Goal: Task Accomplishment & Management: Use online tool/utility

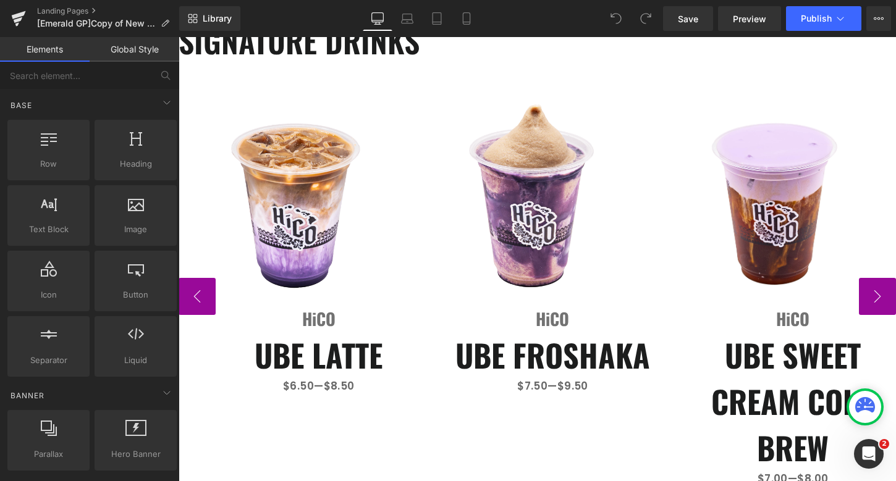
scroll to position [78, 0]
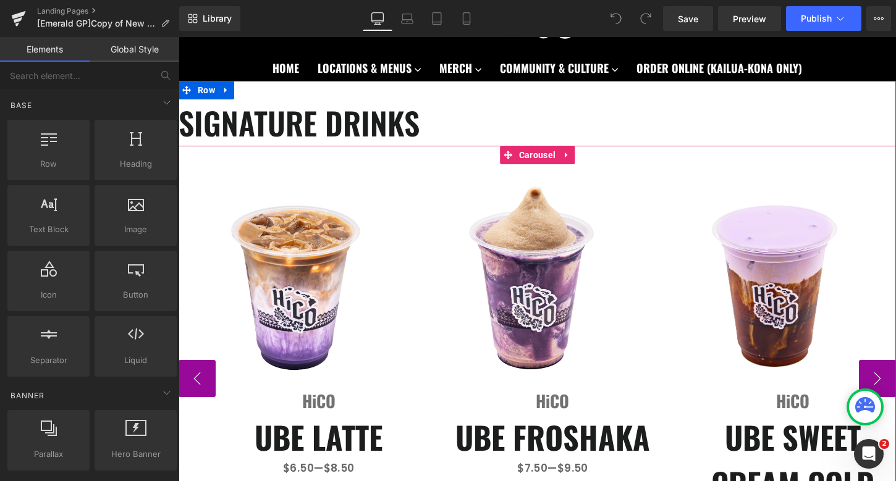
click at [201, 386] on button "‹" at bounding box center [197, 378] width 37 height 37
click at [535, 150] on span "Carousel" at bounding box center [537, 155] width 43 height 19
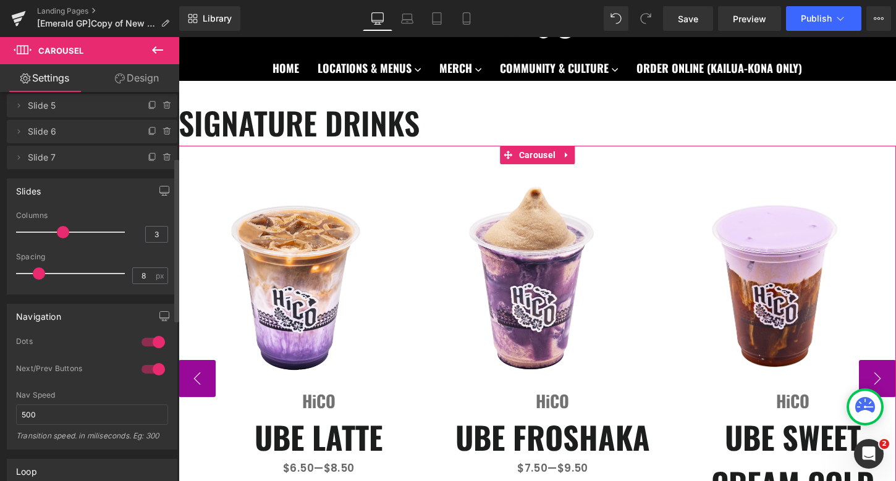
scroll to position [162, 0]
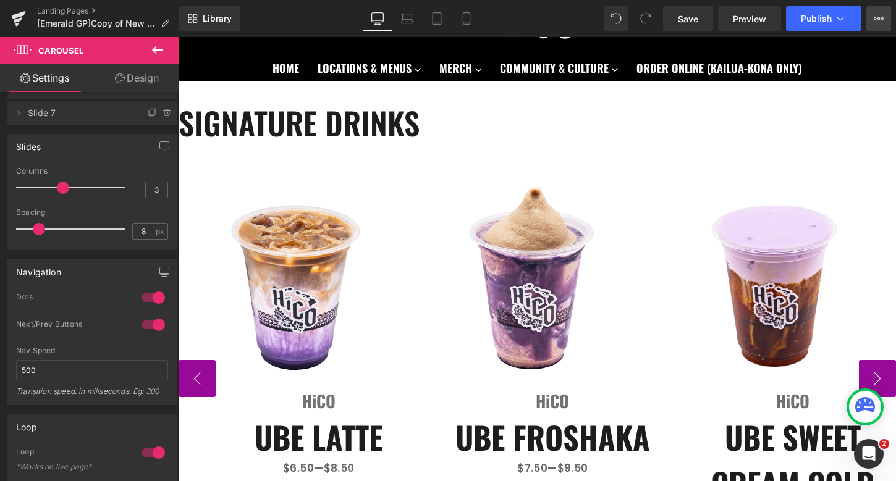
click at [879, 25] on button "View Live Page View with current Template Save Template to Library Schedule Pub…" at bounding box center [878, 18] width 25 height 25
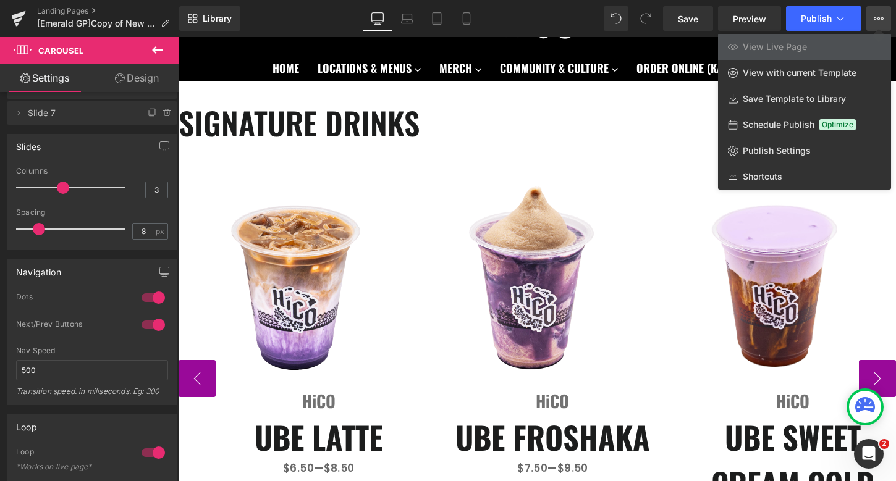
click at [879, 25] on button "View Live Page View with current Template Save Template to Library Schedule Pub…" at bounding box center [878, 18] width 25 height 25
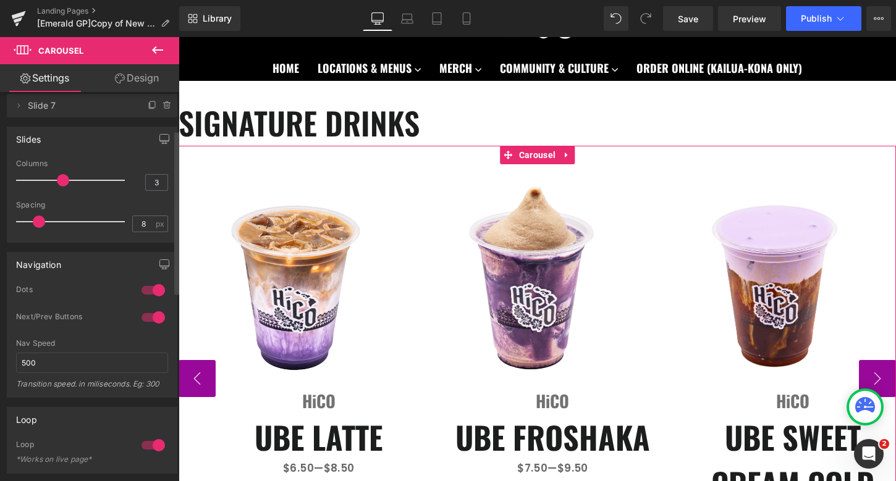
scroll to position [0, 0]
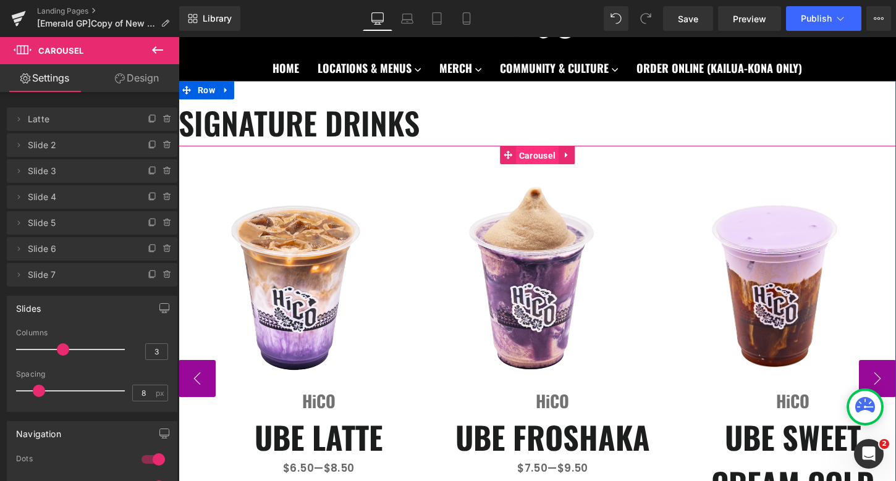
click at [534, 154] on span "Carousel" at bounding box center [537, 155] width 43 height 19
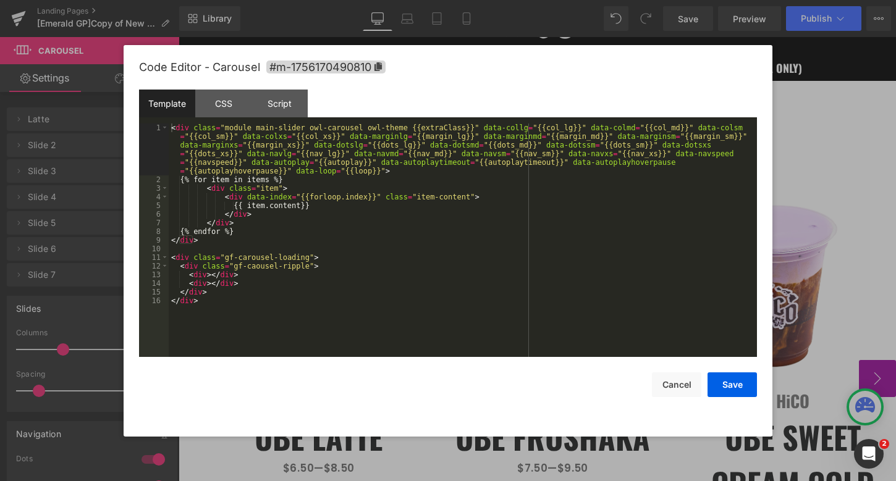
click at [515, 0] on div "Carousel You are previewing how the will restyle your page. You can not edit El…" at bounding box center [448, 0] width 896 height 0
click at [216, 106] on div "CSS" at bounding box center [223, 104] width 56 height 28
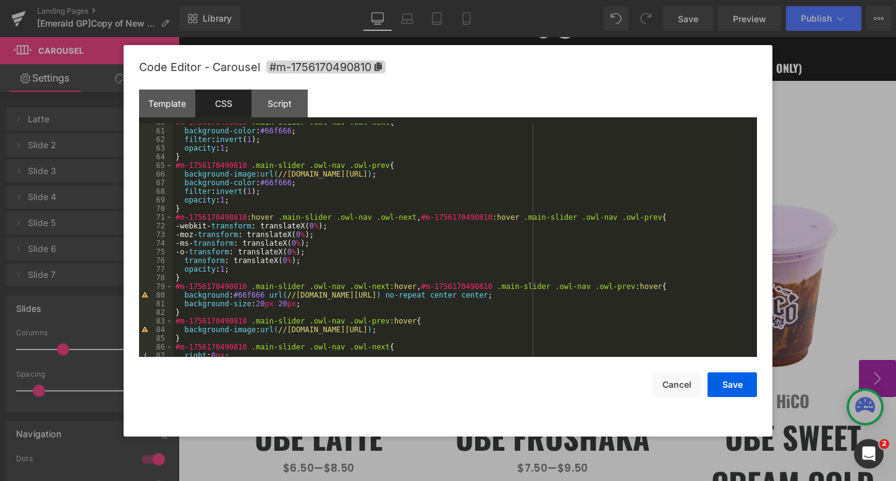
scroll to position [535, 0]
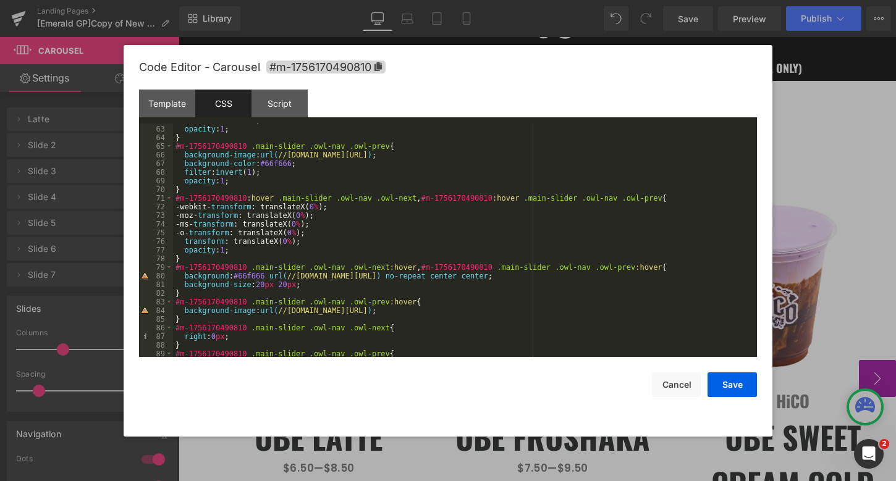
click at [83, 175] on div at bounding box center [448, 240] width 896 height 481
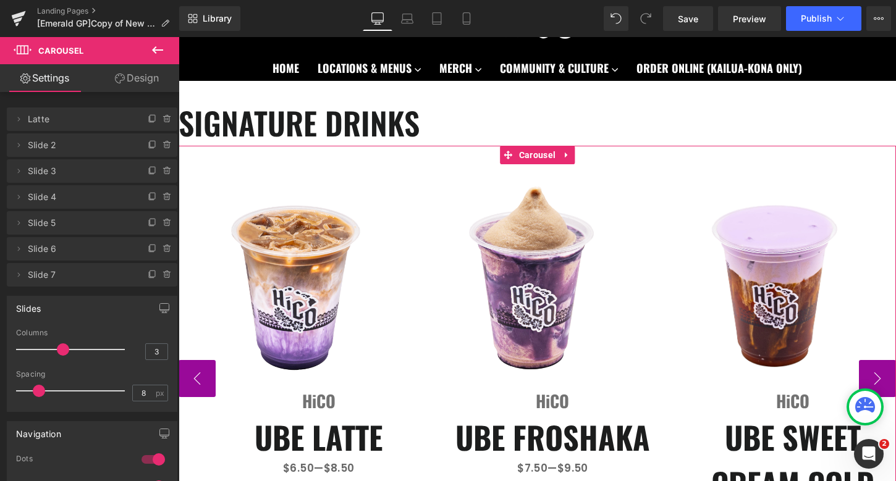
click at [150, 84] on link "Design" at bounding box center [137, 78] width 90 height 28
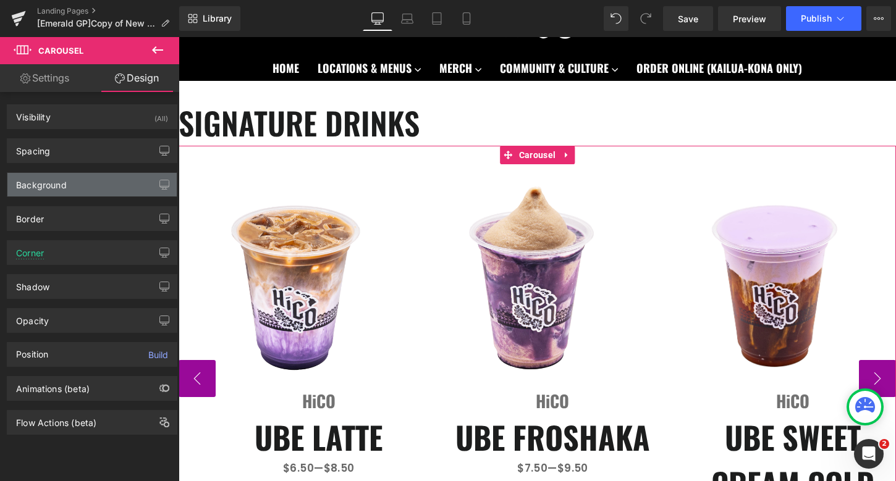
click at [79, 183] on div "Background" at bounding box center [91, 184] width 169 height 23
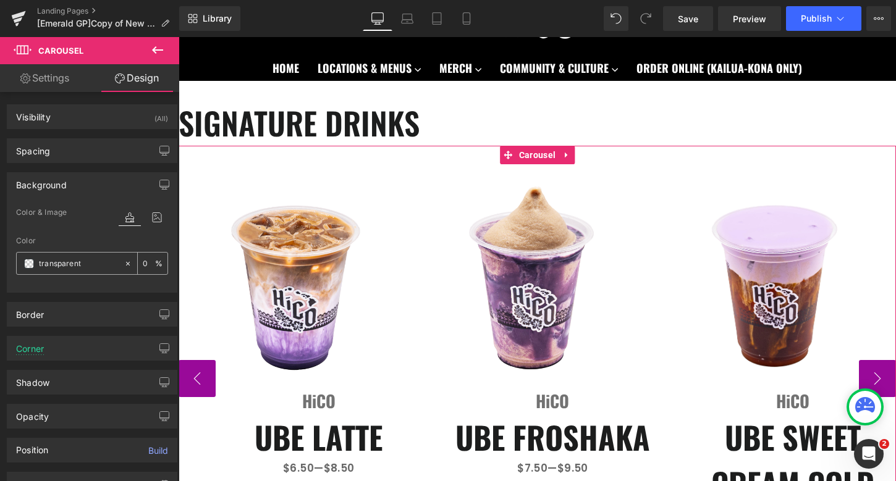
click at [93, 268] on input "transparent" at bounding box center [78, 264] width 79 height 14
click at [126, 264] on icon at bounding box center [128, 263] width 4 height 4
click at [28, 264] on span at bounding box center [29, 264] width 10 height 10
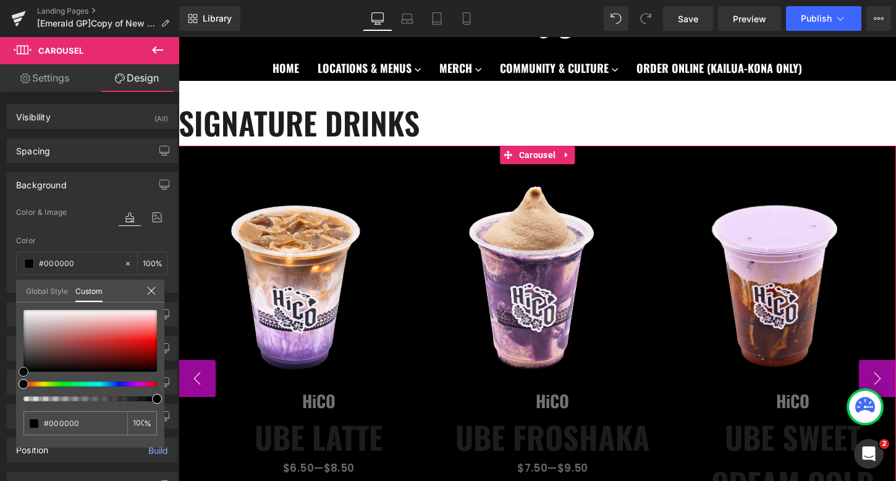
drag, startPoint x: 32, startPoint y: 362, endPoint x: 12, endPoint y: 389, distance: 33.1
click at [12, 293] on div "Background Color & Image color Color transparent 0 % Image Replace Image Upload…" at bounding box center [92, 228] width 185 height 130
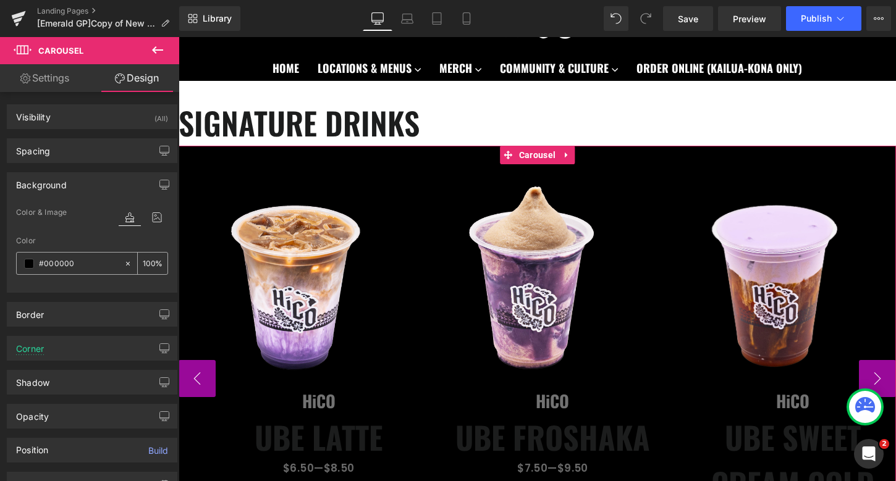
click at [124, 264] on icon at bounding box center [128, 263] width 9 height 9
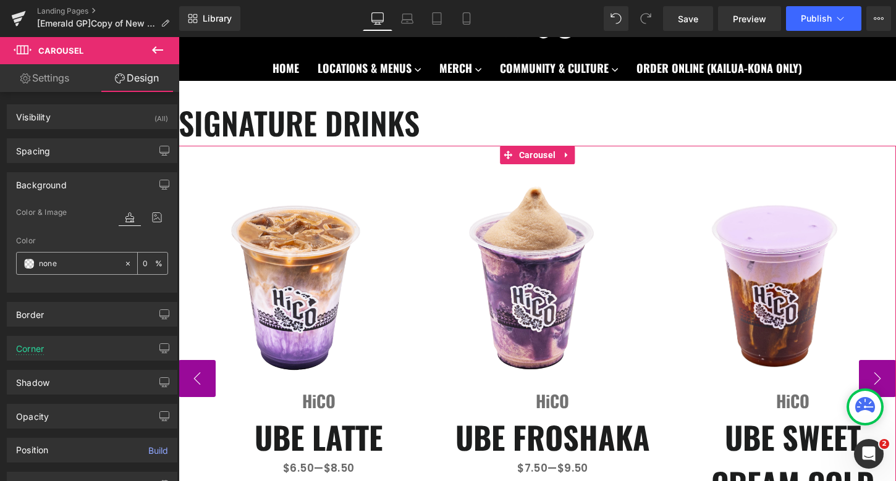
click at [27, 263] on span at bounding box center [29, 264] width 10 height 10
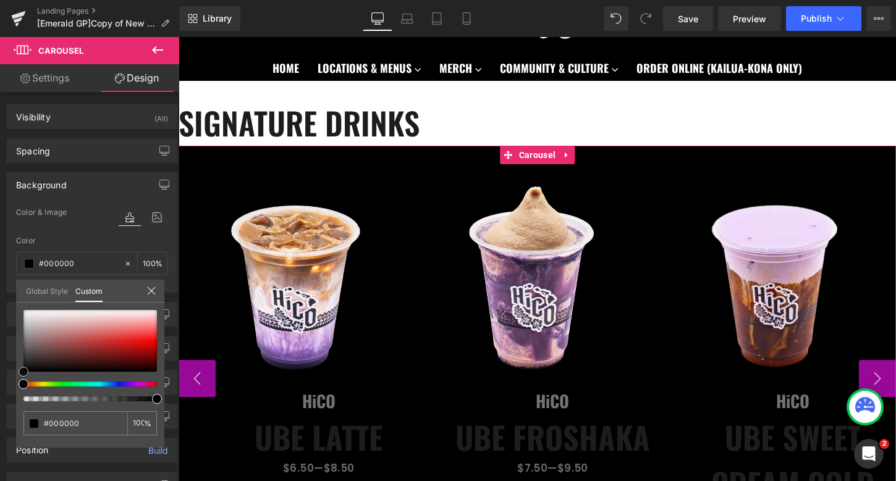
drag, startPoint x: 36, startPoint y: 364, endPoint x: 12, endPoint y: 390, distance: 35.0
click at [12, 293] on div "Background Color & Image color Color transparent 0 % Image Replace Image Upload…" at bounding box center [92, 228] width 185 height 130
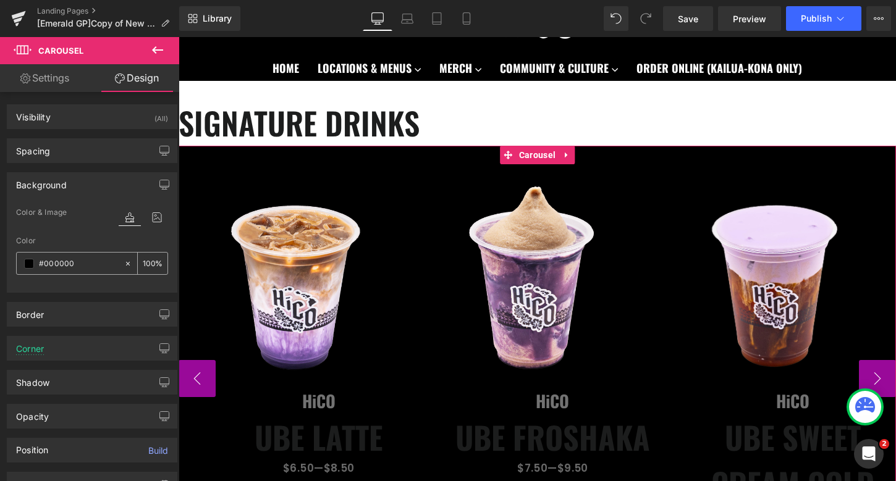
click at [88, 263] on input "transparent" at bounding box center [78, 264] width 79 height 14
type input "#000000"
click at [126, 264] on icon at bounding box center [128, 263] width 9 height 9
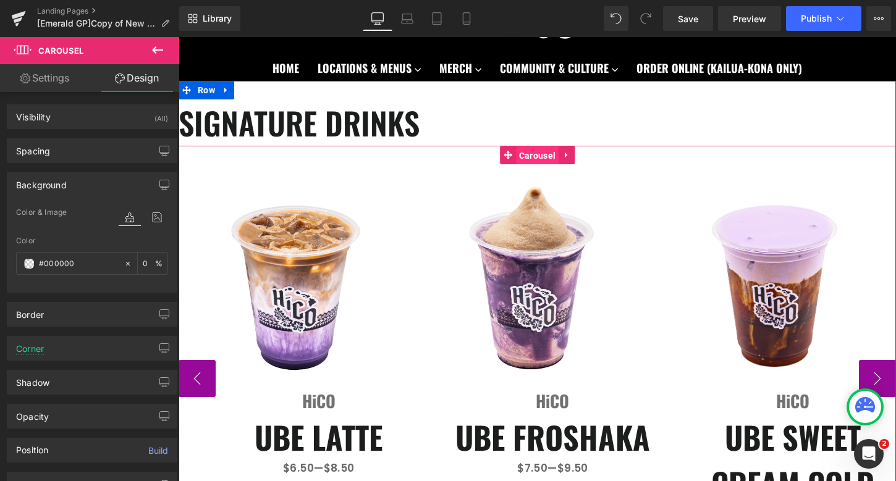
click at [524, 156] on span "Carousel" at bounding box center [537, 155] width 43 height 19
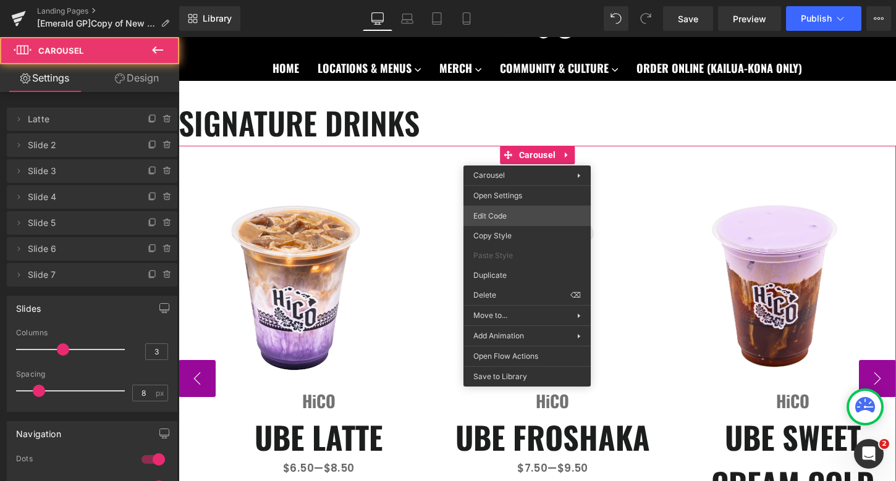
click at [528, 0] on div "Carousel You are previewing how the will restyle your page. You can not edit El…" at bounding box center [448, 0] width 896 height 0
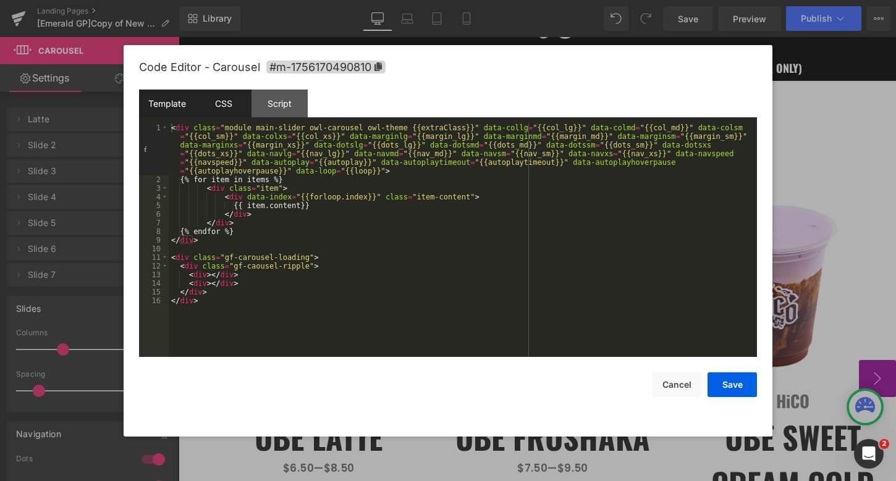
click at [222, 106] on div "CSS" at bounding box center [223, 104] width 56 height 28
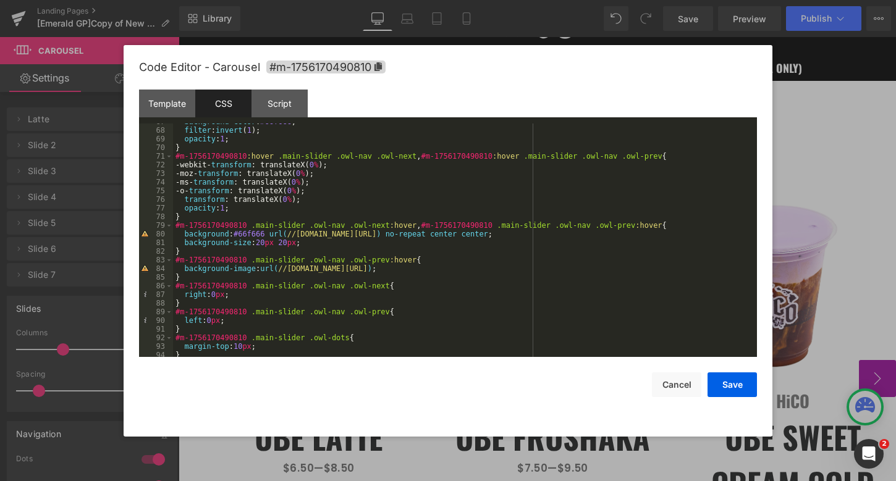
scroll to position [567, 0]
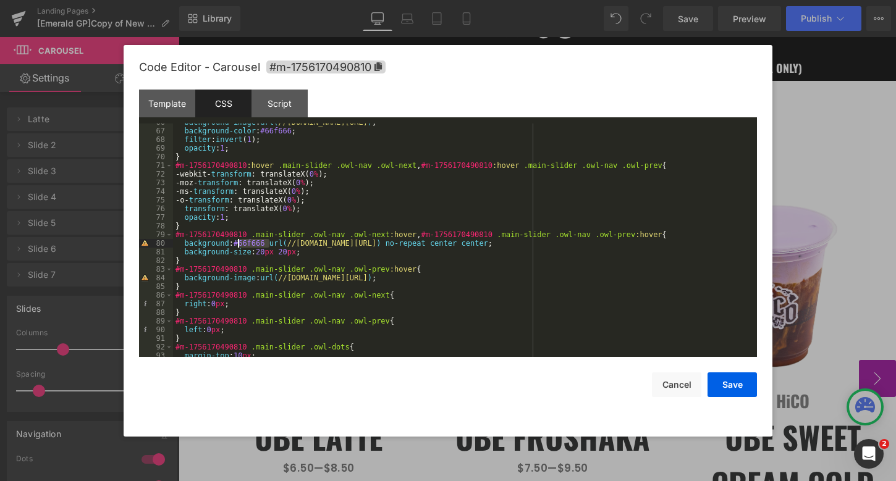
drag, startPoint x: 269, startPoint y: 242, endPoint x: 238, endPoint y: 242, distance: 30.3
click at [238, 242] on div "background-image : url( //d1um8515vdn9kb.cloudfront.net/images/prev.png ) ; bac…" at bounding box center [462, 243] width 579 height 251
click at [723, 387] on button "Save" at bounding box center [731, 385] width 49 height 25
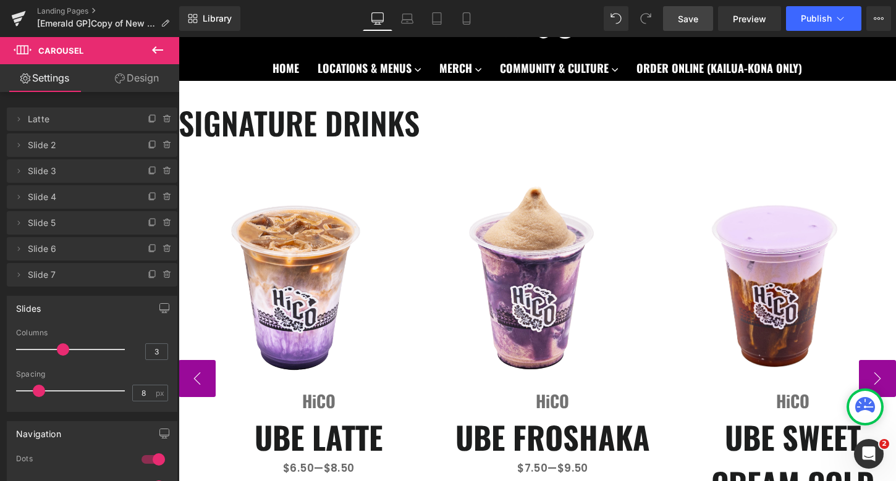
click at [689, 30] on link "Save" at bounding box center [688, 18] width 50 height 25
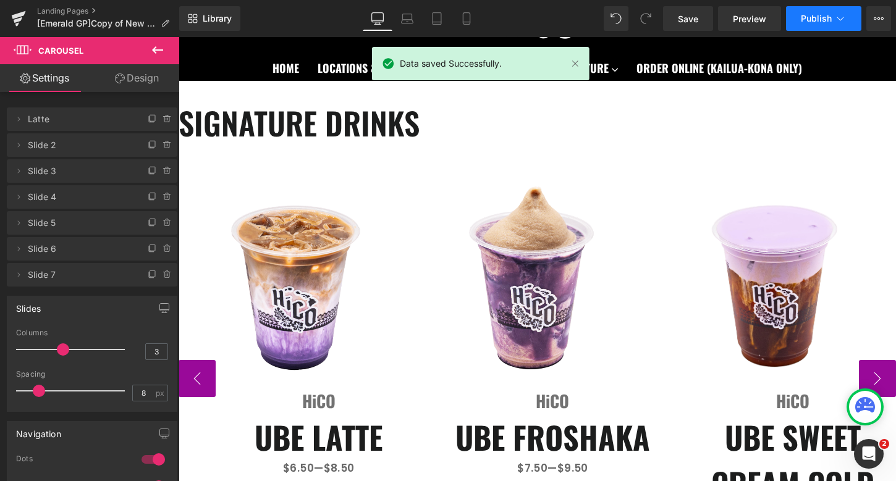
click at [836, 14] on icon at bounding box center [840, 18] width 12 height 12
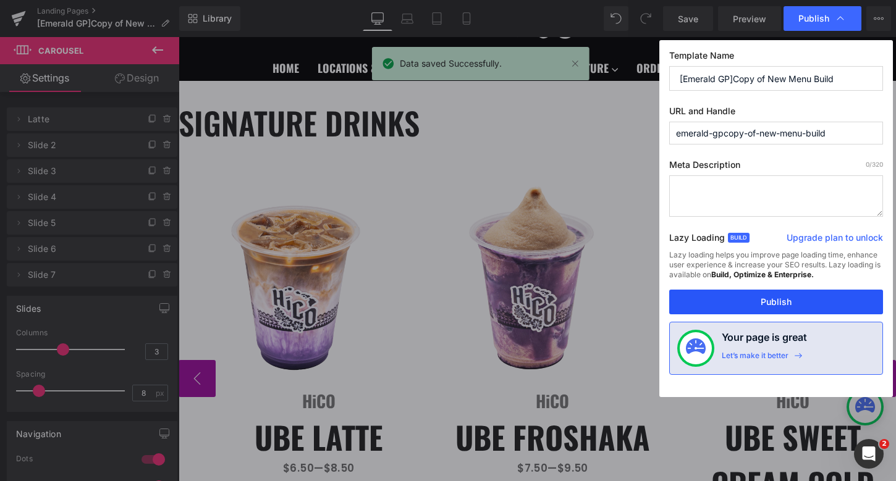
click at [737, 304] on button "Publish" at bounding box center [776, 302] width 214 height 25
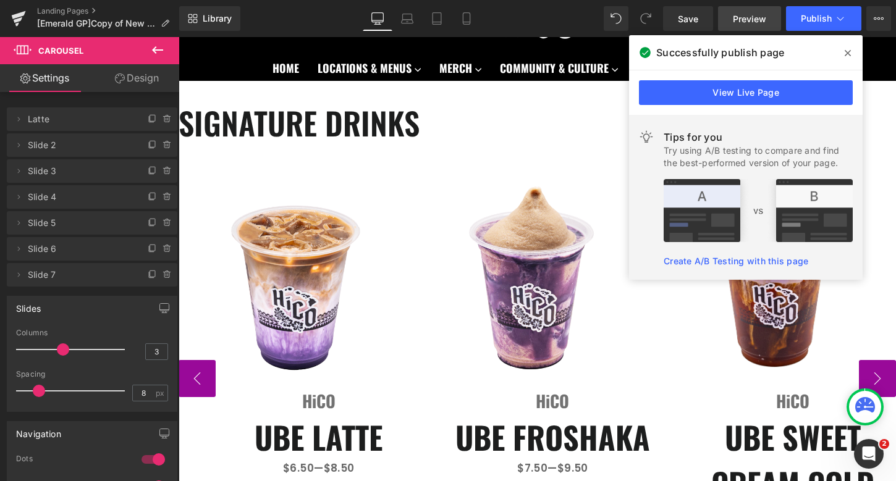
click at [728, 19] on link "Preview" at bounding box center [749, 18] width 63 height 25
click at [850, 50] on icon at bounding box center [848, 53] width 6 height 6
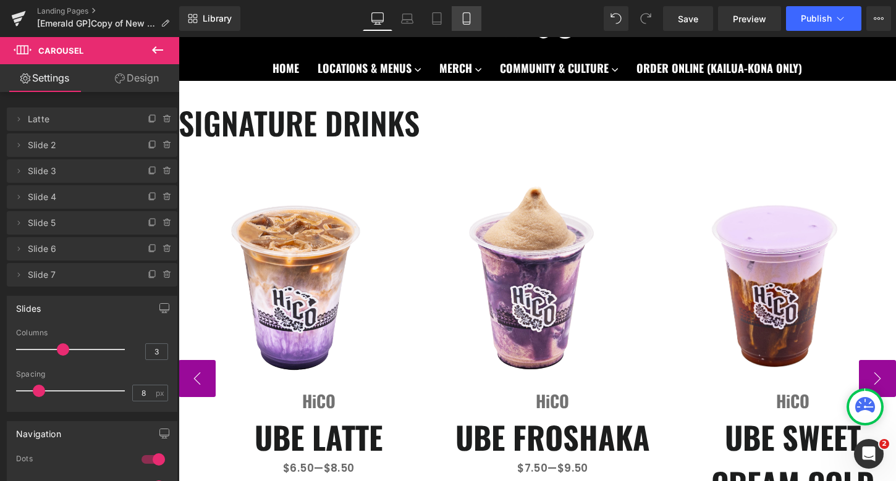
click at [463, 23] on icon at bounding box center [466, 18] width 12 height 12
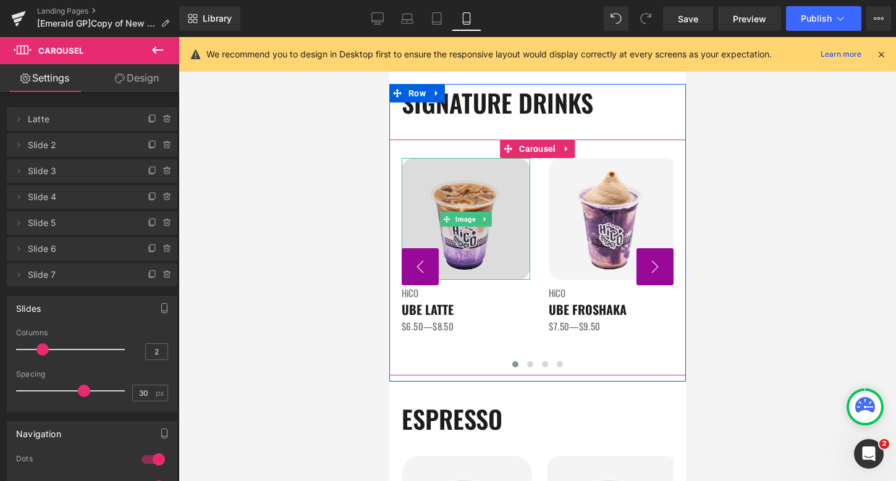
scroll to position [86, 0]
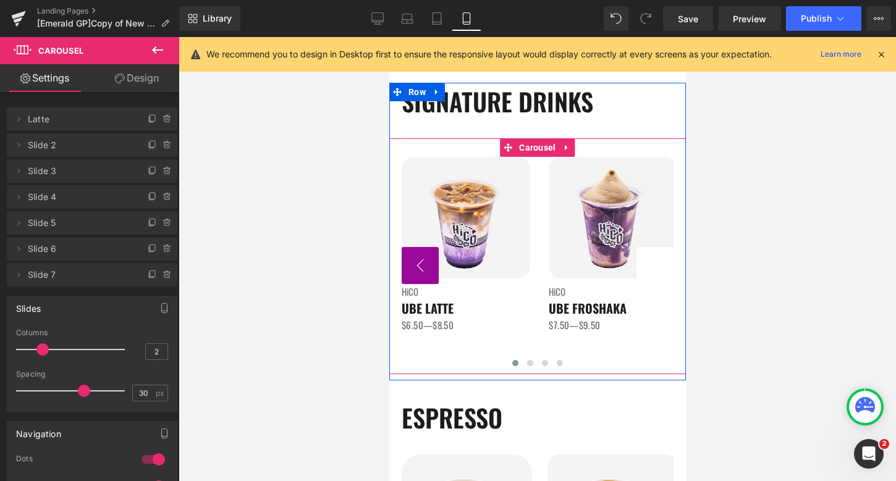
click at [662, 270] on button "›" at bounding box center [654, 265] width 37 height 37
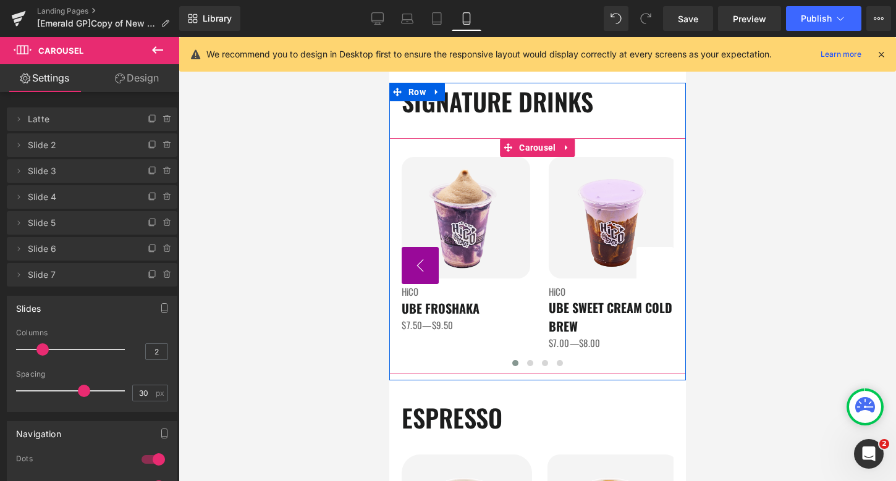
click at [662, 270] on button "›" at bounding box center [654, 265] width 37 height 37
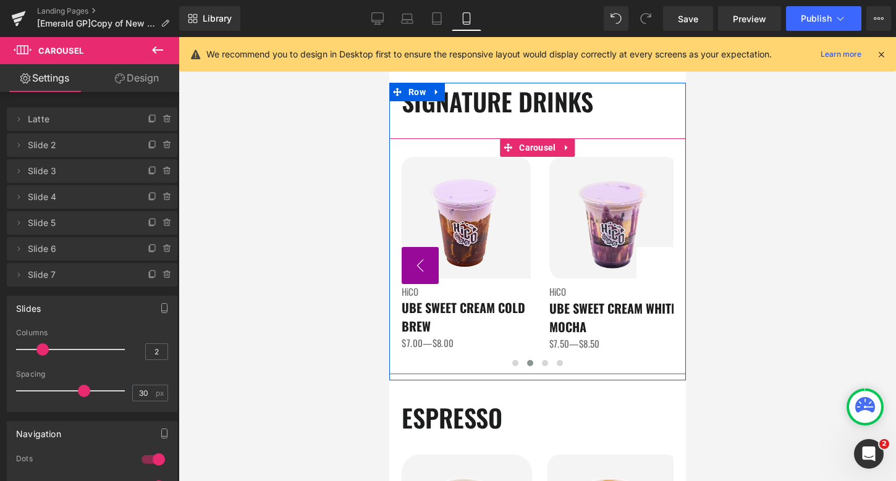
click at [662, 270] on button "›" at bounding box center [654, 265] width 37 height 37
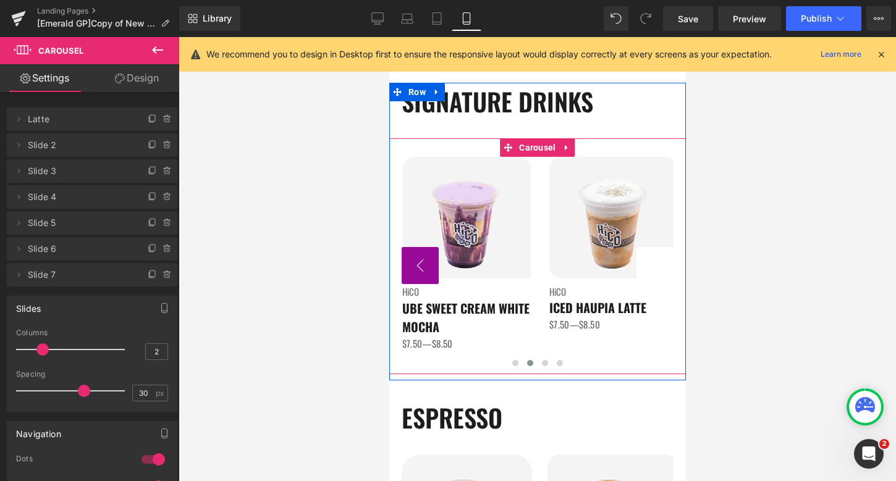
click at [667, 277] on button "›" at bounding box center [654, 265] width 37 height 37
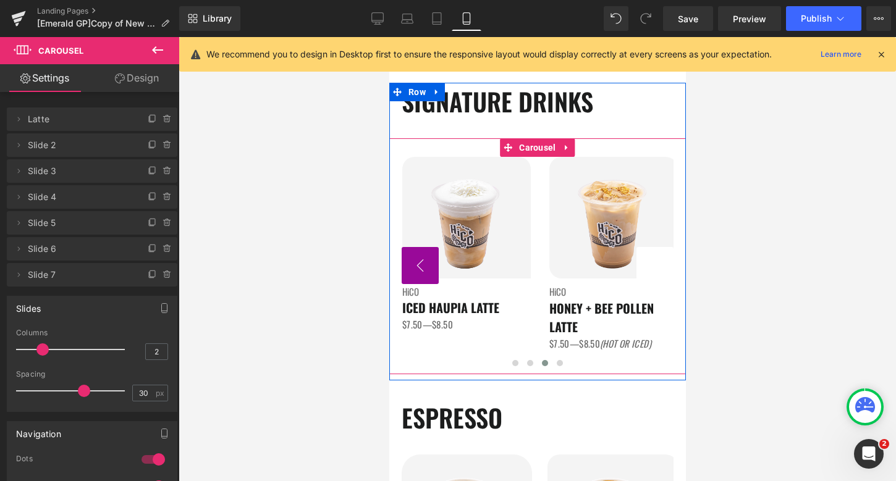
click at [667, 277] on button "›" at bounding box center [654, 265] width 37 height 37
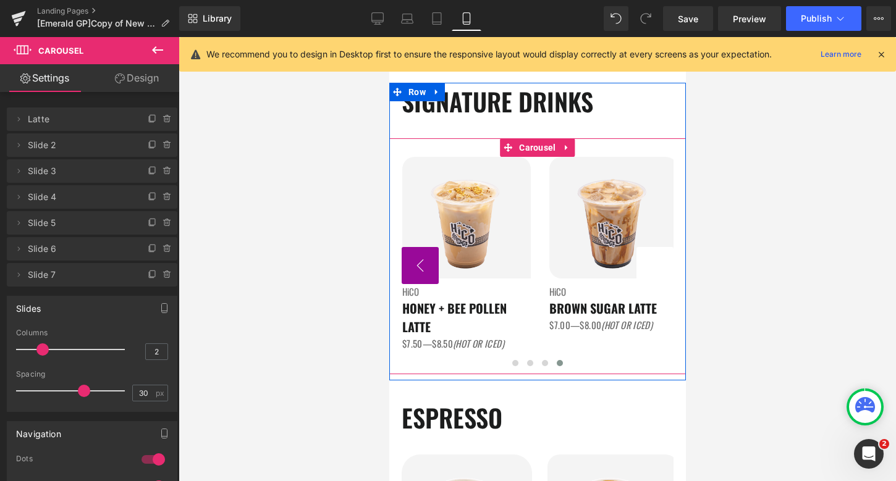
click at [667, 277] on button "›" at bounding box center [654, 265] width 37 height 37
click at [666, 267] on button "›" at bounding box center [654, 265] width 37 height 37
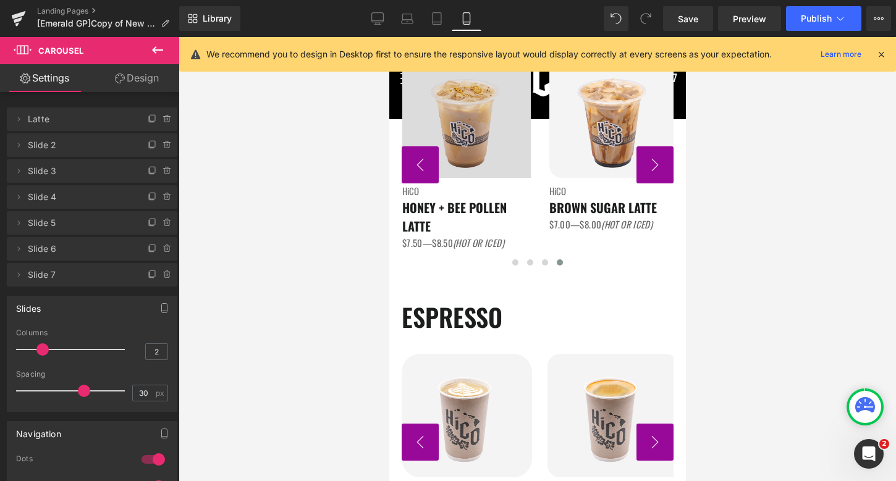
scroll to position [0, 0]
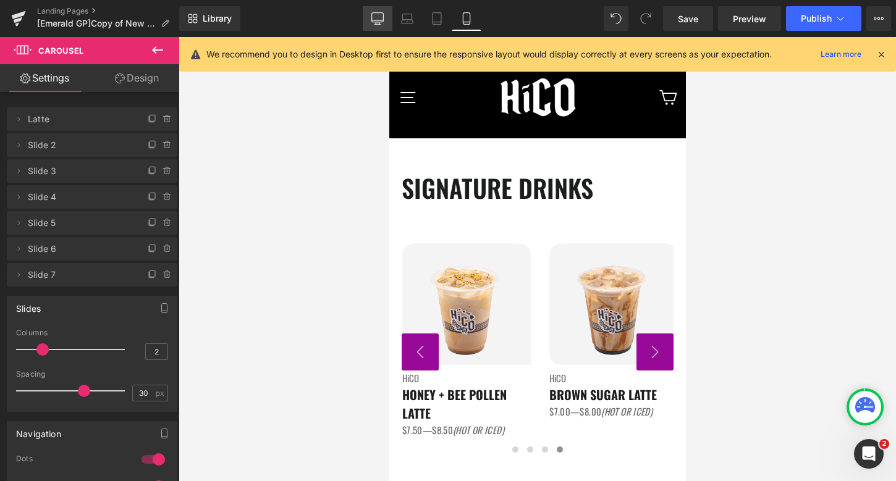
click at [371, 22] on link "Desktop" at bounding box center [378, 18] width 30 height 25
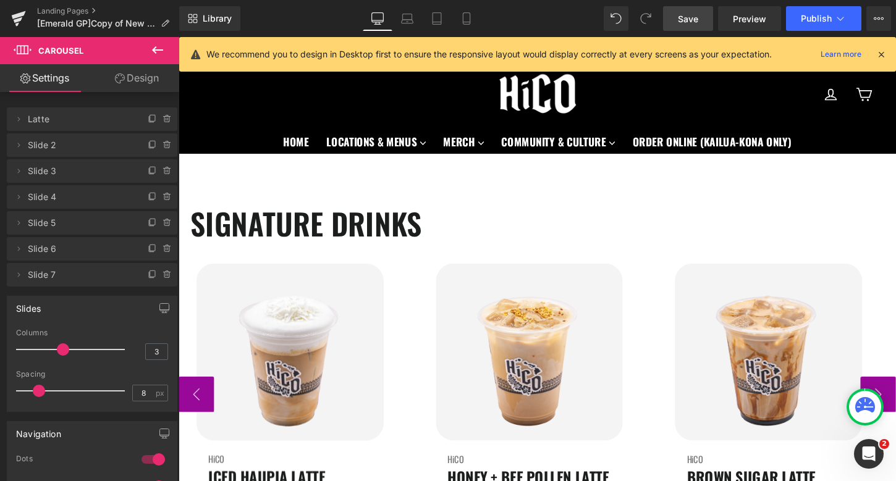
click at [689, 24] on span "Save" at bounding box center [688, 18] width 20 height 13
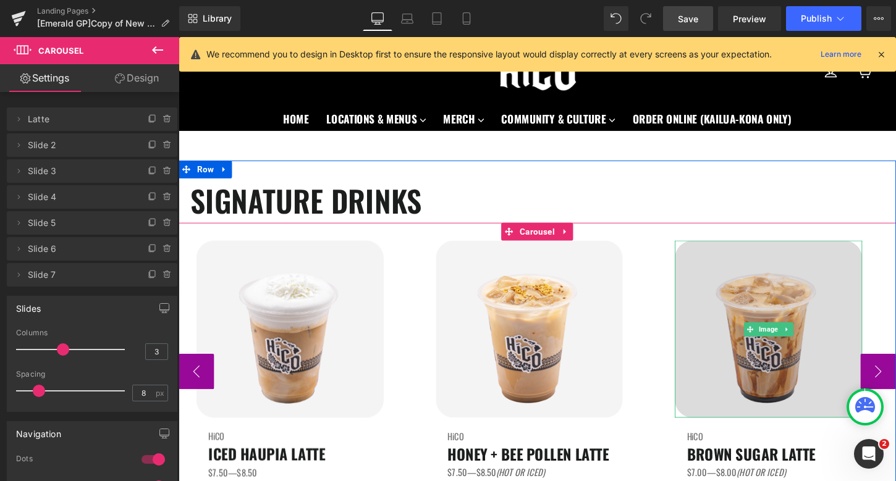
scroll to position [36, 0]
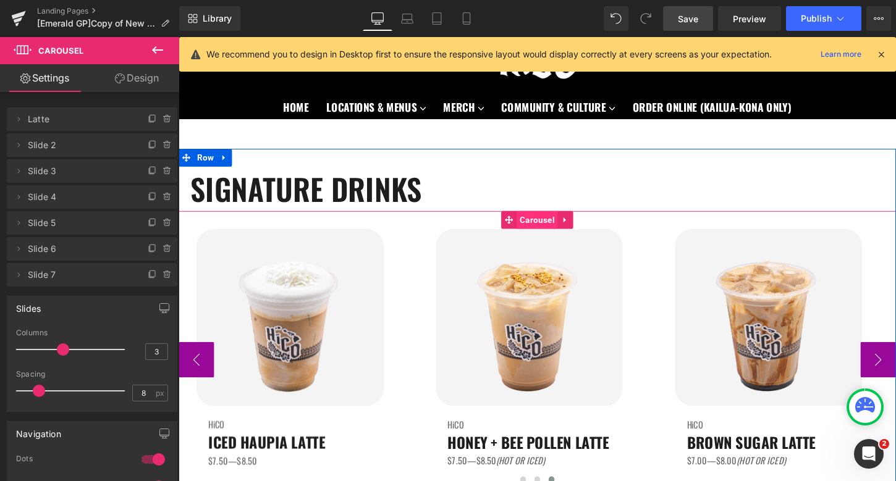
click at [549, 230] on span "Carousel" at bounding box center [552, 228] width 43 height 19
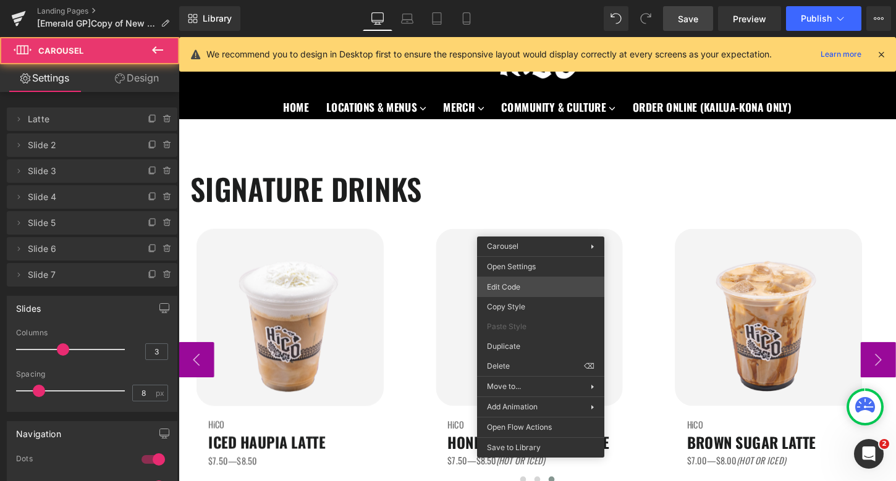
click at [537, 0] on div "Carousel You are previewing how the will restyle your page. You can not edit El…" at bounding box center [448, 0] width 896 height 0
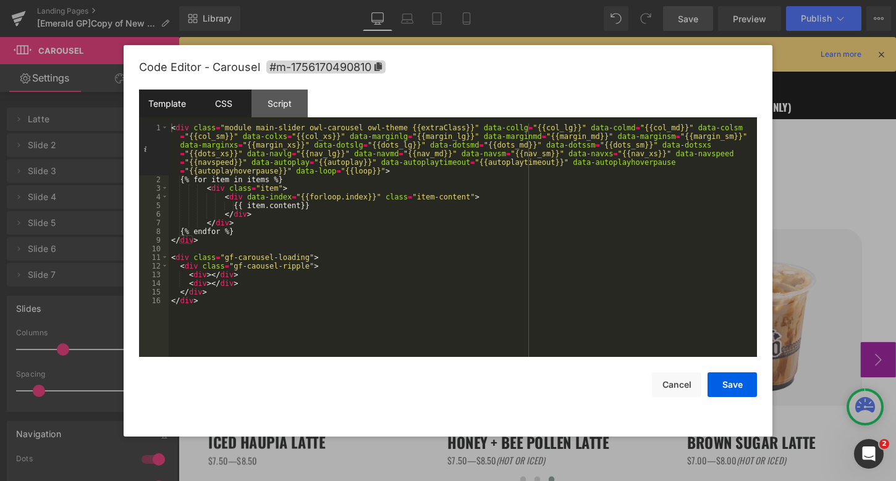
click at [217, 104] on div "CSS" at bounding box center [223, 104] width 56 height 28
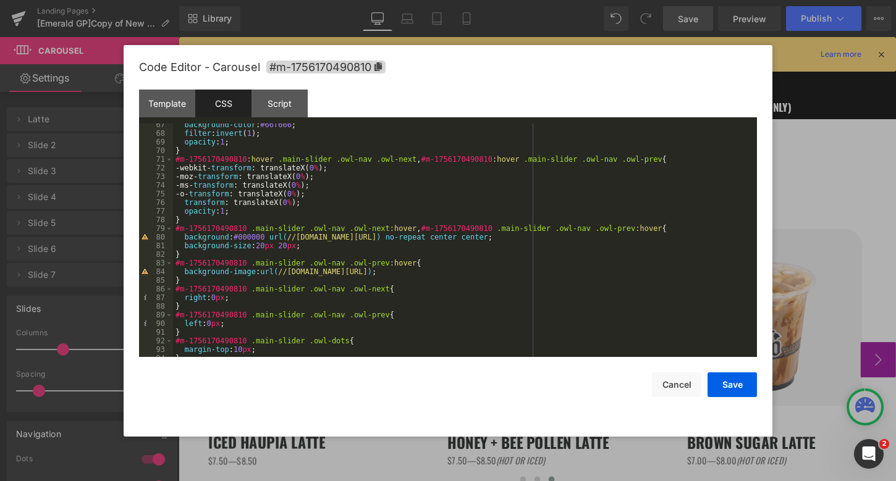
scroll to position [573, 0]
click at [266, 246] on div "background-color : #66f666 ; filter : invert ( 1 ); opacity : 1 ; } #m-17561704…" at bounding box center [462, 247] width 579 height 251
click at [287, 247] on div "background-color : #66f666 ; filter : invert ( 1 ); opacity : 1 ; } #m-17561704…" at bounding box center [462, 247] width 579 height 251
click at [306, 271] on div "background-color : #66f666 ; filter : invert ( 1 ); opacity : 1 ; } #m-17561704…" at bounding box center [462, 247] width 579 height 251
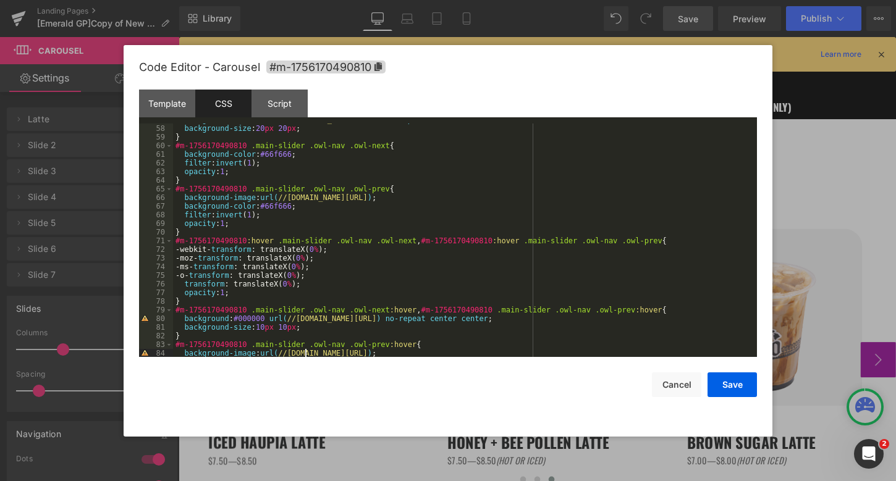
scroll to position [491, 0]
click at [264, 331] on div "background : #eaeaea url( //d1um8515vdn9kb.cloudfront.net/images/next.png ) no-…" at bounding box center [462, 242] width 579 height 251
click at [287, 332] on div "background : #eaeaea url( //d1um8515vdn9kb.cloudfront.net/images/next.png ) no-…" at bounding box center [462, 242] width 579 height 251
drag, startPoint x: 268, startPoint y: 321, endPoint x: 236, endPoint y: 321, distance: 31.5
click at [236, 321] on div "background : #eaeaea url( //d1um8515vdn9kb.cloudfront.net/images/next.png ) no-…" at bounding box center [462, 242] width 579 height 251
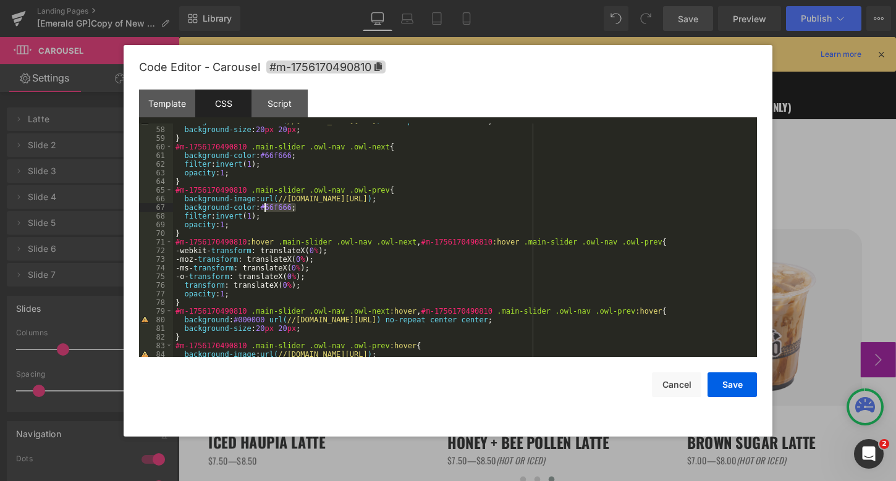
drag, startPoint x: 297, startPoint y: 208, endPoint x: 264, endPoint y: 209, distance: 32.1
click at [264, 209] on div "background : #eaeaea url( //d1um8515vdn9kb.cloudfront.net/images/next.png ) no-…" at bounding box center [462, 242] width 579 height 251
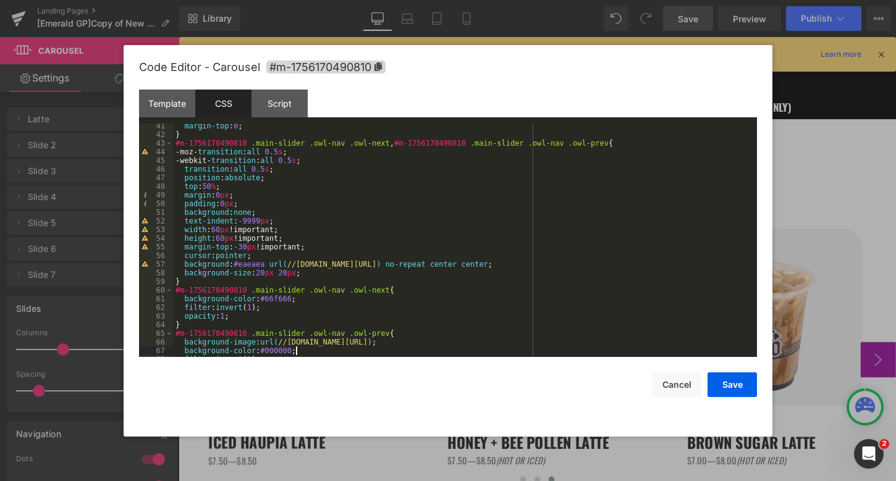
scroll to position [347, 0]
drag, startPoint x: 294, startPoint y: 300, endPoint x: 264, endPoint y: 303, distance: 30.5
click at [264, 303] on div "margin-top : 0 ; } #m-1756170490810 .main-slider .owl-nav .owl-next , #m-175617…" at bounding box center [462, 247] width 579 height 251
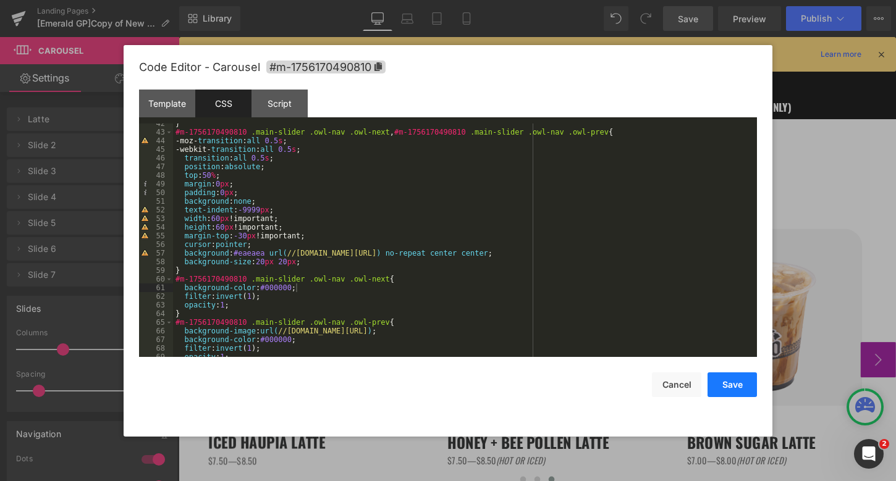
click at [733, 387] on button "Save" at bounding box center [731, 385] width 49 height 25
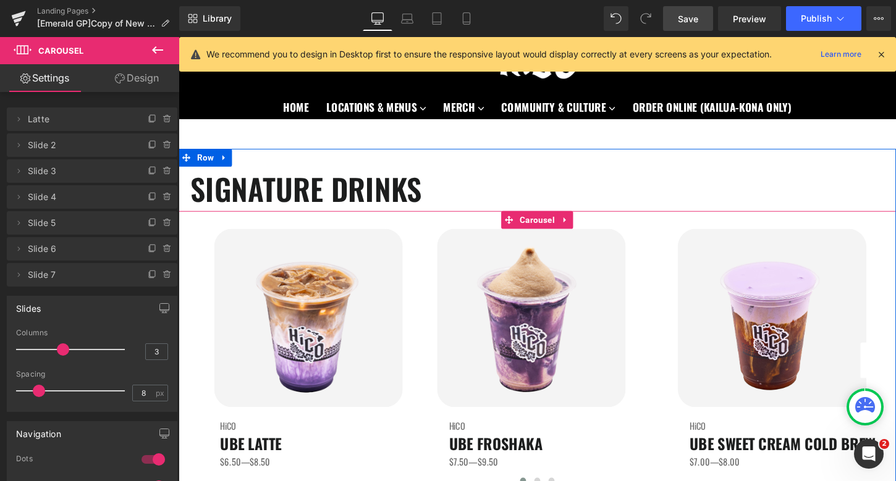
click at [895, 379] on button "›" at bounding box center [907, 374] width 37 height 37
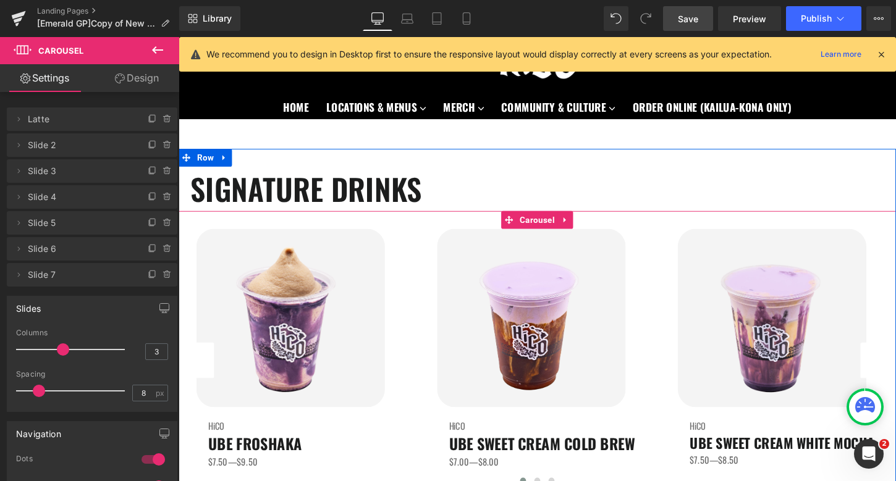
click at [895, 379] on button "›" at bounding box center [907, 374] width 37 height 37
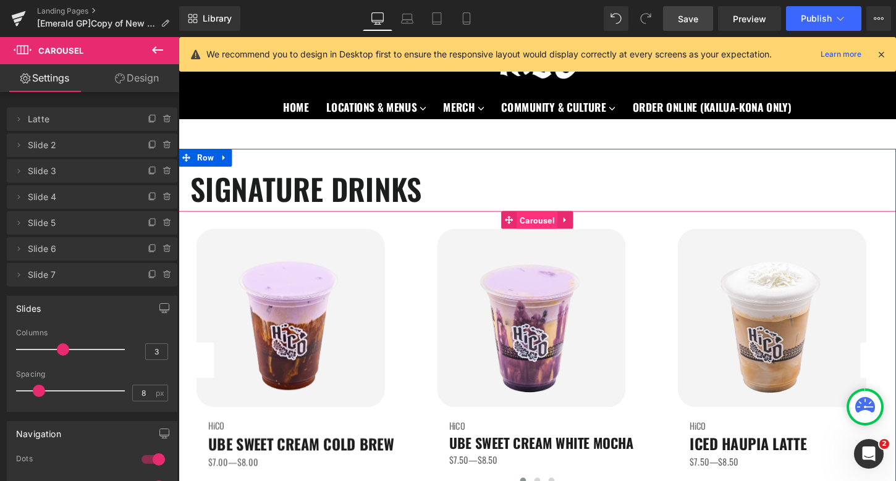
click at [547, 230] on span "Carousel" at bounding box center [552, 228] width 43 height 19
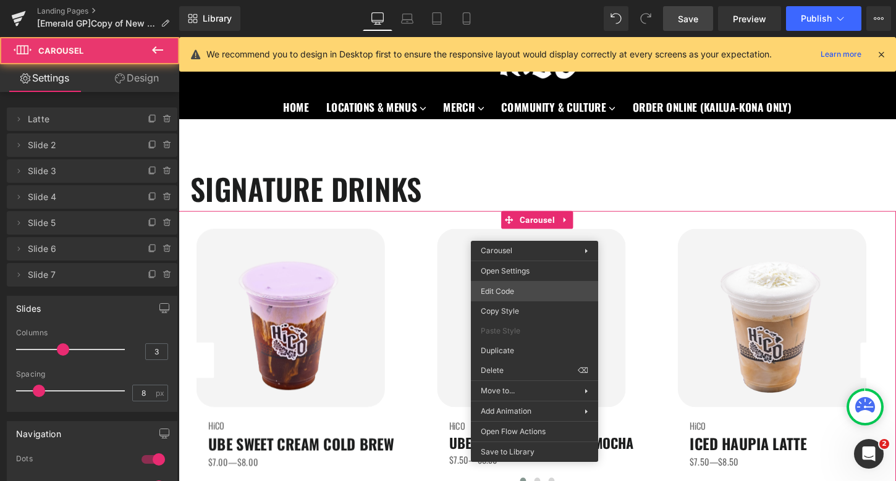
click at [531, 0] on div "Carousel You are previewing how the will restyle your page. You can not edit El…" at bounding box center [448, 0] width 896 height 0
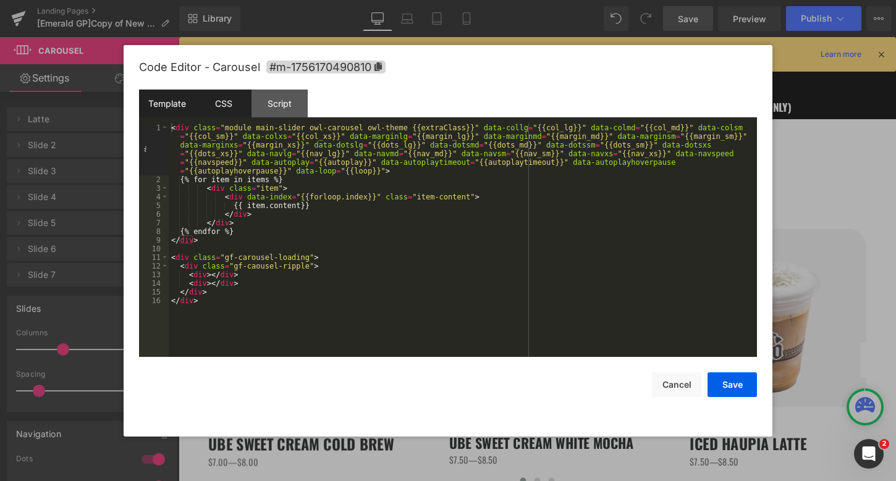
click at [219, 105] on div "CSS" at bounding box center [223, 104] width 56 height 28
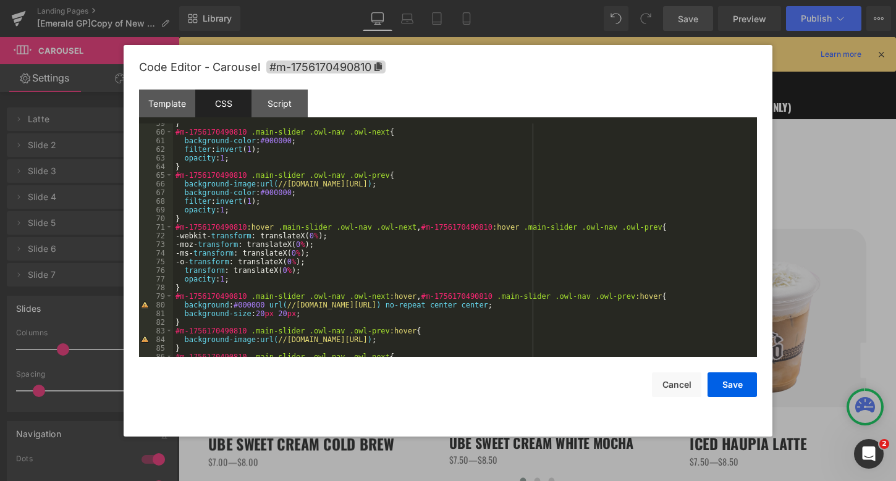
scroll to position [508, 0]
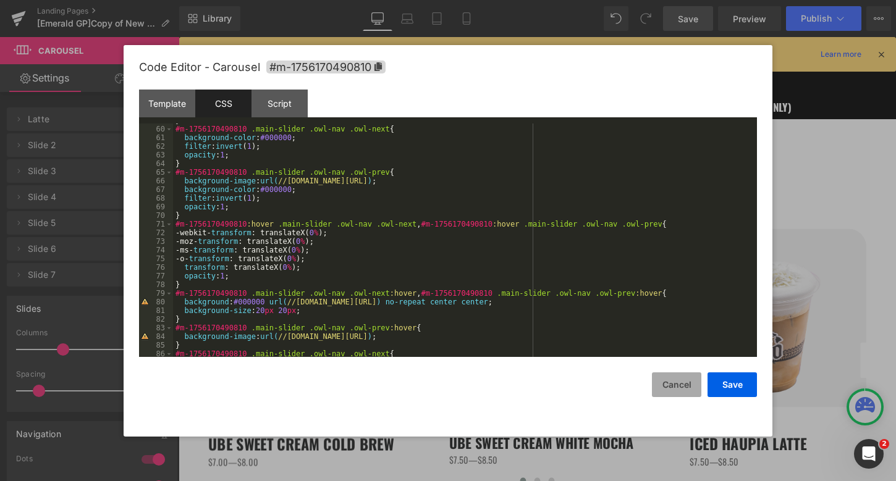
click at [672, 390] on button "Cancel" at bounding box center [676, 385] width 49 height 25
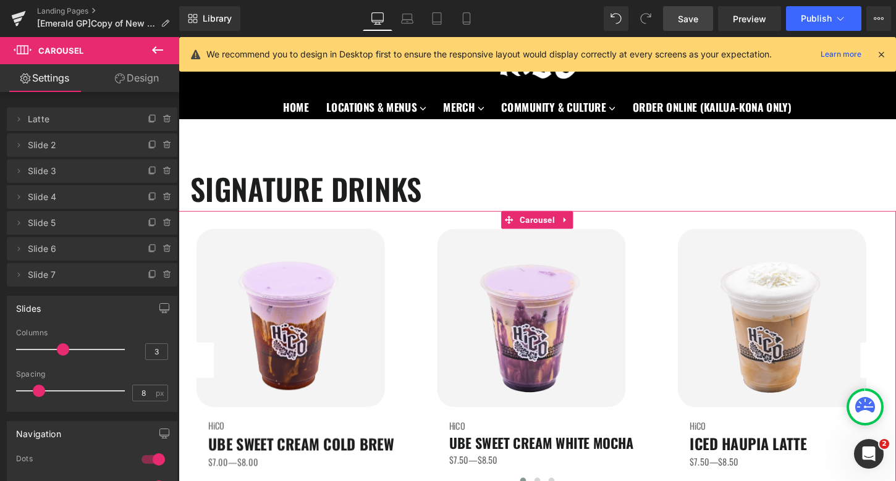
click at [157, 88] on link "Design" at bounding box center [137, 78] width 90 height 28
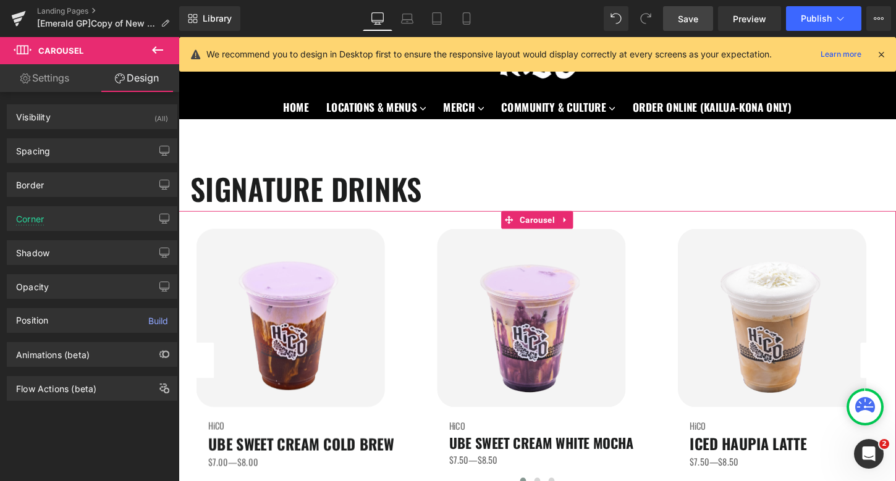
click at [135, 82] on link "Design" at bounding box center [137, 78] width 90 height 28
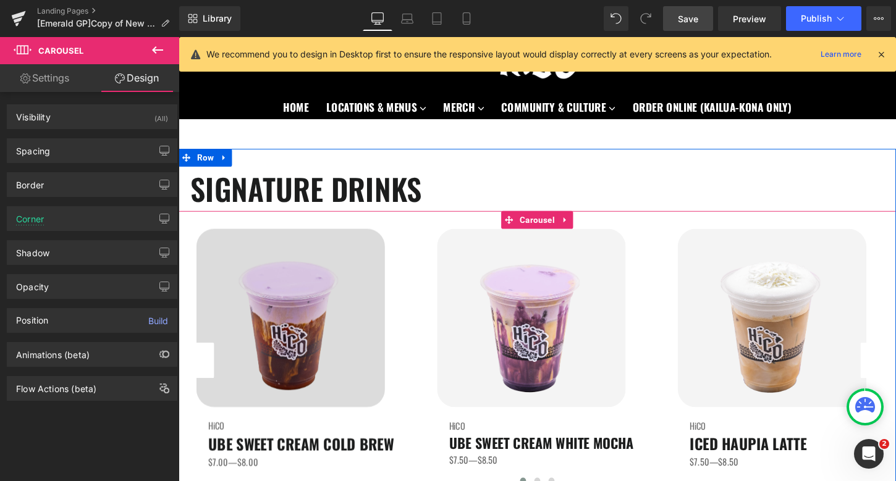
click at [298, 240] on img at bounding box center [295, 330] width 196 height 186
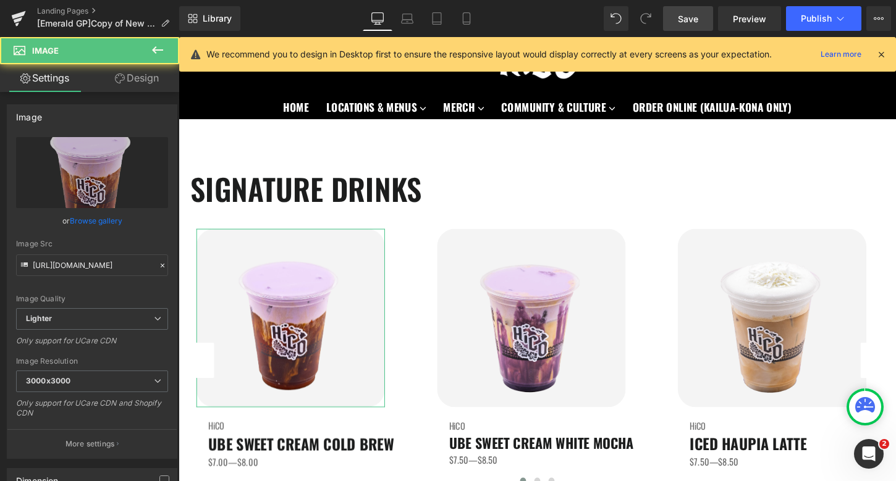
click at [129, 85] on link "Design" at bounding box center [137, 78] width 90 height 28
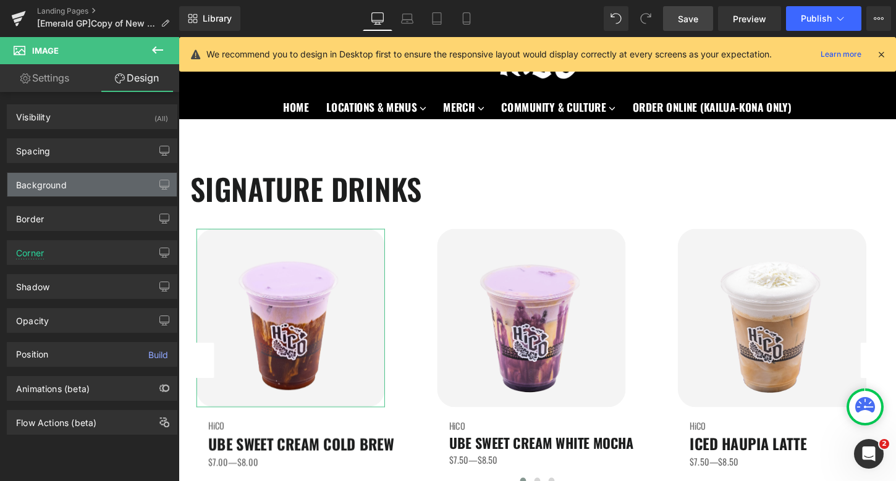
click at [63, 179] on div "Background" at bounding box center [41, 181] width 51 height 17
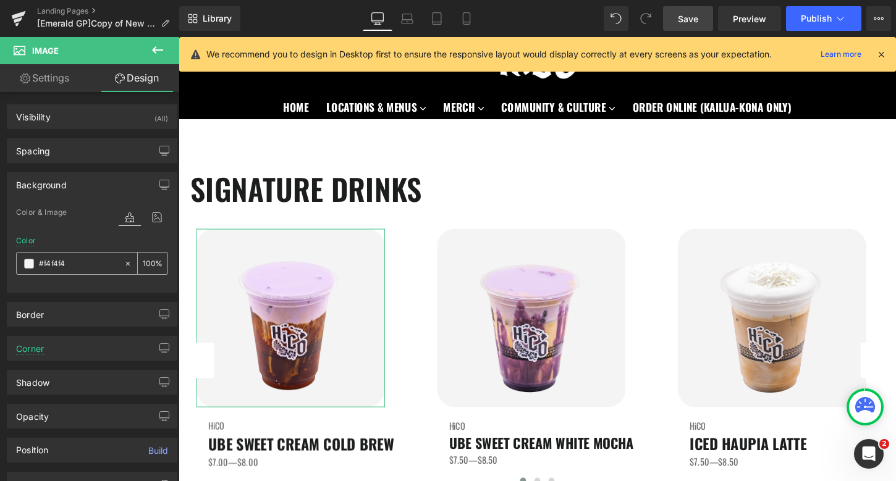
click at [28, 266] on span at bounding box center [29, 264] width 10 height 10
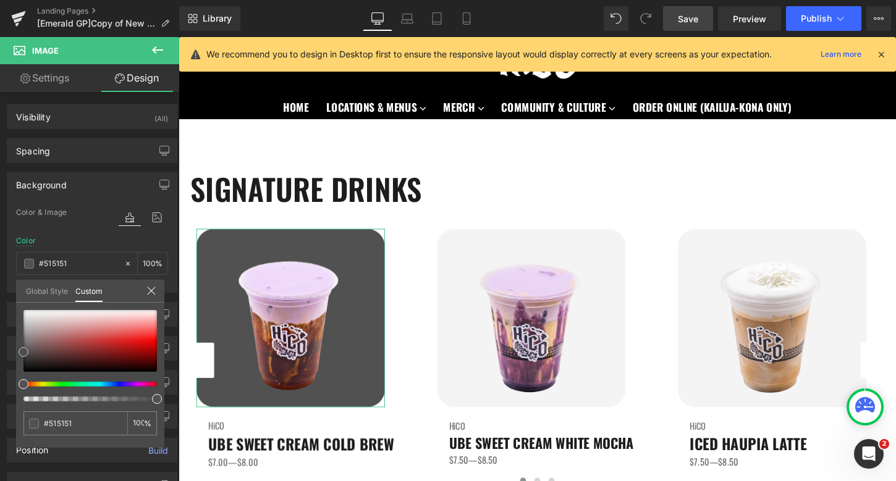
drag, startPoint x: 20, startPoint y: 311, endPoint x: 14, endPoint y: 351, distance: 40.1
click at [14, 293] on div "Background Color & Image color Color #f4f4f4 100 % Image Replace Image Upload i…" at bounding box center [92, 228] width 185 height 130
click at [96, 417] on input "#f4f4f4" at bounding box center [76, 423] width 65 height 13
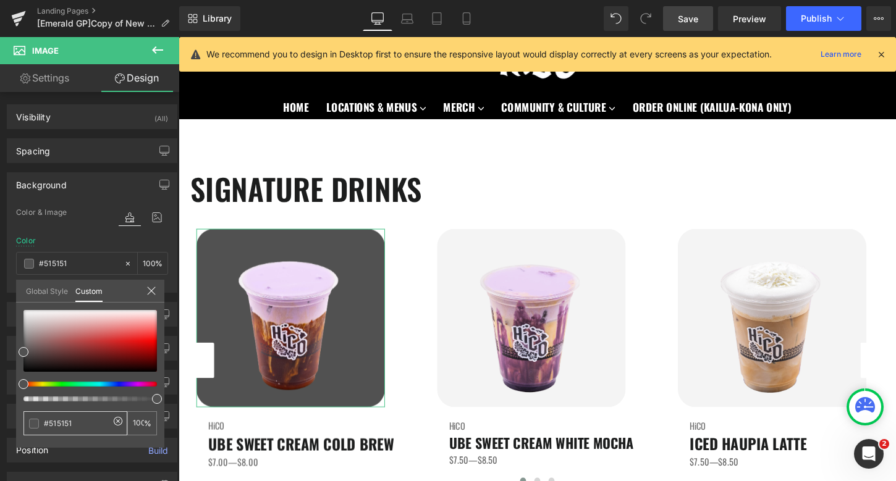
type input "#515151"
click at [156, 285] on div "Global Style Custom" at bounding box center [90, 291] width 148 height 23
click at [148, 294] on icon at bounding box center [151, 291] width 10 height 10
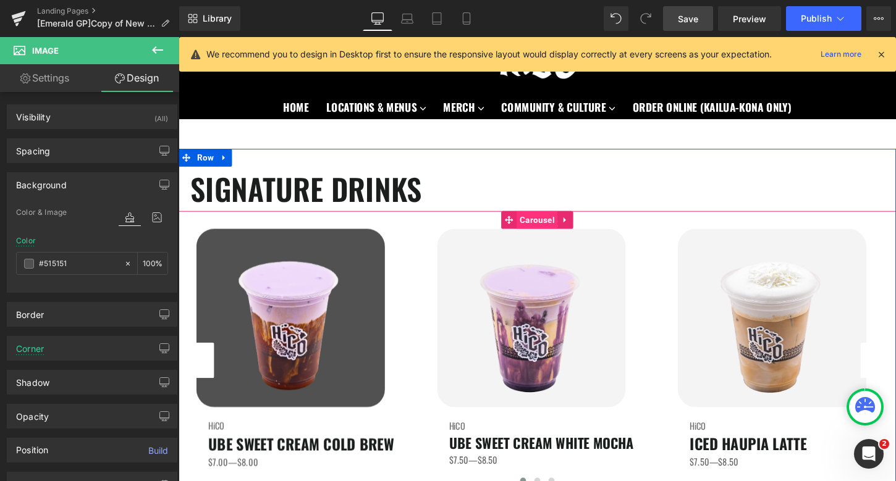
click at [550, 226] on span "Carousel" at bounding box center [552, 228] width 43 height 19
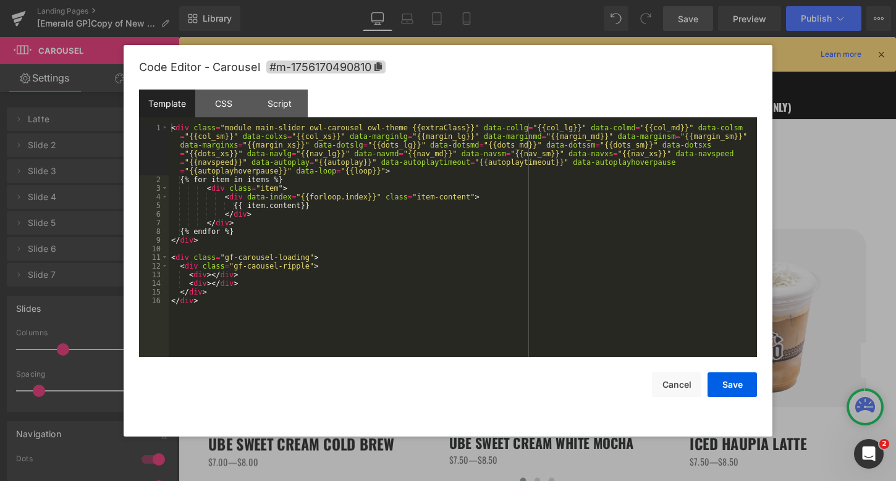
click at [528, 0] on div "Carousel You are previewing how the will restyle your page. You can not edit El…" at bounding box center [448, 0] width 896 height 0
click at [227, 115] on div "CSS" at bounding box center [223, 104] width 56 height 28
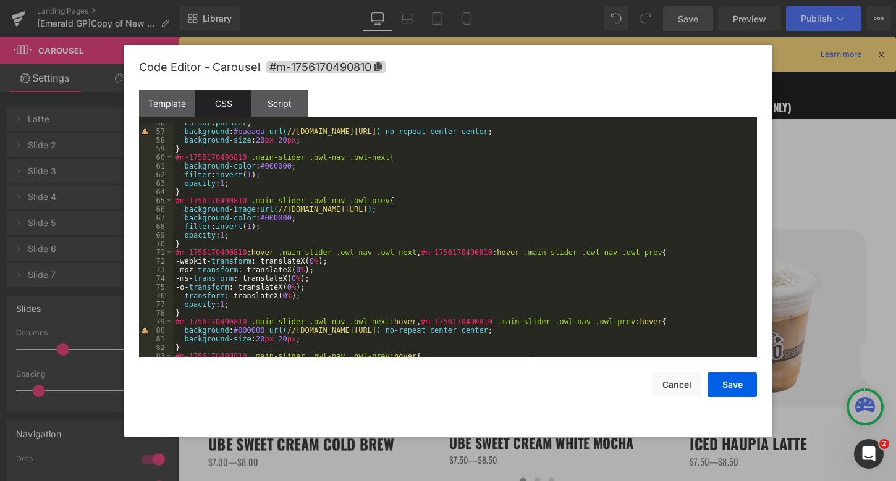
scroll to position [510, 0]
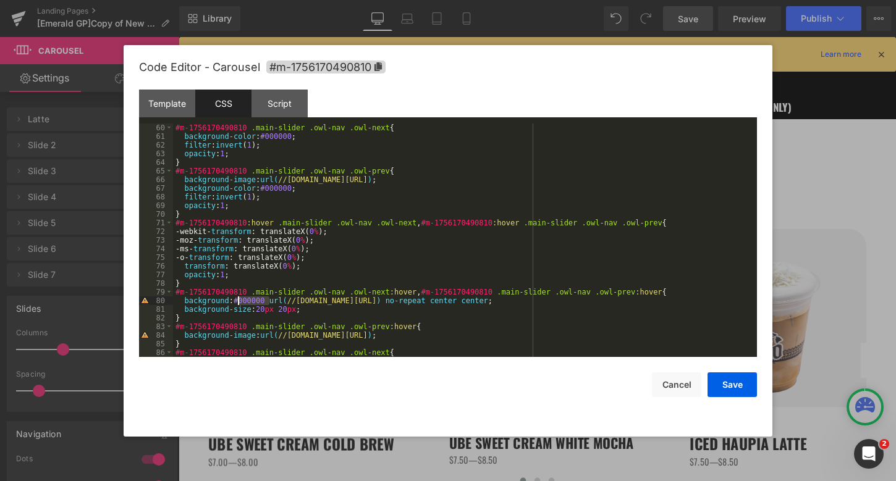
drag, startPoint x: 268, startPoint y: 302, endPoint x: 239, endPoint y: 302, distance: 29.0
click at [239, 302] on div "#m-1756170490810 .main-slider .owl-nav .owl-next { background-color : #000000 ;…" at bounding box center [462, 249] width 579 height 251
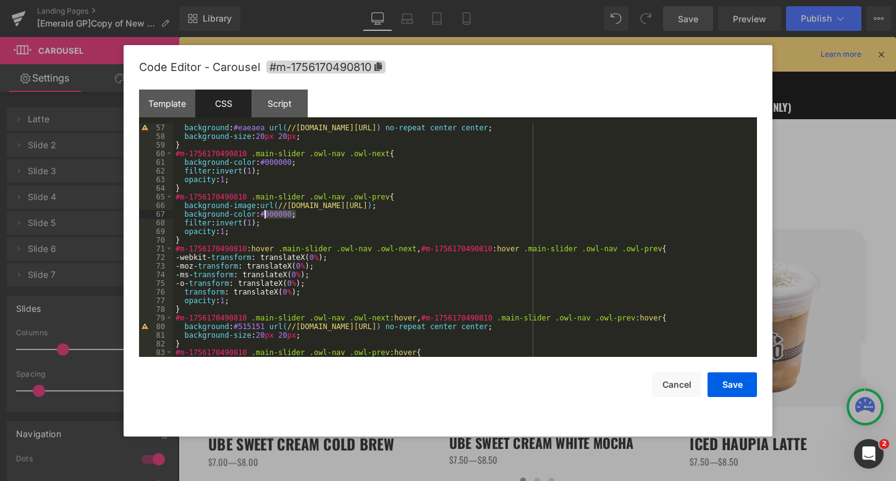
drag, startPoint x: 296, startPoint y: 215, endPoint x: 264, endPoint y: 216, distance: 31.5
click at [264, 216] on div "background : #eaeaea url( //d1um8515vdn9kb.cloudfront.net/images/next.png ) no-…" at bounding box center [462, 249] width 579 height 251
drag, startPoint x: 294, startPoint y: 164, endPoint x: 265, endPoint y: 164, distance: 29.0
click at [265, 164] on div "background : #eaeaea url( //d1um8515vdn9kb.cloudfront.net/images/next.png ) no-…" at bounding box center [462, 249] width 579 height 251
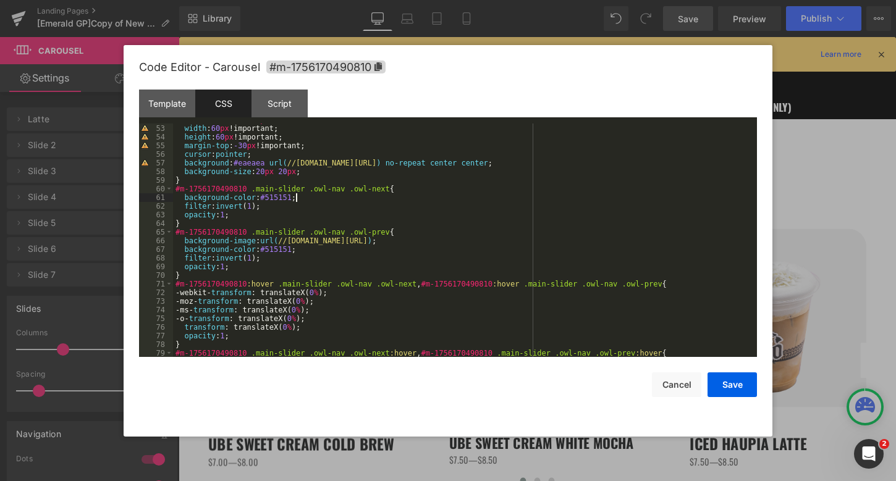
scroll to position [449, 0]
click at [728, 379] on button "Save" at bounding box center [731, 385] width 49 height 25
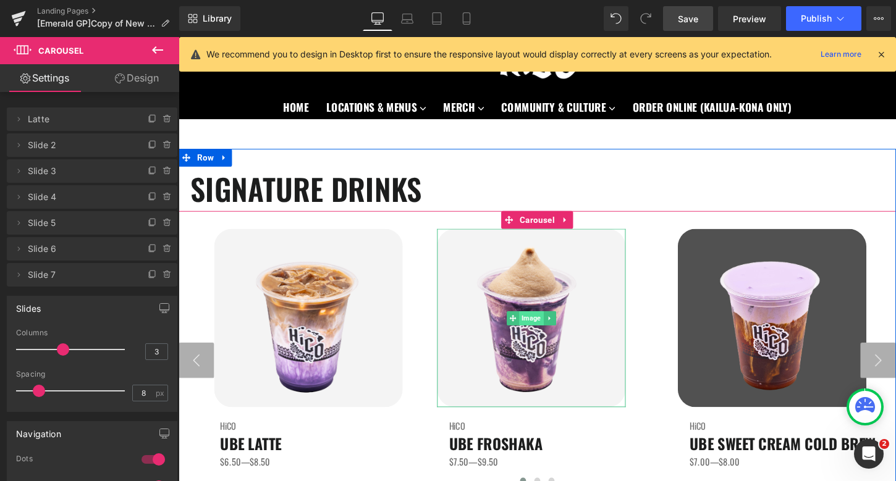
click at [552, 331] on span "Image" at bounding box center [545, 330] width 25 height 15
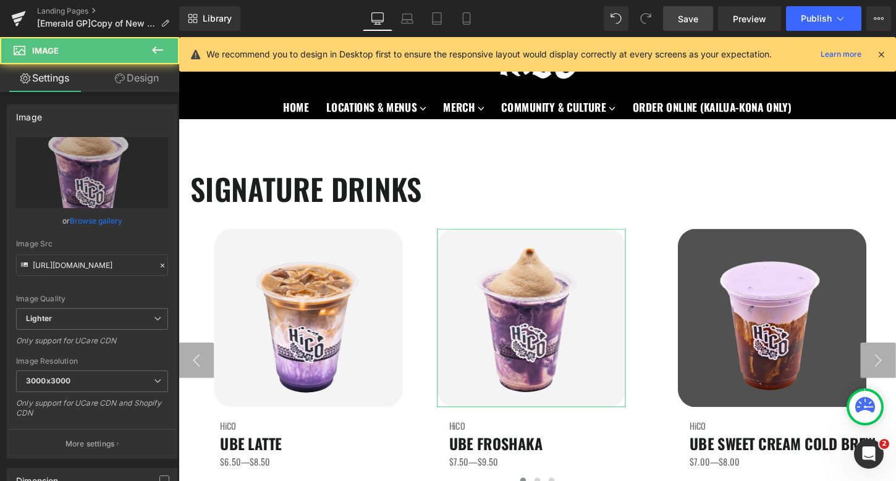
click at [140, 70] on link "Design" at bounding box center [137, 78] width 90 height 28
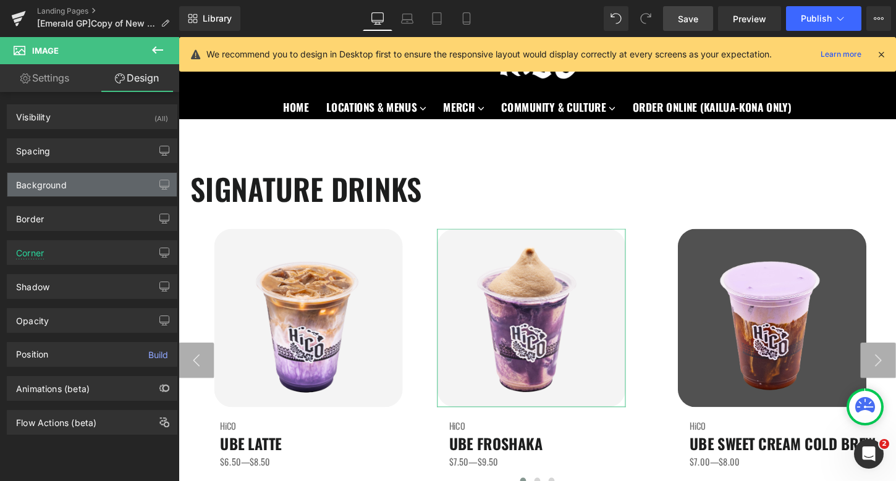
click at [81, 183] on div "Background" at bounding box center [91, 184] width 169 height 23
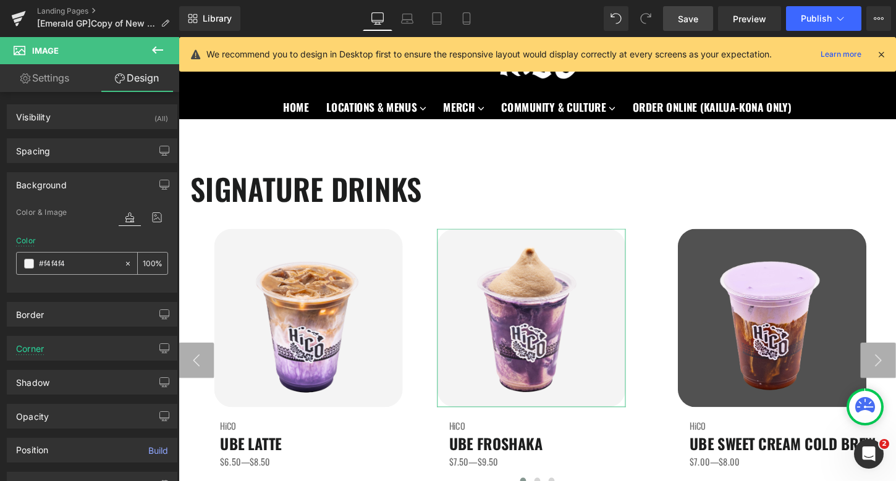
click at [82, 261] on input "#f4f4f4" at bounding box center [78, 264] width 79 height 14
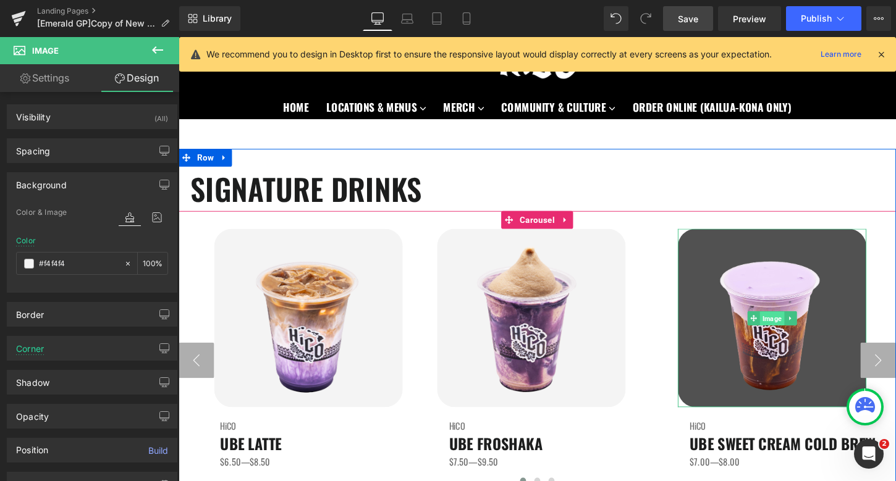
click at [792, 332] on span "Image" at bounding box center [796, 330] width 25 height 15
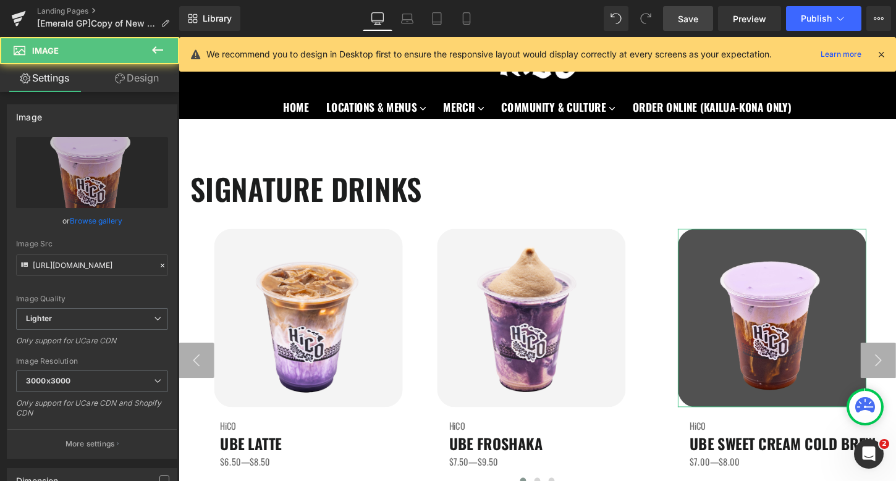
click at [140, 82] on link "Design" at bounding box center [137, 78] width 90 height 28
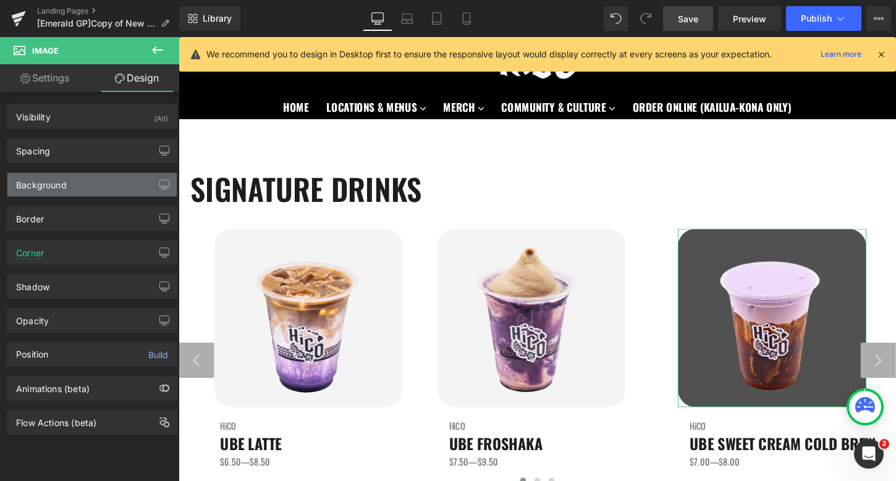
click at [74, 177] on div "Background" at bounding box center [91, 184] width 169 height 23
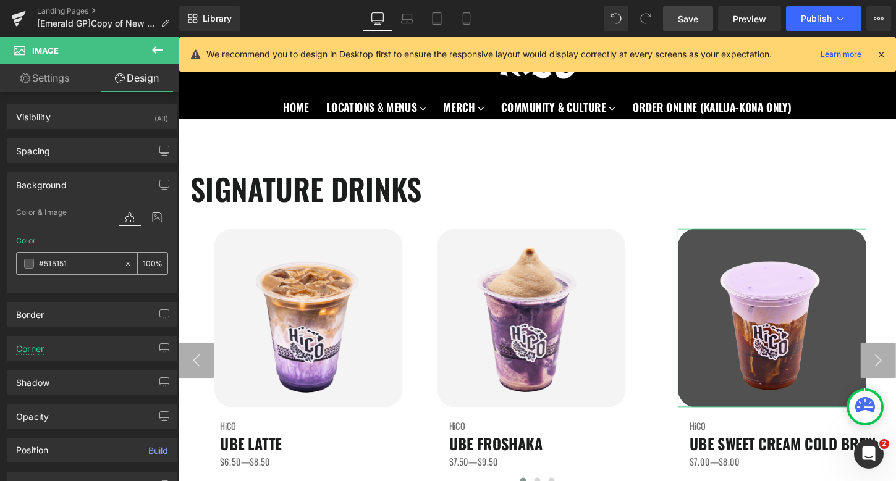
click at [66, 264] on input "#515151" at bounding box center [78, 264] width 79 height 14
paste input "f4f4f4"
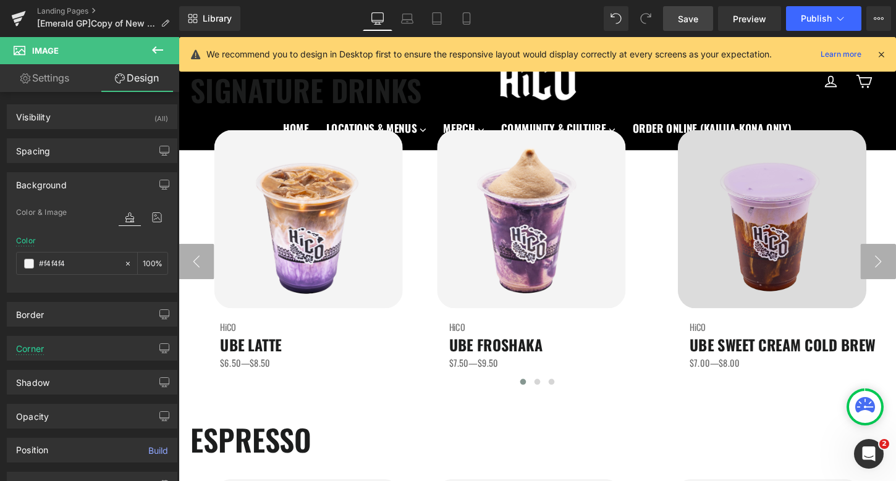
scroll to position [52, 0]
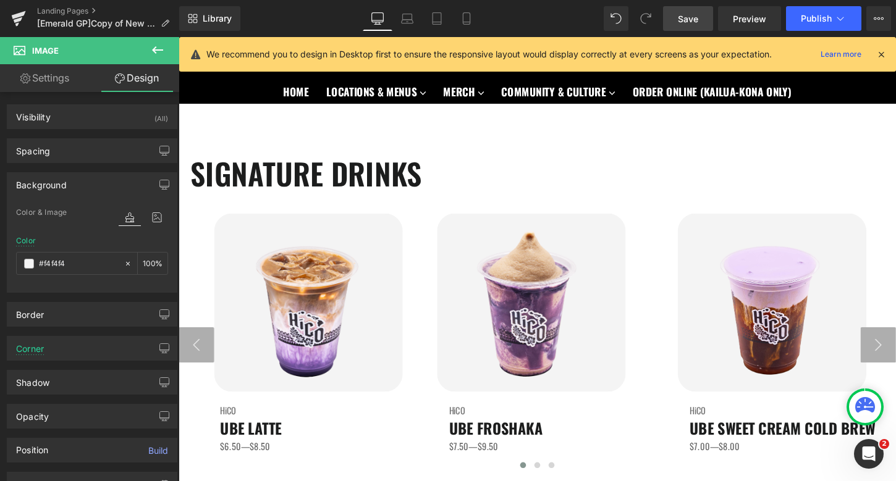
type input "#f4f4f4"
click at [688, 20] on span "Save" at bounding box center [688, 18] width 20 height 13
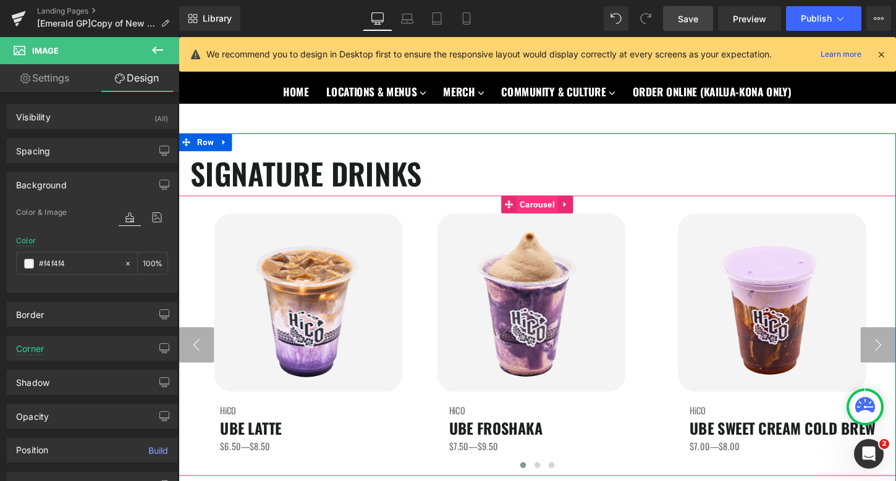
click at [549, 206] on span "Carousel" at bounding box center [552, 212] width 43 height 19
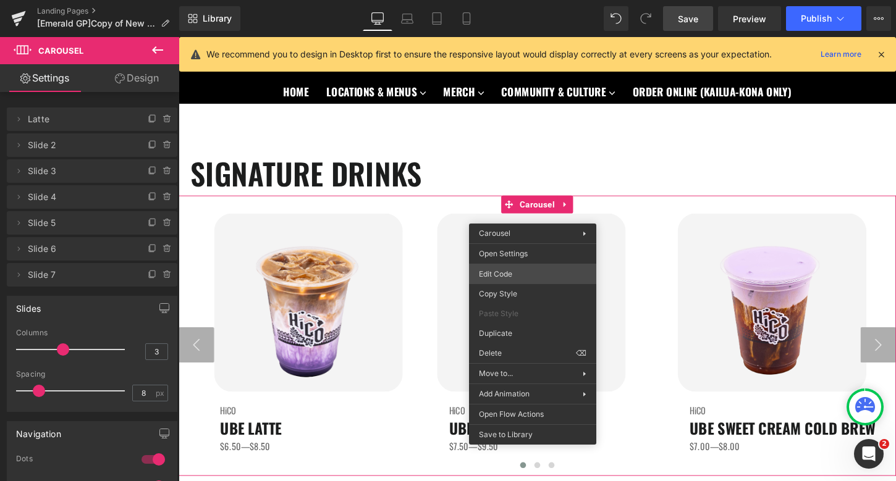
click at [522, 0] on div "Carousel You are previewing how the will restyle your page. You can not edit El…" at bounding box center [448, 0] width 896 height 0
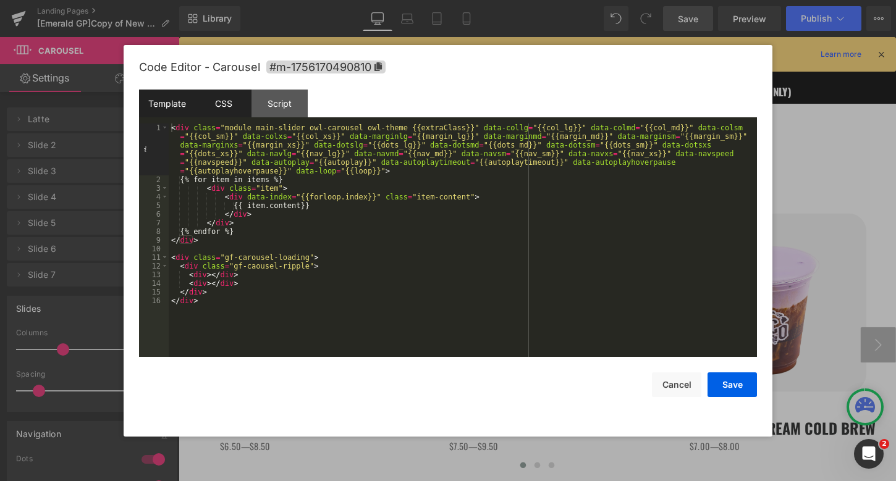
click at [213, 96] on div "CSS" at bounding box center [223, 104] width 56 height 28
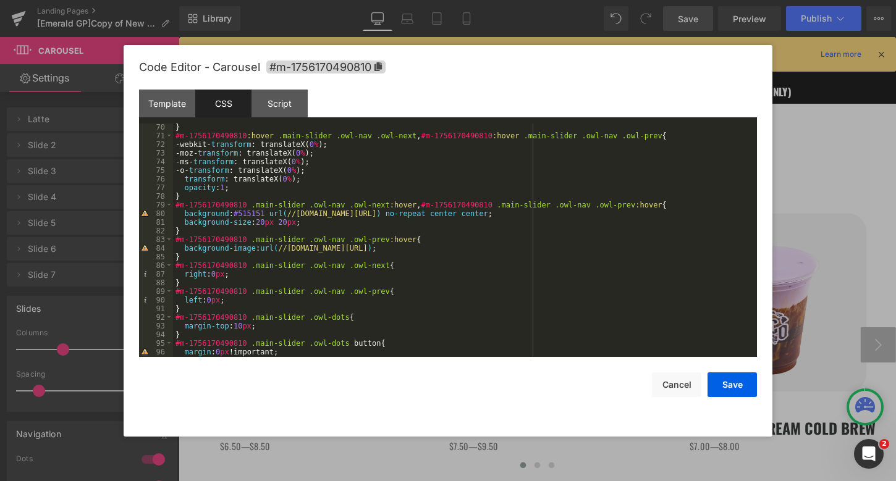
scroll to position [597, 0]
drag, startPoint x: 270, startPoint y: 212, endPoint x: 239, endPoint y: 211, distance: 30.9
click at [239, 211] on div "} #m-1756170490810 :hover .main-slider .owl-nav .owl-next , #m-1756170490810 :h…" at bounding box center [462, 248] width 579 height 251
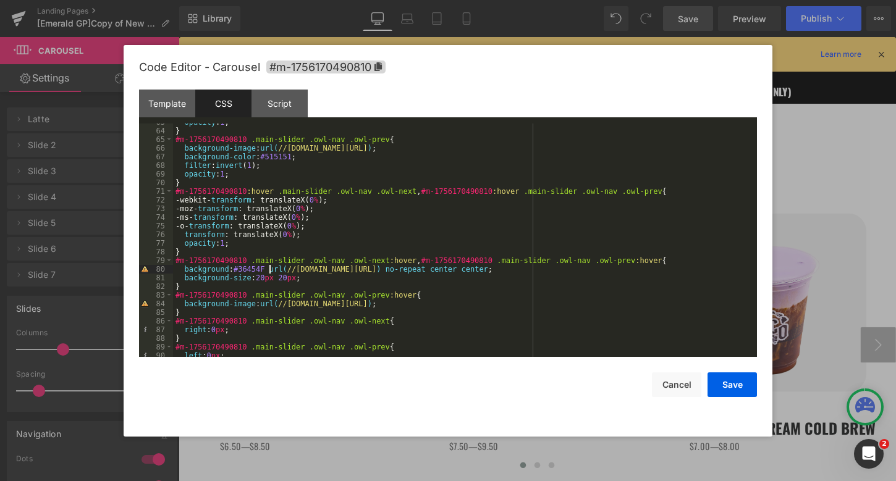
scroll to position [516, 0]
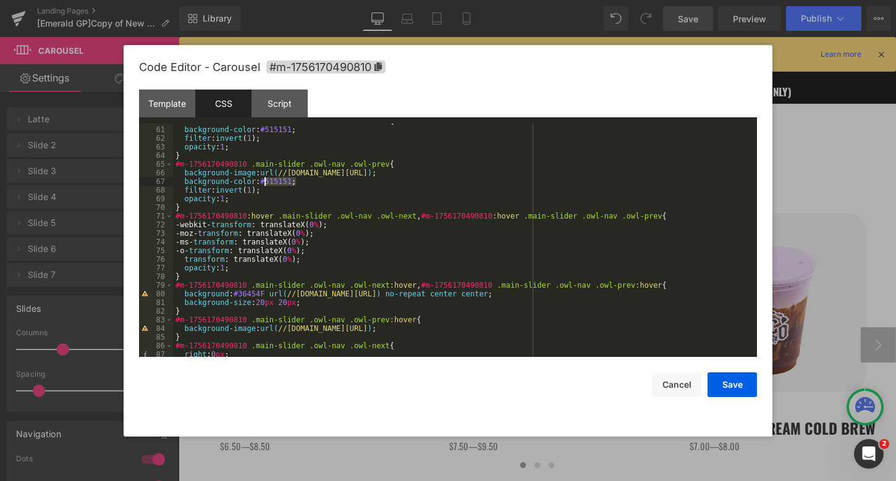
drag, startPoint x: 297, startPoint y: 183, endPoint x: 264, endPoint y: 183, distance: 32.7
click at [264, 183] on div "#m-1756170490810 .main-slider .owl-nav .owl-next { background-color : #515151 ;…" at bounding box center [462, 242] width 579 height 251
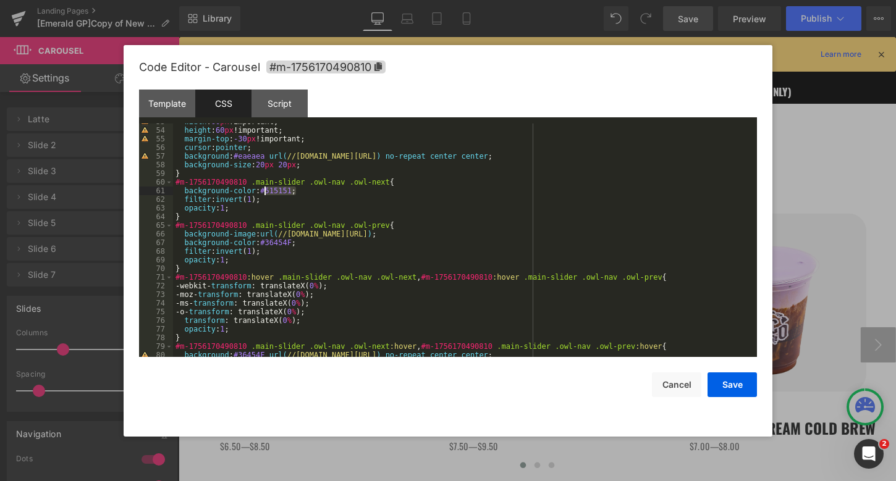
drag, startPoint x: 296, startPoint y: 193, endPoint x: 265, endPoint y: 193, distance: 30.9
click at [265, 193] on div "width : 60 px !important; height : 60 px !important; margin-top : -30 px !impor…" at bounding box center [462, 242] width 579 height 251
click at [739, 386] on button "Save" at bounding box center [731, 385] width 49 height 25
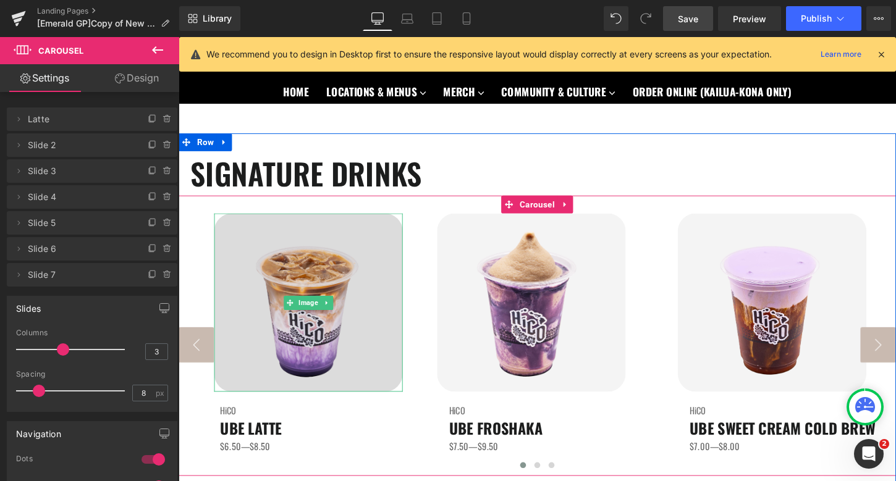
scroll to position [66, 0]
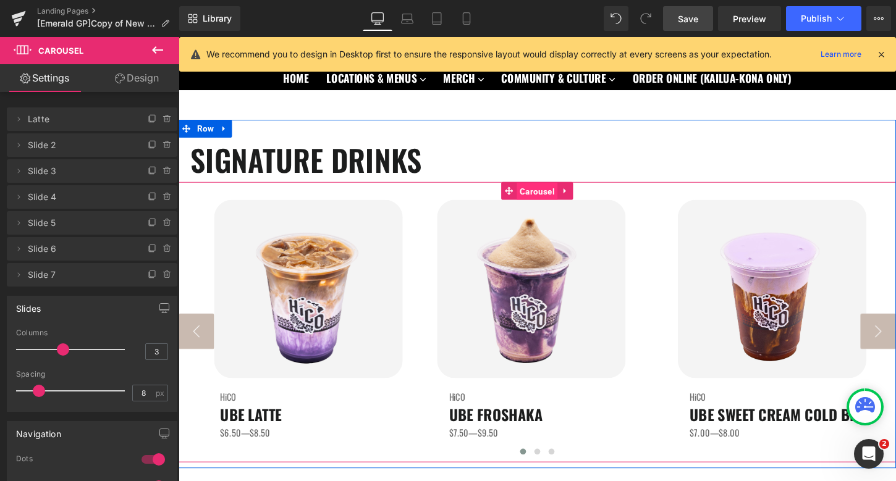
click at [554, 200] on span "Carousel" at bounding box center [552, 198] width 43 height 19
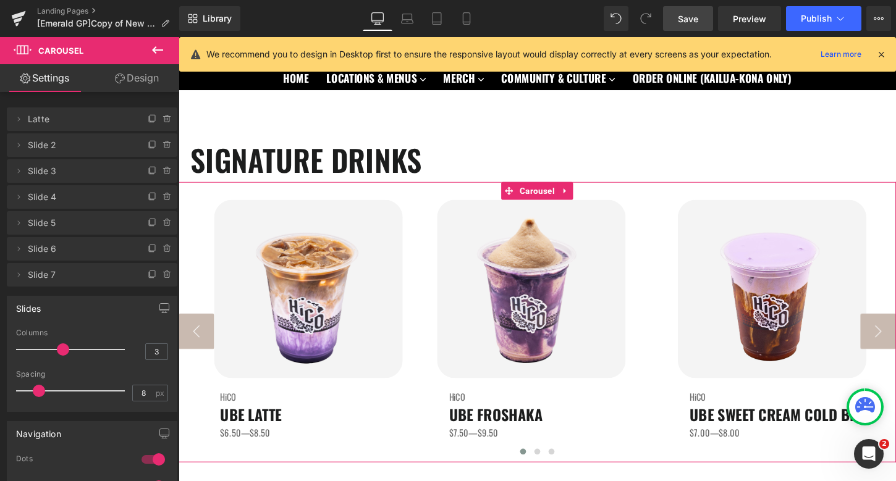
click at [133, 86] on link "Design" at bounding box center [137, 78] width 90 height 28
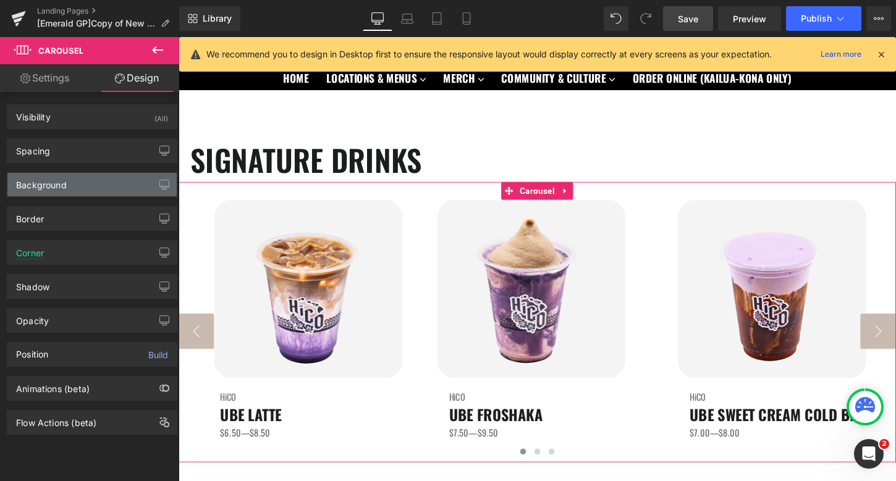
click at [79, 183] on div "Background" at bounding box center [91, 184] width 169 height 23
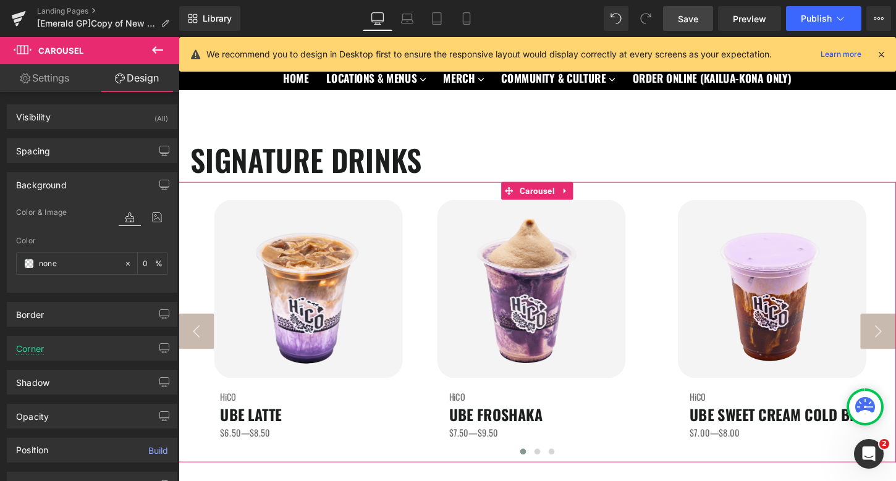
click at [97, 185] on div "Background" at bounding box center [91, 184] width 169 height 23
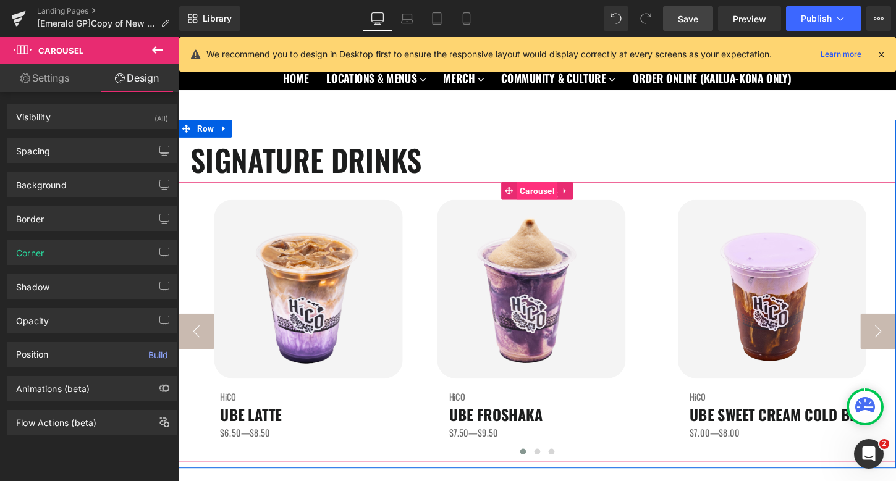
click at [549, 195] on span "Carousel" at bounding box center [552, 197] width 43 height 19
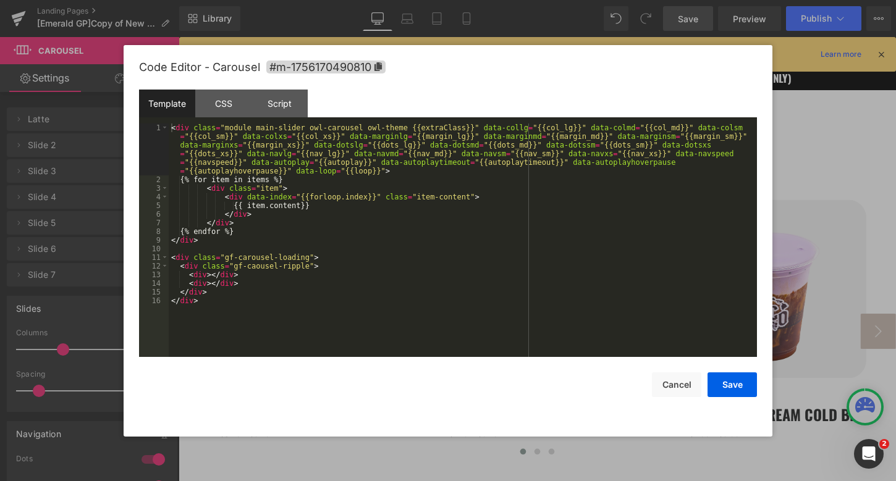
click at [523, 0] on div "Carousel You are previewing how the will restyle your page. You can not edit El…" at bounding box center [448, 0] width 896 height 0
click at [219, 107] on div "CSS" at bounding box center [223, 104] width 56 height 28
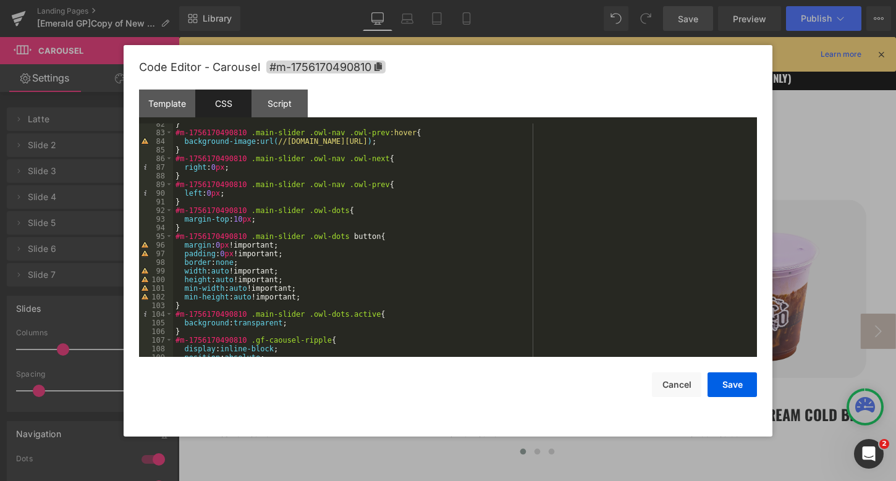
scroll to position [603, 0]
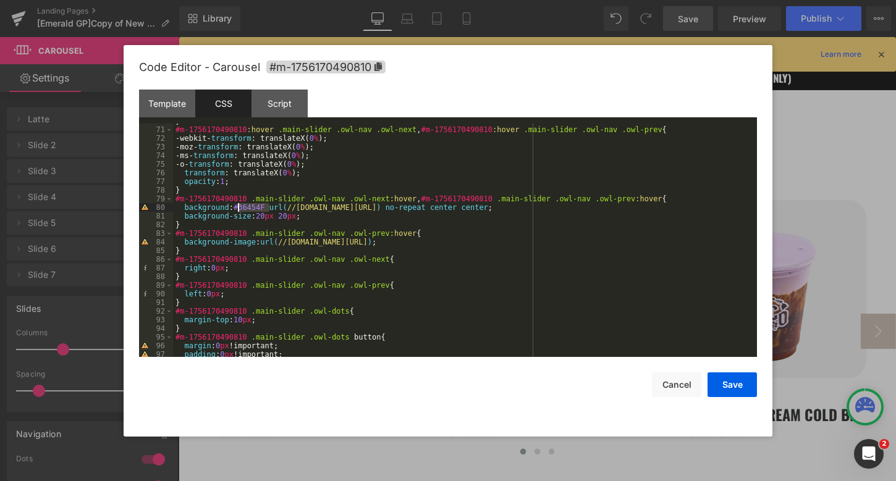
drag, startPoint x: 269, startPoint y: 208, endPoint x: 238, endPoint y: 208, distance: 31.5
click at [238, 208] on div "} #m-1756170490810 :hover .main-slider .owl-nav .owl-next , #m-1756170490810 :h…" at bounding box center [462, 242] width 579 height 251
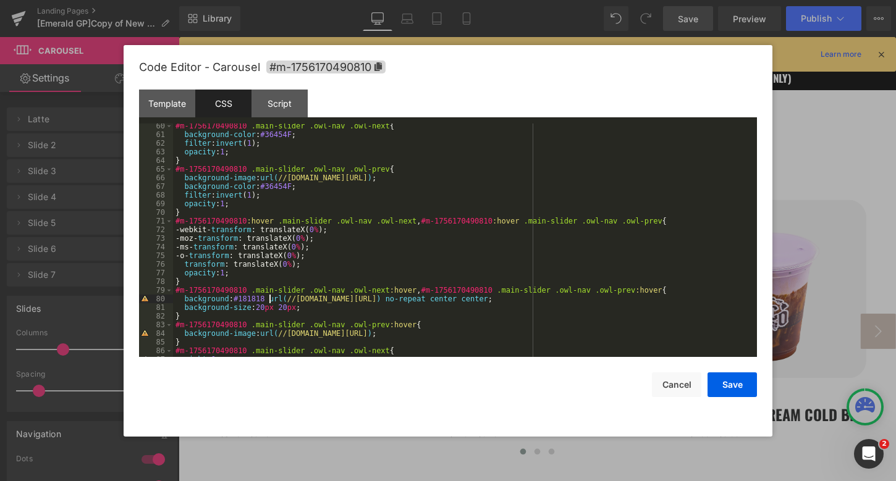
scroll to position [500, 0]
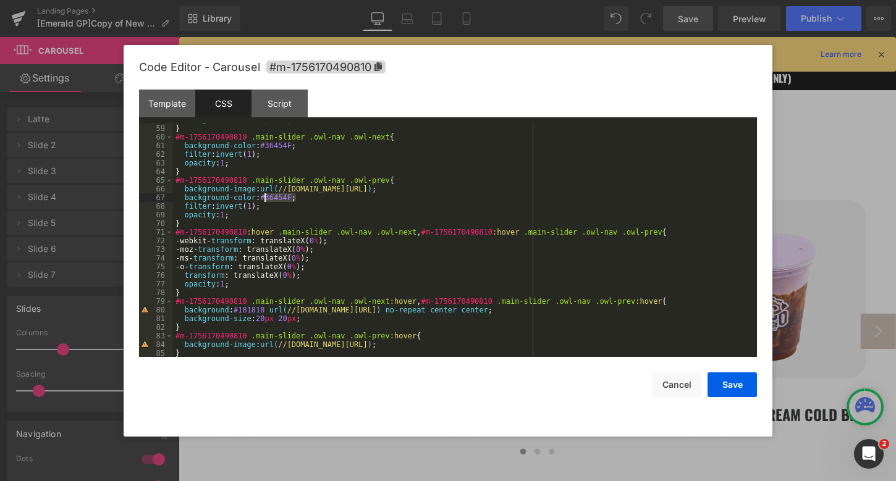
drag, startPoint x: 297, startPoint y: 200, endPoint x: 264, endPoint y: 200, distance: 32.1
click at [264, 200] on div "background-size : 20 px 20 px ; } #m-1756170490810 .main-slider .owl-nav .owl-n…" at bounding box center [462, 241] width 579 height 251
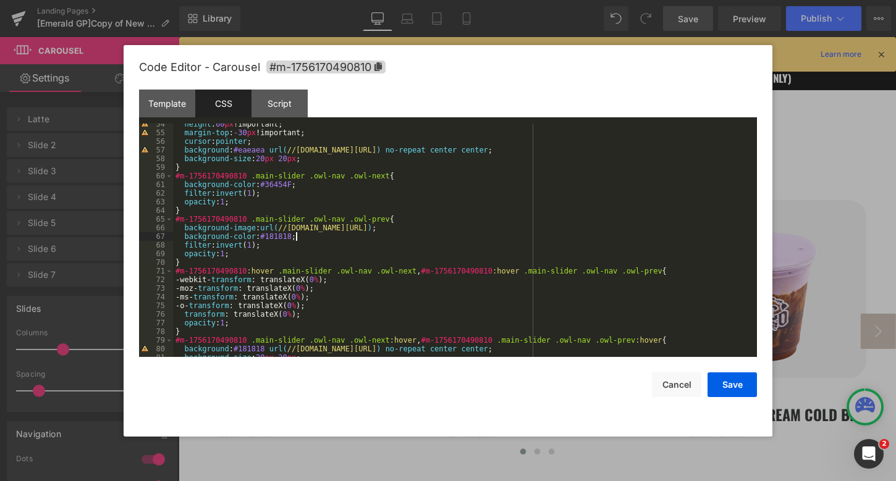
scroll to position [452, 0]
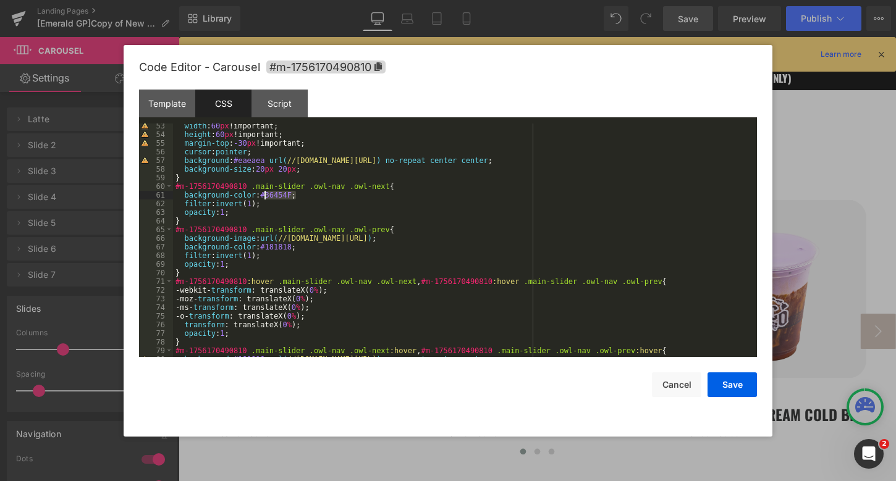
drag, startPoint x: 296, startPoint y: 196, endPoint x: 266, endPoint y: 198, distance: 30.3
click at [266, 198] on div "width : 60 px !important; height : 60 px !important; margin-top : -30 px !impor…" at bounding box center [462, 247] width 579 height 251
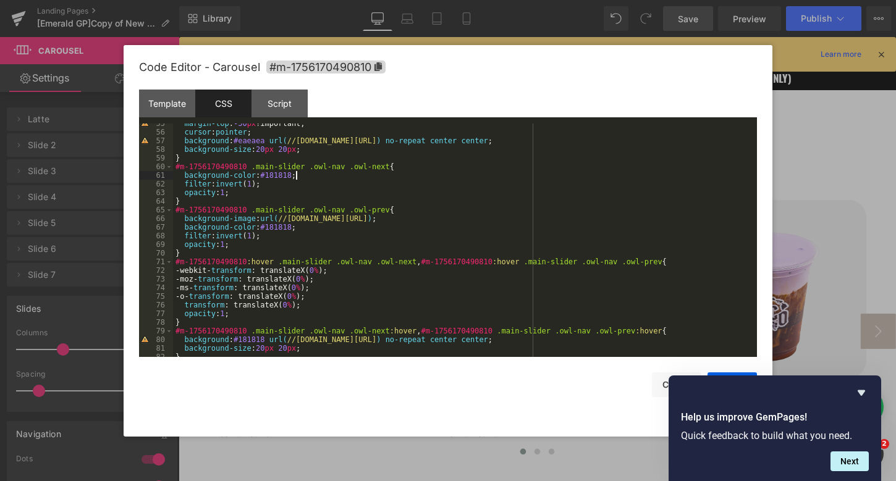
scroll to position [474, 0]
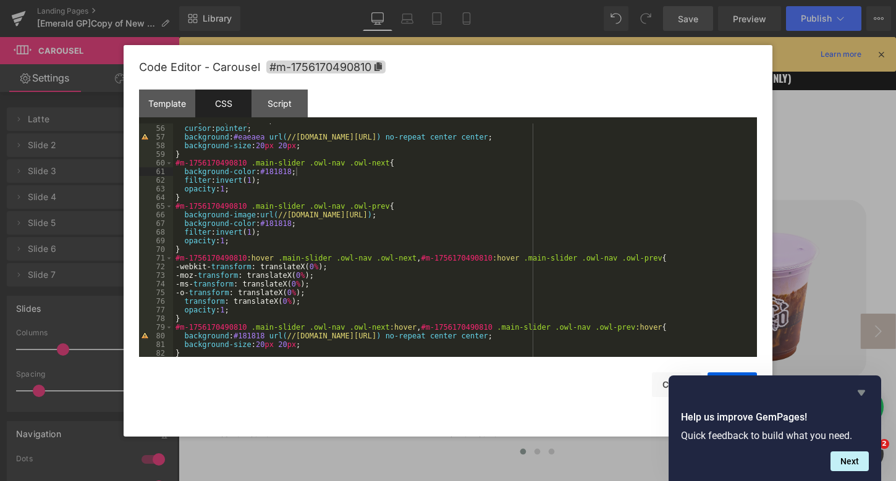
click at [862, 394] on icon "Hide survey" at bounding box center [860, 393] width 7 height 6
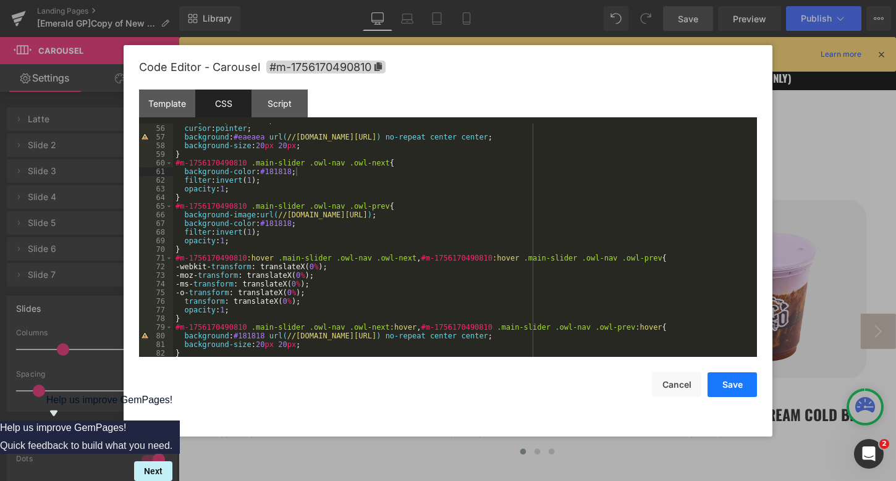
click at [726, 381] on button "Save" at bounding box center [731, 385] width 49 height 25
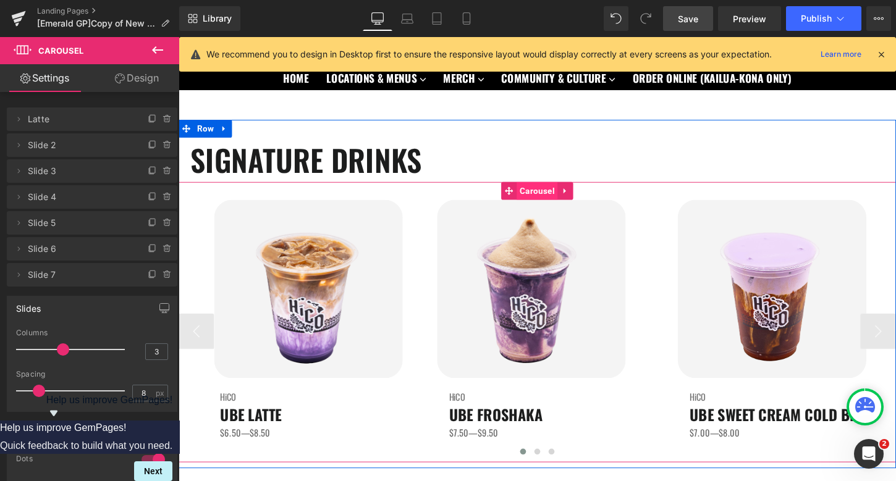
click at [543, 195] on span "Carousel" at bounding box center [552, 197] width 43 height 19
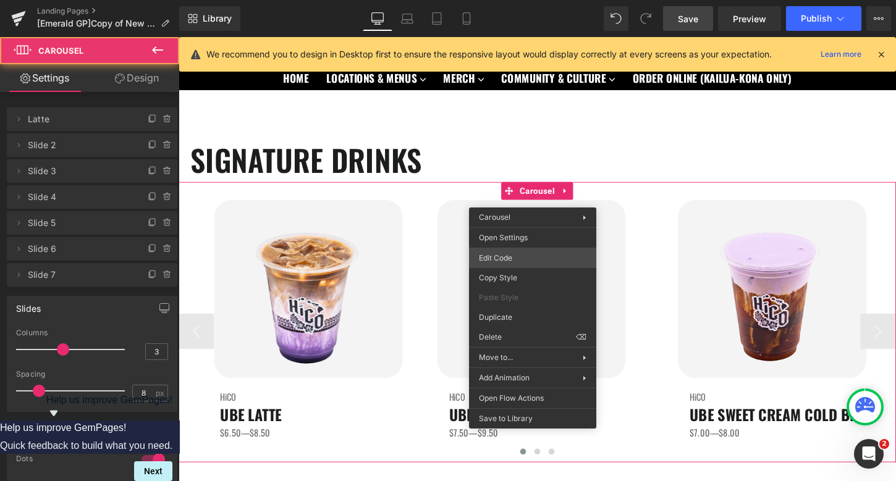
click at [526, 0] on div "Carousel You are previewing how the will restyle your page. You can not edit El…" at bounding box center [448, 0] width 896 height 0
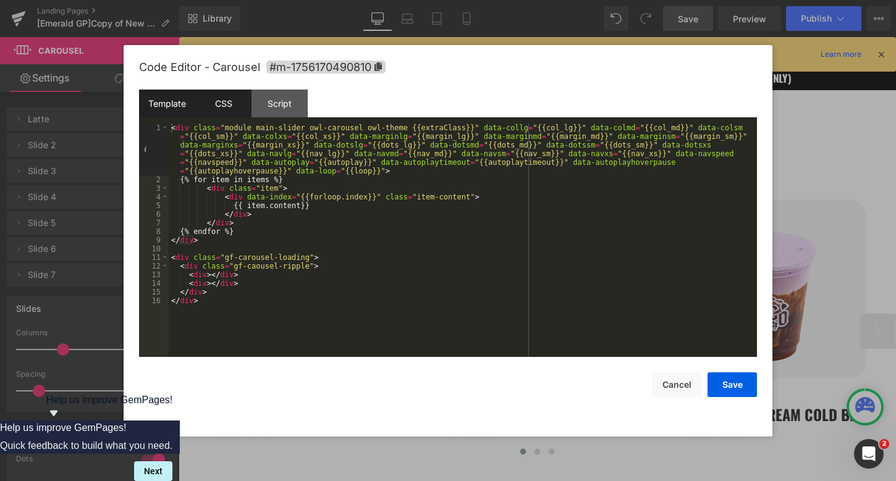
click at [216, 106] on div "CSS" at bounding box center [223, 104] width 56 height 28
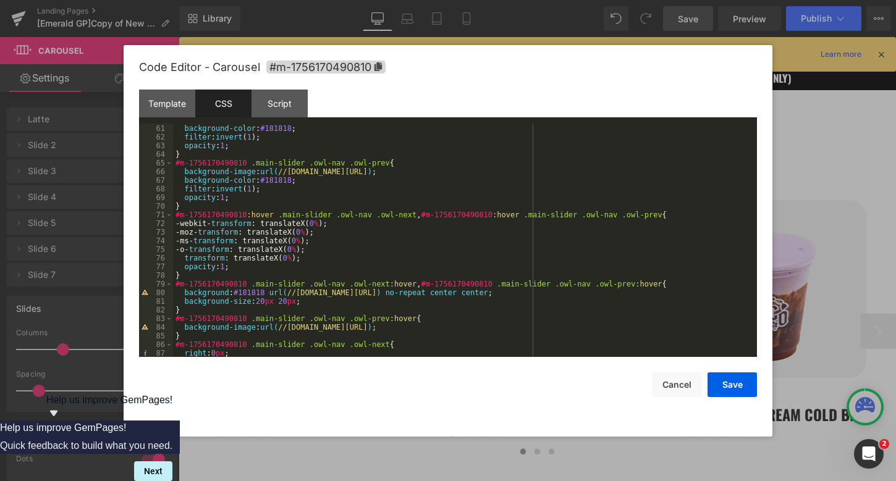
scroll to position [512, 0]
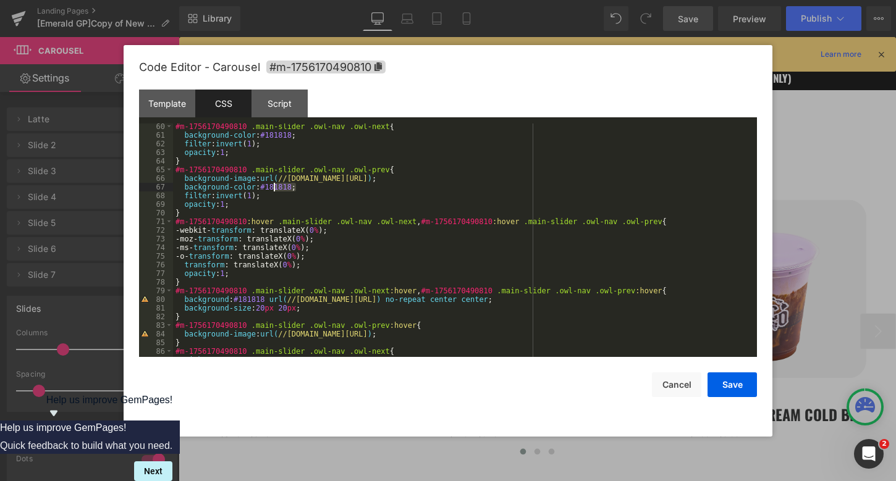
drag, startPoint x: 296, startPoint y: 186, endPoint x: 274, endPoint y: 190, distance: 22.1
click at [274, 190] on div "#m-1756170490810 .main-slider .owl-nav .owl-next { background-color : #181818 ;…" at bounding box center [462, 247] width 579 height 251
click at [297, 137] on div "#m-1756170490810 .main-slider .owl-nav .owl-next { background-color : #181818 ;…" at bounding box center [462, 247] width 579 height 251
drag, startPoint x: 294, startPoint y: 187, endPoint x: 261, endPoint y: 188, distance: 32.8
click at [261, 188] on div "#m-1756170490810 .main-slider .owl-nav .owl-next { background-color : #181818 ;…" at bounding box center [462, 247] width 579 height 251
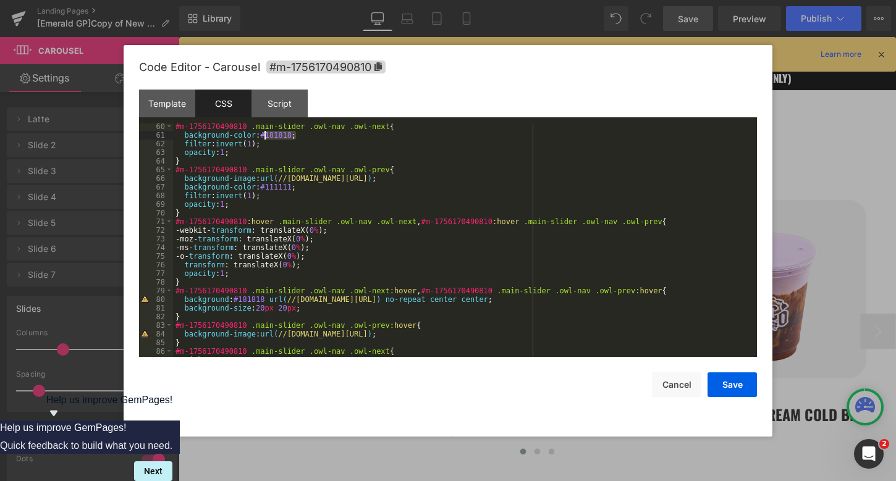
drag, startPoint x: 295, startPoint y: 135, endPoint x: 264, endPoint y: 136, distance: 31.5
click at [264, 136] on div "#m-1756170490810 .main-slider .owl-nav .owl-next { background-color : #181818 ;…" at bounding box center [462, 247] width 579 height 251
drag, startPoint x: 270, startPoint y: 300, endPoint x: 238, endPoint y: 300, distance: 31.5
click at [238, 300] on div "#m-1756170490810 .main-slider .owl-nav .owl-next { background-color : #111111 ;…" at bounding box center [462, 247] width 579 height 251
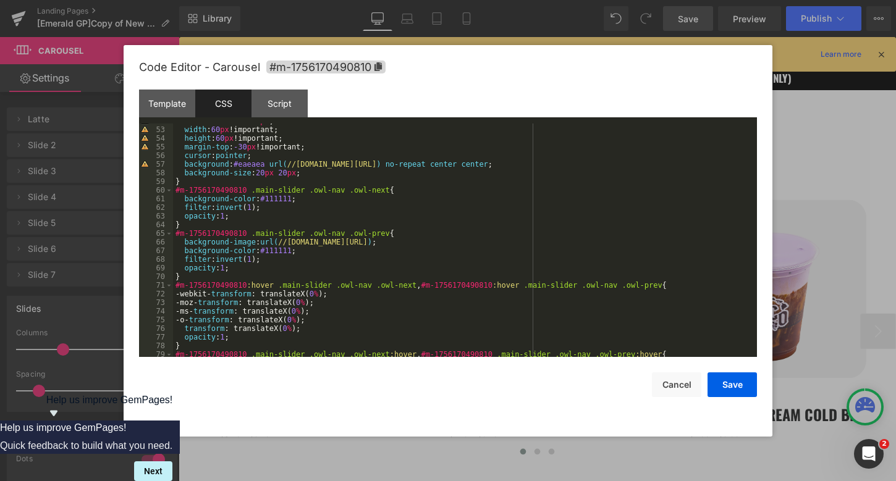
scroll to position [421, 0]
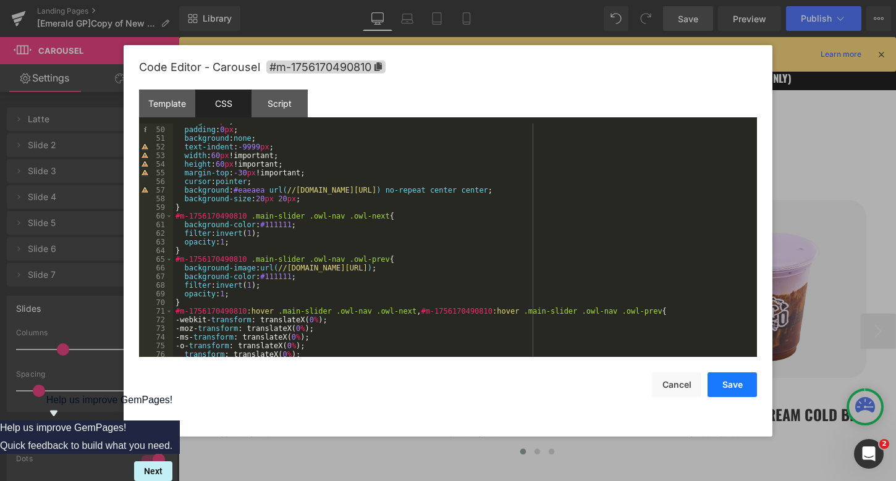
click at [742, 384] on button "Save" at bounding box center [731, 385] width 49 height 25
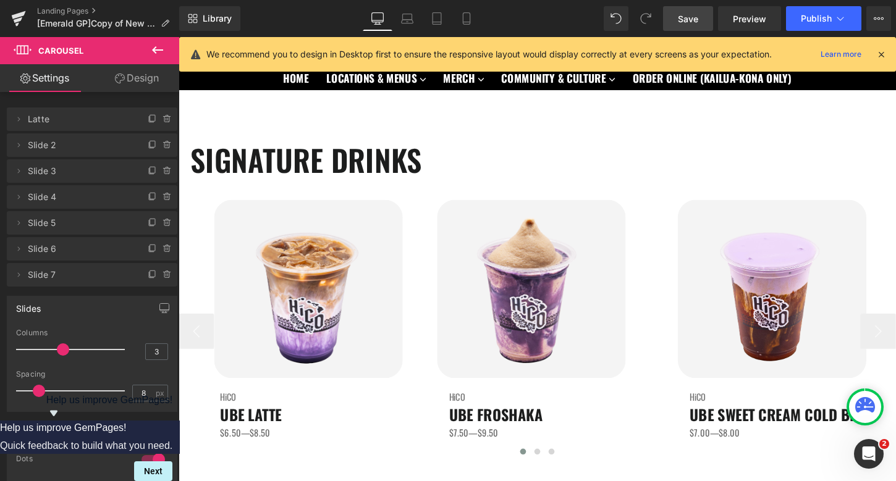
click at [697, 11] on link "Save" at bounding box center [688, 18] width 50 height 25
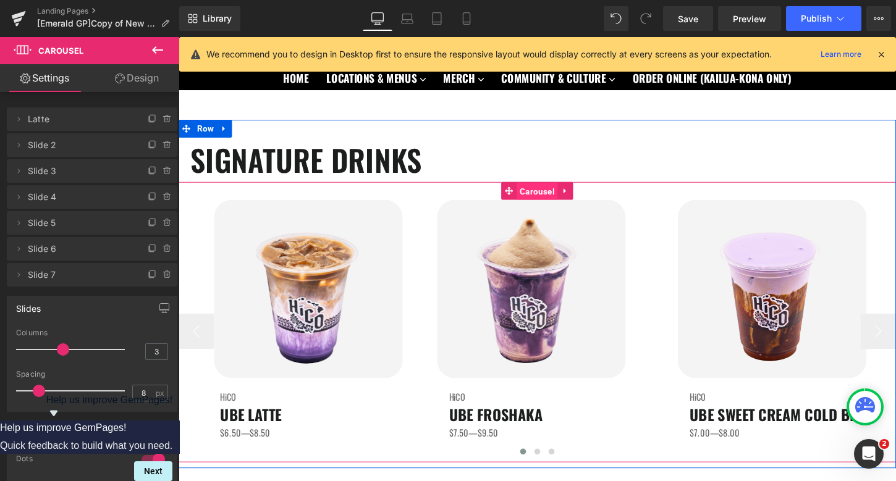
click at [537, 200] on span "Carousel" at bounding box center [552, 198] width 43 height 19
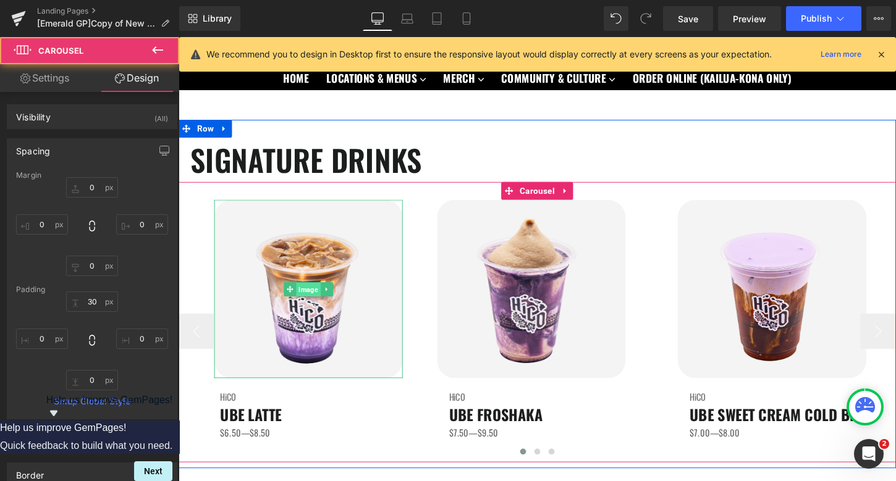
click at [314, 300] on span "Image" at bounding box center [313, 300] width 25 height 15
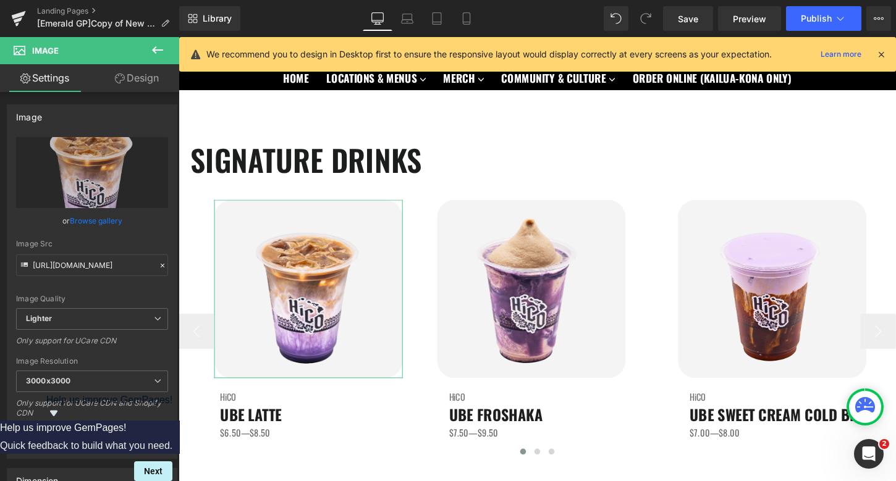
click at [138, 77] on link "Design" at bounding box center [137, 78] width 90 height 28
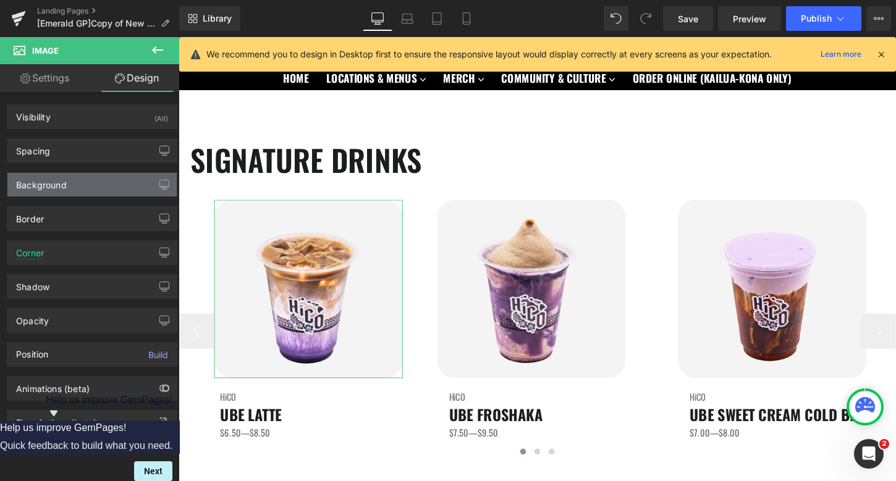
click at [78, 195] on div "Background" at bounding box center [91, 184] width 169 height 23
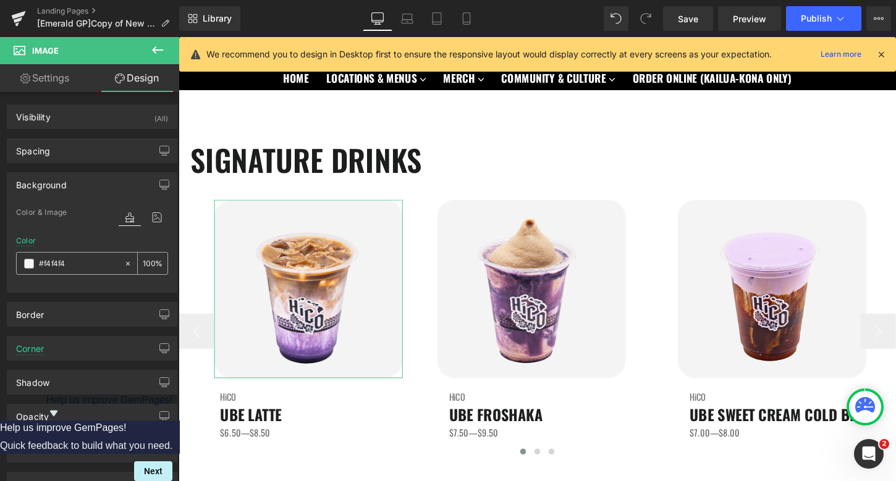
click at [26, 265] on span at bounding box center [29, 264] width 10 height 10
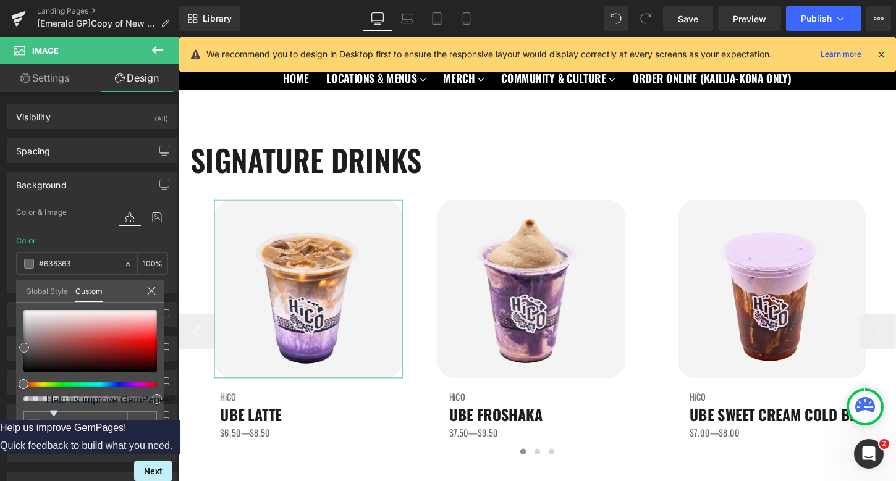
click at [24, 348] on div at bounding box center [89, 341] width 133 height 62
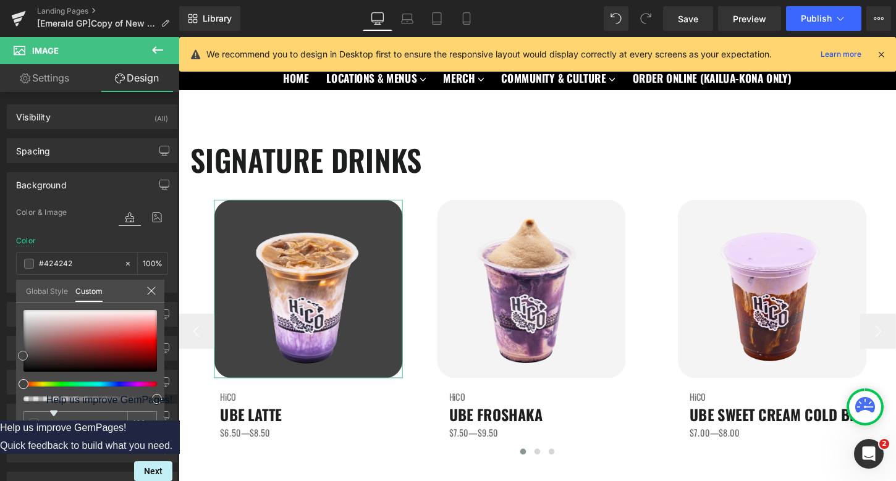
click at [23, 356] on div at bounding box center [89, 341] width 133 height 62
click at [73, 420] on input "#f4f4f4" at bounding box center [76, 423] width 65 height 13
type input "#424242"
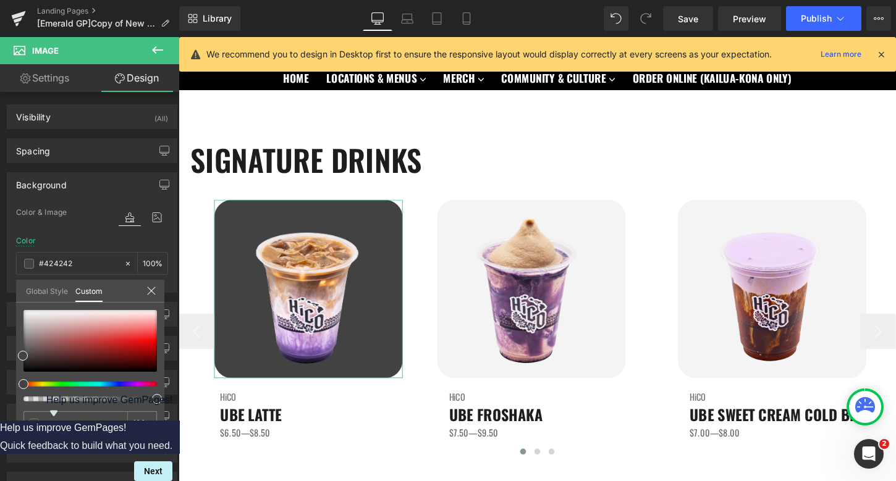
click at [153, 290] on icon at bounding box center [151, 291] width 10 height 10
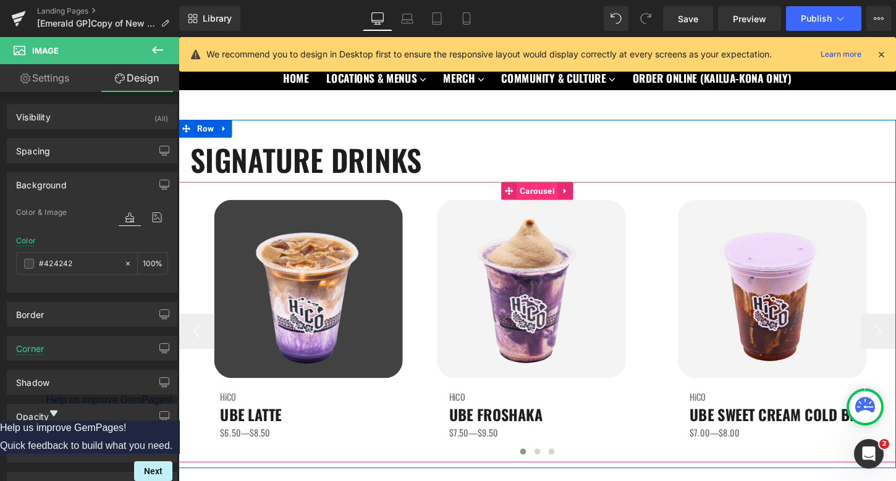
click at [538, 199] on span "Carousel" at bounding box center [552, 197] width 43 height 19
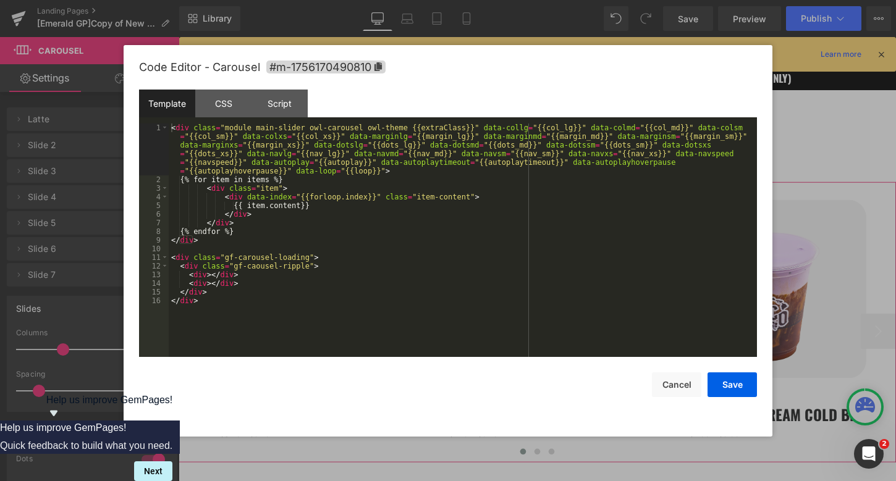
click at [511, 0] on div "Carousel You are previewing how the will restyle your page. You can not edit El…" at bounding box center [448, 0] width 896 height 0
click at [208, 91] on div "CSS" at bounding box center [223, 104] width 56 height 28
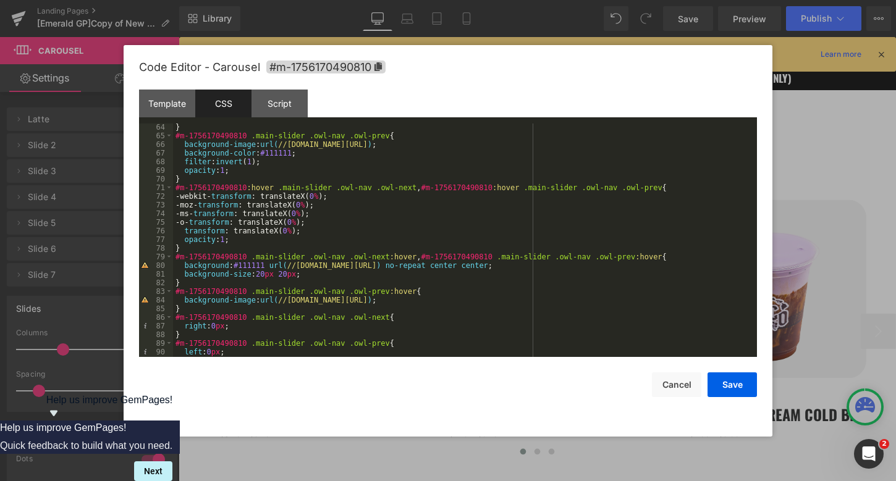
scroll to position [546, 0]
drag, startPoint x: 269, startPoint y: 264, endPoint x: 239, endPoint y: 264, distance: 30.3
click at [239, 264] on div "} #m-1756170490810 .main-slider .owl-nav .owl-prev { background-image : url( //…" at bounding box center [462, 247] width 579 height 251
drag, startPoint x: 296, startPoint y: 154, endPoint x: 267, endPoint y: 155, distance: 29.0
click at [267, 155] on div "} #m-1756170490810 .main-slider .owl-nav .owl-prev { background-image : url( //…" at bounding box center [462, 247] width 579 height 251
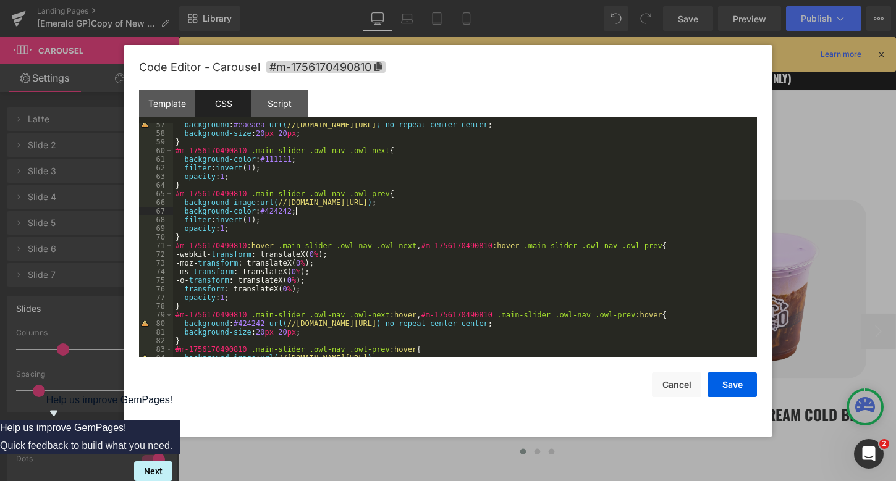
scroll to position [487, 0]
drag, startPoint x: 297, startPoint y: 160, endPoint x: 265, endPoint y: 162, distance: 32.2
click at [265, 162] on div "background : #eaeaea url( //d1um8515vdn9kb.cloudfront.net/images/next.png ) no-…" at bounding box center [462, 245] width 579 height 251
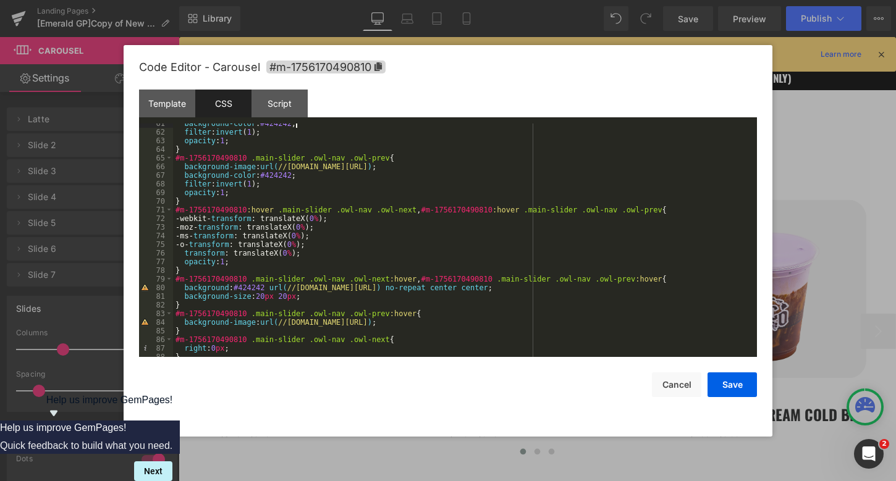
scroll to position [562, 0]
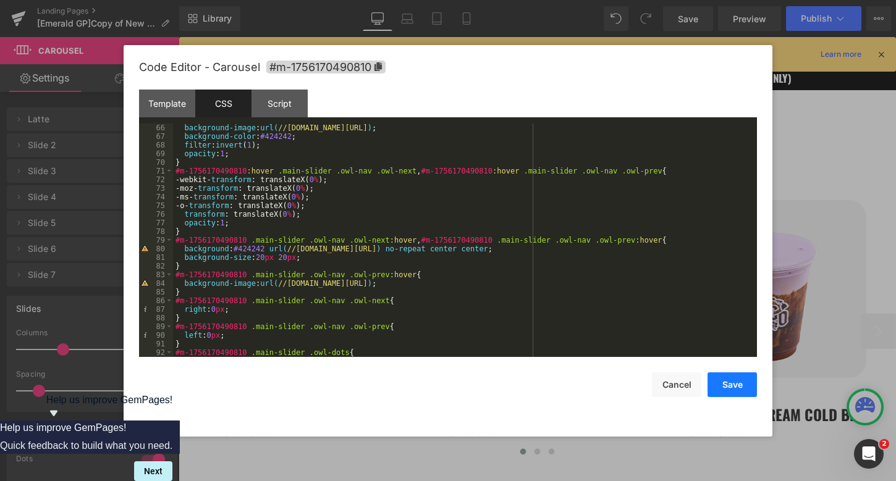
click at [744, 390] on button "Save" at bounding box center [731, 385] width 49 height 25
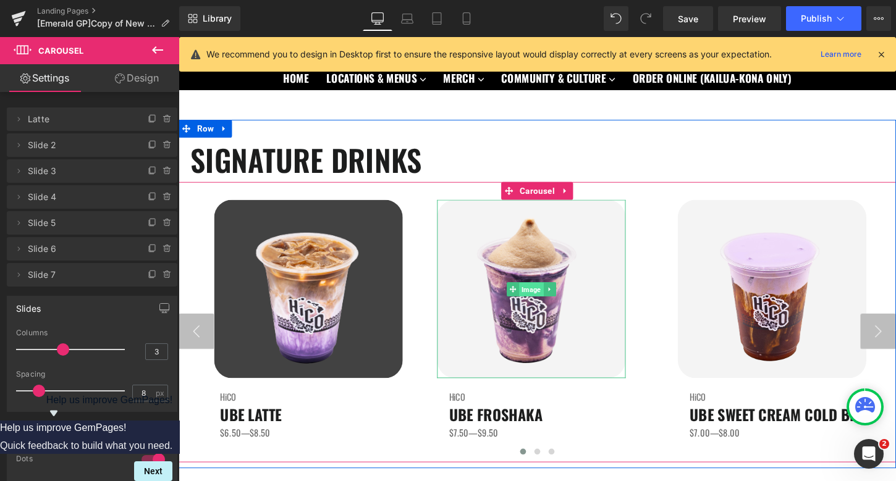
click at [548, 297] on span "Image" at bounding box center [545, 300] width 25 height 15
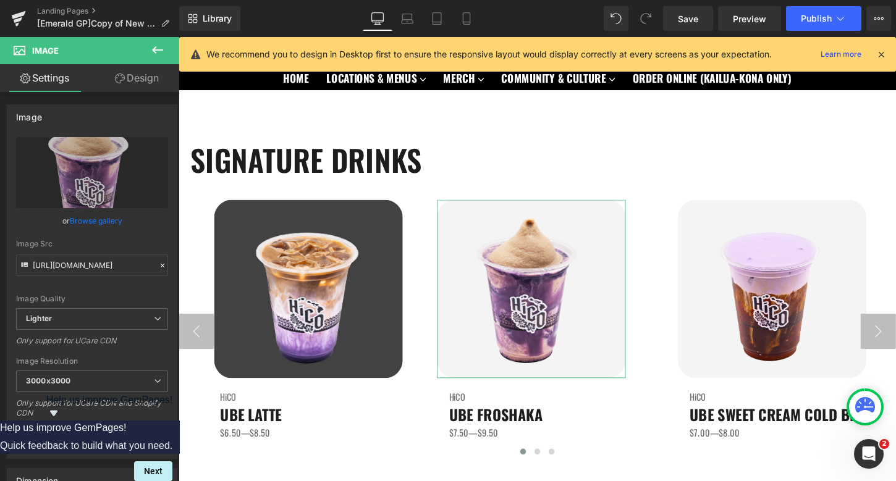
click at [139, 78] on link "Design" at bounding box center [137, 78] width 90 height 28
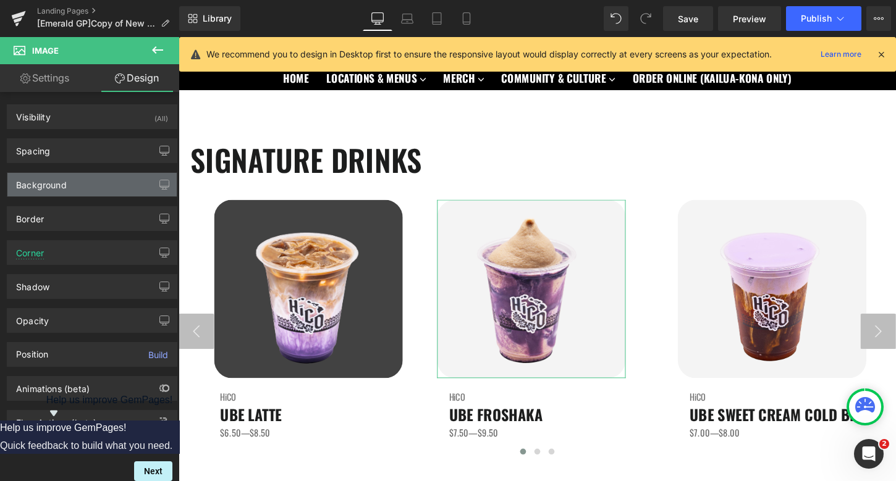
click at [106, 183] on div "Background" at bounding box center [91, 184] width 169 height 23
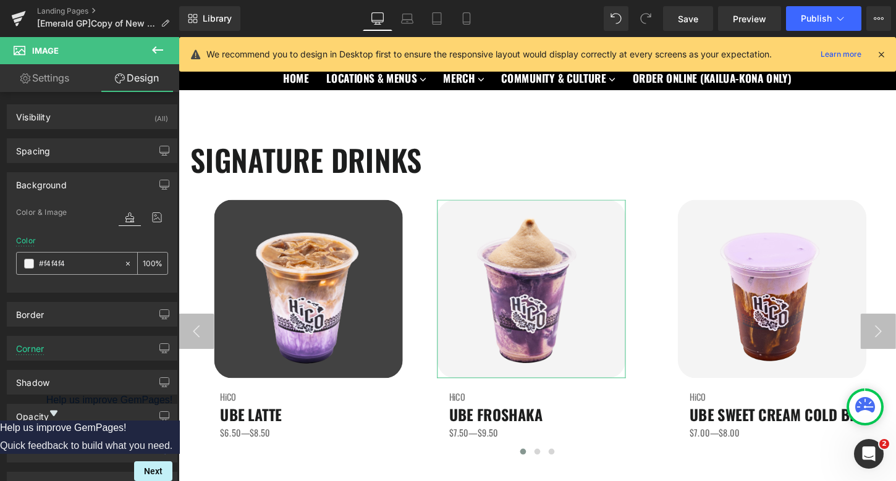
click at [87, 268] on input "#f4f4f4" at bounding box center [78, 264] width 79 height 14
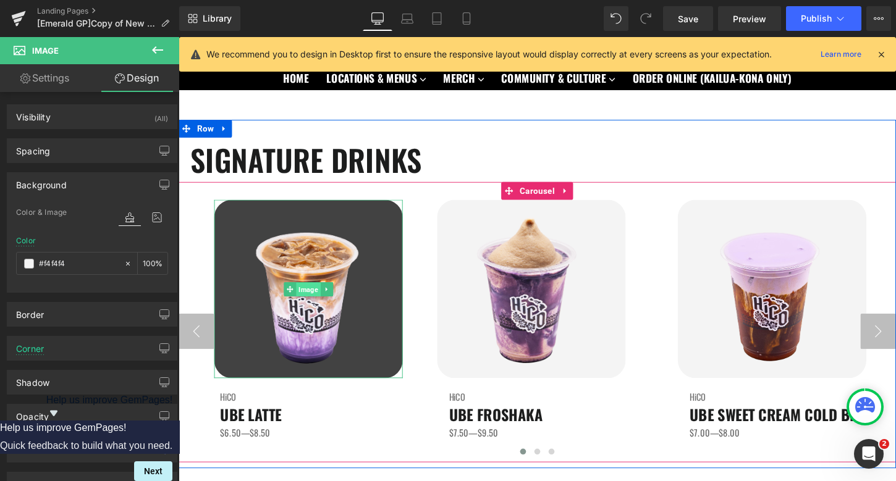
click at [316, 301] on span "Image" at bounding box center [313, 300] width 25 height 15
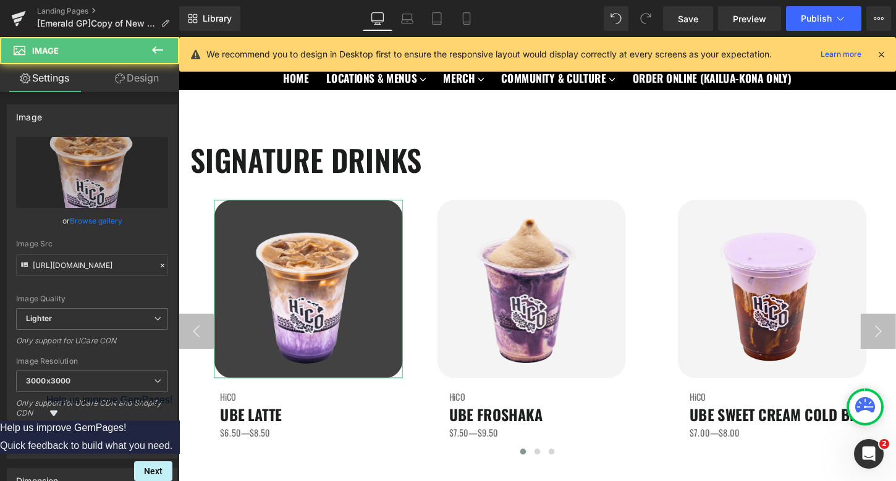
click at [139, 78] on link "Design" at bounding box center [137, 78] width 90 height 28
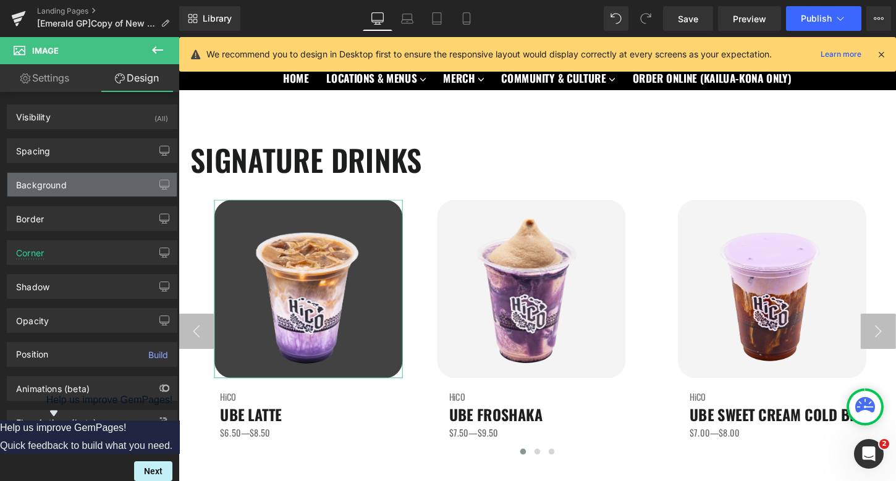
click at [101, 180] on div "Background" at bounding box center [91, 184] width 169 height 23
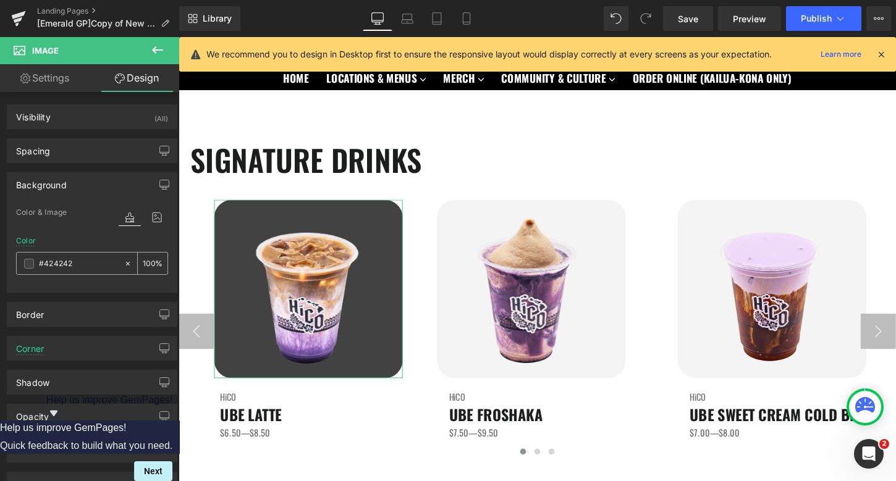
click at [25, 264] on span at bounding box center [29, 264] width 10 height 10
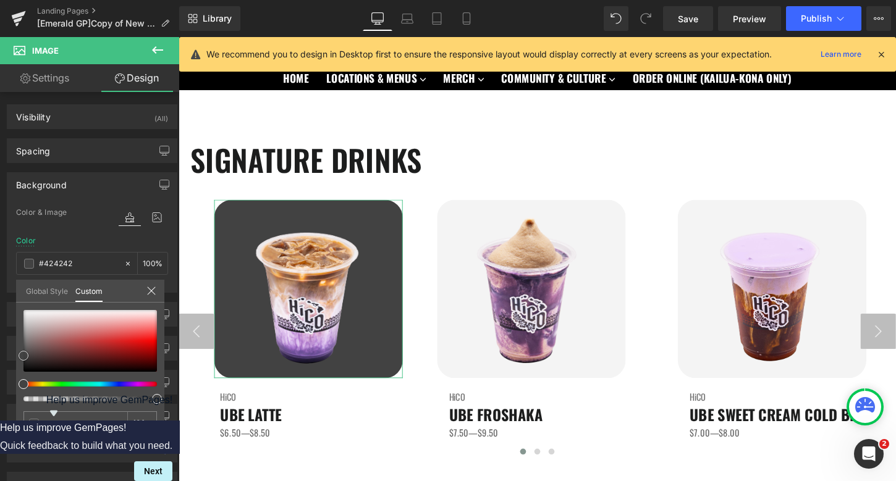
click at [26, 362] on div at bounding box center [89, 341] width 133 height 62
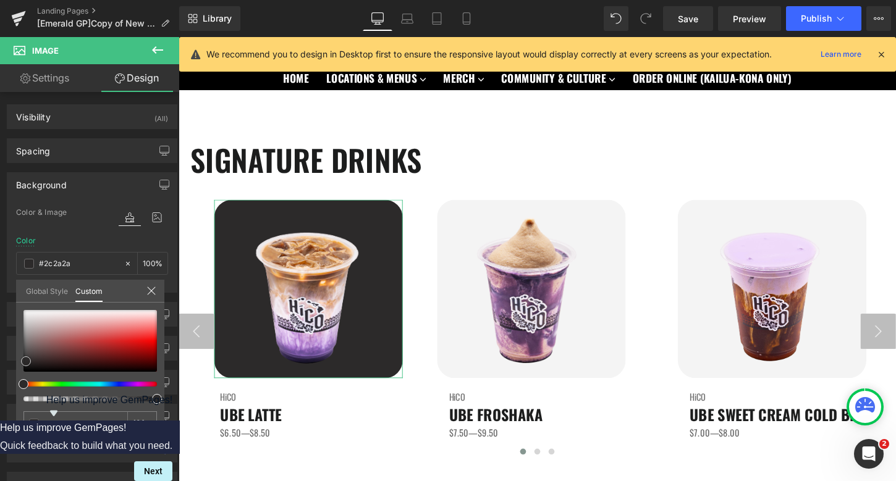
click at [25, 360] on span at bounding box center [26, 361] width 10 height 10
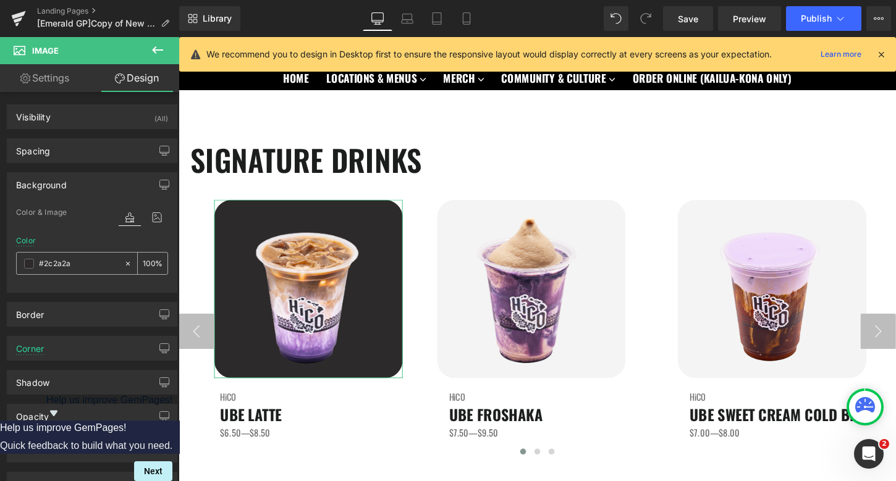
click at [84, 263] on input "#424242" at bounding box center [78, 264] width 79 height 14
type input "#2c2a2a"
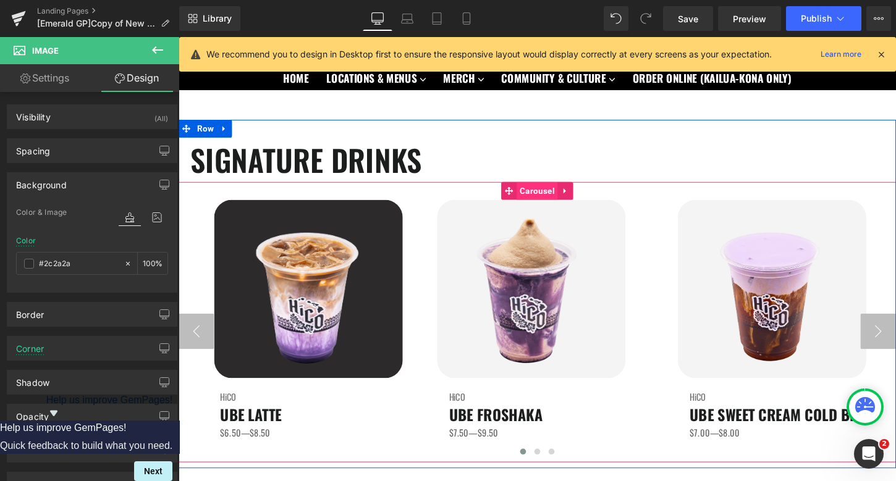
click at [541, 195] on span "Carousel" at bounding box center [552, 197] width 43 height 19
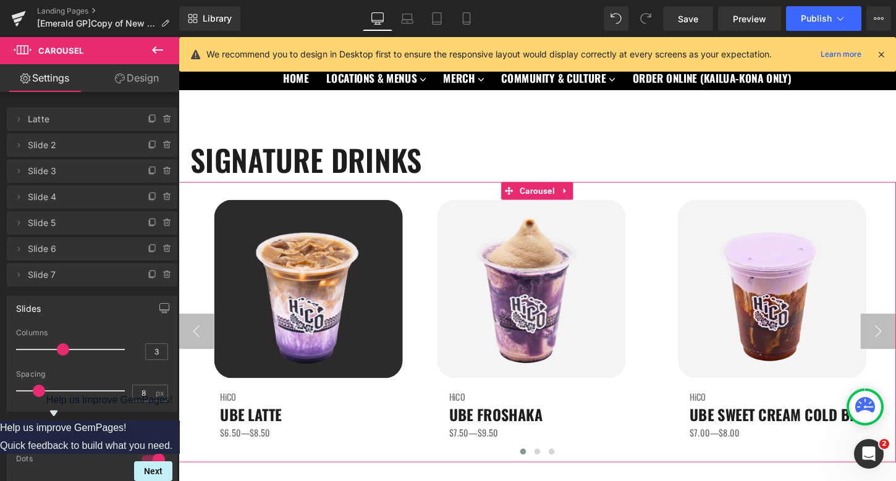
click at [156, 83] on link "Design" at bounding box center [137, 78] width 90 height 28
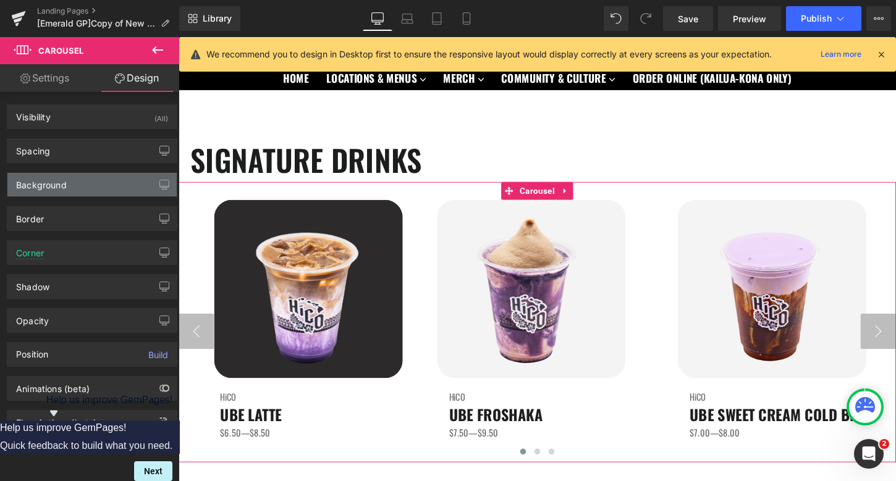
click at [53, 188] on div "Background" at bounding box center [41, 181] width 51 height 17
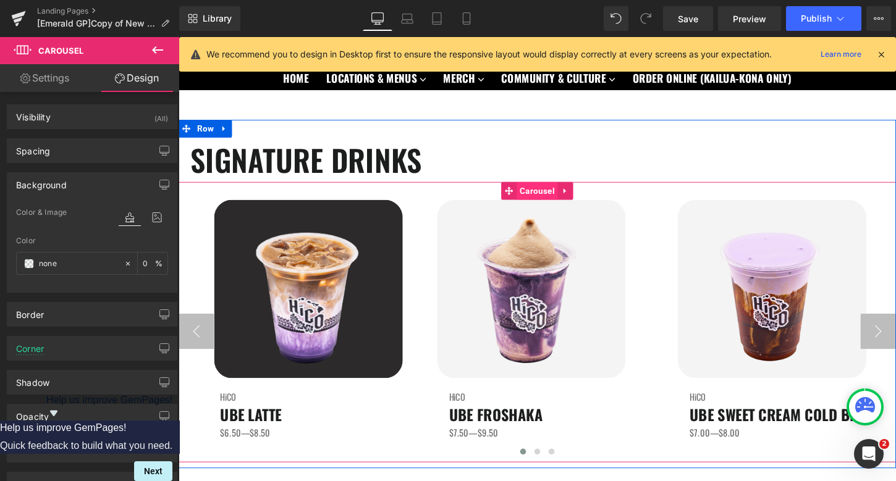
click at [545, 196] on span "Carousel" at bounding box center [552, 197] width 43 height 19
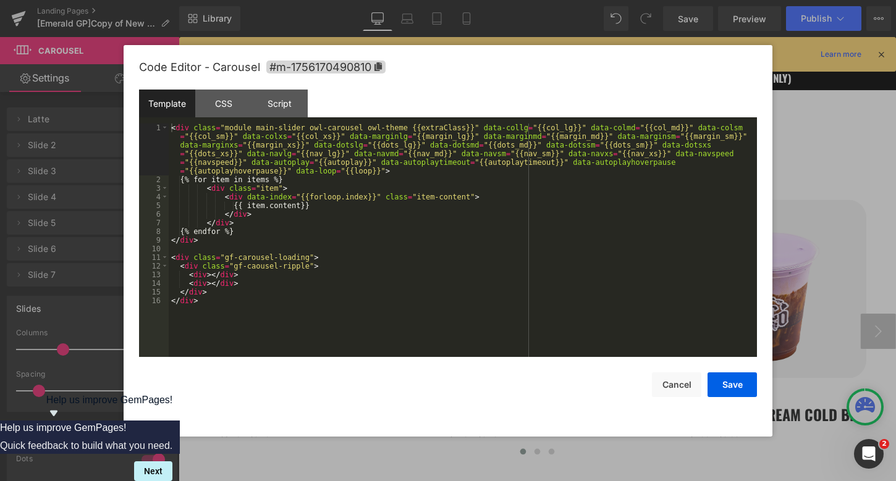
click at [513, 0] on div "Carousel You are previewing how the will restyle your page. You can not edit El…" at bounding box center [448, 0] width 896 height 0
click at [237, 99] on div "CSS" at bounding box center [223, 104] width 56 height 28
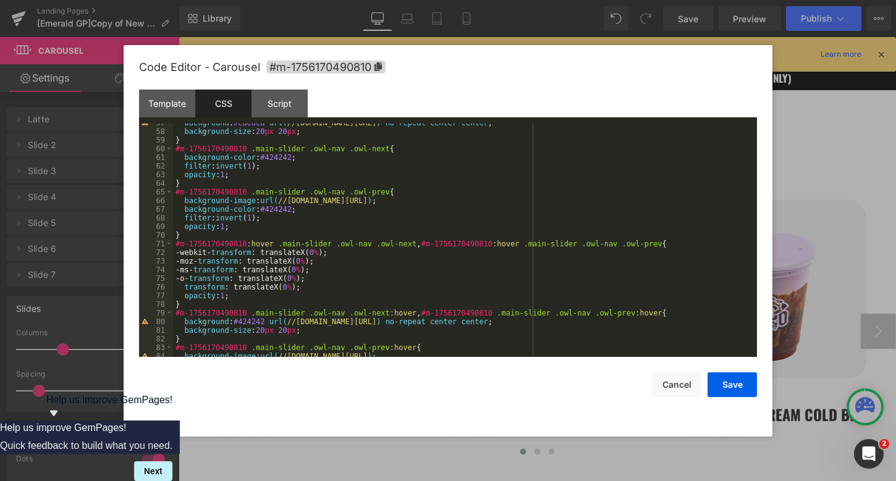
scroll to position [463, 0]
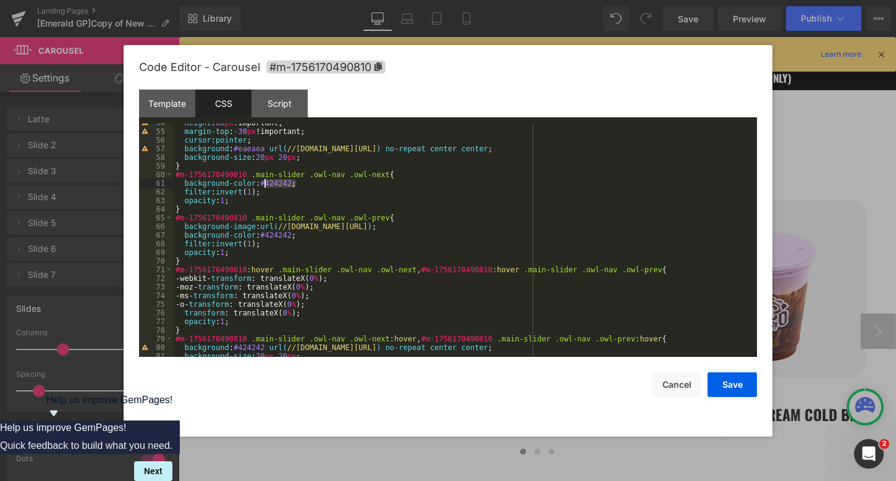
drag, startPoint x: 297, startPoint y: 183, endPoint x: 265, endPoint y: 185, distance: 31.5
click at [265, 185] on div "height : 60 px !important; margin-top : -30 px !important; cursor : pointer ; b…" at bounding box center [462, 244] width 579 height 251
drag, startPoint x: 295, startPoint y: 235, endPoint x: 266, endPoint y: 238, distance: 29.2
click at [266, 238] on div "height : 60 px !important; margin-top : -30 px !important; cursor : pointer ; b…" at bounding box center [462, 244] width 579 height 251
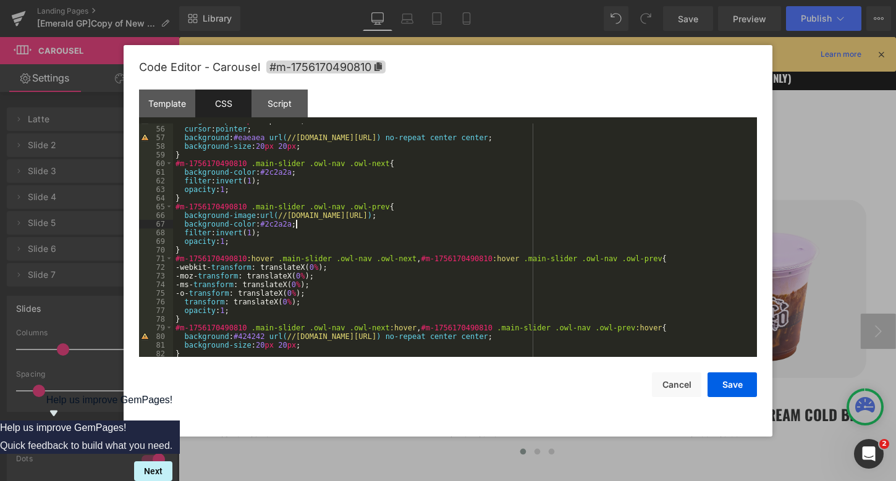
scroll to position [458, 0]
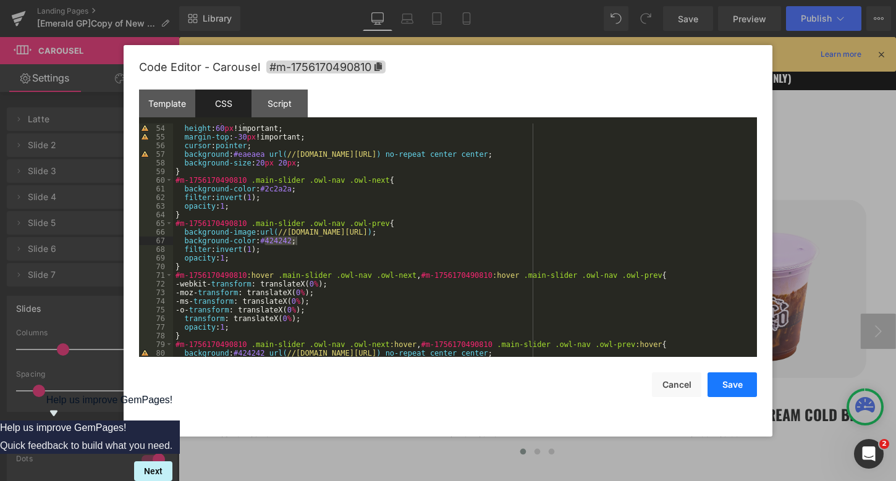
click at [736, 390] on button "Save" at bounding box center [731, 385] width 49 height 25
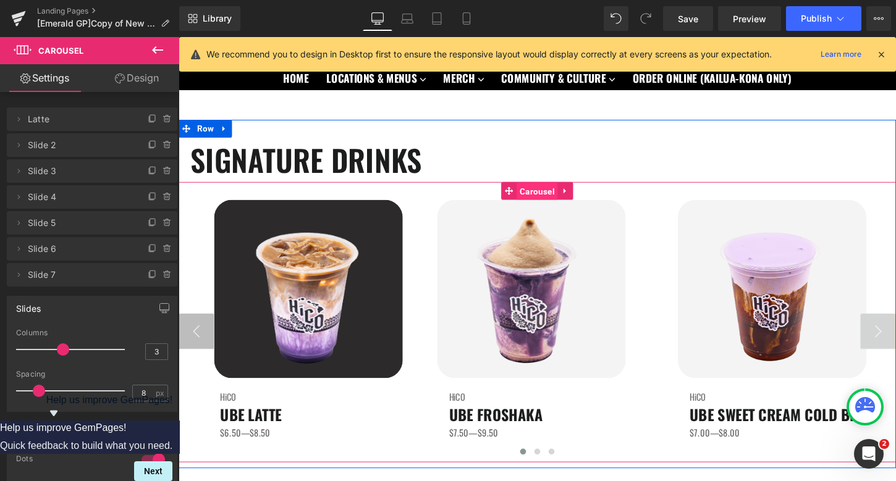
click at [549, 197] on span "Carousel" at bounding box center [552, 198] width 43 height 19
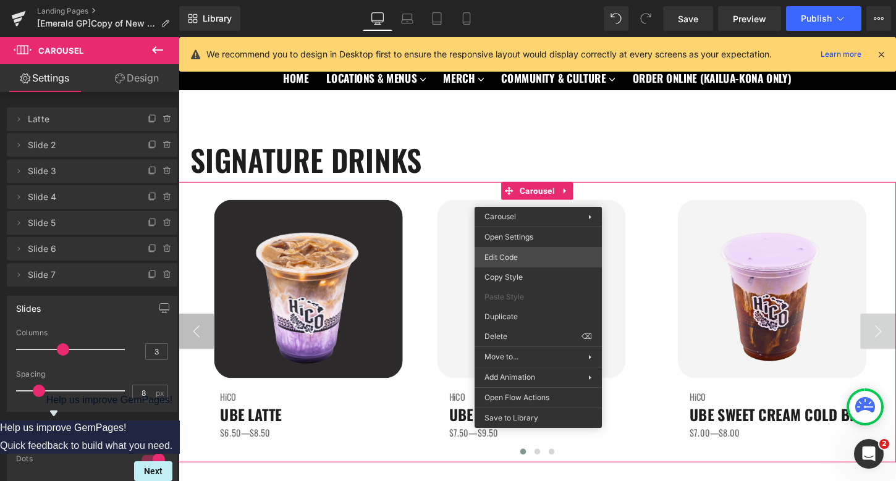
click at [520, 0] on div "Carousel You are previewing how the will restyle your page. You can not edit El…" at bounding box center [448, 0] width 896 height 0
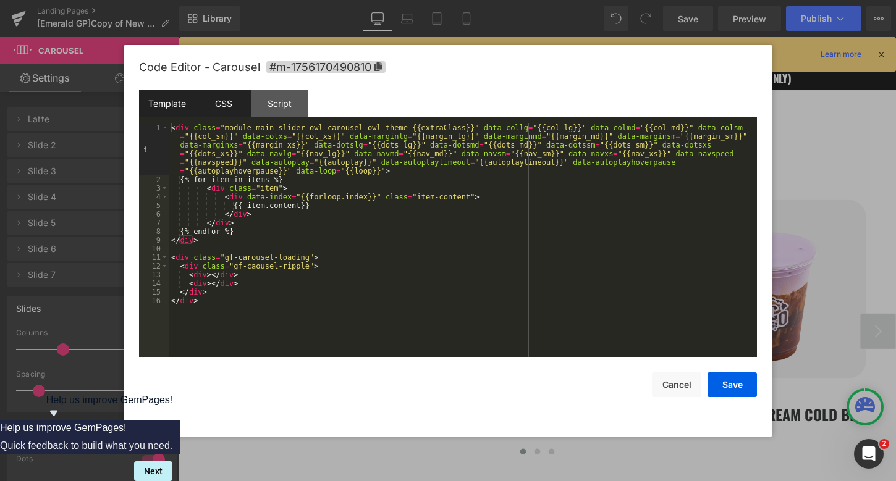
click at [228, 99] on div "CSS" at bounding box center [223, 104] width 56 height 28
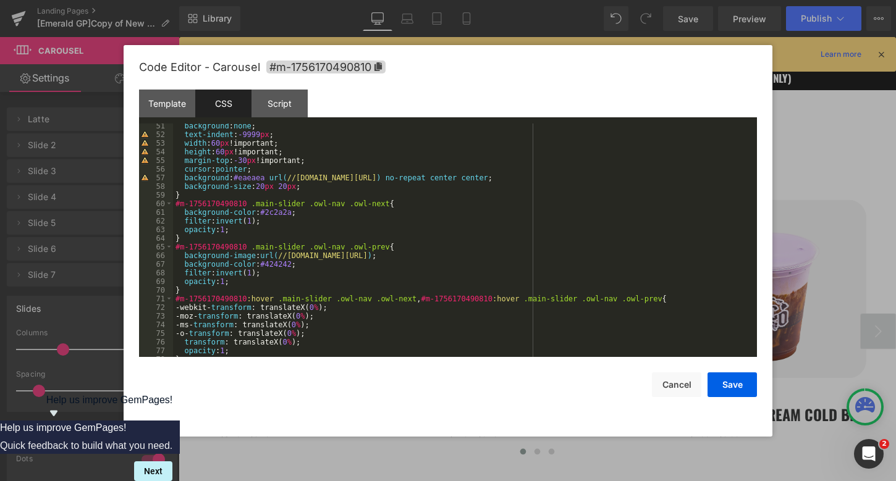
scroll to position [438, 0]
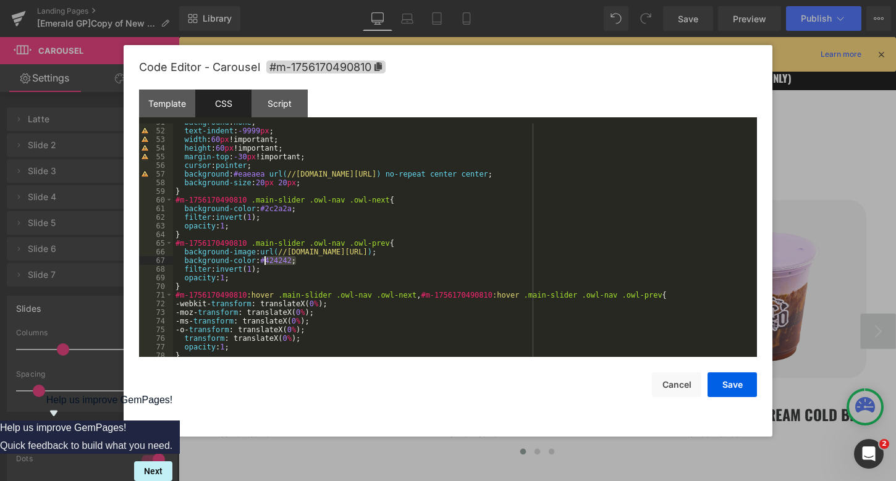
drag, startPoint x: 297, startPoint y: 262, endPoint x: 266, endPoint y: 264, distance: 31.0
click at [266, 264] on div "background : none ; text-indent : -9999 px ; width : 60 px !important; height :…" at bounding box center [462, 243] width 579 height 251
click at [741, 387] on button "Save" at bounding box center [731, 385] width 49 height 25
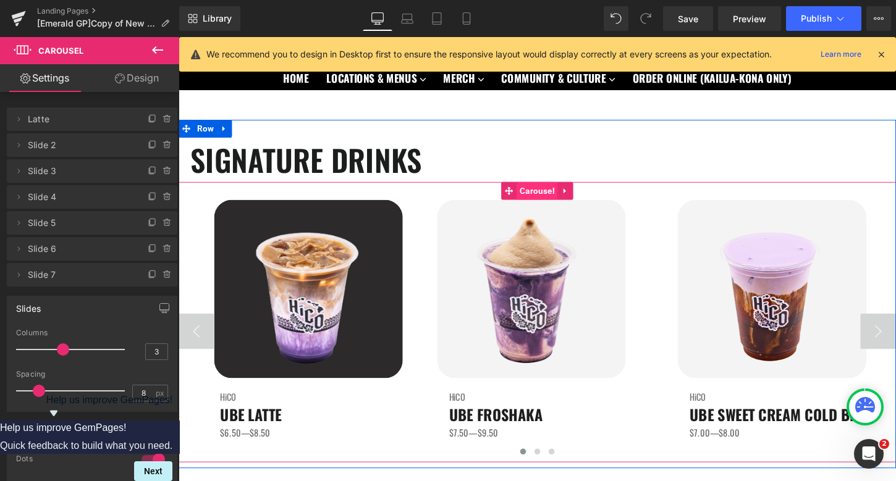
click at [541, 196] on span "Carousel" at bounding box center [552, 197] width 43 height 19
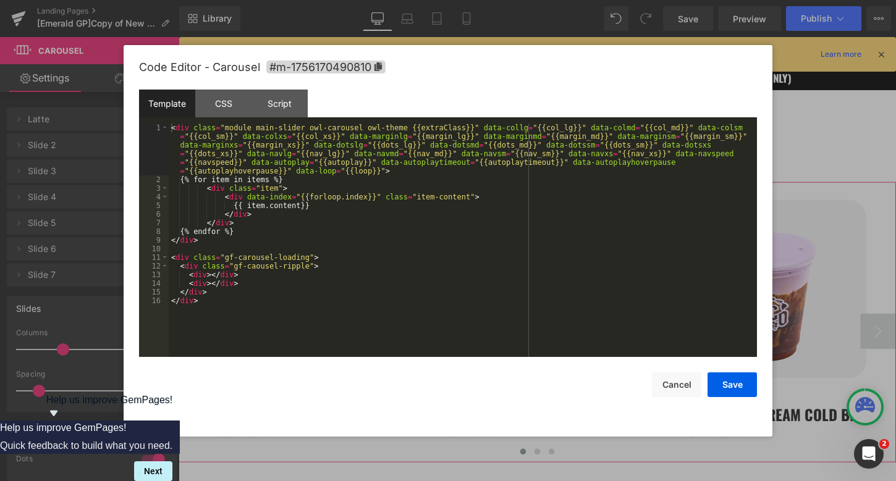
click at [525, 0] on div "Carousel You are previewing how the will restyle your page. You can not edit El…" at bounding box center [448, 0] width 896 height 0
click at [230, 109] on div "CSS" at bounding box center [223, 104] width 56 height 28
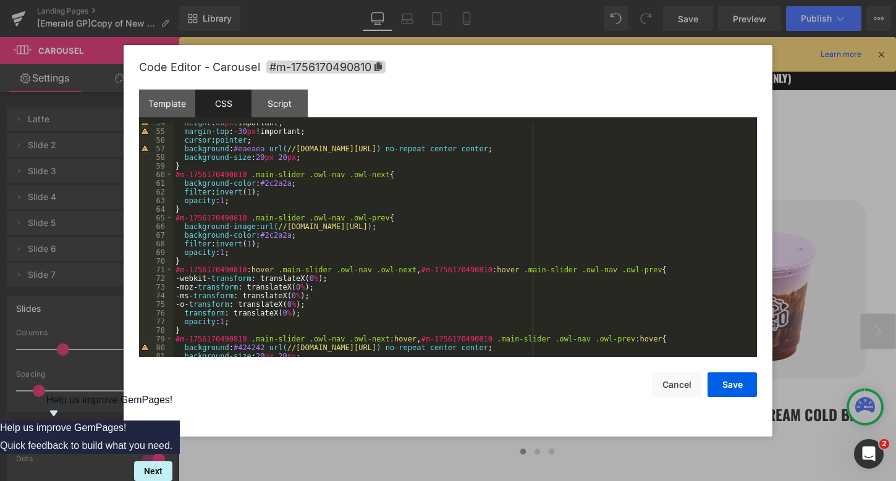
scroll to position [490, 0]
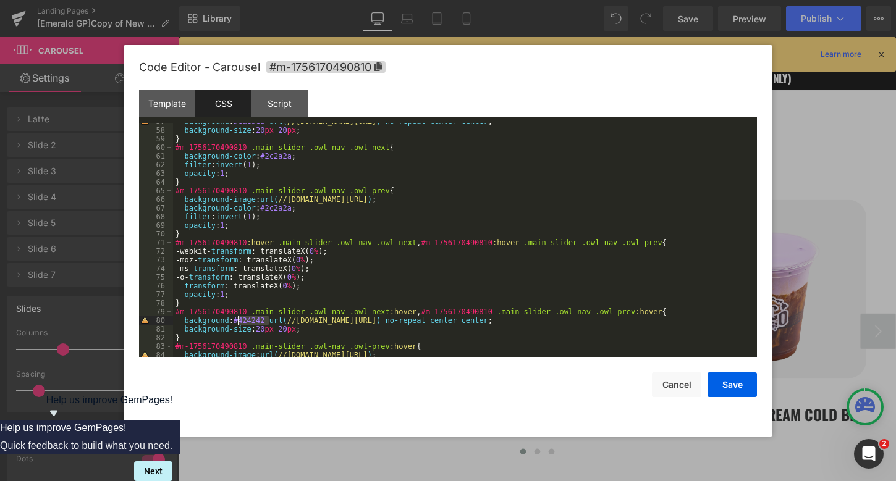
drag, startPoint x: 270, startPoint y: 322, endPoint x: 237, endPoint y: 323, distance: 33.4
click at [237, 323] on div "background : #eaeaea url( //d1um8515vdn9kb.cloudfront.net/images/next.png ) no-…" at bounding box center [462, 242] width 579 height 251
click at [735, 378] on button "Save" at bounding box center [731, 385] width 49 height 25
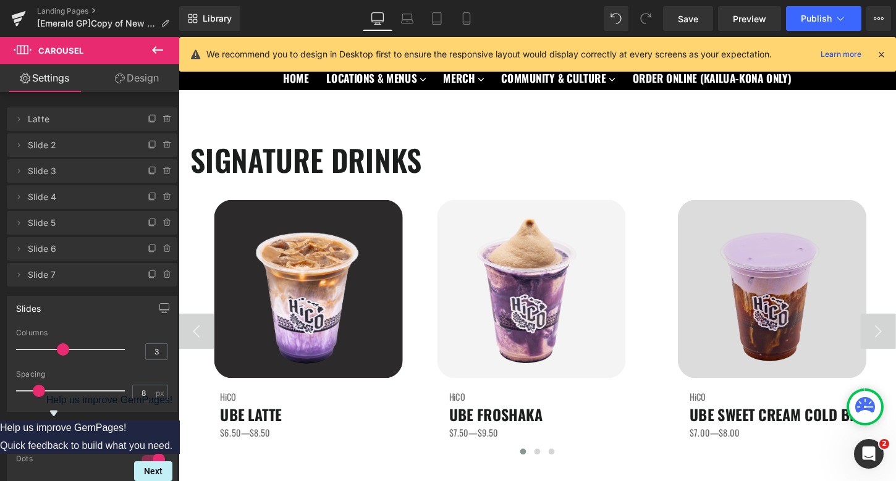
scroll to position [116, 0]
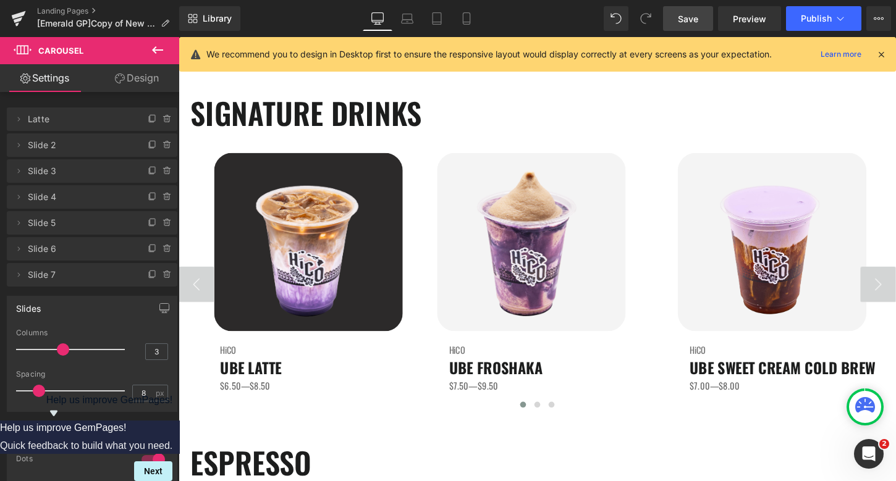
click at [694, 15] on span "Save" at bounding box center [688, 18] width 20 height 13
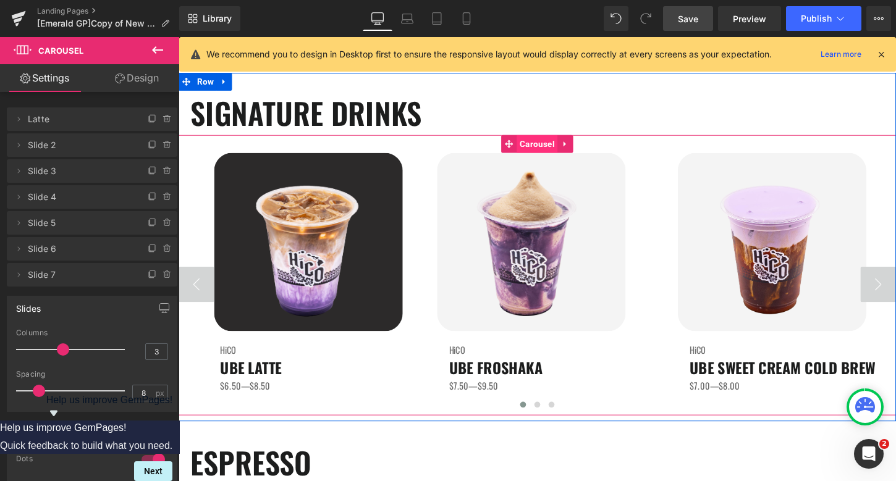
click at [557, 150] on span "Carousel" at bounding box center [552, 148] width 43 height 19
click at [534, 250] on span "Image" at bounding box center [545, 250] width 25 height 15
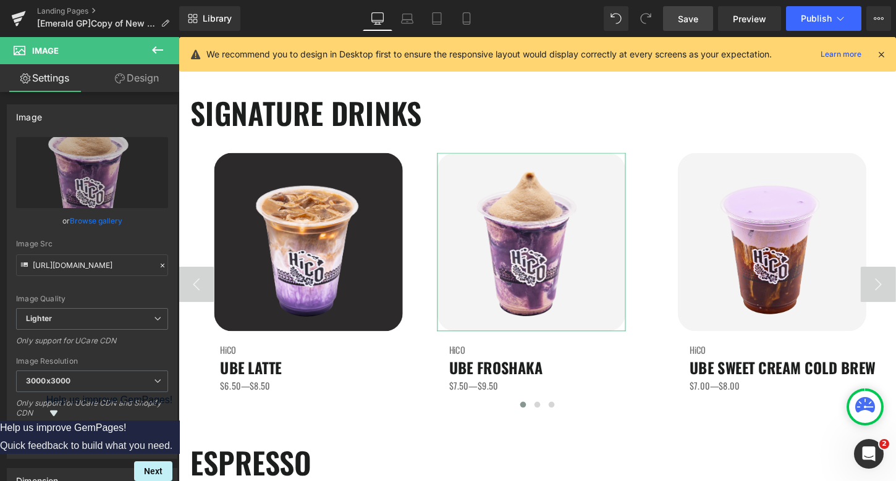
click at [145, 84] on link "Design" at bounding box center [137, 78] width 90 height 28
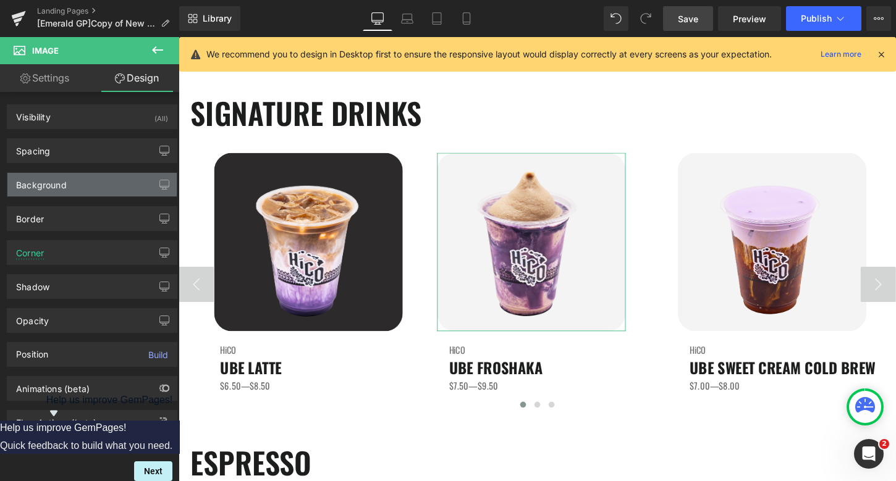
click at [96, 181] on div "Background" at bounding box center [91, 184] width 169 height 23
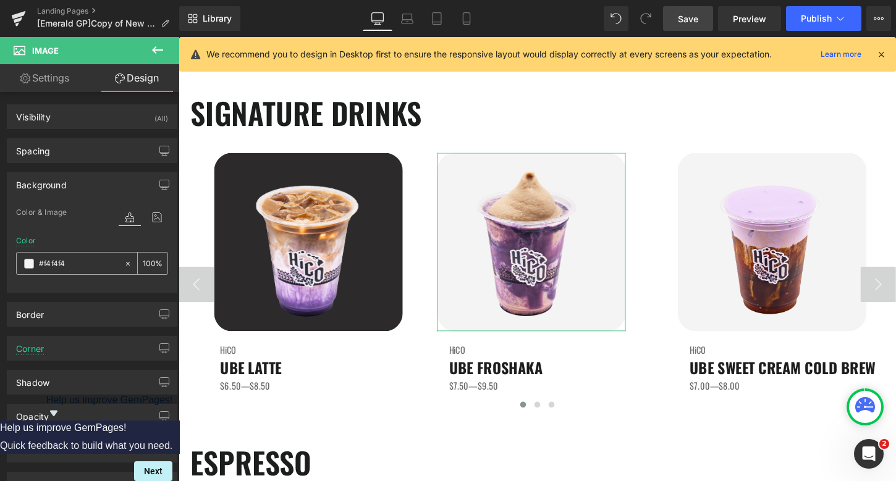
click at [74, 264] on input "#f4f4f4" at bounding box center [78, 264] width 79 height 14
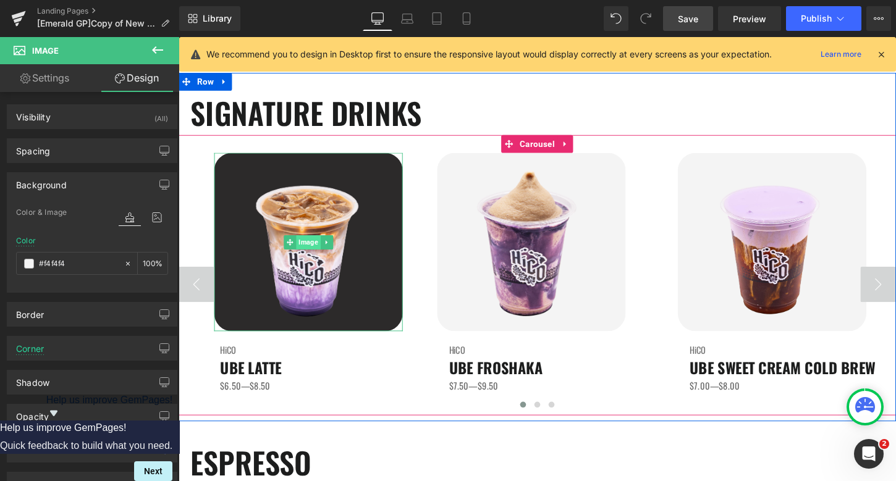
click at [303, 247] on span "Image" at bounding box center [313, 250] width 25 height 15
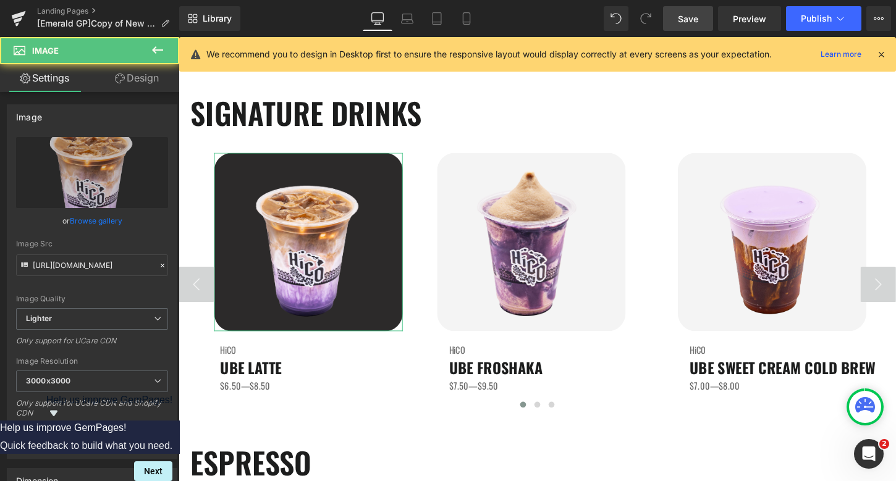
click at [141, 72] on link "Design" at bounding box center [137, 78] width 90 height 28
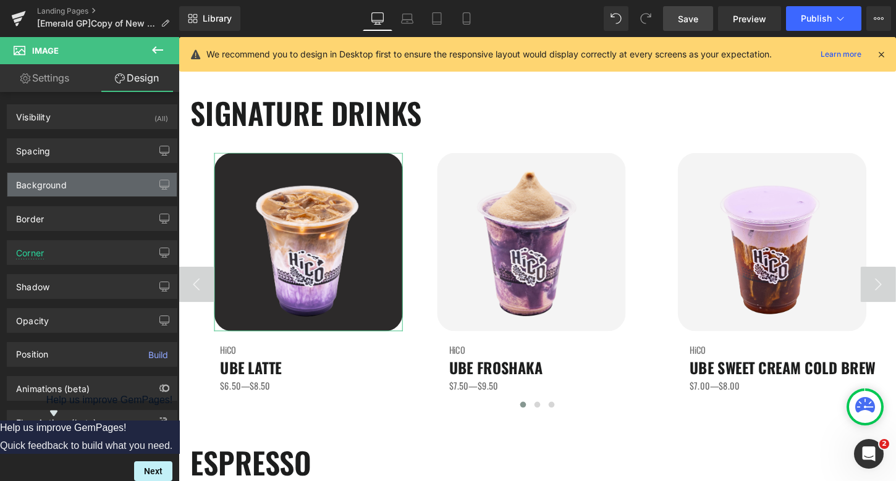
click at [79, 185] on div "Background" at bounding box center [91, 184] width 169 height 23
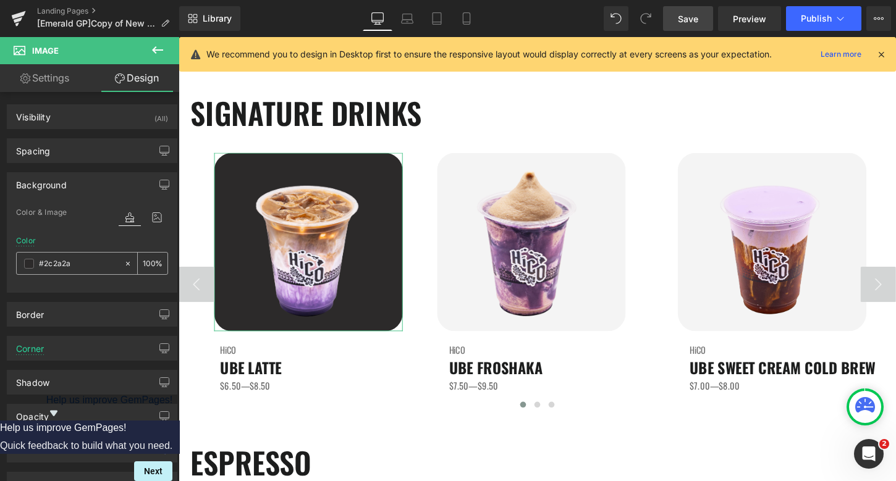
click at [76, 258] on input "text" at bounding box center [78, 264] width 79 height 14
paste input "f4f4f4"
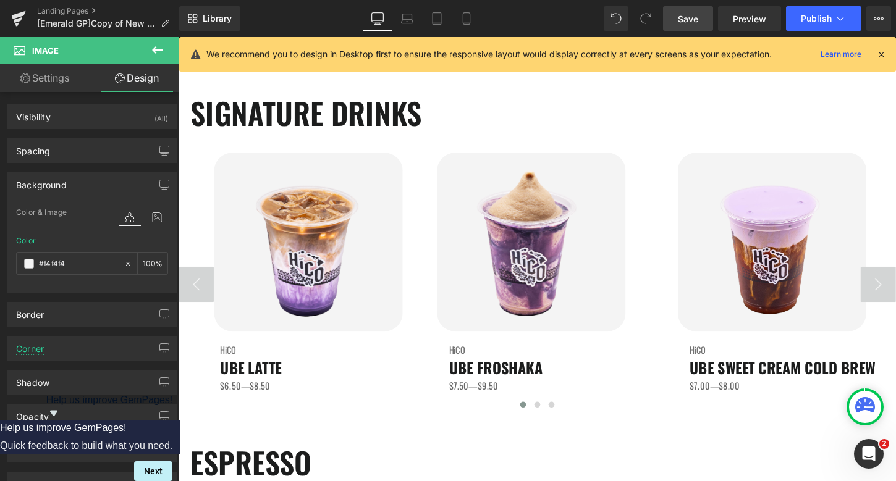
type input "#f4f4f4"
click at [697, 25] on span "Save" at bounding box center [688, 18] width 20 height 13
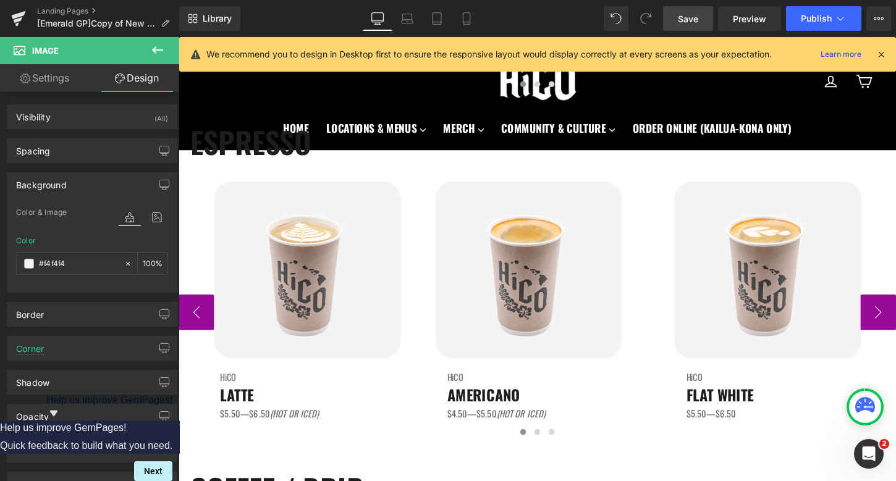
scroll to position [408, 0]
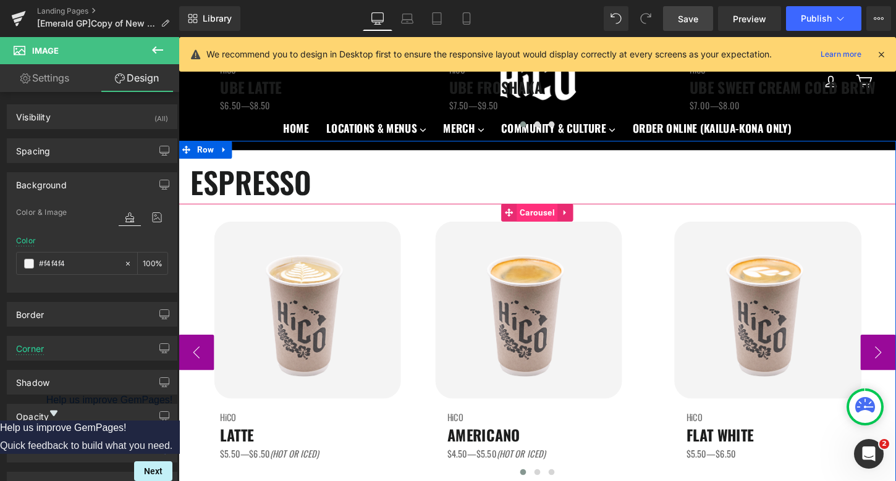
click at [547, 217] on span "Carousel" at bounding box center [552, 220] width 43 height 19
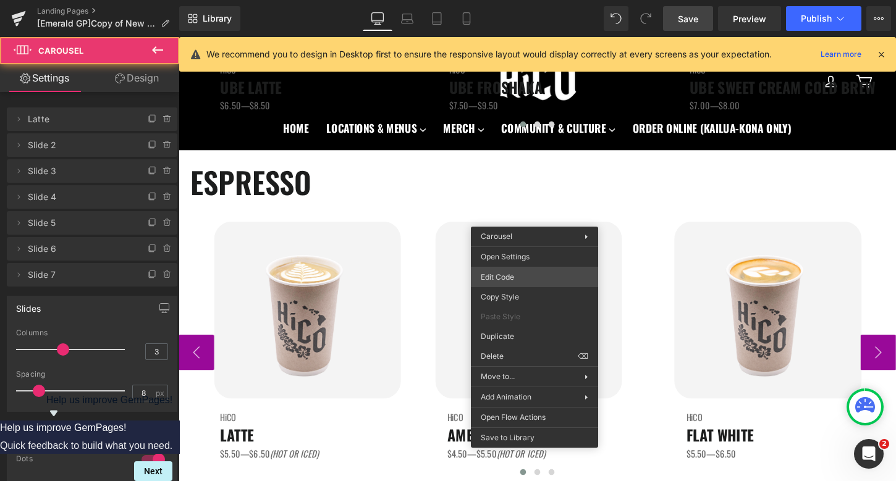
click at [519, 0] on div "Carousel You are previewing how the will restyle your page. You can not edit El…" at bounding box center [448, 0] width 896 height 0
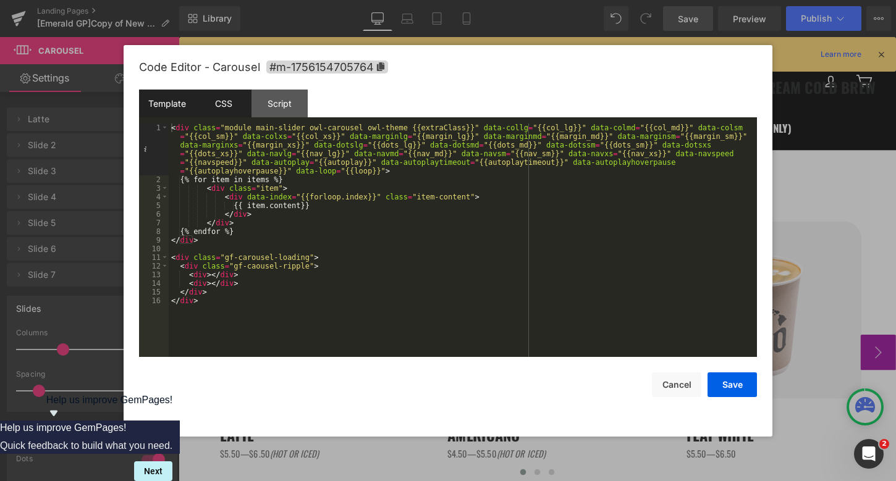
click at [207, 105] on div "CSS" at bounding box center [223, 104] width 56 height 28
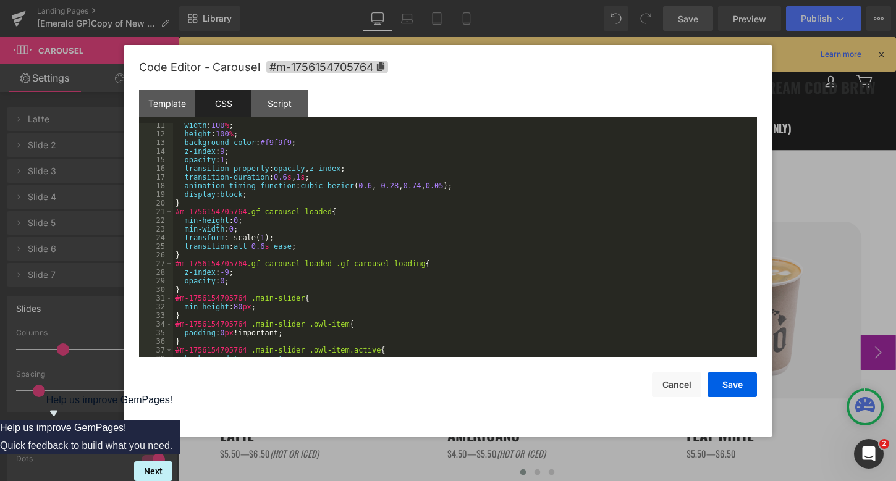
scroll to position [625, 0]
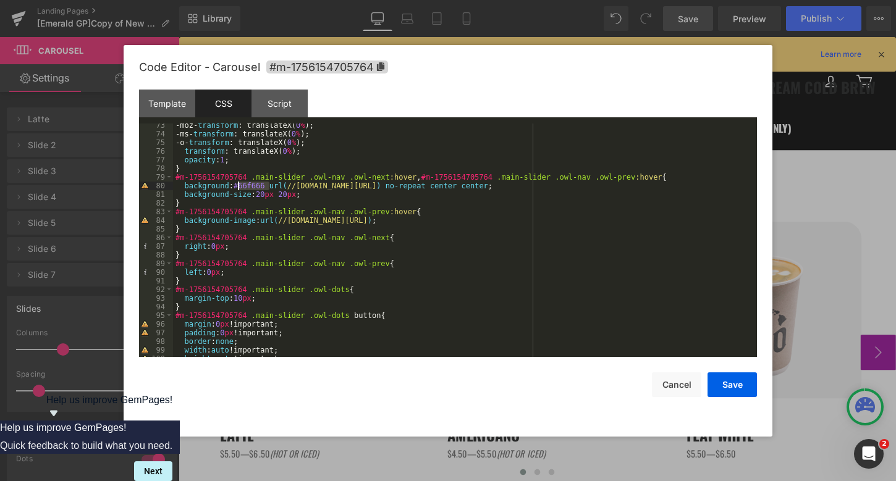
drag, startPoint x: 268, startPoint y: 187, endPoint x: 238, endPoint y: 187, distance: 29.0
click at [238, 187] on div "-moz- transform : translateX( 0 % ); -ms- transform : translateX( 0 % ); -o- tr…" at bounding box center [462, 246] width 579 height 251
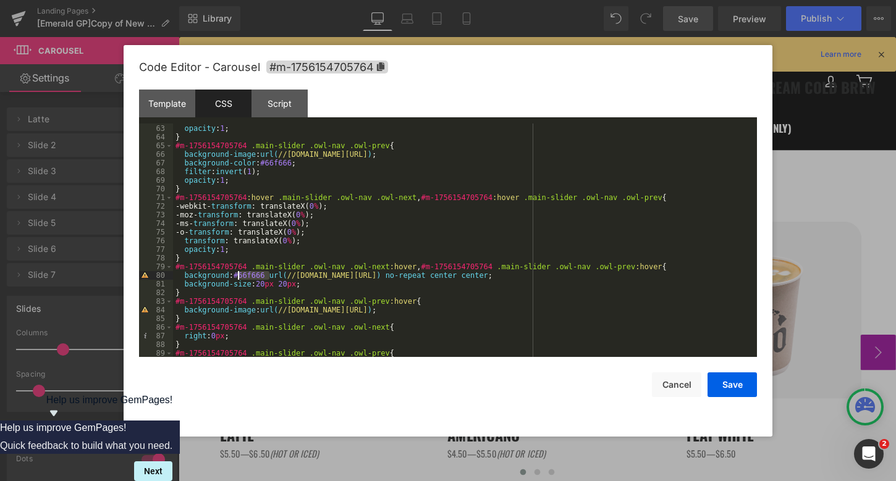
scroll to position [453, 0]
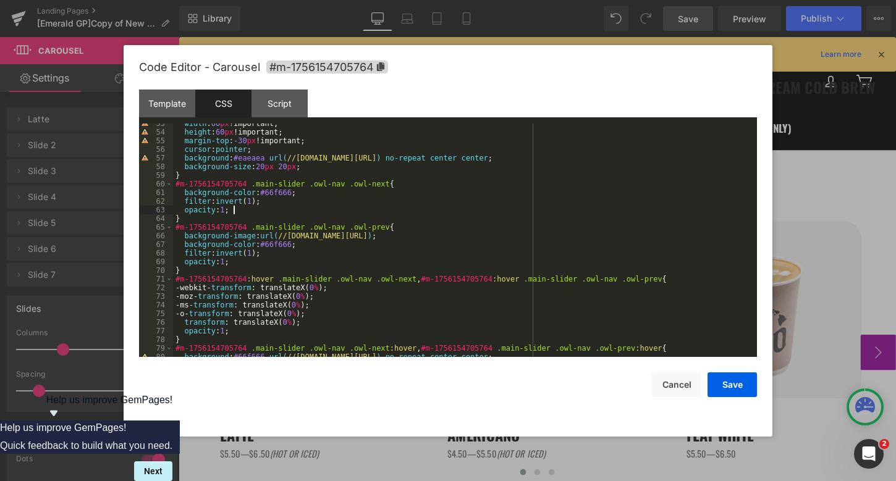
click at [389, 206] on div "width : 60 px !important; height : 60 px !important; margin-top : -30 px !impor…" at bounding box center [462, 244] width 579 height 251
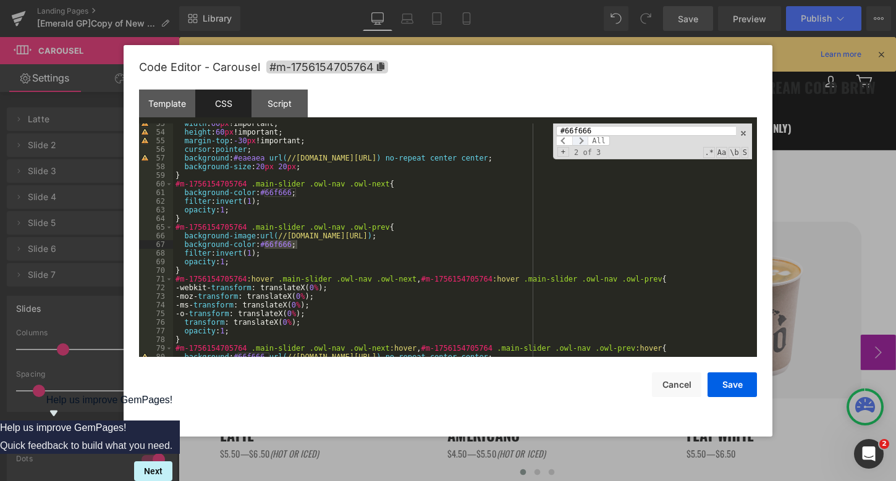
type input "#66f666"
click at [584, 142] on span at bounding box center [580, 141] width 16 height 10
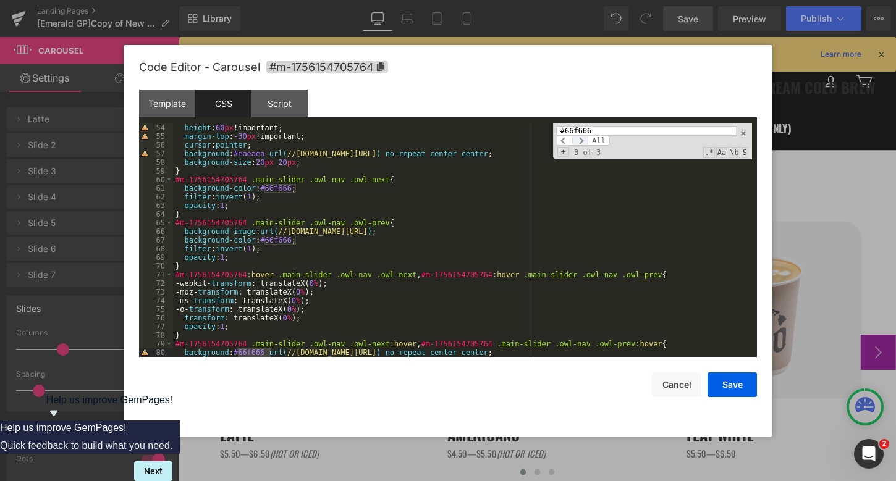
click at [584, 142] on span at bounding box center [580, 141] width 16 height 10
click at [605, 141] on span "All" at bounding box center [599, 141] width 22 height 10
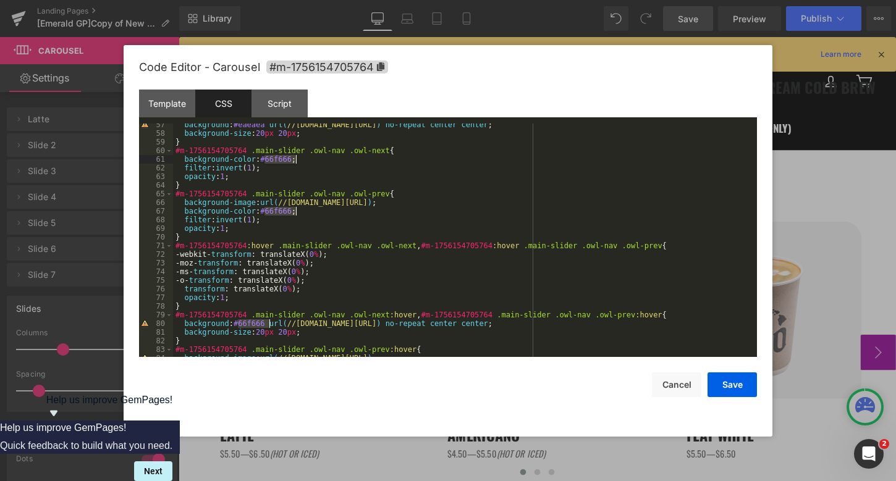
scroll to position [501, 0]
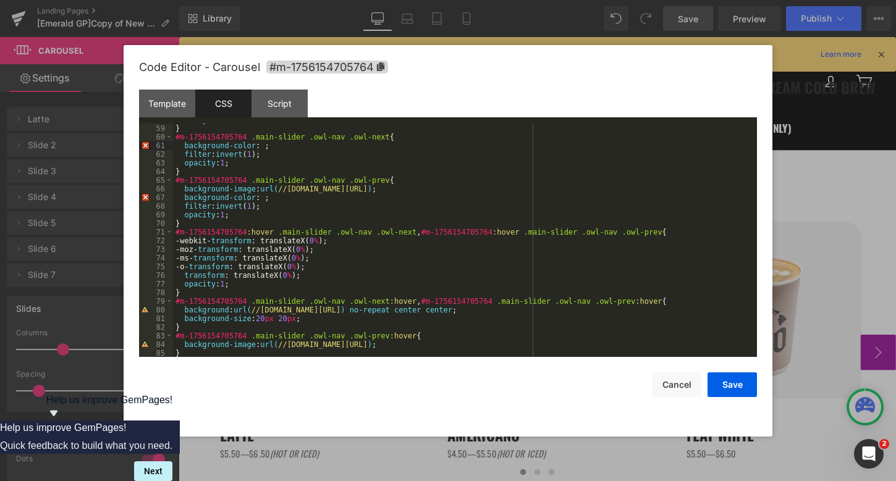
paste textarea
click at [265, 148] on div "background-size : 20 px 20 px ; } #m-1756154705764 .main-slider .owl-nav .owl-n…" at bounding box center [462, 241] width 579 height 251
click at [265, 200] on div "background-size : 20 px 20 px ; } #m-1756154705764 .main-slider .owl-nav .owl-n…" at bounding box center [462, 241] width 579 height 251
click at [238, 307] on div "background-size : 20 px 20 px ; } #m-1756154705764 .main-slider .owl-nav .owl-n…" at bounding box center [462, 241] width 579 height 251
click at [744, 387] on button "Save" at bounding box center [731, 385] width 49 height 25
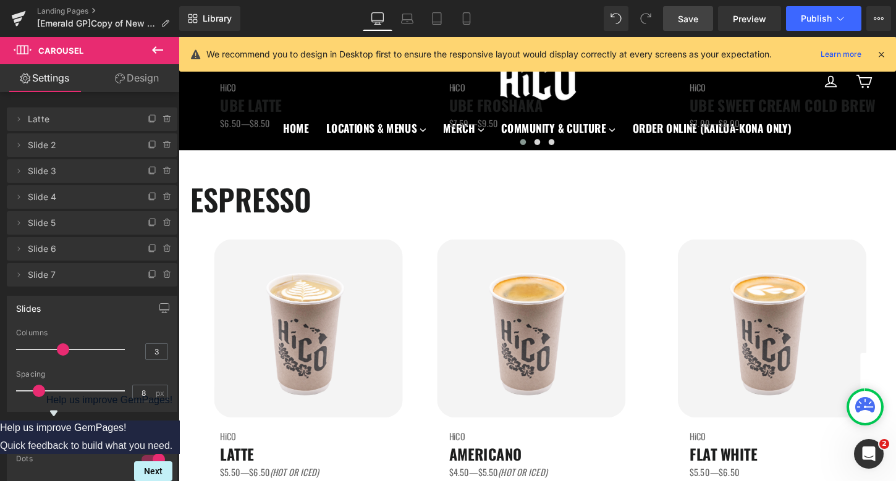
scroll to position [426, 0]
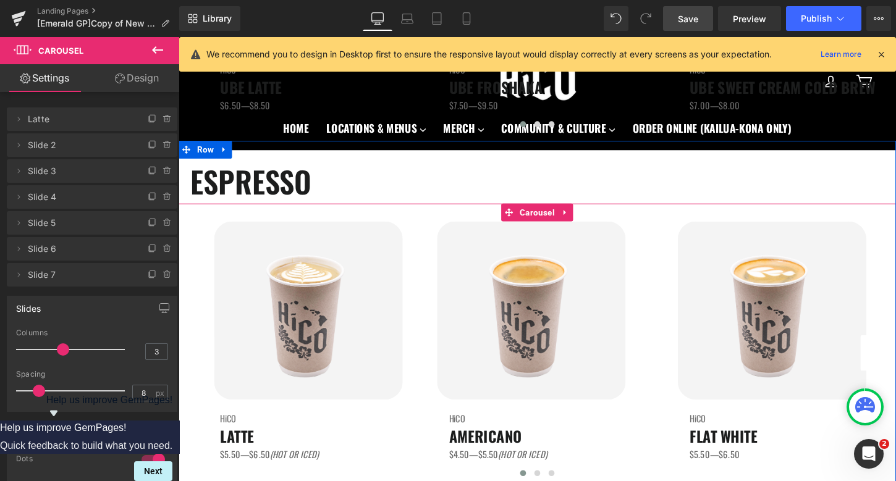
click at [895, 369] on button "›" at bounding box center [907, 366] width 37 height 37
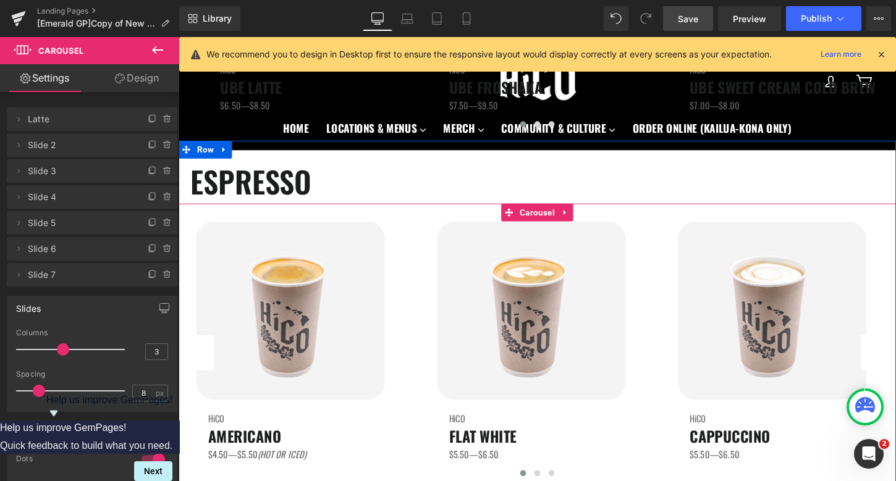
click at [895, 369] on button "›" at bounding box center [907, 366] width 37 height 37
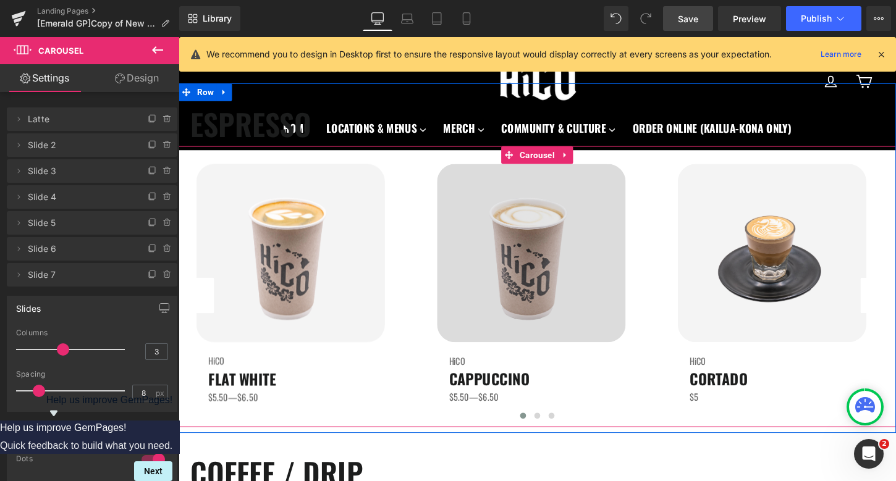
scroll to position [436, 0]
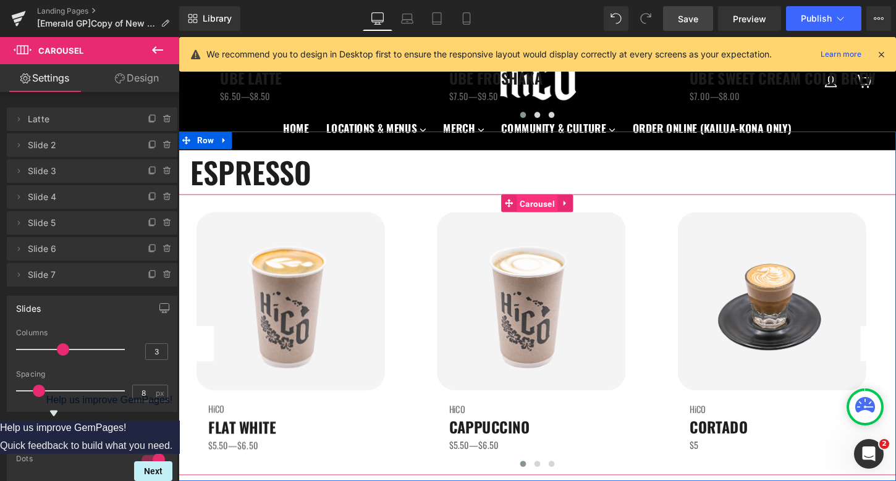
click at [555, 214] on span "Carousel" at bounding box center [552, 210] width 43 height 19
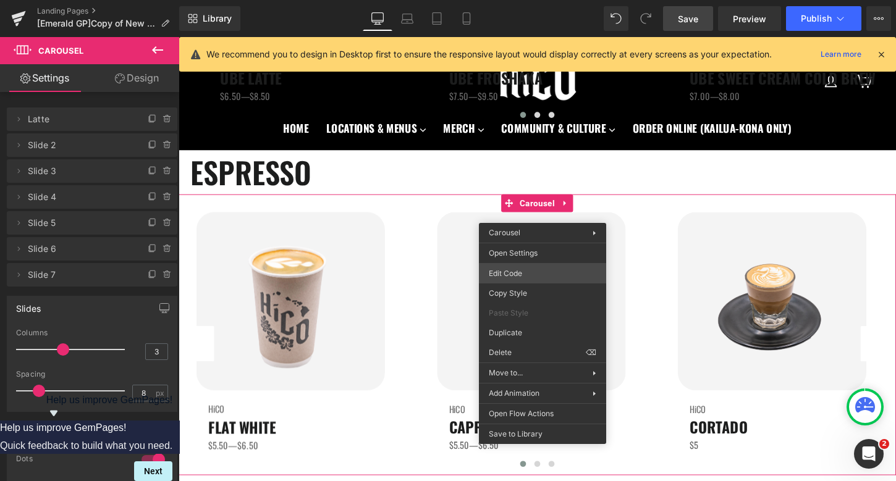
click at [524, 0] on div "Carousel You are previewing how the will restyle your page. You can not edit El…" at bounding box center [448, 0] width 896 height 0
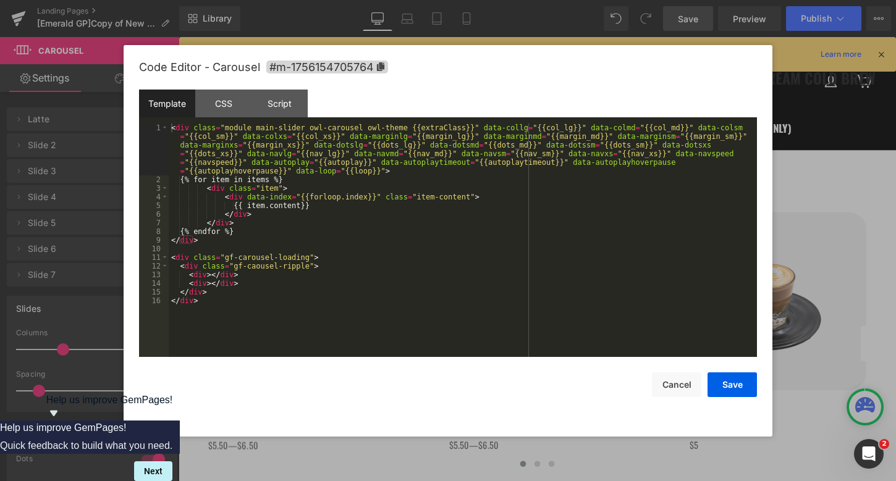
click at [390, 224] on div "< div class = "module main-slider owl-carousel owl-theme {{extraClass}}" data-c…" at bounding box center [463, 271] width 588 height 294
click at [221, 107] on div "CSS" at bounding box center [223, 104] width 56 height 28
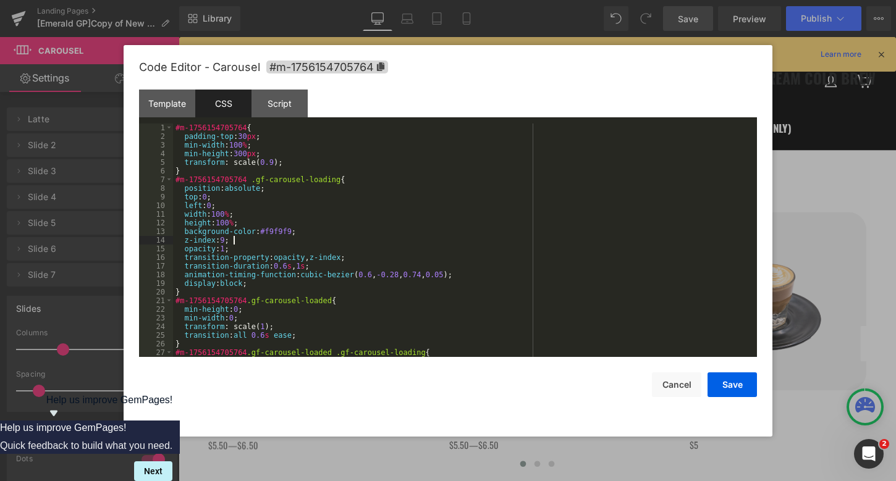
click at [429, 243] on div "#m-1756154705764 { padding-top : 30 px ; min-width : 100 % ; min-height : 300 p…" at bounding box center [462, 249] width 579 height 251
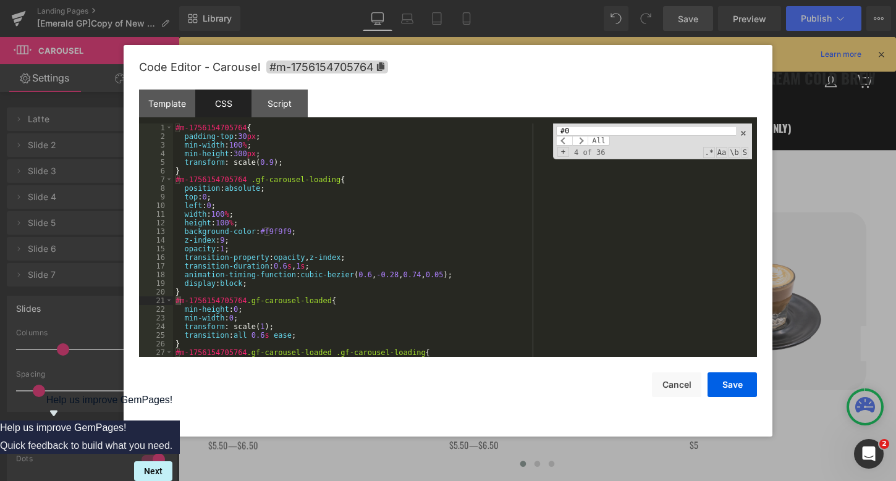
scroll to position [411, 0]
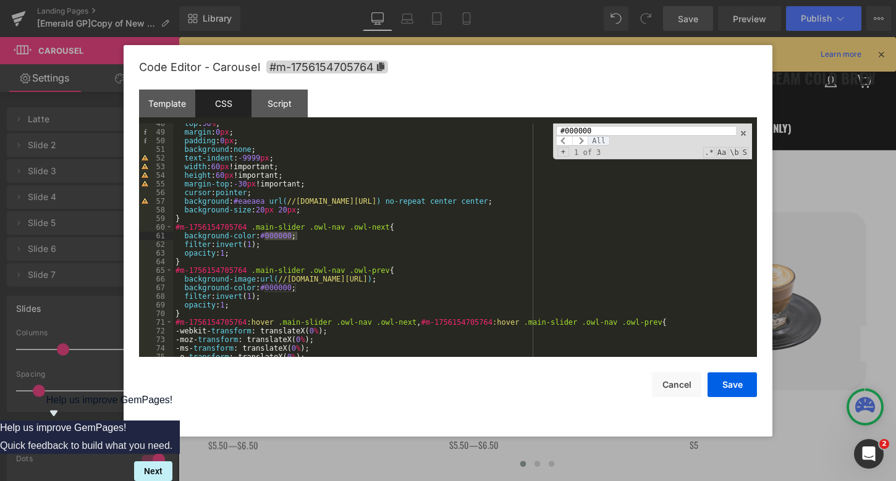
type input "#000000"
click at [602, 140] on span "All" at bounding box center [599, 141] width 22 height 10
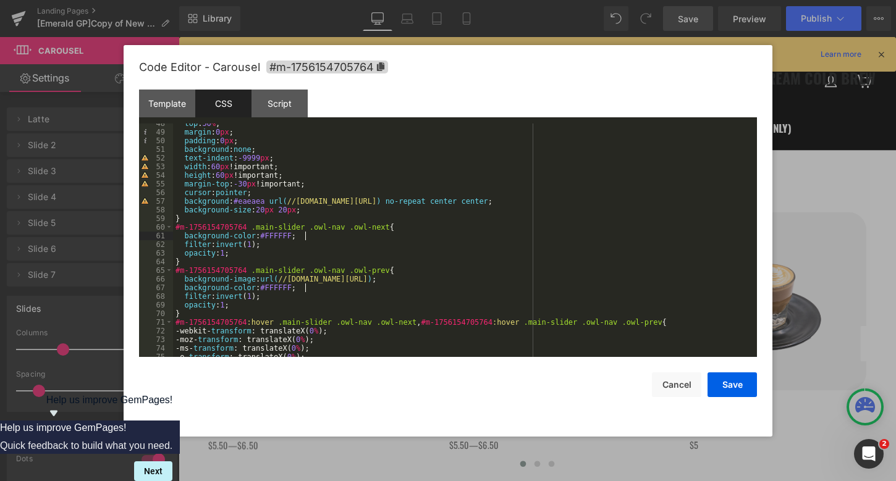
click at [272, 240] on div "top : 50 % ; margin : 0 px ; padding : 0 px ; background : none ; text-indent :…" at bounding box center [462, 244] width 579 height 251
click at [272, 234] on div "top : 50 % ; margin : 0 px ; padding : 0 px ; background : none ; text-indent :…" at bounding box center [462, 244] width 579 height 251
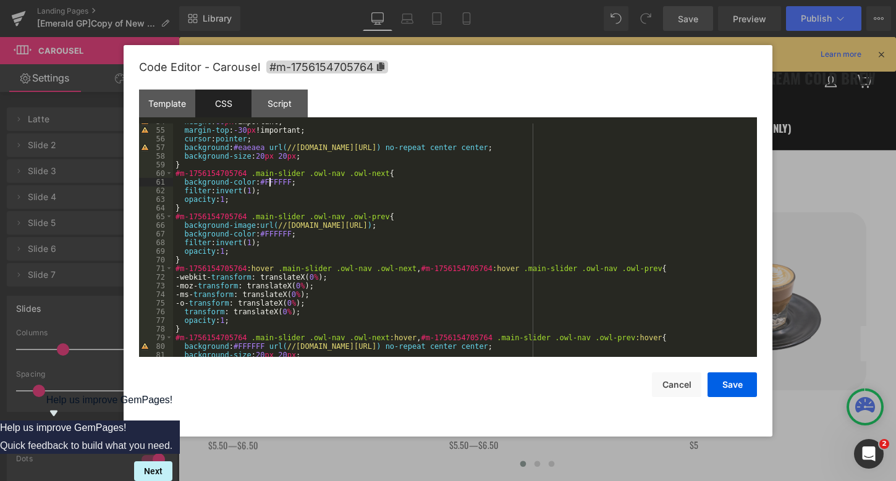
scroll to position [465, 0]
click at [736, 386] on button "Save" at bounding box center [731, 385] width 49 height 25
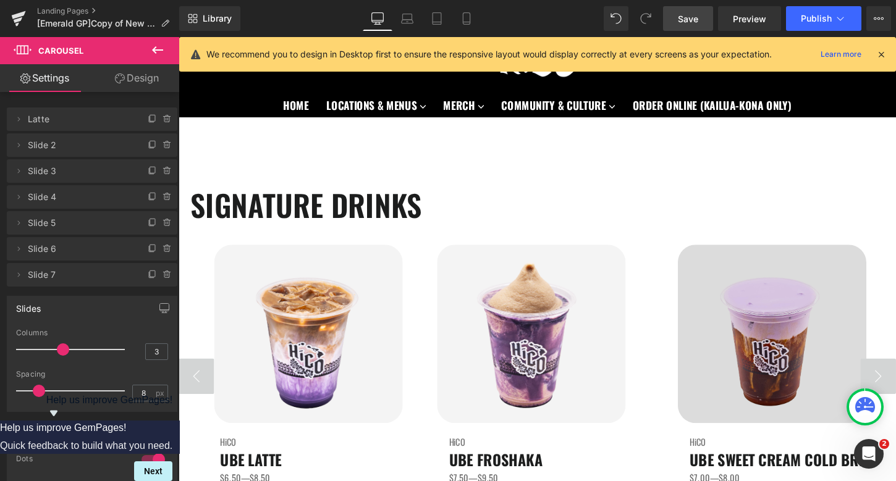
scroll to position [45, 0]
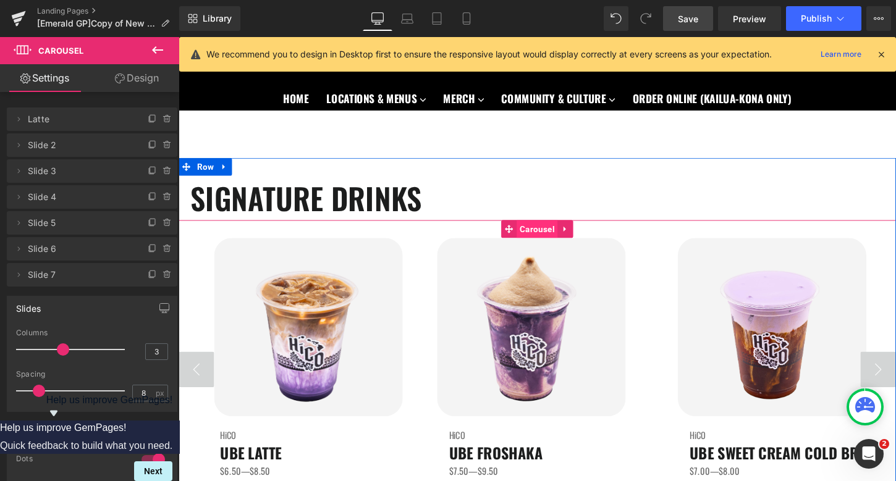
click at [557, 238] on span "Carousel" at bounding box center [552, 237] width 43 height 19
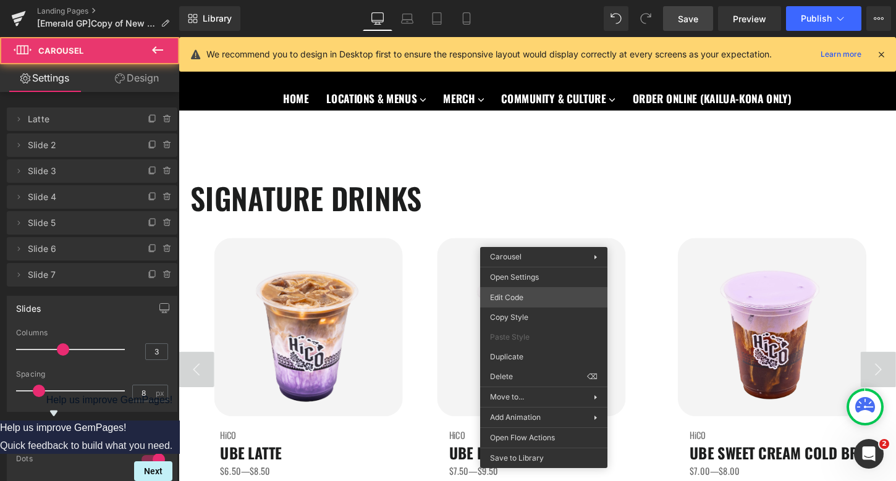
click at [516, 0] on div "Carousel You are previewing how the will restyle your page. You can not edit El…" at bounding box center [448, 0] width 896 height 0
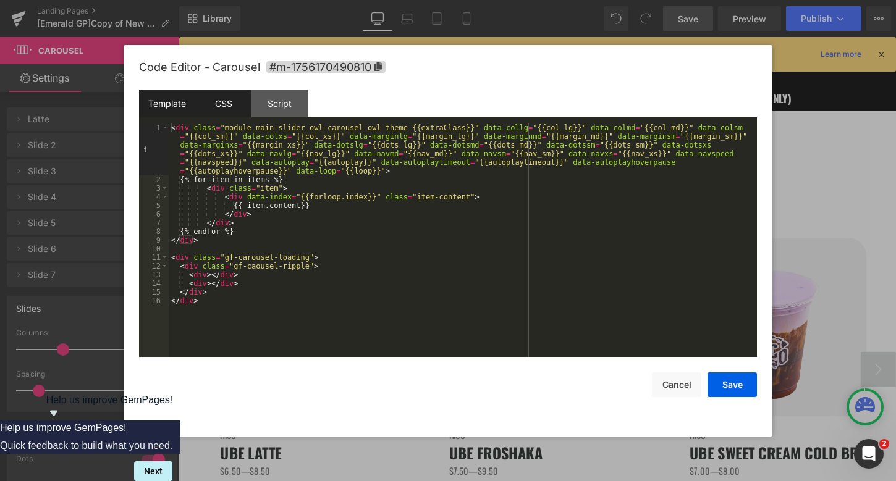
click at [218, 101] on div "CSS" at bounding box center [223, 104] width 56 height 28
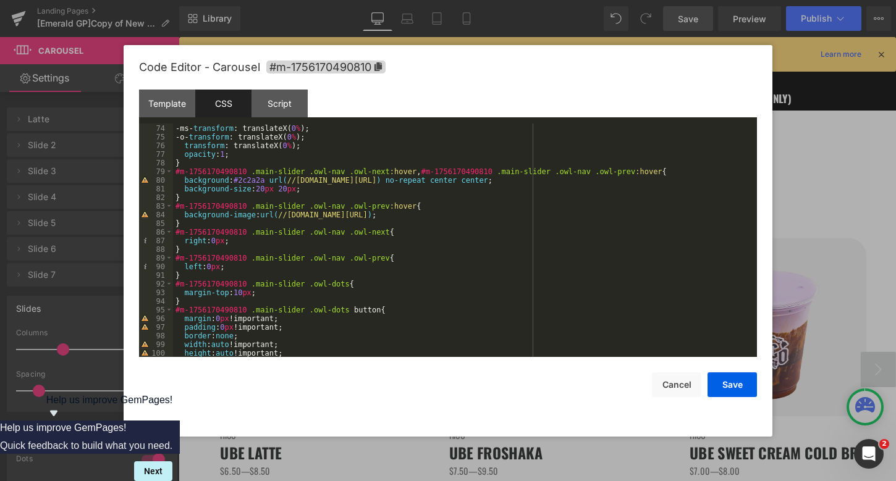
scroll to position [531, 0]
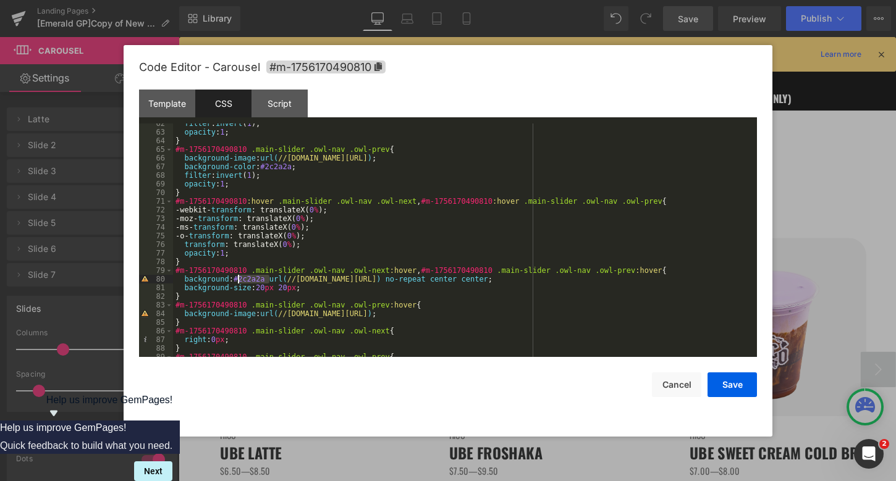
drag, startPoint x: 268, startPoint y: 279, endPoint x: 238, endPoint y: 280, distance: 29.7
click at [238, 280] on div "filter : invert ( 1 ); opacity : 1 ; } #m-1756170490810 .main-slider .owl-nav .…" at bounding box center [462, 244] width 579 height 251
drag, startPoint x: 294, startPoint y: 169, endPoint x: 264, endPoint y: 169, distance: 30.3
click at [264, 169] on div "filter : invert ( 1 ); opacity : 1 ; } #m-1756170490810 .main-slider .owl-nav .…" at bounding box center [462, 244] width 579 height 251
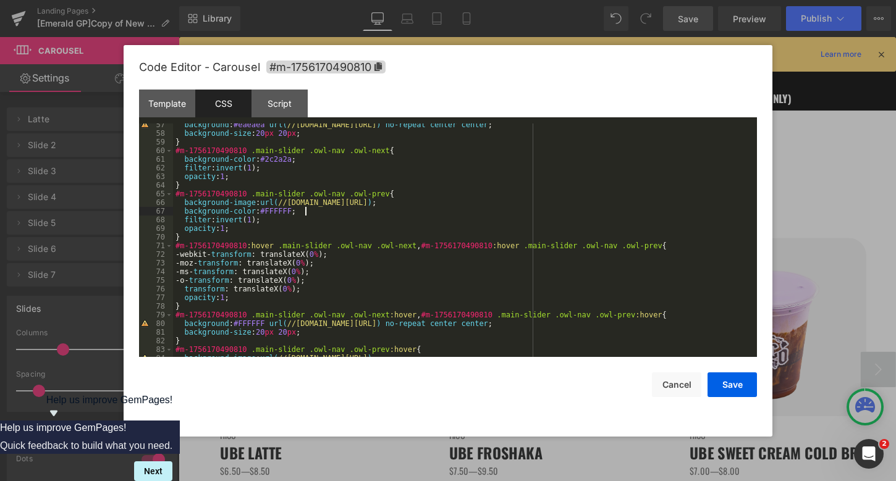
scroll to position [463, 0]
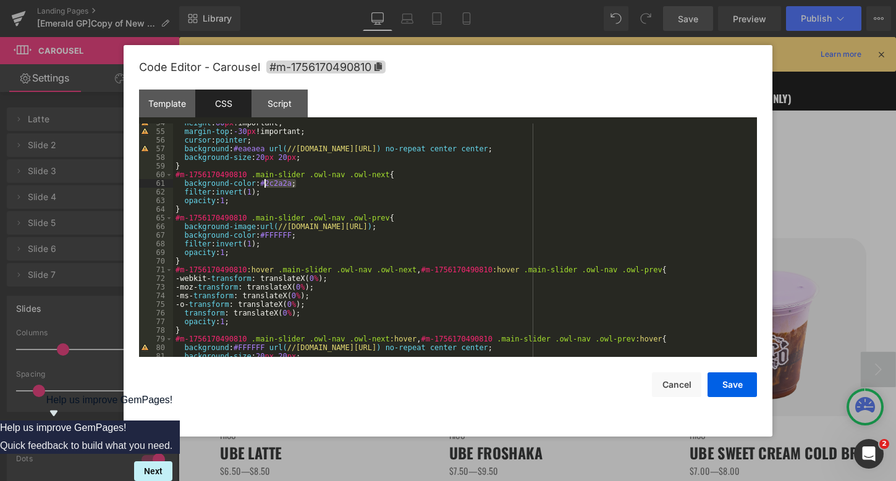
drag, startPoint x: 296, startPoint y: 186, endPoint x: 267, endPoint y: 187, distance: 29.1
click at [267, 187] on div "height : 60 px !important; margin-top : -30 px !important; cursor : pointer ; b…" at bounding box center [462, 244] width 579 height 251
click at [733, 389] on button "Save" at bounding box center [731, 385] width 49 height 25
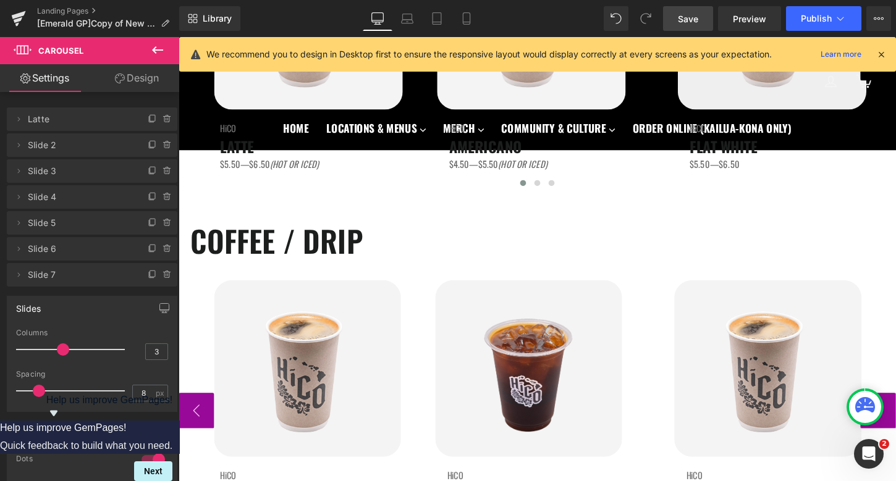
scroll to position [782, 0]
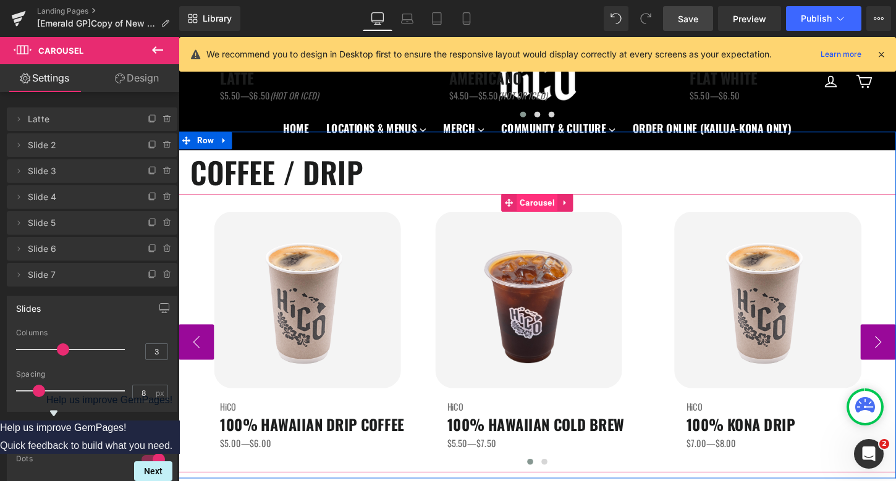
click at [562, 211] on span "Carousel" at bounding box center [552, 210] width 43 height 19
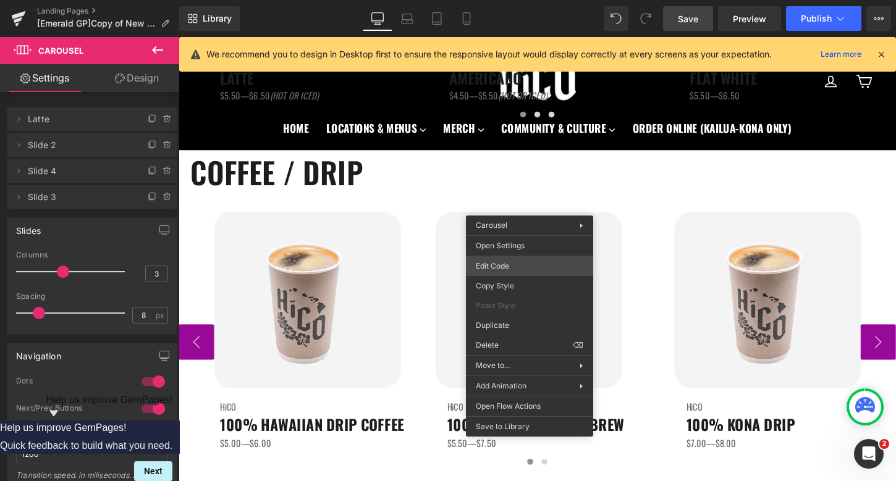
click at [517, 0] on div "Carousel You are previewing how the will restyle your page. You can not edit El…" at bounding box center [448, 0] width 896 height 0
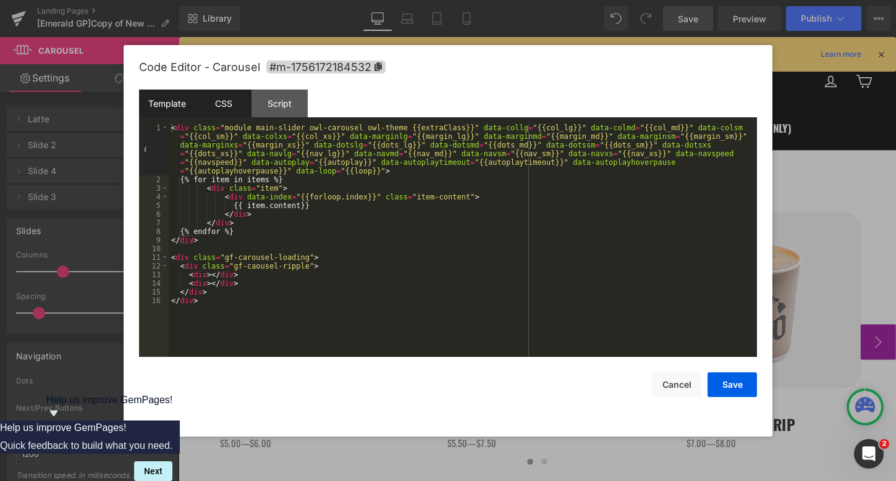
click at [219, 109] on div "CSS" at bounding box center [223, 104] width 56 height 28
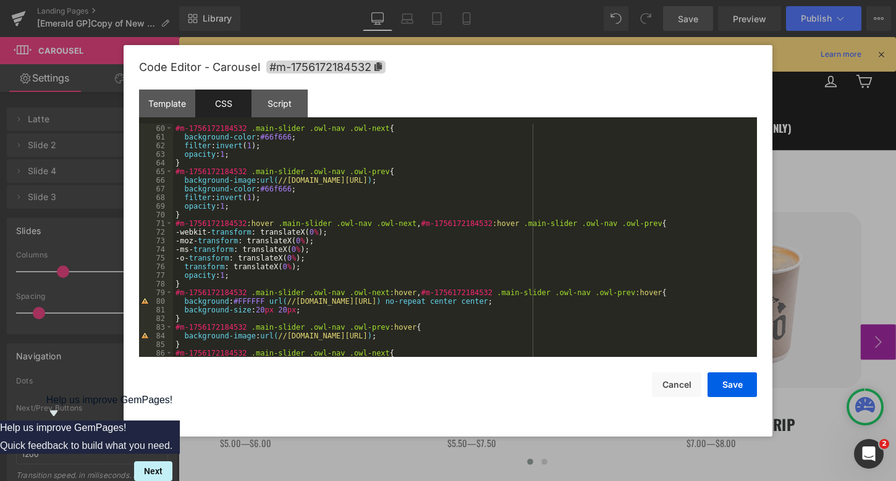
scroll to position [512, 0]
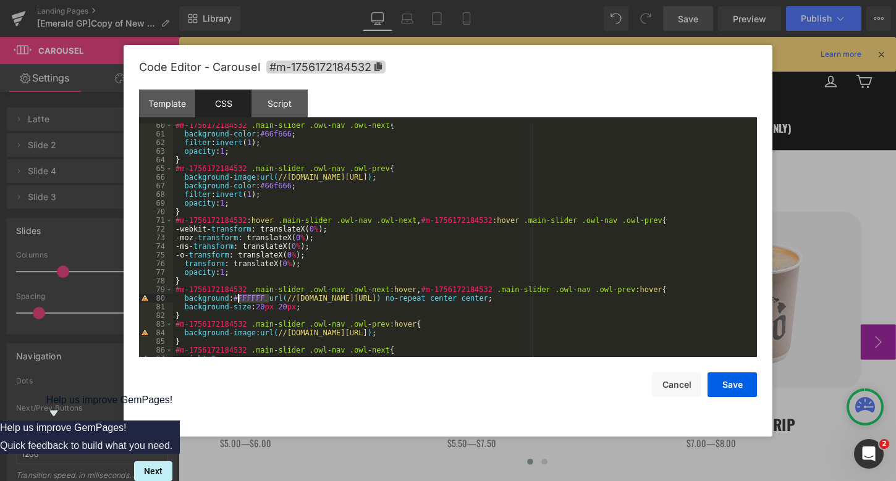
drag, startPoint x: 270, startPoint y: 298, endPoint x: 236, endPoint y: 298, distance: 34.0
click at [236, 298] on div "#m-1756172184532 .main-slider .owl-nav .owl-next { background-color : #66f666 ;…" at bounding box center [462, 246] width 579 height 251
click at [246, 297] on div "#m-1756172184532 .main-slider .owl-nav .owl-next { background-color : #66f666 ;…" at bounding box center [462, 246] width 579 height 251
drag, startPoint x: 297, startPoint y: 187, endPoint x: 265, endPoint y: 187, distance: 31.5
click at [264, 187] on div "#m-1756172184532 .main-slider .owl-nav .owl-next { background-color : #66f666 ;…" at bounding box center [462, 246] width 579 height 251
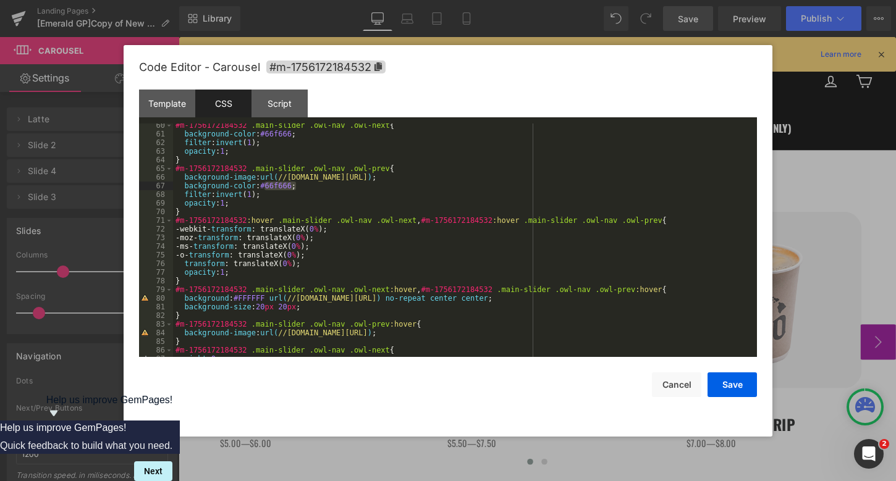
click at [278, 289] on div "#m-1756172184532 .main-slider .owl-nav .owl-next { background-color : #66f666 ;…" at bounding box center [462, 246] width 579 height 251
click at [311, 315] on div "#m-1756172184532 .main-slider .owl-nav .owl-next { background-color : #66f666 ;…" at bounding box center [462, 246] width 579 height 251
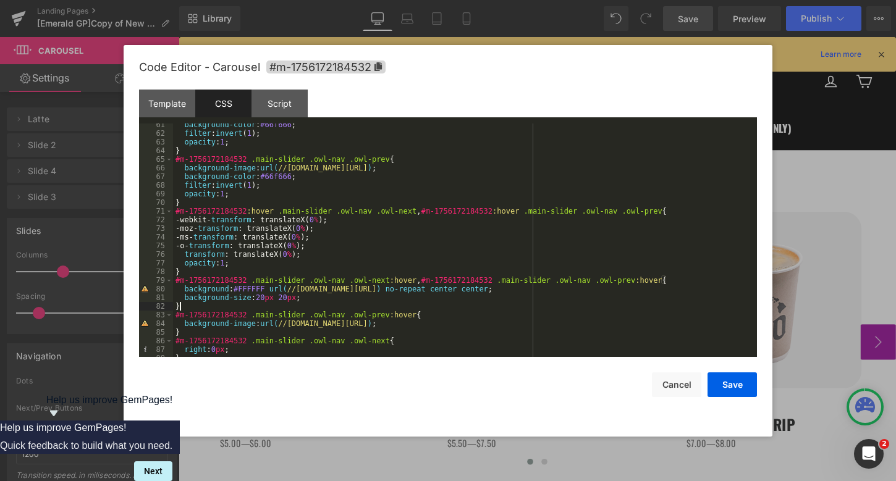
scroll to position [530, 0]
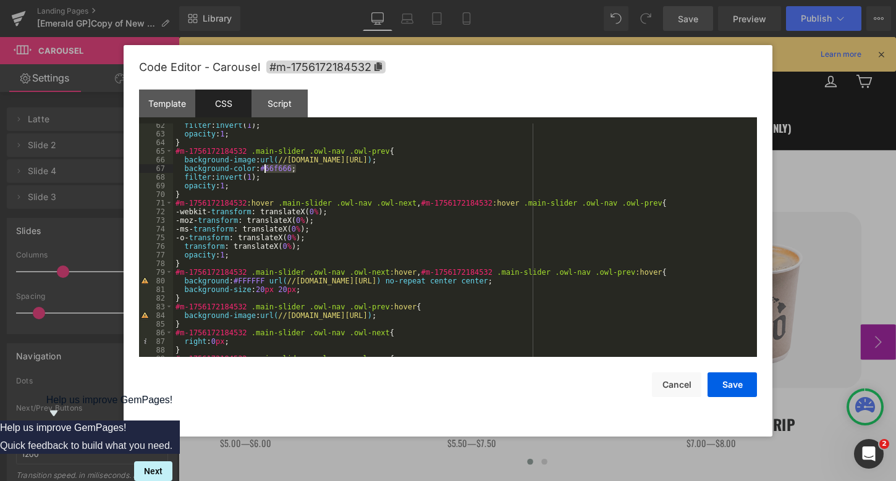
drag, startPoint x: 297, startPoint y: 170, endPoint x: 266, endPoint y: 170, distance: 30.3
click at [266, 170] on div "filter : invert ( 1 ); opacity : 1 ; } #m-1756172184532 .main-slider .owl-nav .…" at bounding box center [462, 246] width 579 height 251
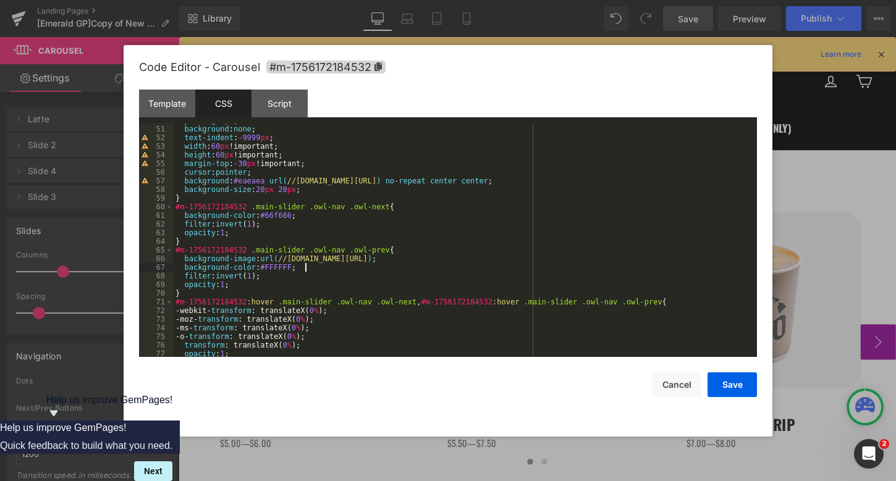
scroll to position [426, 0]
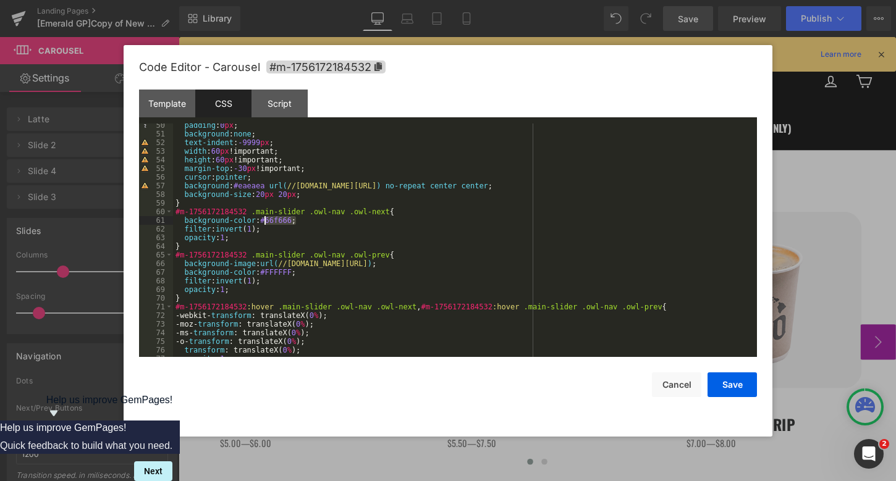
drag, startPoint x: 295, startPoint y: 221, endPoint x: 264, endPoint y: 221, distance: 31.5
click at [264, 221] on div "padding : 0 px ; background : none ; text-indent : -9999 px ; width : 60 px !im…" at bounding box center [462, 246] width 579 height 251
click at [730, 388] on button "Save" at bounding box center [731, 385] width 49 height 25
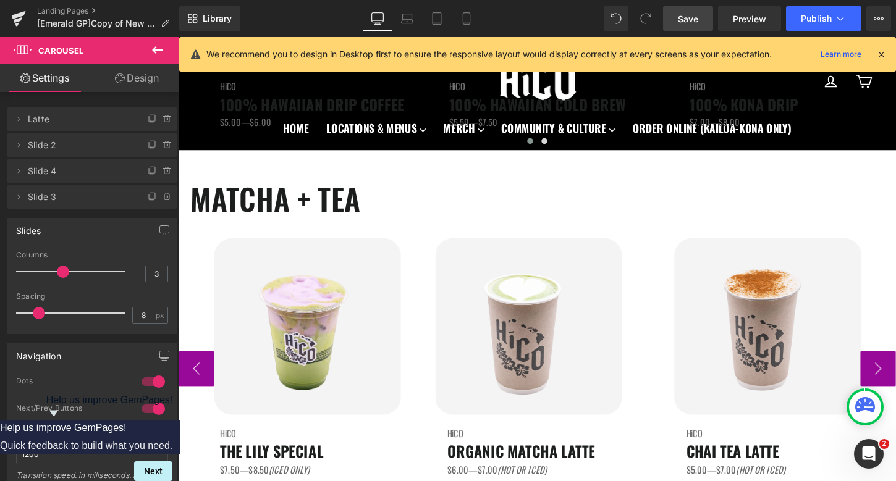
scroll to position [1066, 0]
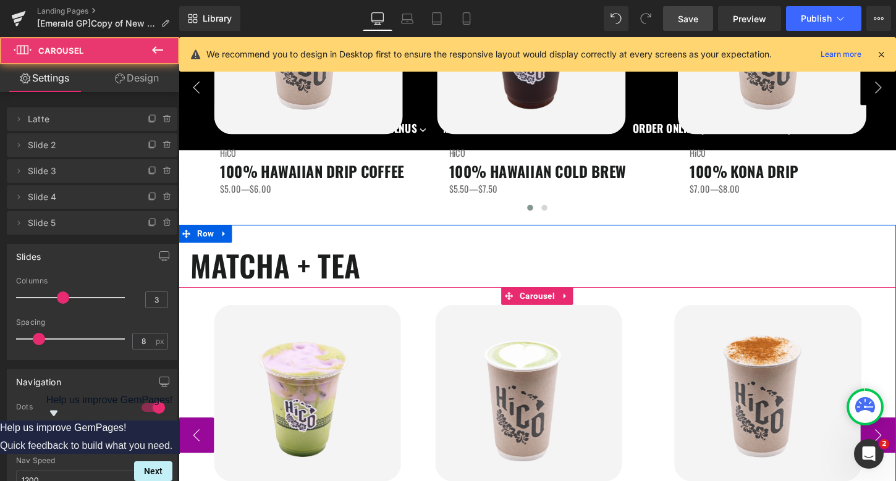
click at [633, 307] on div "Image HiCO Heading THE LILY SPECIAL Heading $7.50—$8.50 (ICED ONLY) Text Block …" at bounding box center [553, 443] width 748 height 290
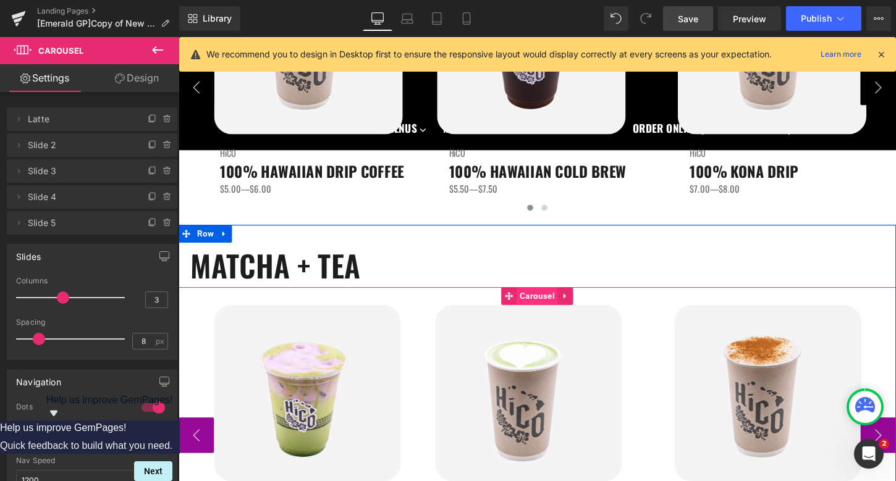
click at [554, 309] on span "Carousel" at bounding box center [552, 307] width 43 height 19
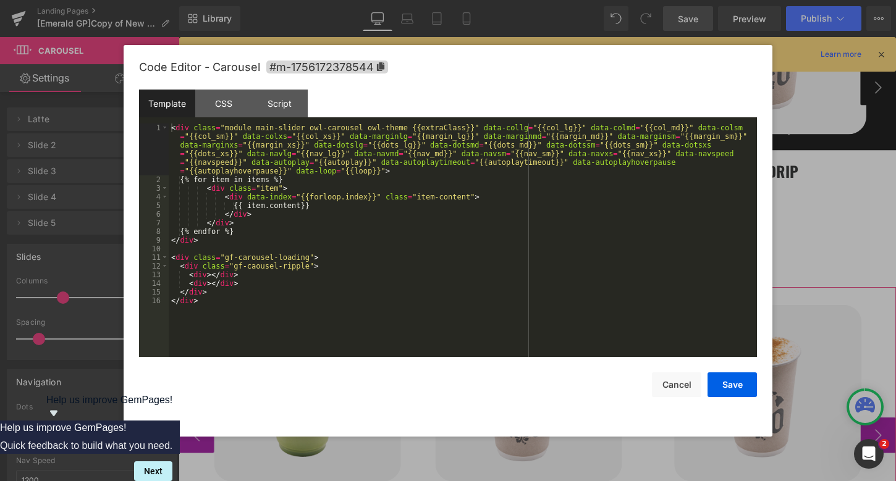
click at [535, 0] on div "Carousel You are previewing how the will restyle your page. You can not edit El…" at bounding box center [448, 0] width 896 height 0
click at [224, 104] on div "CSS" at bounding box center [223, 104] width 56 height 28
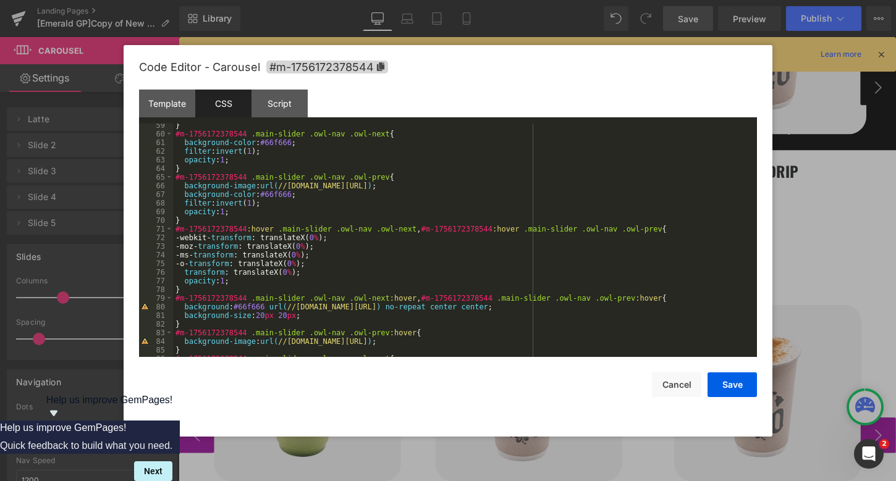
scroll to position [512, 0]
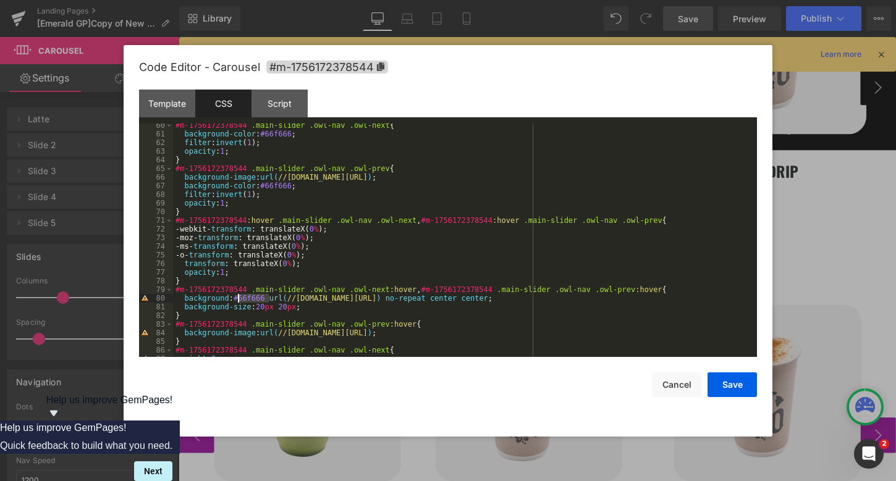
drag, startPoint x: 269, startPoint y: 298, endPoint x: 237, endPoint y: 298, distance: 32.1
click at [237, 298] on div "#m-1756172378544 .main-slider .owl-nav .owl-next { background-color : #66f666 ;…" at bounding box center [462, 246] width 579 height 251
drag, startPoint x: 294, startPoint y: 188, endPoint x: 264, endPoint y: 190, distance: 30.3
click at [264, 190] on div "#m-1756172378544 .main-slider .owl-nav .owl-next { background-color : #66f666 ;…" at bounding box center [462, 246] width 579 height 251
drag, startPoint x: 297, startPoint y: 134, endPoint x: 263, endPoint y: 134, distance: 33.4
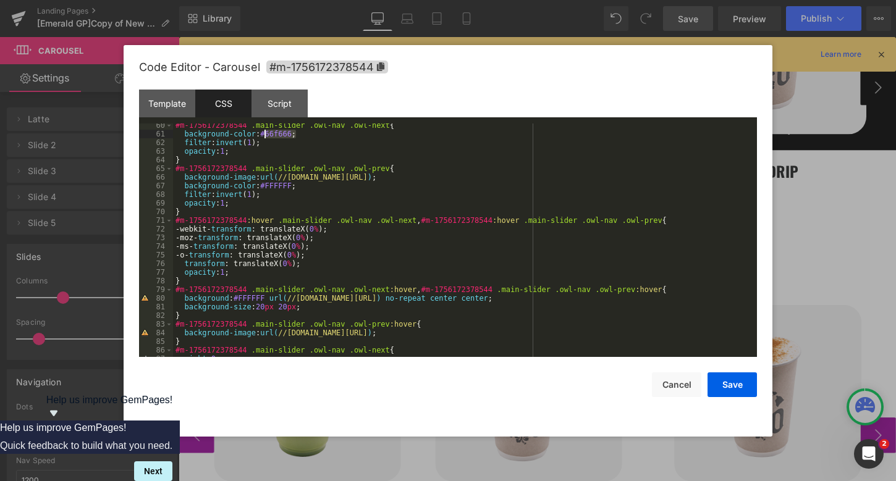
click at [263, 134] on div "#m-1756172378544 .main-slider .owl-nav .owl-next { background-color : #66f666 ;…" at bounding box center [462, 246] width 579 height 251
click at [725, 386] on button "Save" at bounding box center [731, 385] width 49 height 25
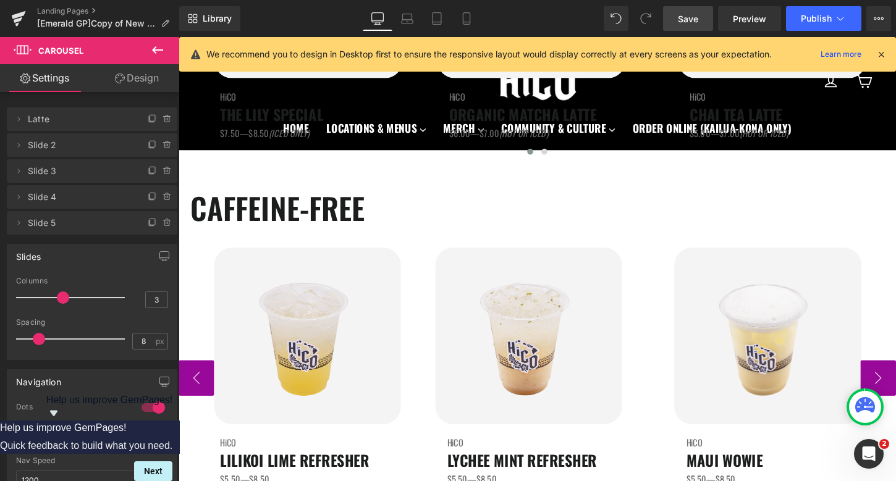
scroll to position [1483, 0]
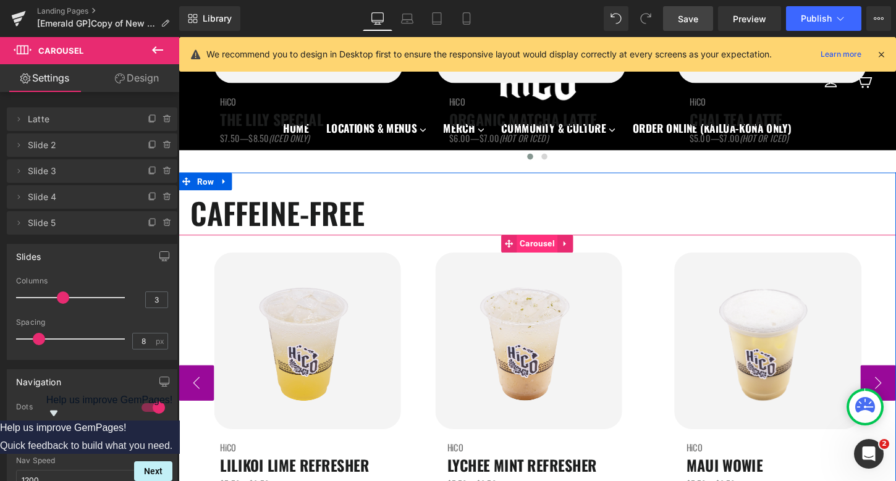
click at [550, 253] on span "Carousel" at bounding box center [552, 252] width 43 height 19
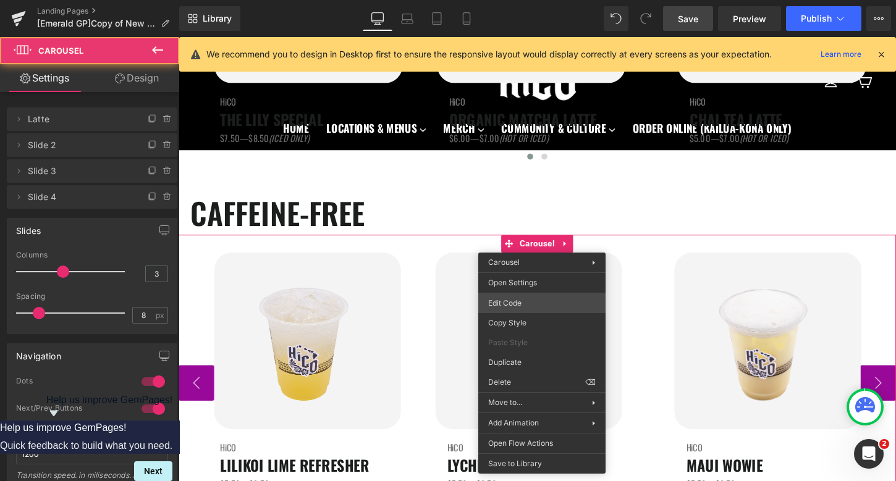
click at [507, 0] on div "Carousel You are previewing how the will restyle your page. You can not edit El…" at bounding box center [448, 0] width 896 height 0
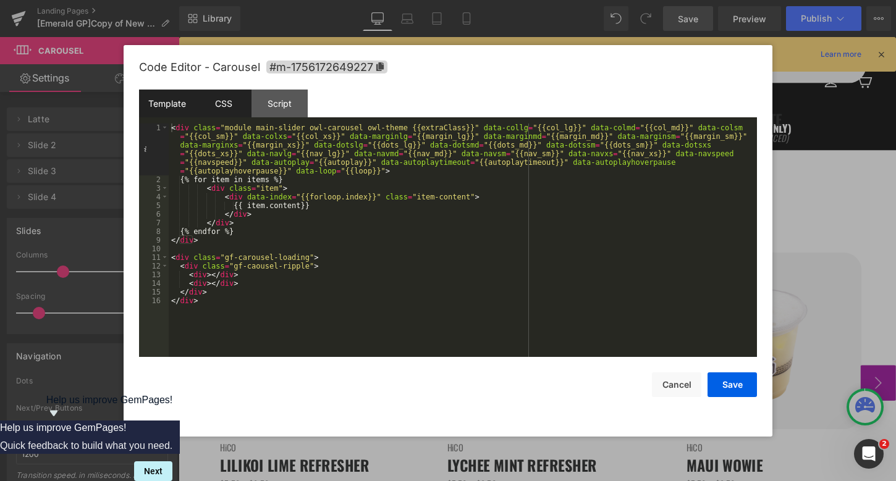
click at [223, 102] on div "CSS" at bounding box center [223, 104] width 56 height 28
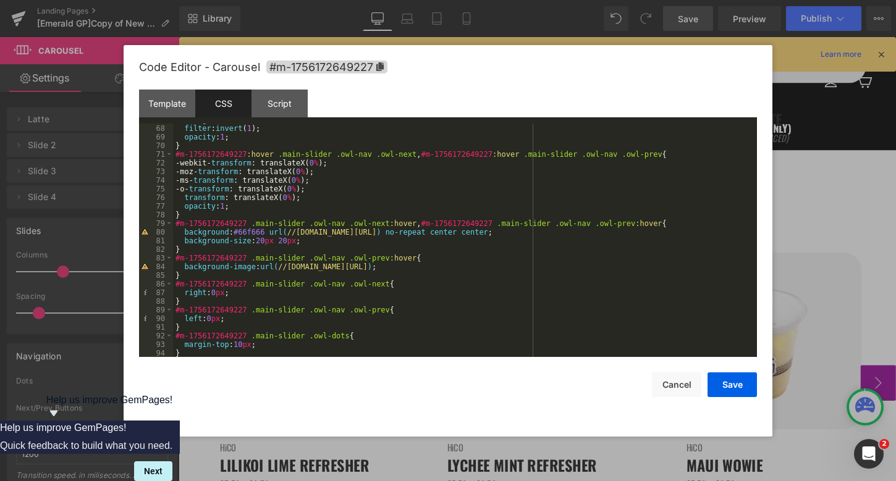
scroll to position [571, 0]
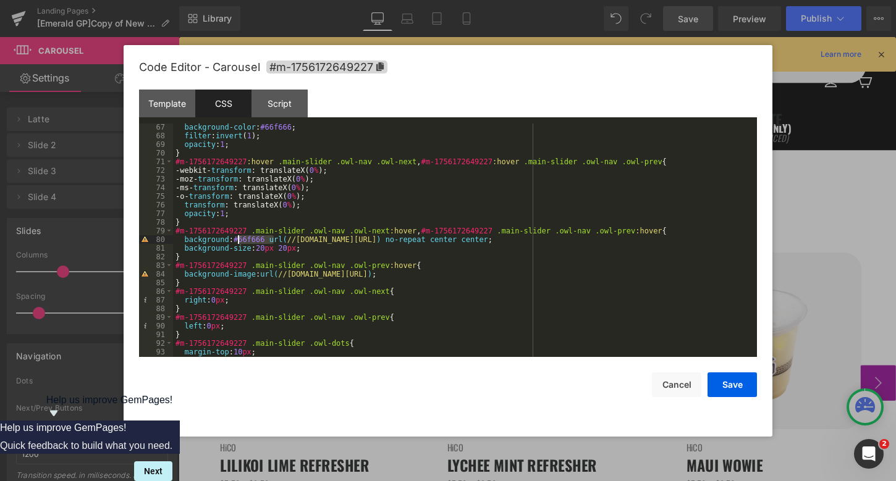
drag, startPoint x: 272, startPoint y: 240, endPoint x: 237, endPoint y: 240, distance: 35.2
click at [237, 240] on div "background-color : #66f666 ; filter : invert ( 1 ); opacity : 1 ; } #m-17561726…" at bounding box center [462, 248] width 579 height 251
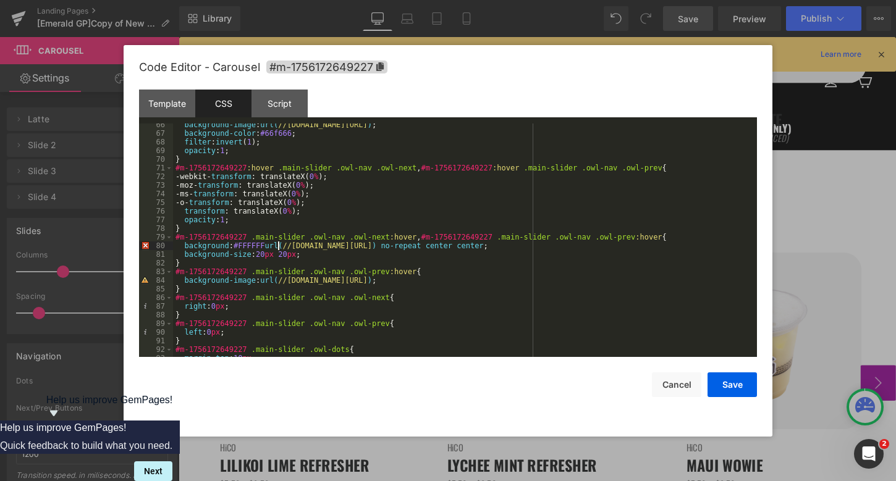
scroll to position [511, 0]
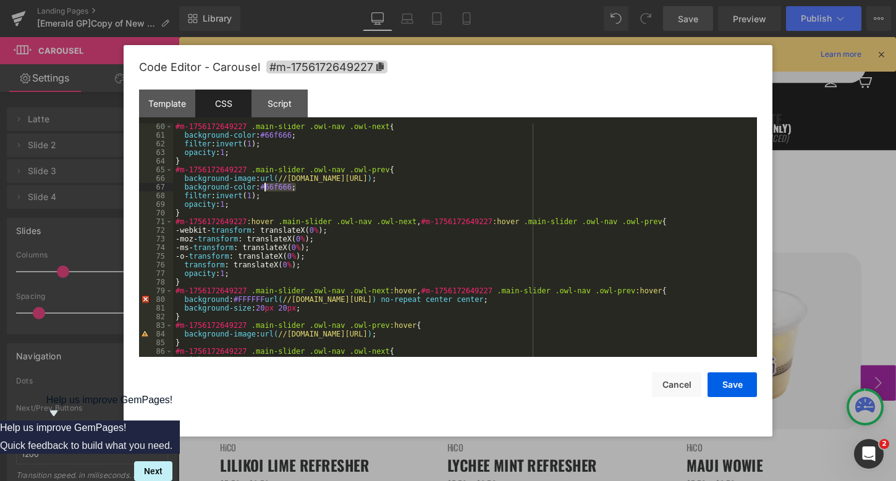
drag, startPoint x: 295, startPoint y: 188, endPoint x: 263, endPoint y: 188, distance: 32.1
click at [263, 188] on div "#m-1756172649227 .main-slider .owl-nav .owl-next { background-color : #66f666 ;…" at bounding box center [462, 247] width 579 height 251
drag, startPoint x: 297, startPoint y: 138, endPoint x: 264, endPoint y: 138, distance: 32.7
click at [264, 138] on div "#m-1756172649227 .main-slider .owl-nav .owl-next { background-color : #66f666 ;…" at bounding box center [462, 247] width 579 height 251
click at [723, 383] on button "Save" at bounding box center [731, 385] width 49 height 25
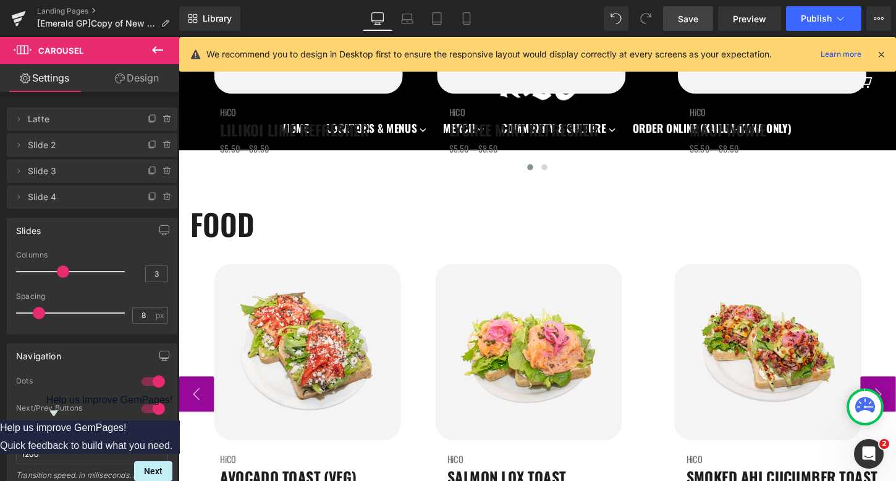
scroll to position [1839, 0]
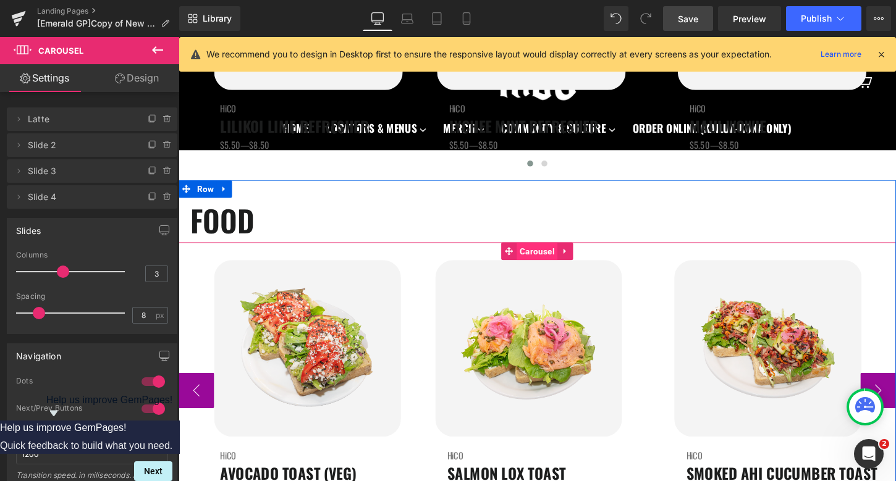
click at [559, 263] on span "Carousel" at bounding box center [552, 260] width 43 height 19
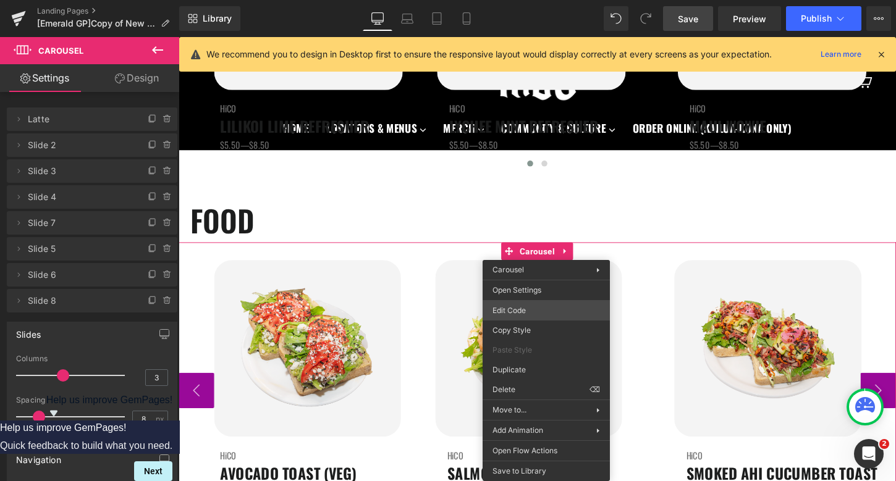
click at [539, 0] on div "Carousel You are previewing how the will restyle your page. You can not edit El…" at bounding box center [448, 0] width 896 height 0
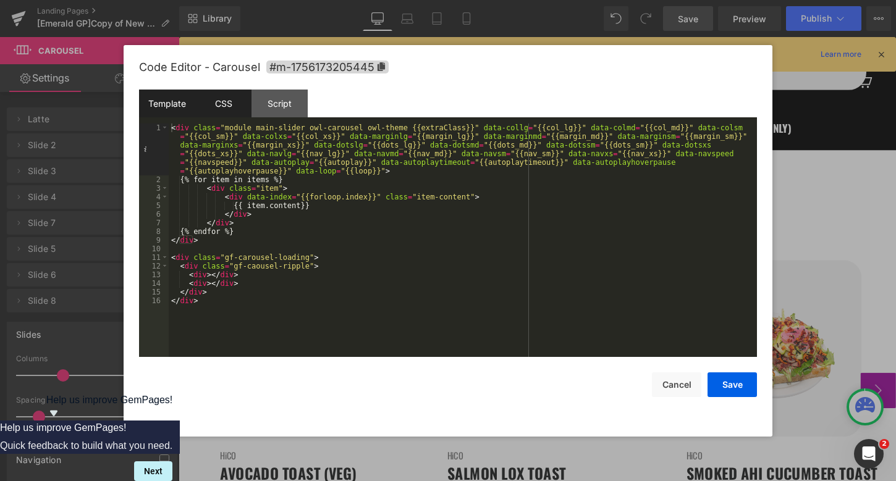
click at [216, 93] on div "CSS" at bounding box center [223, 104] width 56 height 28
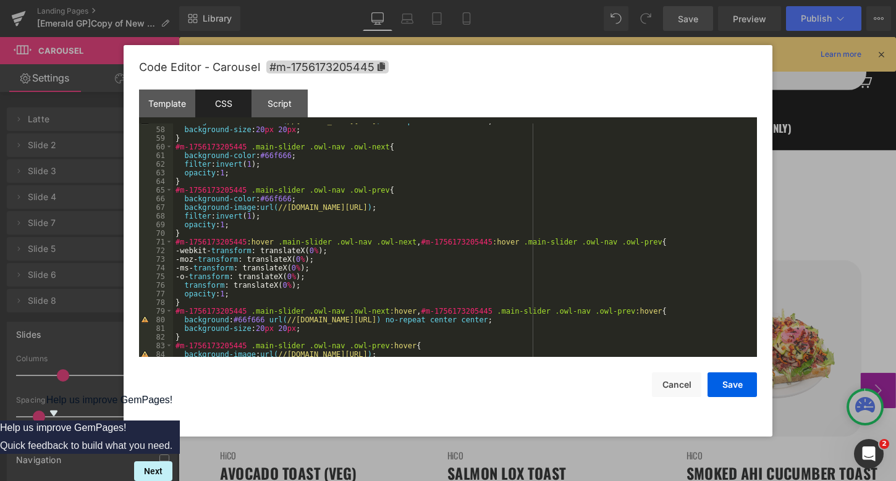
scroll to position [497, 0]
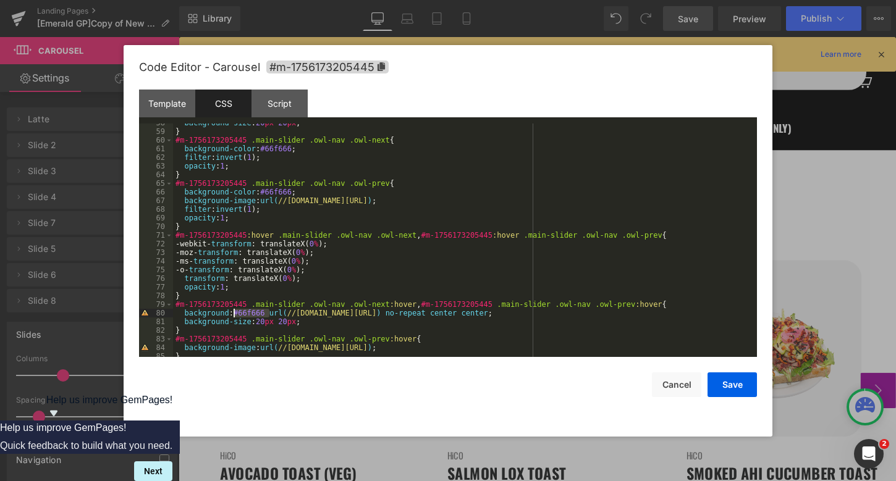
drag, startPoint x: 270, startPoint y: 313, endPoint x: 235, endPoint y: 313, distance: 35.2
click at [235, 313] on div "background-size : 20 px 20 px ; } #m-1756173205445 .main-slider .owl-nav .owl-n…" at bounding box center [462, 244] width 579 height 251
drag, startPoint x: 295, startPoint y: 192, endPoint x: 265, endPoint y: 193, distance: 29.7
click at [265, 193] on div "background-size : 20 px 20 px ; } #m-1756173205445 .main-slider .owl-nav .owl-n…" at bounding box center [462, 244] width 579 height 251
drag, startPoint x: 296, startPoint y: 146, endPoint x: 265, endPoint y: 146, distance: 30.9
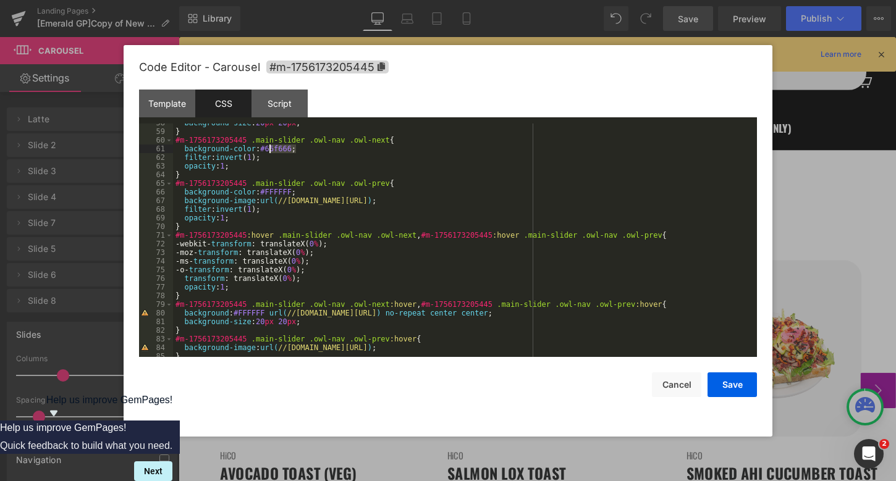
click at [265, 146] on div "background-size : 20 px 20 px ; } #m-1756173205445 .main-slider .owl-nav .owl-n…" at bounding box center [462, 244] width 579 height 251
click at [742, 388] on button "Save" at bounding box center [731, 385] width 49 height 25
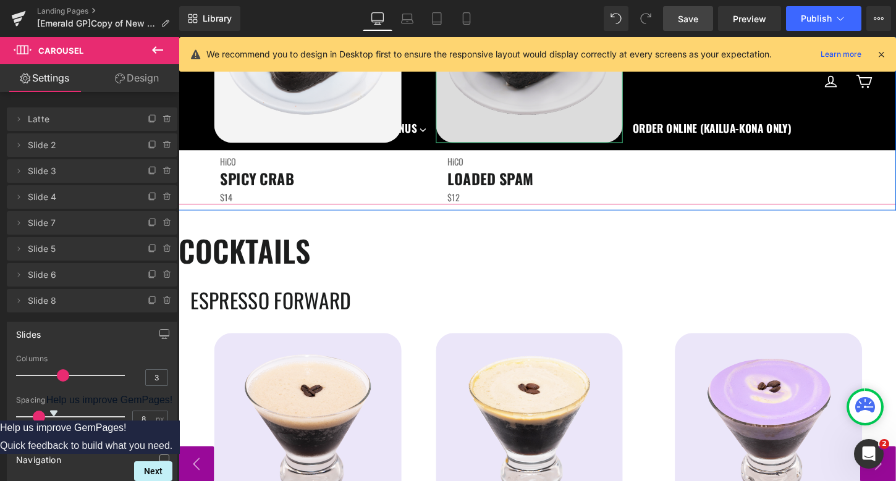
scroll to position [2587, 0]
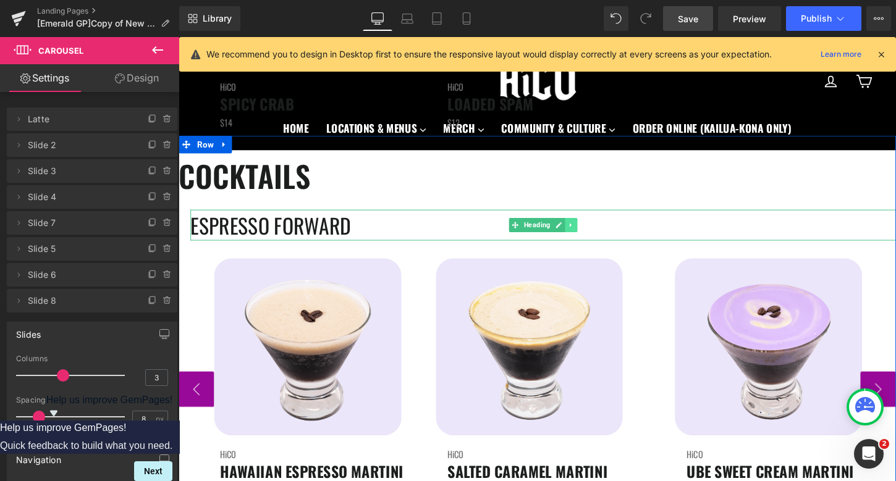
click at [586, 232] on icon at bounding box center [587, 233] width 2 height 4
click at [593, 231] on icon at bounding box center [594, 232] width 7 height 7
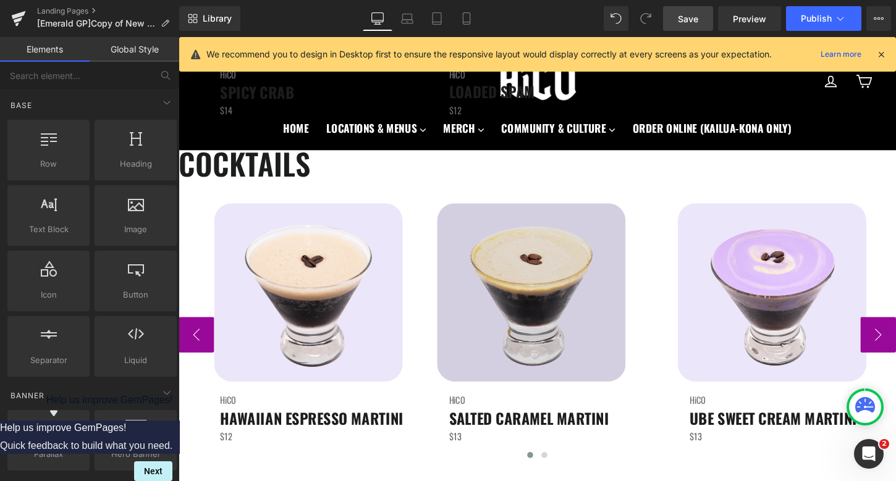
scroll to position [2579, 0]
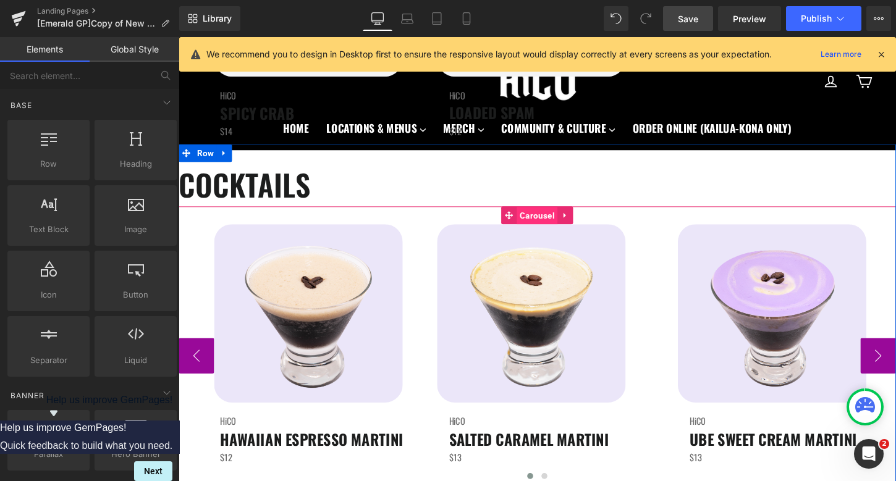
click at [554, 222] on span "Carousel" at bounding box center [552, 223] width 43 height 19
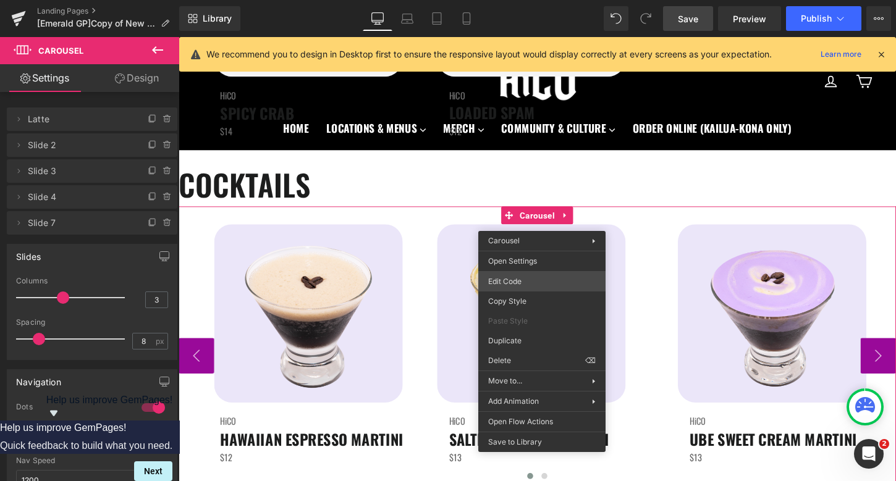
click at [530, 0] on div "Carousel You are previewing how the will restyle your page. You can not edit El…" at bounding box center [448, 0] width 896 height 0
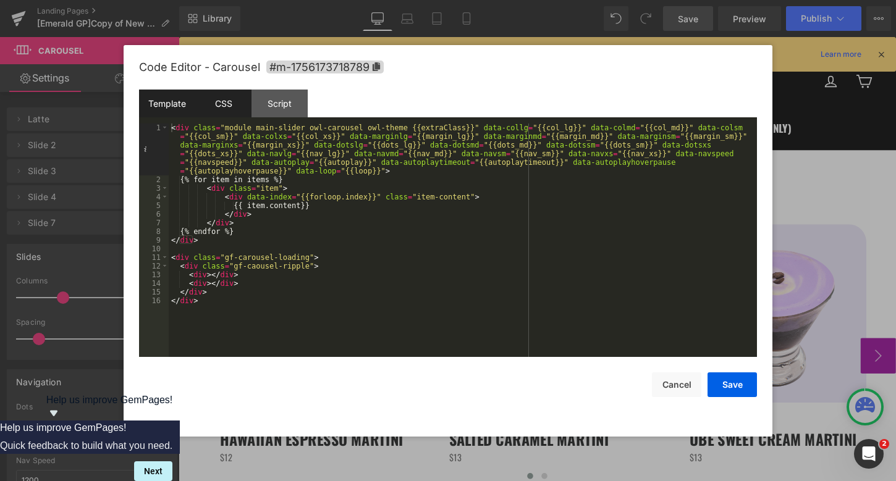
click at [218, 112] on div "CSS" at bounding box center [223, 104] width 56 height 28
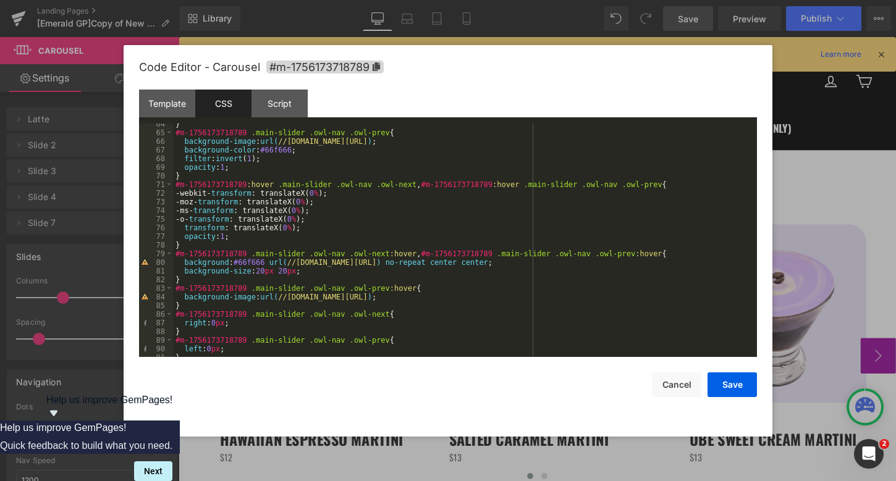
scroll to position [514, 0]
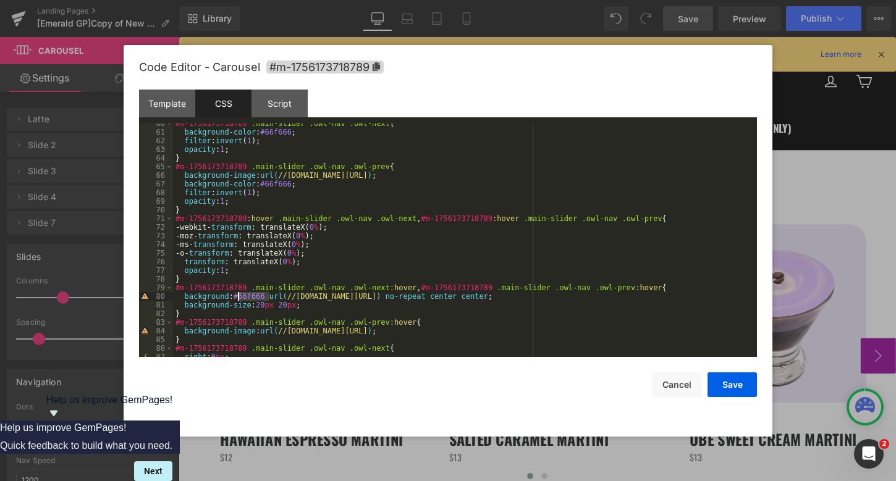
drag, startPoint x: 270, startPoint y: 296, endPoint x: 237, endPoint y: 296, distance: 32.7
click at [237, 296] on div "#m-1756173718789 .main-slider .owl-nav .owl-next { background-color : #66f666 ;…" at bounding box center [462, 244] width 579 height 251
drag, startPoint x: 297, startPoint y: 186, endPoint x: 264, endPoint y: 187, distance: 33.4
click at [264, 187] on div "#m-1756173718789 .main-slider .owl-nav .owl-next { background-color : #66f666 ;…" at bounding box center [462, 244] width 579 height 251
drag, startPoint x: 297, startPoint y: 132, endPoint x: 266, endPoint y: 132, distance: 30.9
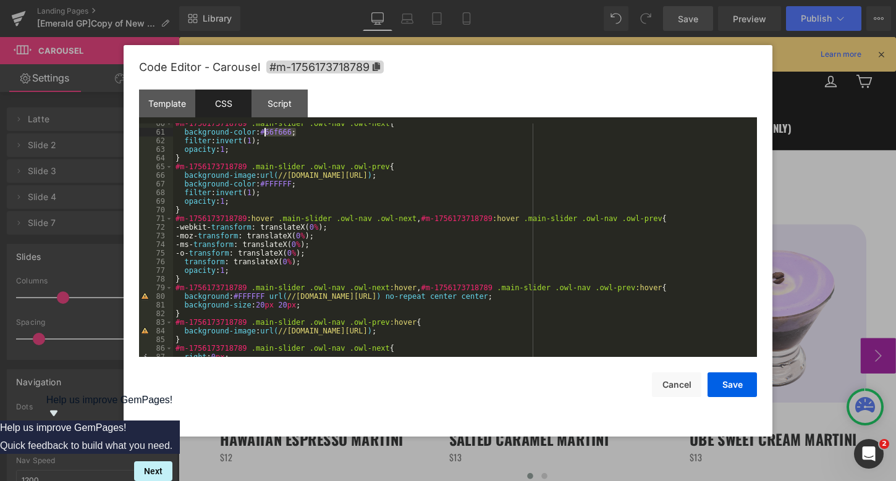
click at [266, 132] on div "#m-1756173718789 .main-slider .owl-nav .owl-next { background-color : #66f666 ;…" at bounding box center [462, 244] width 579 height 251
click at [743, 386] on button "Save" at bounding box center [731, 385] width 49 height 25
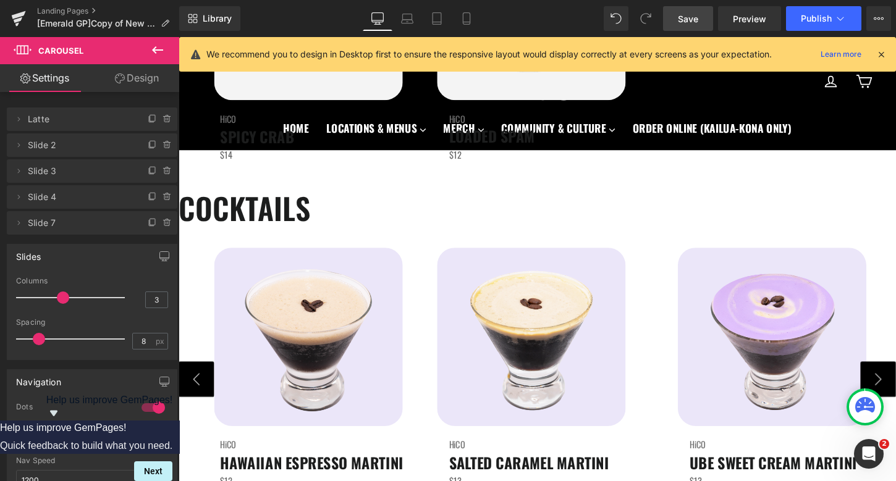
scroll to position [2629, 0]
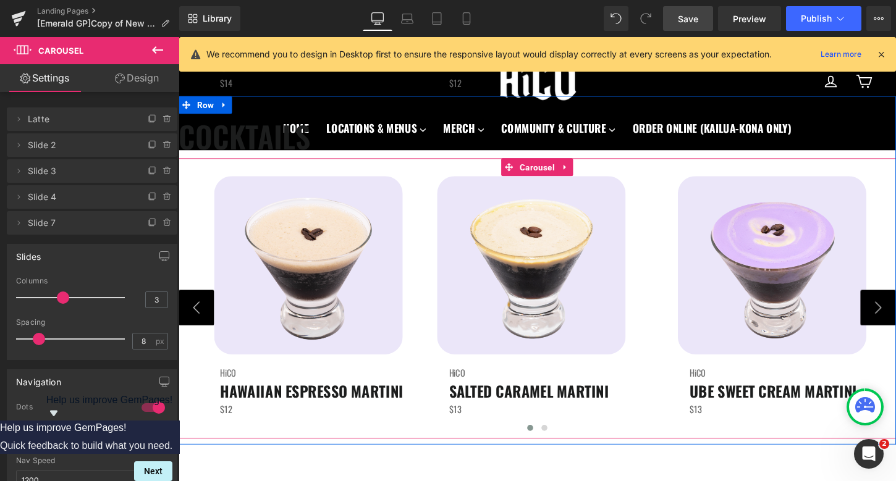
click at [895, 318] on button "›" at bounding box center [907, 319] width 37 height 37
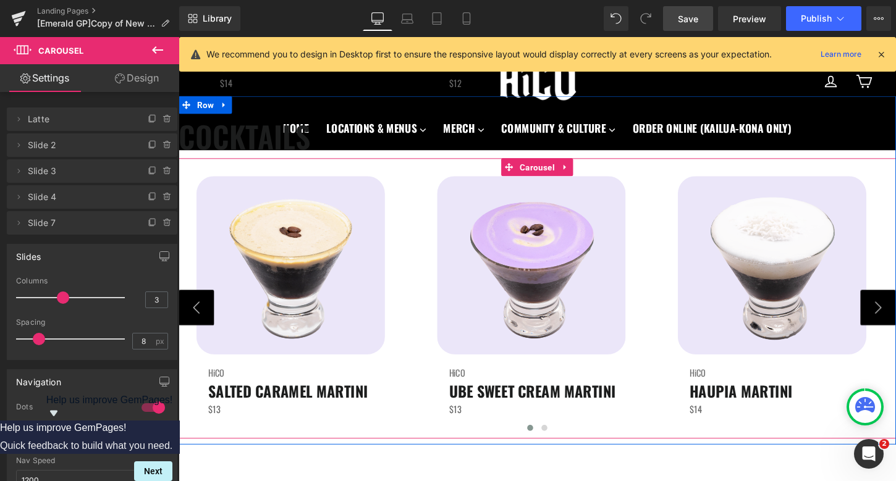
click at [895, 318] on button "›" at bounding box center [907, 319] width 37 height 37
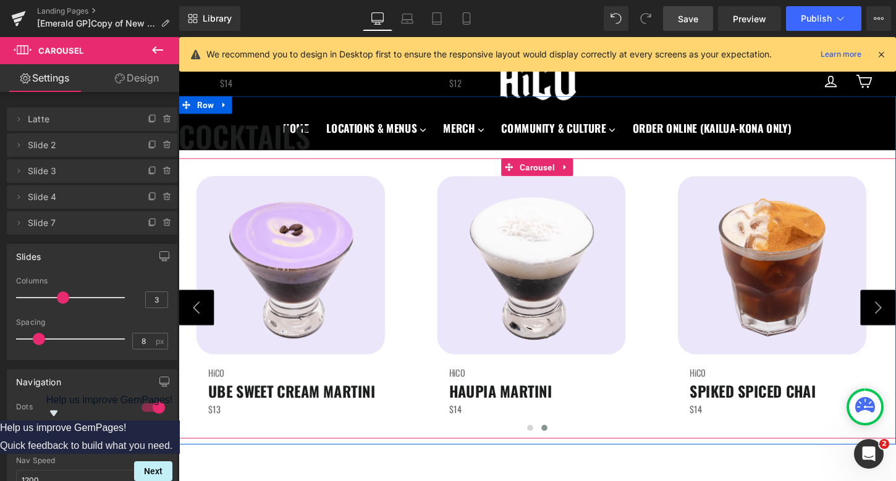
click at [895, 318] on button "›" at bounding box center [907, 319] width 37 height 37
click at [895, 327] on button "›" at bounding box center [907, 319] width 37 height 37
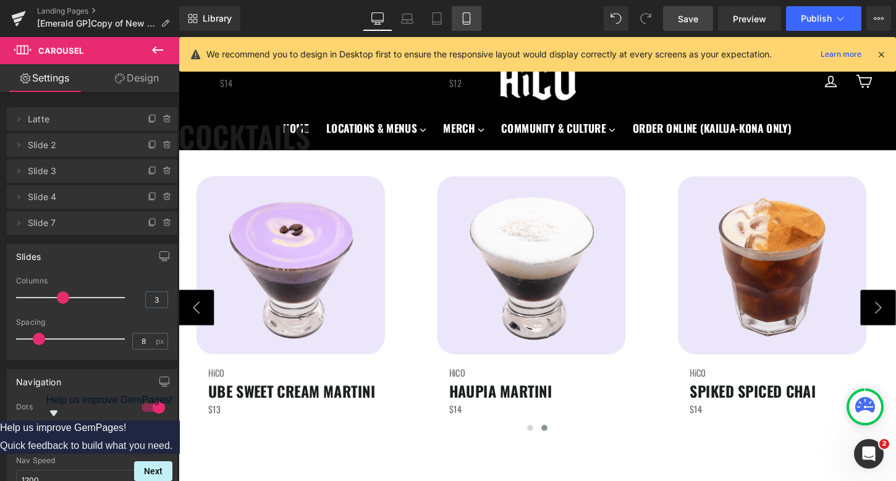
click at [466, 16] on icon at bounding box center [466, 18] width 12 height 12
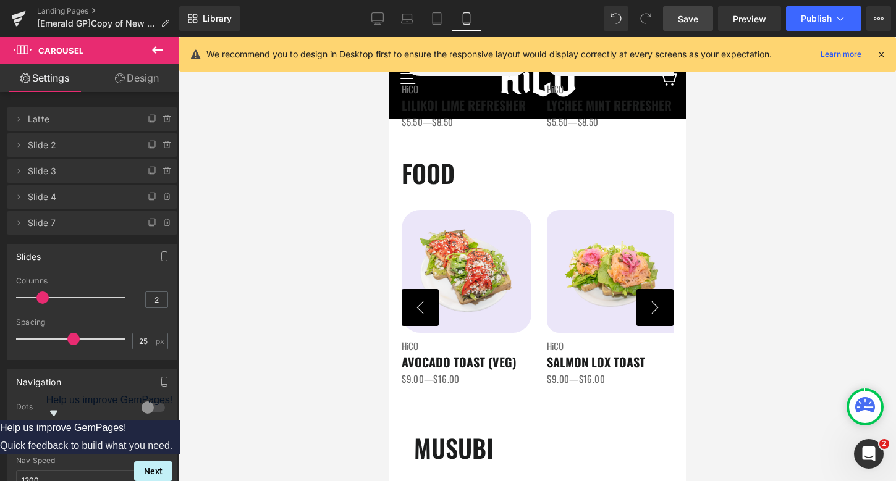
scroll to position [1373, 0]
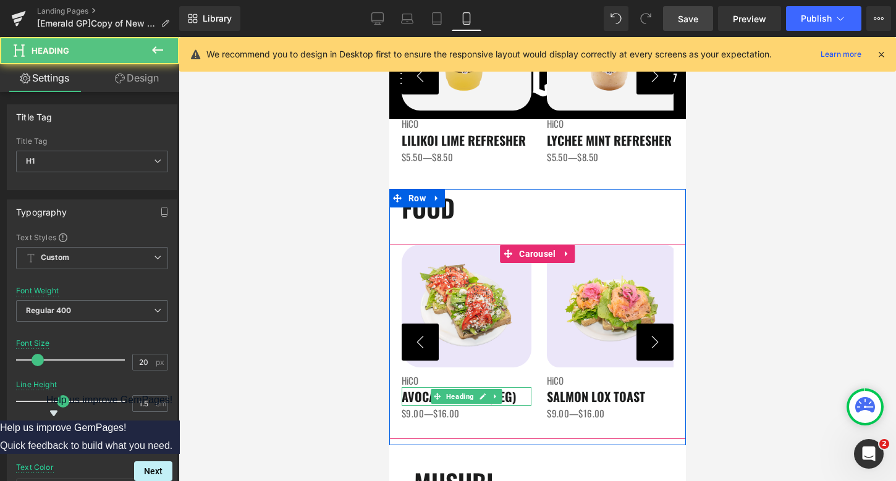
click at [521, 395] on h1 "AVOCADO TOAST (VEG)" at bounding box center [466, 396] width 130 height 19
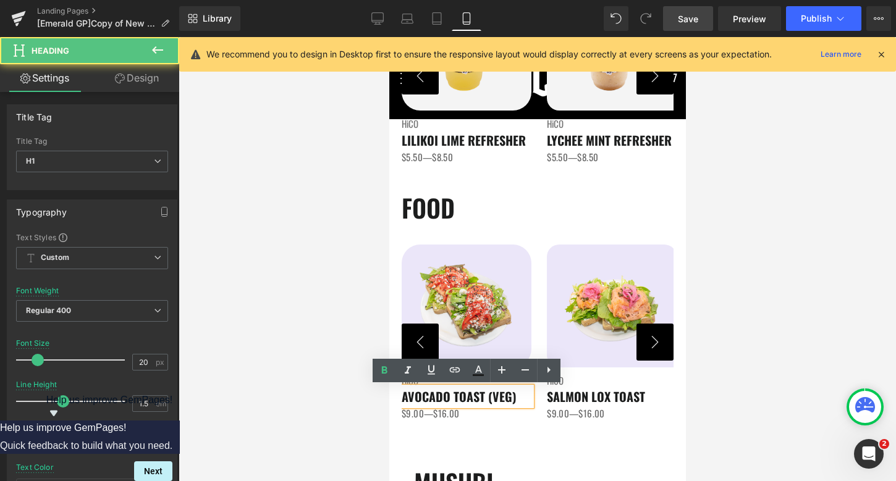
click at [513, 395] on span "AVOCADO TOAST (VEG)" at bounding box center [458, 396] width 115 height 19
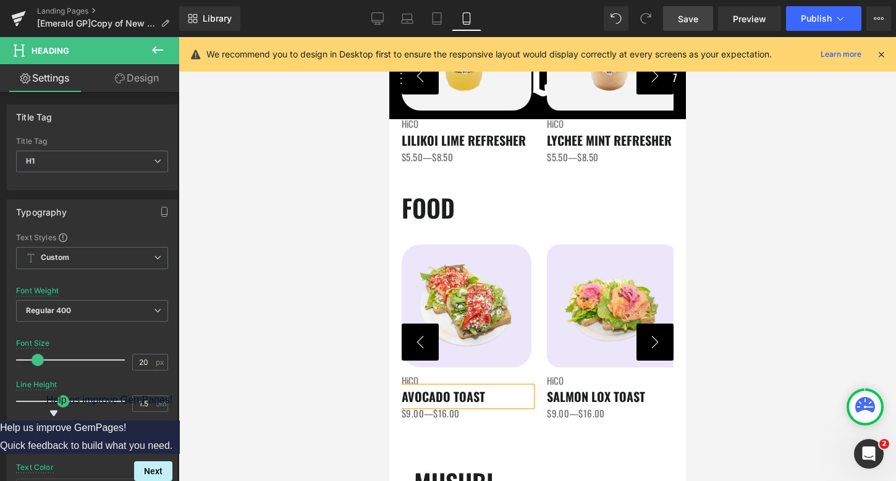
click at [660, 343] on button "›" at bounding box center [654, 342] width 37 height 37
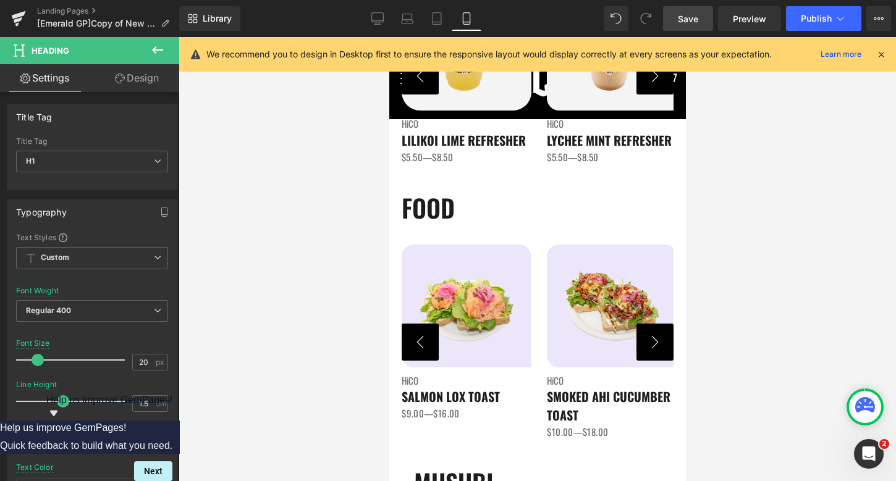
click at [660, 343] on button "›" at bounding box center [654, 342] width 37 height 37
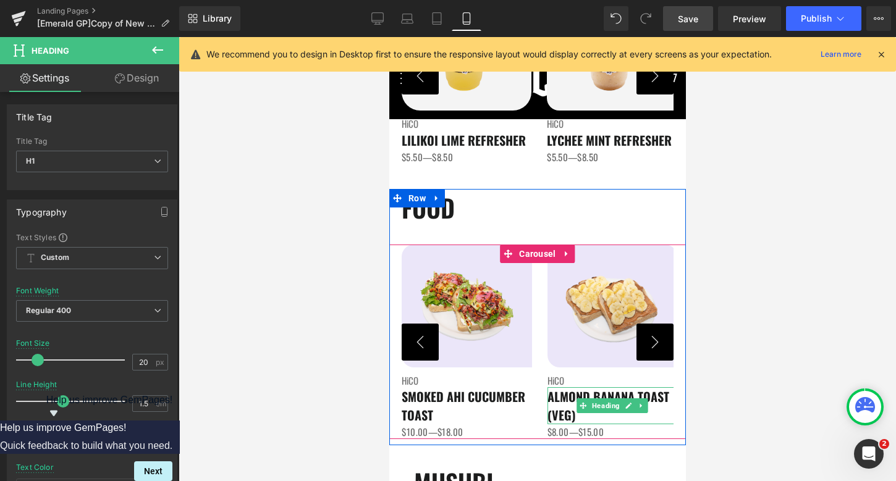
click at [597, 415] on h1 "ALMOND BANANA TOAST (VEG)" at bounding box center [612, 405] width 130 height 37
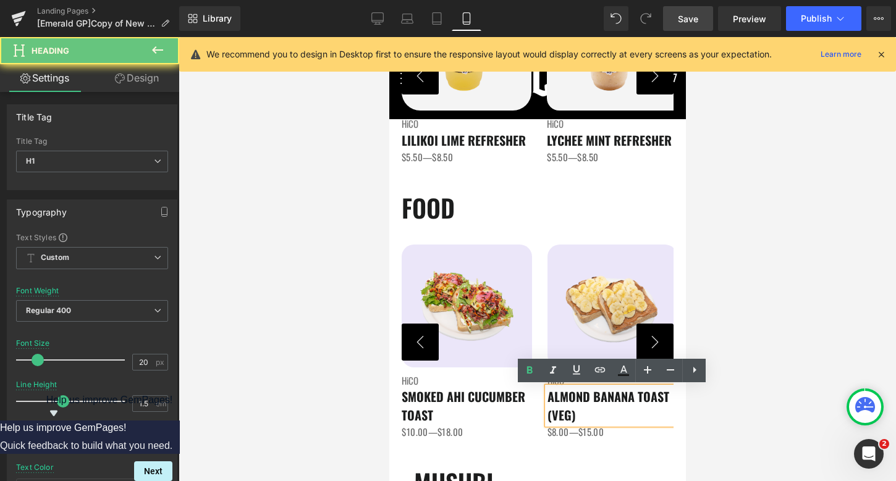
click at [583, 418] on h1 "ALMOND BANANA TOAST (VEG)" at bounding box center [612, 405] width 130 height 37
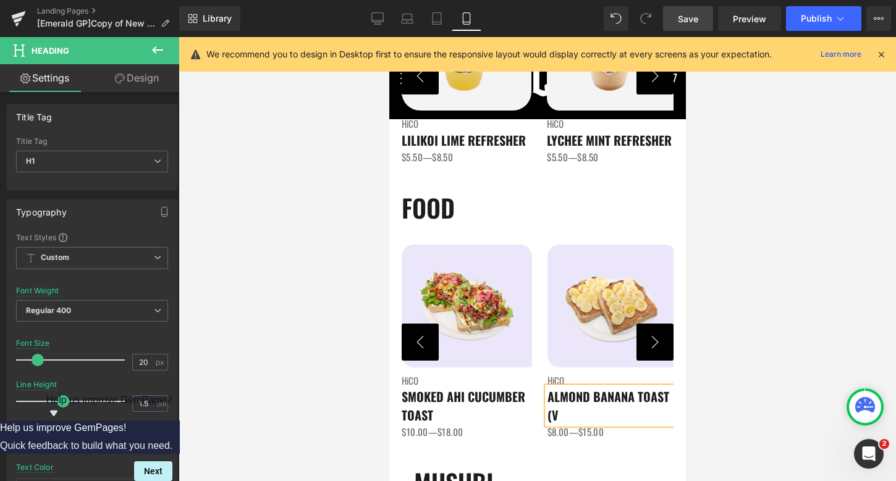
scroll to position [0, 2]
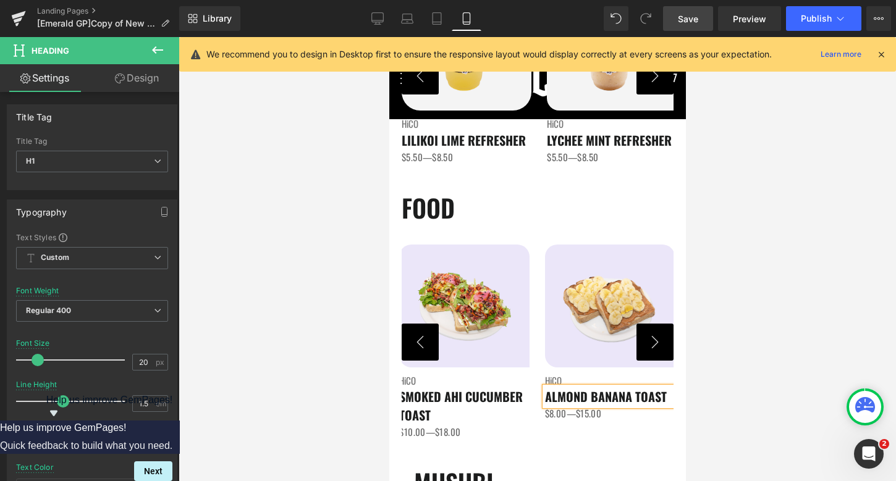
click at [667, 339] on button "›" at bounding box center [654, 342] width 37 height 37
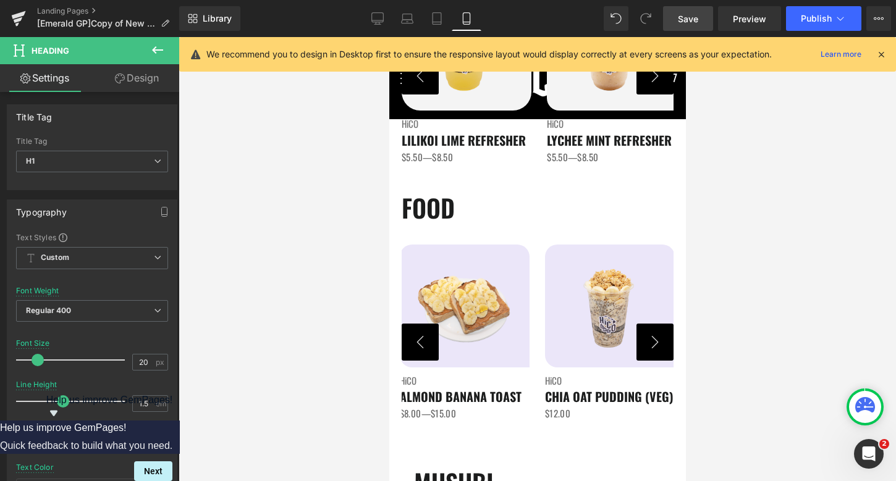
click at [667, 339] on button "›" at bounding box center [654, 342] width 37 height 37
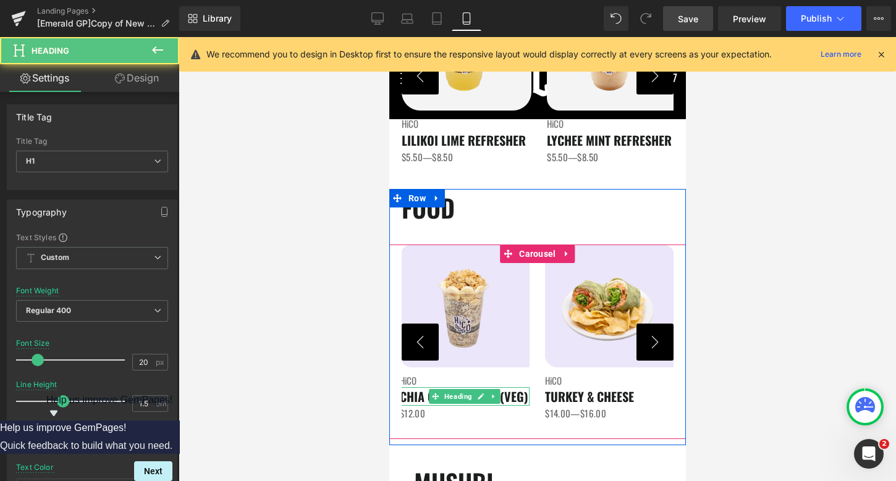
click at [519, 397] on span "CHIA OAT PUDDING (VEG)" at bounding box center [463, 396] width 129 height 19
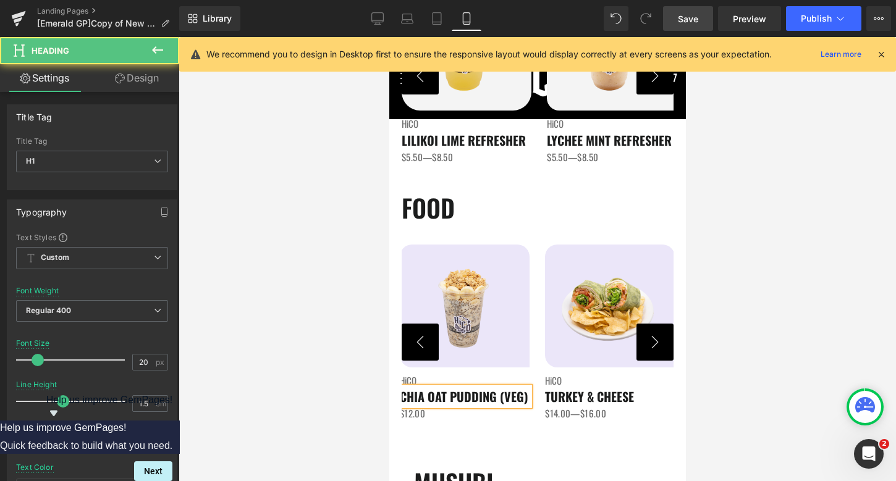
click at [527, 400] on h1 "CHIA OAT PUDDING (VEG)" at bounding box center [464, 396] width 130 height 19
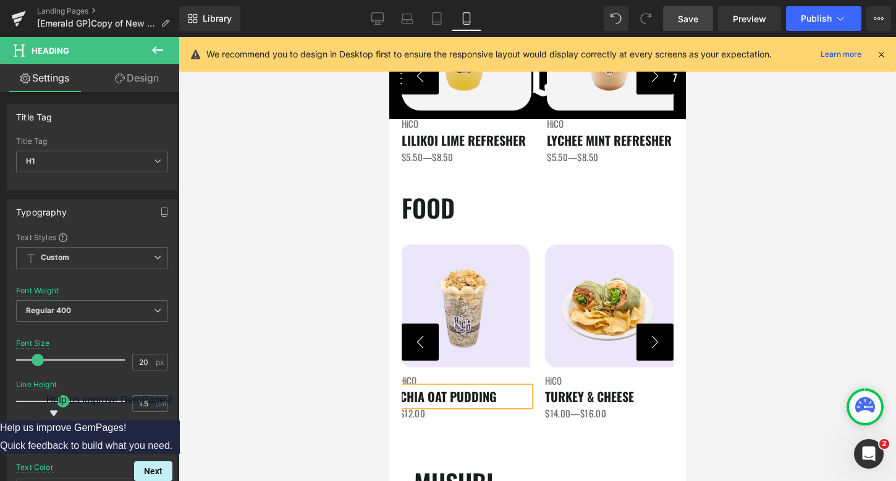
click at [647, 342] on button "›" at bounding box center [654, 342] width 37 height 37
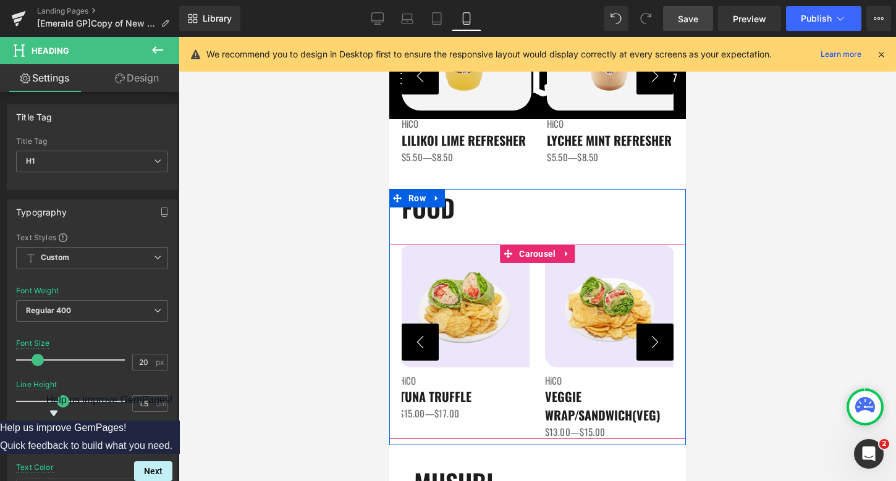
click at [647, 342] on button "›" at bounding box center [654, 342] width 37 height 37
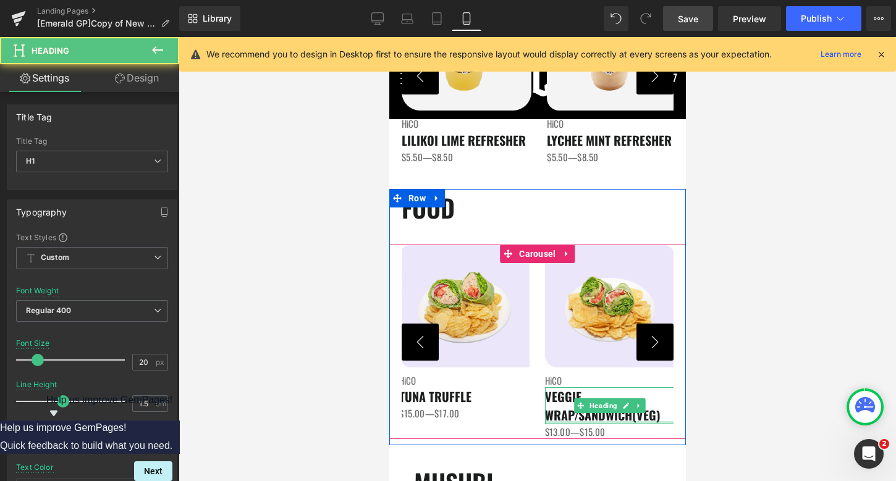
click at [645, 421] on div at bounding box center [609, 422] width 130 height 3
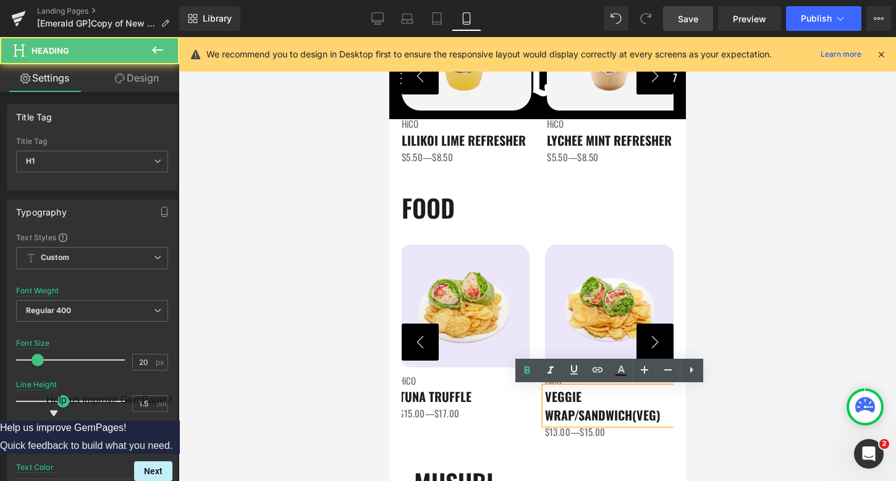
click at [664, 411] on h1 "VEGGIE WRAP/SANDWICH (VEG)" at bounding box center [609, 405] width 130 height 37
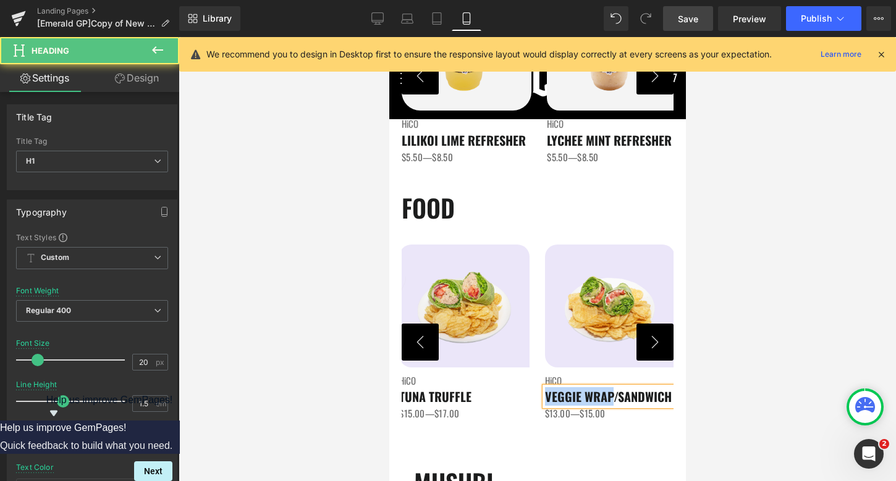
drag, startPoint x: 612, startPoint y: 394, endPoint x: 676, endPoint y: 395, distance: 64.3
click at [676, 395] on div "Image HiCO Heading AVOCADO TOAST Heading $9.00—$16.00 Text Block Image HiCO Hea…" at bounding box center [537, 342] width 297 height 195
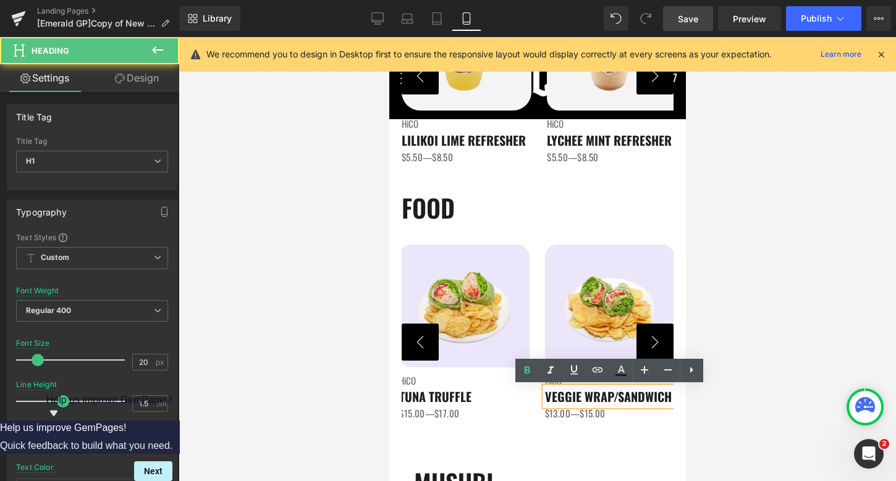
click at [625, 397] on span "VEGGIE WRAP/SANDWICH" at bounding box center [607, 396] width 127 height 19
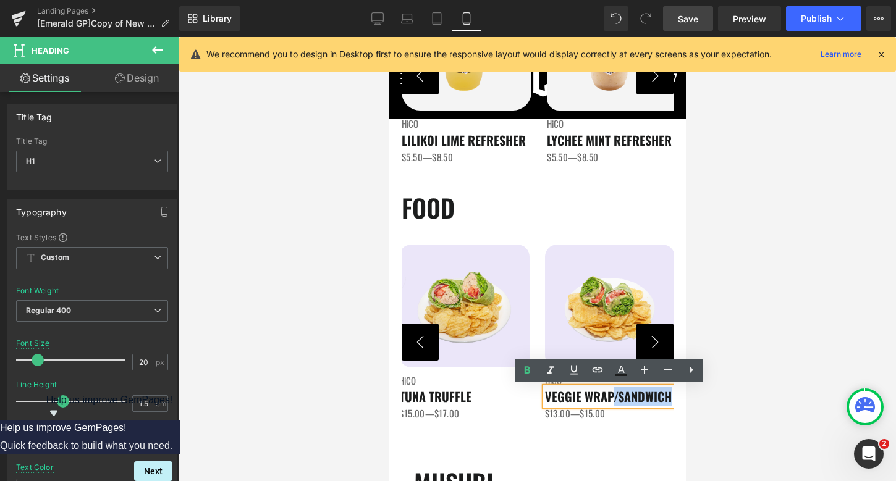
drag, startPoint x: 612, startPoint y: 397, endPoint x: 672, endPoint y: 399, distance: 59.4
click at [672, 399] on h1 "VEGGIE WRAP/SANDWICH" at bounding box center [609, 396] width 130 height 19
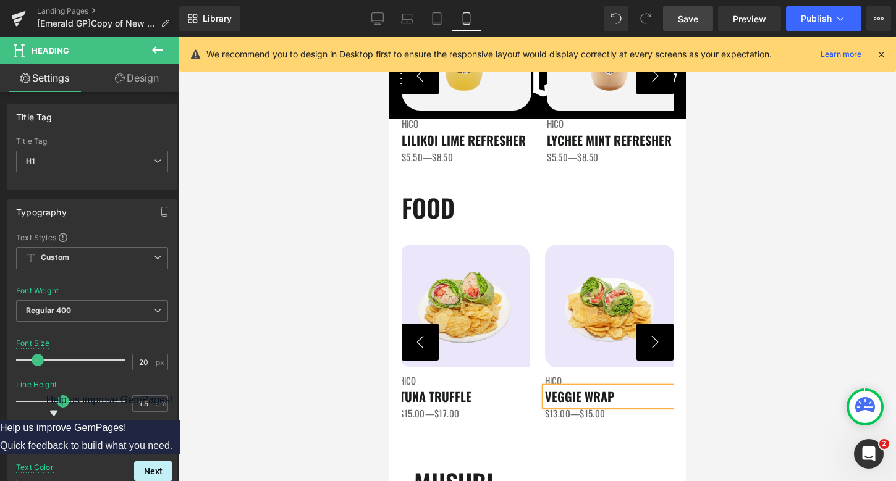
click at [642, 339] on button "›" at bounding box center [654, 342] width 37 height 37
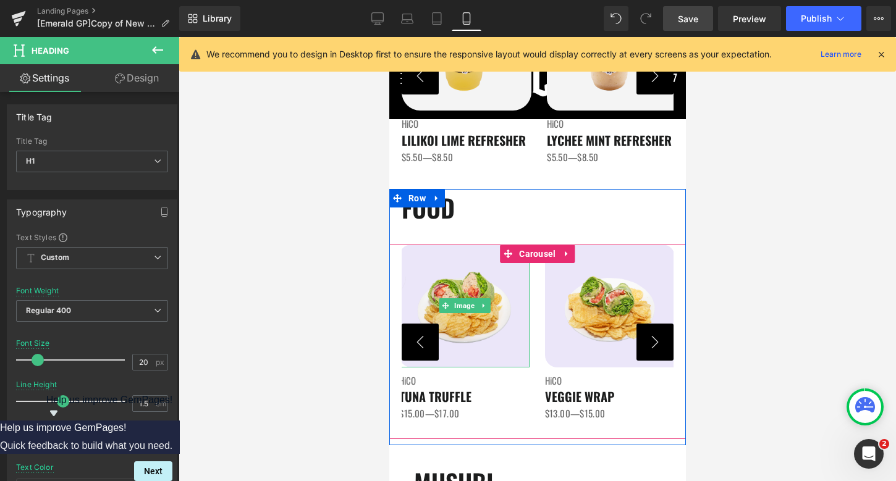
click at [411, 336] on button "‹" at bounding box center [419, 342] width 37 height 37
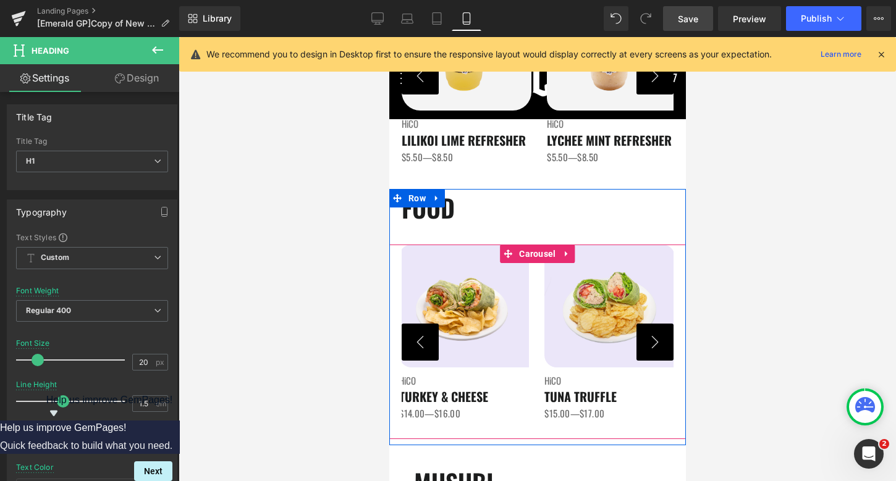
click at [411, 336] on button "‹" at bounding box center [419, 342] width 37 height 37
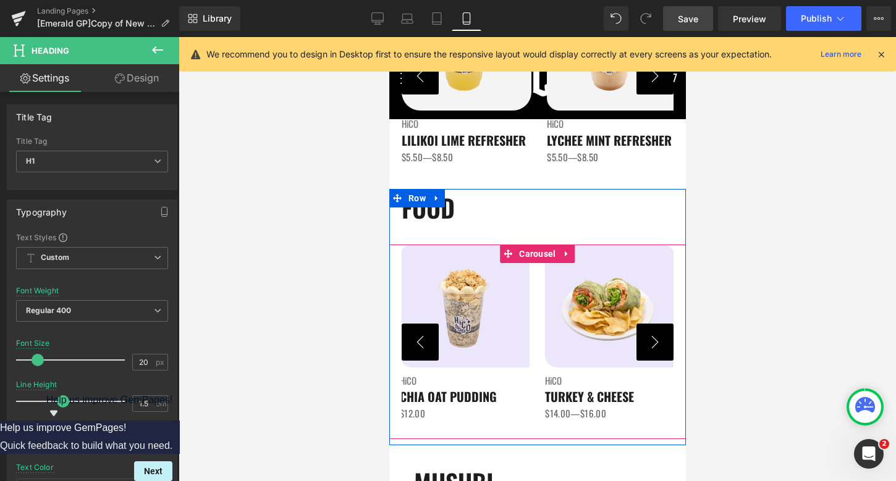
click at [411, 336] on button "‹" at bounding box center [419, 342] width 37 height 37
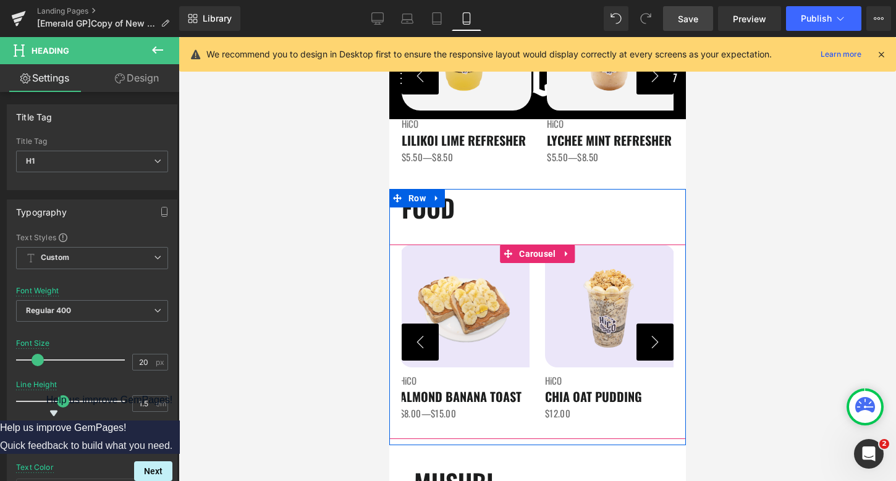
click at [411, 336] on button "‹" at bounding box center [419, 342] width 37 height 37
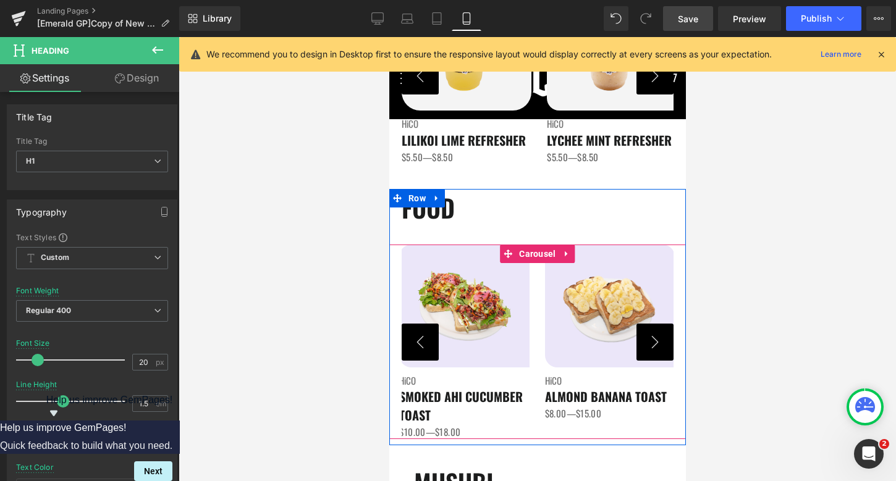
click at [411, 336] on button "‹" at bounding box center [419, 342] width 37 height 37
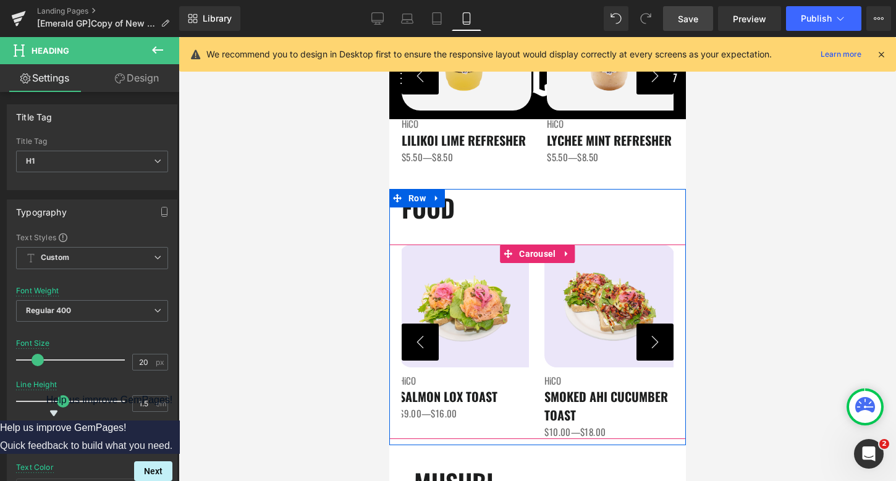
click at [411, 336] on button "‹" at bounding box center [419, 342] width 37 height 37
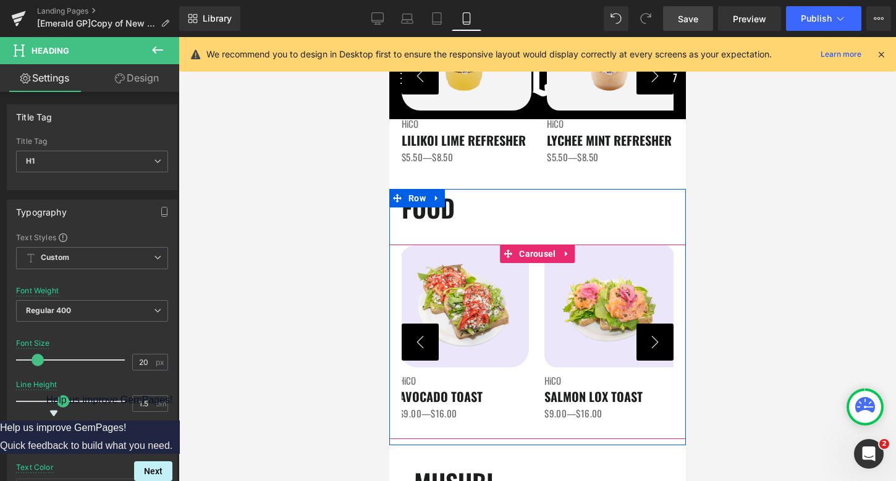
click at [411, 336] on button "‹" at bounding box center [419, 342] width 37 height 37
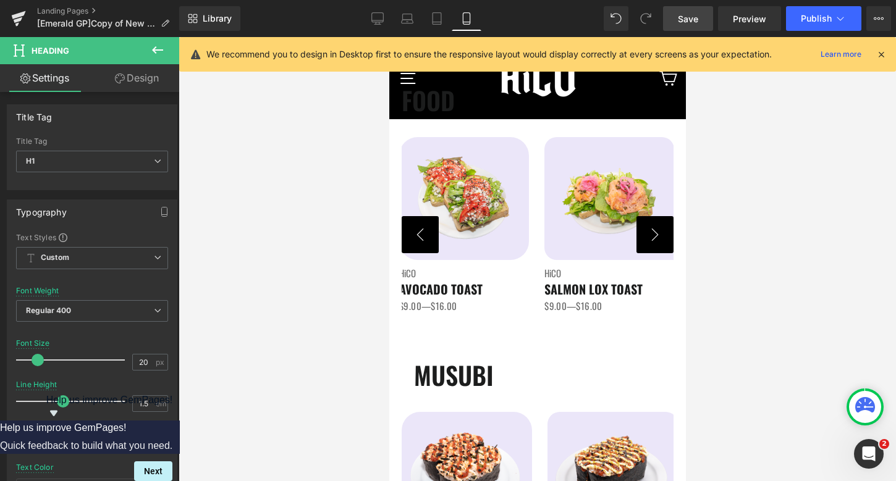
scroll to position [1379, 0]
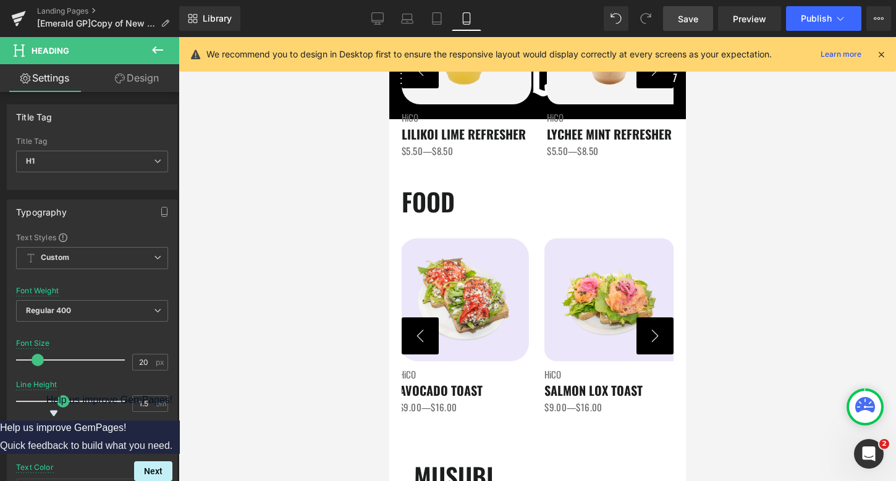
click at [680, 22] on span "Save" at bounding box center [688, 18] width 20 height 13
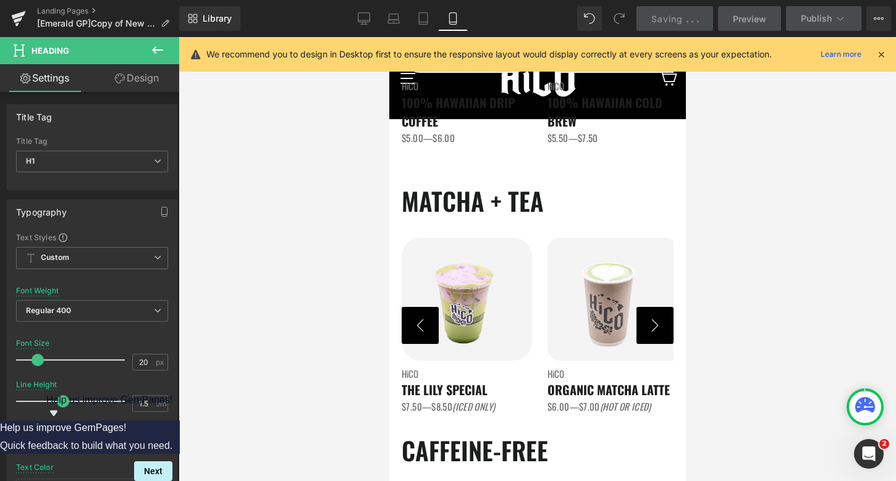
scroll to position [857, 0]
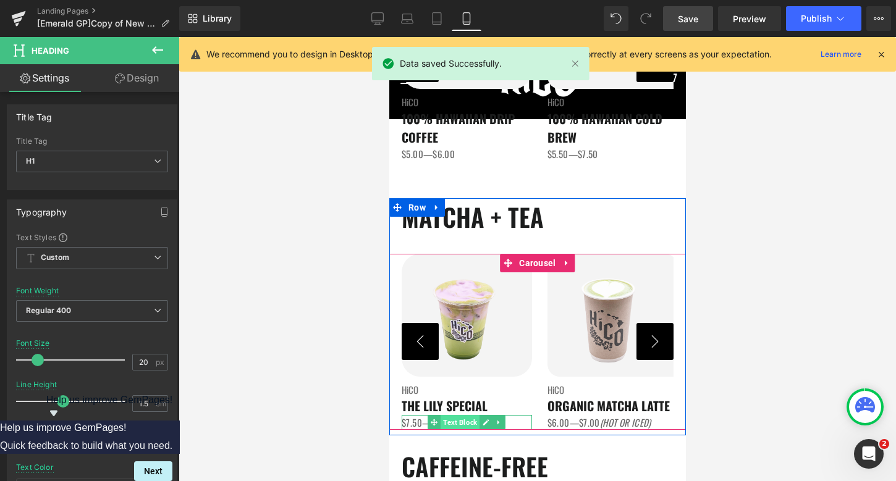
click at [468, 424] on span "Text Block" at bounding box center [459, 422] width 39 height 15
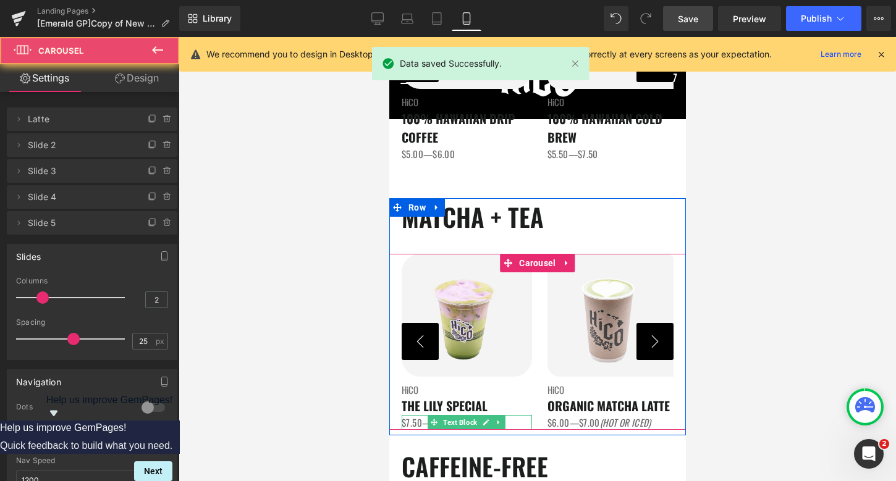
click at [523, 429] on div at bounding box center [537, 428] width 297 height 3
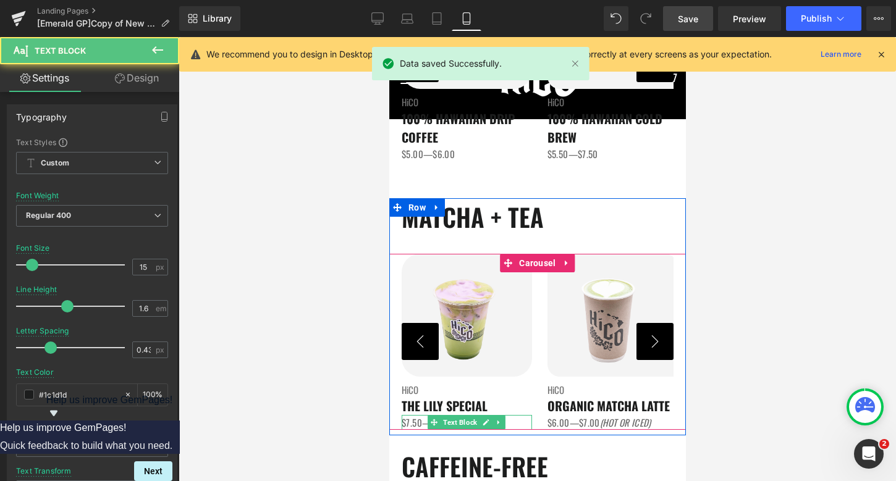
click at [520, 423] on p "$7.50—$8.50 (ICED ONLY)" at bounding box center [466, 422] width 130 height 15
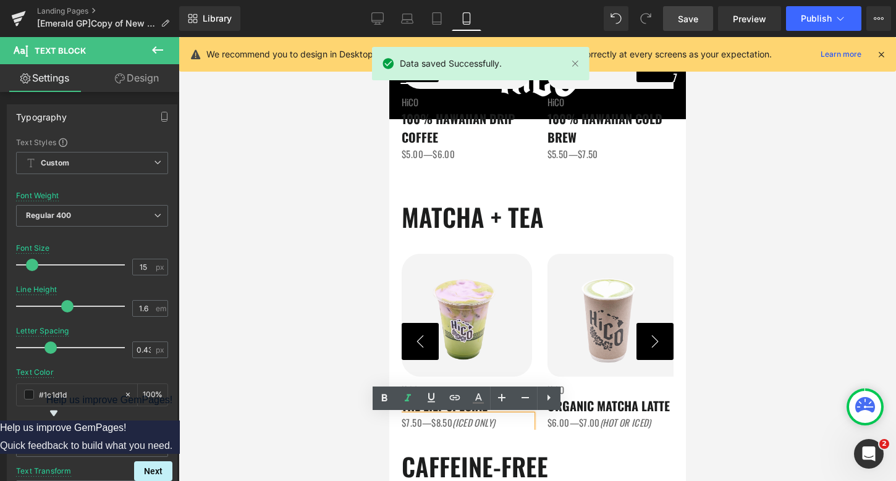
click at [516, 421] on p "$7.50—$8.50 (ICED ONLY)" at bounding box center [466, 422] width 130 height 15
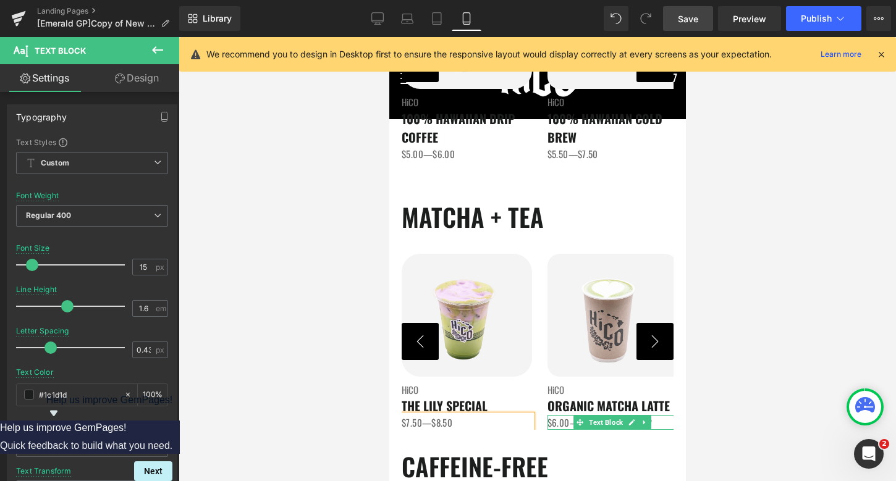
click at [660, 423] on p "$6.00—$7.00 (HOT OR ICED)" at bounding box center [612, 422] width 130 height 15
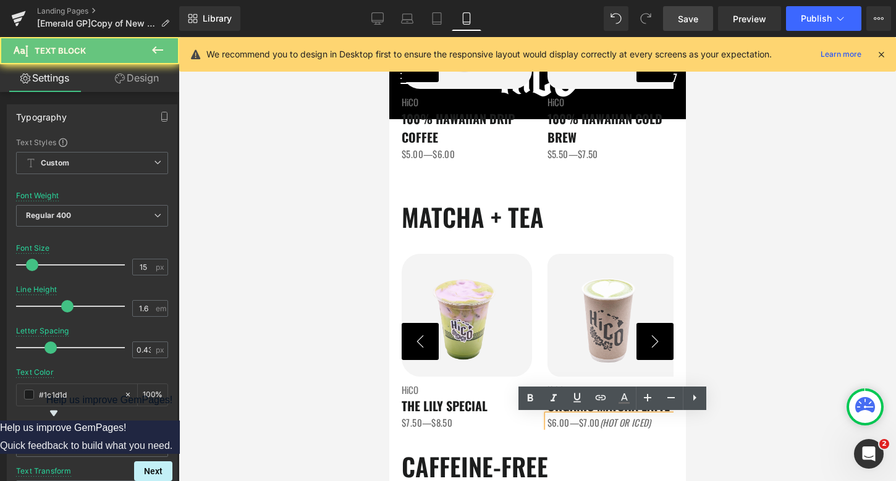
click at [658, 423] on p "$6.00—$7.00 (HOT OR ICED)" at bounding box center [612, 422] width 130 height 15
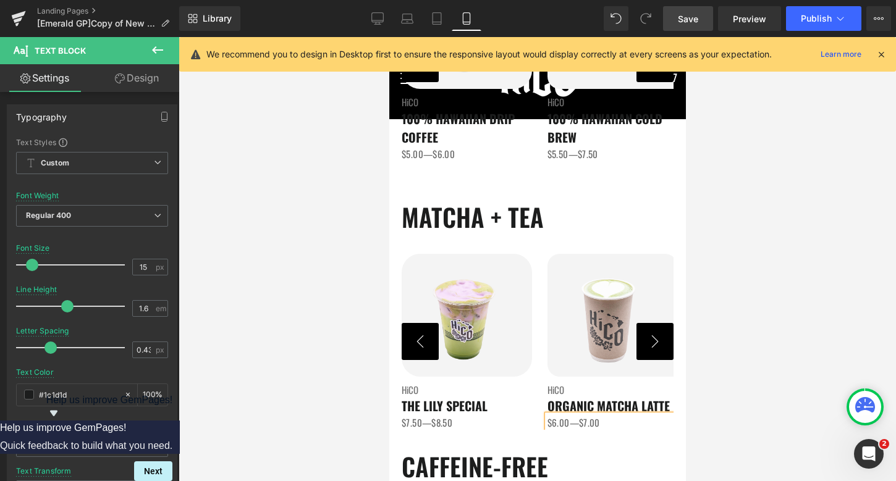
click at [666, 351] on button "›" at bounding box center [654, 341] width 37 height 37
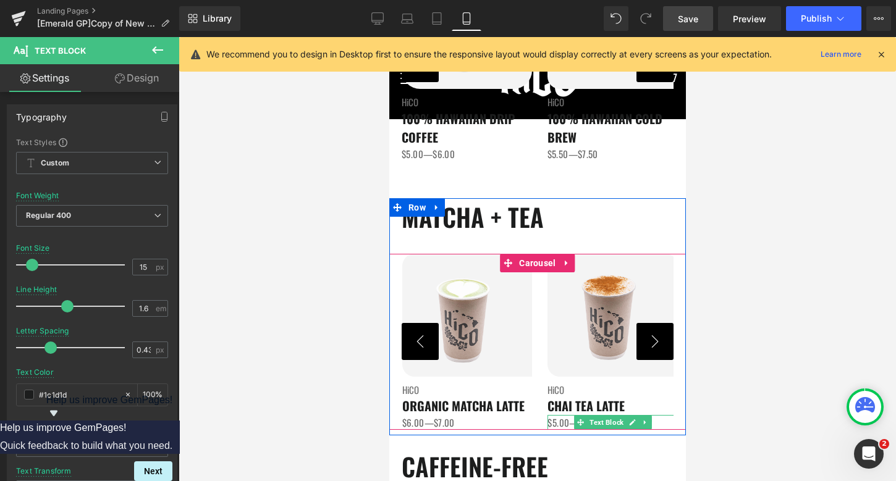
click at [662, 421] on p "$5.00—$7.00 (HOT OR ICED)" at bounding box center [612, 422] width 130 height 15
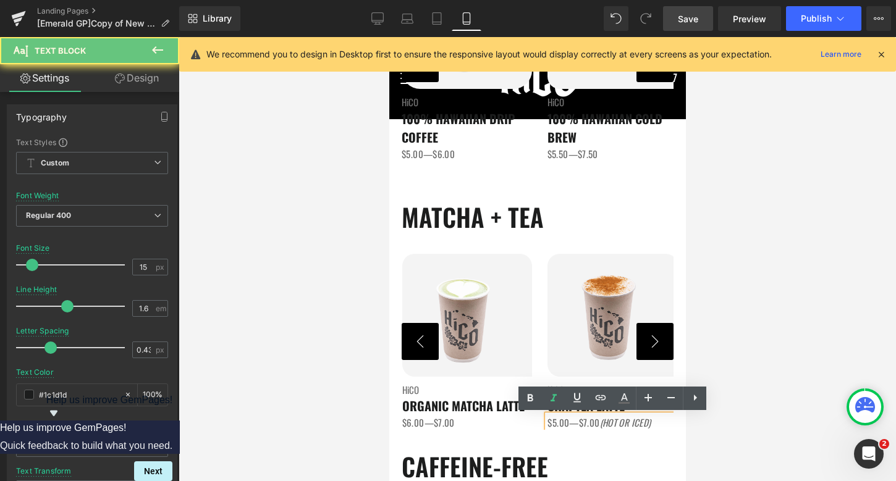
click at [659, 421] on p "$5.00—$7.00 (HOT OR ICED)" at bounding box center [612, 422] width 130 height 15
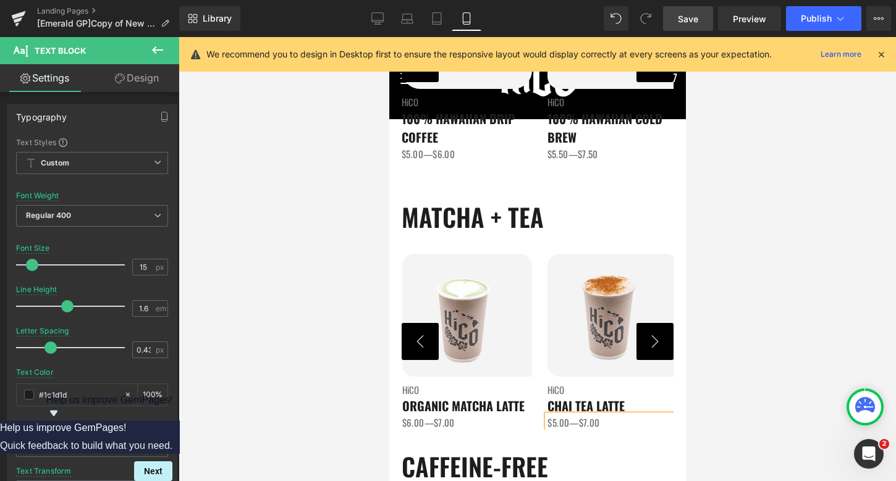
click at [657, 348] on button "›" at bounding box center [654, 341] width 37 height 37
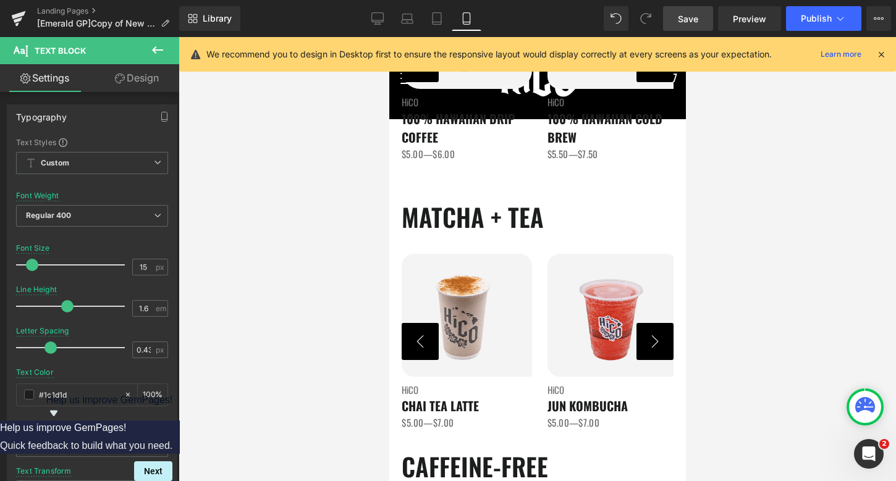
click at [657, 348] on button "›" at bounding box center [654, 341] width 37 height 37
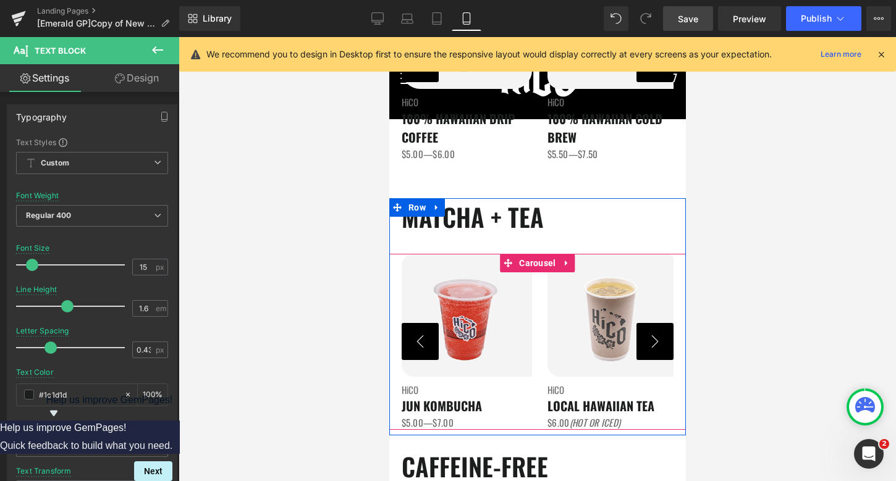
click at [657, 348] on button "›" at bounding box center [654, 341] width 37 height 37
click at [657, 423] on p "$6.00 (HOT OR ICED)" at bounding box center [612, 422] width 130 height 15
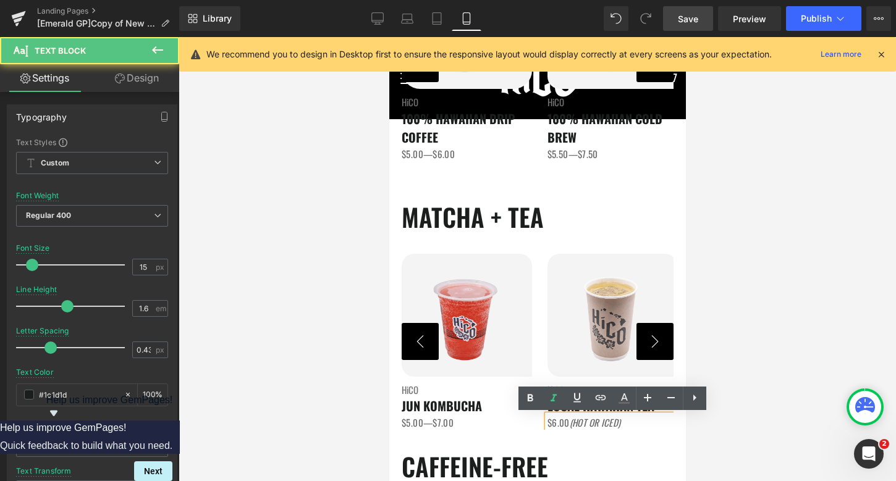
click at [661, 423] on p "$6.00 (HOT OR ICED)" at bounding box center [612, 422] width 130 height 15
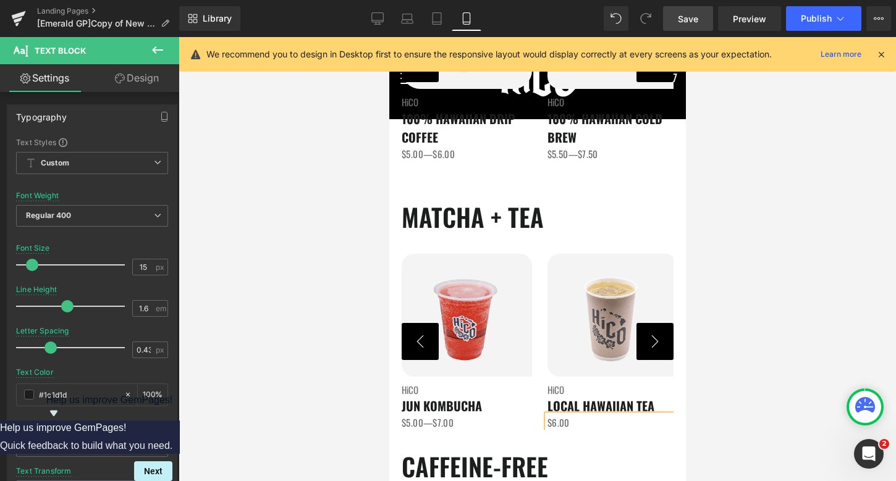
click at [663, 331] on button "›" at bounding box center [654, 341] width 37 height 37
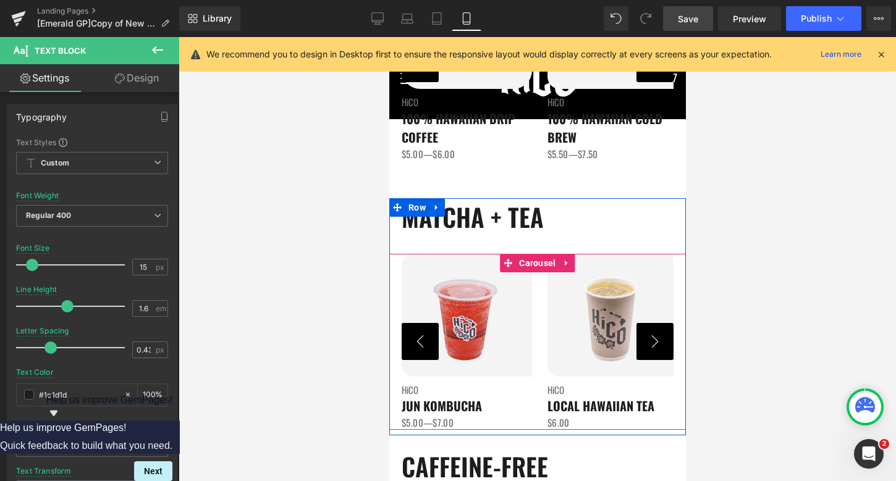
click at [659, 353] on button "›" at bounding box center [654, 341] width 37 height 37
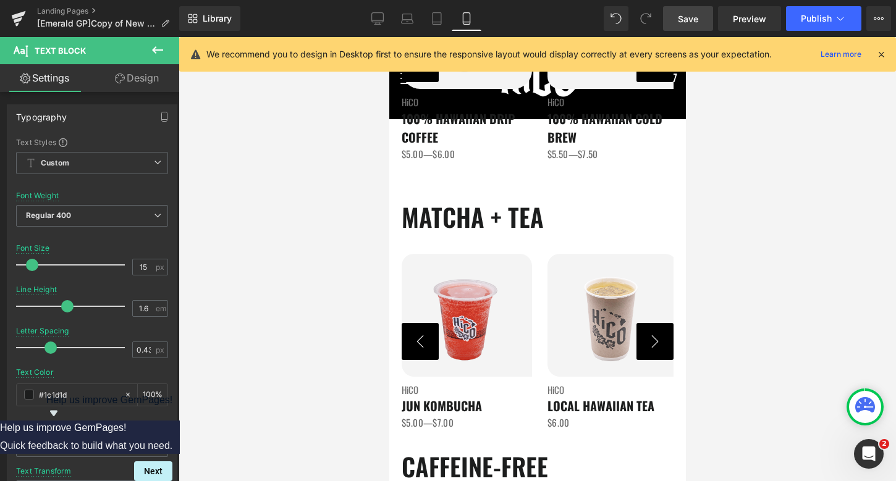
click at [715, 7] on div "Save Preview Publish Scheduled View Live Page View with current Template Save T…" at bounding box center [777, 18] width 238 height 25
click at [699, 21] on link "Save" at bounding box center [688, 18] width 50 height 25
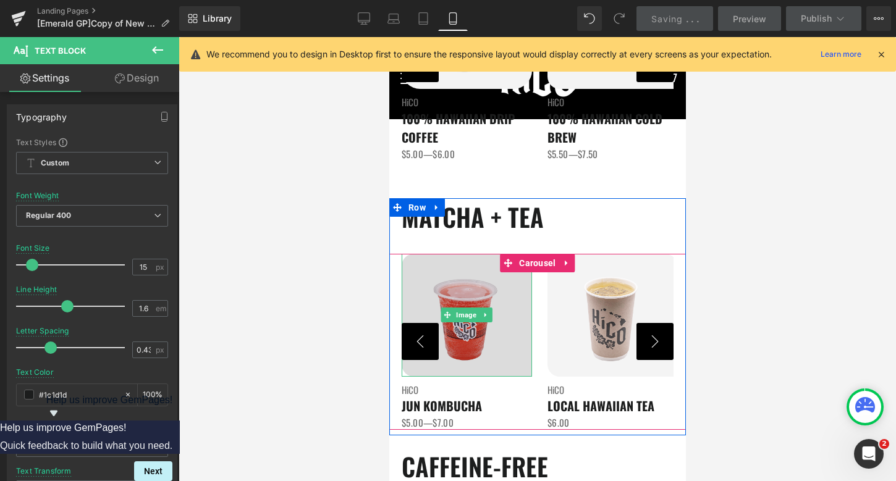
scroll to position [838, 0]
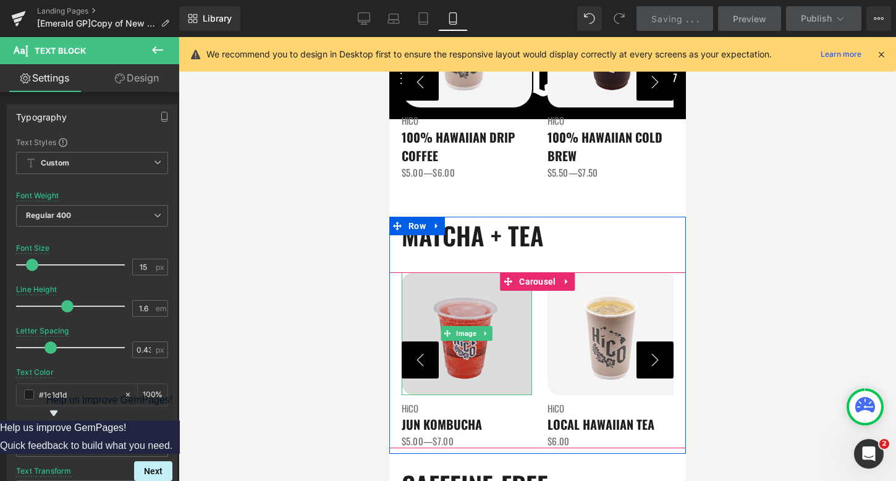
click at [444, 349] on img at bounding box center [466, 333] width 130 height 123
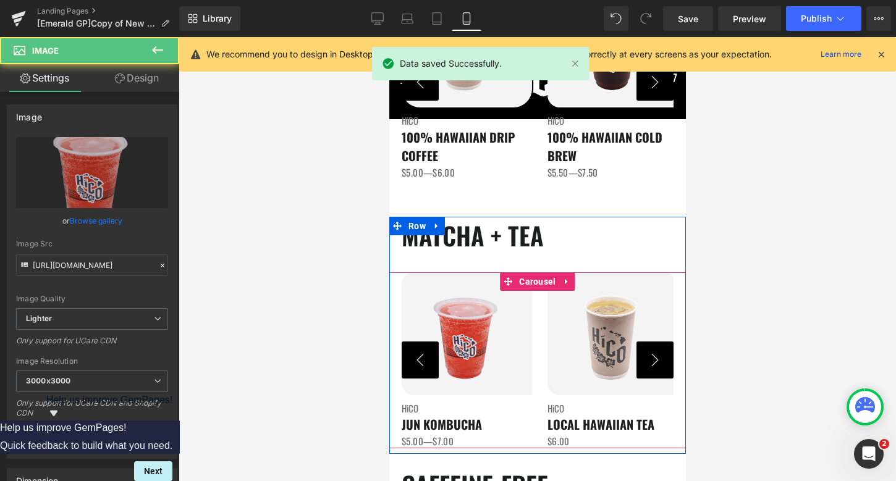
click at [410, 365] on button "‹" at bounding box center [419, 360] width 37 height 37
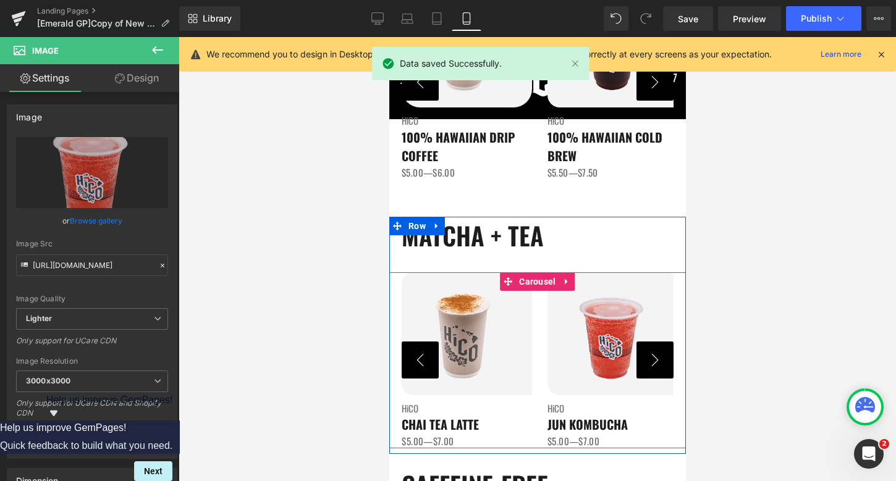
click at [410, 365] on button "‹" at bounding box center [419, 360] width 37 height 37
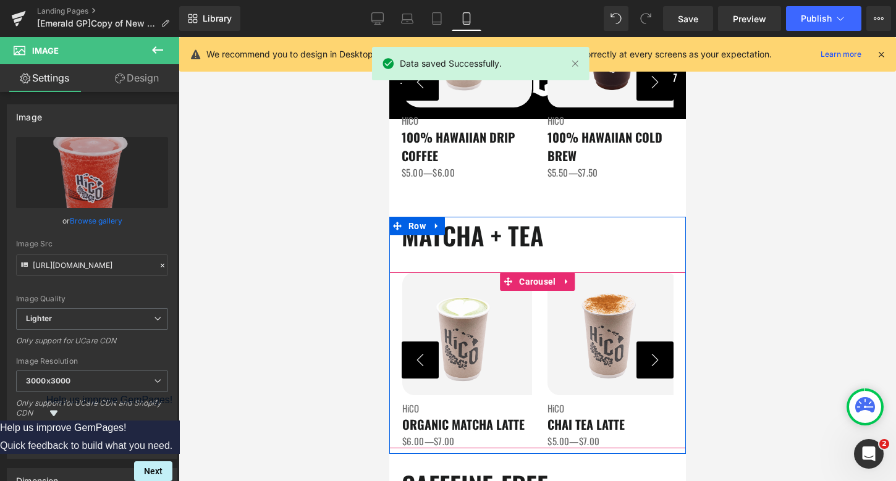
click at [410, 365] on button "‹" at bounding box center [419, 360] width 37 height 37
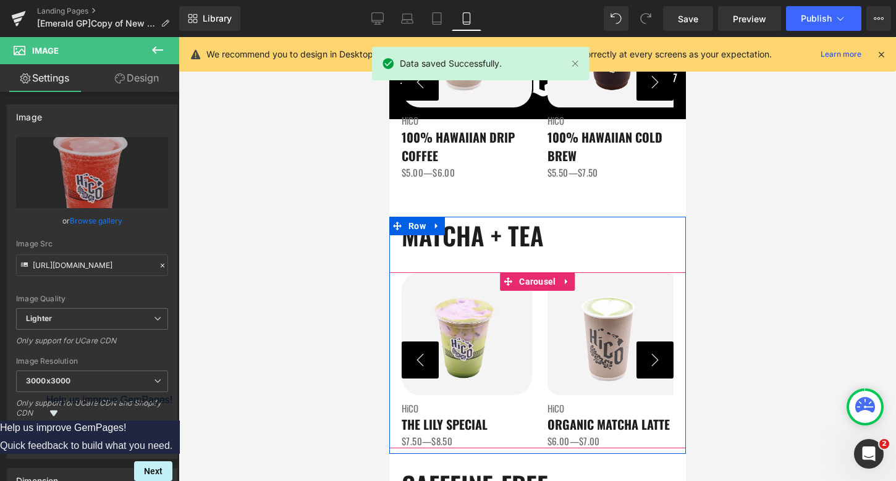
click at [410, 365] on button "‹" at bounding box center [419, 360] width 37 height 37
click at [410, 367] on button "‹" at bounding box center [419, 360] width 37 height 37
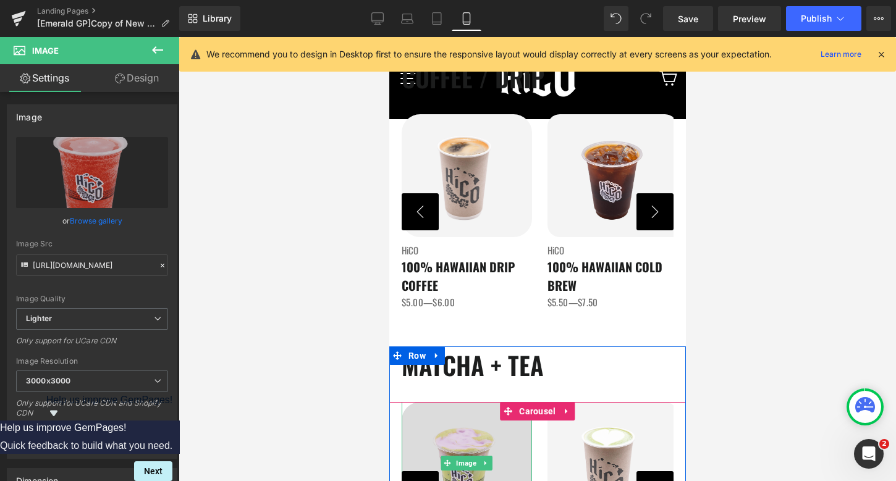
scroll to position [708, 0]
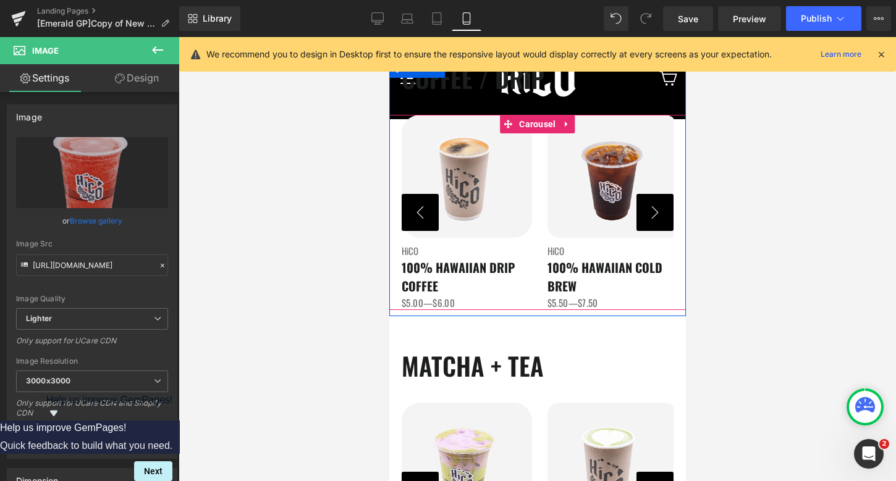
click at [659, 204] on button "›" at bounding box center [654, 212] width 37 height 37
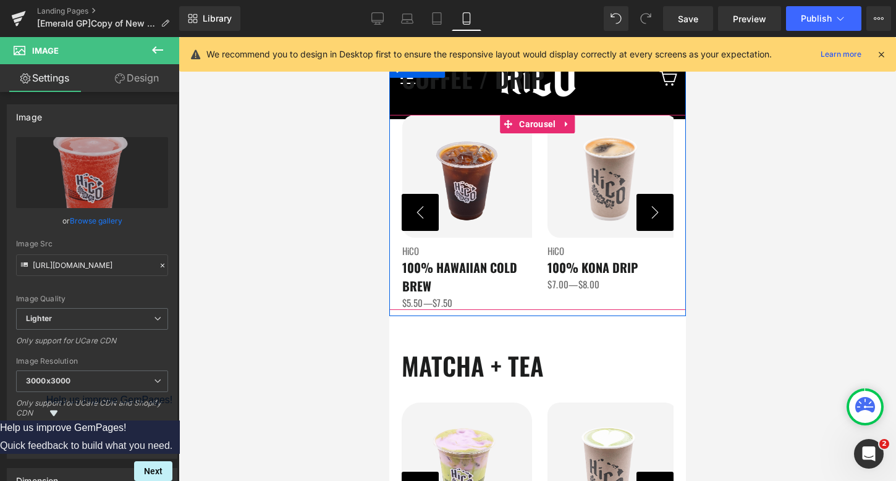
click at [660, 204] on button "›" at bounding box center [654, 212] width 37 height 37
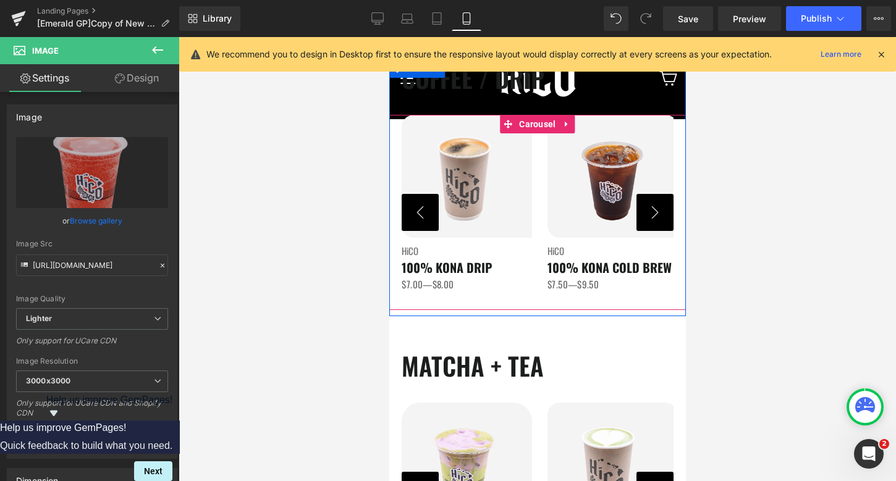
click at [659, 204] on button "›" at bounding box center [654, 212] width 37 height 37
click at [660, 207] on button "›" at bounding box center [654, 212] width 37 height 37
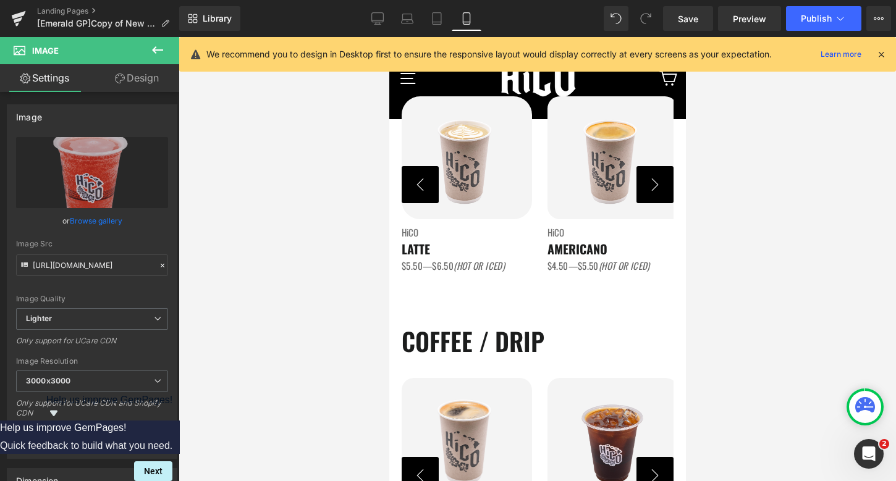
scroll to position [432, 0]
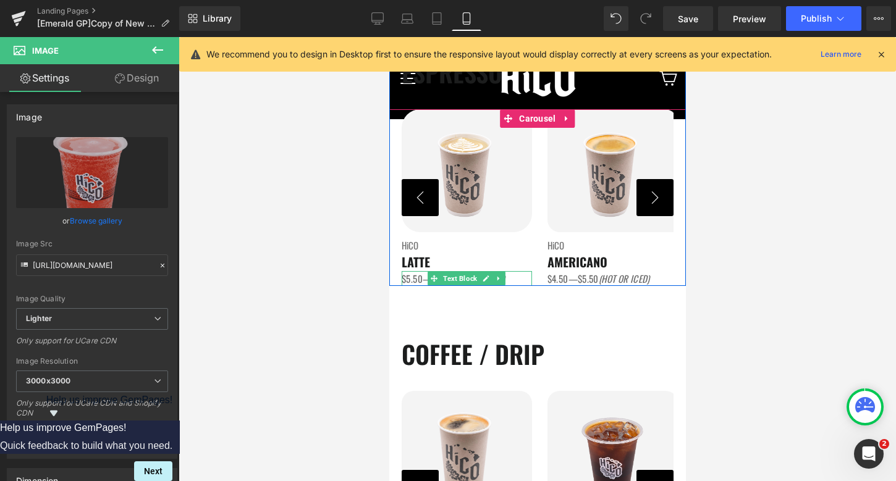
click at [520, 279] on p "$5.50—$6.50 (HOT OR ICED)" at bounding box center [466, 278] width 130 height 15
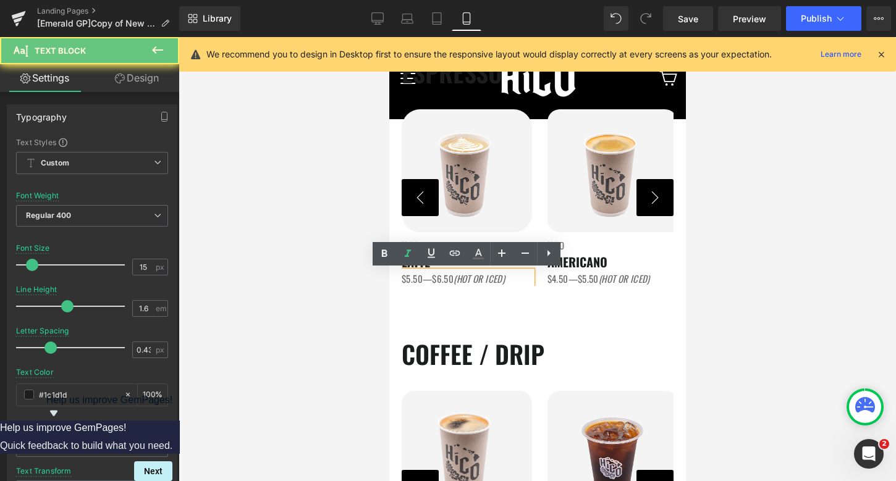
drag, startPoint x: 516, startPoint y: 279, endPoint x: 455, endPoint y: 279, distance: 61.2
click at [455, 279] on p "$5.50—$6.50 (HOT OR ICED)" at bounding box center [466, 278] width 130 height 15
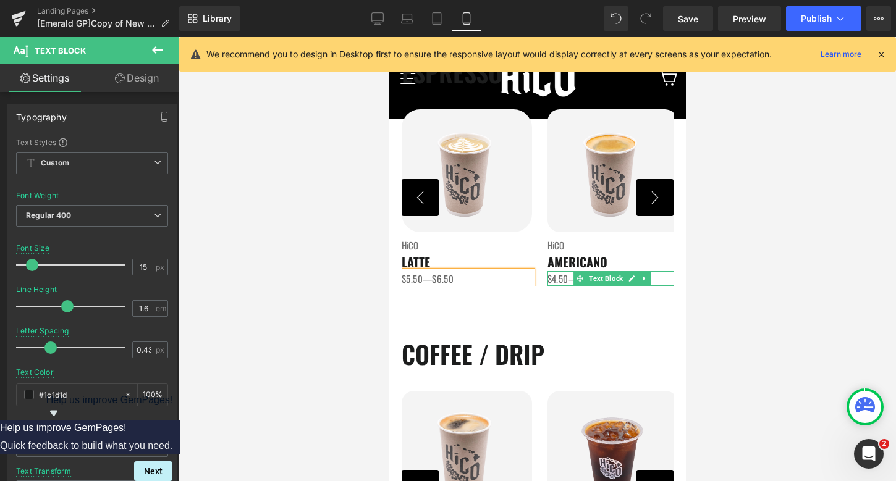
click at [663, 276] on p "$4.50—$5.50 (HOT OR ICED)" at bounding box center [612, 278] width 130 height 15
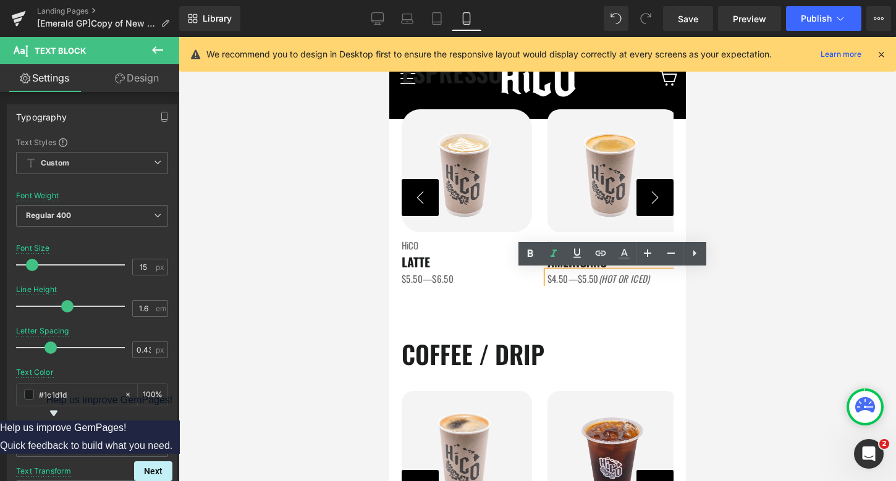
drag, startPoint x: 662, startPoint y: 277, endPoint x: 600, endPoint y: 277, distance: 61.8
click at [600, 277] on p "$4.50—$5.50 (HOT OR ICED)" at bounding box center [612, 278] width 130 height 15
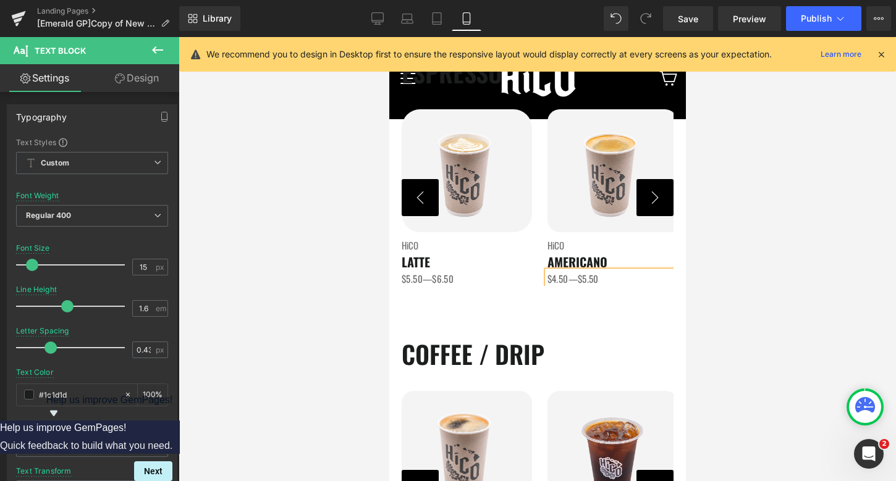
click at [649, 201] on button "›" at bounding box center [654, 197] width 37 height 37
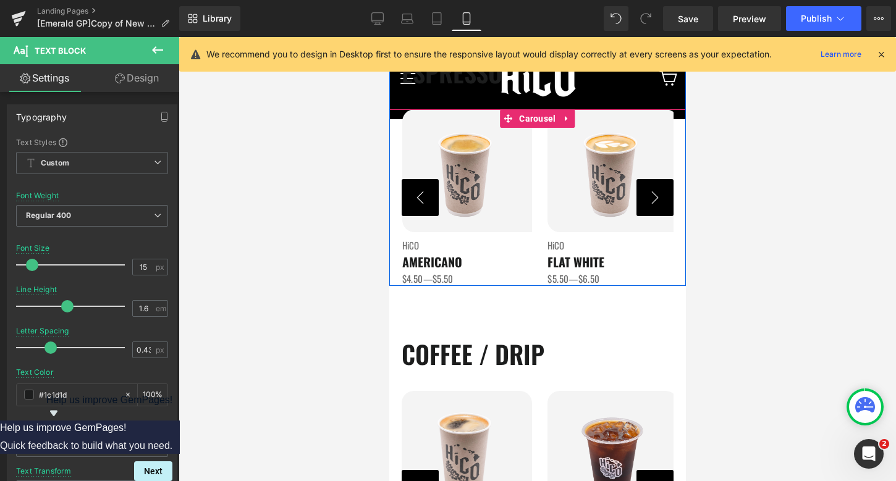
click at [649, 200] on button "›" at bounding box center [654, 197] width 37 height 37
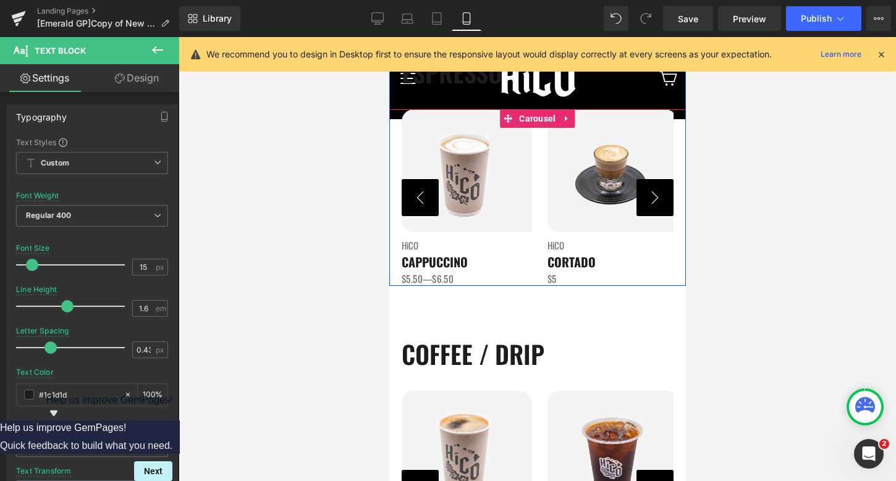
click at [649, 200] on button "›" at bounding box center [654, 197] width 37 height 37
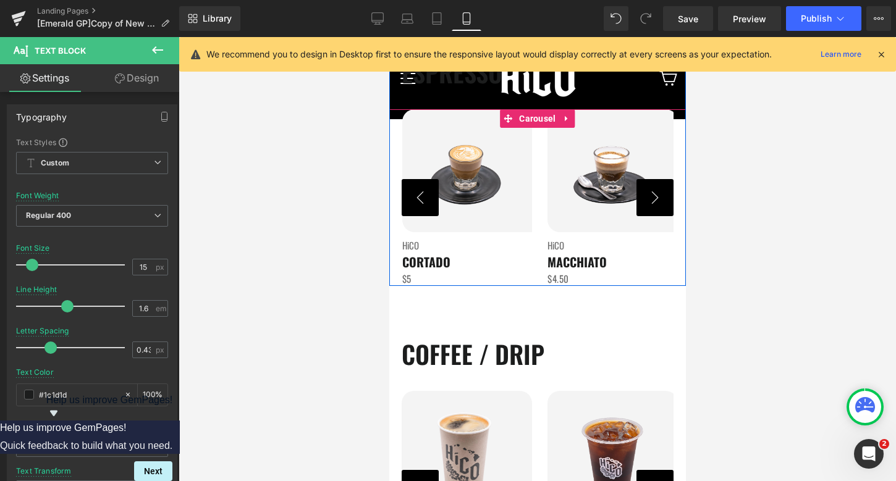
click at [649, 200] on button "›" at bounding box center [654, 197] width 37 height 37
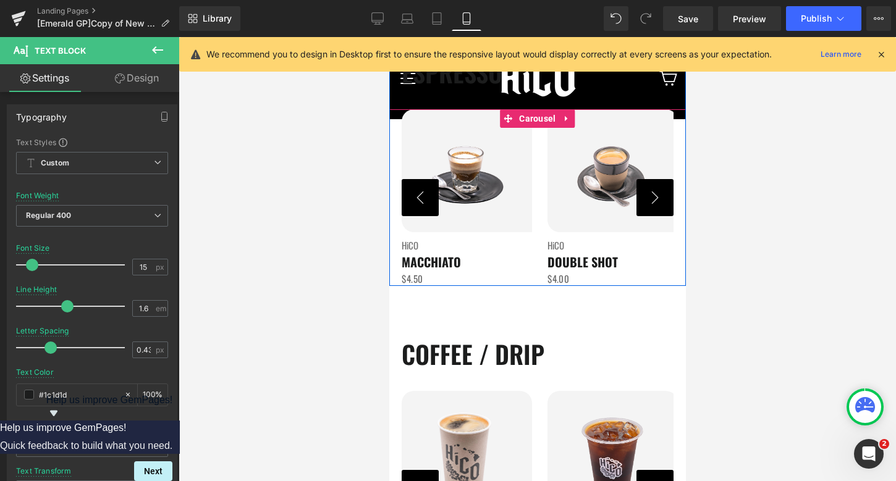
click at [649, 200] on button "›" at bounding box center [654, 197] width 37 height 37
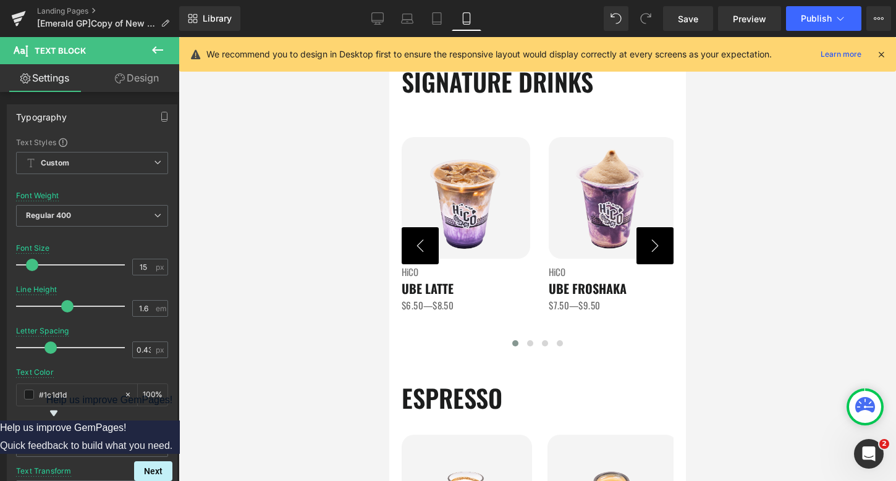
scroll to position [83, 0]
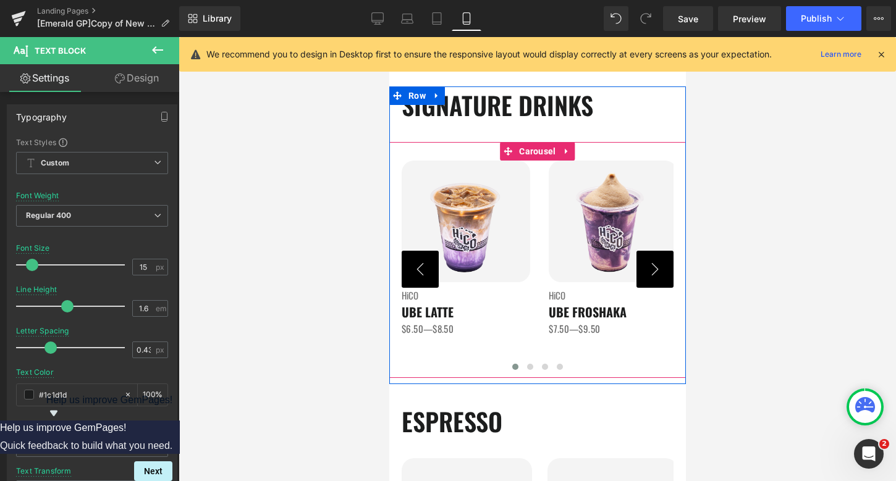
click at [662, 276] on button "›" at bounding box center [654, 269] width 37 height 37
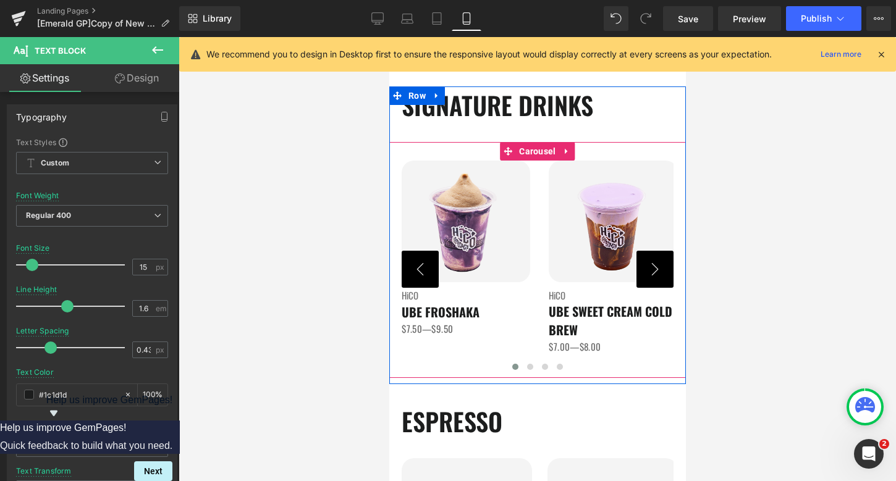
click at [662, 276] on button "›" at bounding box center [654, 269] width 37 height 37
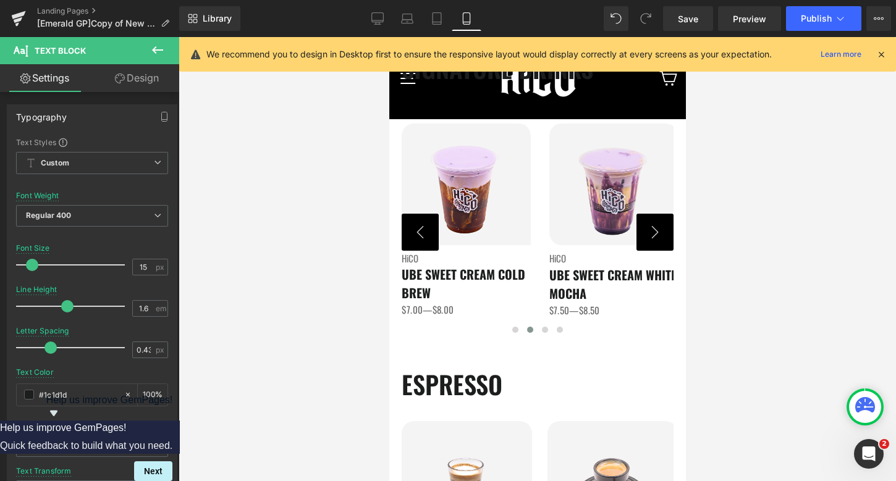
scroll to position [0, 0]
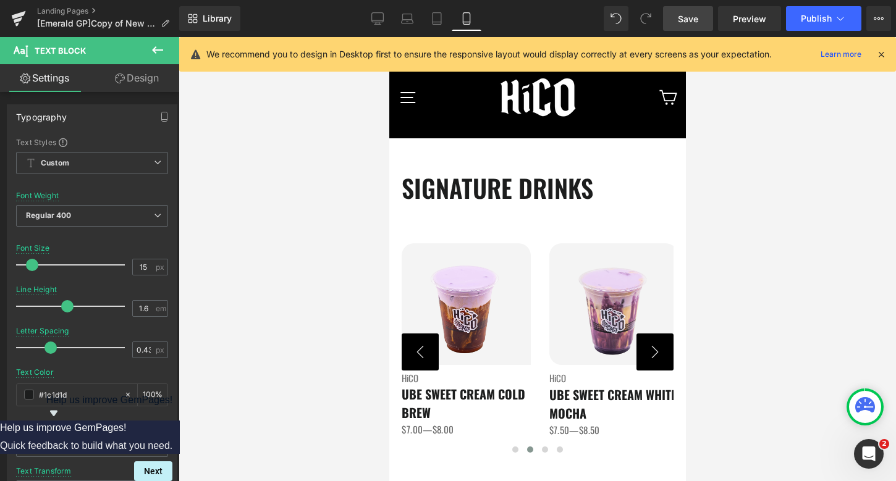
click at [681, 18] on span "Save" at bounding box center [688, 18] width 20 height 13
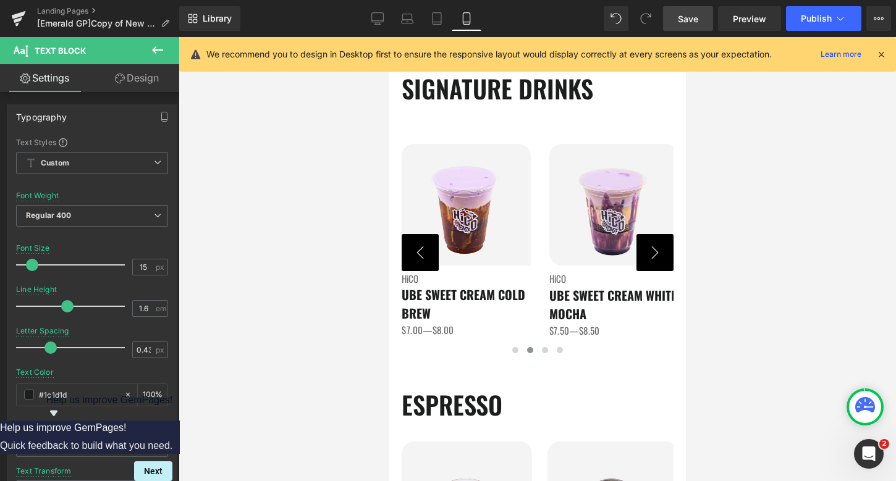
scroll to position [177, 0]
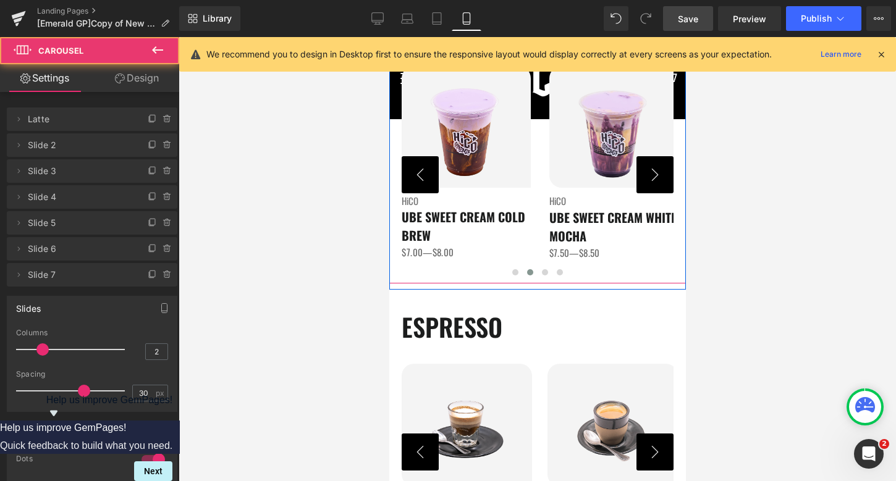
click at [612, 273] on div at bounding box center [537, 274] width 272 height 17
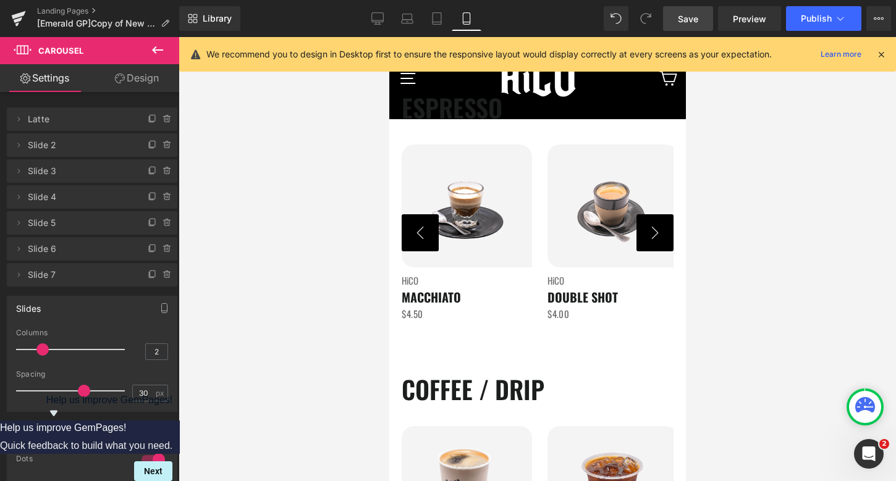
scroll to position [429, 0]
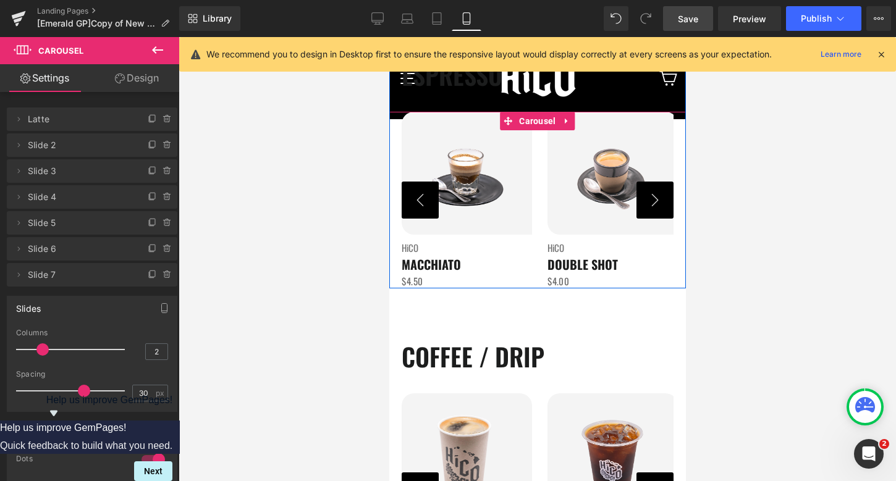
click at [654, 200] on button "›" at bounding box center [654, 200] width 37 height 37
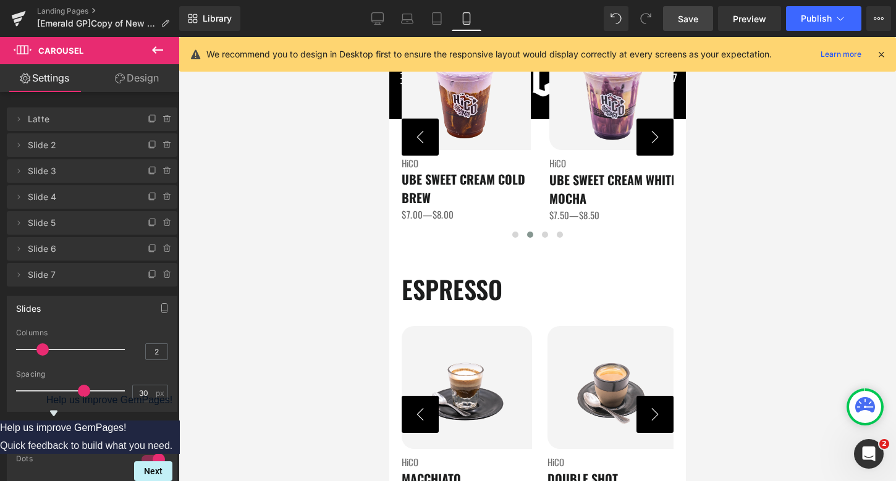
scroll to position [237, 0]
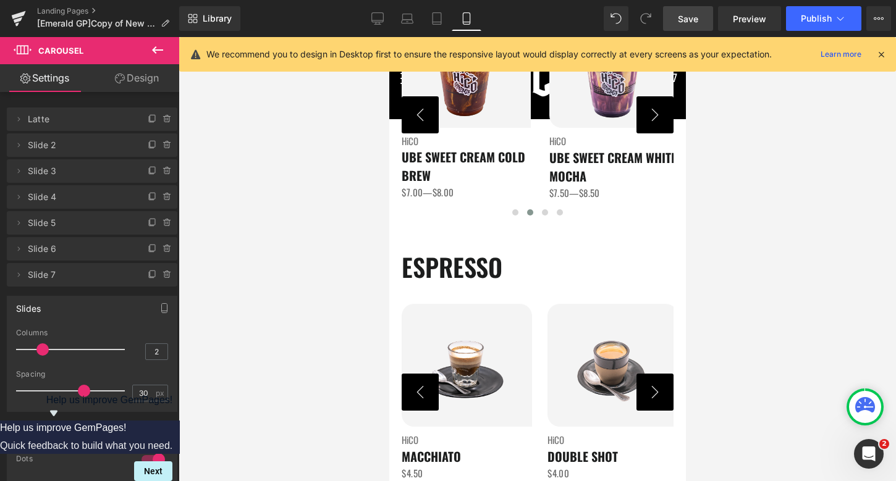
click at [652, 400] on button "›" at bounding box center [654, 392] width 37 height 37
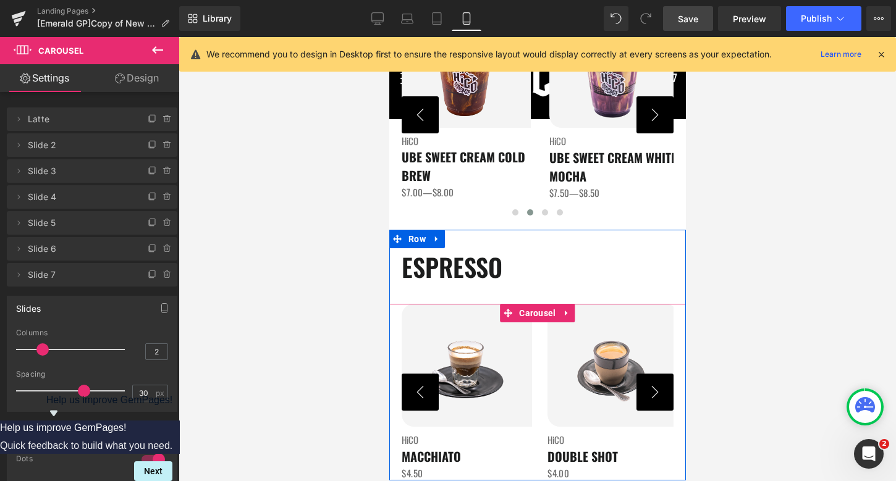
click at [652, 400] on button "›" at bounding box center [654, 392] width 37 height 37
click at [421, 397] on button "‹" at bounding box center [419, 392] width 37 height 37
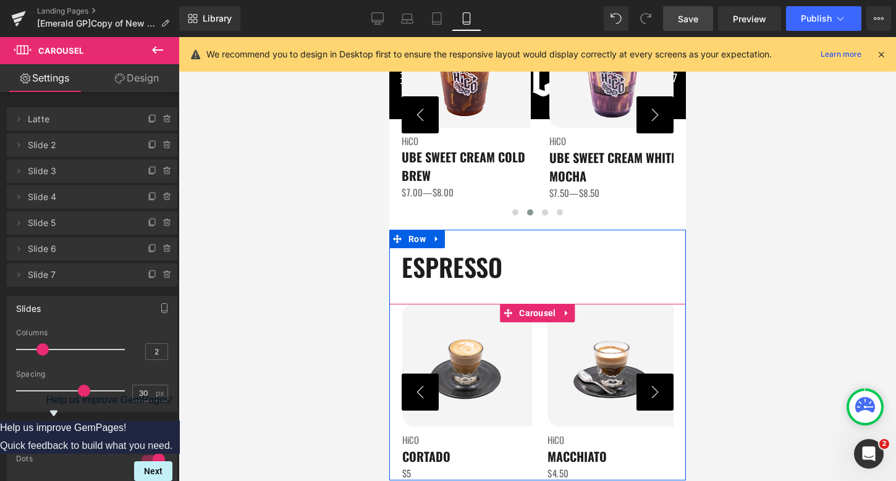
click at [421, 397] on button "‹" at bounding box center [419, 392] width 37 height 37
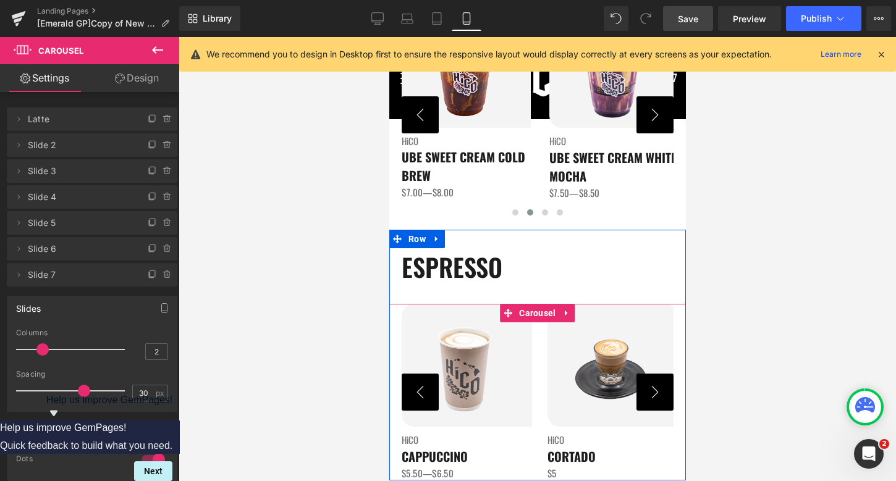
click at [421, 397] on button "‹" at bounding box center [419, 392] width 37 height 37
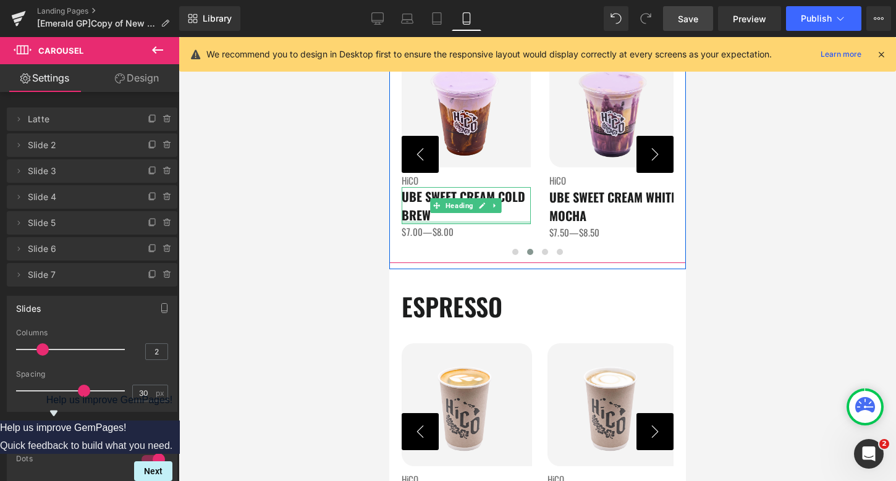
scroll to position [348, 0]
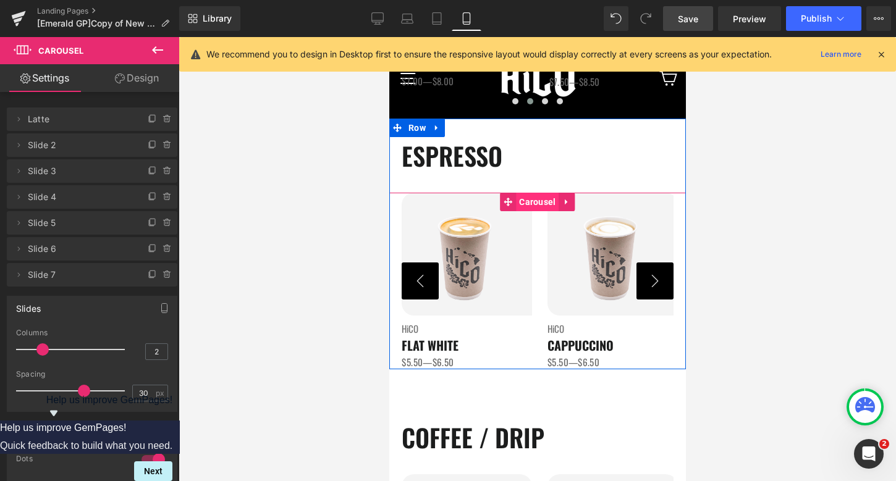
click at [527, 201] on span "Carousel" at bounding box center [536, 202] width 43 height 19
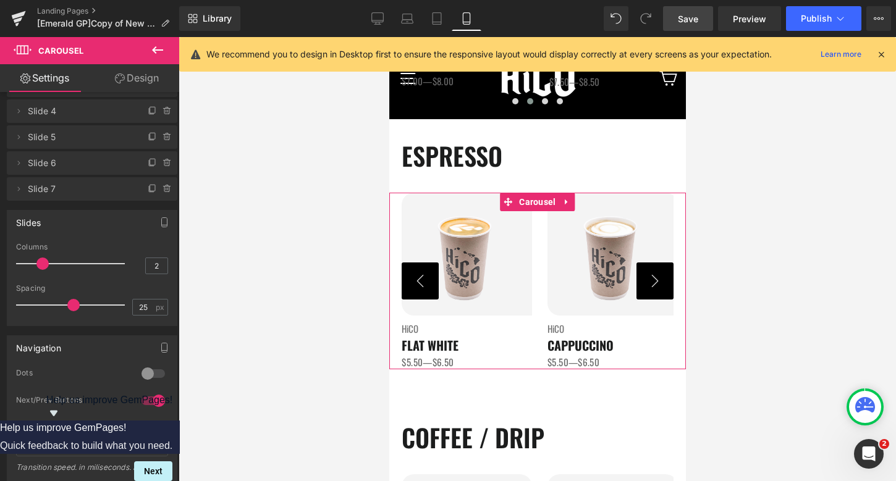
scroll to position [95, 0]
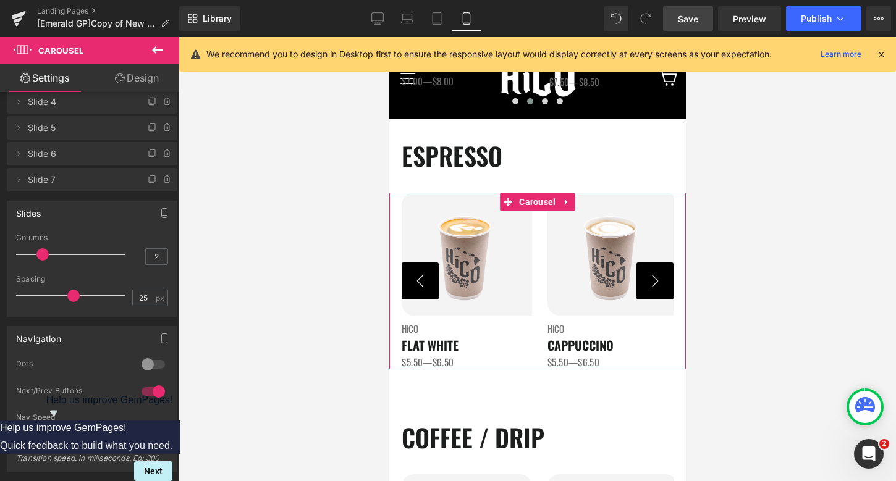
click at [146, 368] on div at bounding box center [153, 365] width 30 height 20
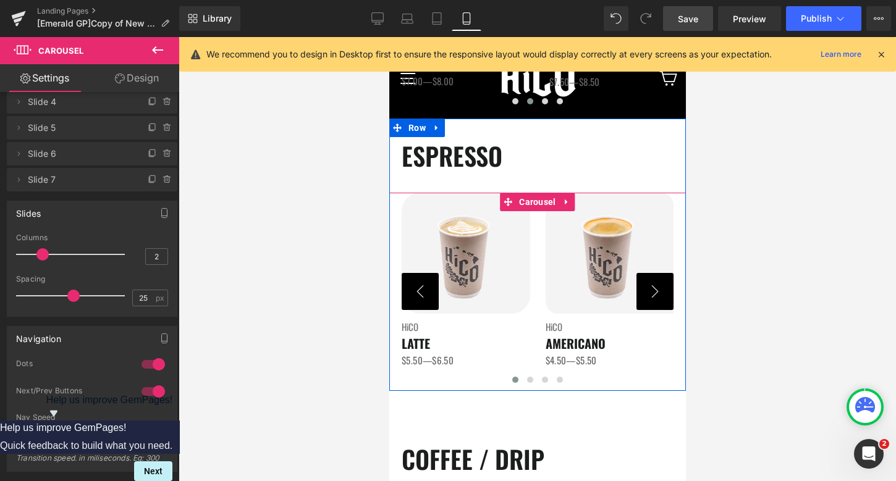
click at [655, 292] on button "›" at bounding box center [654, 291] width 37 height 37
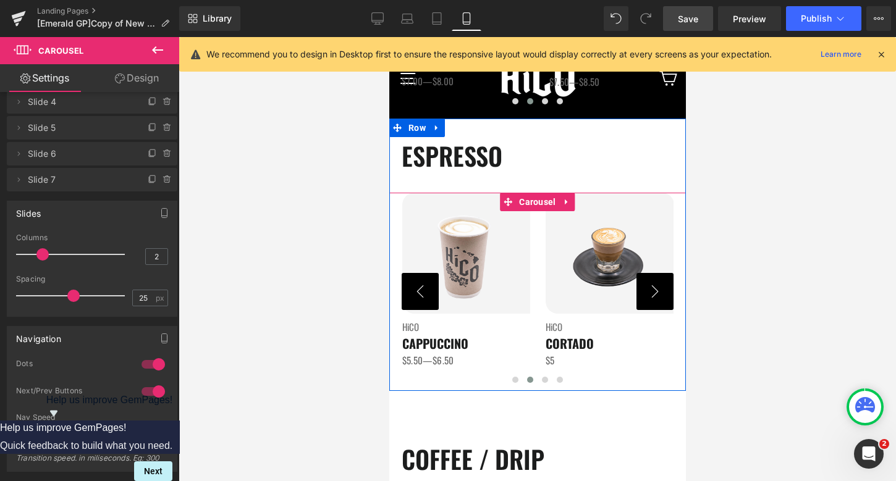
click at [655, 292] on button "›" at bounding box center [654, 291] width 37 height 37
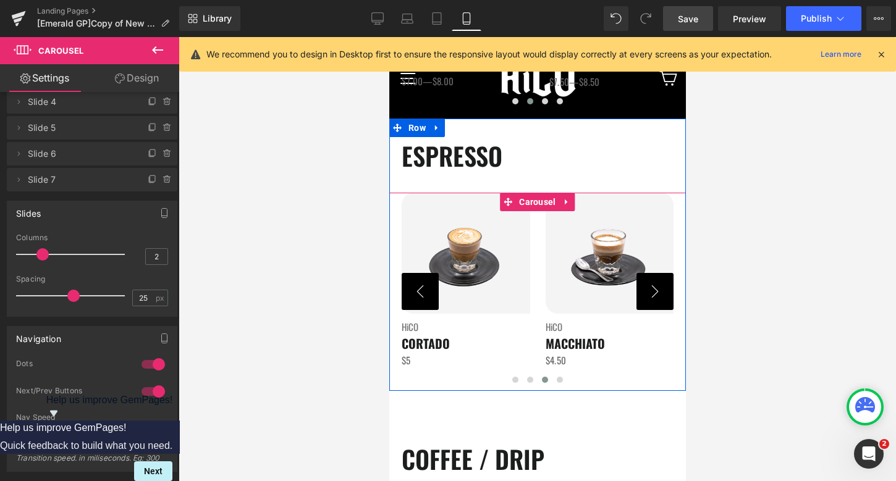
click at [655, 292] on button "›" at bounding box center [654, 291] width 37 height 37
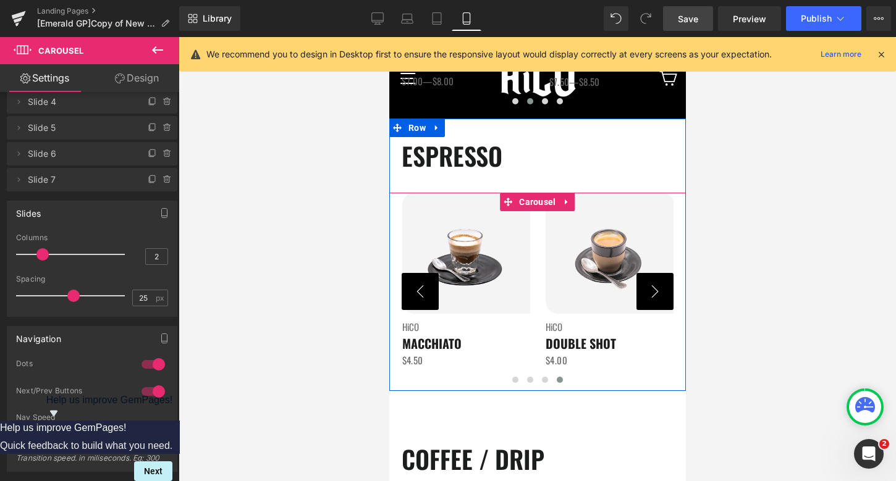
click at [422, 300] on button "‹" at bounding box center [419, 291] width 37 height 37
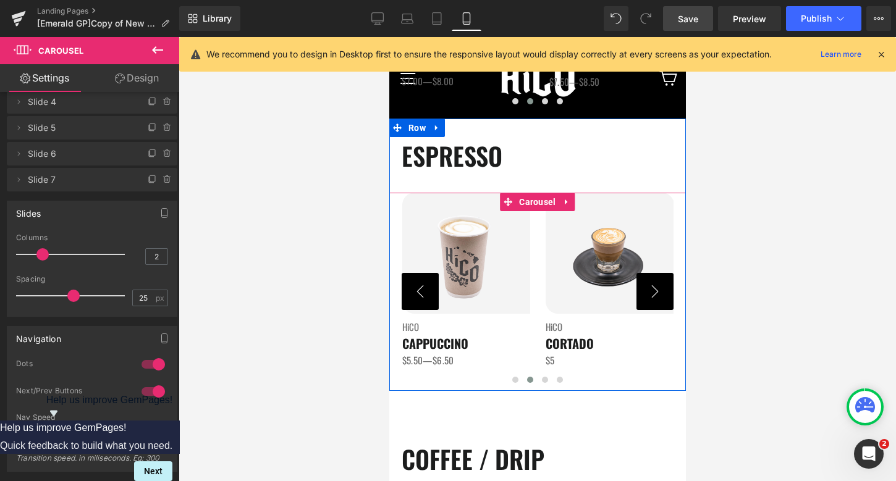
click at [422, 300] on button "‹" at bounding box center [419, 291] width 37 height 37
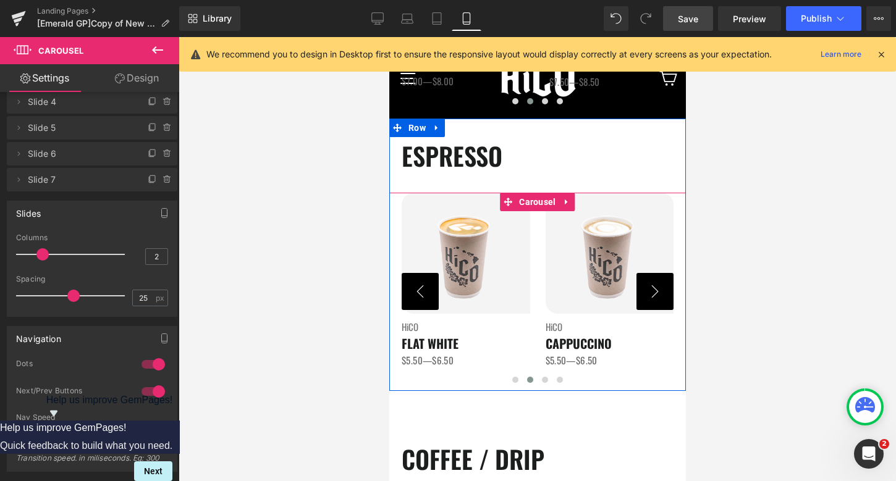
click at [422, 300] on button "‹" at bounding box center [419, 291] width 37 height 37
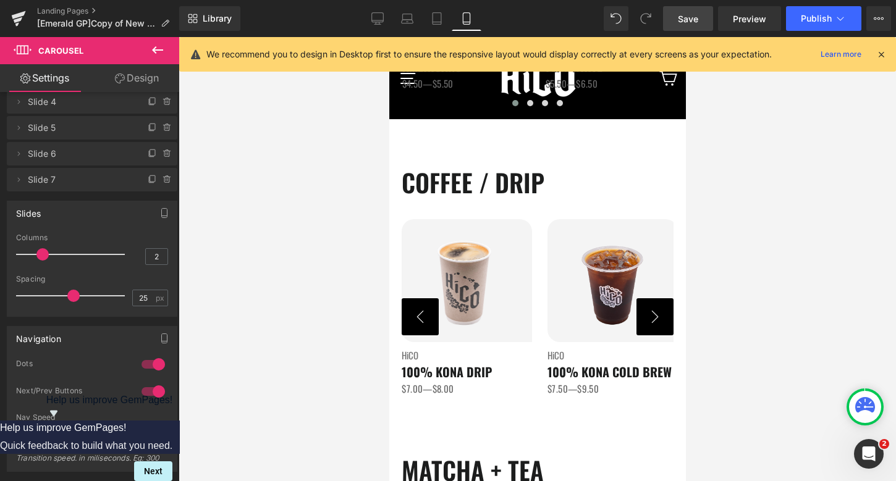
scroll to position [660, 0]
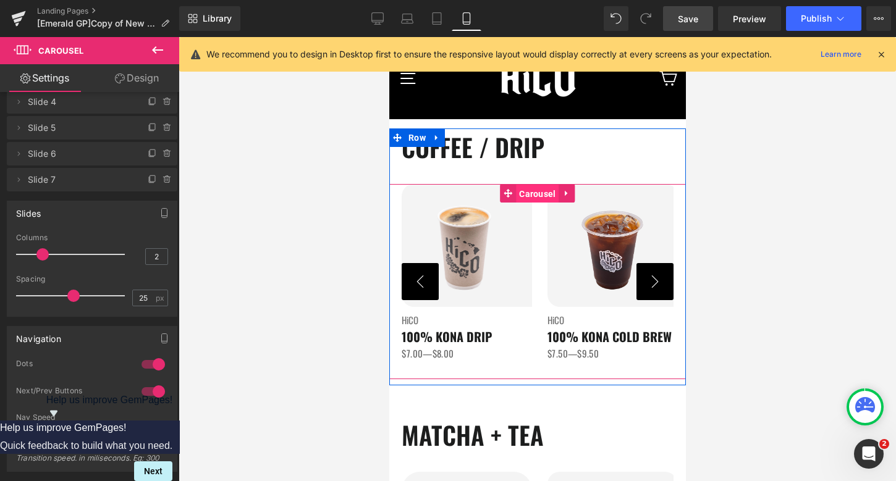
click at [538, 193] on span "Carousel" at bounding box center [536, 194] width 43 height 19
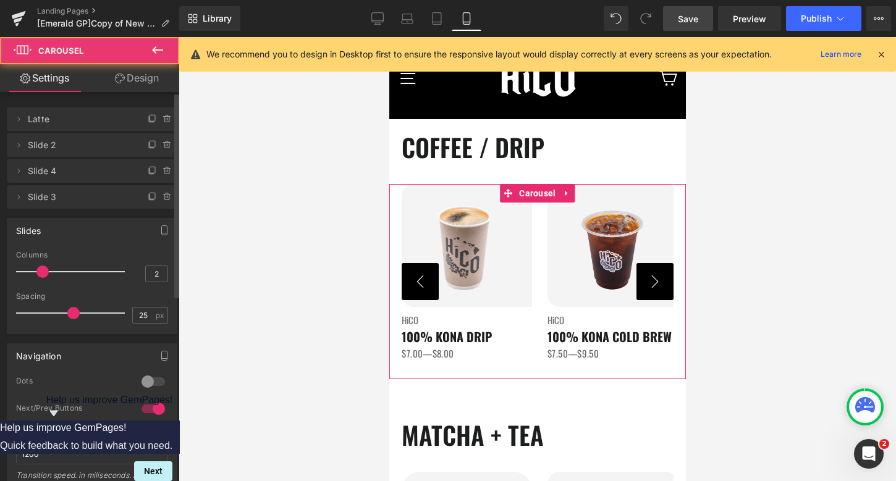
click at [151, 382] on div at bounding box center [153, 382] width 30 height 20
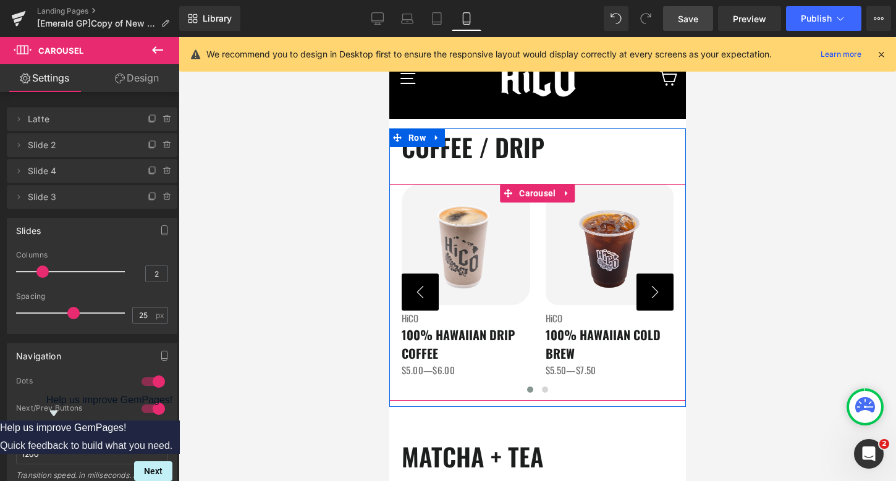
click at [654, 297] on button "›" at bounding box center [654, 292] width 37 height 37
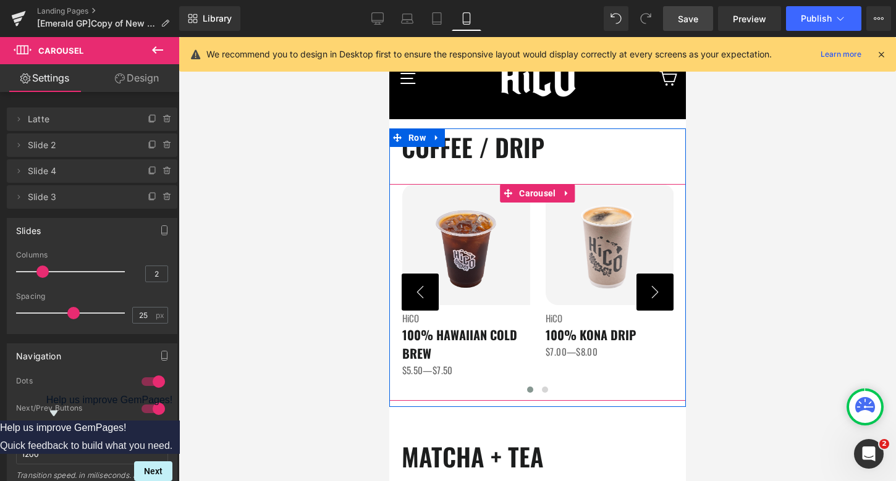
click at [654, 297] on button "›" at bounding box center [654, 292] width 37 height 37
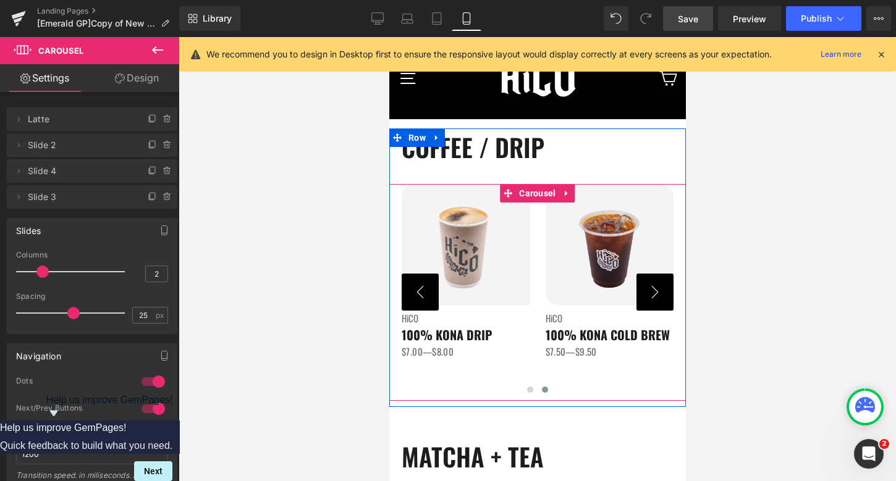
click at [654, 297] on button "›" at bounding box center [654, 292] width 37 height 37
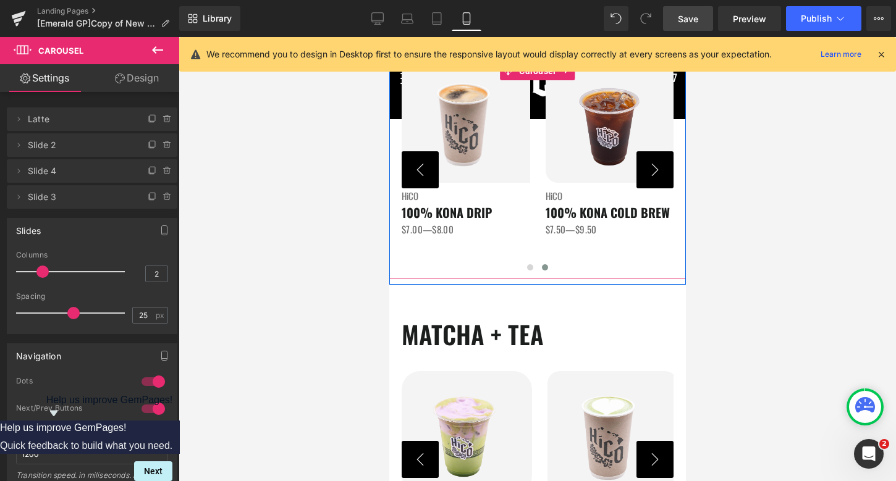
scroll to position [826, 0]
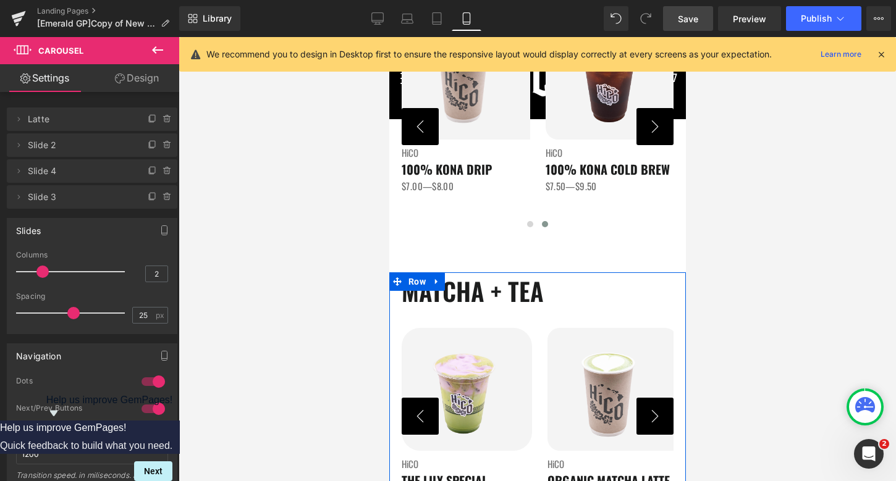
click at [531, 327] on div "MATCHA + TEA Heading Image HiCO Heading THE LILY SPECIAL Heading $7.50—$8.50 Te…" at bounding box center [537, 388] width 297 height 232
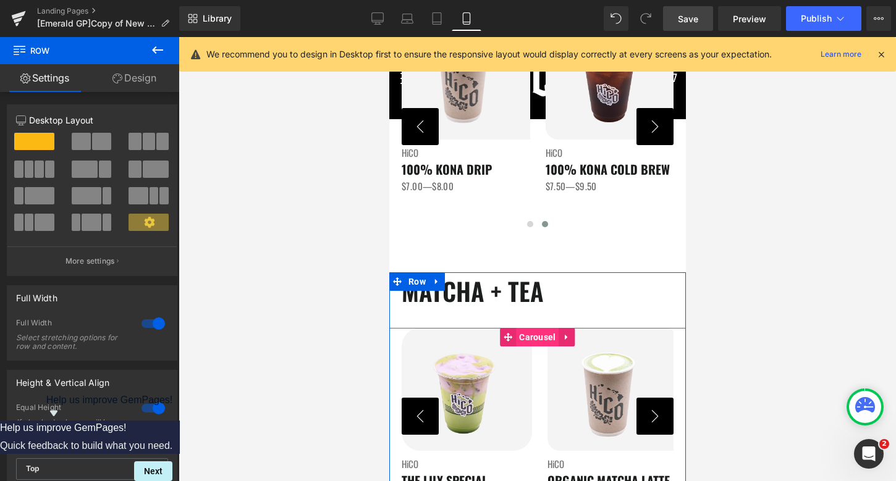
click at [549, 338] on span "Carousel" at bounding box center [536, 337] width 43 height 19
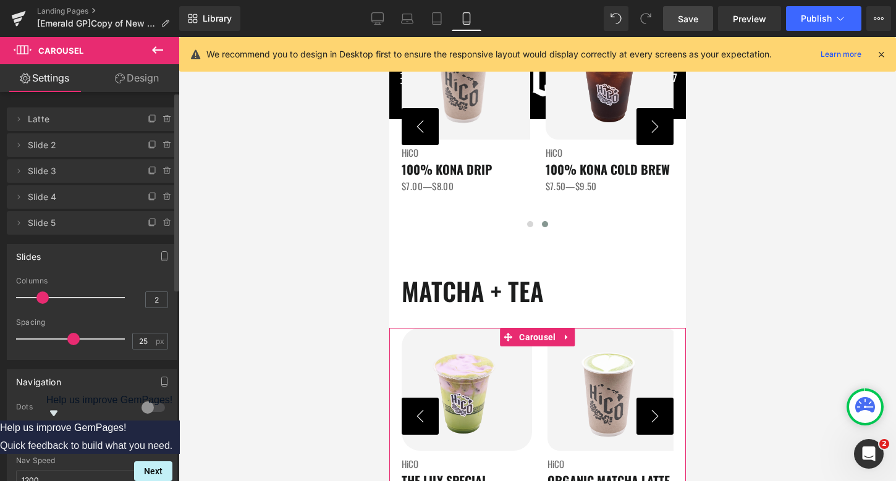
scroll to position [26, 0]
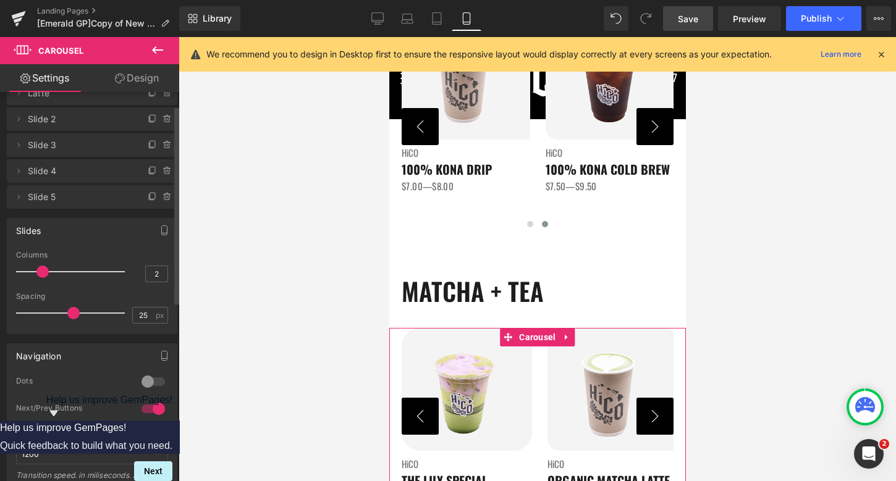
click at [146, 382] on div at bounding box center [153, 382] width 30 height 20
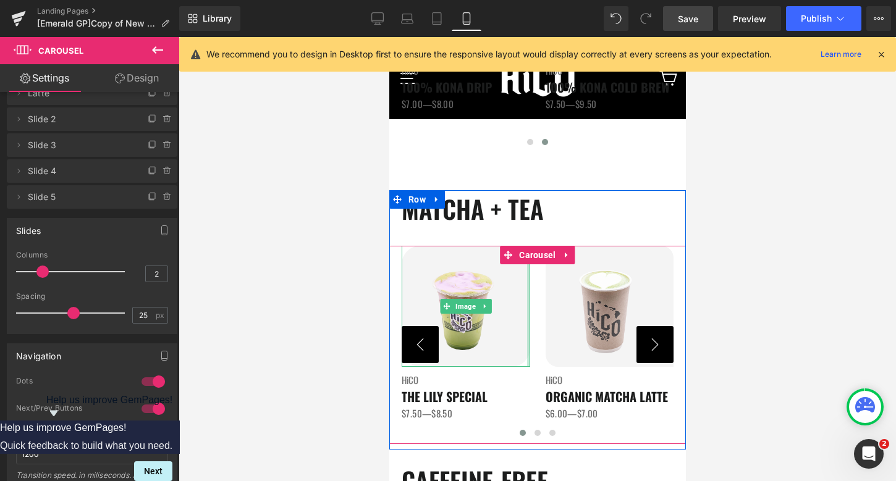
scroll to position [910, 0]
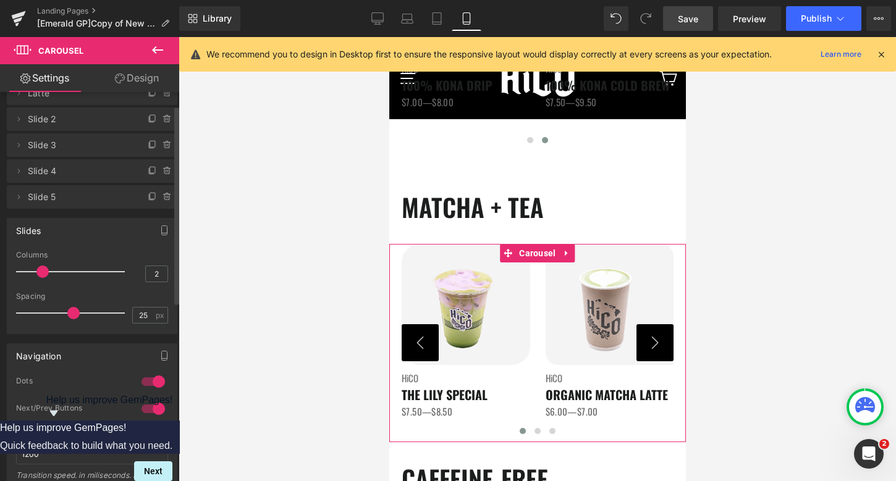
click at [156, 381] on div at bounding box center [153, 382] width 30 height 20
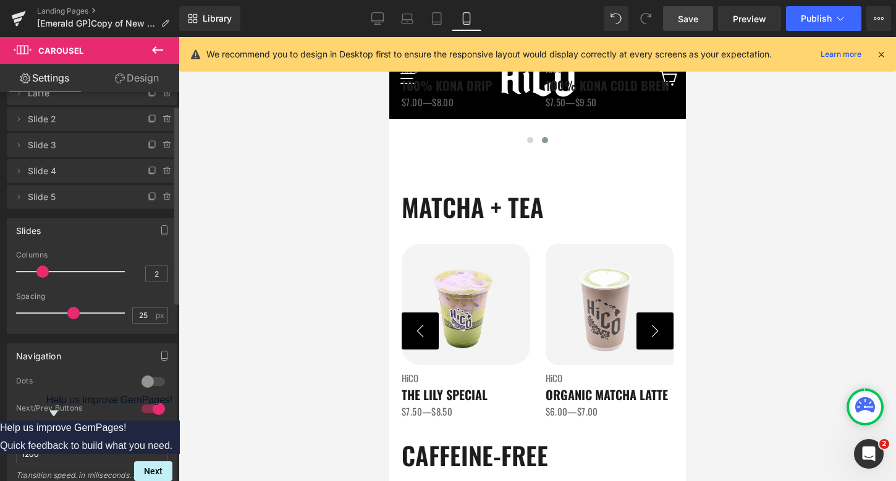
click at [156, 381] on div at bounding box center [153, 382] width 30 height 20
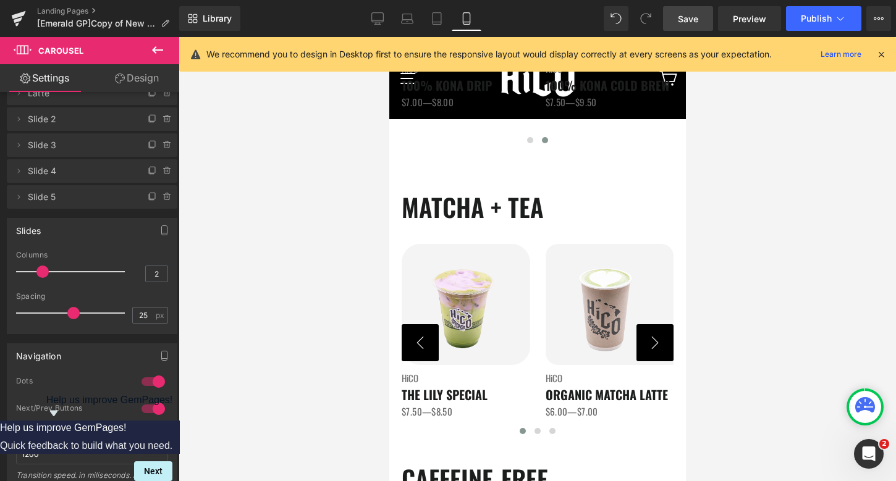
click at [643, 343] on button "›" at bounding box center [654, 342] width 37 height 37
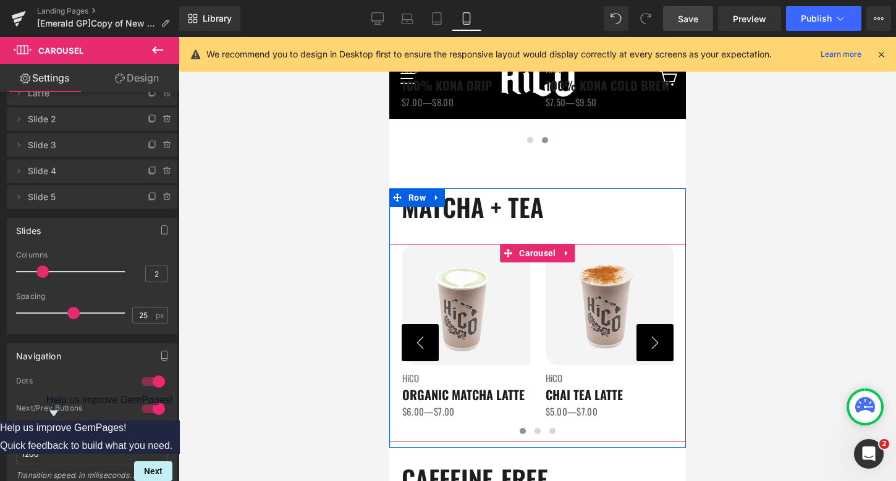
click at [643, 343] on button "›" at bounding box center [654, 342] width 37 height 37
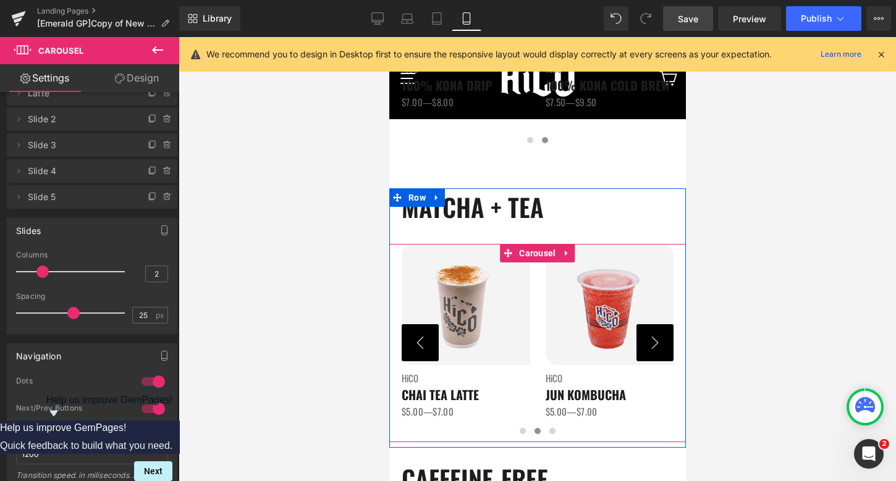
click at [643, 343] on button "›" at bounding box center [654, 342] width 37 height 37
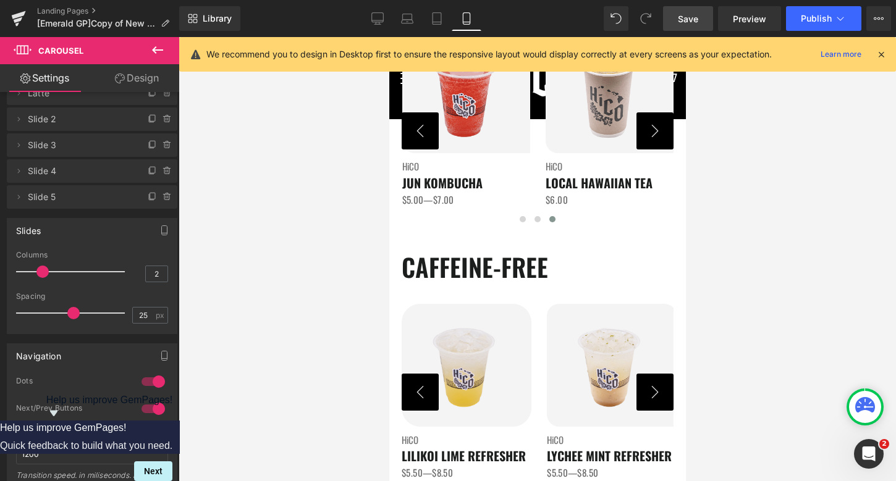
scroll to position [1144, 0]
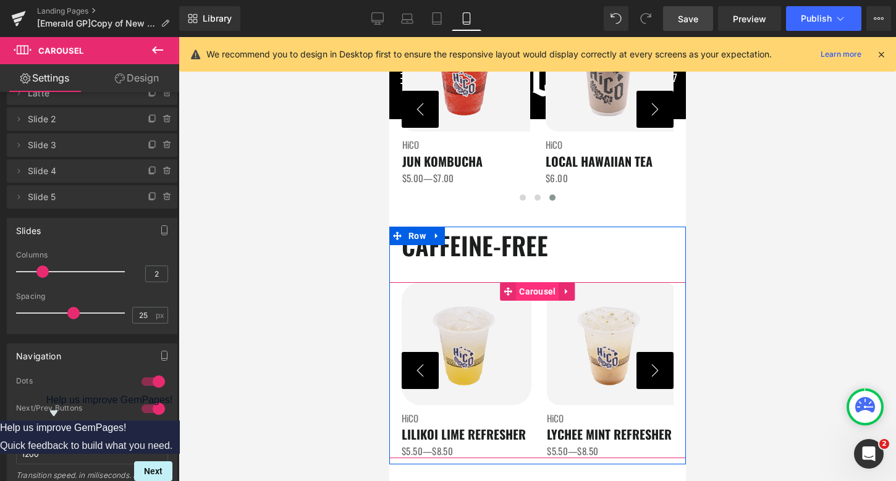
click at [529, 286] on span "Carousel" at bounding box center [536, 291] width 43 height 19
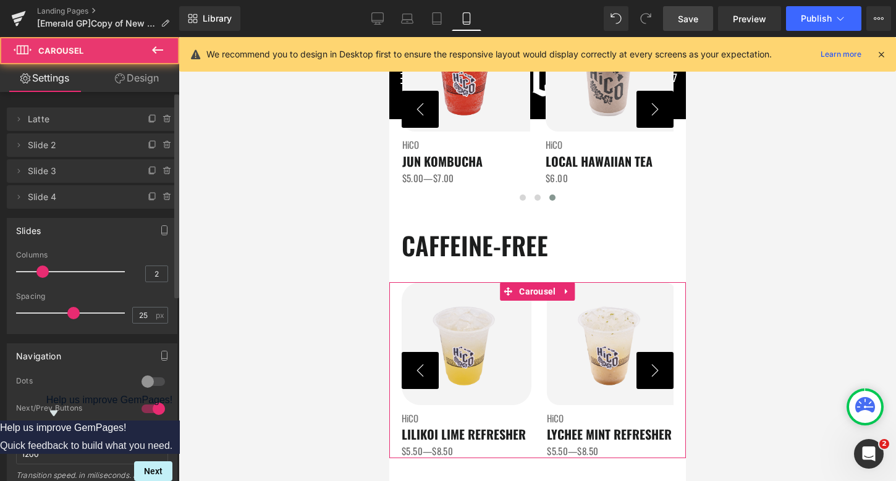
click at [145, 377] on div at bounding box center [153, 382] width 30 height 20
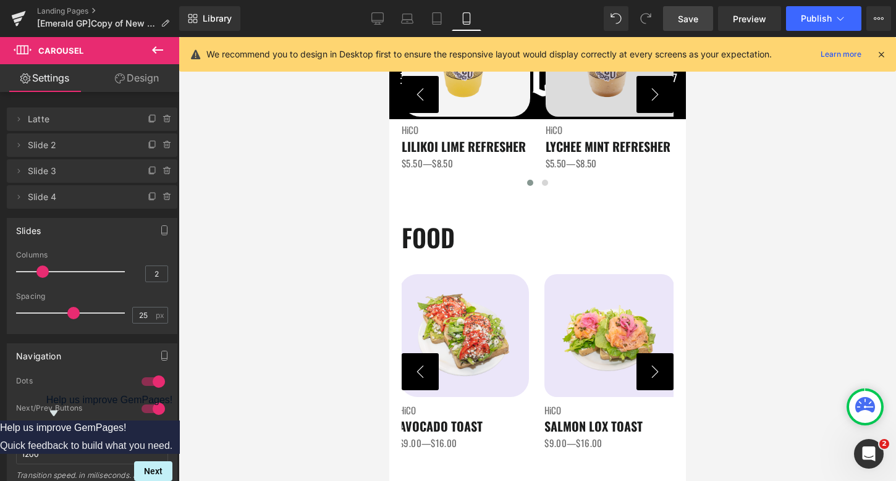
scroll to position [1437, 0]
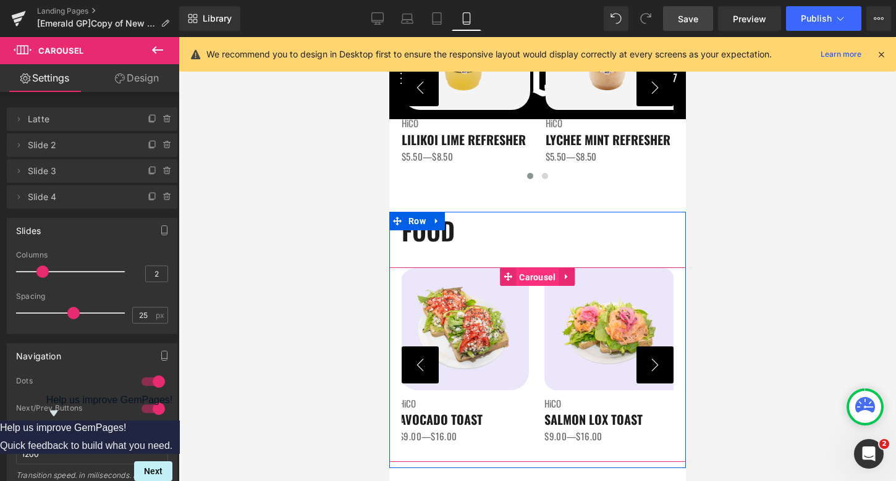
click at [530, 269] on span "Carousel" at bounding box center [536, 277] width 43 height 19
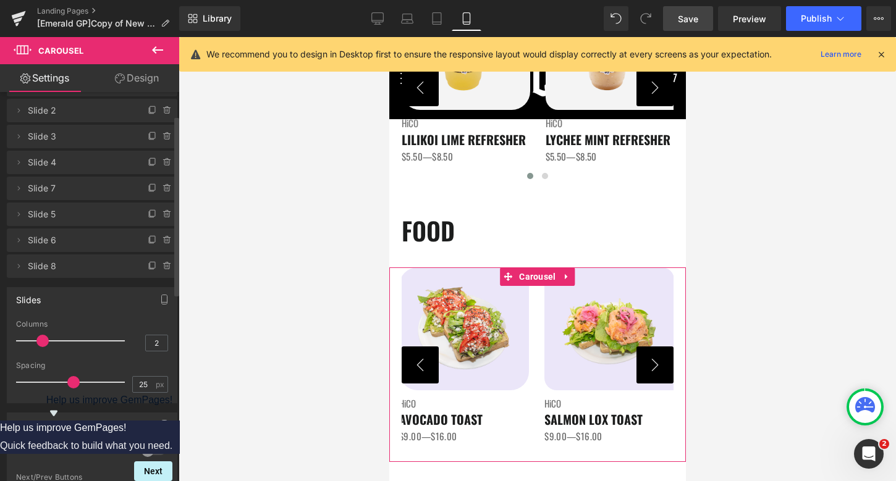
scroll to position [55, 0]
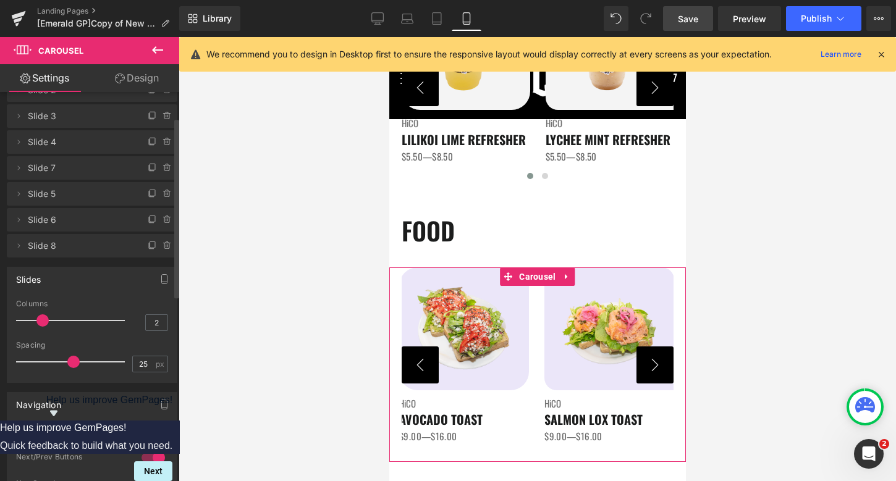
click at [148, 428] on div at bounding box center [153, 431] width 30 height 20
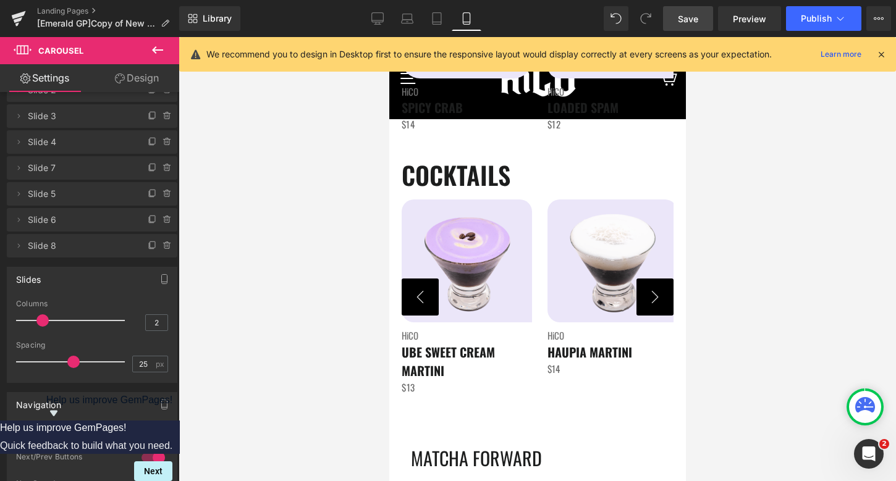
scroll to position [2060, 0]
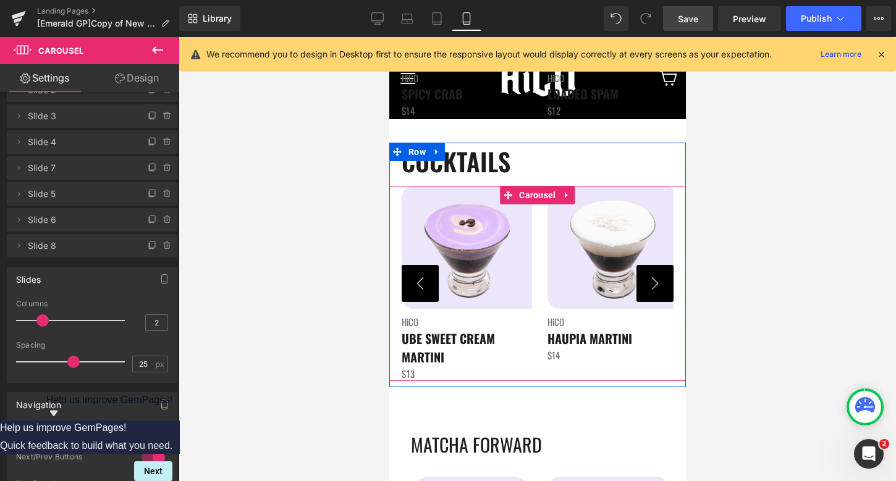
click at [655, 281] on button "›" at bounding box center [654, 283] width 37 height 37
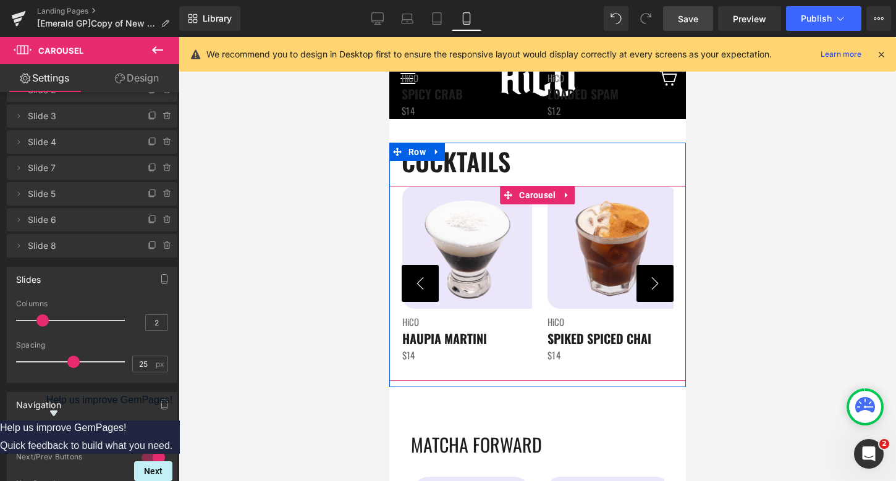
click at [655, 281] on button "›" at bounding box center [654, 283] width 37 height 37
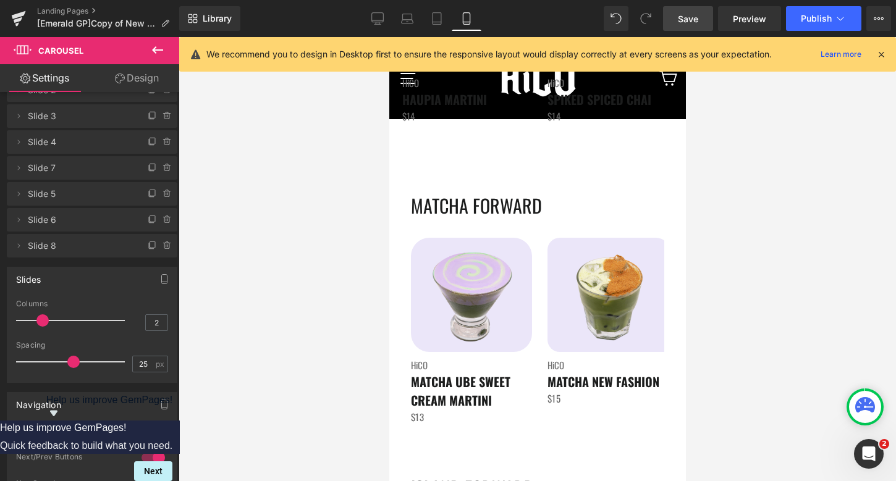
scroll to position [2249, 0]
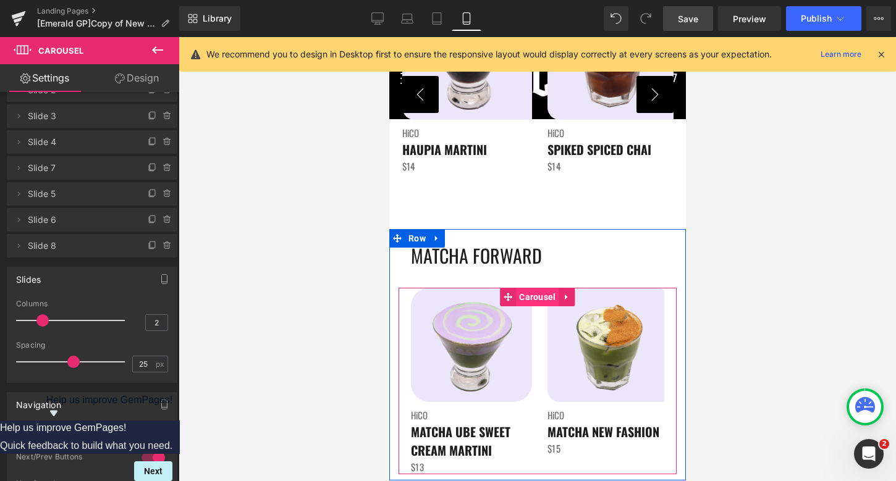
click at [526, 302] on span "Carousel" at bounding box center [536, 297] width 43 height 19
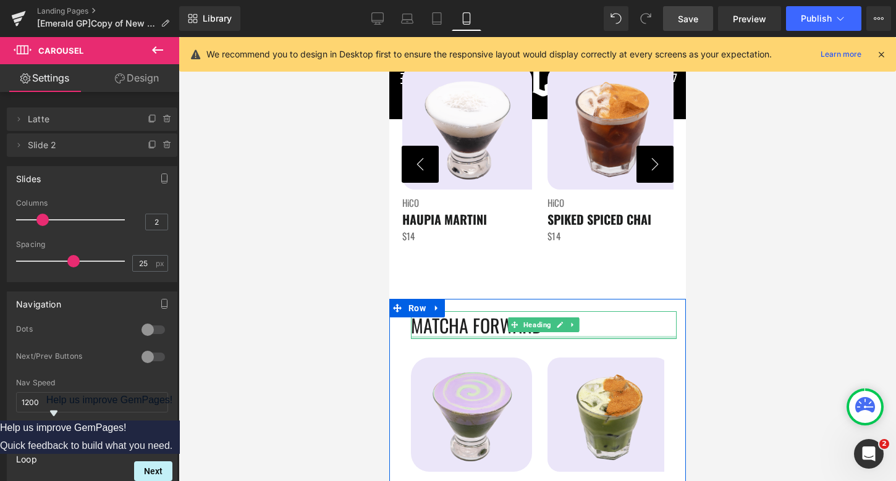
scroll to position [2102, 0]
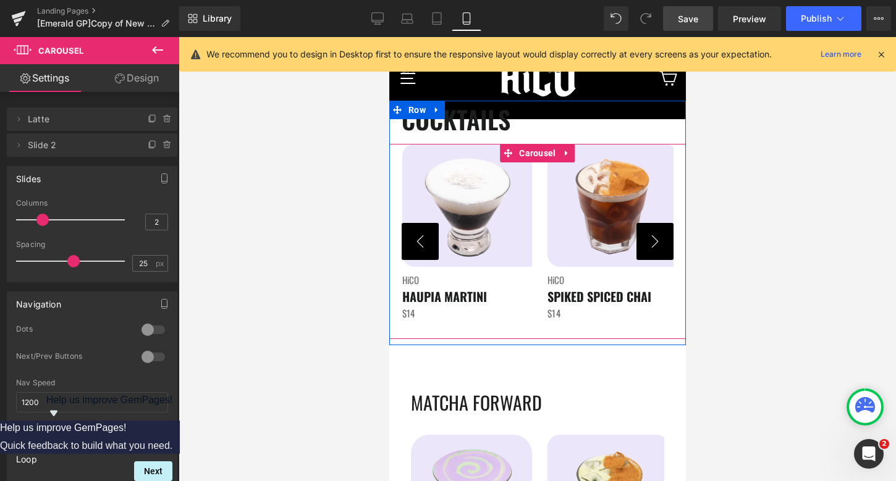
click at [650, 254] on button "›" at bounding box center [654, 241] width 37 height 37
click at [651, 253] on button "›" at bounding box center [654, 241] width 37 height 37
click at [529, 157] on span "Carousel" at bounding box center [536, 153] width 43 height 19
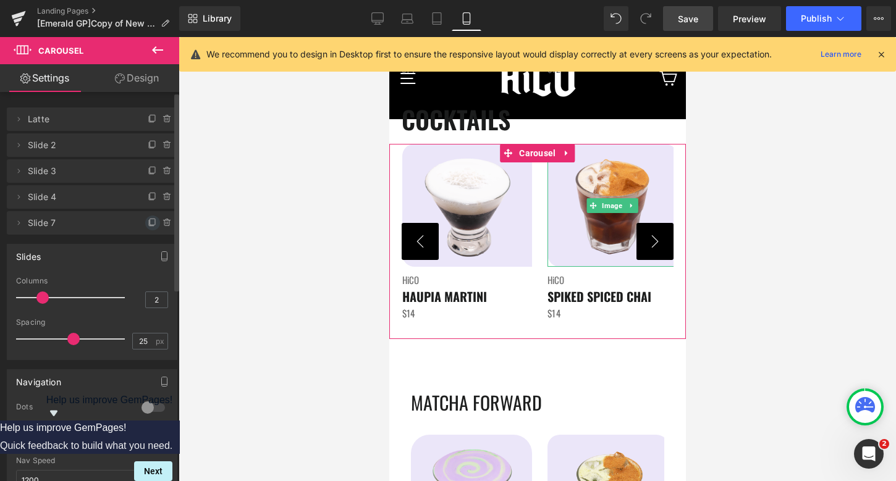
click at [150, 223] on icon at bounding box center [152, 222] width 5 height 6
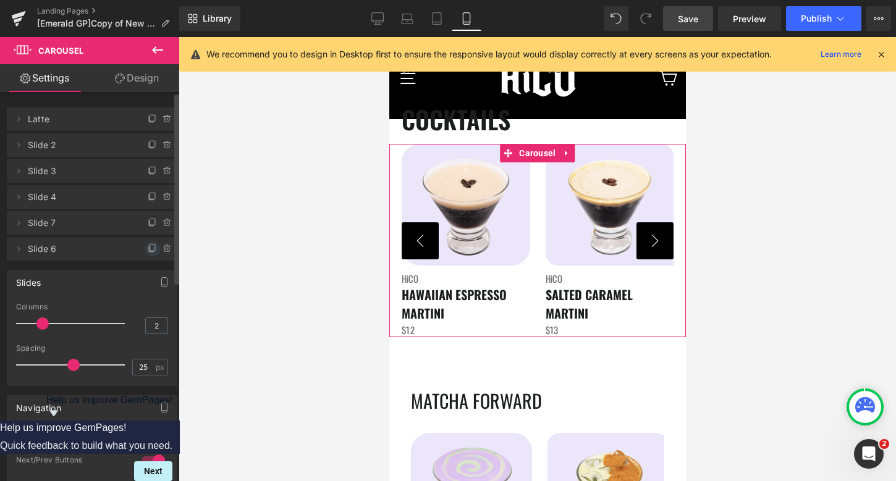
click at [148, 247] on icon at bounding box center [153, 249] width 10 height 10
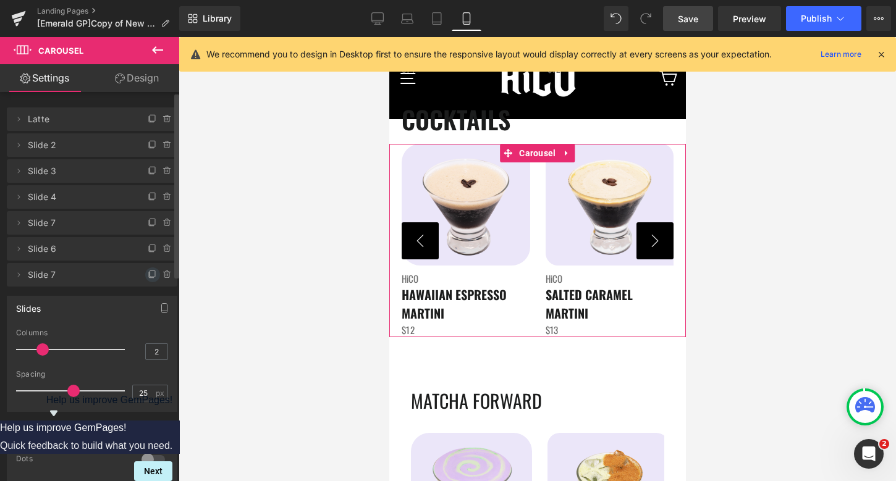
click at [148, 275] on icon at bounding box center [153, 275] width 10 height 10
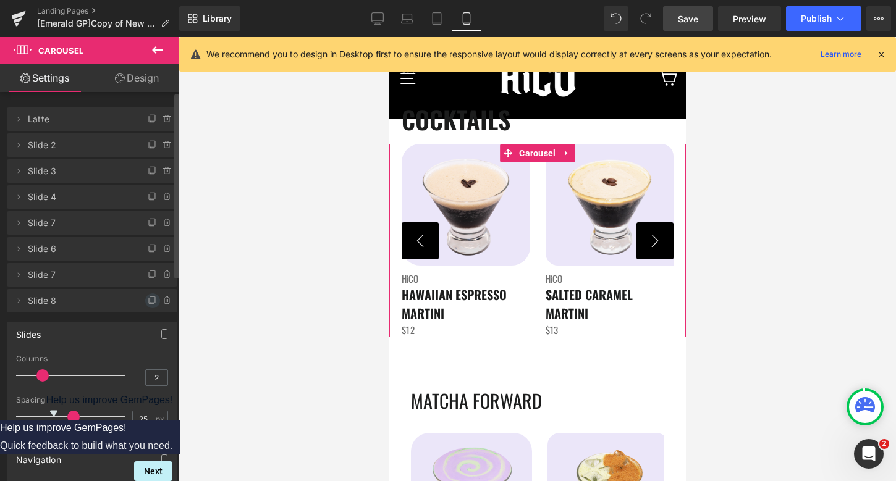
click at [148, 298] on icon at bounding box center [153, 301] width 10 height 10
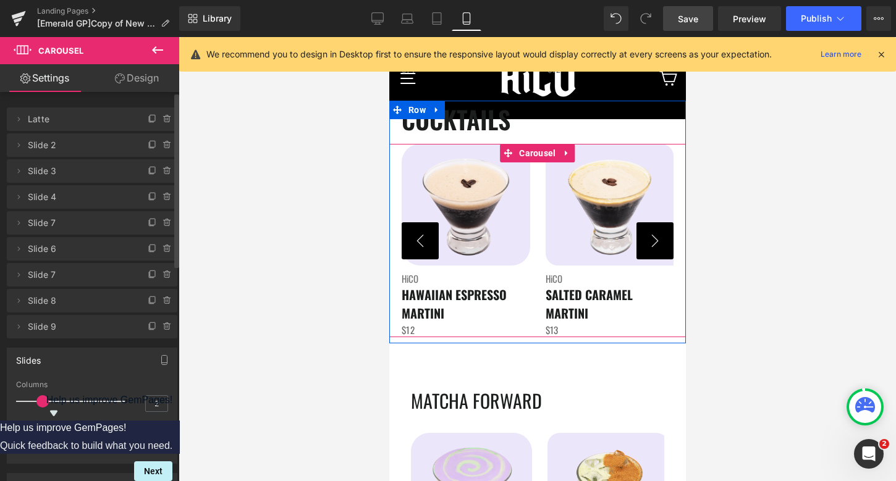
click at [646, 242] on button "›" at bounding box center [654, 240] width 37 height 37
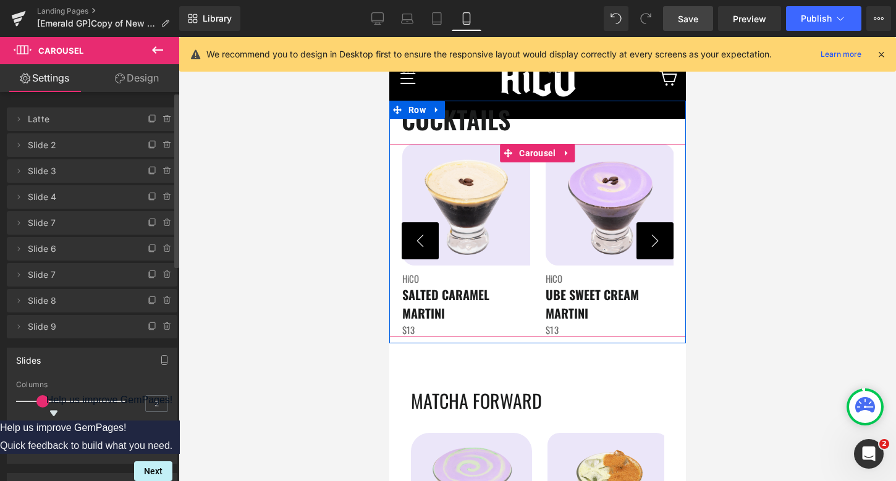
click at [645, 242] on button "›" at bounding box center [654, 240] width 37 height 37
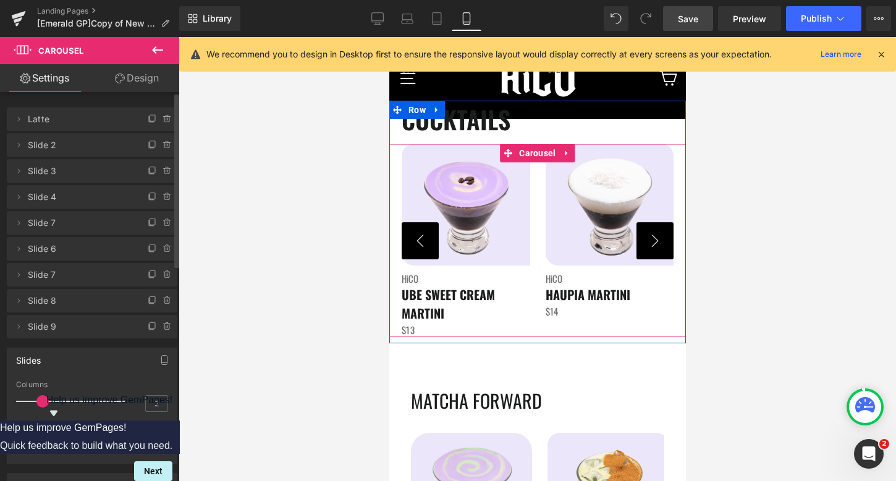
click at [645, 242] on button "›" at bounding box center [654, 240] width 37 height 37
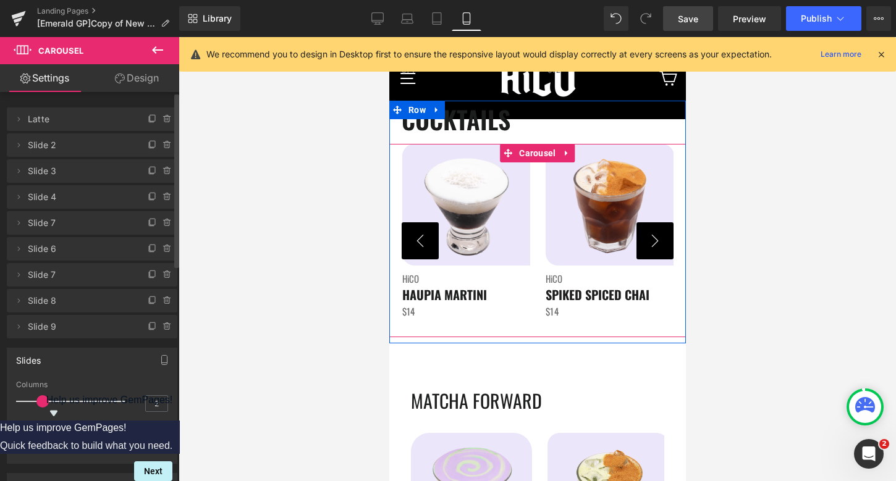
click at [645, 241] on button "›" at bounding box center [654, 240] width 37 height 37
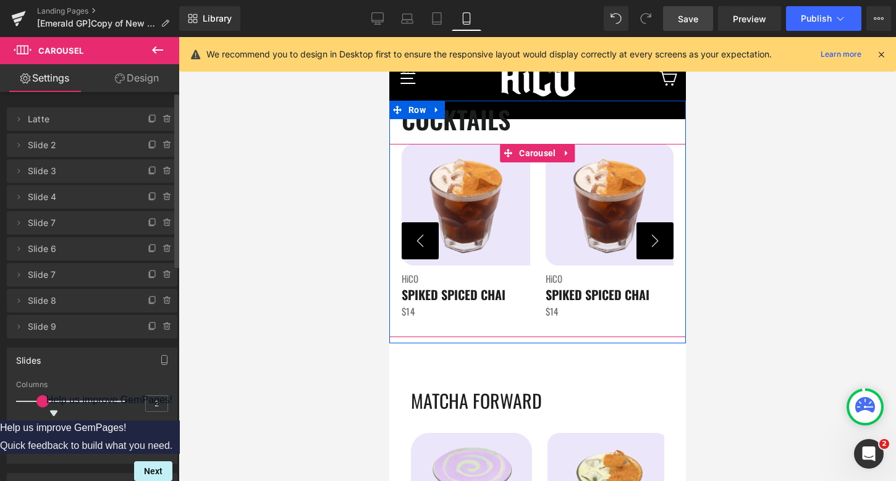
click at [645, 240] on button "›" at bounding box center [654, 240] width 37 height 37
click at [432, 248] on button "‹" at bounding box center [419, 240] width 37 height 37
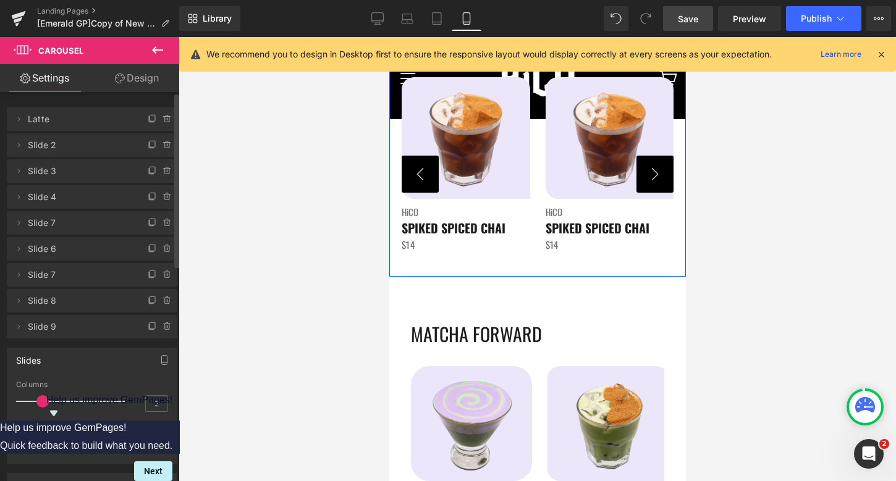
scroll to position [2167, 0]
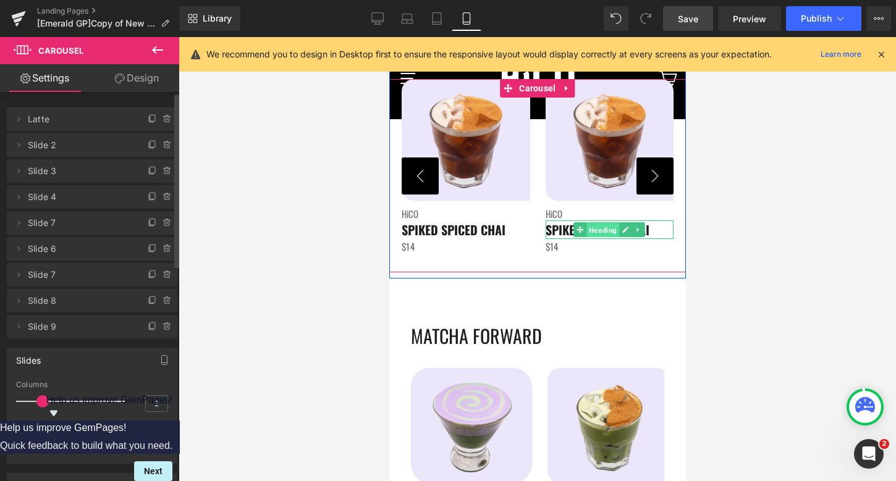
click at [609, 235] on span "Heading" at bounding box center [602, 230] width 33 height 15
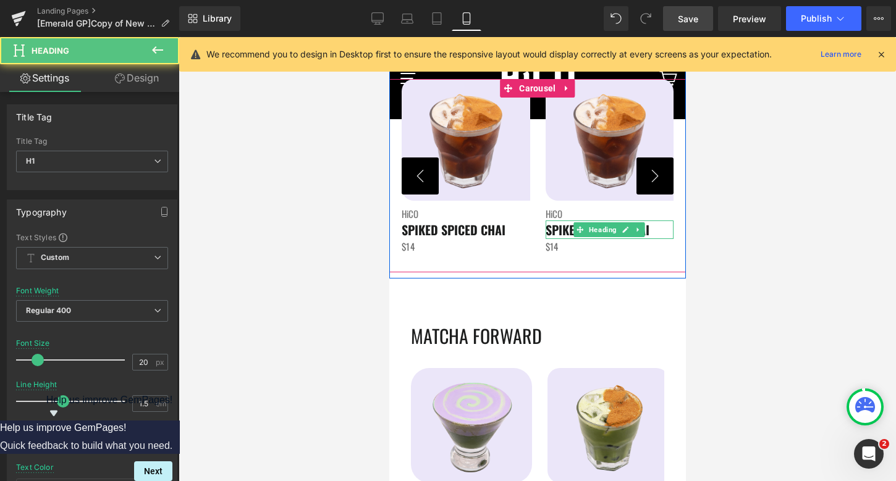
click at [658, 230] on h1 "SPIKED SPICED CHAI" at bounding box center [609, 230] width 129 height 19
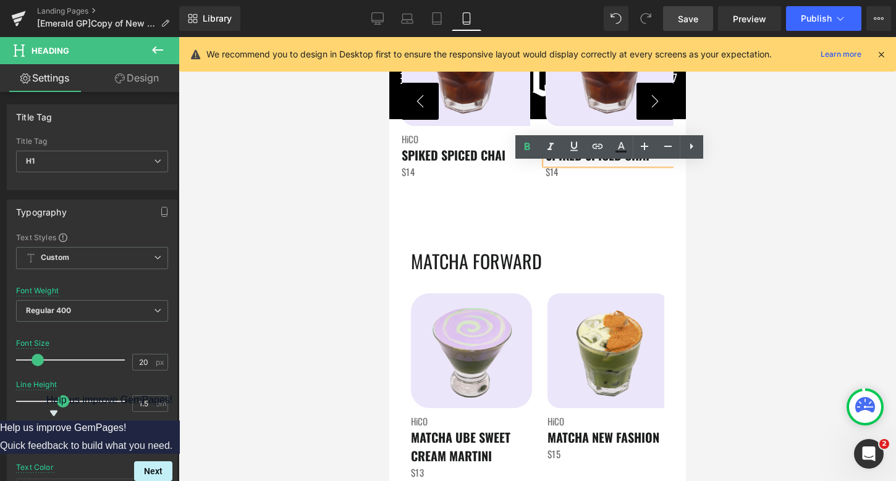
scroll to position [2260, 0]
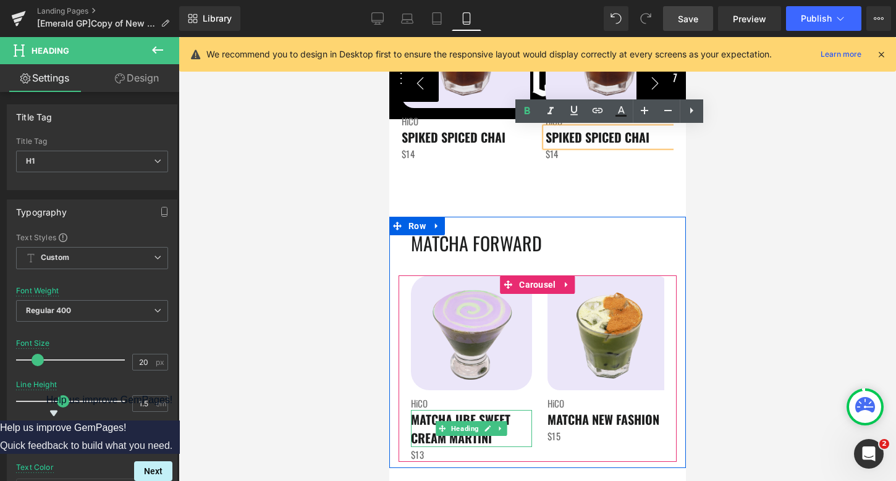
click at [432, 424] on span "MATCHA UBE SWEET CREAM MARTINI" at bounding box center [459, 428] width 99 height 37
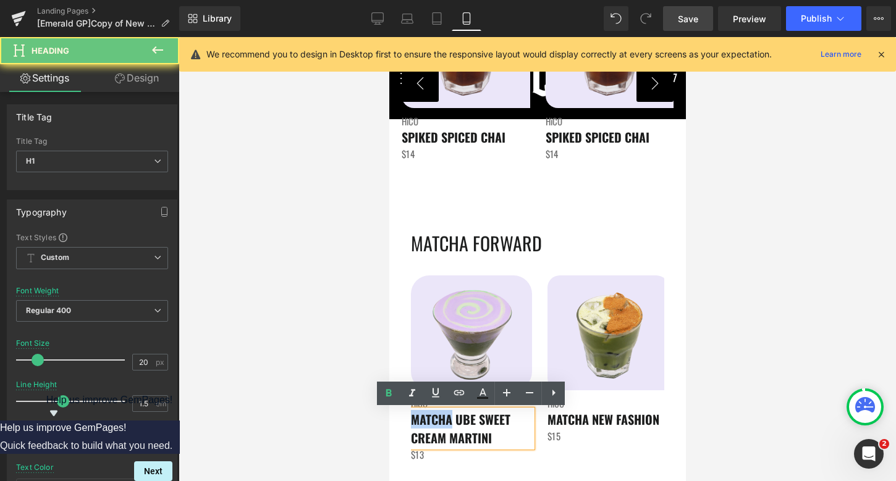
click at [432, 424] on span "MATCHA UBE SWEET CREAM MARTINI" at bounding box center [459, 428] width 99 height 37
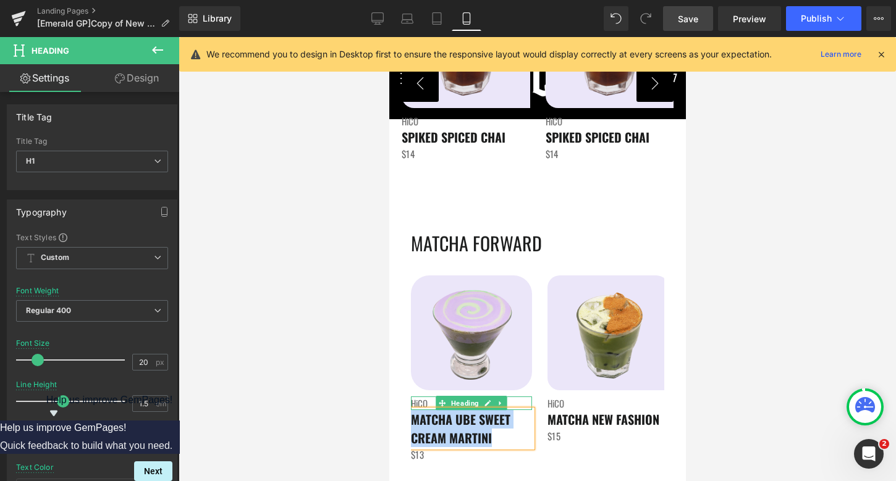
copy span "MATCHA UBE SWEET CREAM MARTINI"
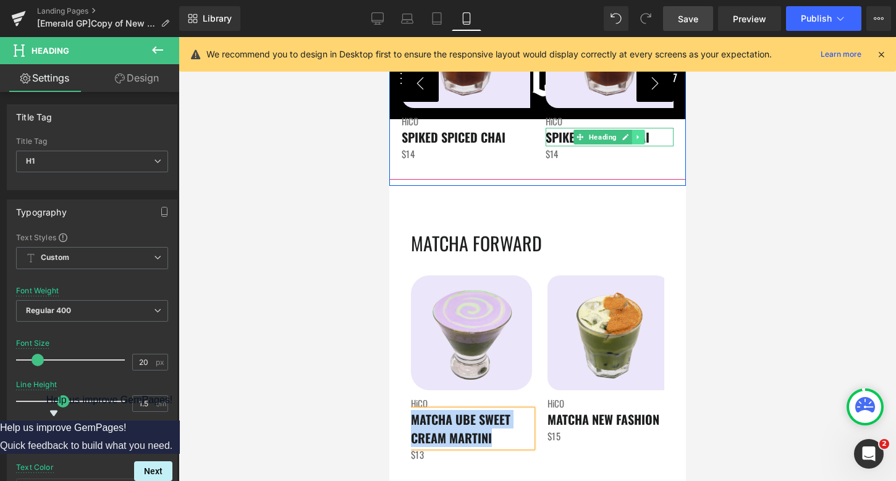
click at [641, 135] on link at bounding box center [637, 137] width 13 height 15
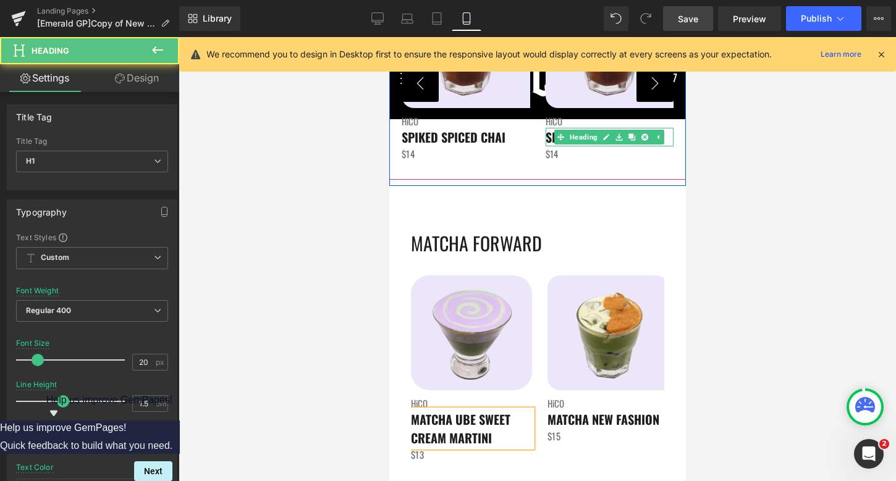
click at [665, 138] on h1 "SPIKED SPICED CHAI" at bounding box center [609, 137] width 129 height 19
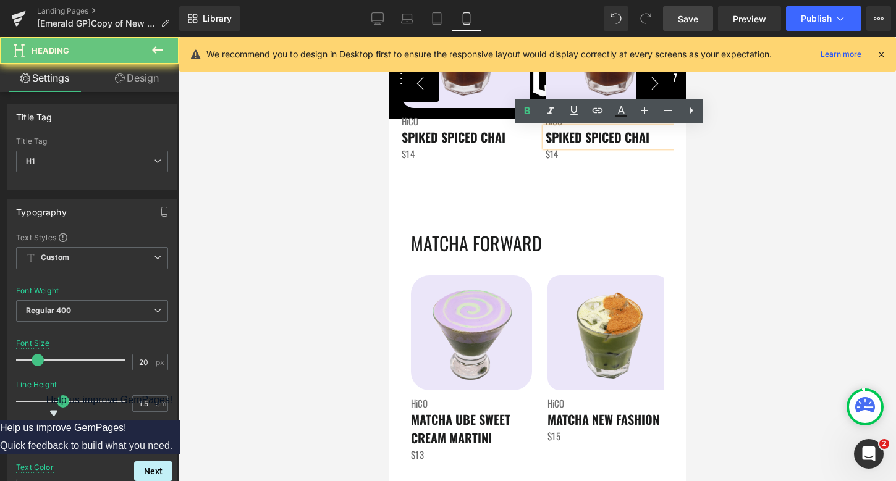
click at [665, 138] on h1 "SPIKED SPICED CHAI" at bounding box center [609, 137] width 129 height 19
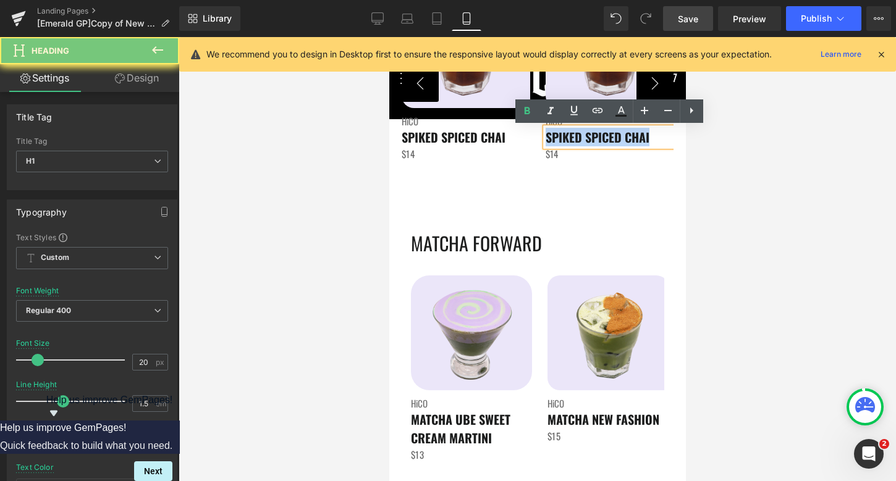
paste div
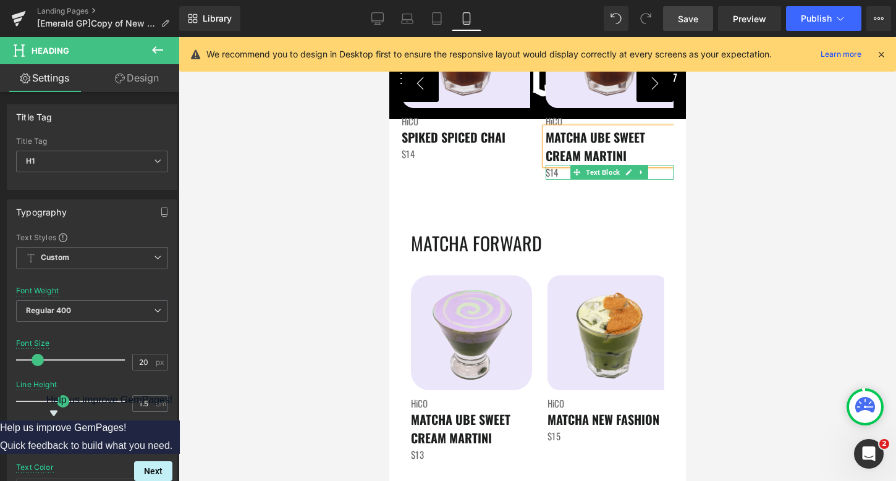
click at [558, 173] on p "$14" at bounding box center [609, 172] width 129 height 15
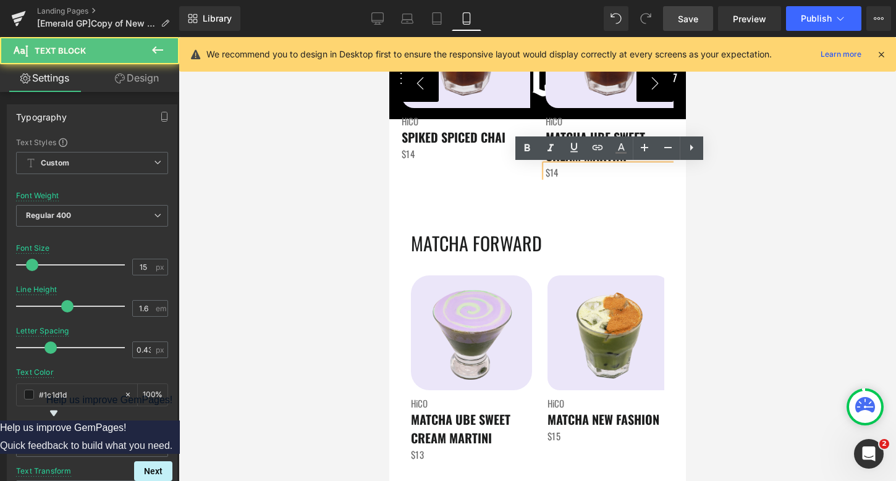
click at [558, 173] on p "$14" at bounding box center [609, 172] width 129 height 15
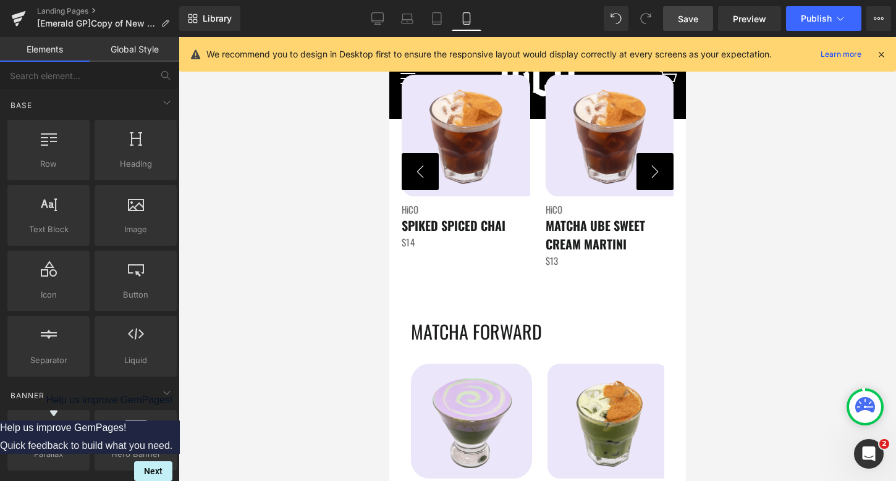
scroll to position [2151, 0]
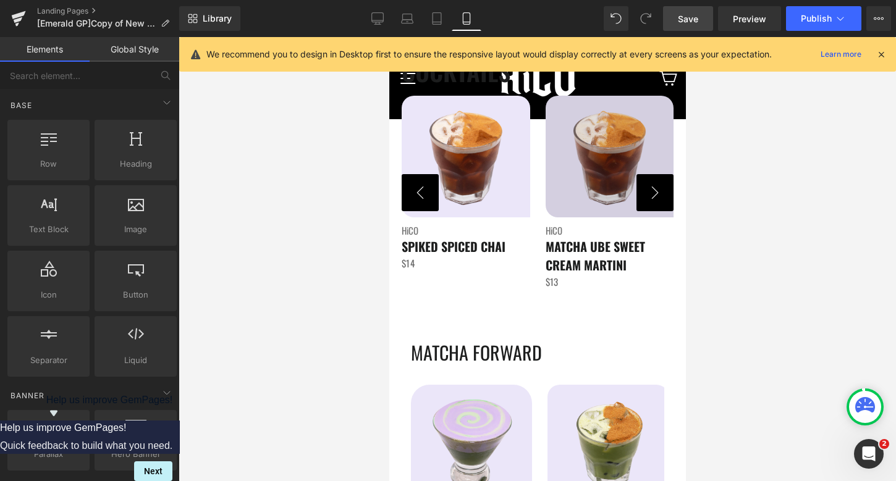
click at [613, 156] on div "Image" at bounding box center [609, 156] width 129 height 121
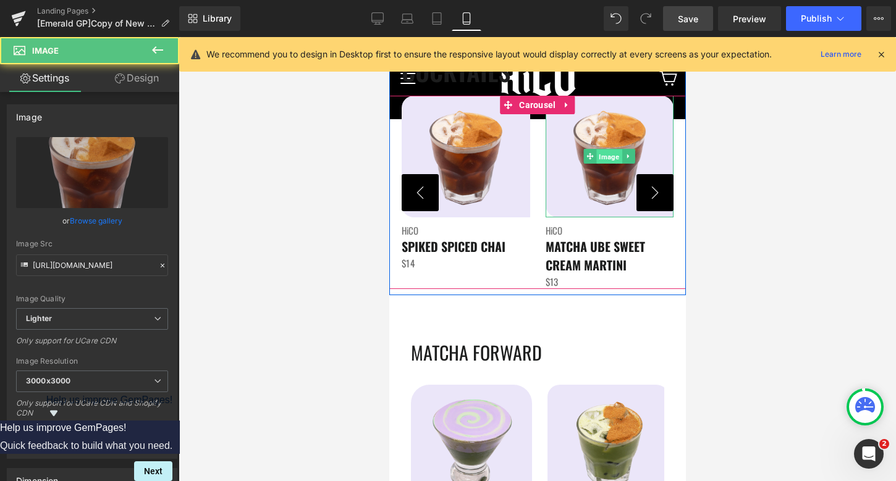
click at [610, 157] on span "Image" at bounding box center [608, 157] width 25 height 15
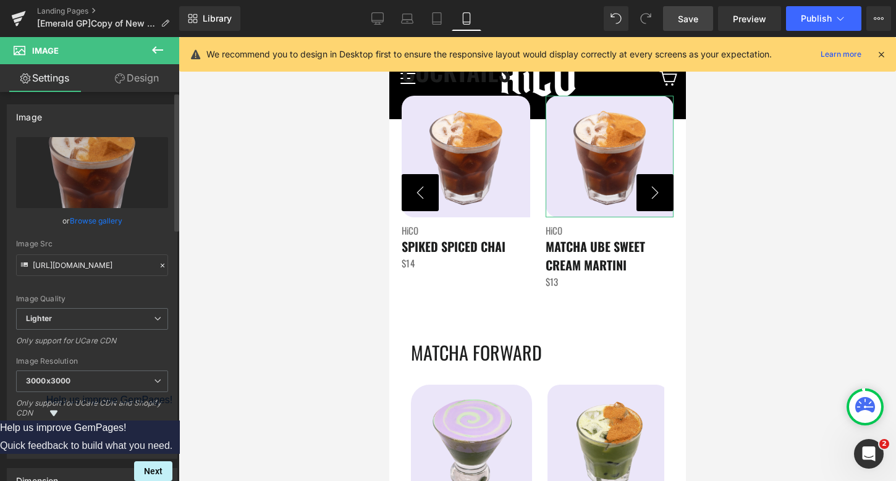
click at [77, 224] on link "Browse gallery" at bounding box center [96, 221] width 53 height 22
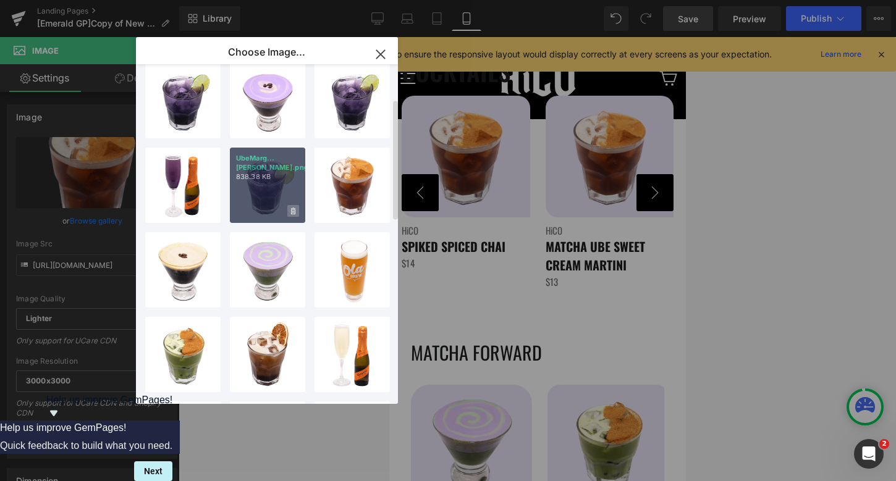
scroll to position [102, 0]
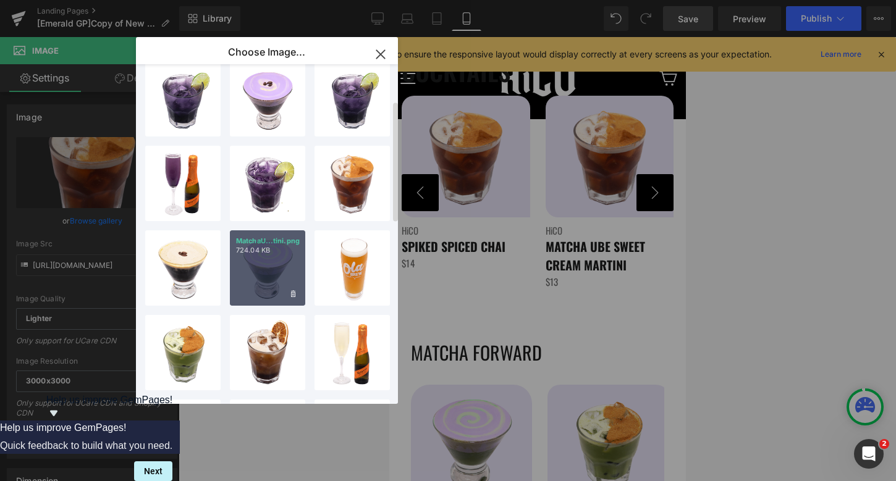
click at [273, 274] on div "MatchaU...tini.png 724.04 KB" at bounding box center [267, 267] width 75 height 75
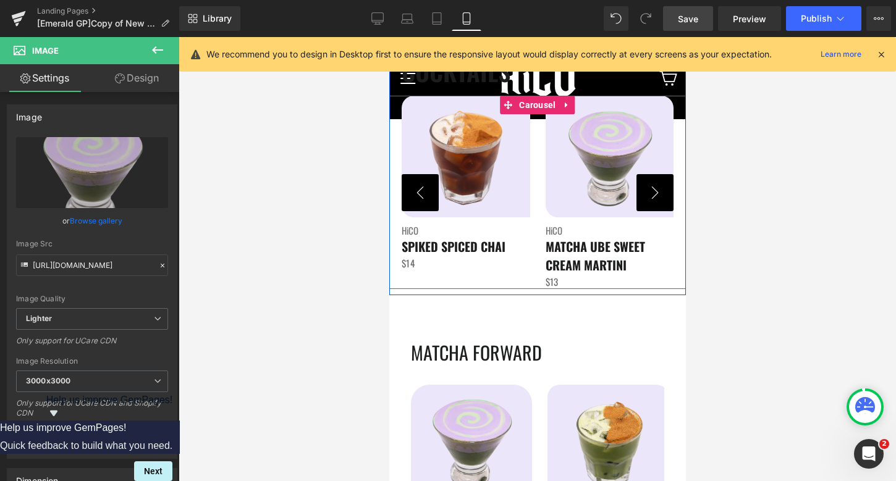
click at [655, 187] on button "›" at bounding box center [654, 192] width 37 height 37
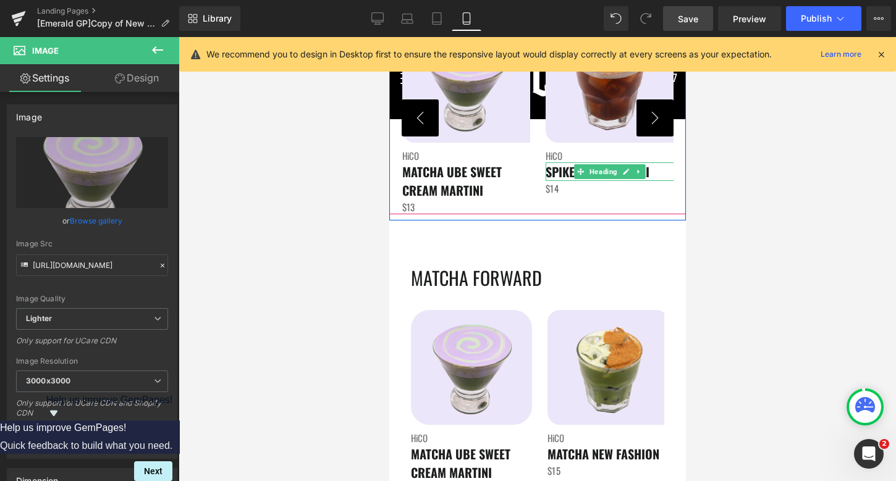
scroll to position [2260, 0]
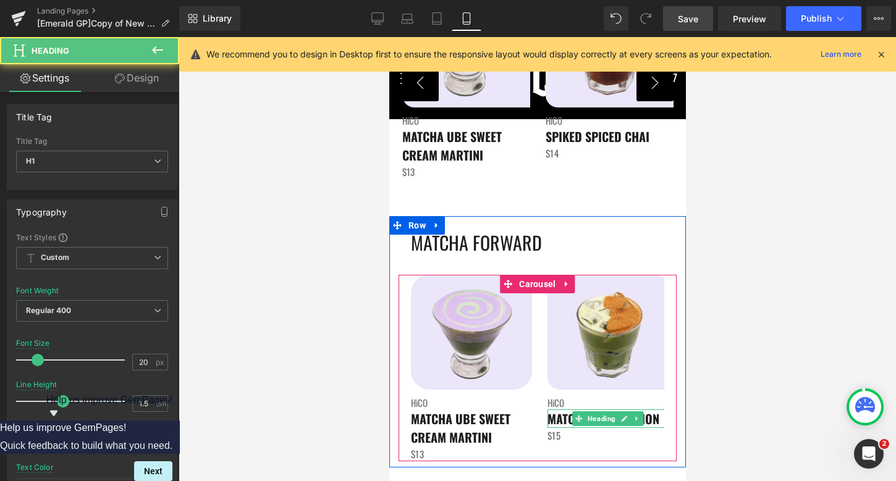
click at [563, 420] on span "MATCHA NEW FASHION" at bounding box center [603, 419] width 112 height 19
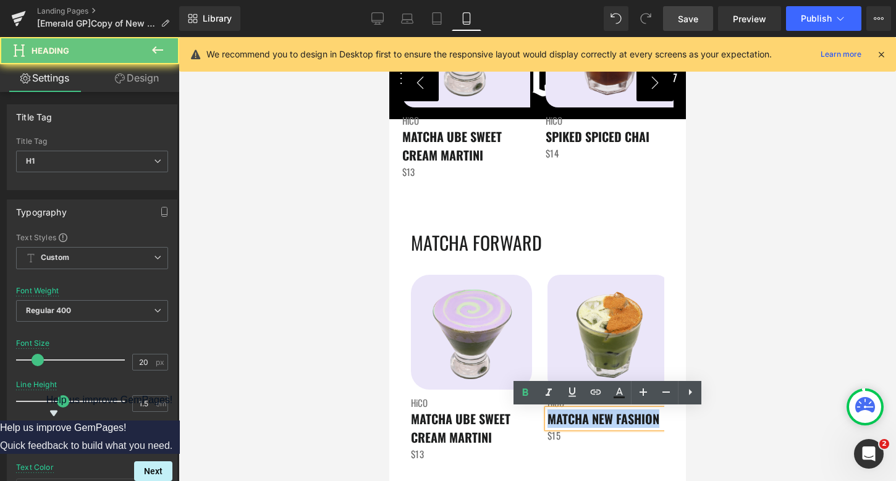
click at [563, 420] on span "MATCHA NEW FASHION" at bounding box center [603, 419] width 112 height 19
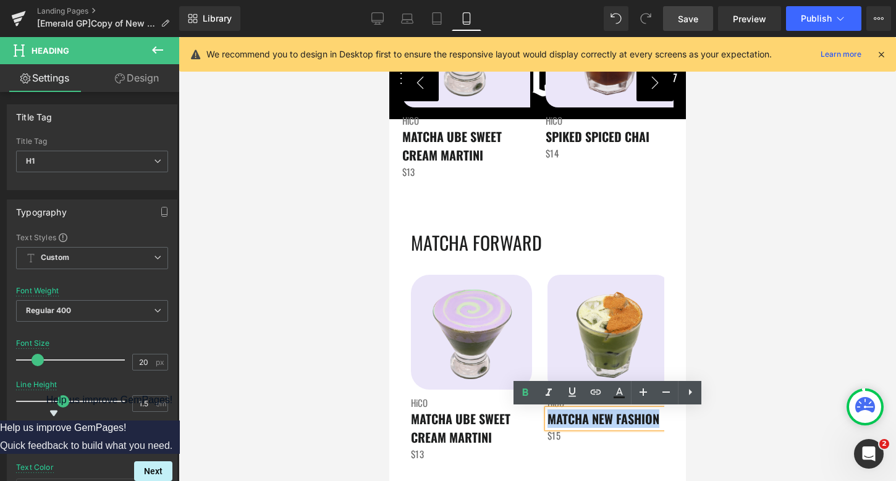
copy span "MATCHA NEW FASHION"
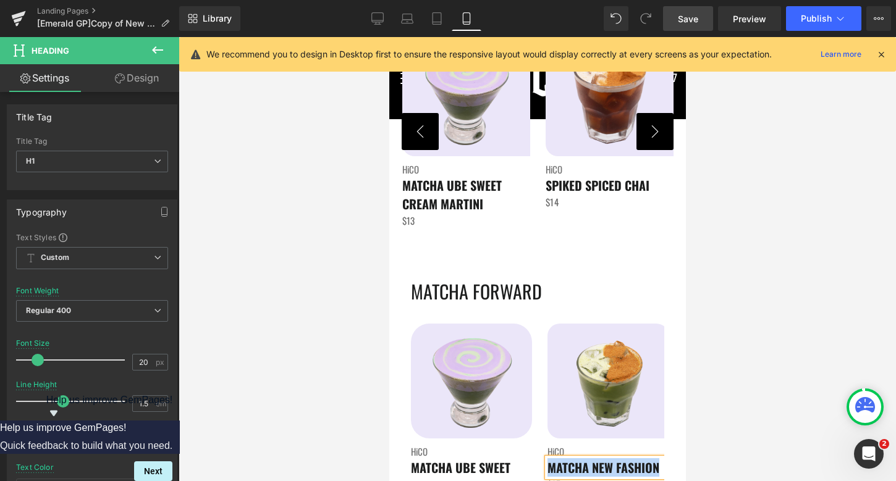
scroll to position [2197, 0]
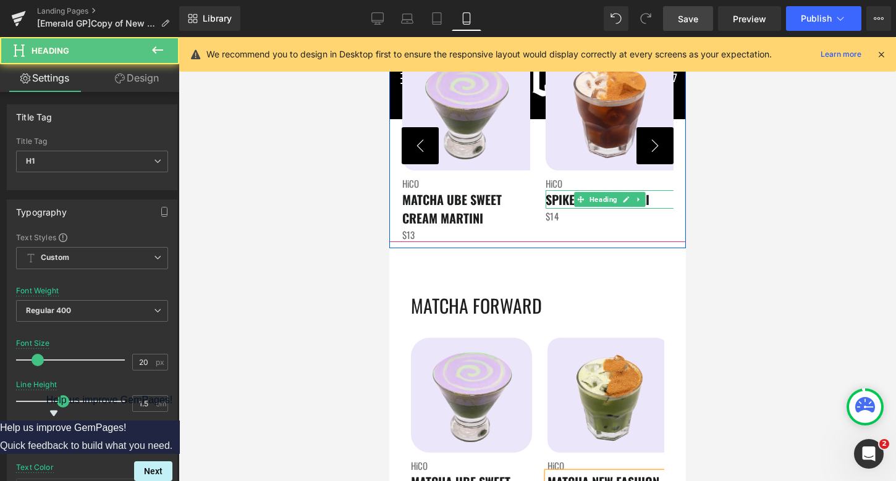
click at [581, 203] on div "SPIKED SPICED CHAI Heading" at bounding box center [609, 199] width 129 height 19
click at [581, 203] on span "SPIKED SPICED CHAI" at bounding box center [597, 199] width 104 height 19
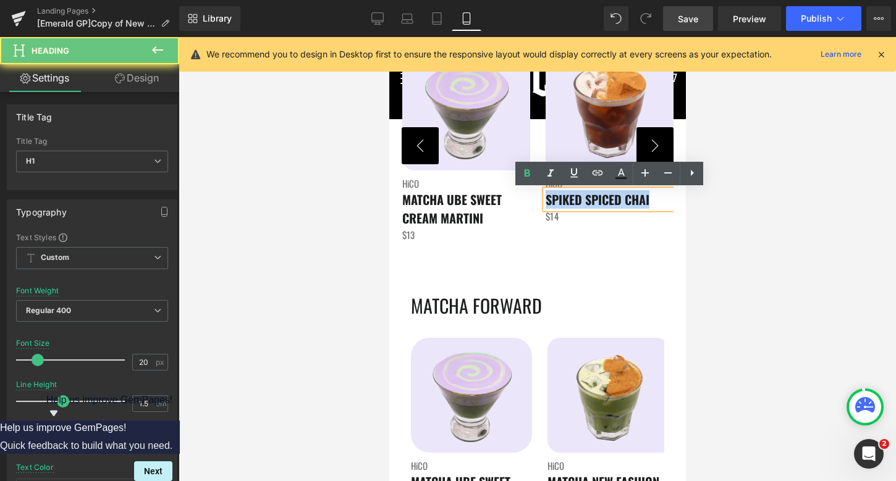
click at [581, 203] on span "SPIKED SPICED CHAI" at bounding box center [597, 199] width 104 height 19
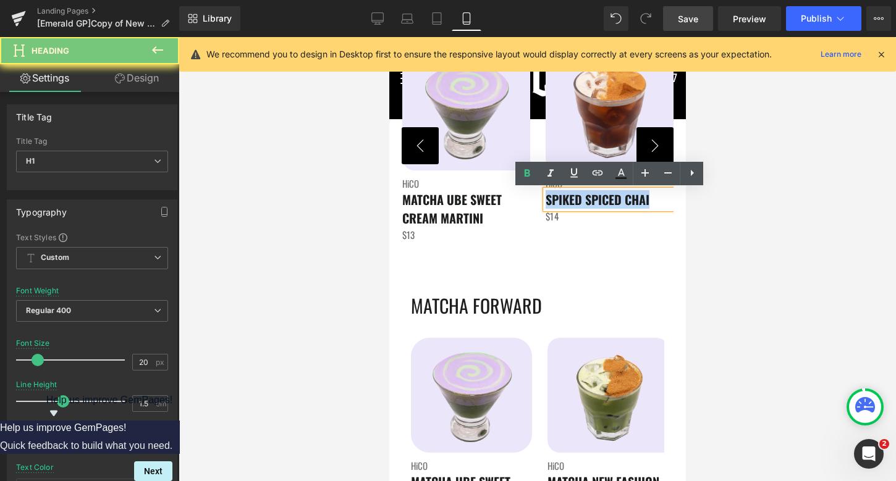
paste div
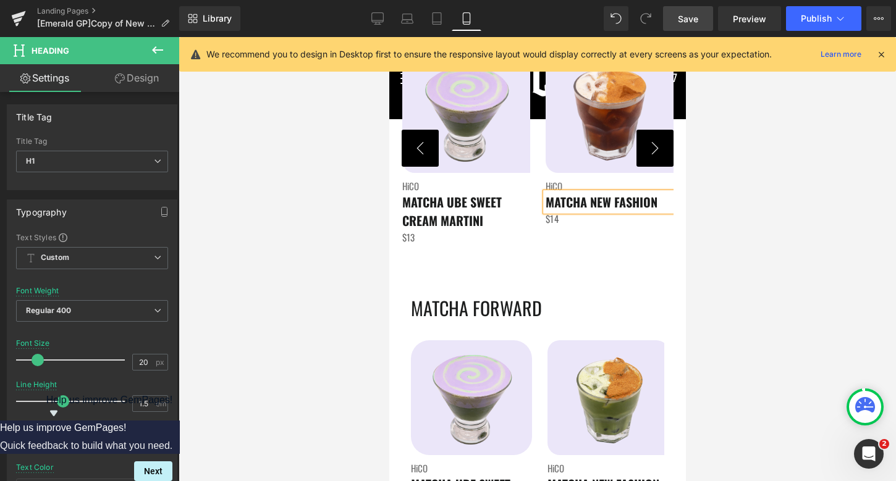
scroll to position [2193, 0]
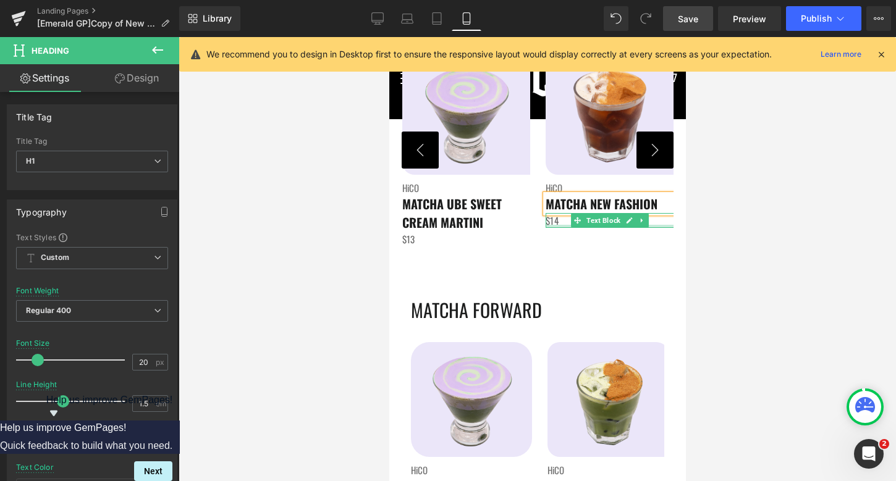
click at [558, 224] on span "$14" at bounding box center [551, 221] width 13 height 14
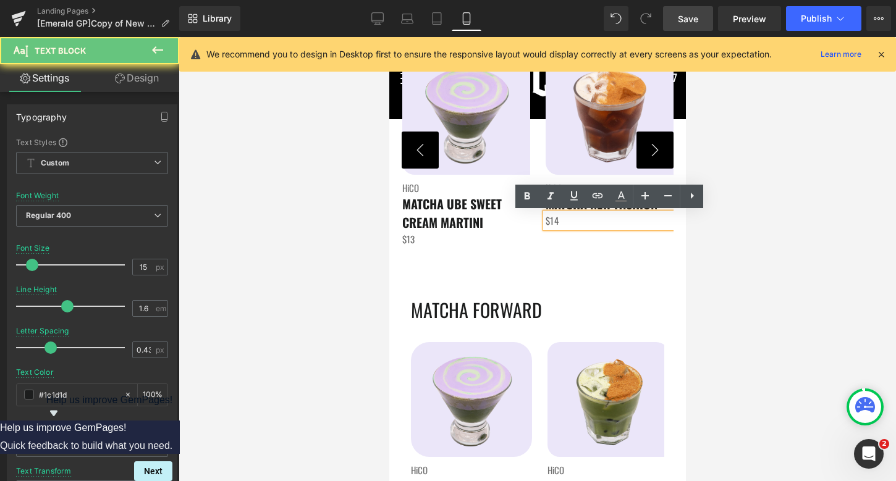
click at [560, 222] on p "$14" at bounding box center [609, 220] width 129 height 15
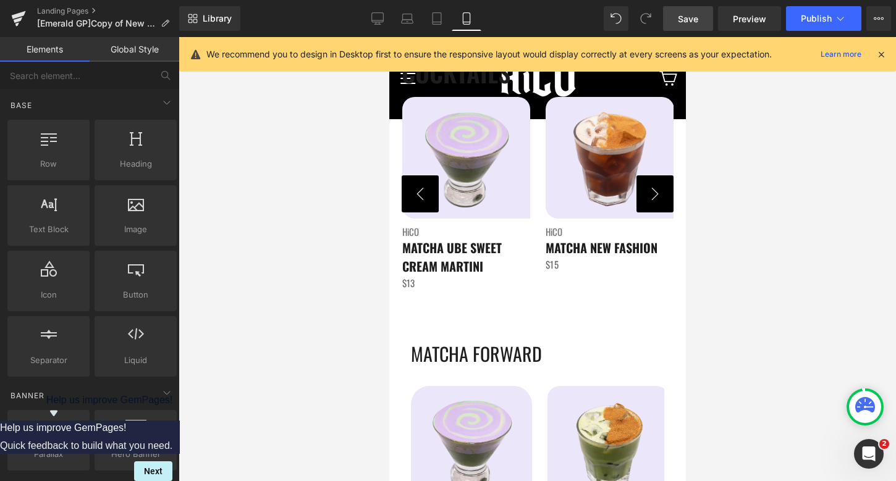
scroll to position [2146, 0]
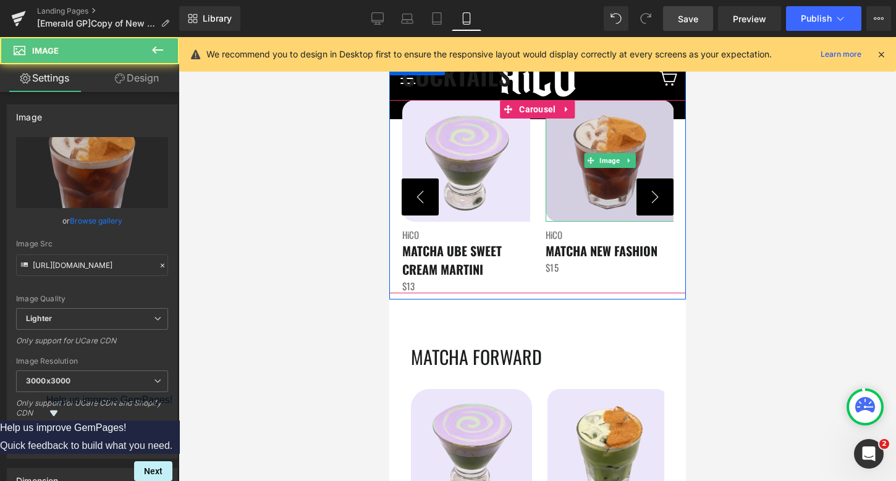
click at [634, 154] on div "Image" at bounding box center [609, 160] width 129 height 121
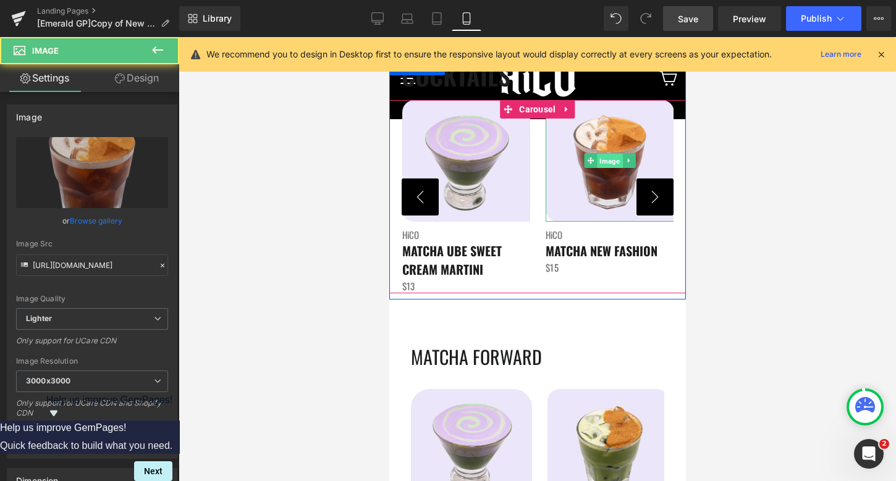
click at [610, 166] on span "Image" at bounding box center [608, 161] width 25 height 15
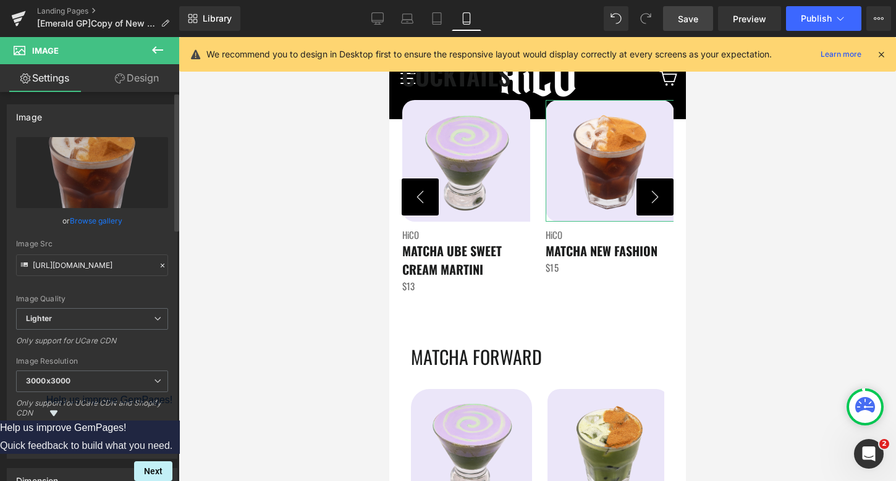
click at [78, 218] on link "Browse gallery" at bounding box center [96, 221] width 53 height 22
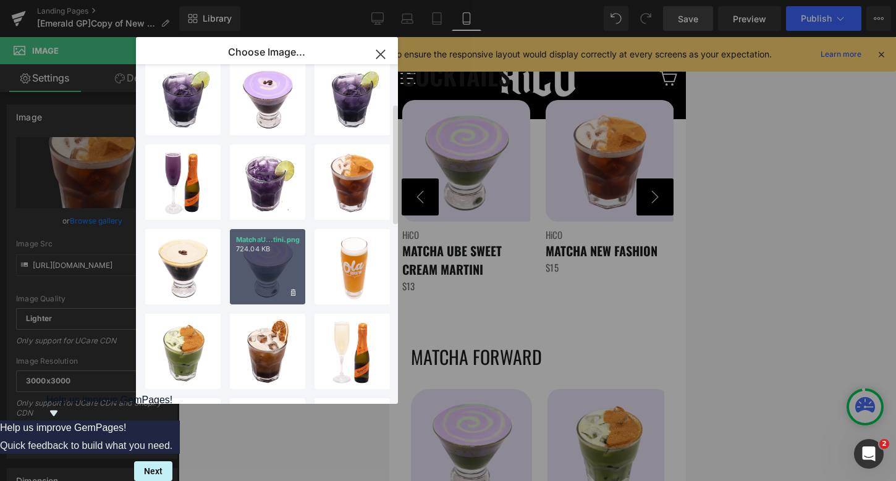
scroll to position [111, 0]
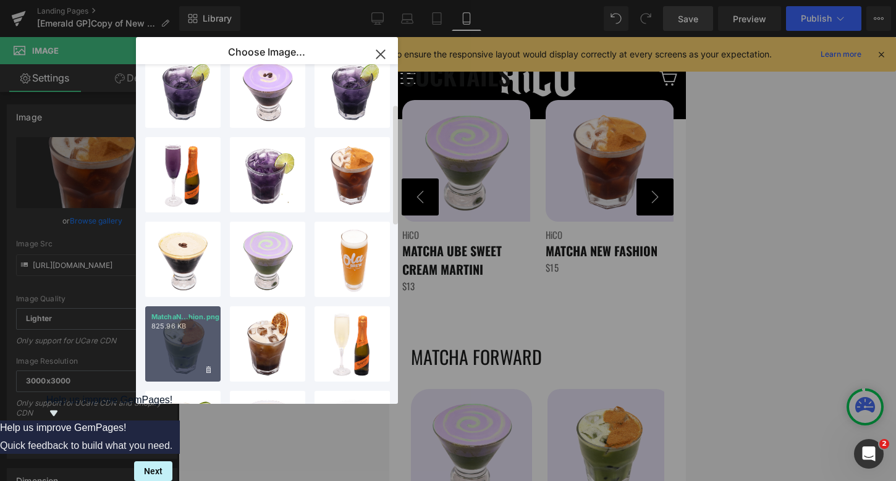
click at [178, 353] on div "MatchaN...hion.png 825.96 KB" at bounding box center [182, 343] width 75 height 75
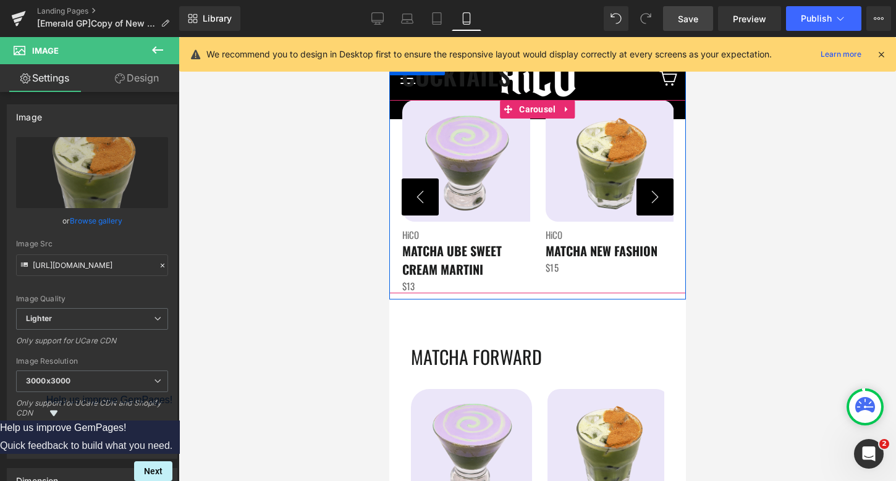
click at [655, 206] on button "›" at bounding box center [654, 197] width 37 height 37
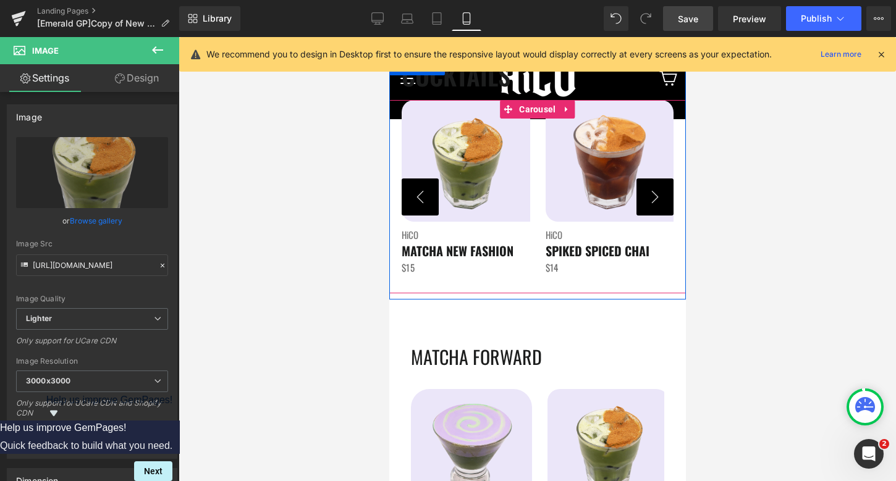
click at [655, 206] on button "›" at bounding box center [654, 197] width 37 height 37
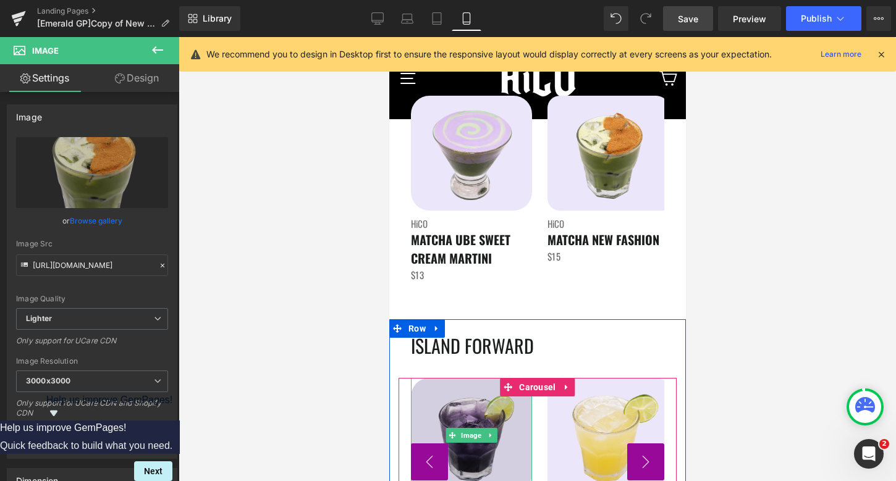
scroll to position [2569, 0]
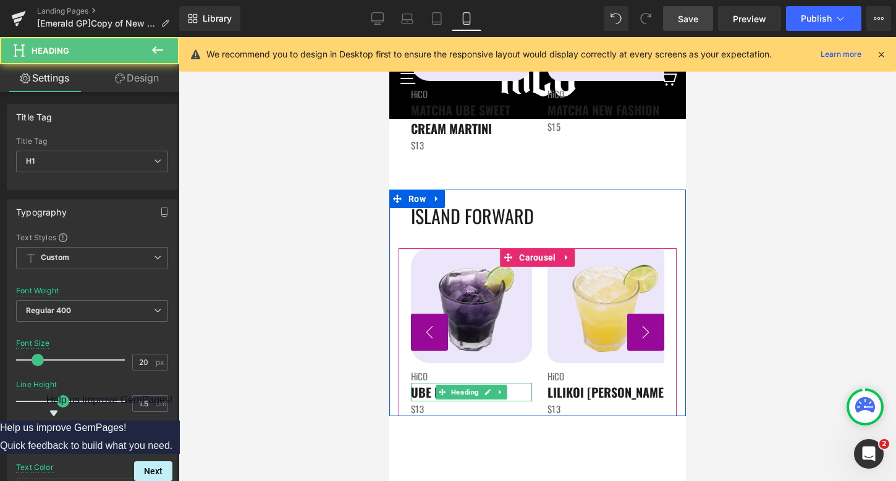
click at [423, 388] on span "UBE PURPLE HAZE" at bounding box center [455, 392] width 91 height 19
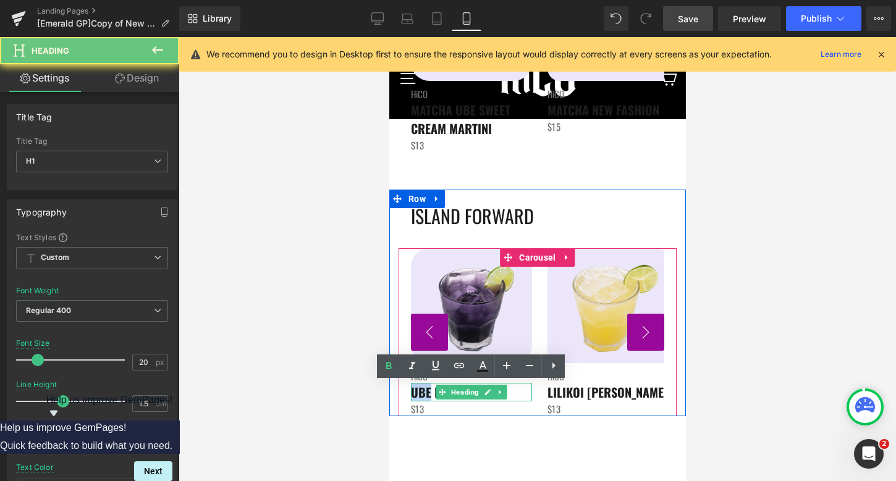
click at [423, 388] on span "UBE PURPLE HAZE" at bounding box center [455, 392] width 91 height 19
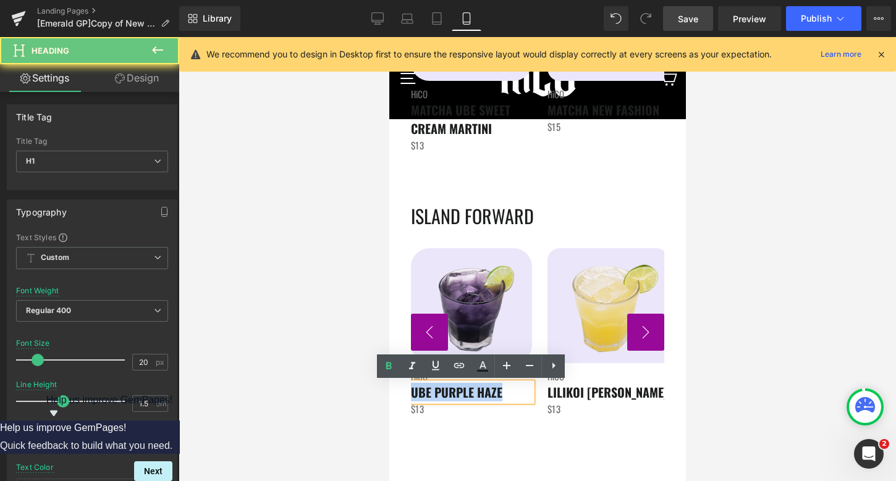
click at [423, 388] on span "UBE PURPLE HAZE" at bounding box center [455, 392] width 91 height 19
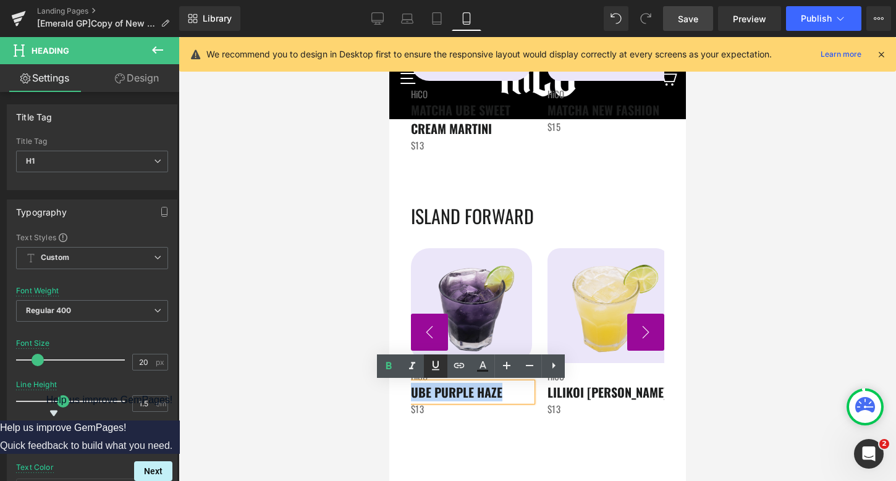
copy span "UBE PURPLE HAZE"
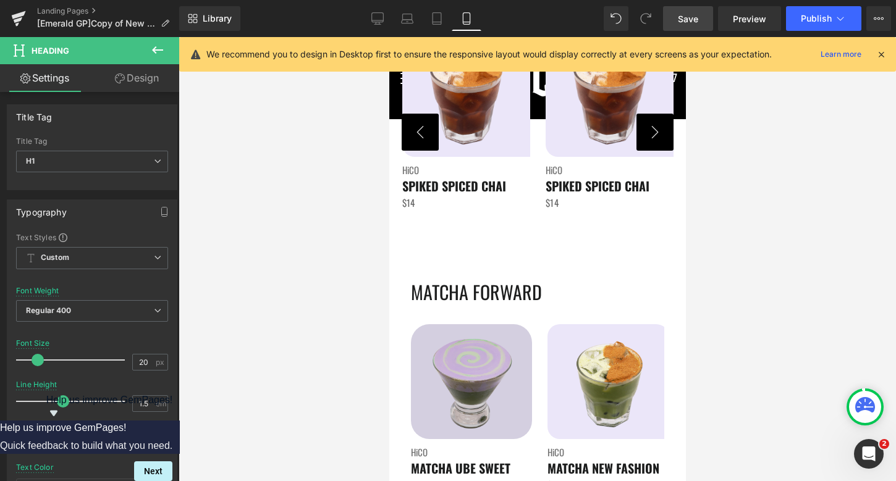
scroll to position [2149, 0]
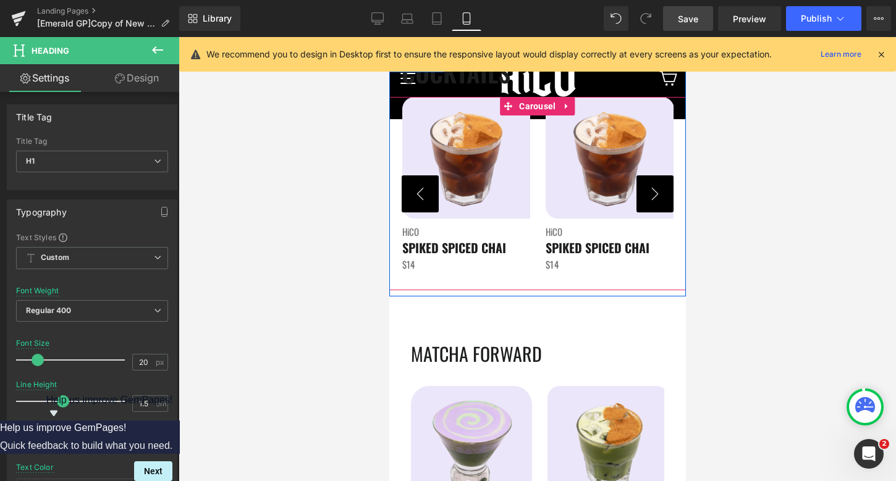
click at [421, 188] on button "‹" at bounding box center [419, 193] width 37 height 37
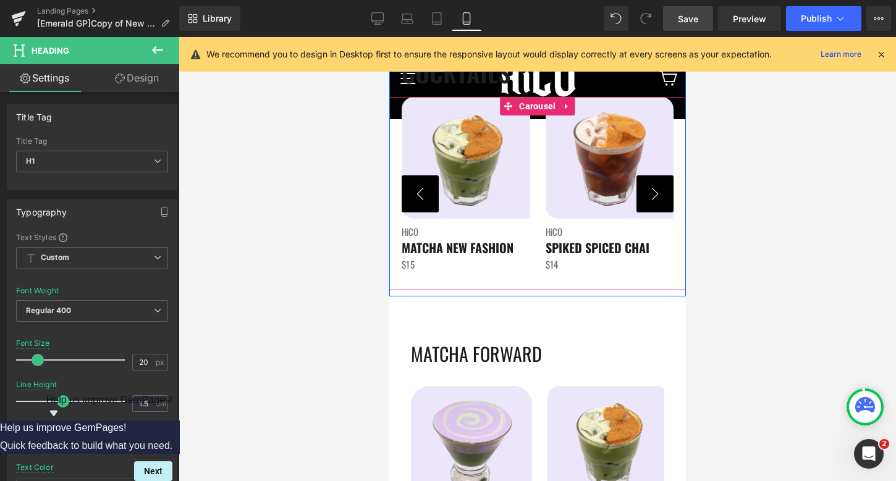
click at [421, 188] on button "‹" at bounding box center [419, 193] width 37 height 37
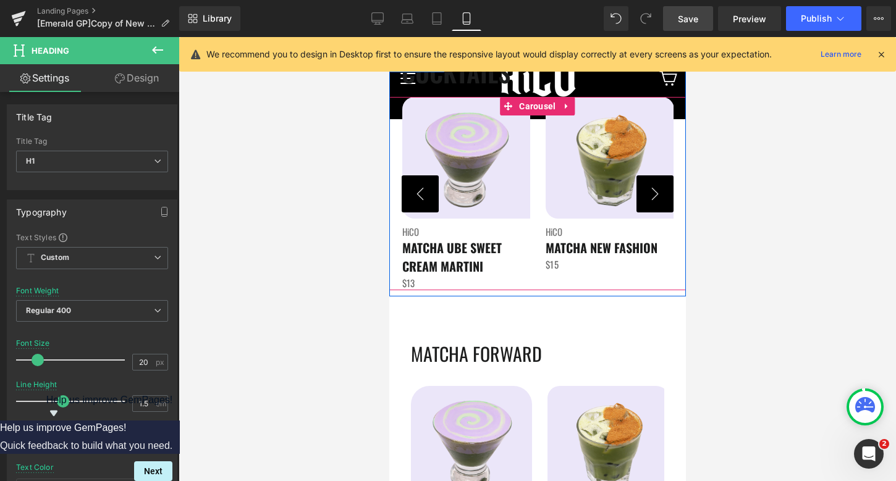
click at [652, 184] on button "›" at bounding box center [654, 193] width 37 height 37
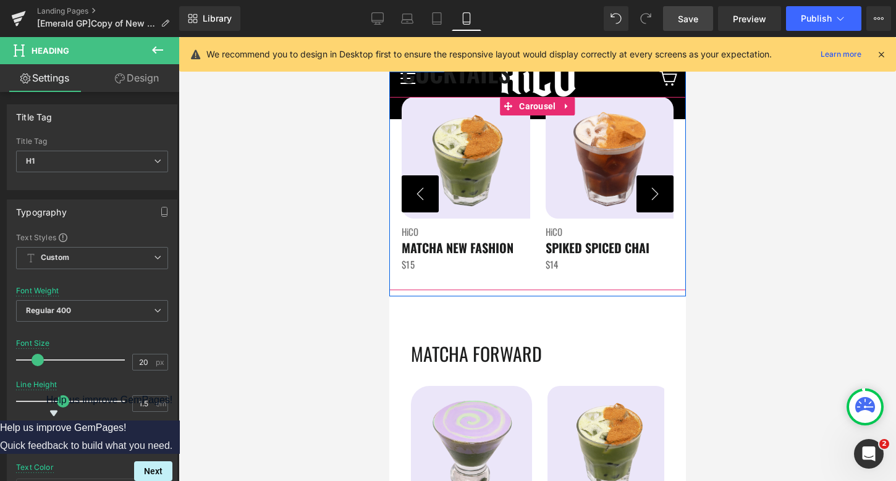
click at [652, 184] on button "›" at bounding box center [654, 193] width 37 height 37
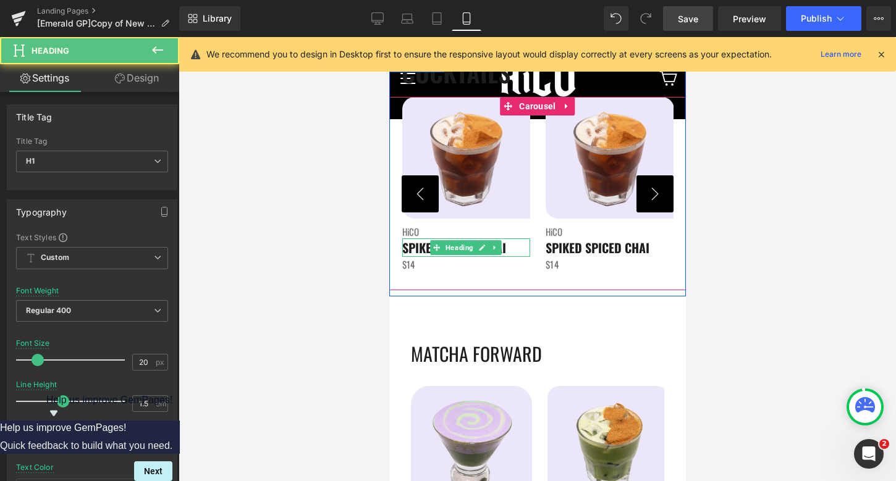
click at [420, 248] on span "SPIKED SPICED CHAI" at bounding box center [454, 247] width 104 height 19
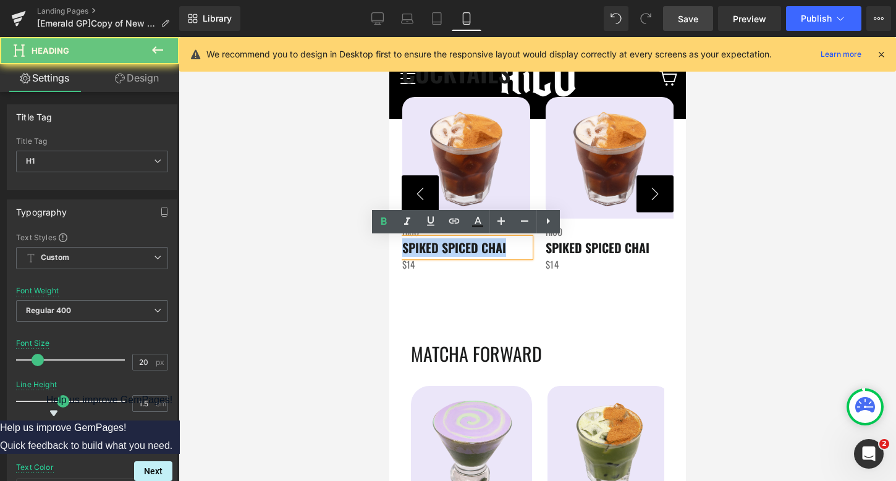
click at [420, 248] on span "SPIKED SPICED CHAI" at bounding box center [454, 247] width 104 height 19
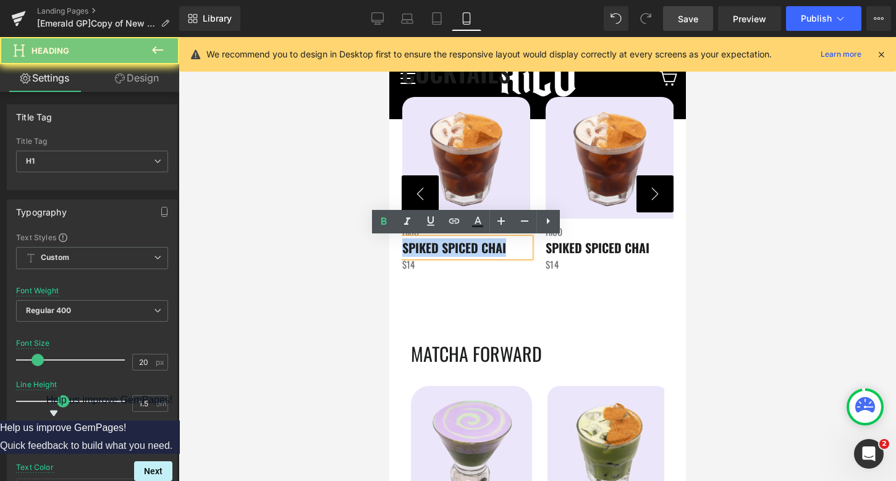
paste div
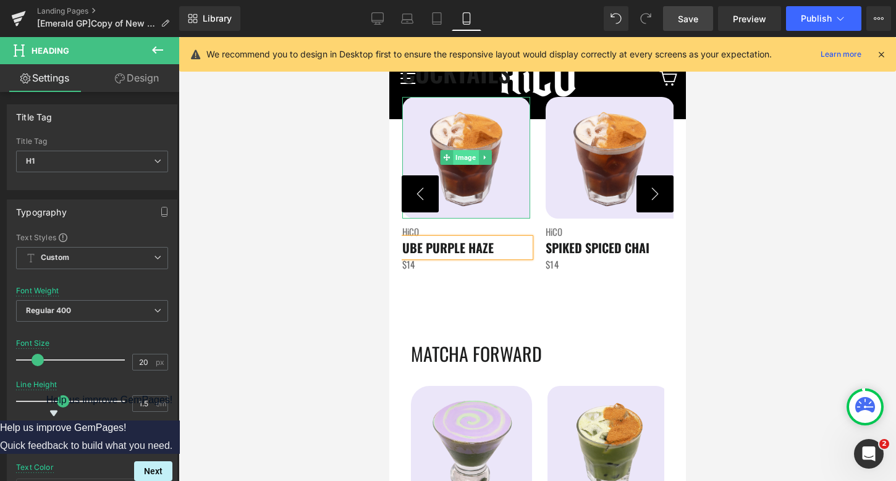
click at [466, 157] on span "Image" at bounding box center [465, 157] width 25 height 15
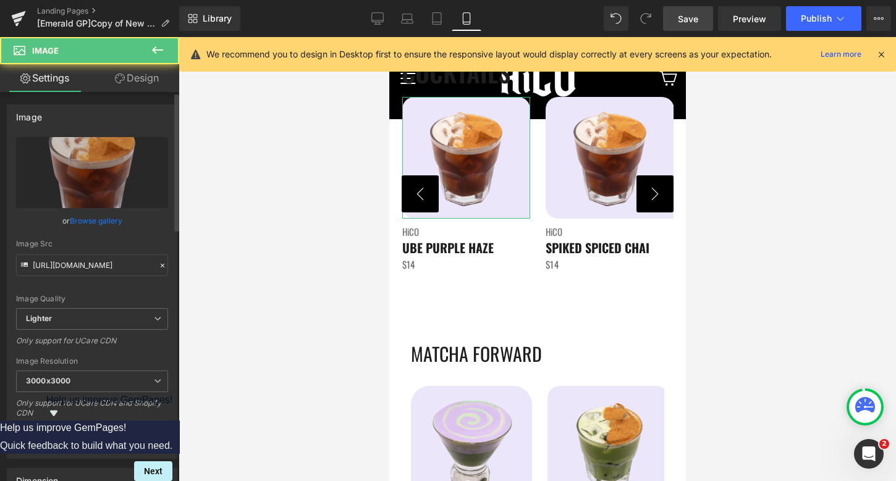
click at [105, 216] on link "Browse gallery" at bounding box center [96, 221] width 53 height 22
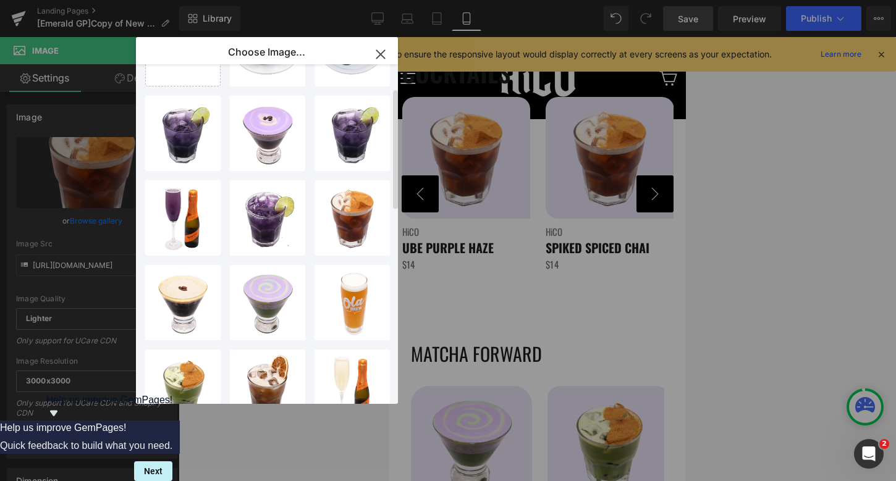
scroll to position [67, 0]
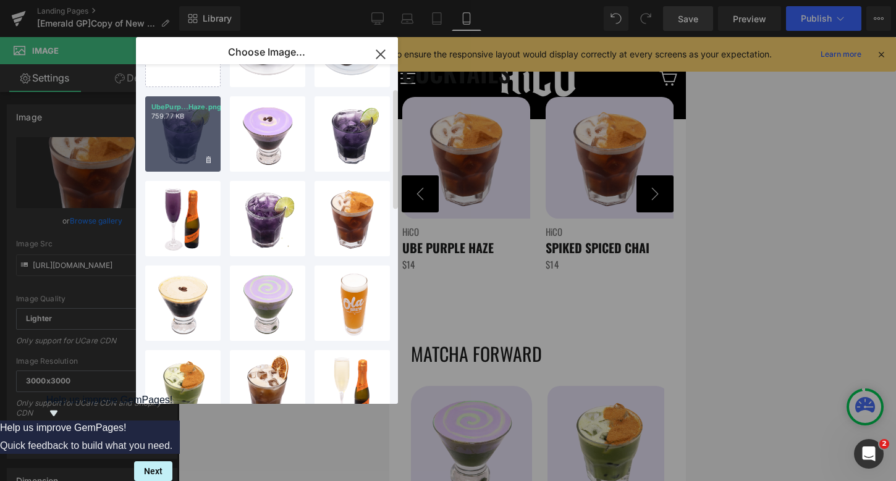
click at [161, 140] on div "UbePurp...Haze.png 759.77 KB" at bounding box center [182, 133] width 75 height 75
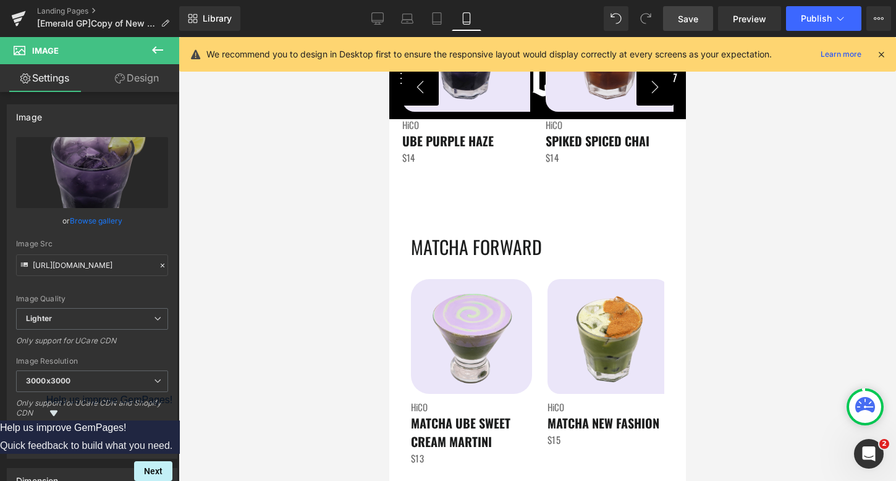
scroll to position [2125, 0]
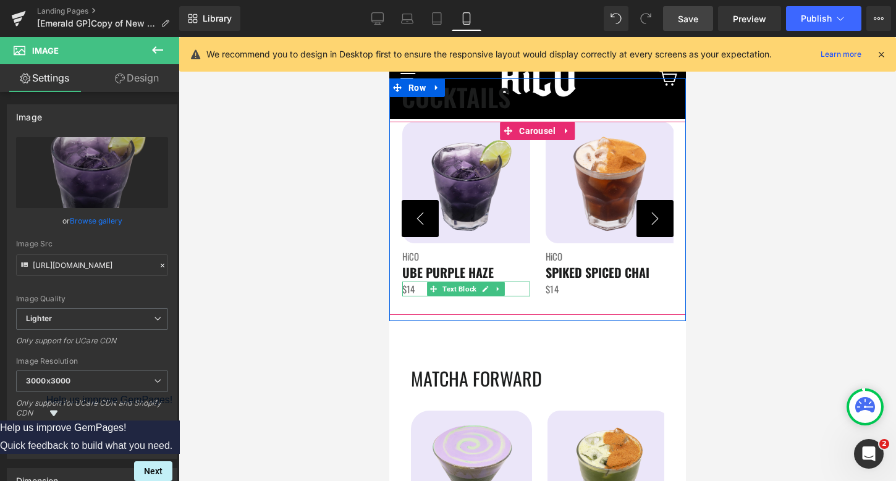
click at [413, 289] on span "$14" at bounding box center [408, 289] width 13 height 14
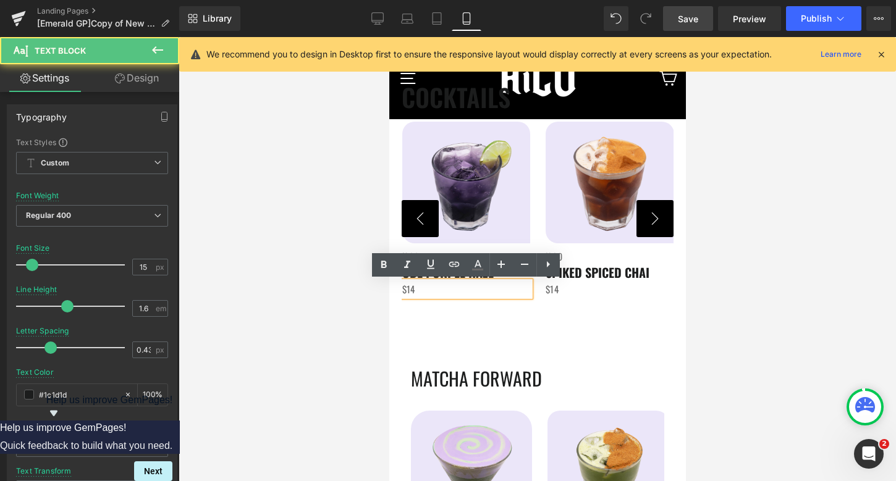
click at [413, 289] on span "$14" at bounding box center [408, 289] width 13 height 14
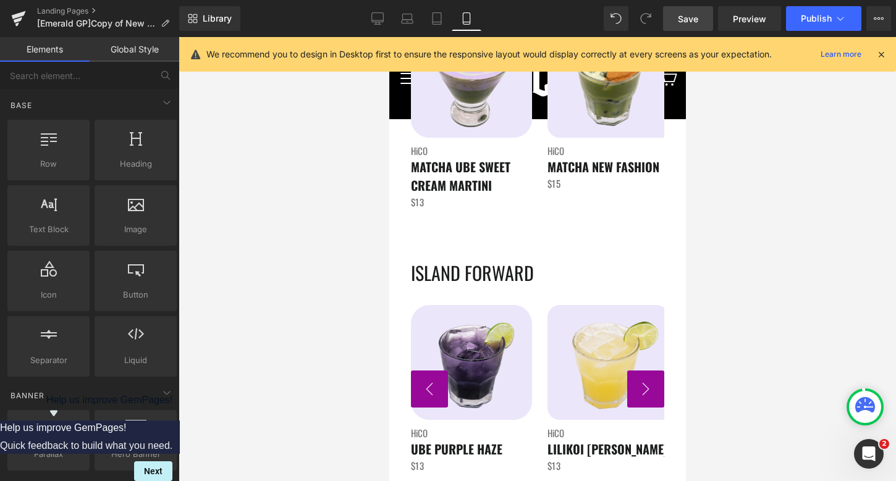
scroll to position [2593, 0]
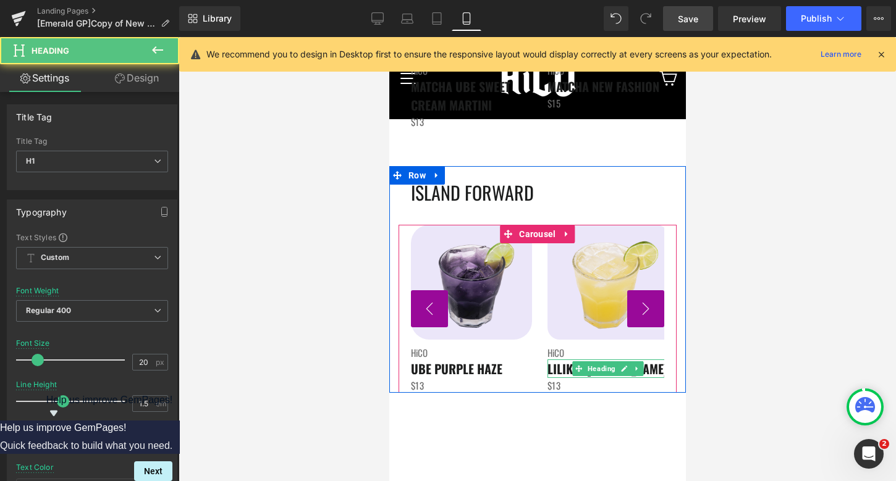
click at [562, 369] on span "LILIKOI [PERSON_NAME]" at bounding box center [607, 369] width 120 height 19
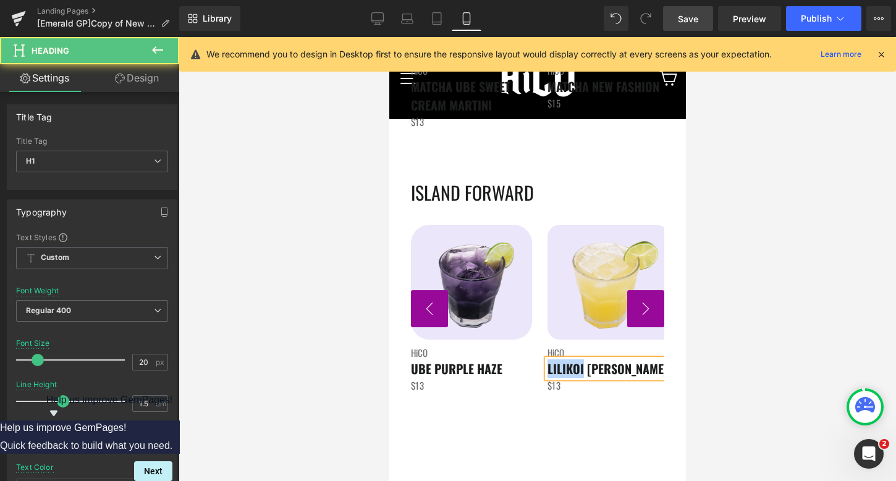
click at [562, 369] on span "LILIKOI [PERSON_NAME]" at bounding box center [607, 369] width 120 height 19
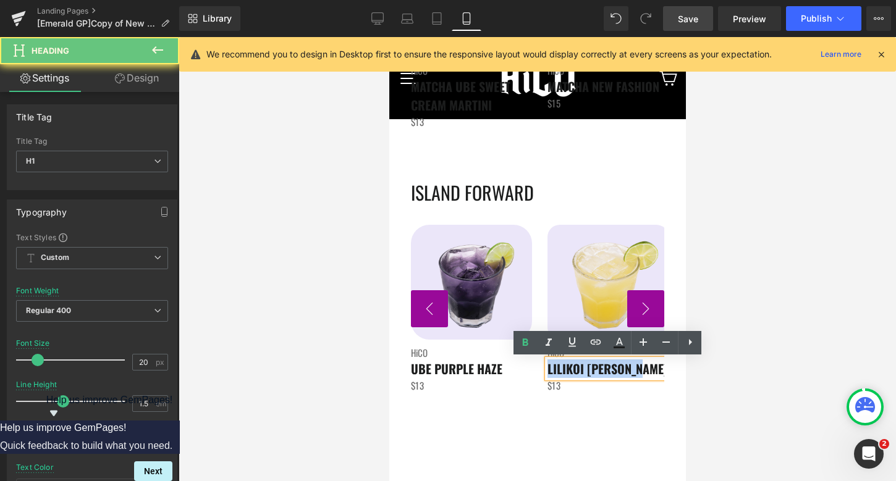
click at [562, 369] on span "LILIKOI [PERSON_NAME]" at bounding box center [607, 369] width 120 height 19
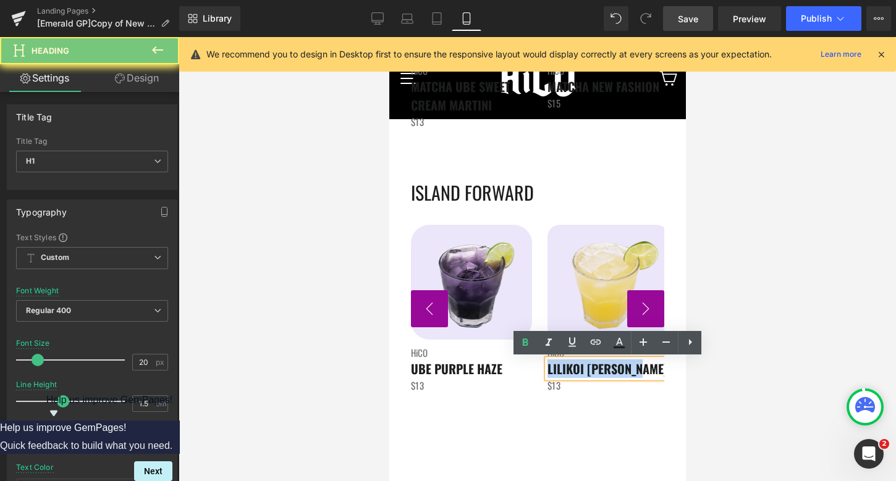
copy span "LILIKOI [PERSON_NAME]"
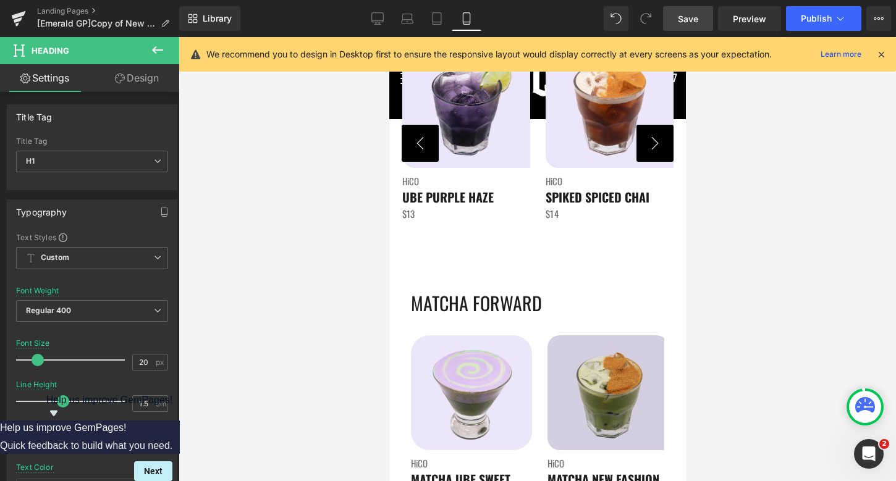
scroll to position [2196, 0]
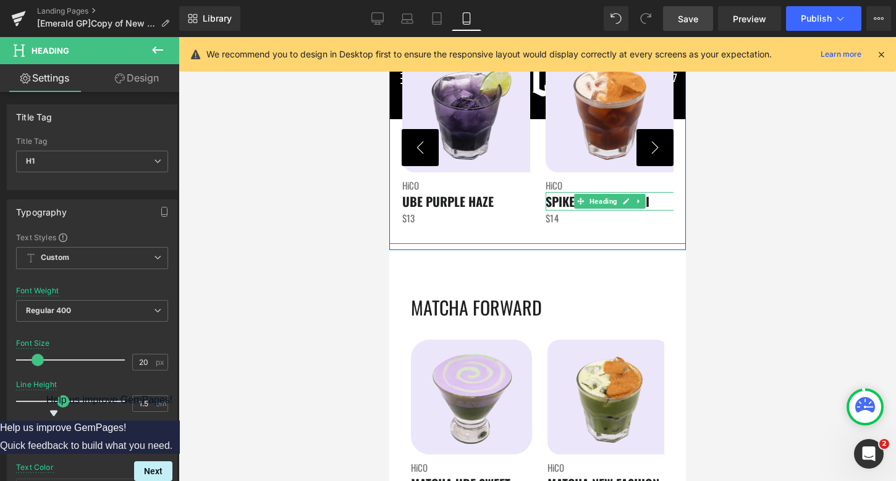
click at [549, 205] on span "SPIKED SPICED CHAI" at bounding box center [597, 201] width 104 height 19
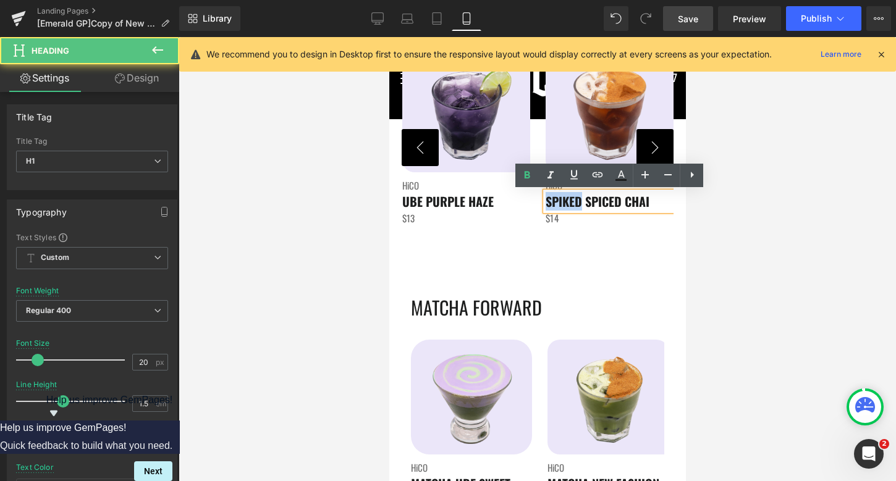
click at [549, 205] on span "SPIKED SPICED CHAI" at bounding box center [597, 201] width 104 height 19
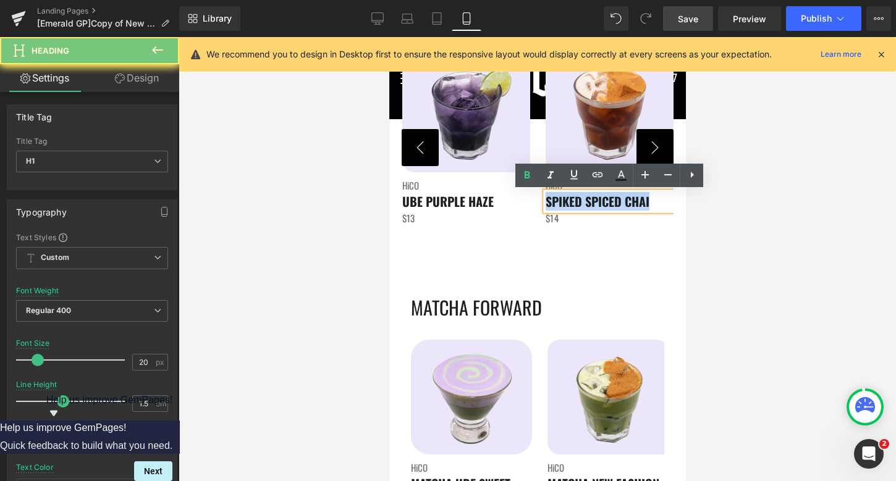
click at [549, 205] on span "SPIKED SPICED CHAI" at bounding box center [597, 201] width 104 height 19
paste div
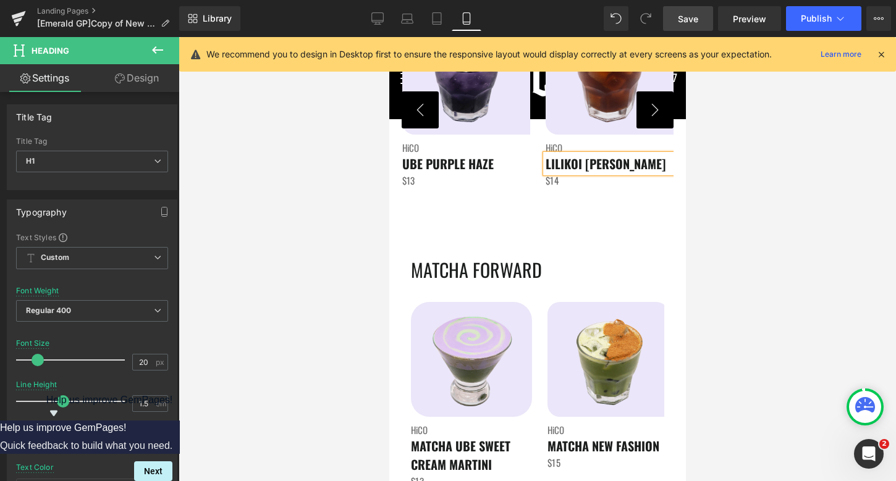
scroll to position [2206, 0]
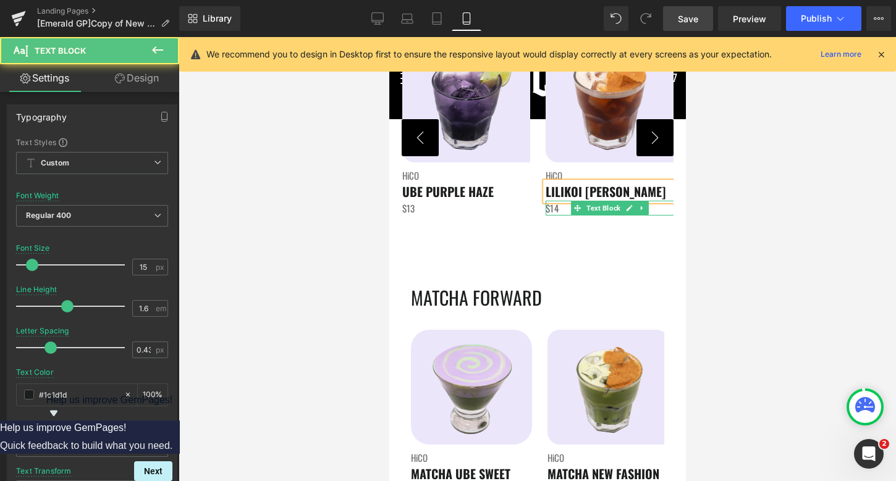
click at [555, 208] on span "$14" at bounding box center [551, 208] width 13 height 14
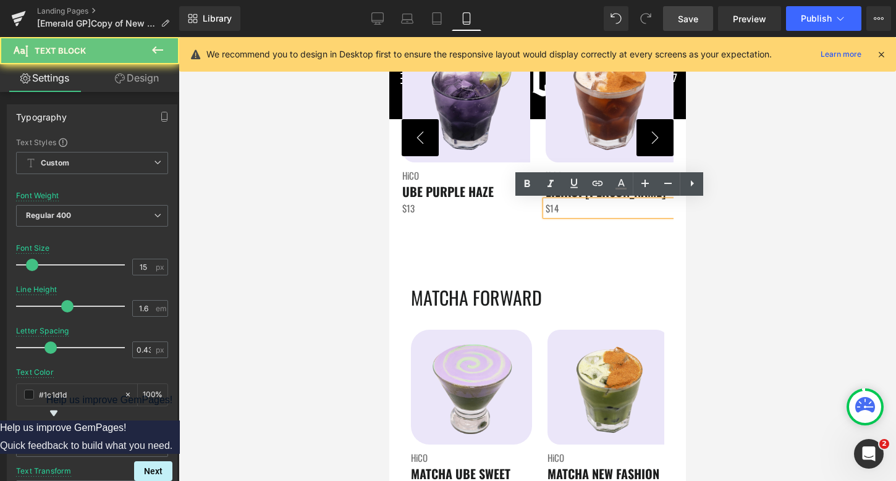
click at [560, 209] on p "$14" at bounding box center [609, 208] width 129 height 15
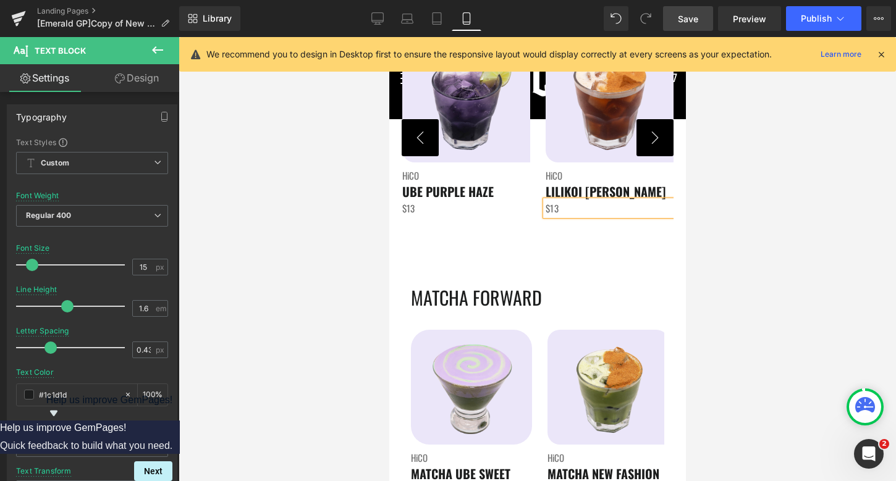
click at [651, 150] on button "›" at bounding box center [654, 137] width 37 height 37
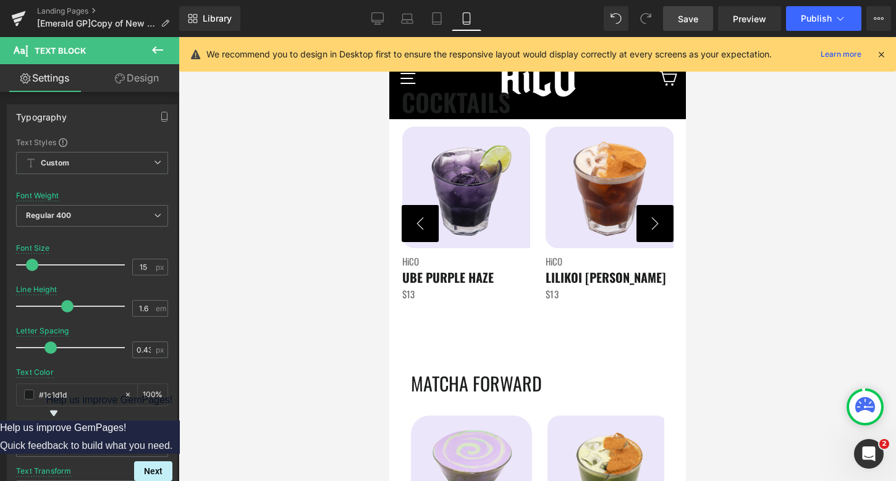
scroll to position [2101, 0]
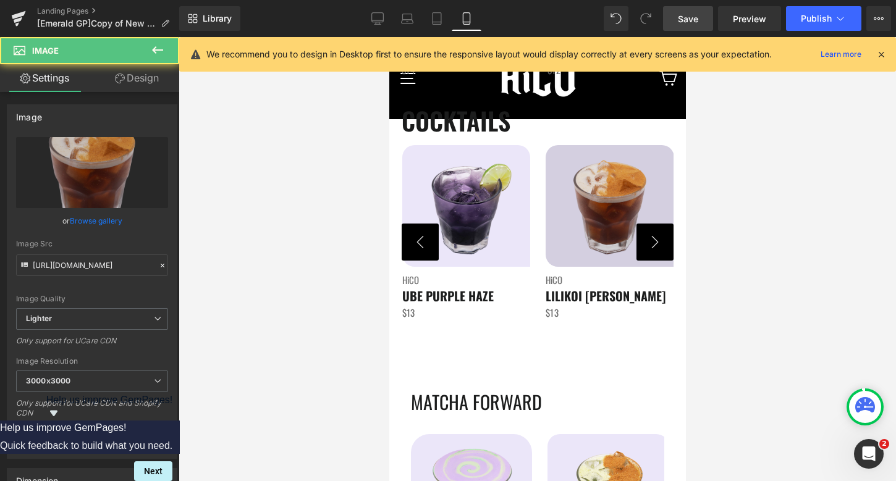
click at [609, 211] on div "Image" at bounding box center [609, 205] width 129 height 121
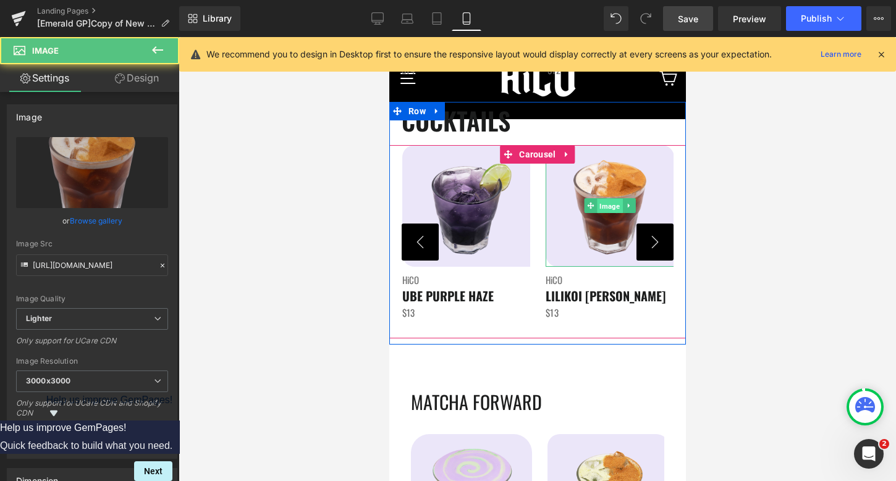
click at [609, 207] on span "Image" at bounding box center [608, 206] width 25 height 15
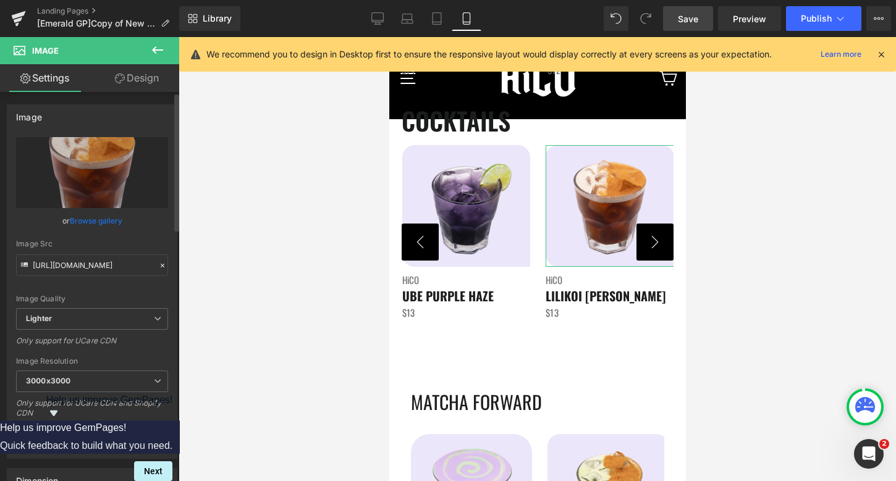
click at [93, 217] on link "Browse gallery" at bounding box center [96, 221] width 53 height 22
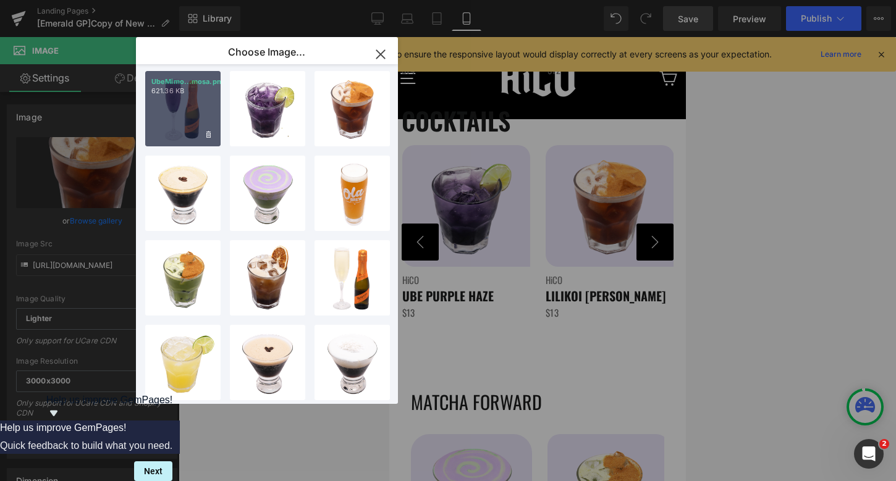
scroll to position [188, 0]
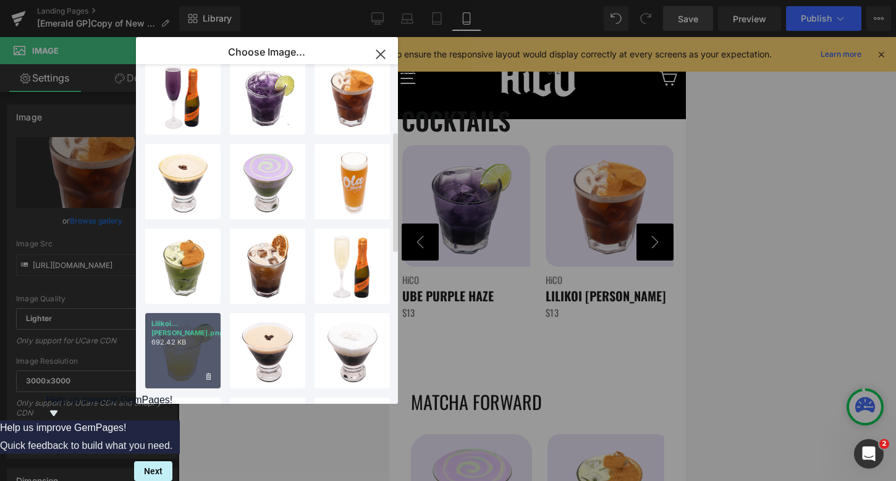
click at [182, 338] on p "692.42 KB" at bounding box center [182, 342] width 63 height 9
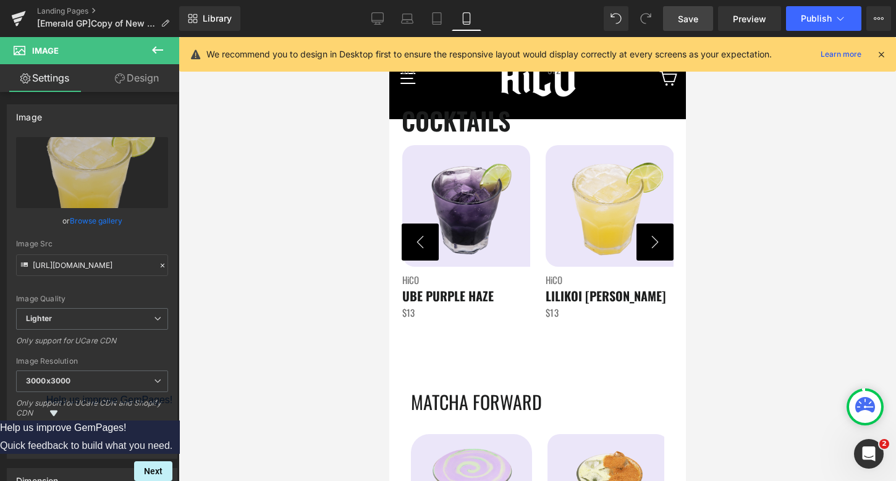
click at [156, 43] on icon at bounding box center [157, 50] width 15 height 15
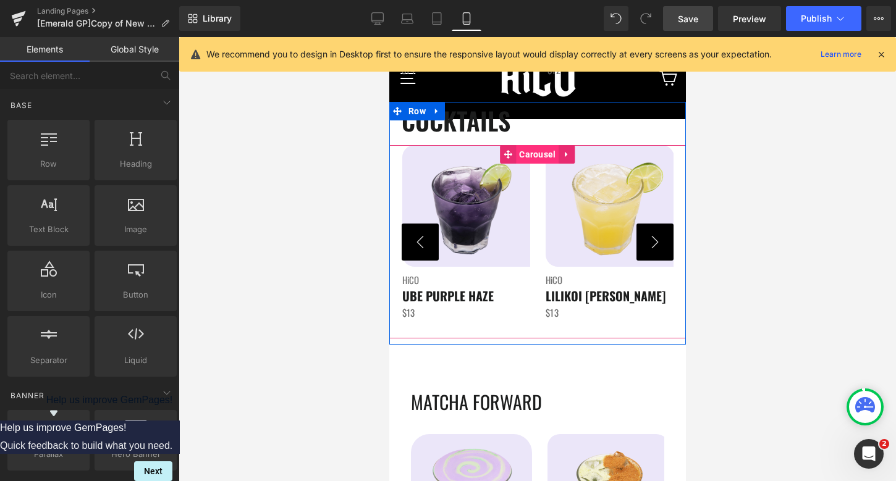
click at [546, 151] on span "Carousel" at bounding box center [536, 154] width 43 height 19
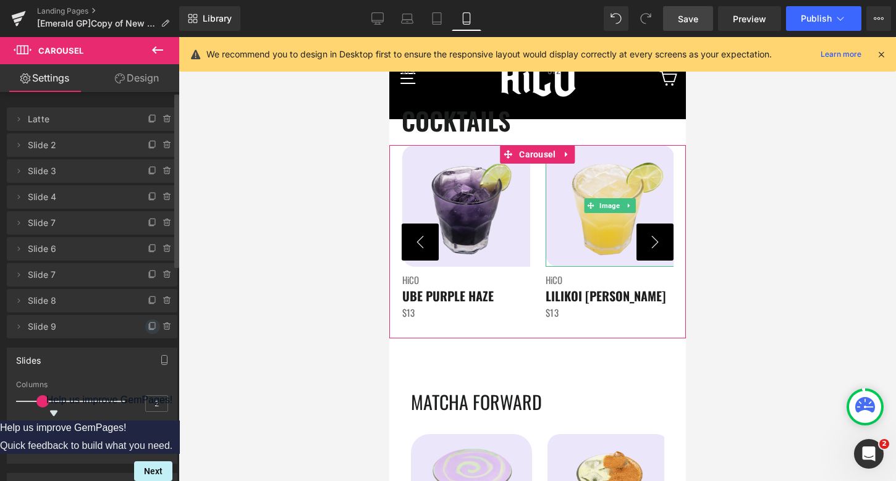
click at [148, 329] on icon at bounding box center [153, 327] width 10 height 10
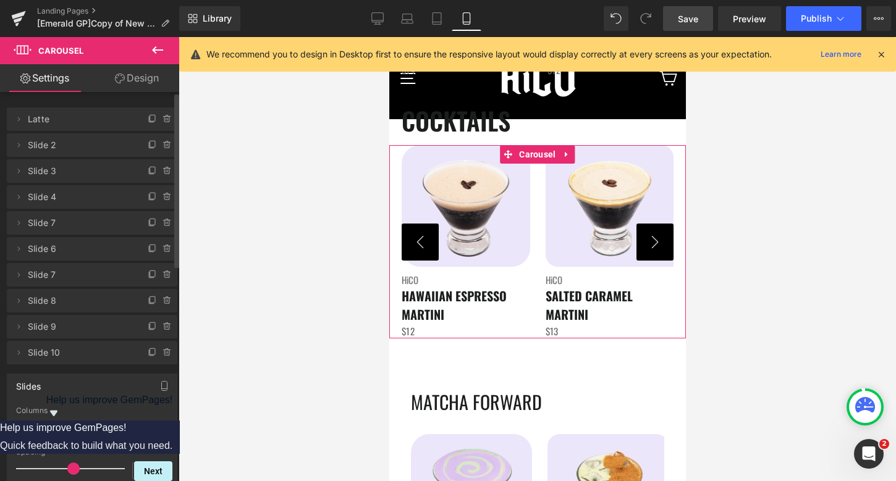
click at [148, 329] on icon at bounding box center [153, 327] width 10 height 10
click at [148, 327] on icon at bounding box center [153, 327] width 10 height 10
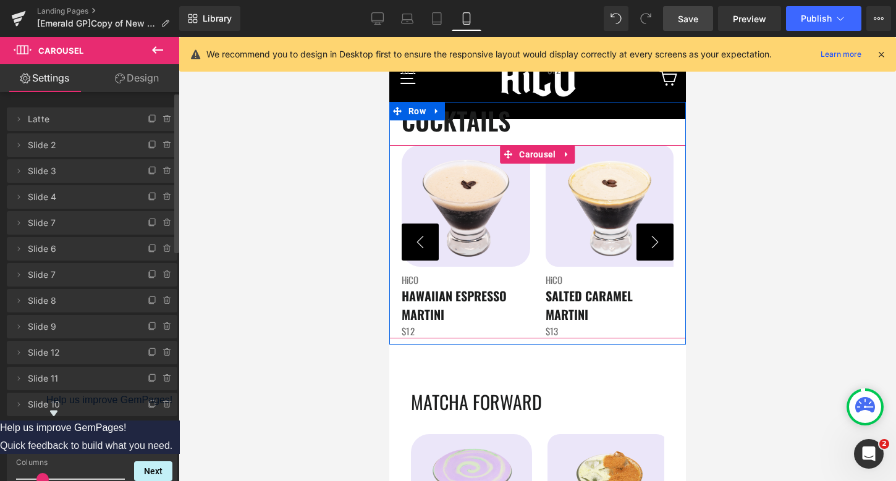
click at [422, 251] on button "‹" at bounding box center [419, 242] width 37 height 37
click at [654, 245] on button "›" at bounding box center [654, 242] width 37 height 37
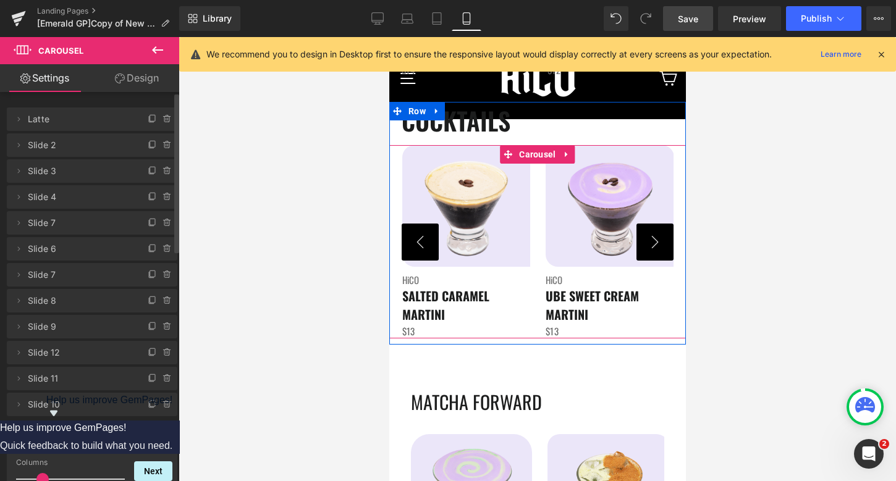
click at [654, 245] on button "›" at bounding box center [654, 242] width 37 height 37
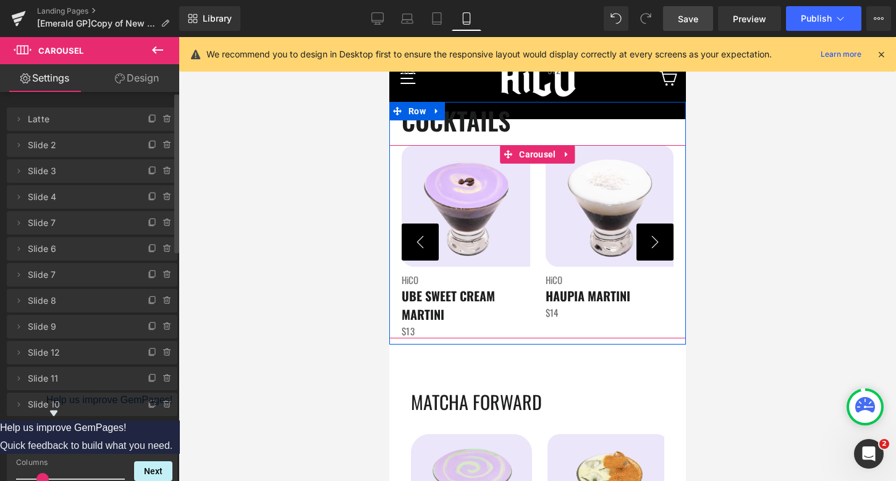
click at [654, 245] on button "›" at bounding box center [654, 242] width 37 height 37
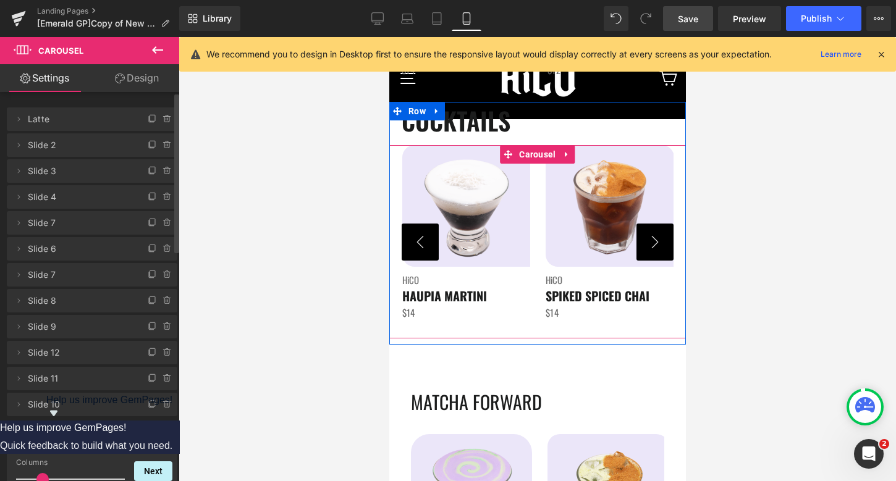
click at [654, 245] on button "›" at bounding box center [654, 242] width 37 height 37
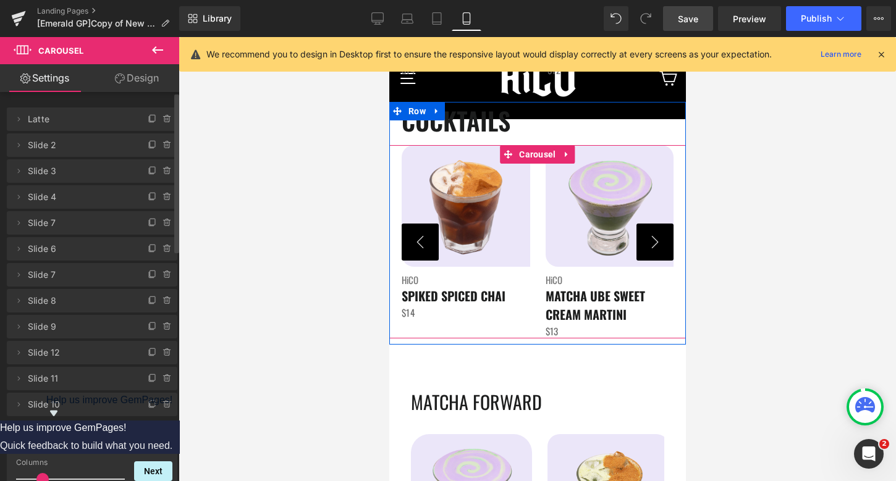
click at [654, 245] on button "›" at bounding box center [654, 242] width 37 height 37
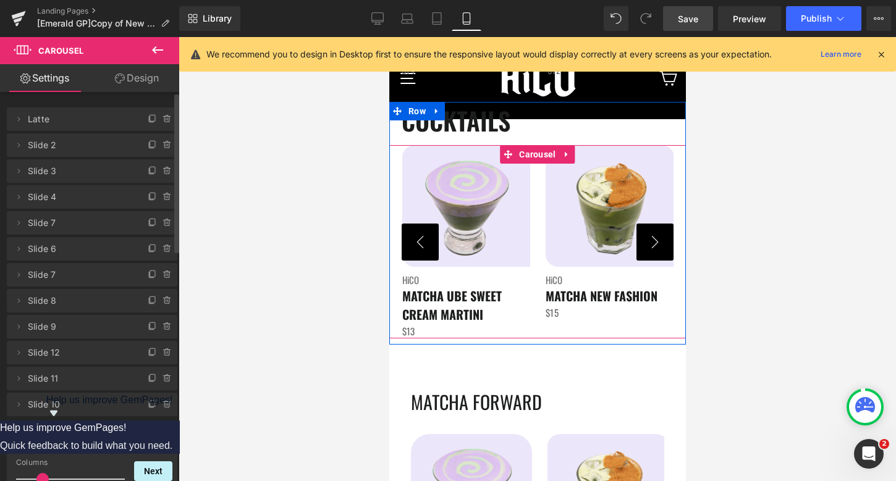
click at [654, 245] on button "›" at bounding box center [654, 242] width 37 height 37
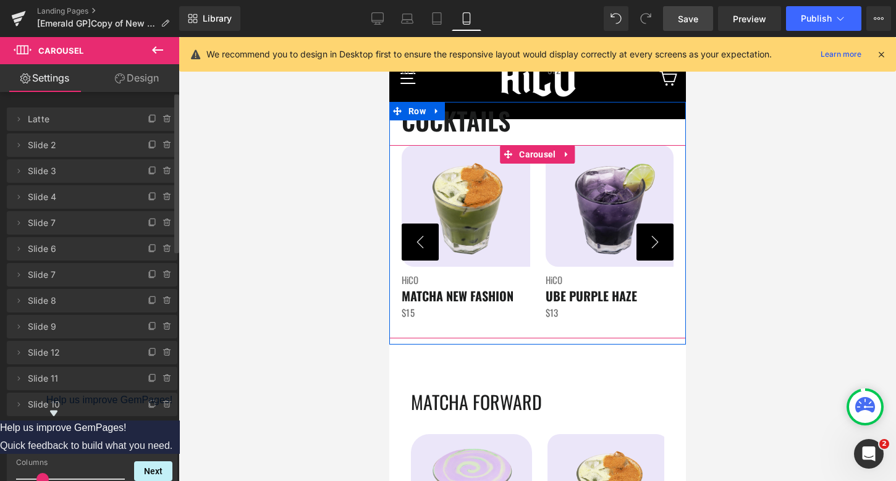
click at [654, 245] on button "›" at bounding box center [654, 242] width 37 height 37
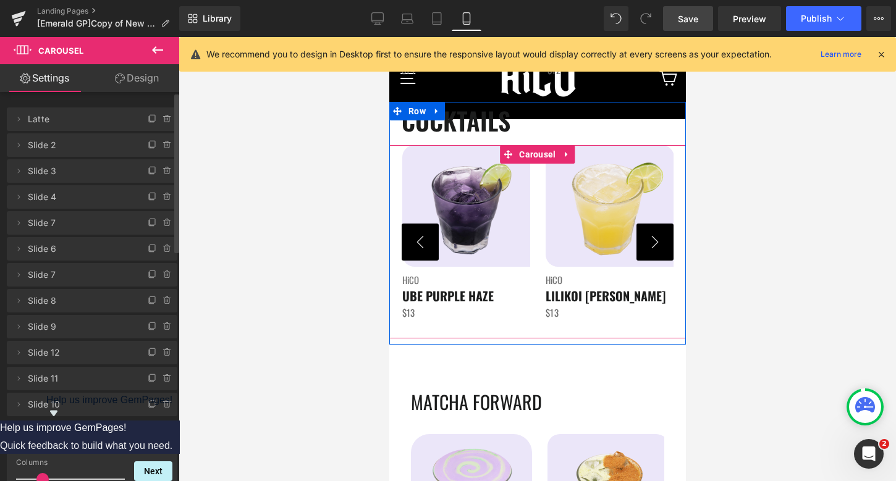
click at [654, 245] on button "›" at bounding box center [654, 242] width 37 height 37
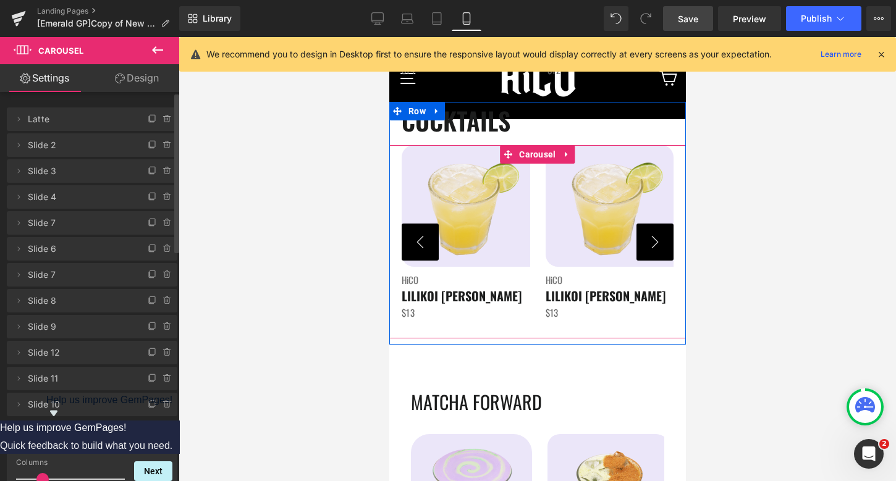
click at [654, 245] on button "›" at bounding box center [654, 242] width 37 height 37
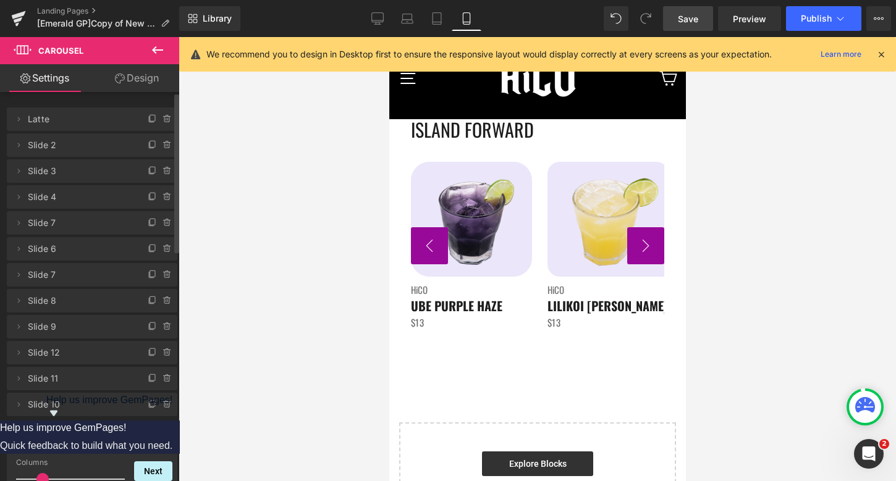
scroll to position [2671, 0]
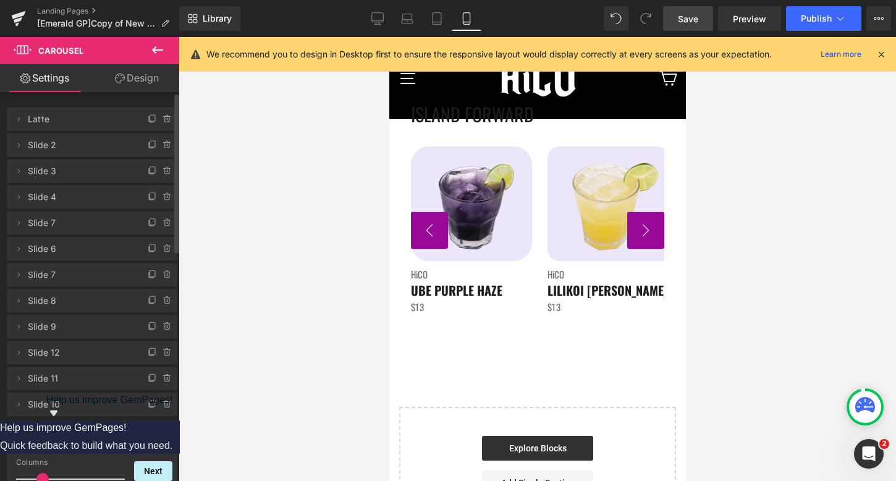
click at [649, 230] on button "›" at bounding box center [644, 230] width 37 height 37
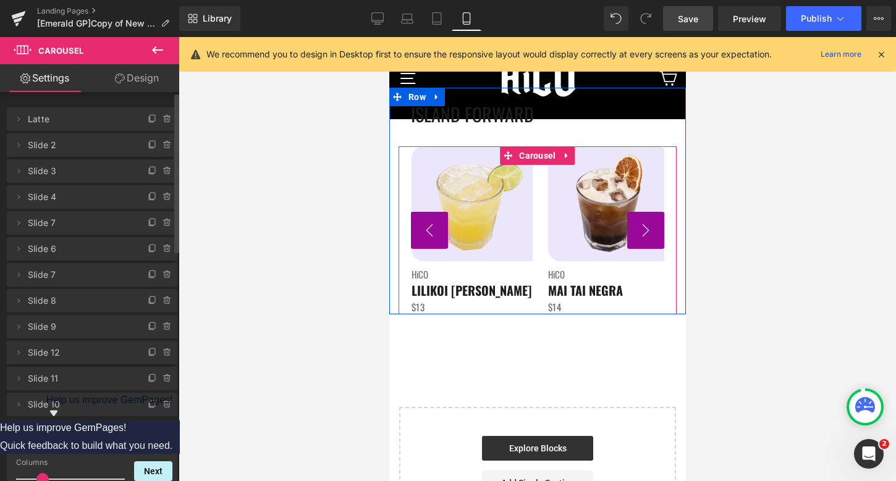
click at [649, 230] on button "›" at bounding box center [644, 230] width 37 height 37
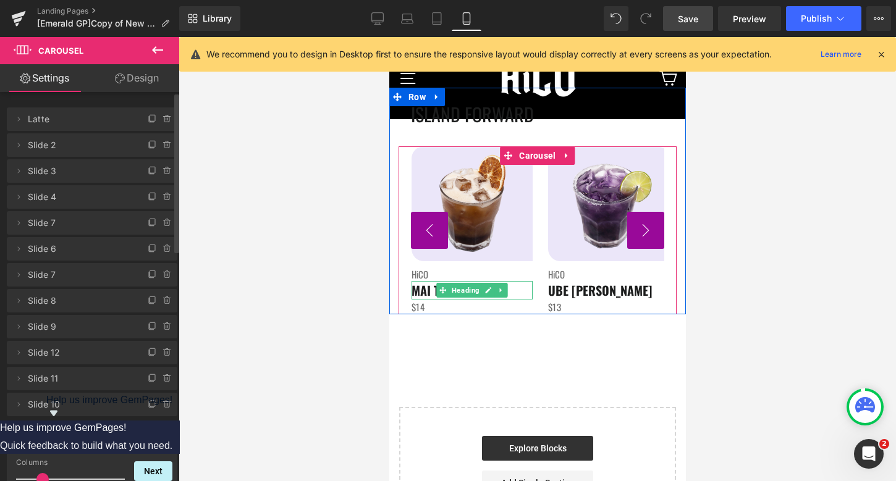
click at [423, 293] on span "MAI TAI NEGRA" at bounding box center [448, 290] width 75 height 19
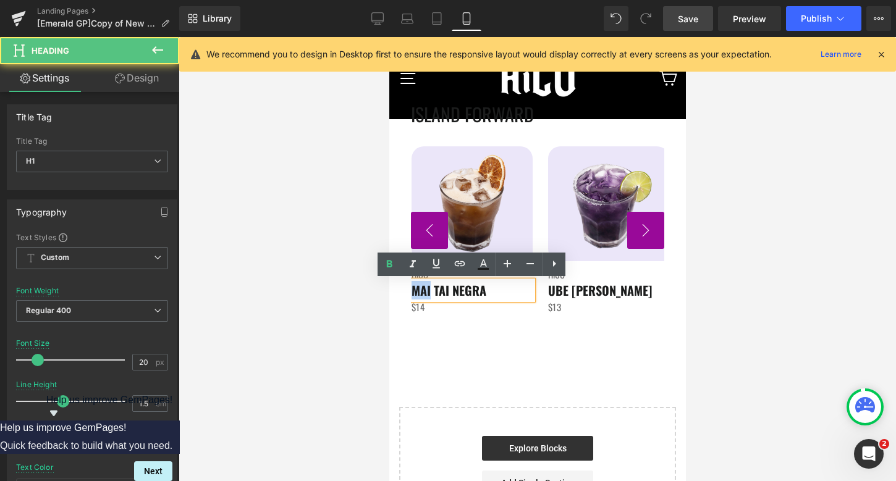
click at [423, 293] on span "MAI TAI NEGRA" at bounding box center [448, 290] width 75 height 19
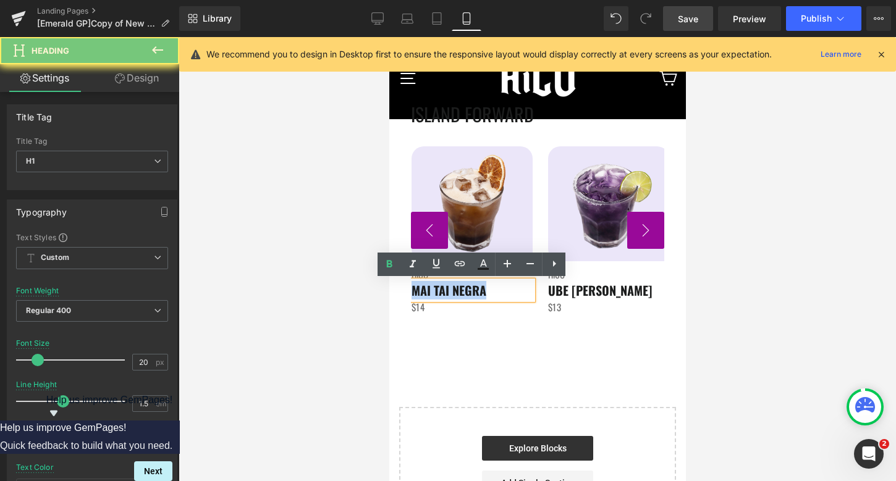
click at [423, 293] on span "MAI TAI NEGRA" at bounding box center [448, 290] width 75 height 19
copy span "MAI TAI NEGRA"
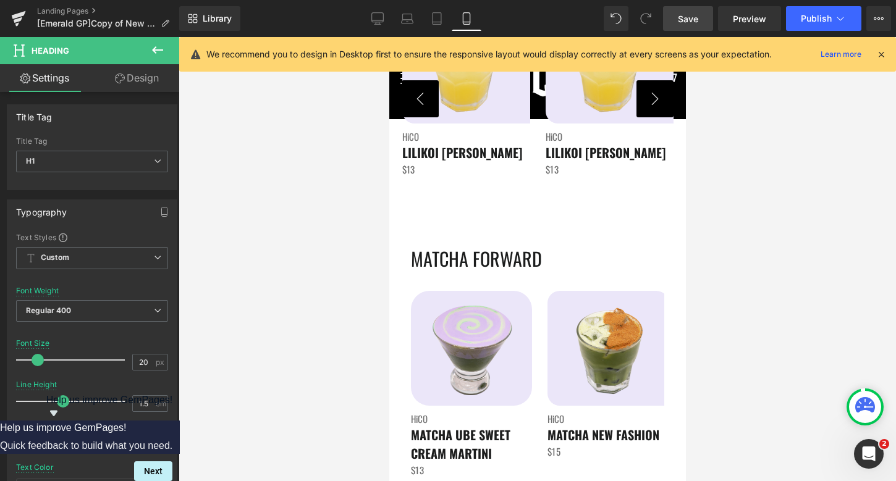
scroll to position [2136, 0]
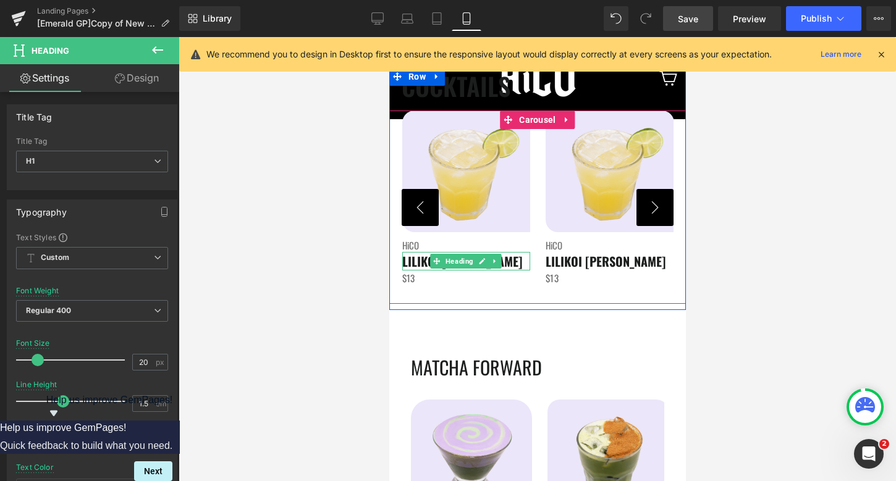
click at [412, 263] on b "LILIKOI [PERSON_NAME]" at bounding box center [462, 261] width 120 height 19
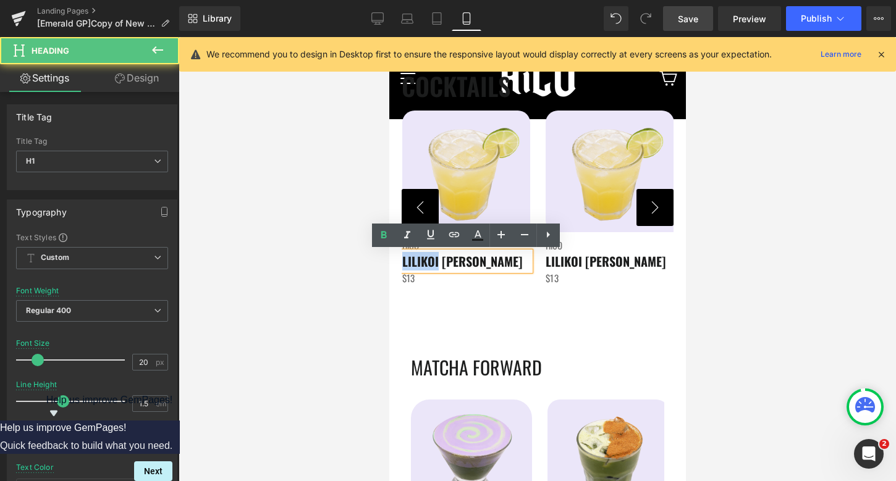
click at [412, 263] on b "LILIKOI [PERSON_NAME]" at bounding box center [462, 261] width 120 height 19
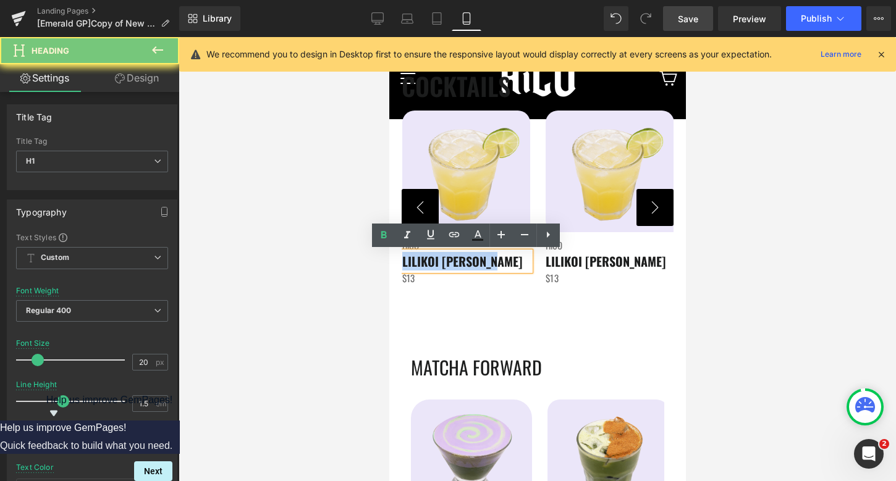
click at [412, 263] on b "LILIKOI [PERSON_NAME]" at bounding box center [462, 261] width 120 height 19
paste div
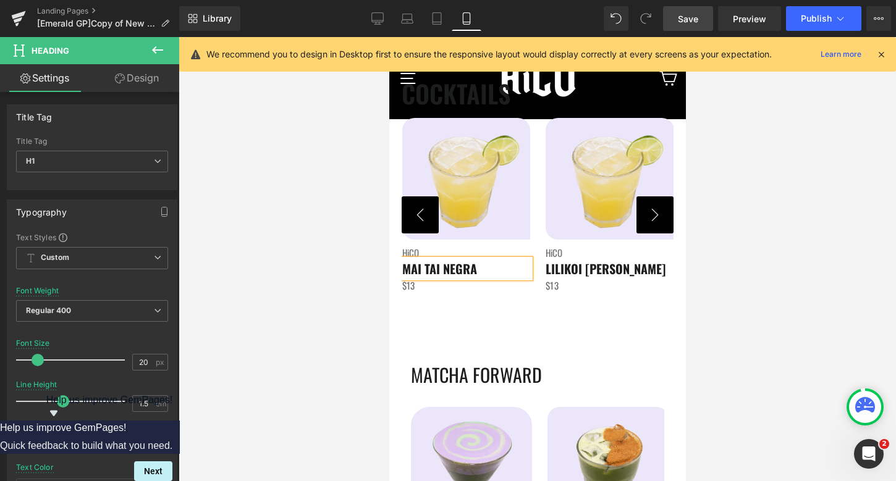
scroll to position [2118, 0]
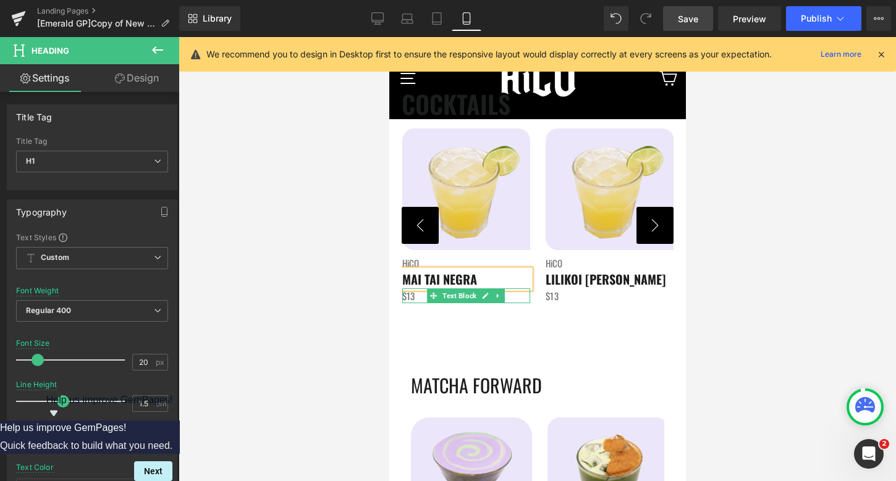
click at [415, 295] on p "$13" at bounding box center [466, 296] width 129 height 15
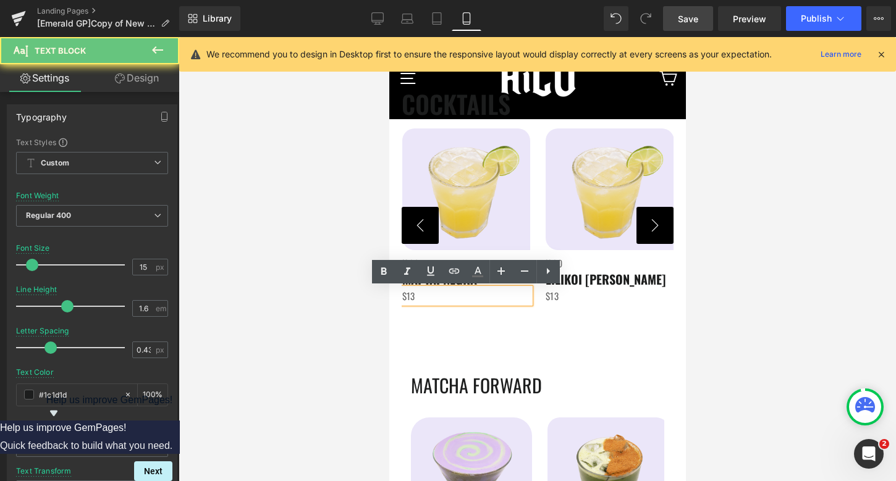
click at [418, 295] on p "$13" at bounding box center [466, 296] width 129 height 15
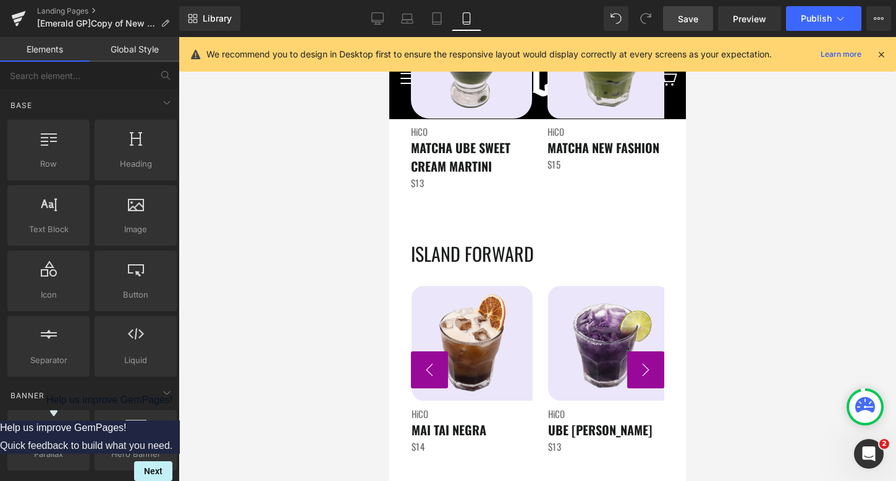
scroll to position [2577, 0]
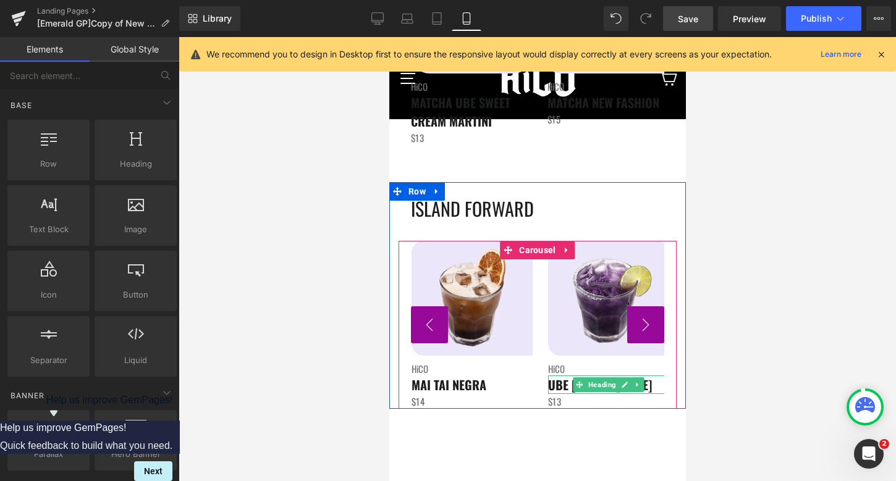
click at [551, 381] on span "UBE [PERSON_NAME]" at bounding box center [599, 385] width 104 height 19
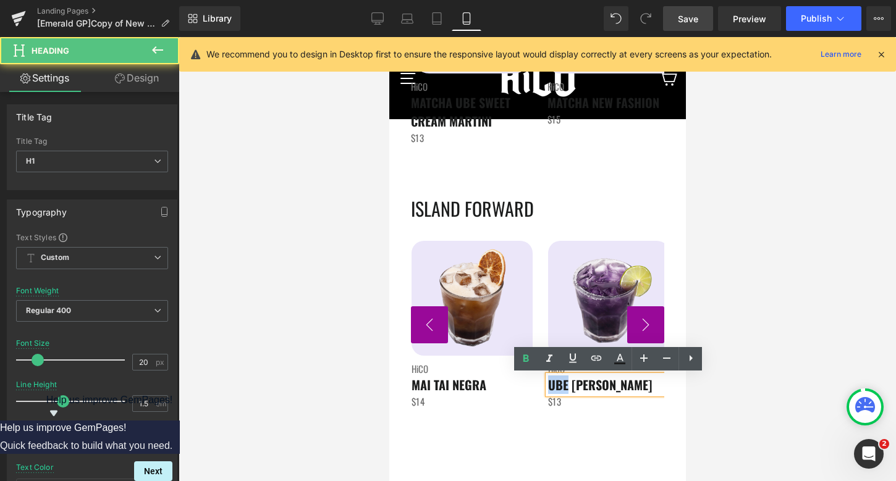
click at [551, 381] on span "UBE [PERSON_NAME]" at bounding box center [599, 385] width 104 height 19
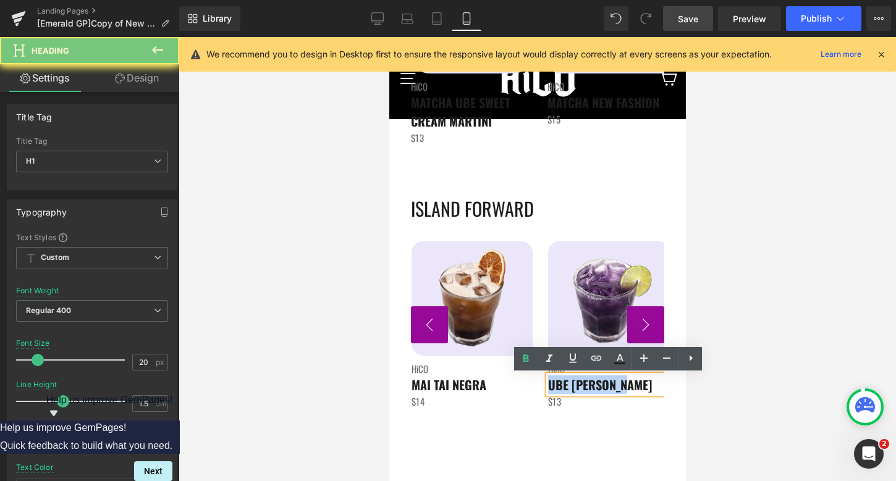
click at [551, 381] on span "UBE [PERSON_NAME]" at bounding box center [599, 385] width 104 height 19
copy span "UBE [PERSON_NAME]"
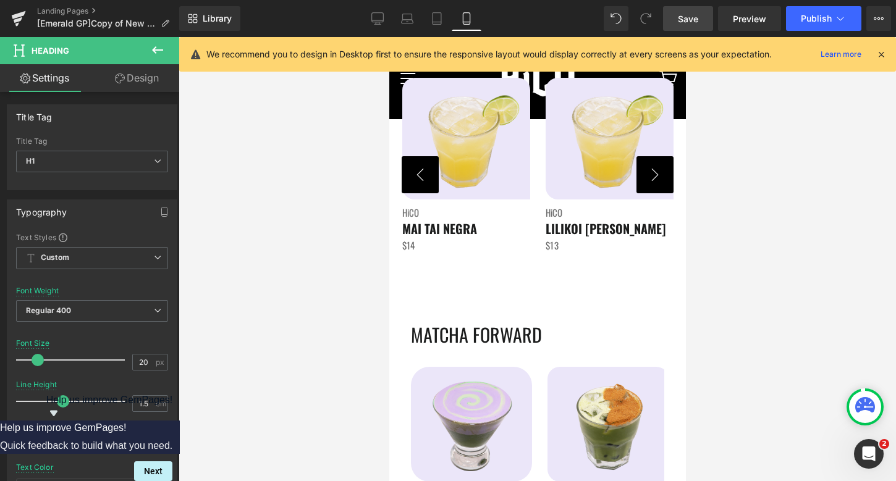
scroll to position [2114, 0]
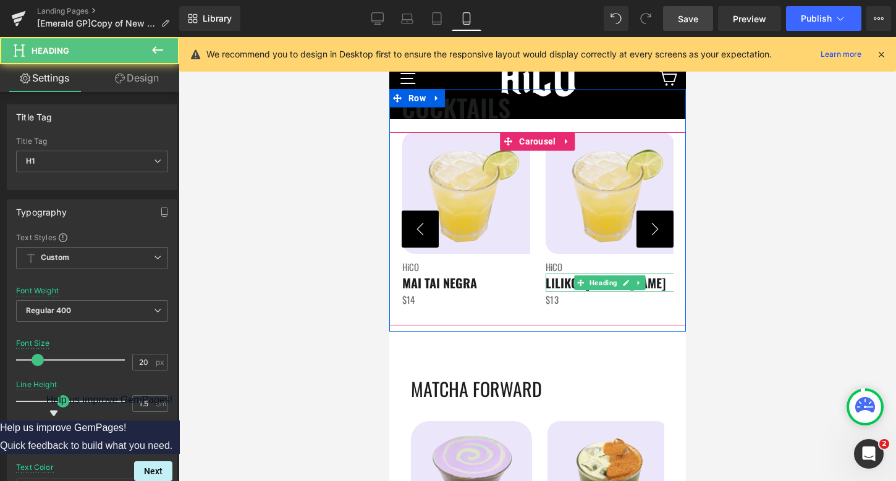
click at [562, 284] on b "LILIKOI [PERSON_NAME]" at bounding box center [605, 283] width 120 height 19
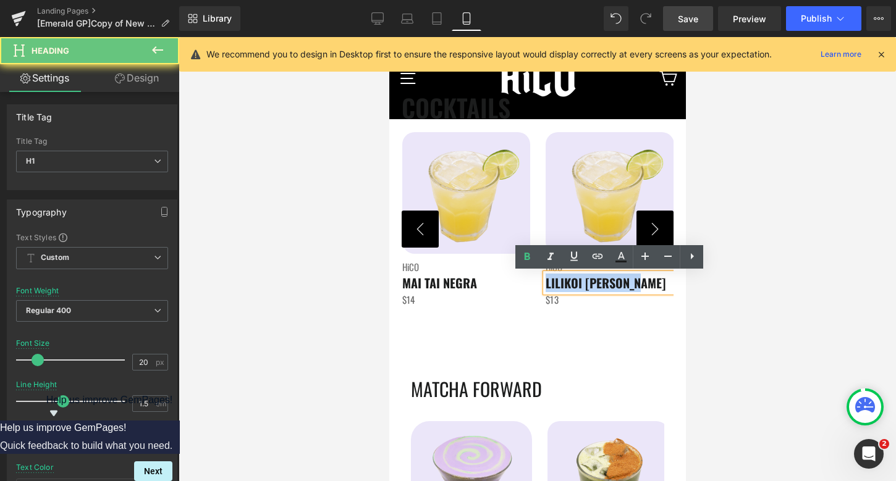
click at [562, 284] on b "LILIKOI [PERSON_NAME]" at bounding box center [605, 283] width 120 height 19
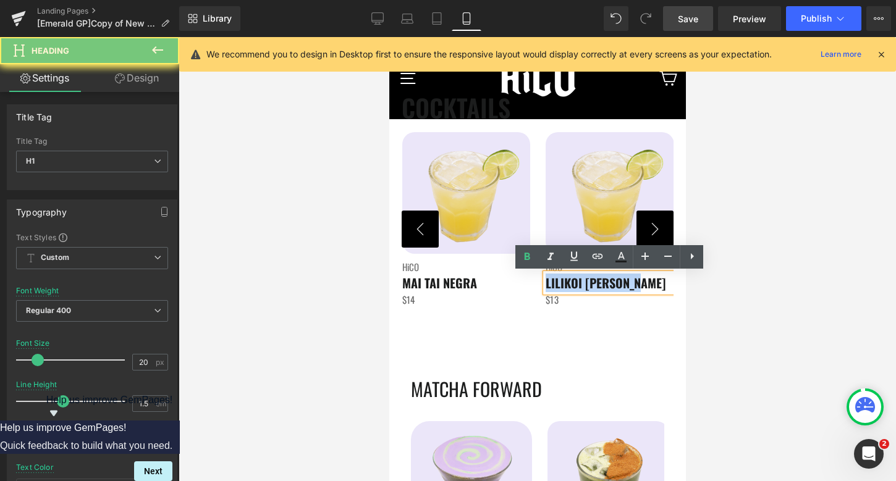
paste div
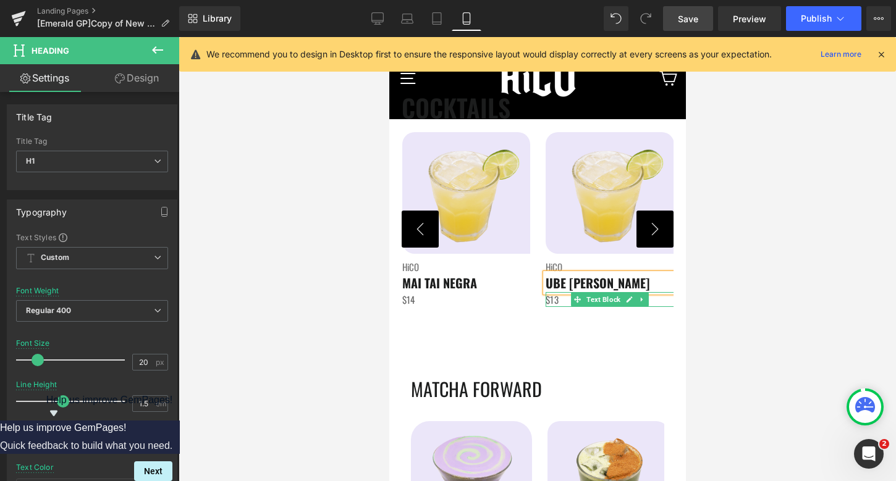
click at [556, 300] on span "$13" at bounding box center [551, 300] width 13 height 14
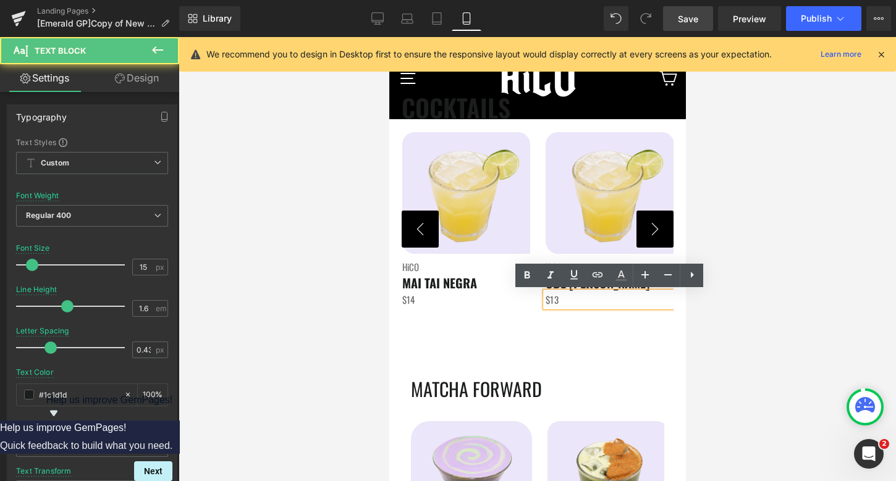
click at [563, 300] on p "$13" at bounding box center [609, 299] width 129 height 15
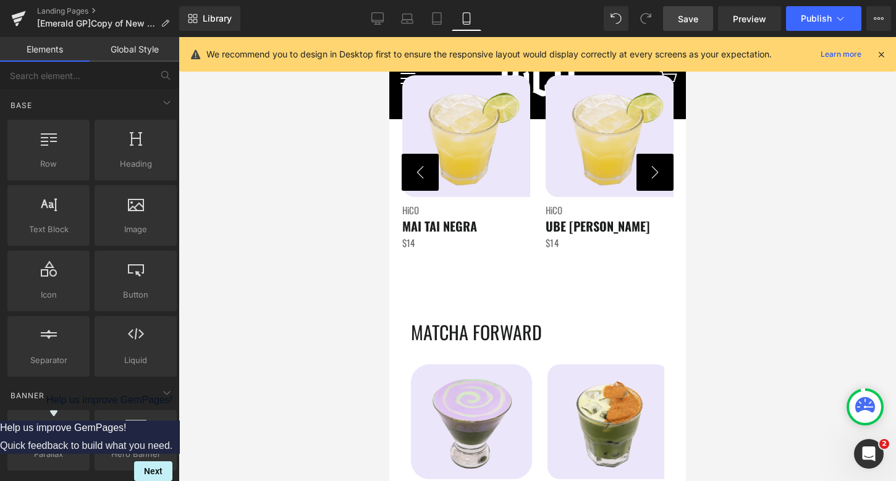
scroll to position [2168, 0]
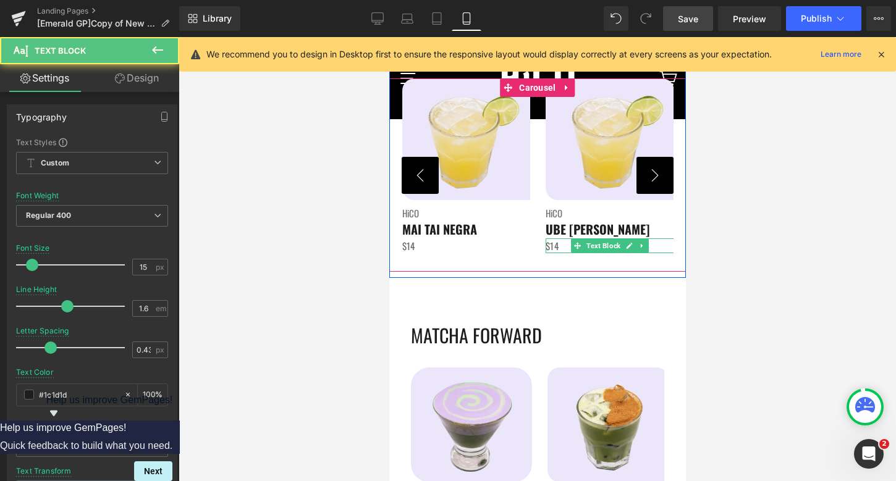
click at [559, 248] on p "$14" at bounding box center [609, 245] width 129 height 15
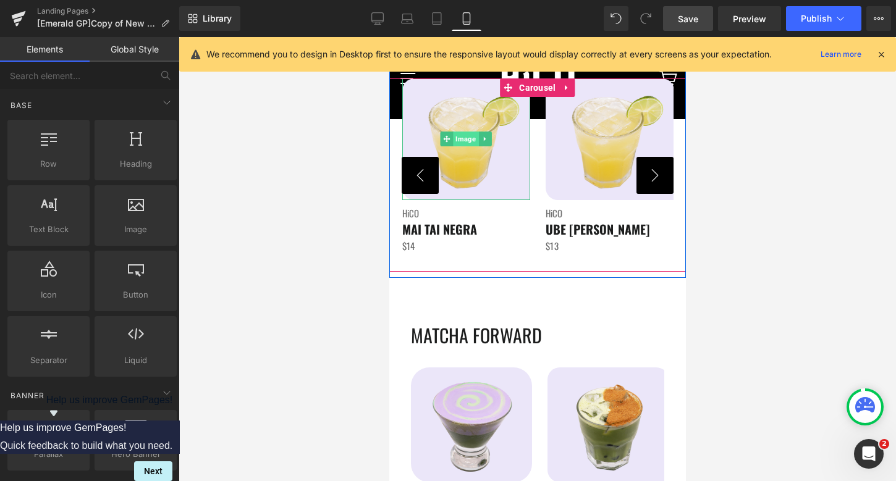
click at [468, 135] on span "Image" at bounding box center [465, 139] width 25 height 15
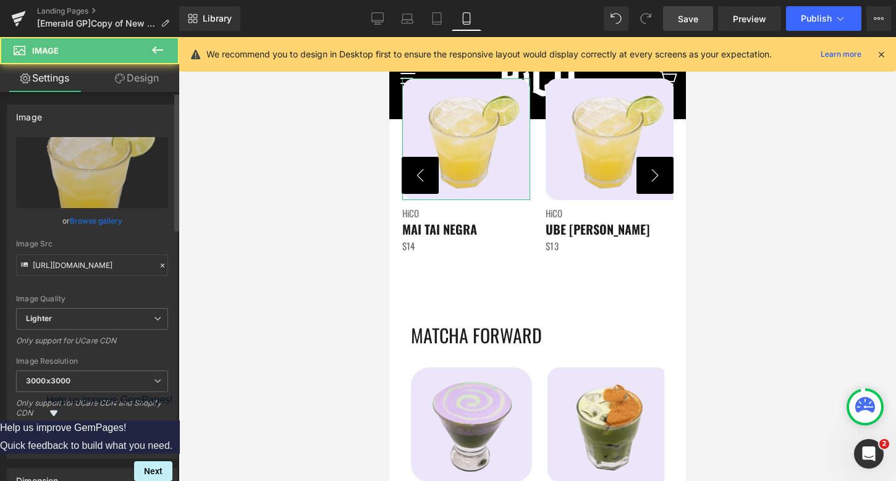
click at [93, 224] on link "Browse gallery" at bounding box center [96, 221] width 53 height 22
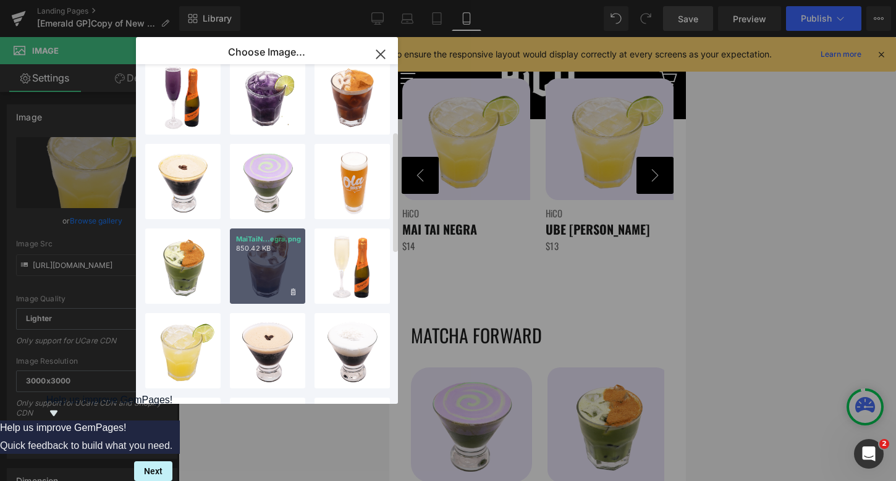
click at [261, 286] on div "MaiTaiN...egra.png 850.42 KB" at bounding box center [267, 266] width 75 height 75
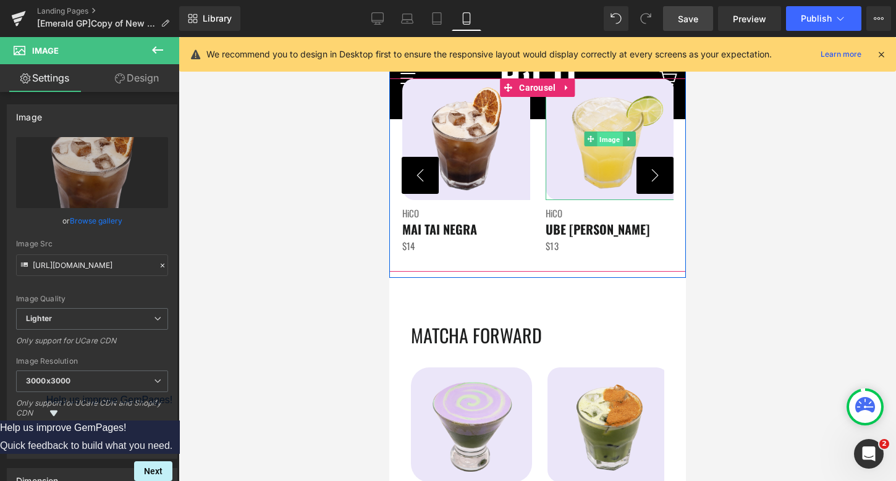
click at [608, 141] on span "Image" at bounding box center [608, 139] width 25 height 15
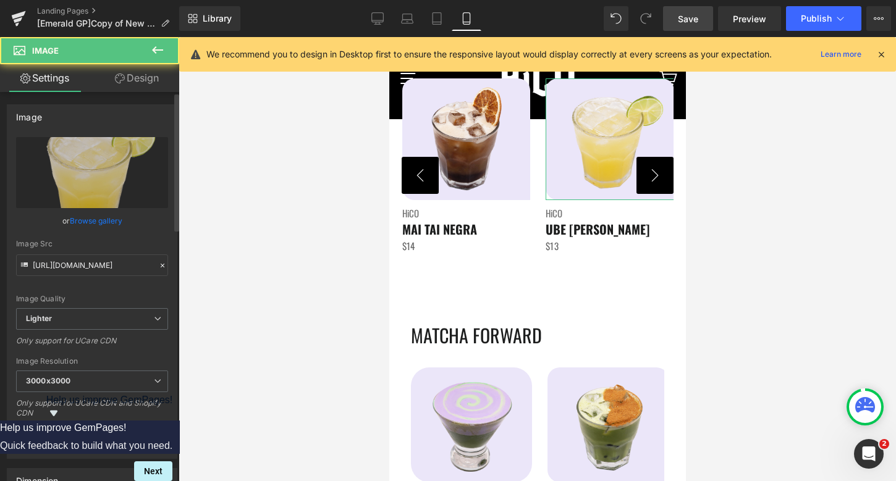
click at [96, 227] on link "Browse gallery" at bounding box center [96, 221] width 53 height 22
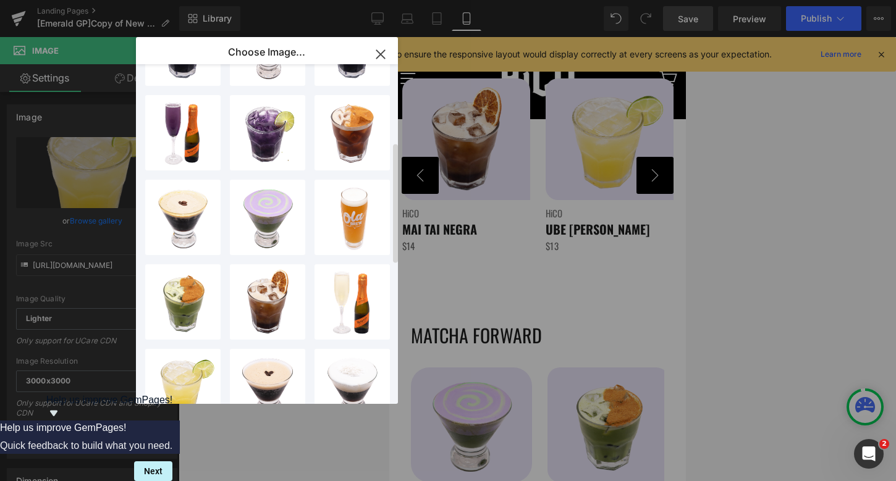
scroll to position [130, 0]
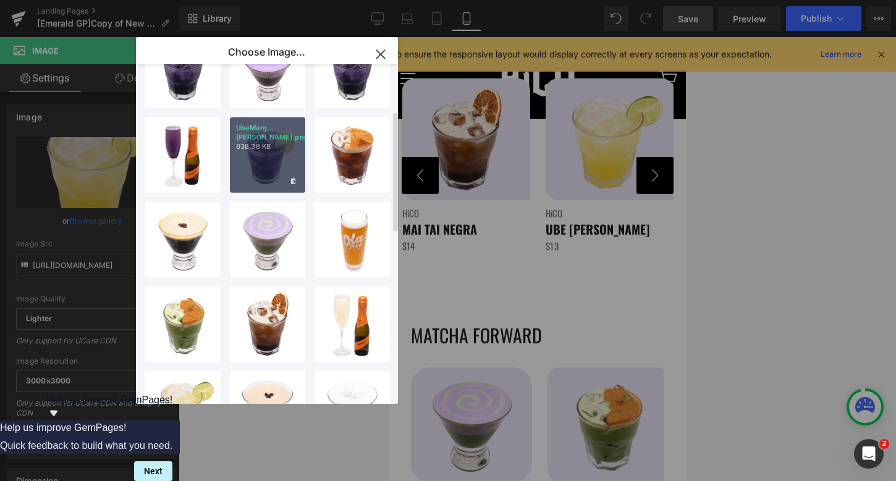
click at [261, 143] on div "UbeMarg...rita.png 838.38 KB" at bounding box center [267, 154] width 75 height 75
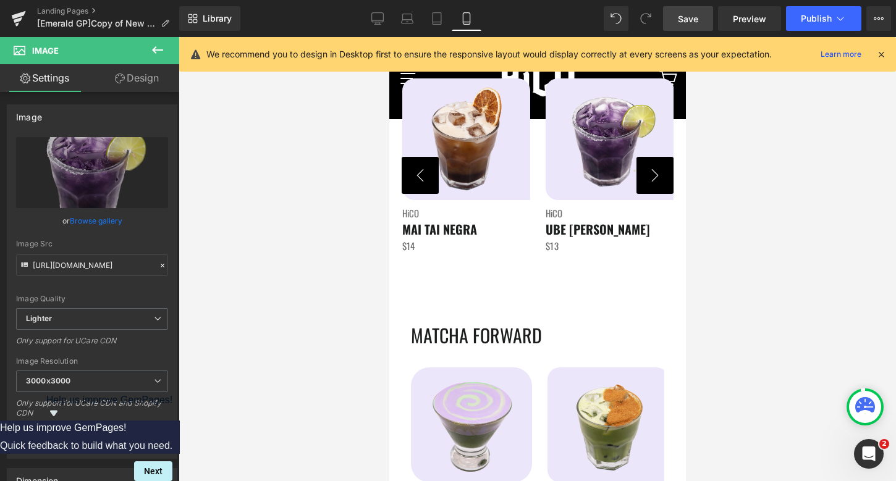
click at [655, 176] on button "›" at bounding box center [654, 175] width 37 height 37
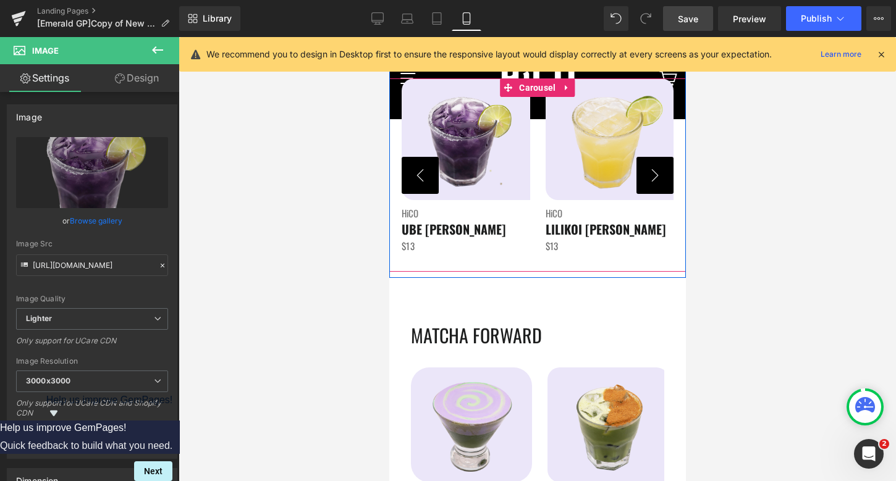
click at [655, 176] on button "›" at bounding box center [654, 175] width 37 height 37
click at [656, 174] on button "›" at bounding box center [654, 175] width 37 height 37
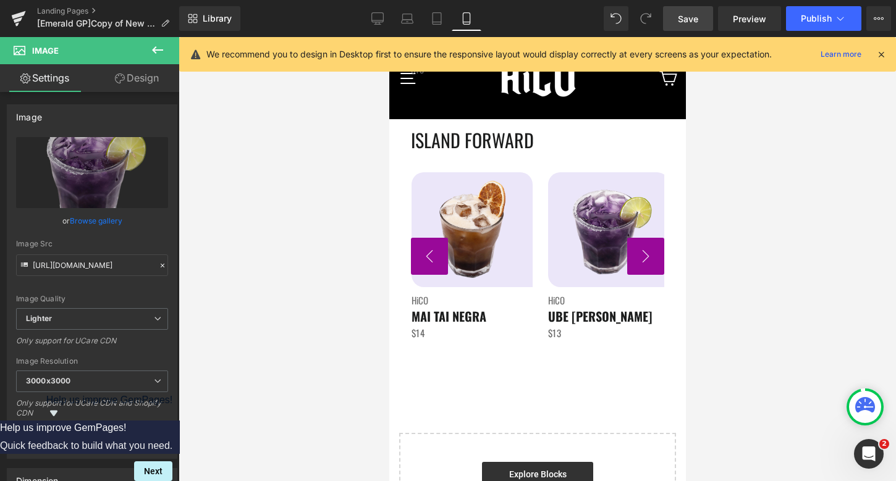
scroll to position [2710, 0]
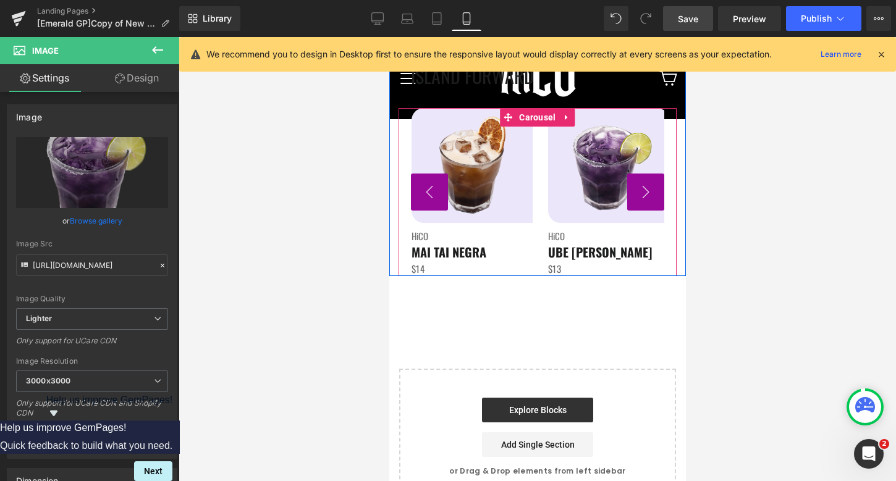
click at [640, 196] on button "›" at bounding box center [644, 192] width 37 height 37
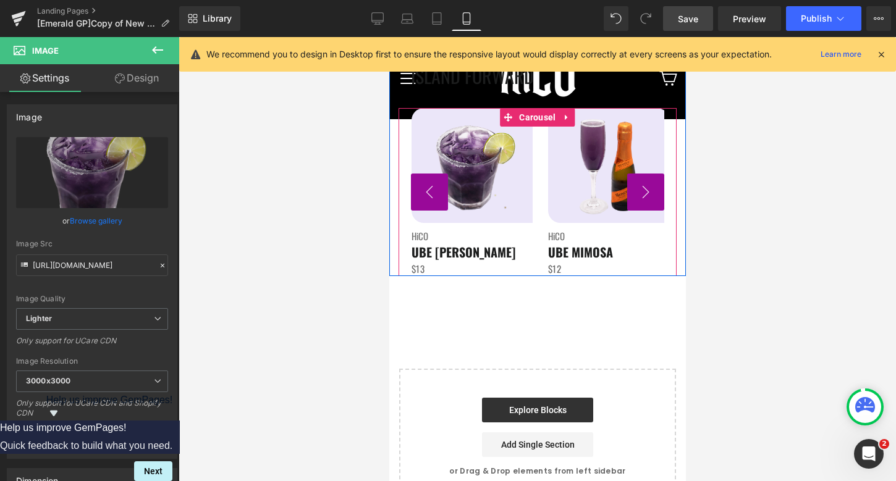
click at [640, 196] on button "›" at bounding box center [644, 192] width 37 height 37
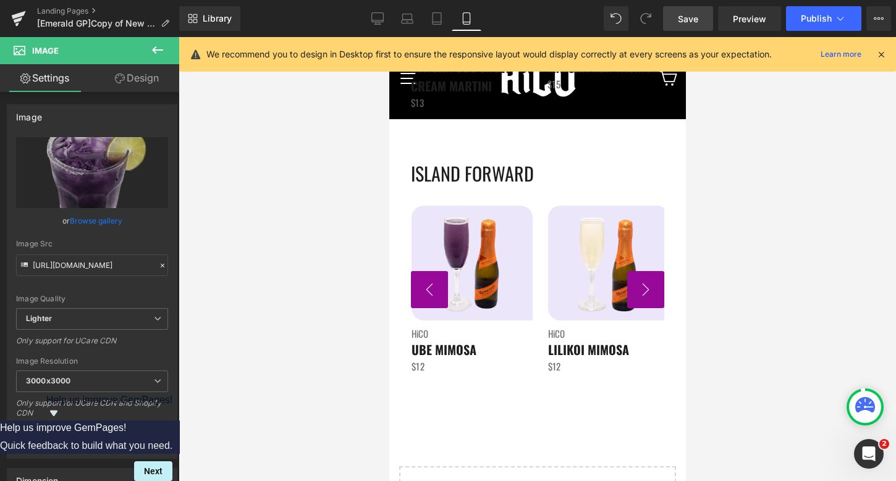
scroll to position [2603, 0]
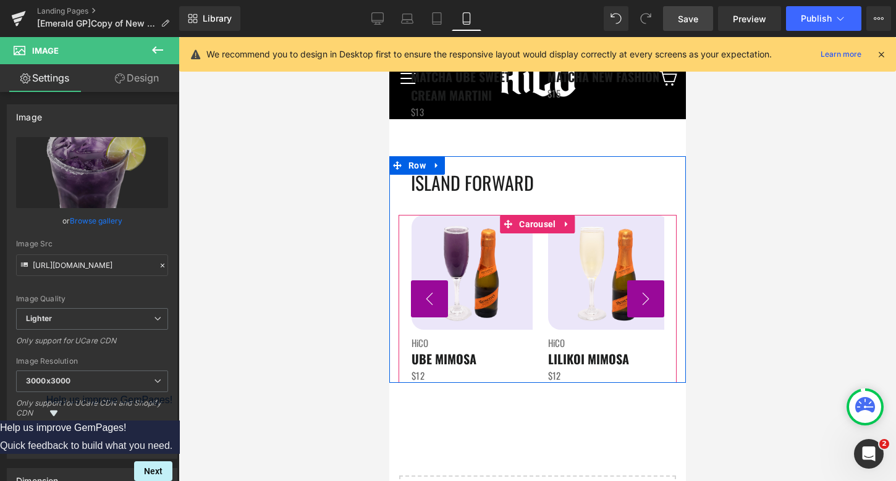
click at [421, 298] on button "‹" at bounding box center [428, 298] width 37 height 37
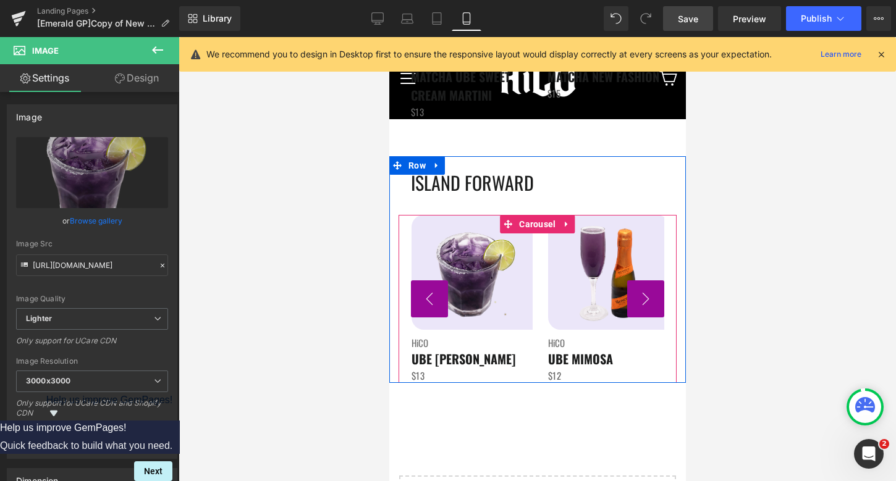
click at [638, 293] on button "›" at bounding box center [644, 298] width 37 height 37
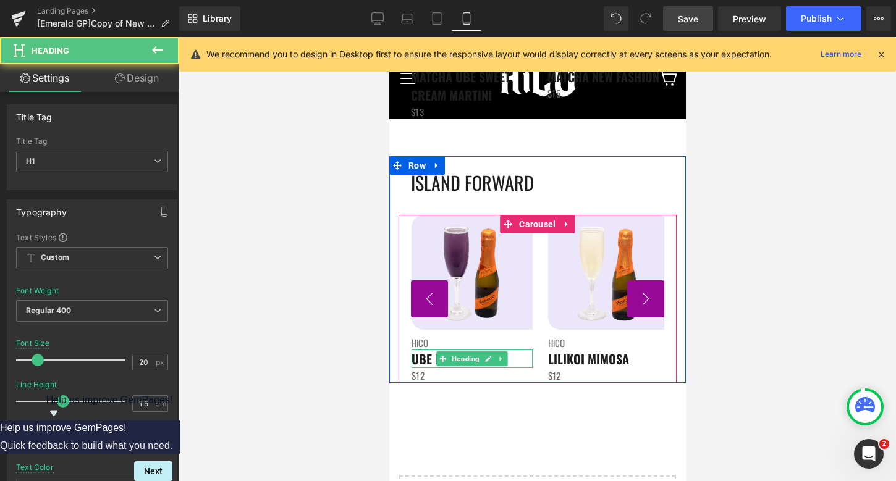
click at [421, 360] on span "UBE MIMOSA" at bounding box center [443, 359] width 65 height 19
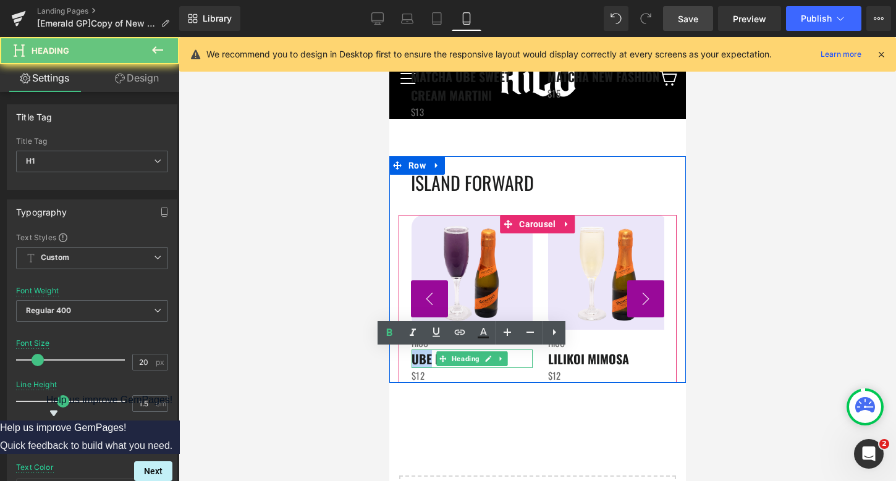
click at [421, 360] on span "UBE MIMOSA" at bounding box center [443, 359] width 65 height 19
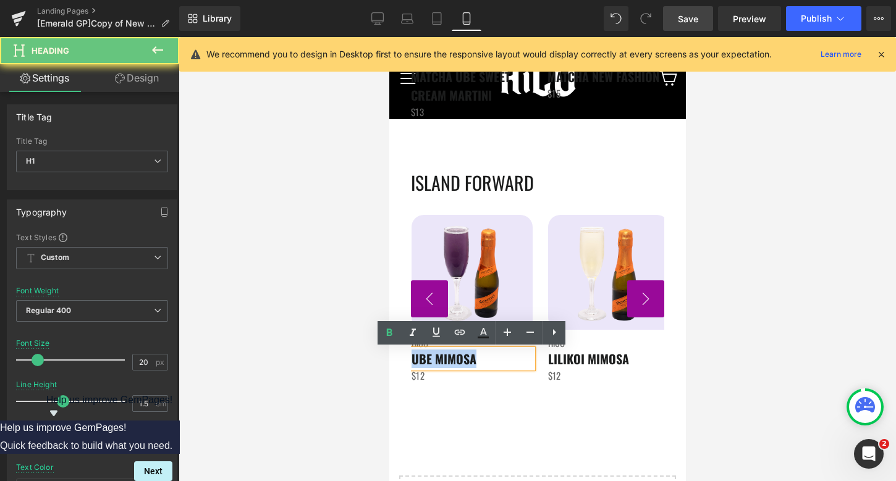
click at [421, 360] on span "UBE MIMOSA" at bounding box center [443, 359] width 65 height 19
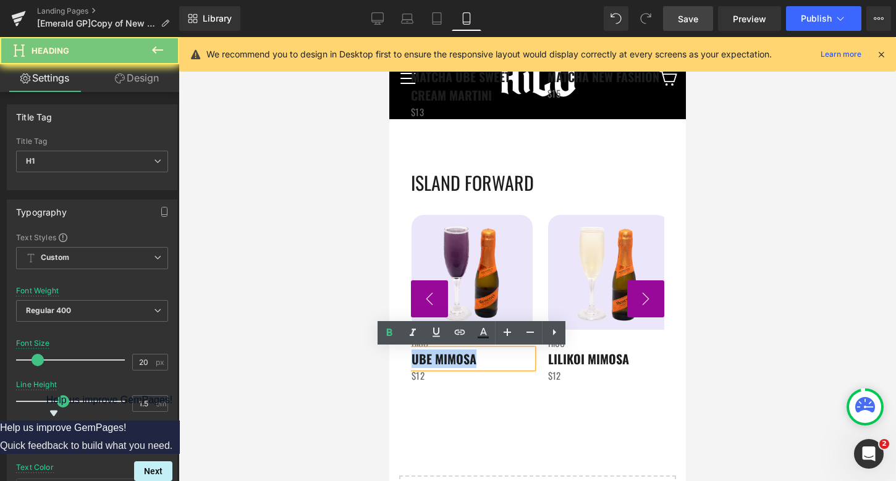
copy span "UBE MIMOSA"
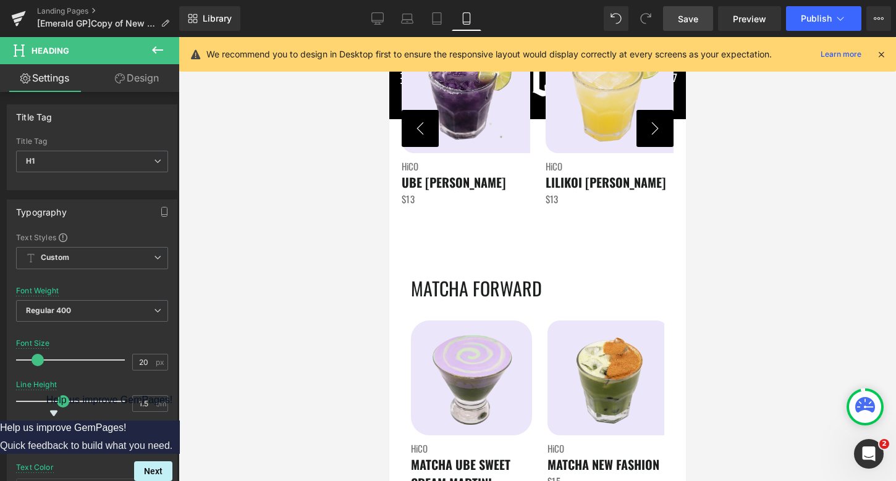
scroll to position [2031, 0]
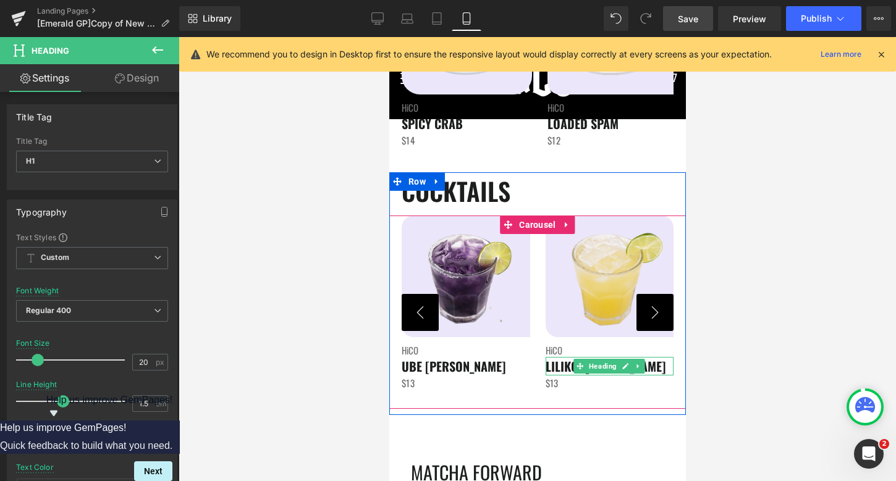
click at [558, 369] on b "LILIKOI [PERSON_NAME]" at bounding box center [605, 366] width 120 height 19
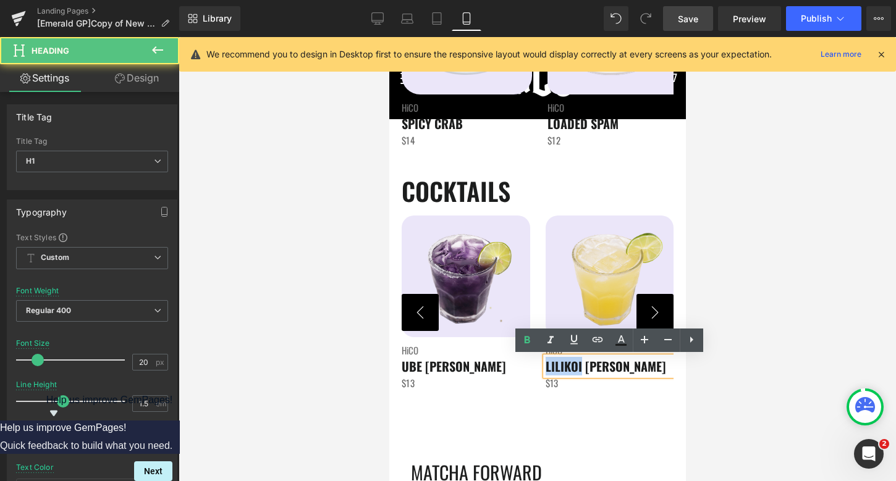
click at [558, 369] on b "LILIKOI [PERSON_NAME]" at bounding box center [605, 366] width 120 height 19
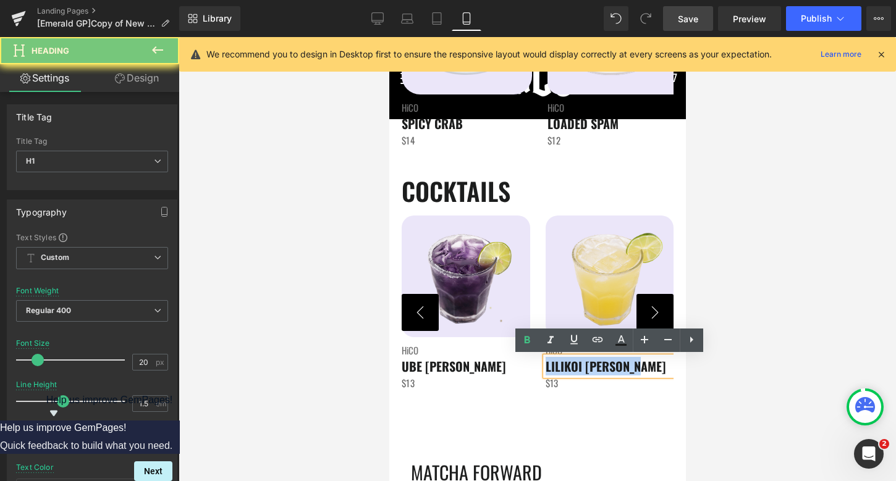
click at [558, 369] on b "LILIKOI [PERSON_NAME]" at bounding box center [605, 366] width 120 height 19
paste div
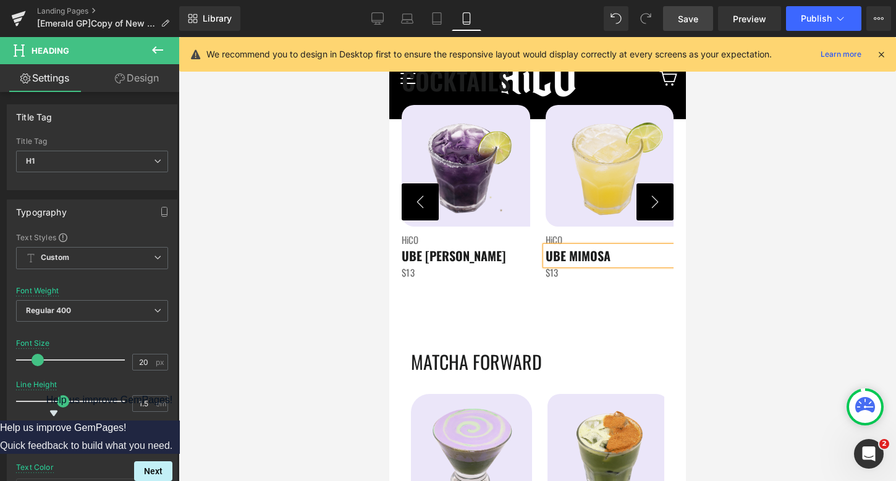
scroll to position [2136, 0]
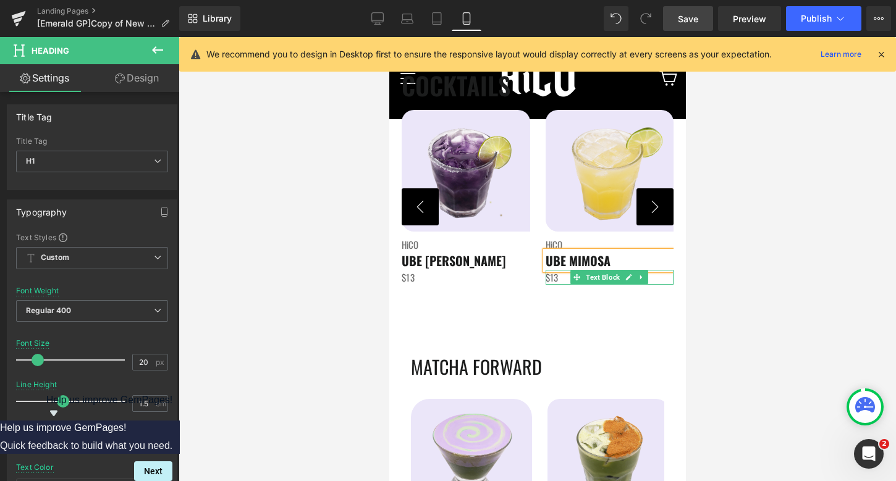
click at [554, 279] on span "$13" at bounding box center [551, 278] width 13 height 14
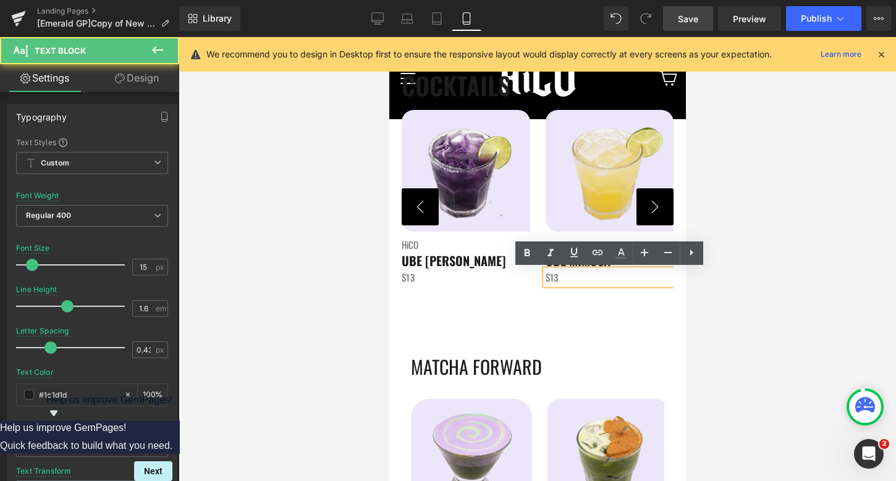
click at [556, 279] on span "$13" at bounding box center [551, 278] width 13 height 14
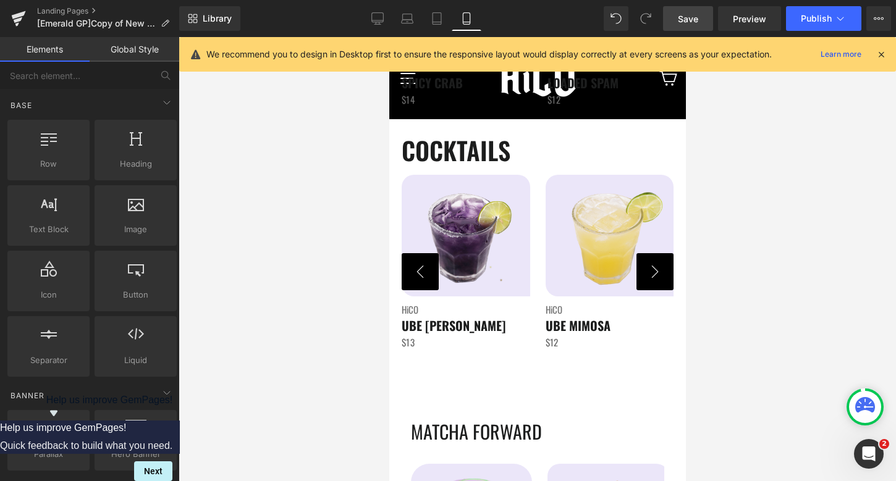
scroll to position [2062, 0]
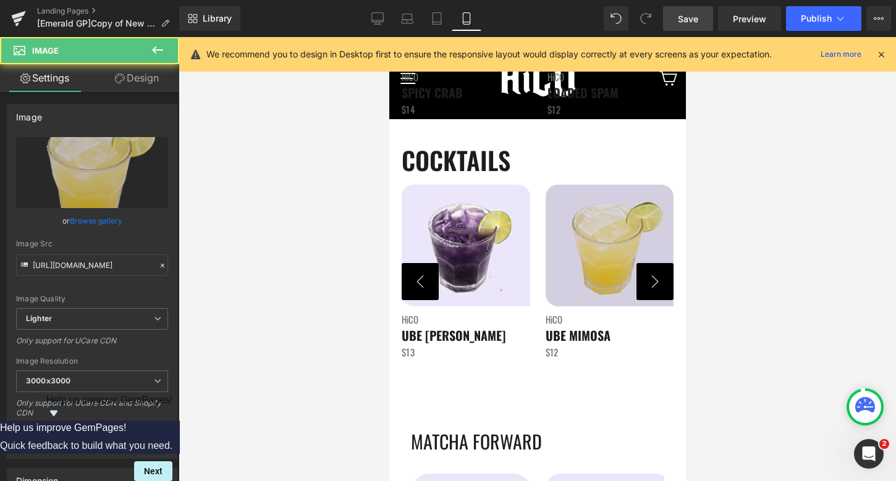
click at [604, 248] on div "Image" at bounding box center [609, 245] width 129 height 121
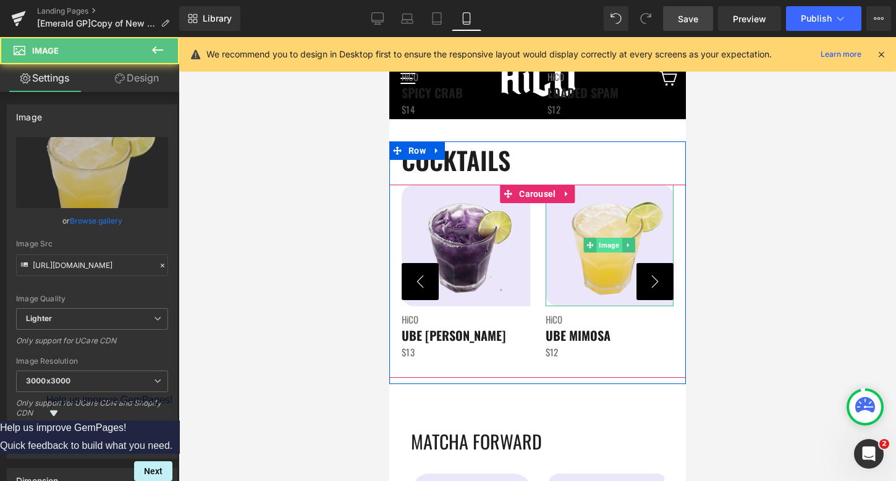
click at [605, 247] on span "Image" at bounding box center [608, 245] width 25 height 15
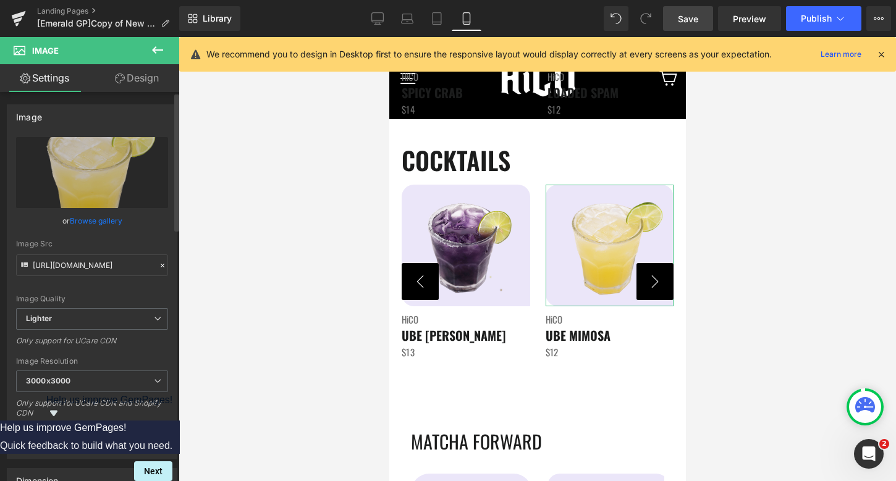
click at [91, 217] on link "Browse gallery" at bounding box center [96, 221] width 53 height 22
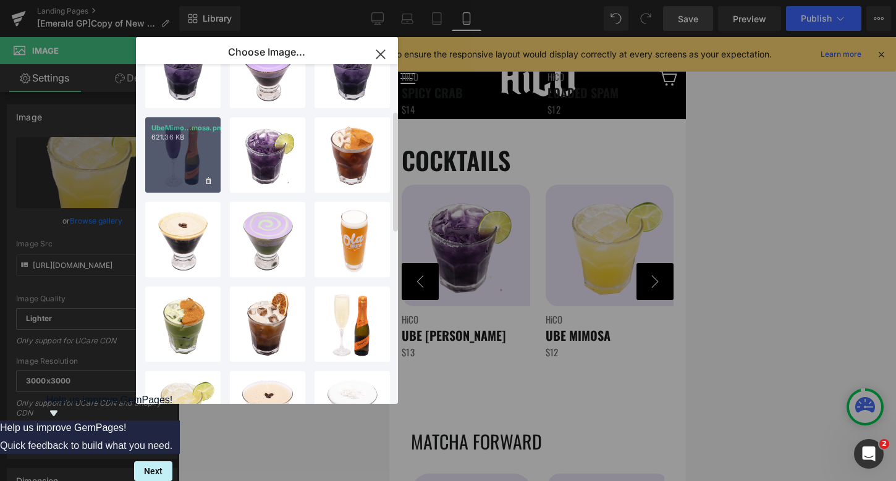
click at [195, 171] on div "UbeMimo...mosa.png 621.36 KB" at bounding box center [182, 154] width 75 height 75
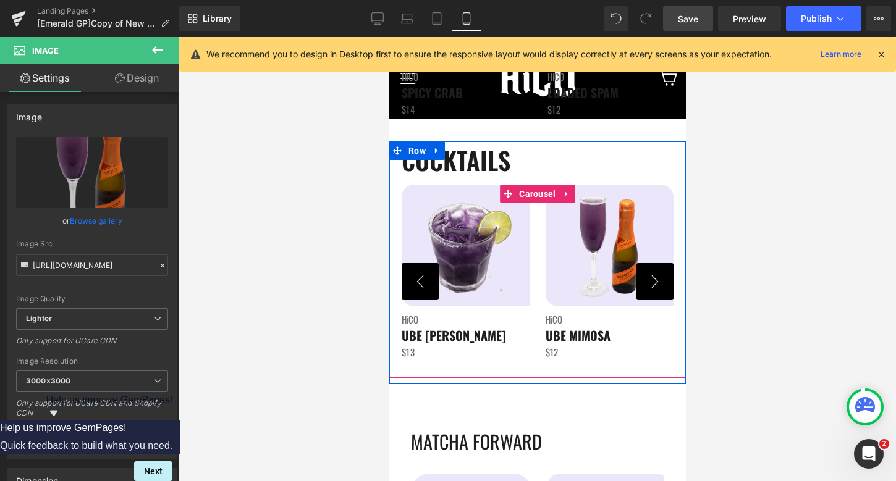
click at [657, 287] on button "›" at bounding box center [654, 281] width 37 height 37
click at [654, 277] on button "›" at bounding box center [654, 281] width 37 height 37
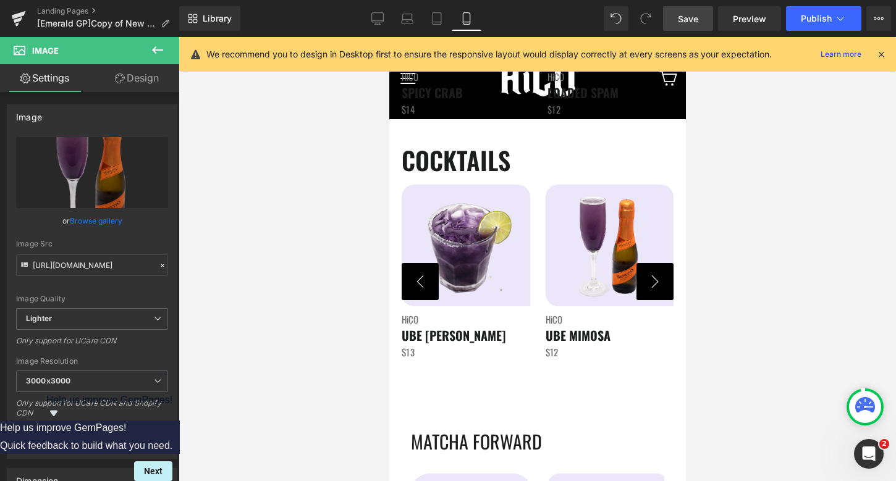
click at [161, 48] on icon at bounding box center [157, 50] width 15 height 15
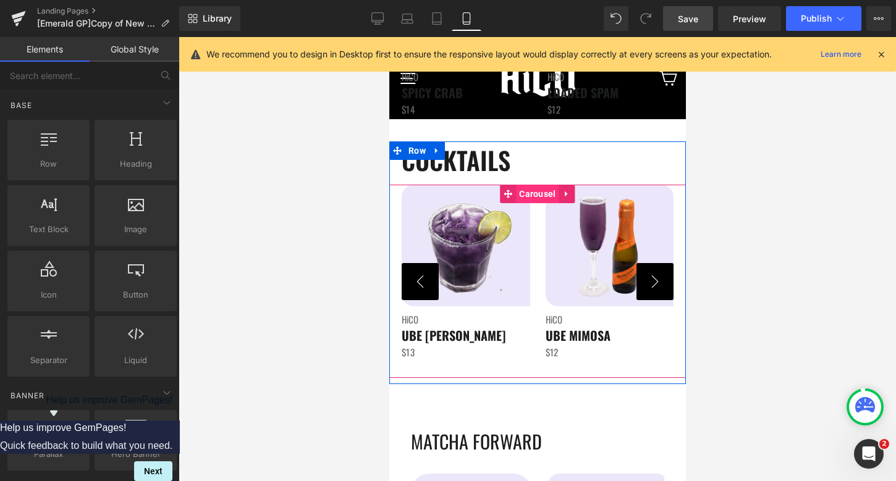
click at [536, 193] on span "Carousel" at bounding box center [536, 194] width 43 height 19
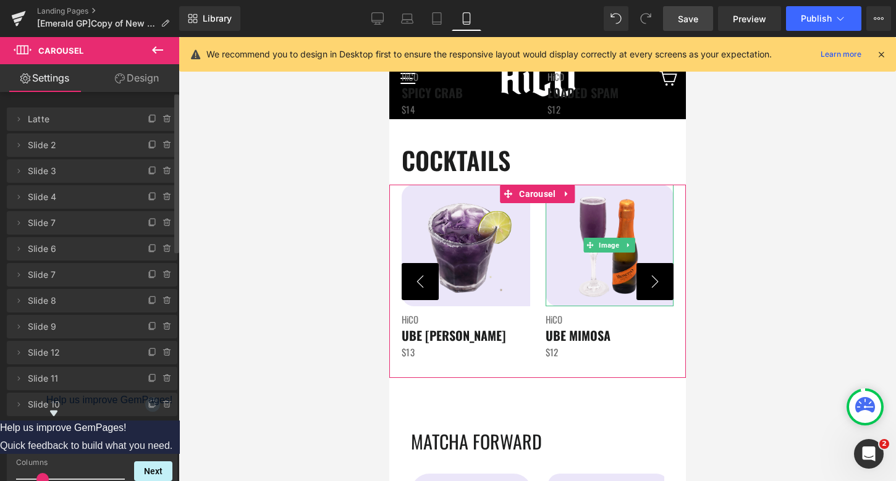
click at [148, 402] on icon at bounding box center [153, 405] width 10 height 10
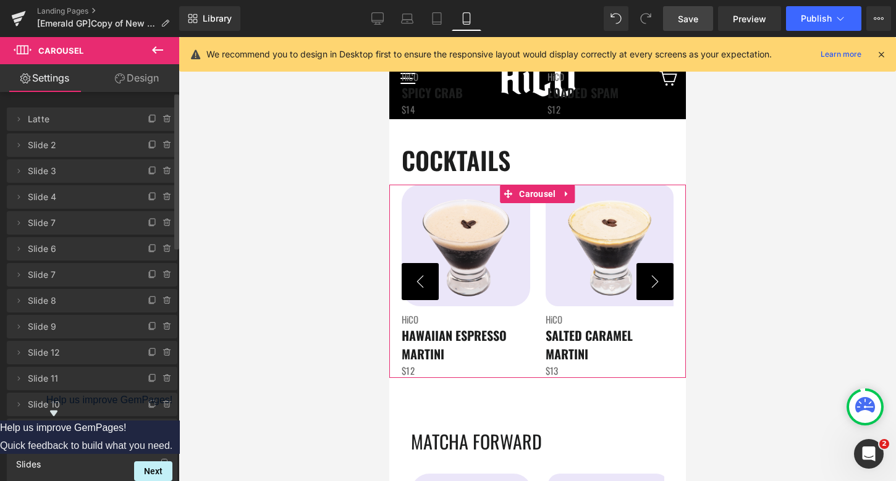
click at [149, 432] on icon at bounding box center [151, 431] width 5 height 6
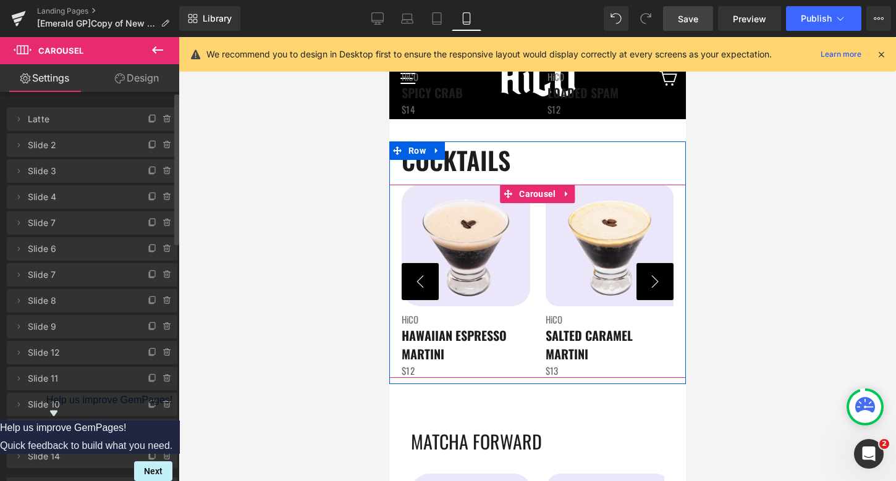
click at [651, 280] on button "›" at bounding box center [654, 281] width 37 height 37
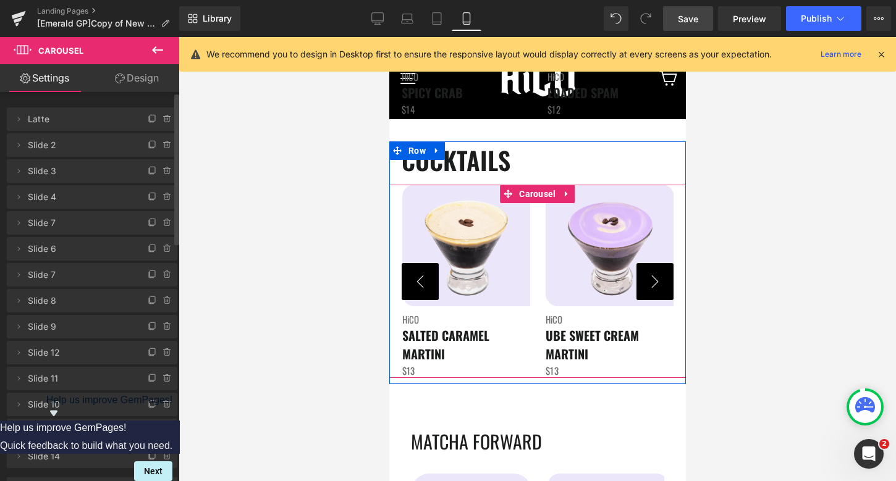
click at [651, 280] on button "›" at bounding box center [654, 281] width 37 height 37
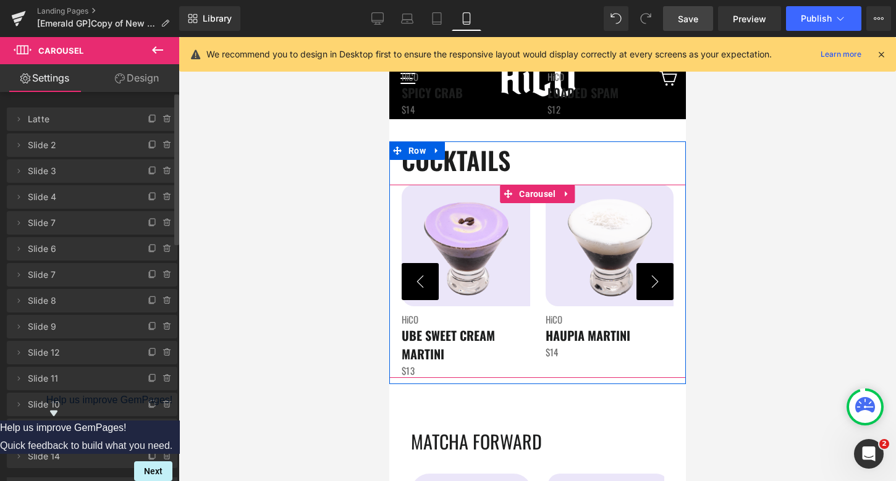
click at [651, 280] on button "›" at bounding box center [654, 281] width 37 height 37
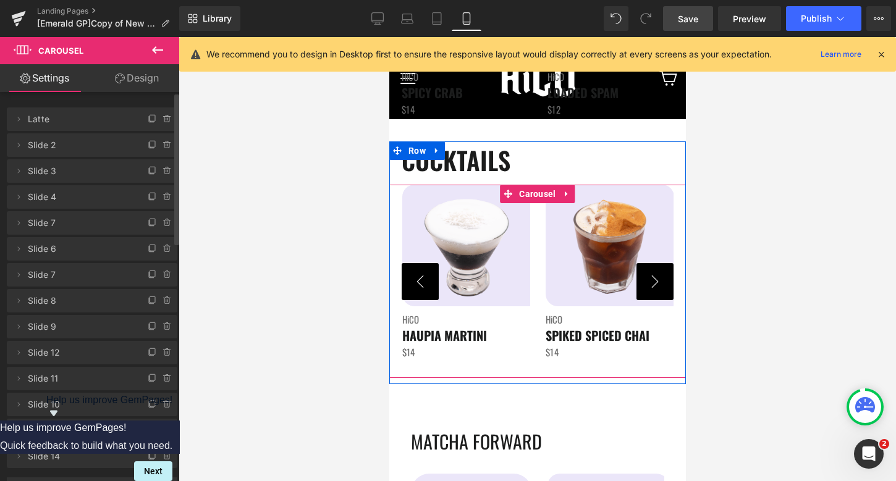
click at [651, 280] on button "›" at bounding box center [654, 281] width 37 height 37
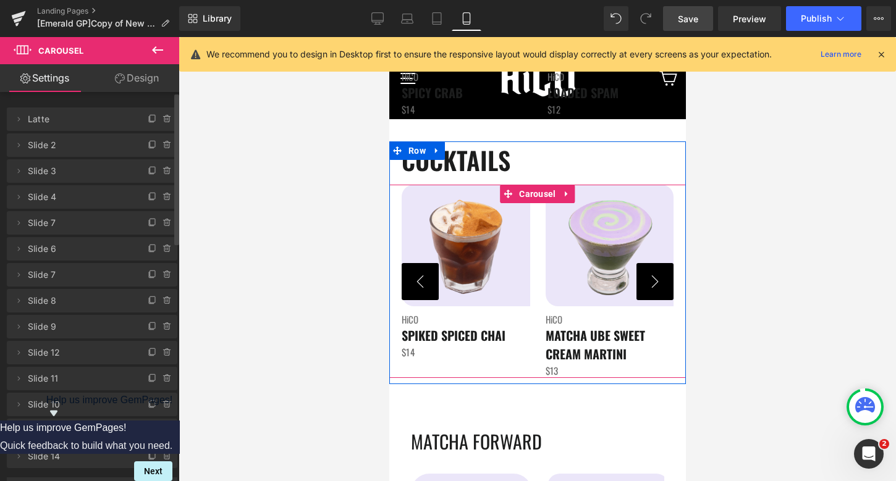
click at [651, 280] on button "›" at bounding box center [654, 281] width 37 height 37
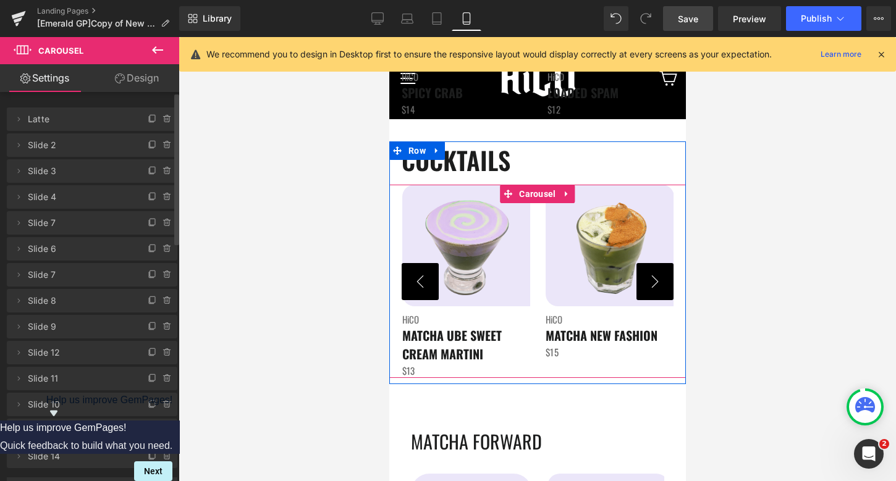
click at [651, 280] on button "›" at bounding box center [654, 281] width 37 height 37
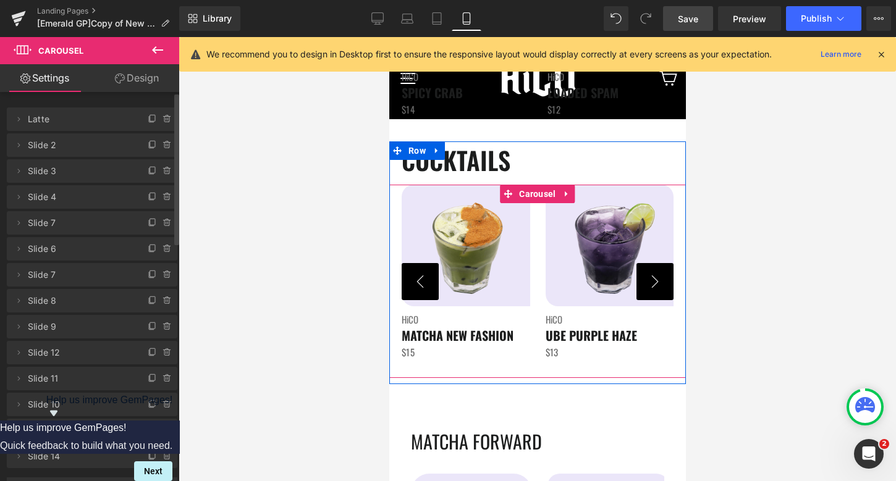
click at [651, 280] on button "›" at bounding box center [654, 281] width 37 height 37
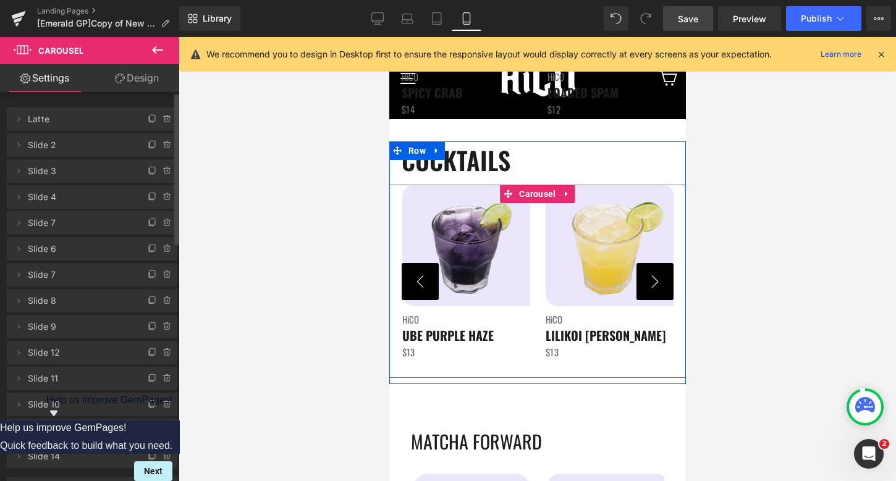
click at [651, 280] on button "›" at bounding box center [654, 281] width 37 height 37
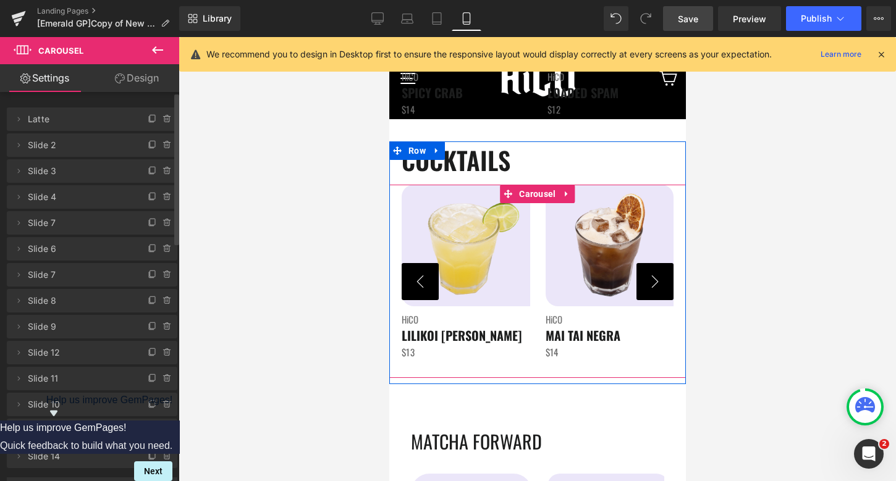
click at [651, 280] on button "›" at bounding box center [654, 281] width 37 height 37
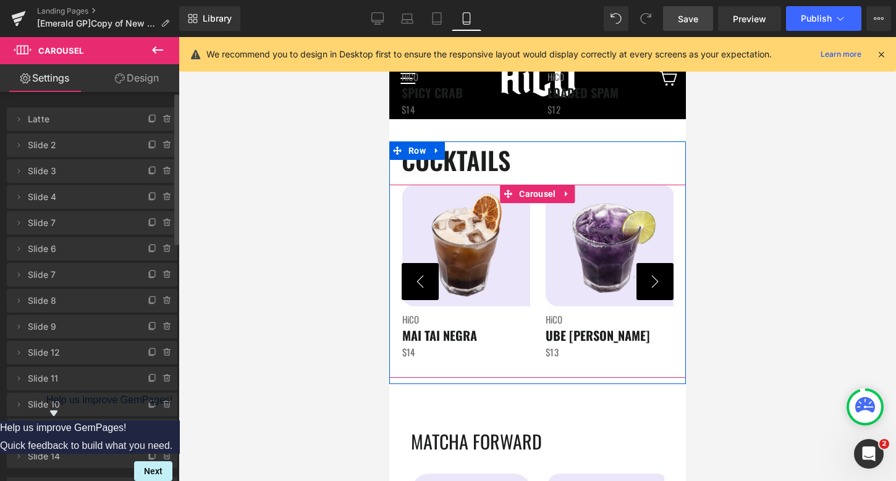
click at [651, 280] on button "›" at bounding box center [654, 281] width 37 height 37
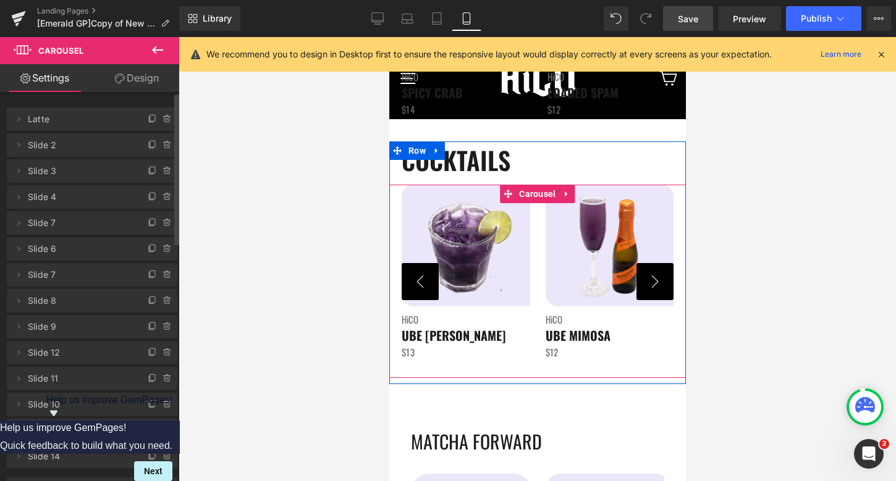
click at [651, 280] on button "›" at bounding box center [654, 281] width 37 height 37
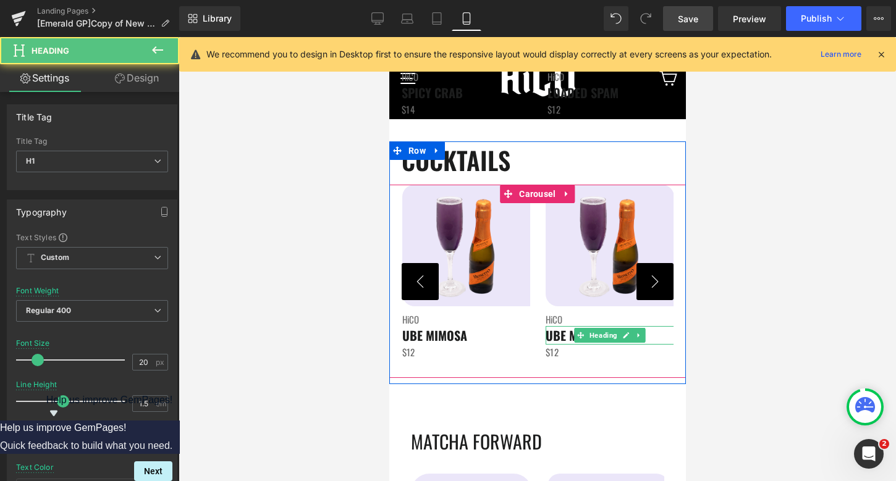
click at [558, 338] on b "UBE MIMOSA" at bounding box center [577, 335] width 65 height 19
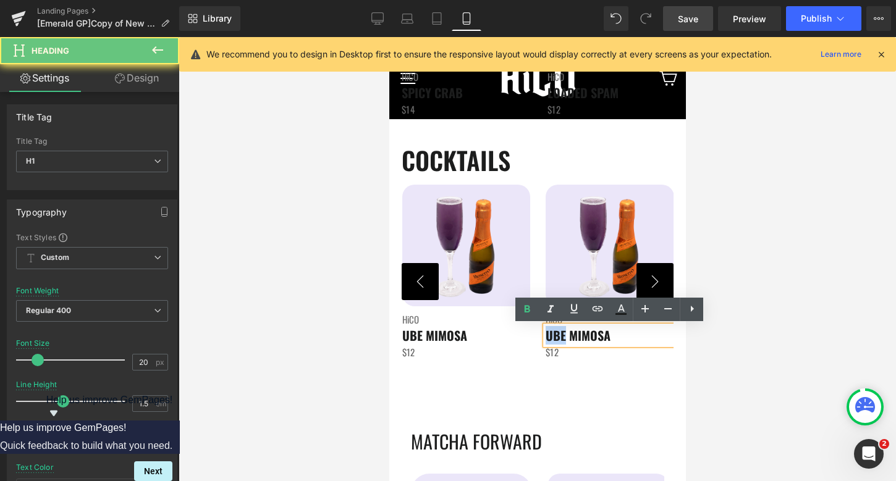
drag, startPoint x: 563, startPoint y: 338, endPoint x: 529, endPoint y: 338, distance: 34.0
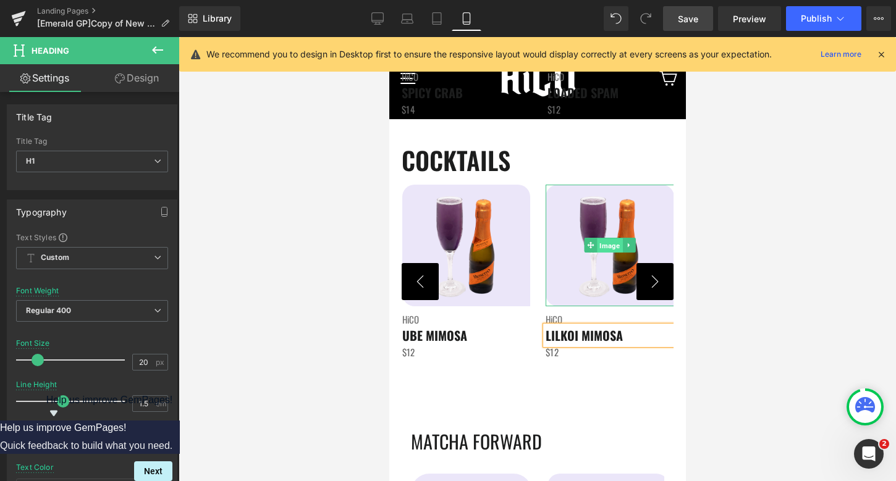
click at [600, 247] on span "Image" at bounding box center [608, 245] width 25 height 15
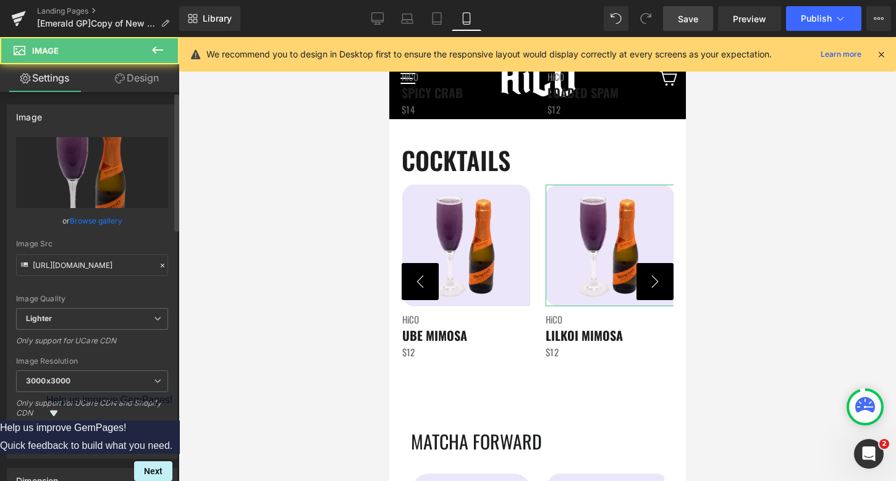
click at [99, 219] on link "Browse gallery" at bounding box center [96, 221] width 53 height 22
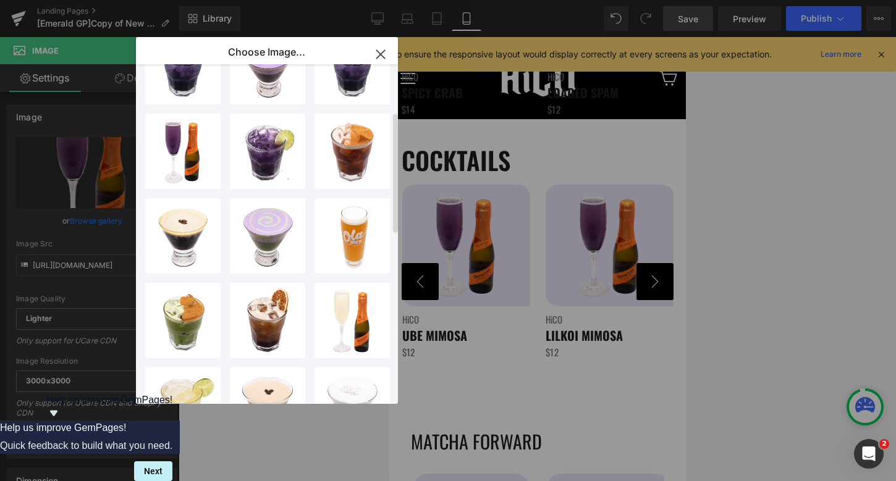
scroll to position [147, 0]
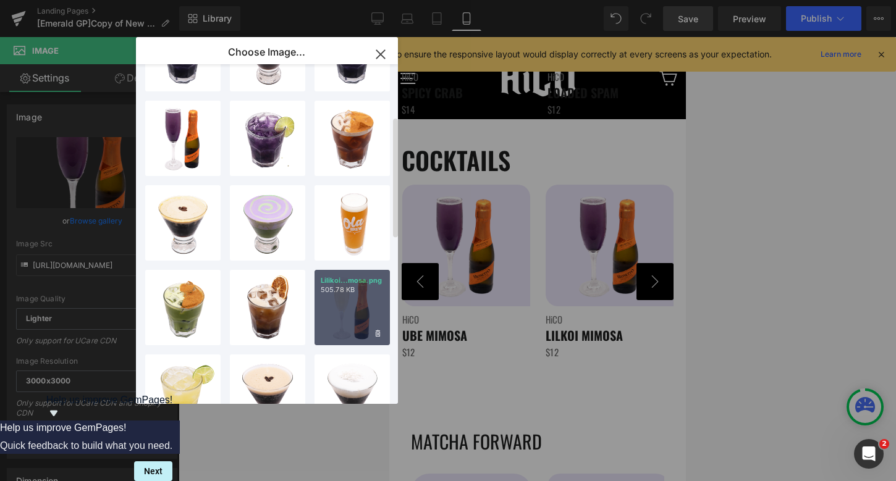
click at [331, 290] on p "505.78 KB" at bounding box center [352, 289] width 63 height 9
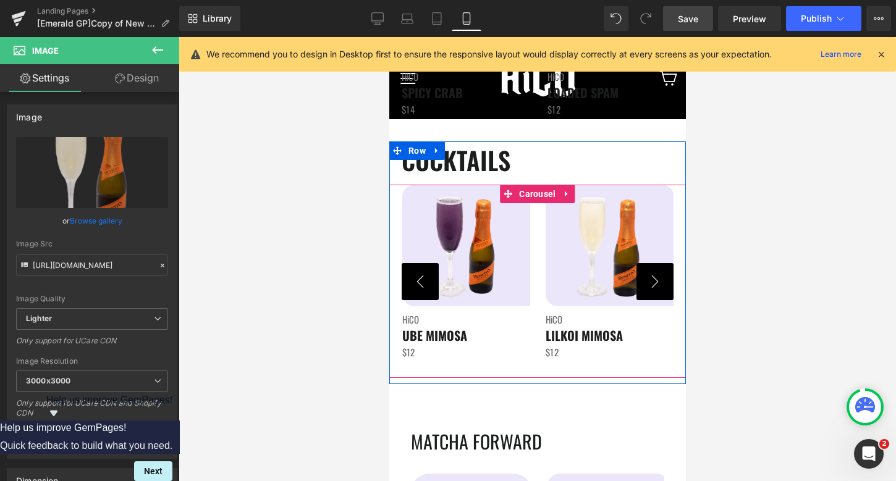
click at [653, 280] on button "›" at bounding box center [654, 281] width 37 height 37
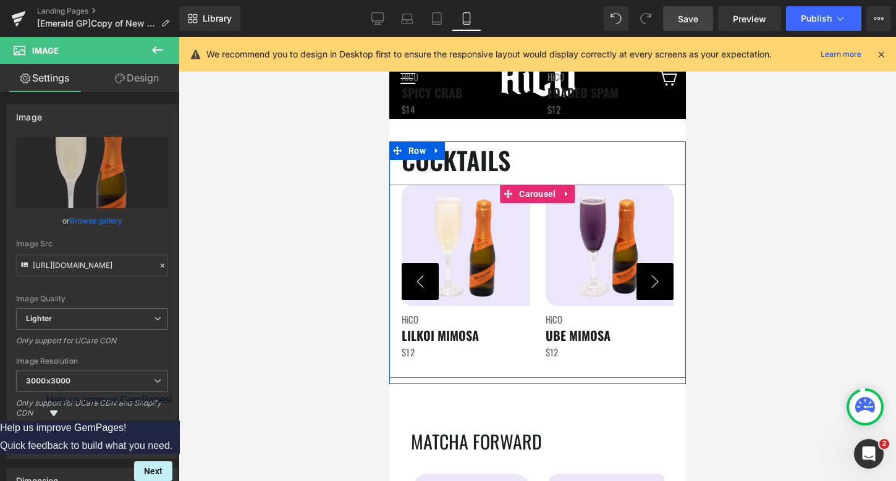
click at [653, 280] on button "›" at bounding box center [654, 281] width 37 height 37
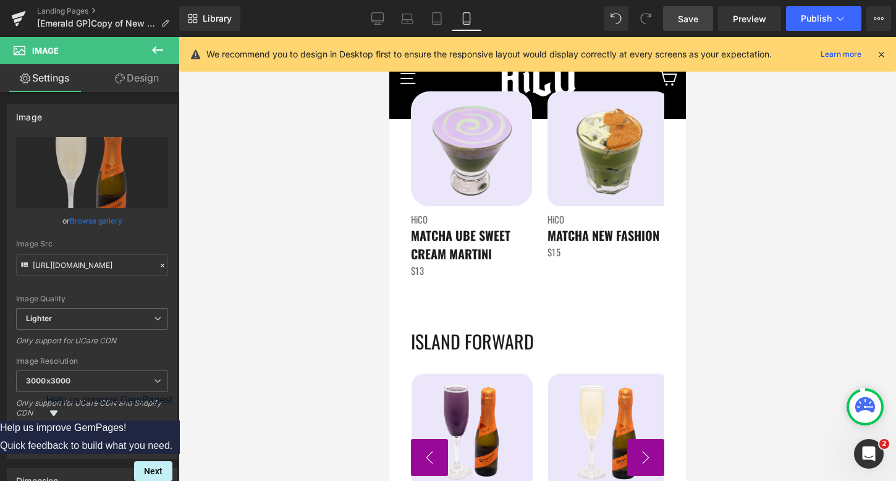
scroll to position [2645, 0]
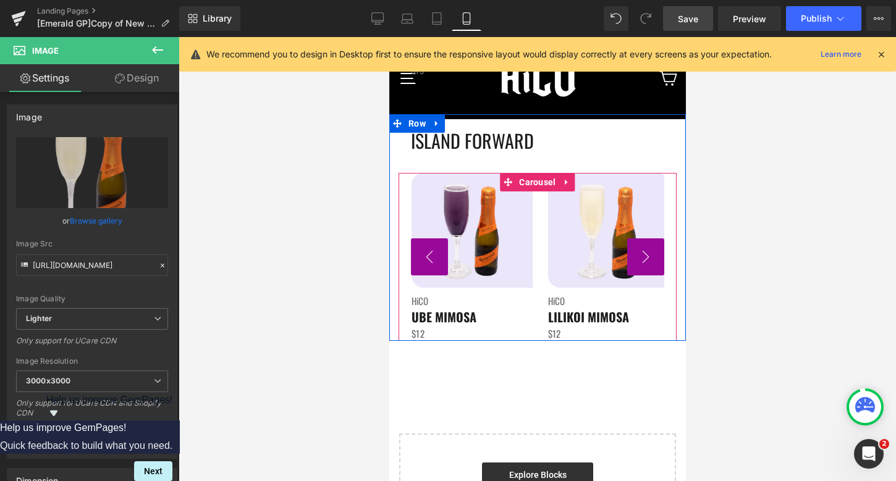
click at [647, 264] on button "›" at bounding box center [644, 256] width 37 height 37
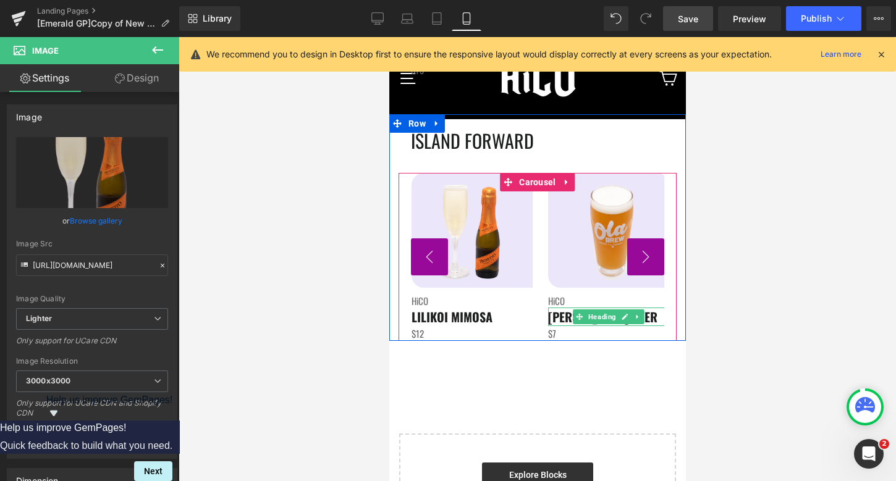
click at [558, 318] on span "[PERSON_NAME] BEER" at bounding box center [601, 317] width 109 height 19
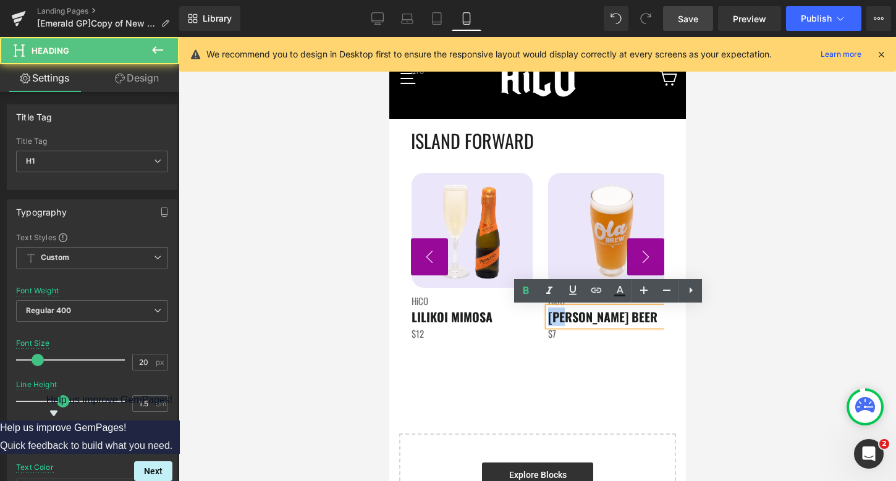
click at [558, 318] on span "[PERSON_NAME] BEER" at bounding box center [601, 317] width 109 height 19
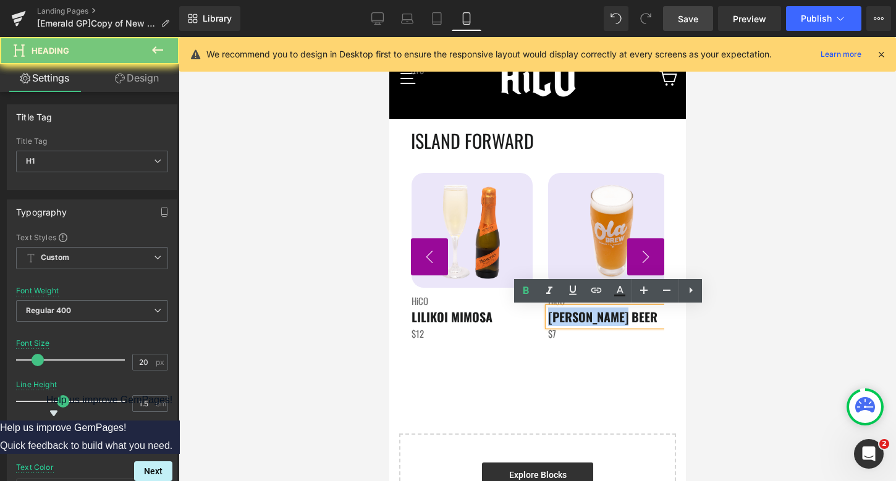
click at [558, 318] on span "[PERSON_NAME] BEER" at bounding box center [601, 317] width 109 height 19
copy span "[PERSON_NAME] BEER"
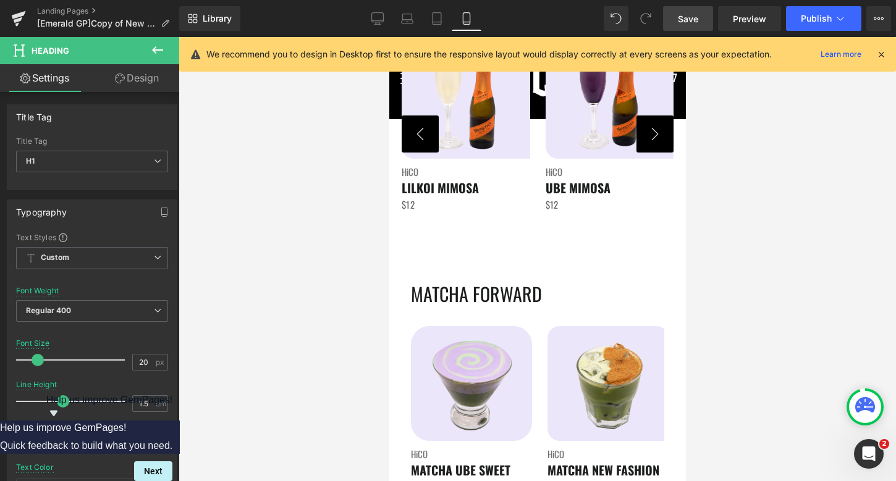
scroll to position [2201, 0]
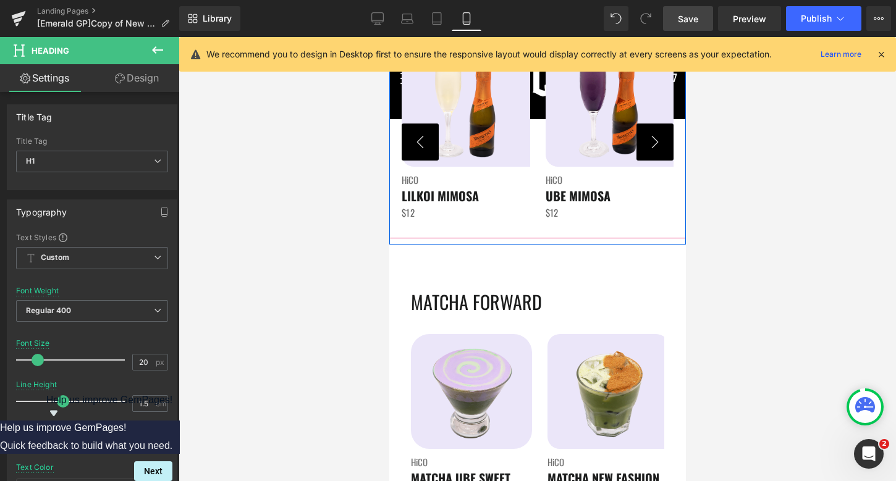
click at [651, 146] on button "›" at bounding box center [654, 142] width 37 height 37
click at [656, 148] on button "›" at bounding box center [654, 142] width 37 height 37
click at [654, 145] on button "›" at bounding box center [654, 142] width 37 height 37
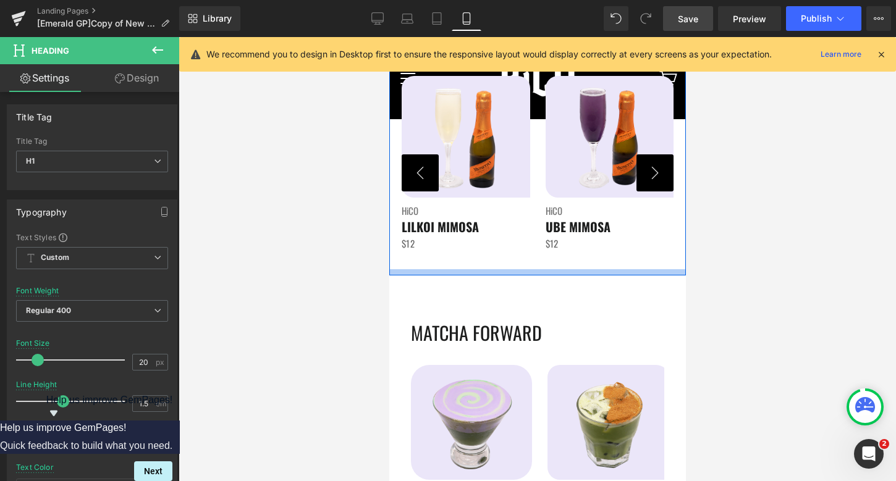
scroll to position [2134, 0]
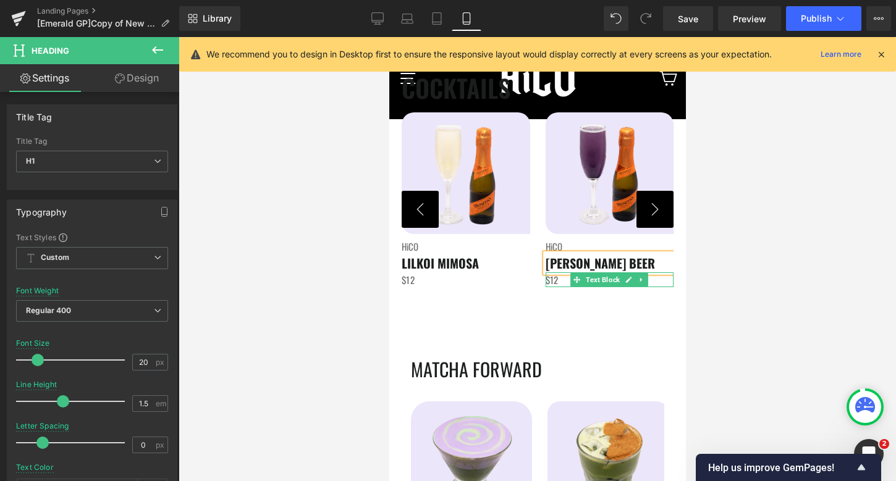
click at [554, 281] on span "$12" at bounding box center [551, 280] width 13 height 14
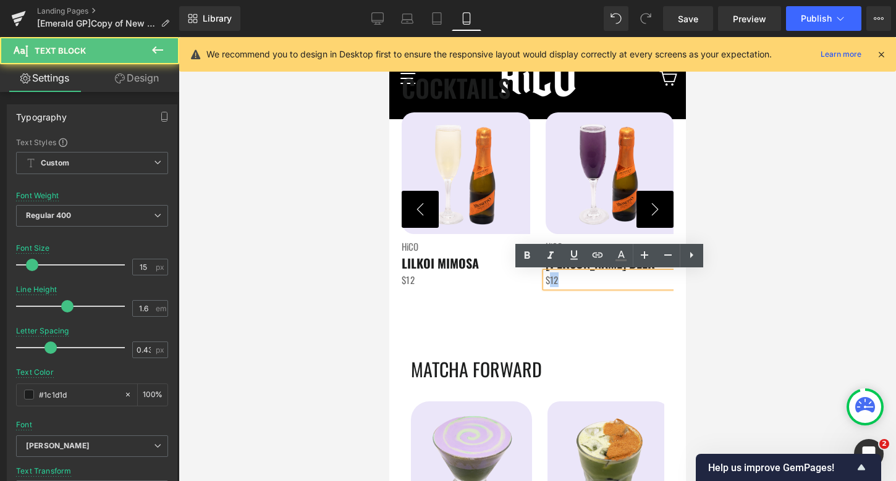
click at [554, 281] on span "$12" at bounding box center [551, 280] width 13 height 14
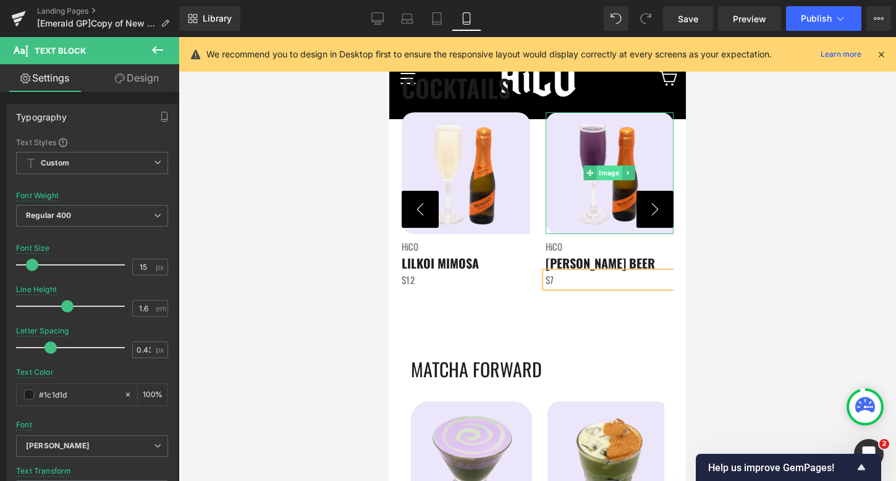
click at [605, 175] on span "Image" at bounding box center [608, 173] width 25 height 15
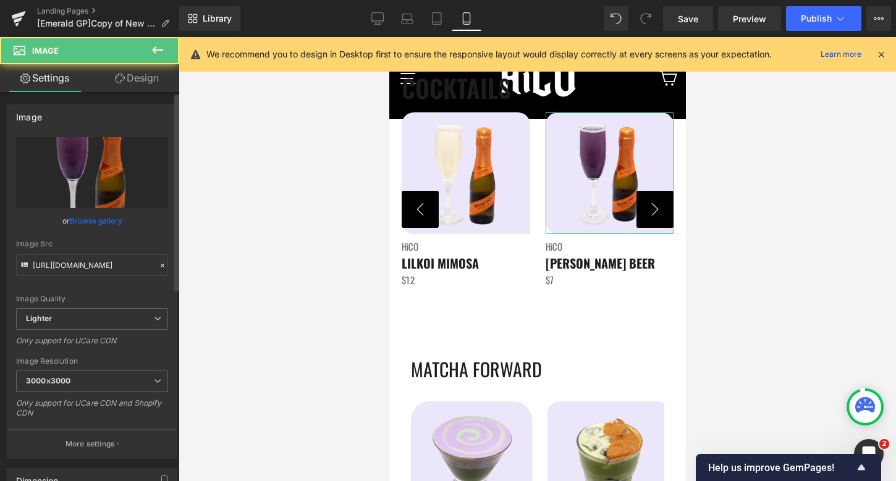
click at [78, 221] on link "Browse gallery" at bounding box center [96, 221] width 53 height 22
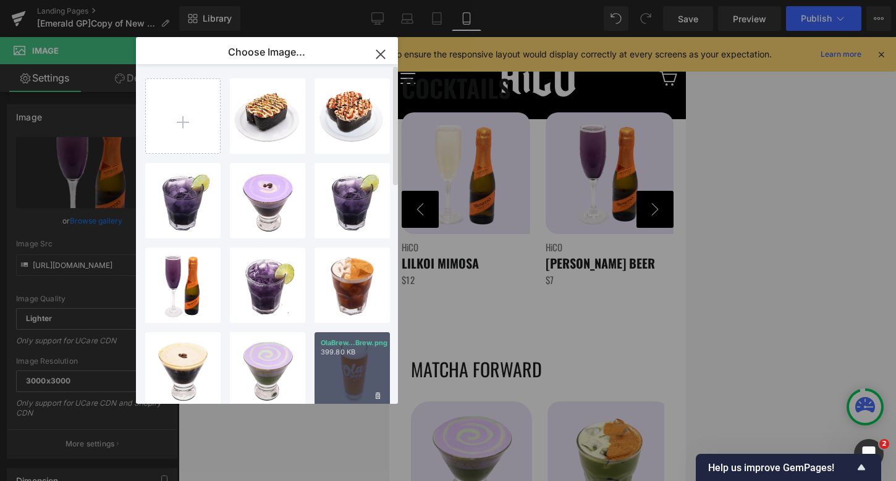
click at [353, 373] on div "OlaBrew...Brew.png 399.80 KB" at bounding box center [351, 369] width 75 height 75
type input "[URL][DOMAIN_NAME]"
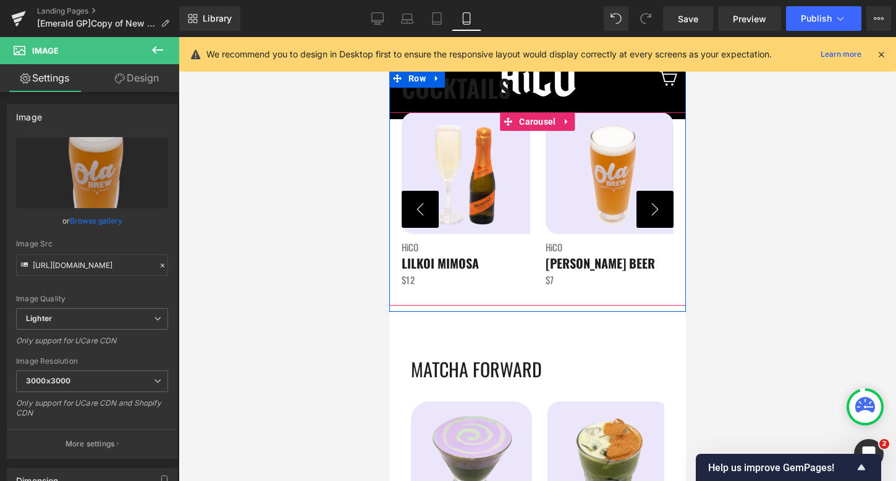
click at [415, 211] on button "‹" at bounding box center [419, 209] width 37 height 37
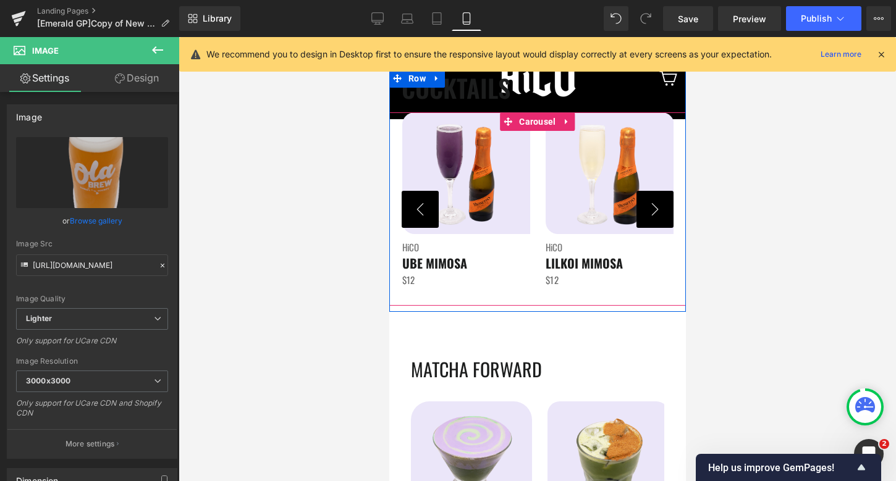
click at [415, 211] on button "‹" at bounding box center [419, 209] width 37 height 37
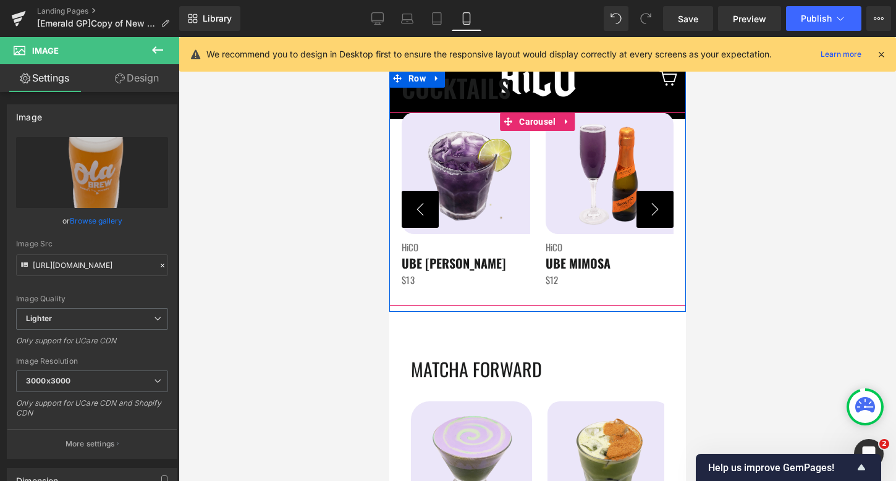
click at [415, 211] on button "‹" at bounding box center [419, 209] width 37 height 37
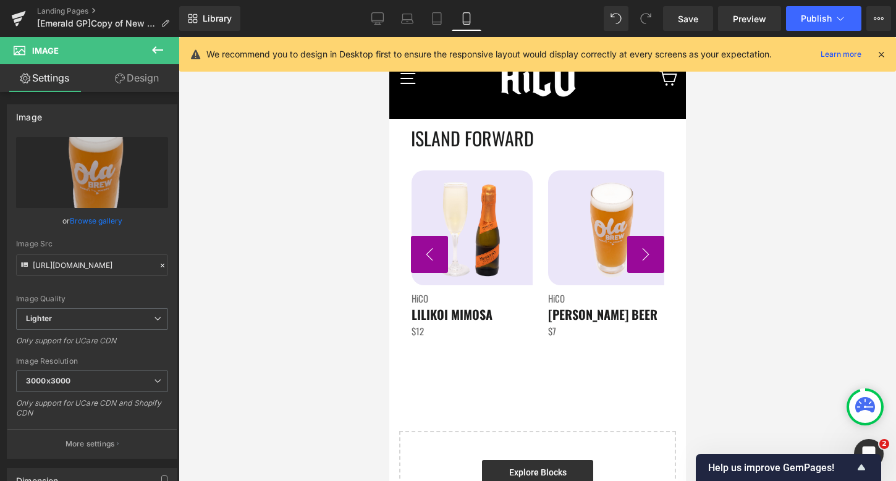
scroll to position [2632, 0]
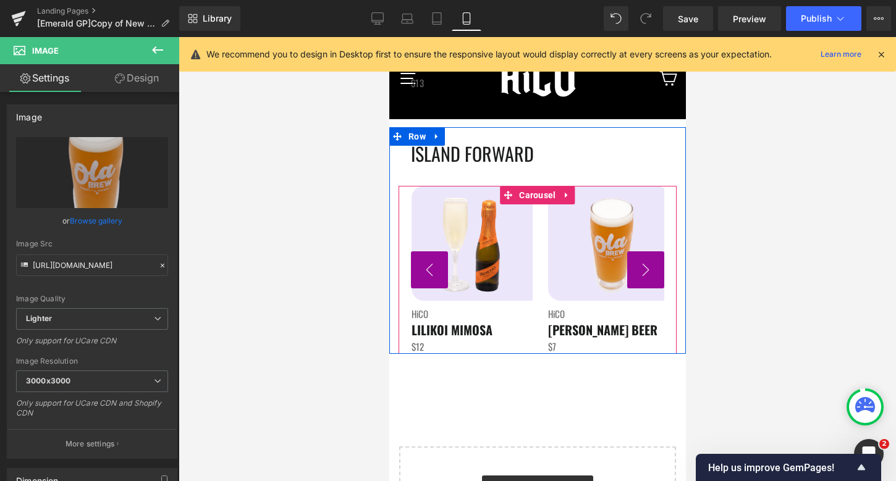
click at [432, 277] on button "‹" at bounding box center [428, 269] width 37 height 37
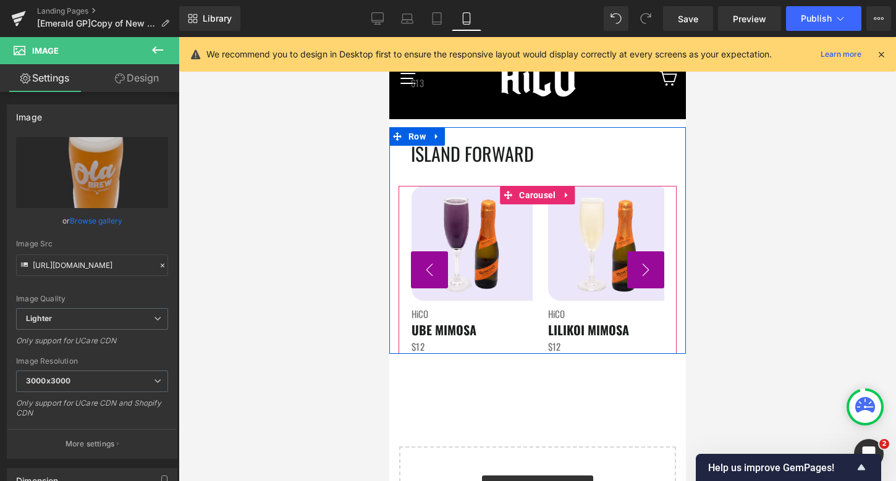
click at [432, 277] on button "‹" at bounding box center [428, 269] width 37 height 37
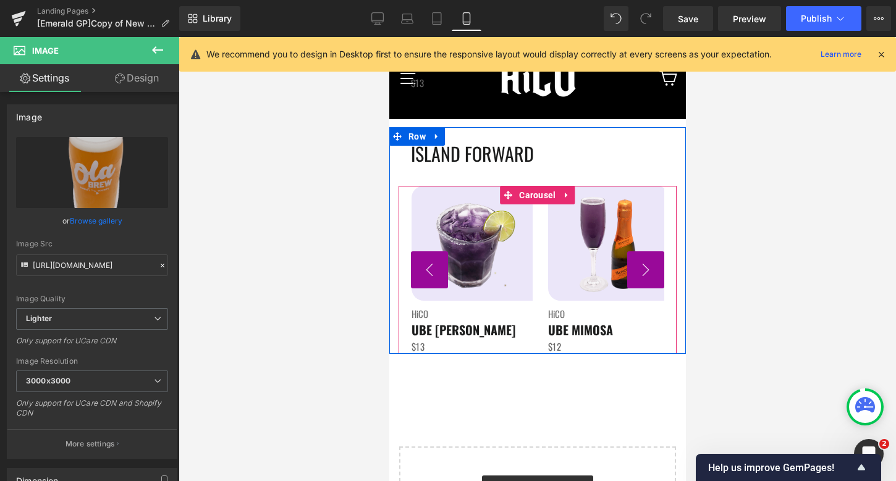
click at [432, 277] on button "‹" at bounding box center [428, 269] width 37 height 37
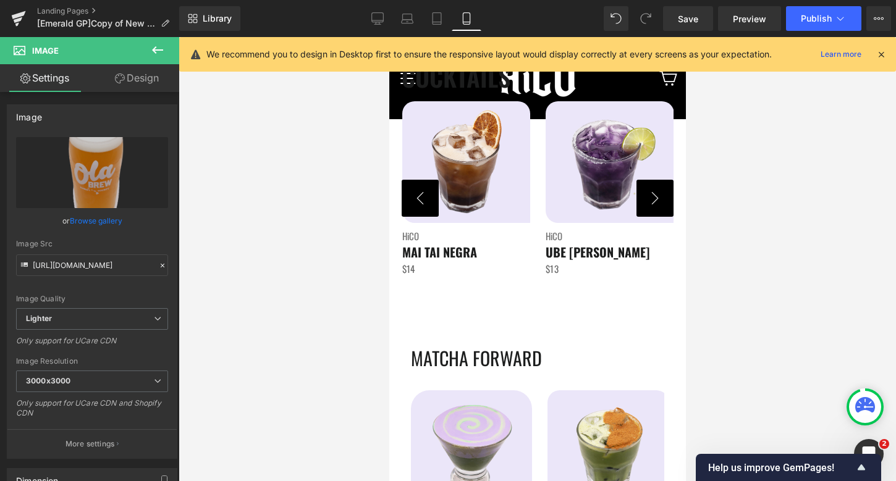
scroll to position [2052, 0]
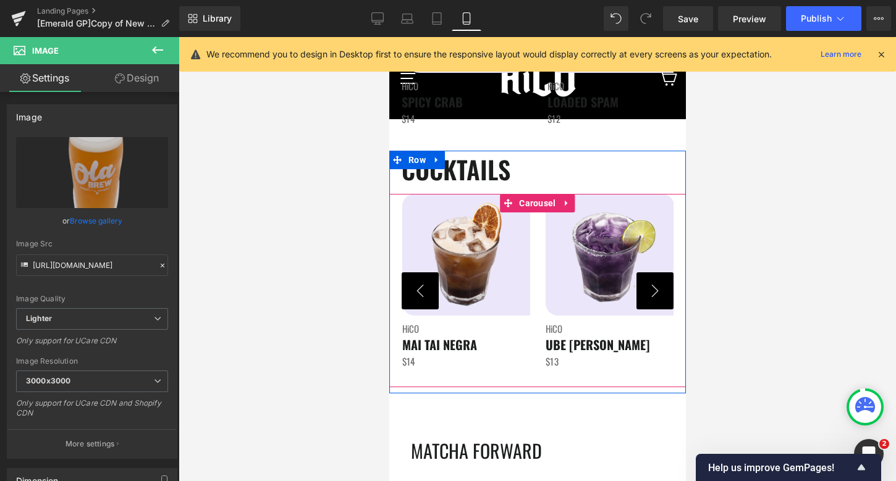
click at [659, 285] on button "›" at bounding box center [654, 290] width 37 height 37
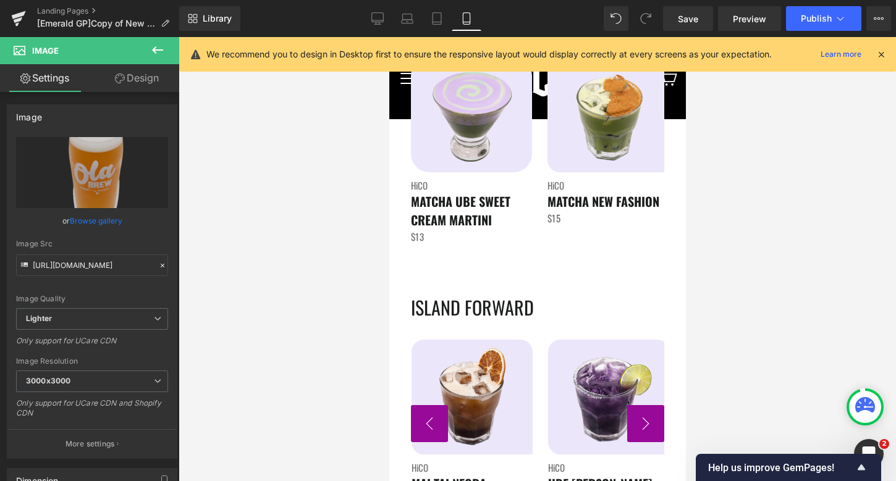
scroll to position [2501, 0]
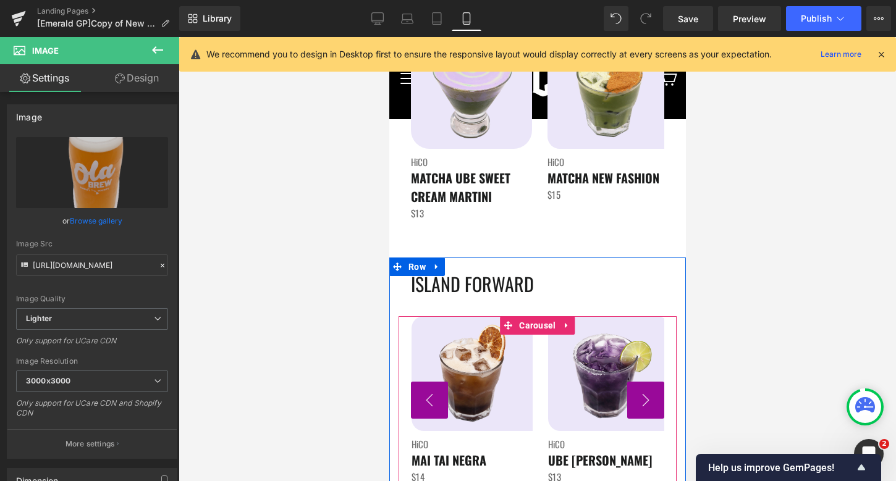
click at [651, 418] on button "›" at bounding box center [644, 400] width 37 height 37
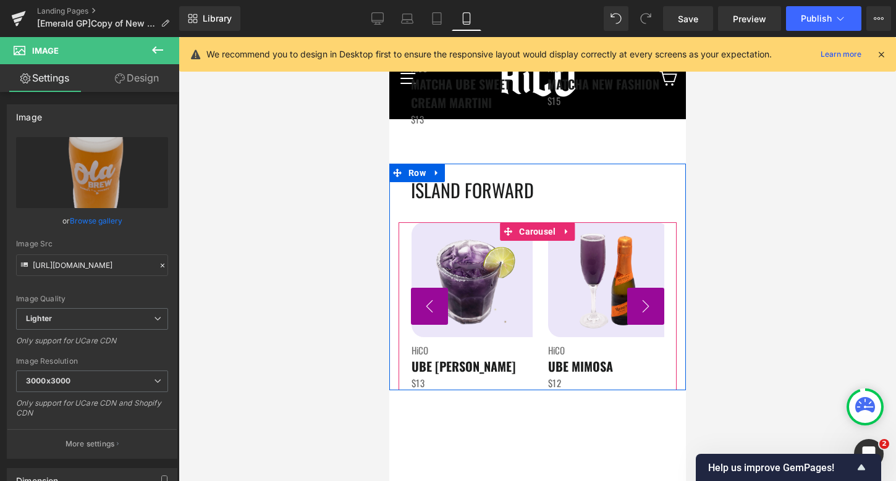
scroll to position [2620, 0]
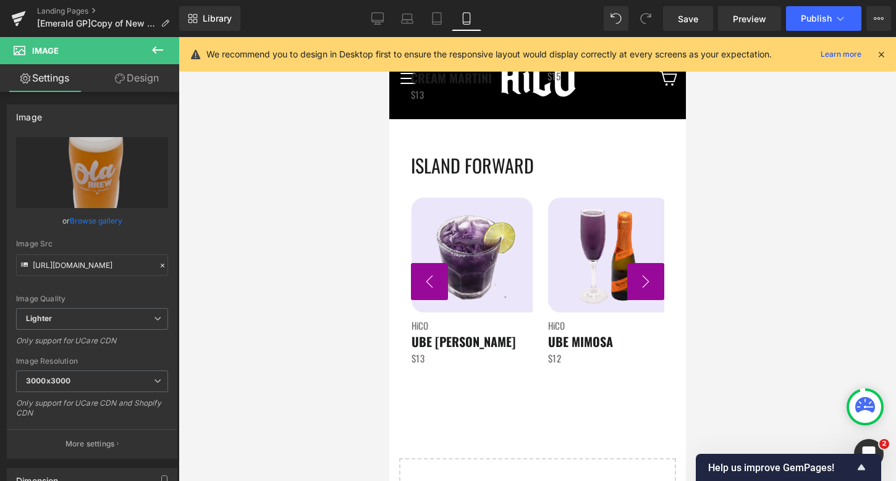
click at [418, 286] on button "‹" at bounding box center [428, 281] width 37 height 37
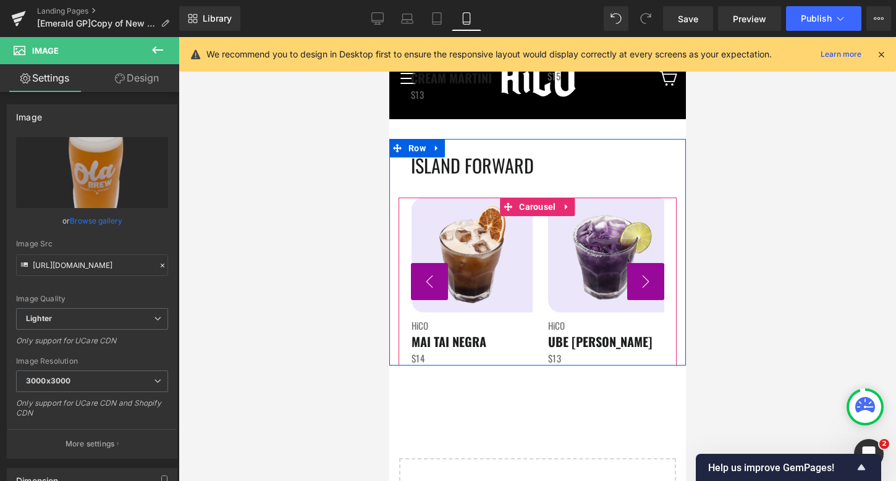
click at [418, 286] on button "‹" at bounding box center [428, 281] width 37 height 37
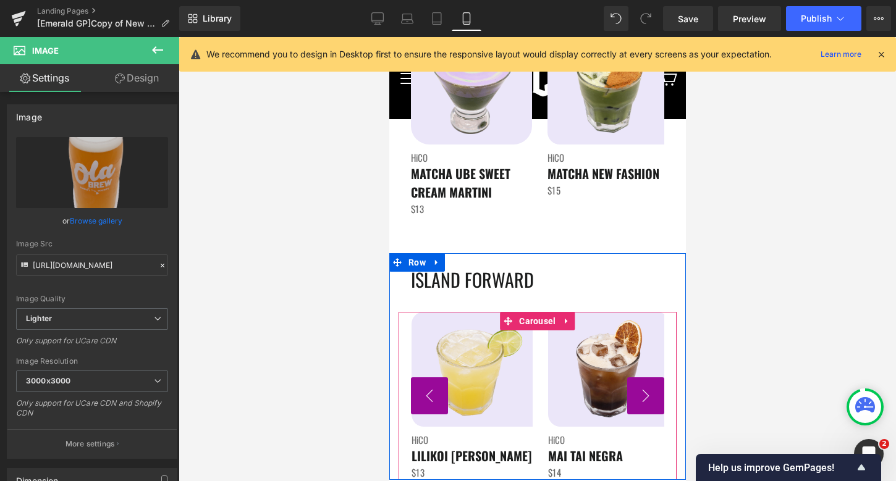
scroll to position [2061, 0]
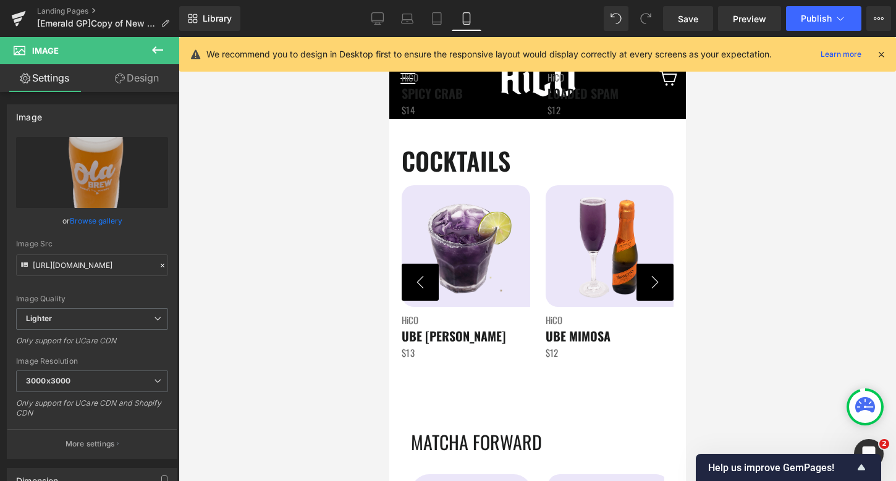
click at [425, 285] on button "‹" at bounding box center [419, 282] width 37 height 37
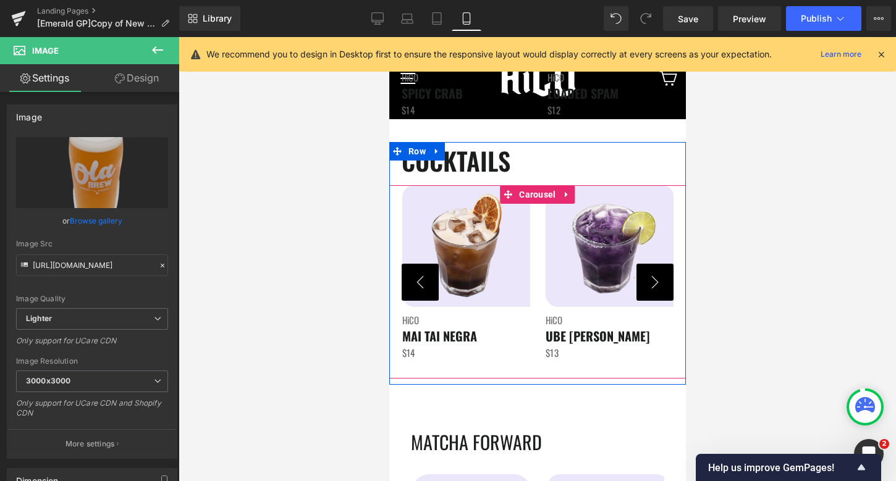
click at [425, 285] on button "‹" at bounding box center [419, 282] width 37 height 37
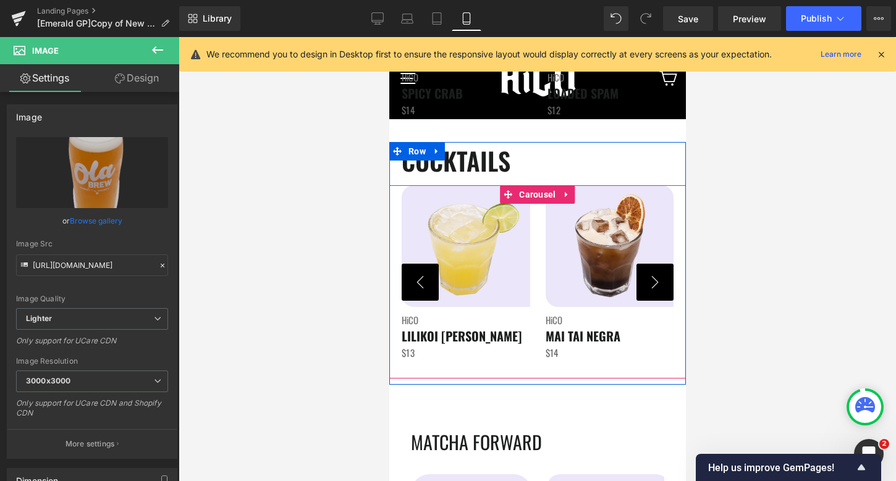
click at [425, 285] on button "‹" at bounding box center [419, 282] width 37 height 37
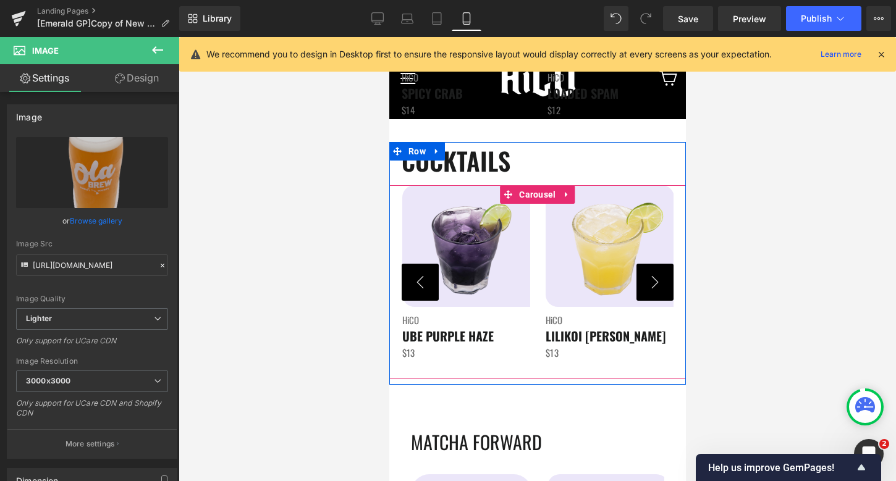
click at [425, 284] on button "‹" at bounding box center [419, 282] width 37 height 37
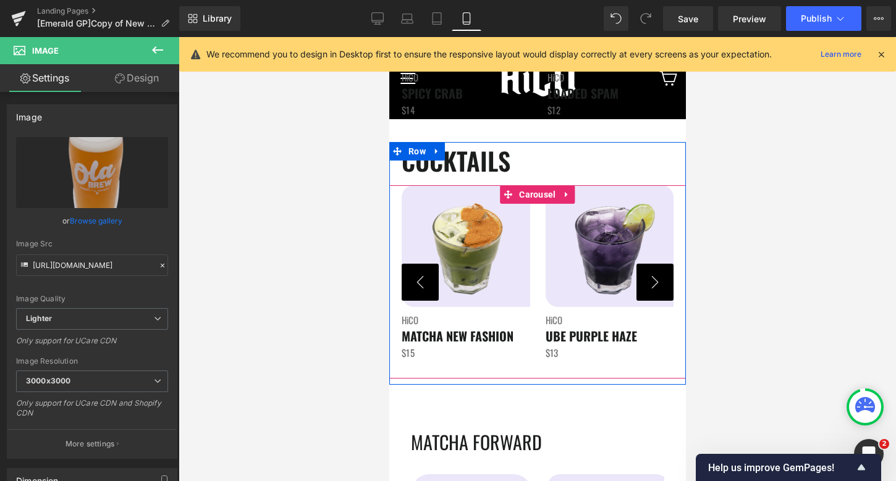
click at [425, 284] on button "‹" at bounding box center [419, 282] width 37 height 37
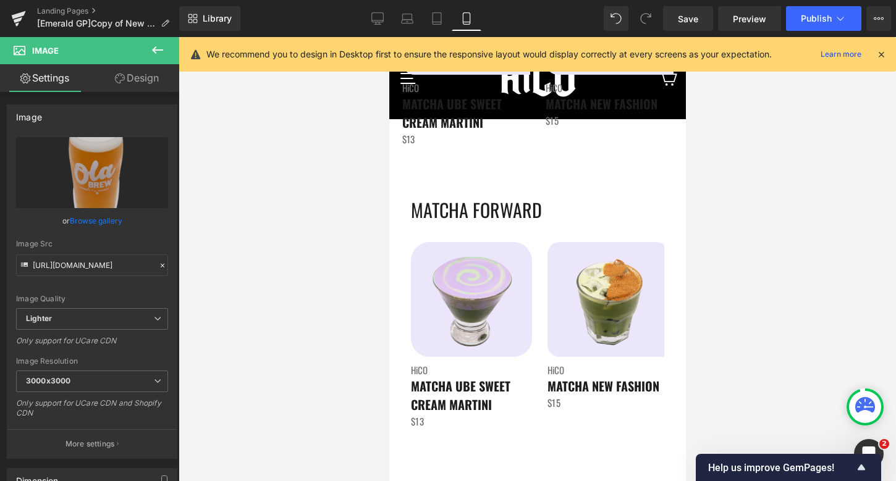
scroll to position [2203, 0]
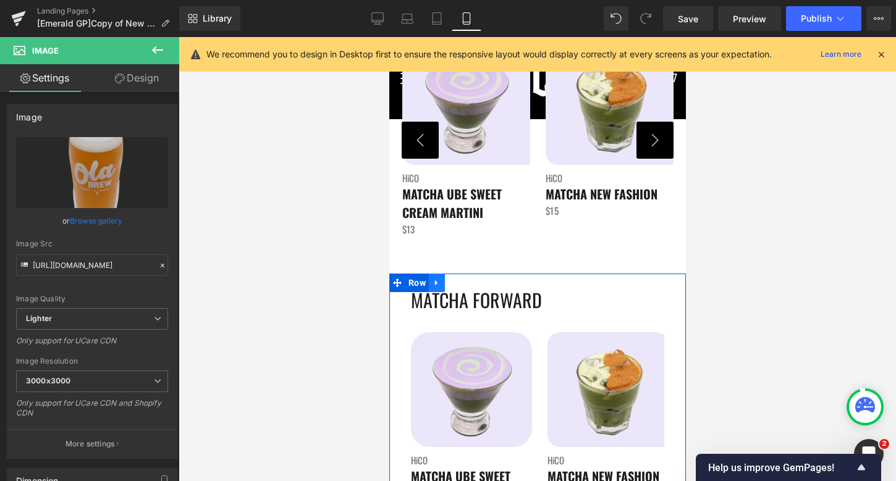
click at [434, 287] on icon at bounding box center [436, 283] width 9 height 9
click at [470, 284] on icon at bounding box center [468, 283] width 9 height 9
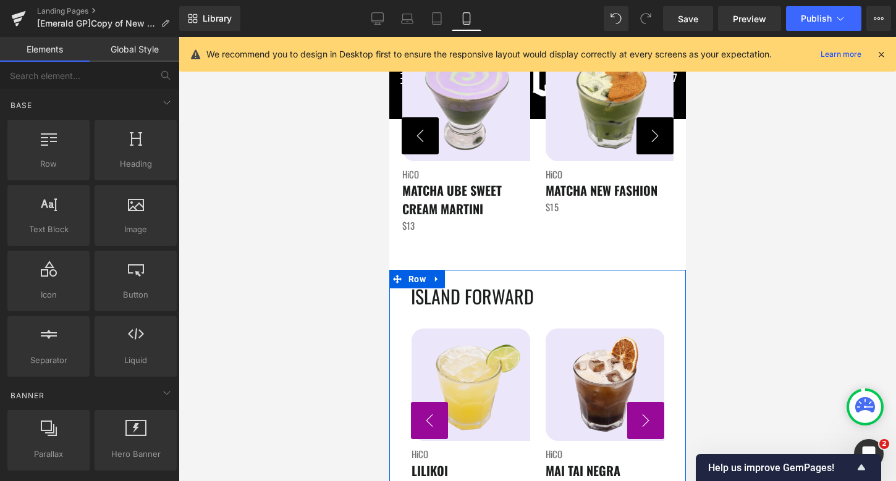
scroll to position [2199, 0]
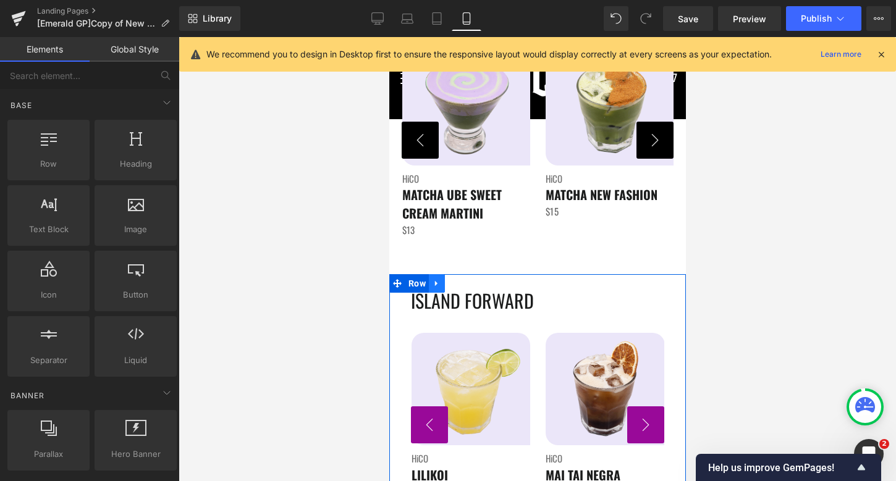
click at [434, 282] on icon at bounding box center [435, 284] width 2 height 6
click at [468, 287] on icon at bounding box center [468, 283] width 9 height 9
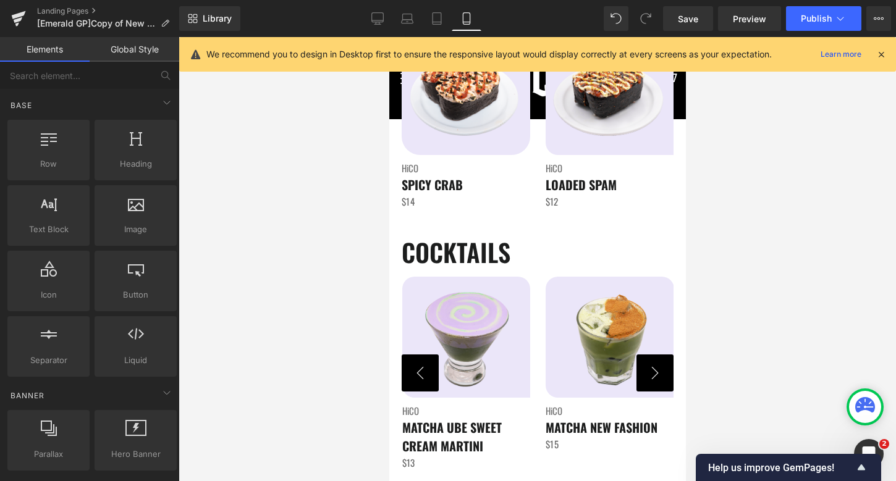
scroll to position [1992, 0]
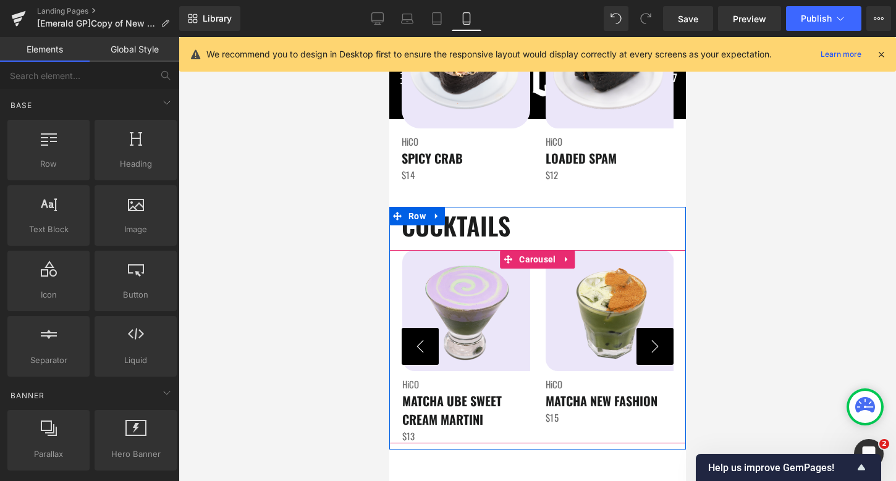
click at [416, 345] on button "‹" at bounding box center [419, 346] width 37 height 37
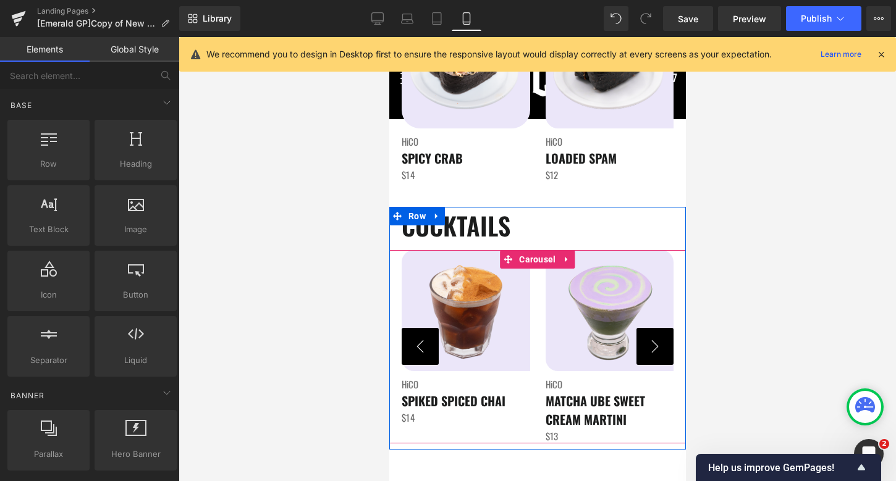
click at [416, 345] on button "‹" at bounding box center [419, 346] width 37 height 37
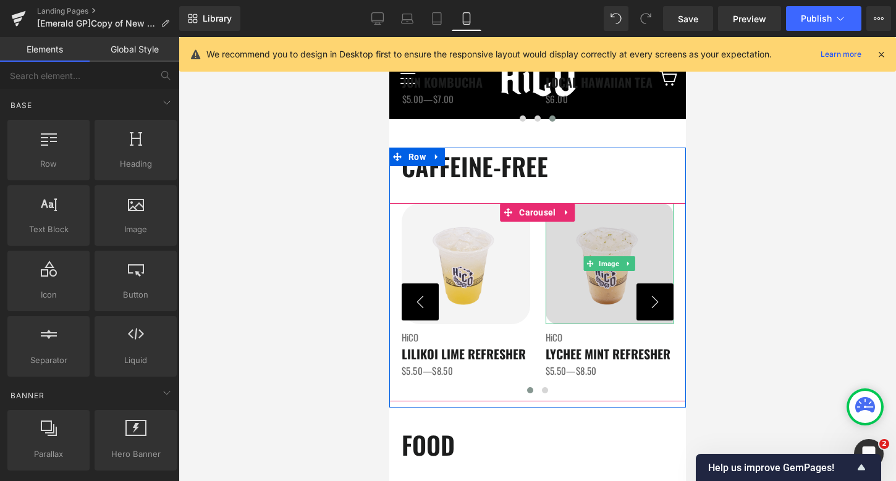
scroll to position [958, 0]
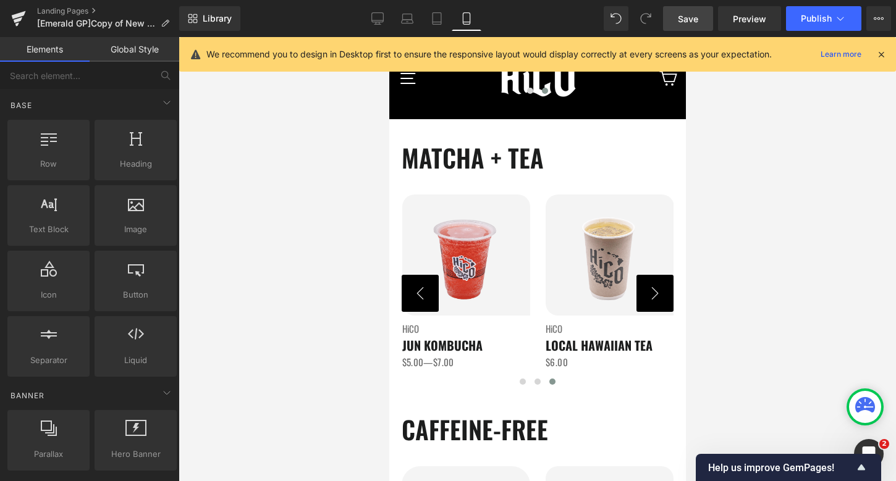
click at [695, 12] on span "Save" at bounding box center [688, 18] width 20 height 13
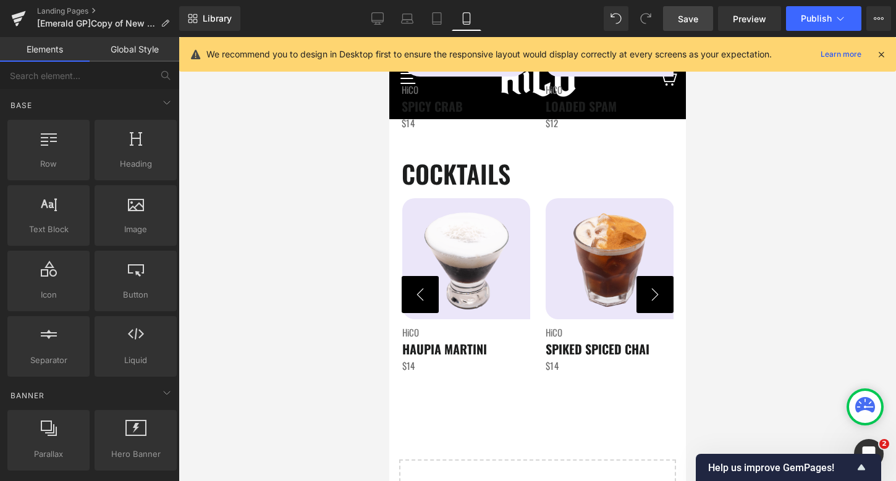
scroll to position [2037, 0]
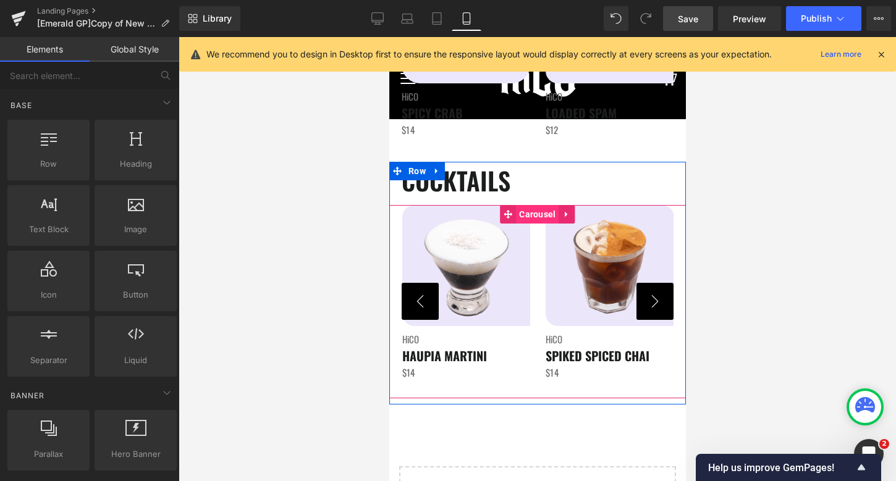
click at [537, 213] on span "Carousel" at bounding box center [536, 214] width 43 height 19
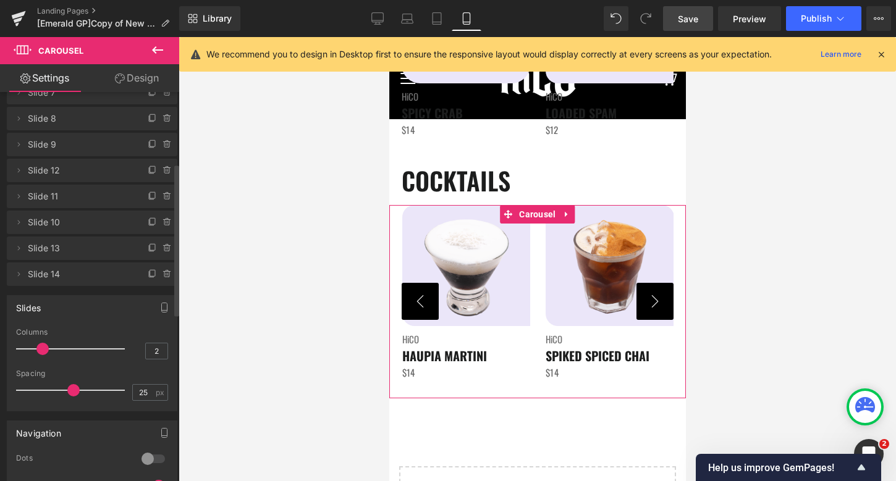
scroll to position [214, 0]
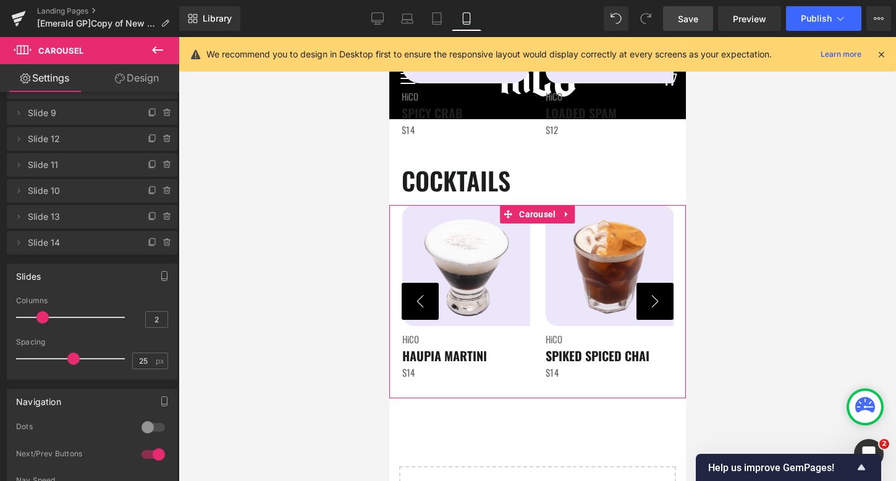
click at [139, 427] on div at bounding box center [153, 428] width 30 height 20
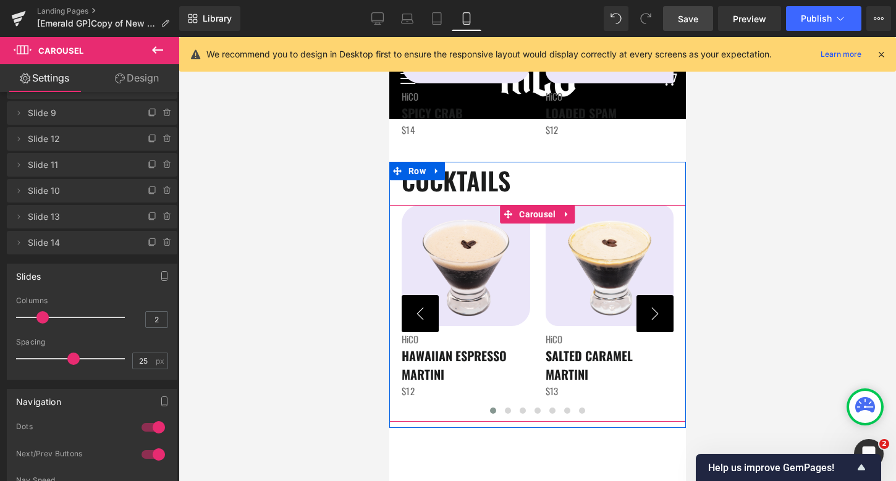
click at [411, 320] on button "‹" at bounding box center [419, 313] width 37 height 37
click at [661, 328] on button "›" at bounding box center [654, 313] width 37 height 37
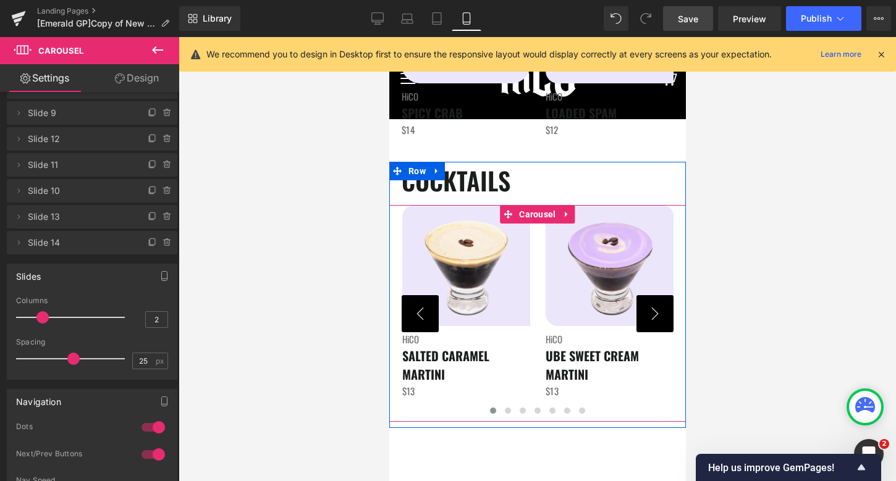
click at [661, 328] on button "›" at bounding box center [654, 313] width 37 height 37
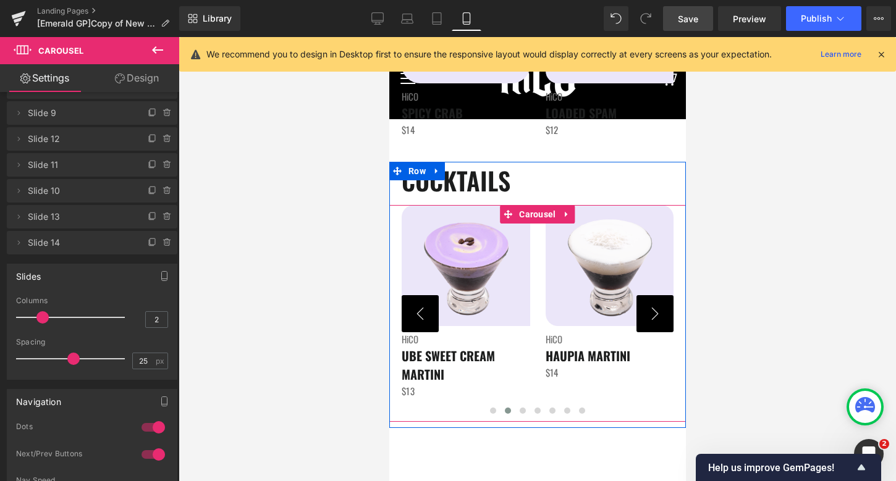
click at [661, 328] on button "›" at bounding box center [654, 313] width 37 height 37
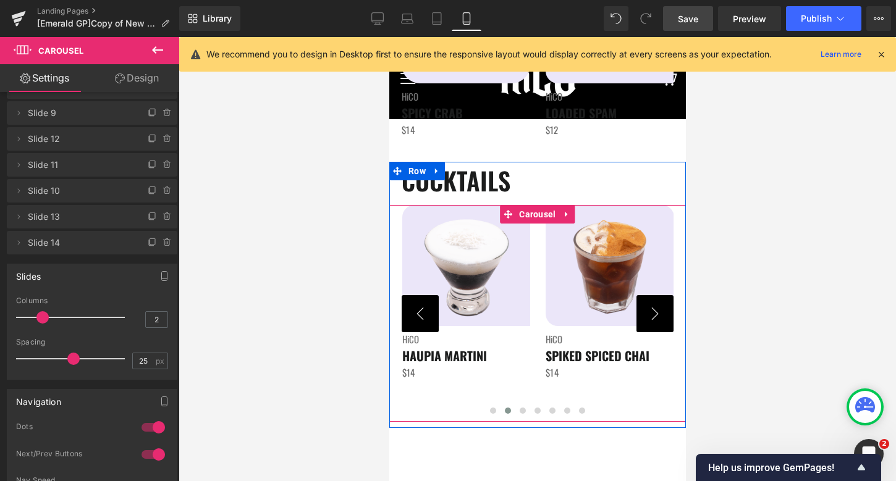
click at [661, 328] on button "›" at bounding box center [654, 313] width 37 height 37
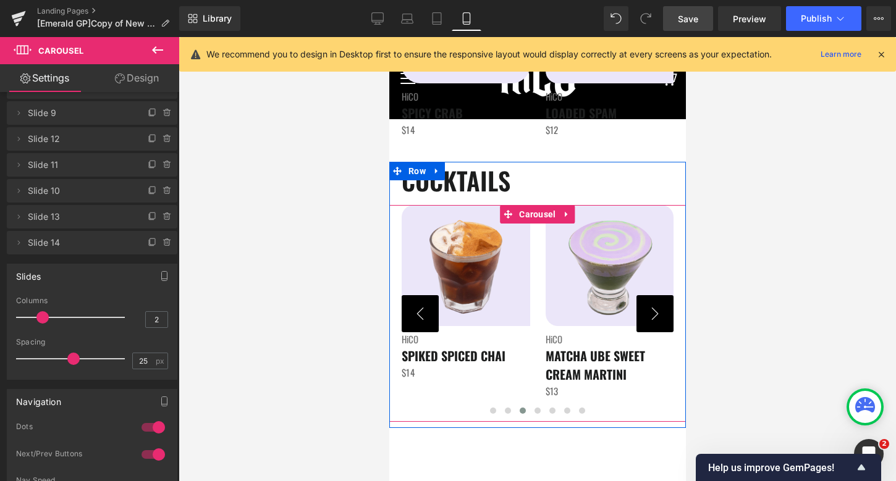
click at [661, 328] on button "›" at bounding box center [654, 313] width 37 height 37
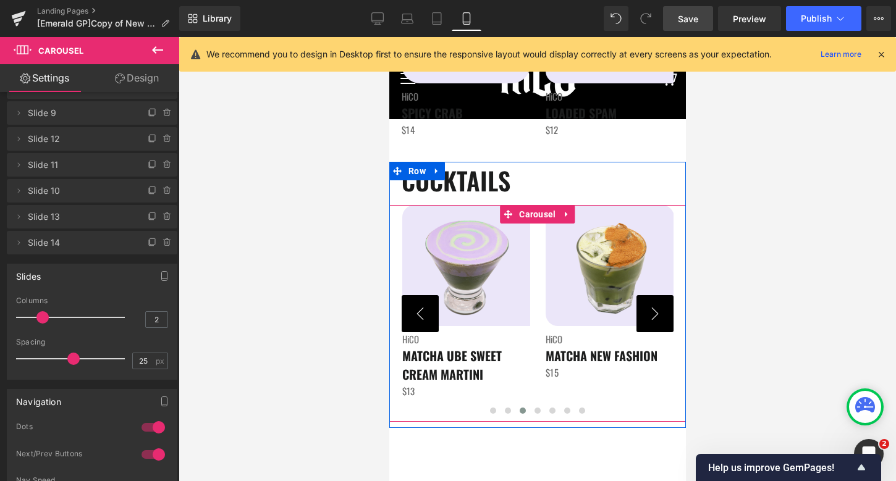
click at [661, 328] on button "›" at bounding box center [654, 313] width 37 height 37
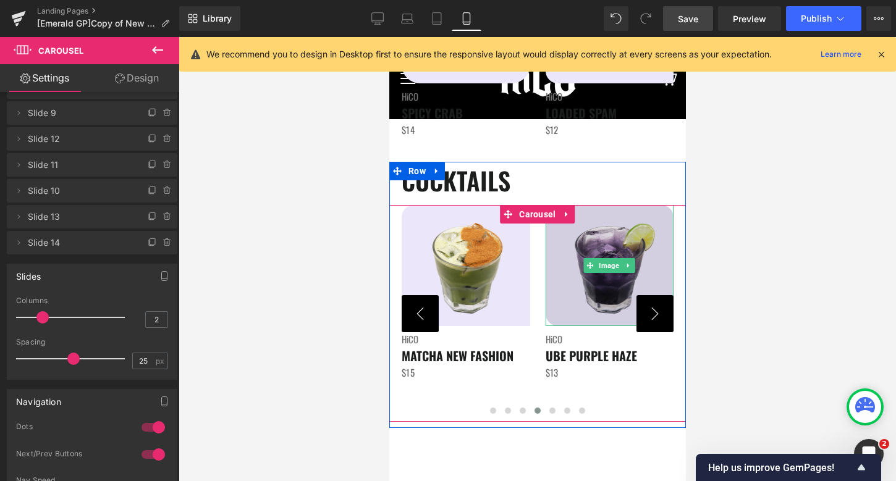
click at [573, 264] on img at bounding box center [609, 265] width 129 height 121
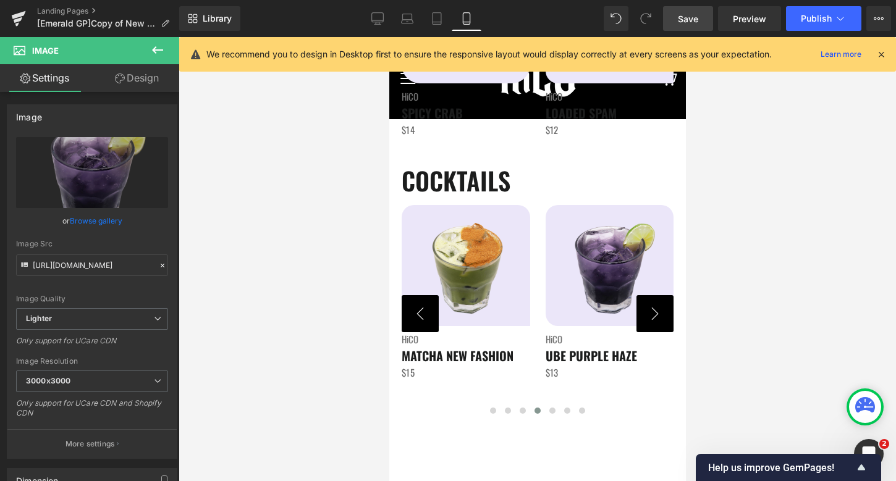
click at [154, 51] on icon at bounding box center [157, 49] width 11 height 7
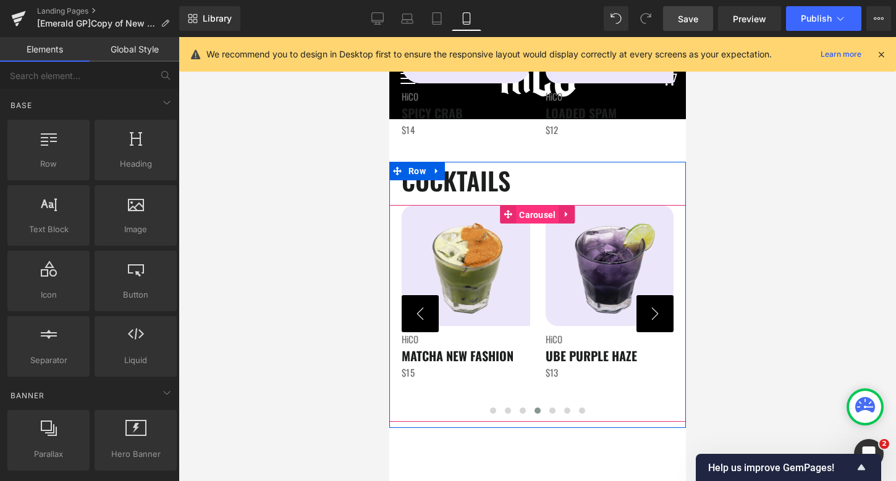
click at [537, 213] on span "Carousel" at bounding box center [536, 215] width 43 height 19
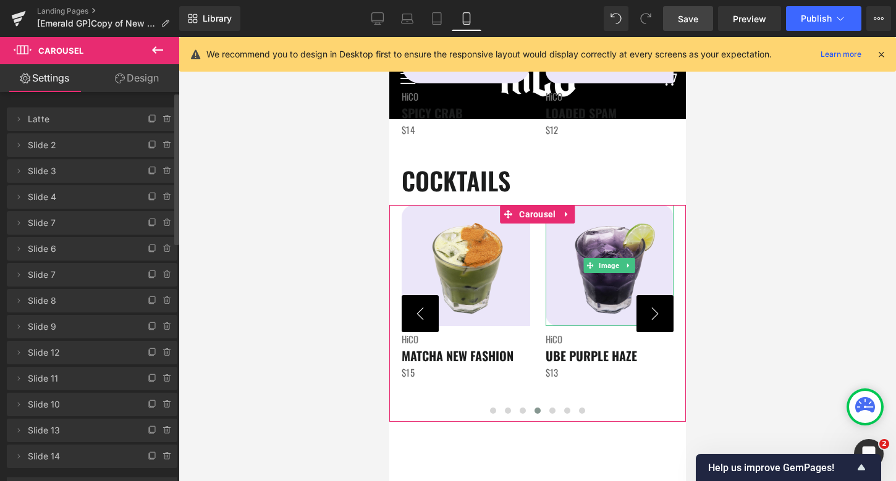
click at [43, 301] on span "Slide 8" at bounding box center [80, 300] width 104 height 23
click at [18, 301] on icon at bounding box center [19, 301] width 10 height 10
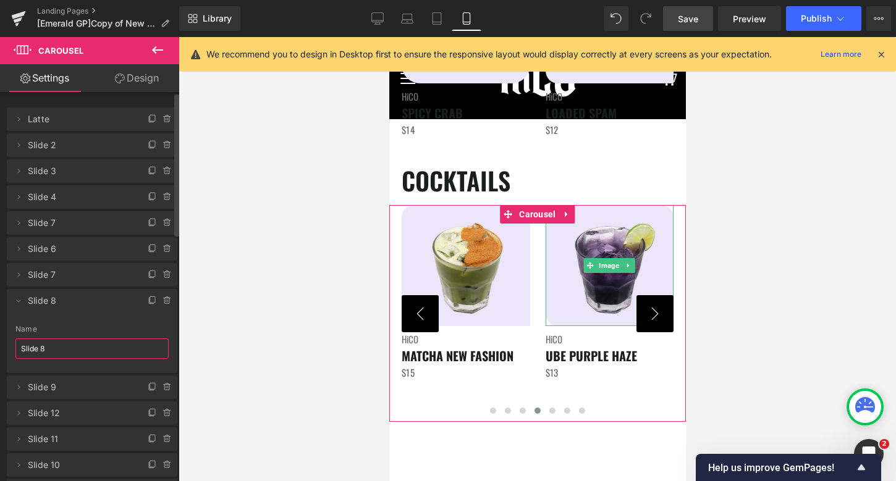
click at [36, 342] on input "Slide 8" at bounding box center [91, 349] width 153 height 20
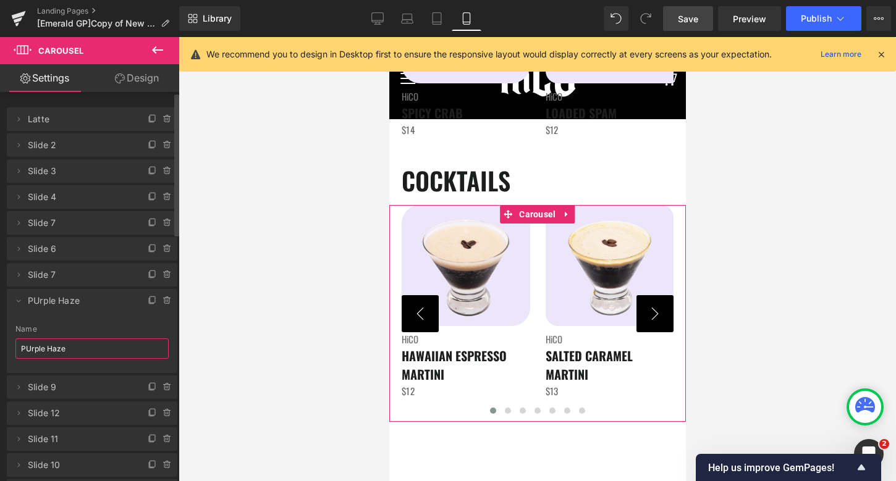
click at [30, 353] on input "PUrple Haze" at bounding box center [91, 349] width 153 height 20
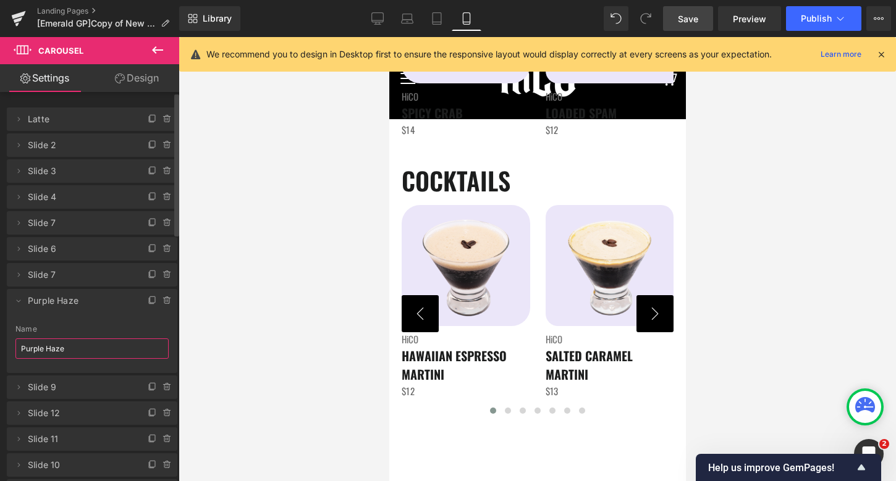
type input "Purple Haze"
click at [17, 303] on icon at bounding box center [19, 301] width 10 height 10
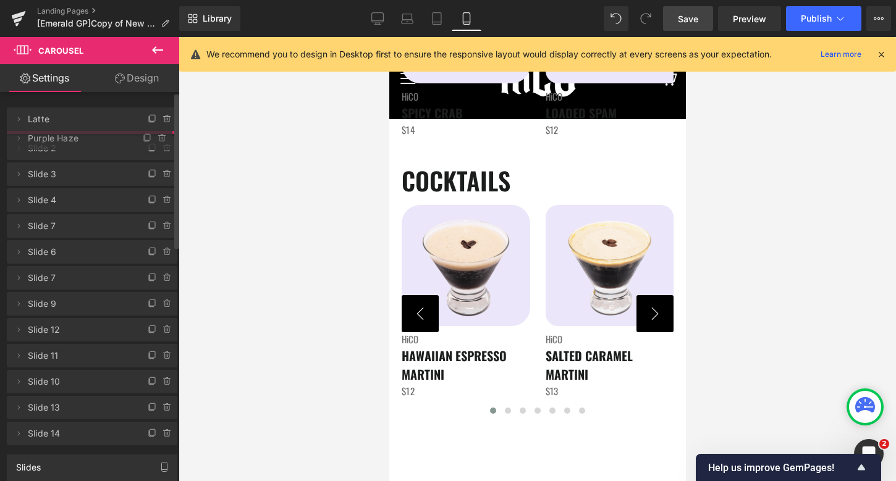
drag, startPoint x: 64, startPoint y: 305, endPoint x: 67, endPoint y: 143, distance: 161.9
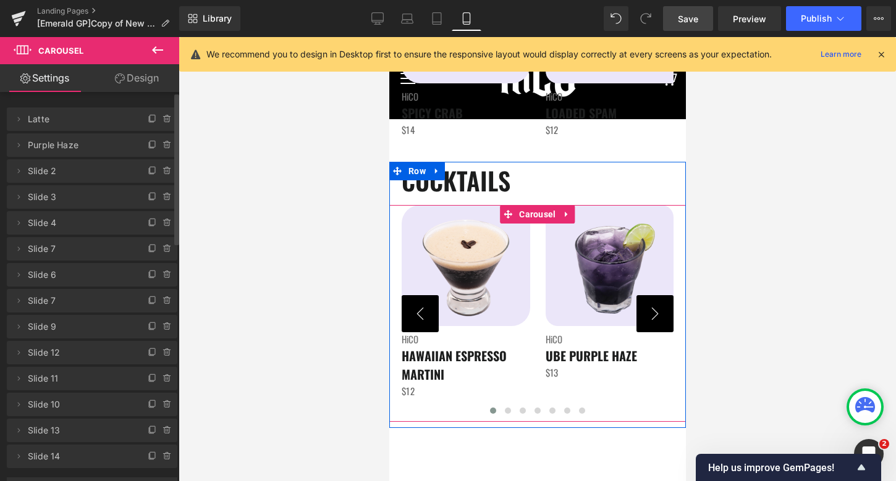
click at [657, 317] on button "›" at bounding box center [654, 313] width 37 height 37
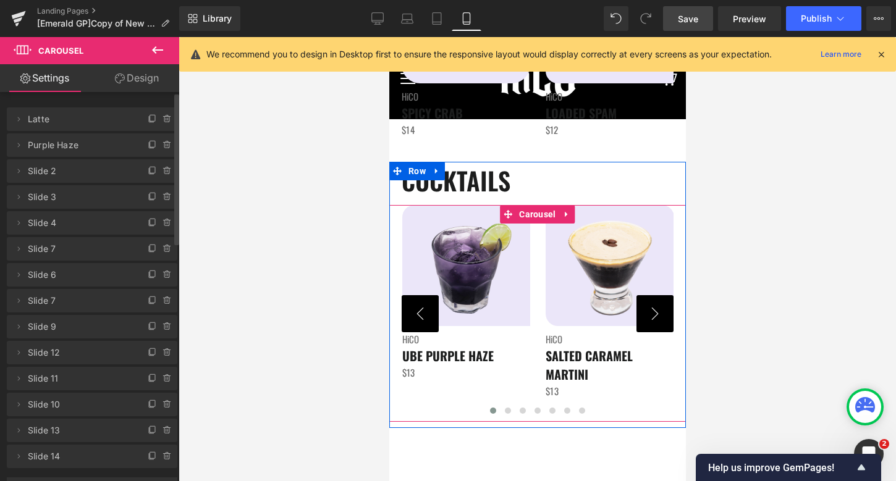
click at [657, 317] on button "›" at bounding box center [654, 313] width 37 height 37
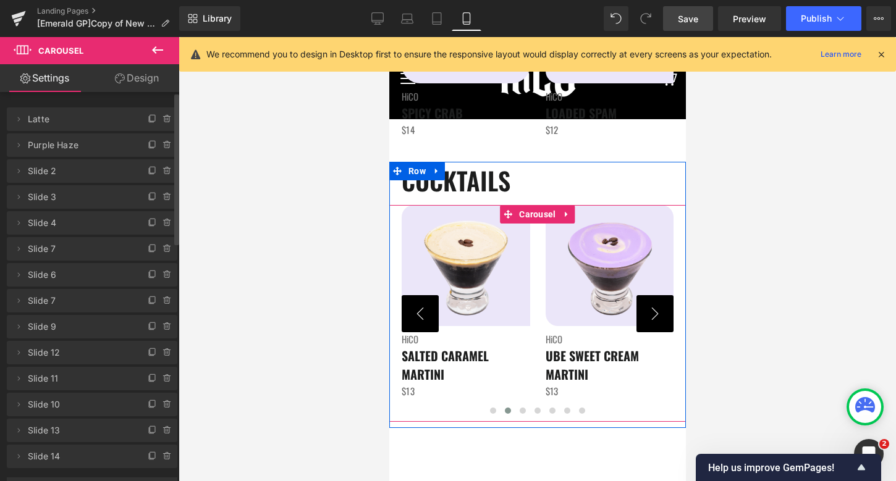
click at [657, 317] on button "›" at bounding box center [654, 313] width 37 height 37
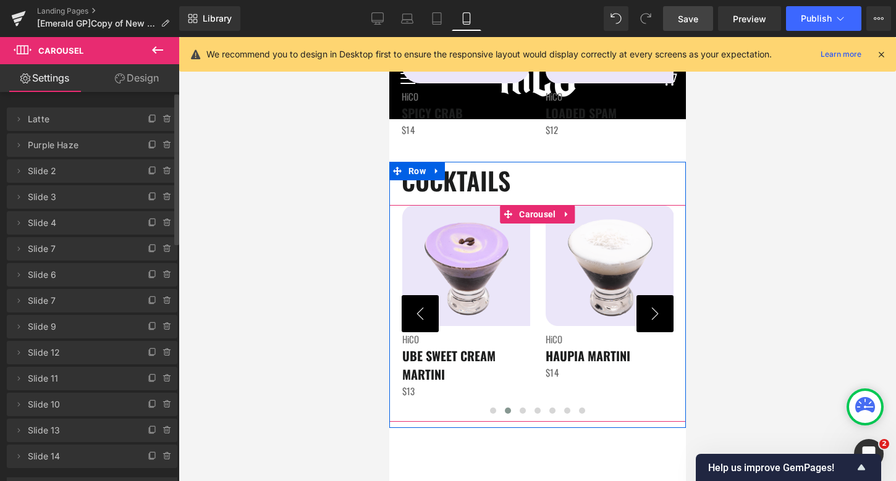
click at [432, 315] on button "‹" at bounding box center [419, 313] width 37 height 37
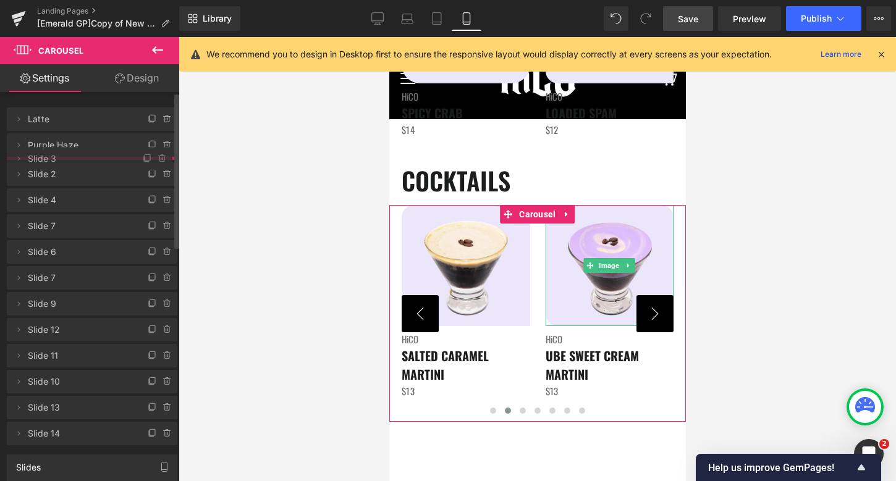
drag, startPoint x: 69, startPoint y: 203, endPoint x: 64, endPoint y: 164, distance: 38.5
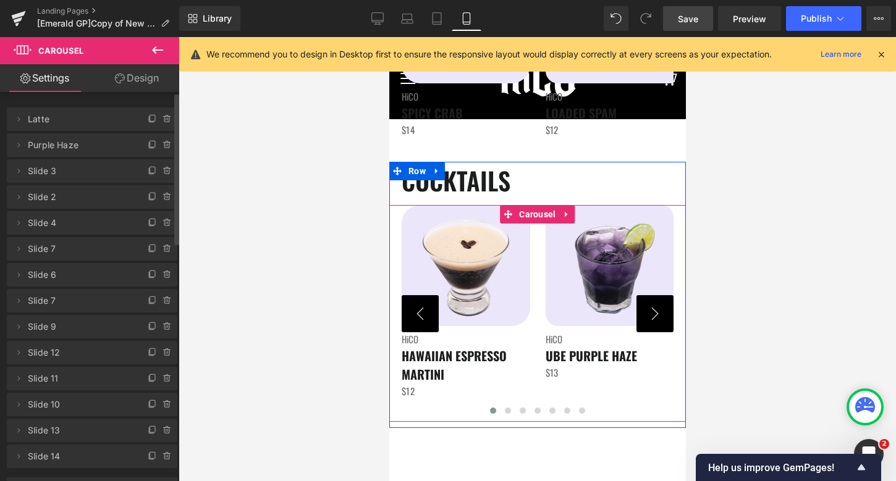
click at [421, 318] on button "‹" at bounding box center [419, 313] width 37 height 37
click at [648, 322] on button "›" at bounding box center [654, 313] width 37 height 37
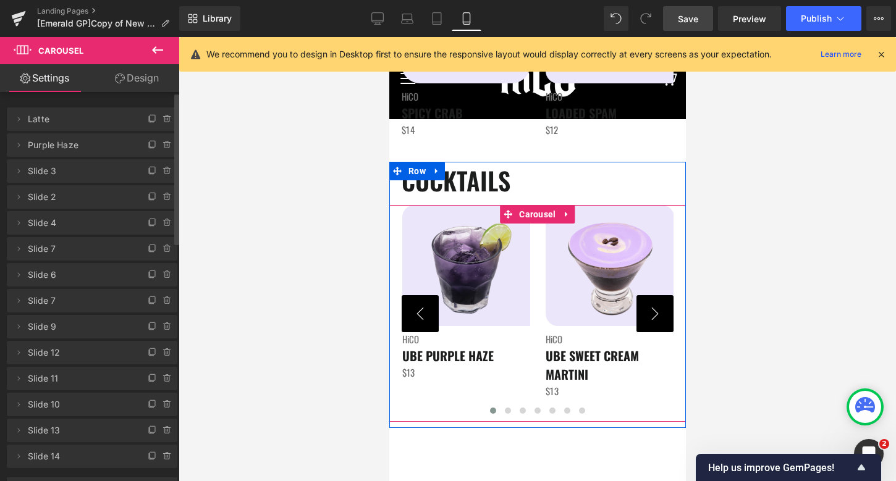
click at [648, 321] on button "›" at bounding box center [654, 313] width 37 height 37
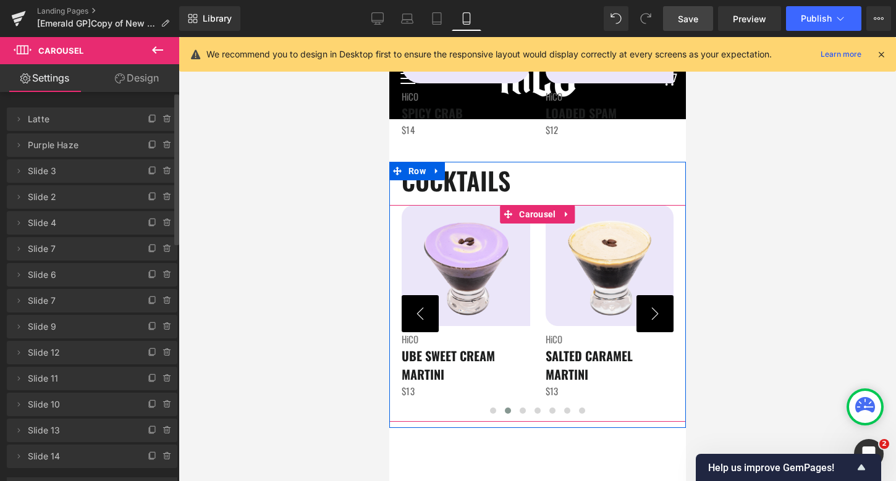
click at [648, 321] on button "›" at bounding box center [654, 313] width 37 height 37
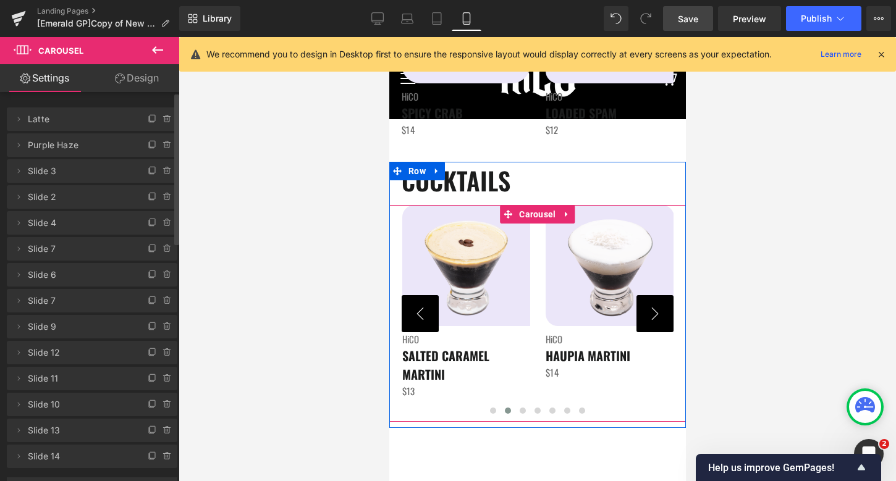
click at [648, 321] on button "›" at bounding box center [654, 313] width 37 height 37
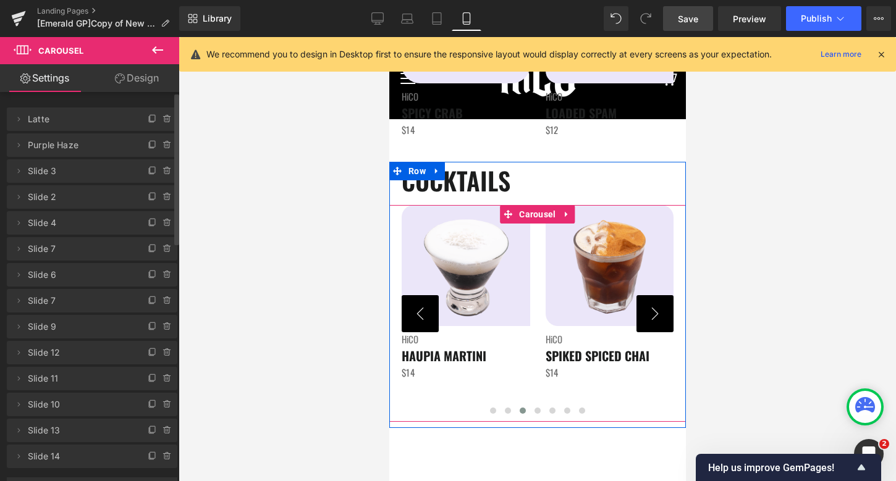
click at [648, 321] on button "›" at bounding box center [654, 313] width 37 height 37
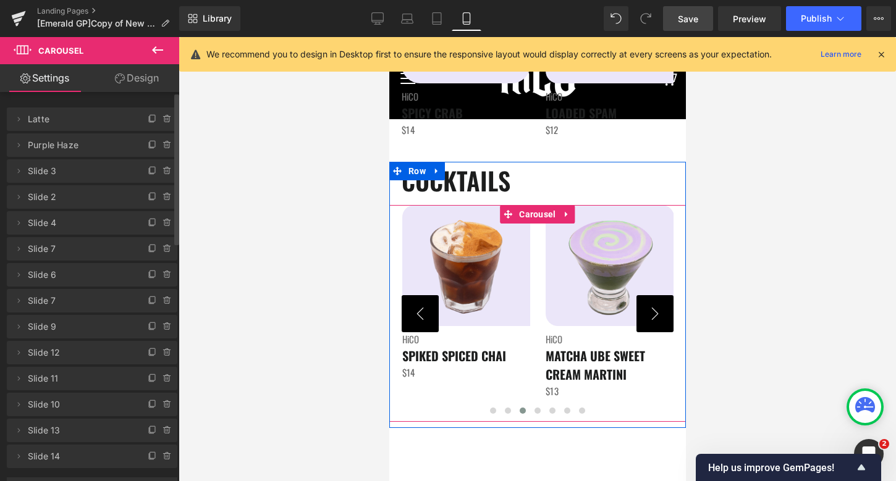
click at [648, 321] on button "›" at bounding box center [654, 313] width 37 height 37
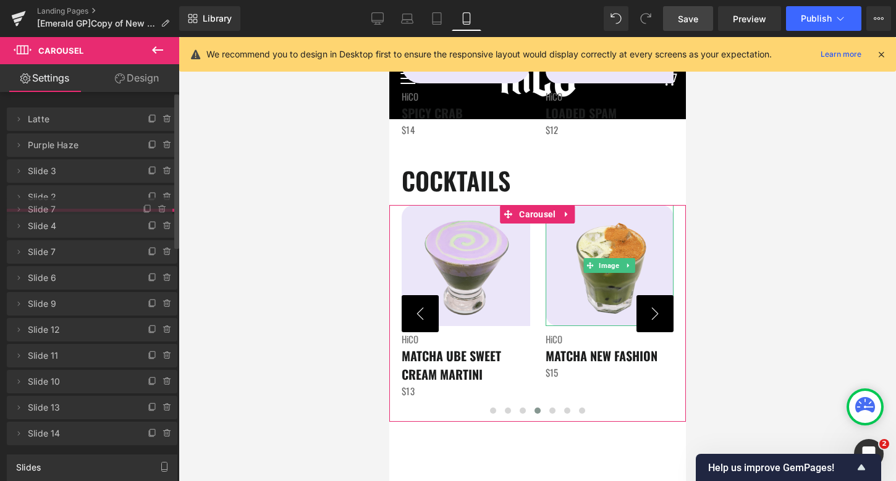
drag, startPoint x: 72, startPoint y: 303, endPoint x: 65, endPoint y: 213, distance: 90.4
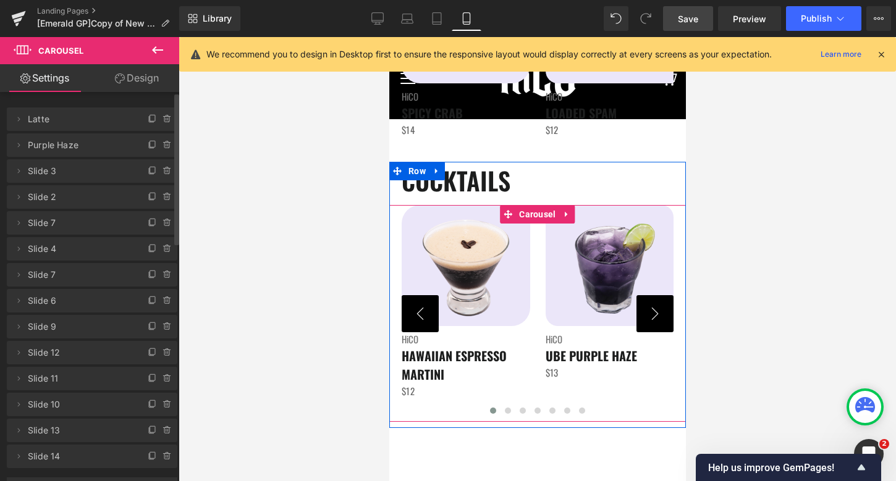
click at [657, 314] on button "›" at bounding box center [654, 313] width 37 height 37
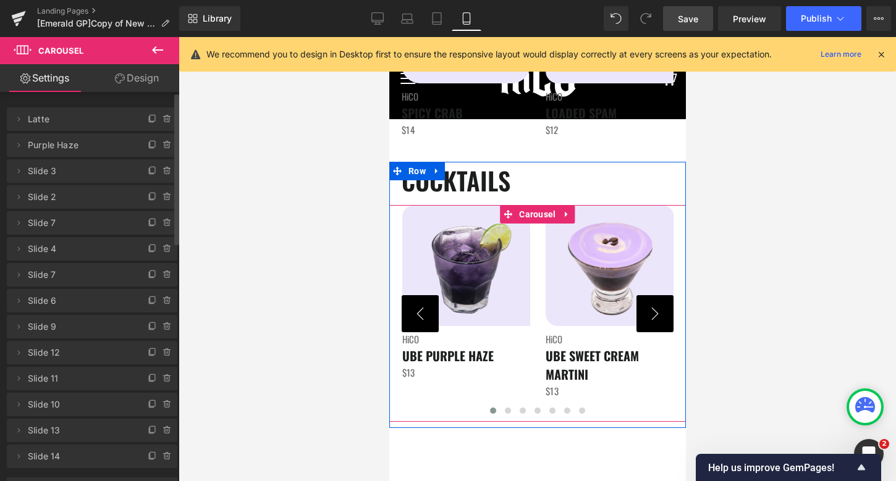
click at [657, 314] on button "›" at bounding box center [654, 313] width 37 height 37
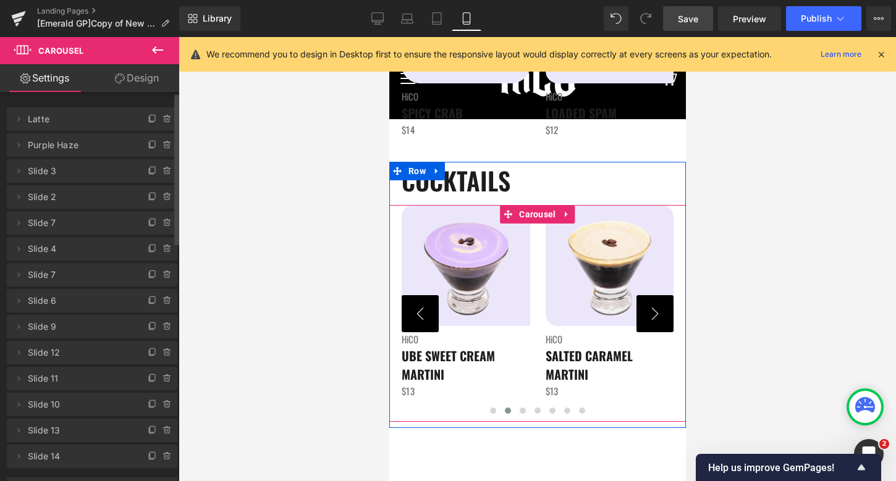
click at [657, 314] on button "›" at bounding box center [654, 313] width 37 height 37
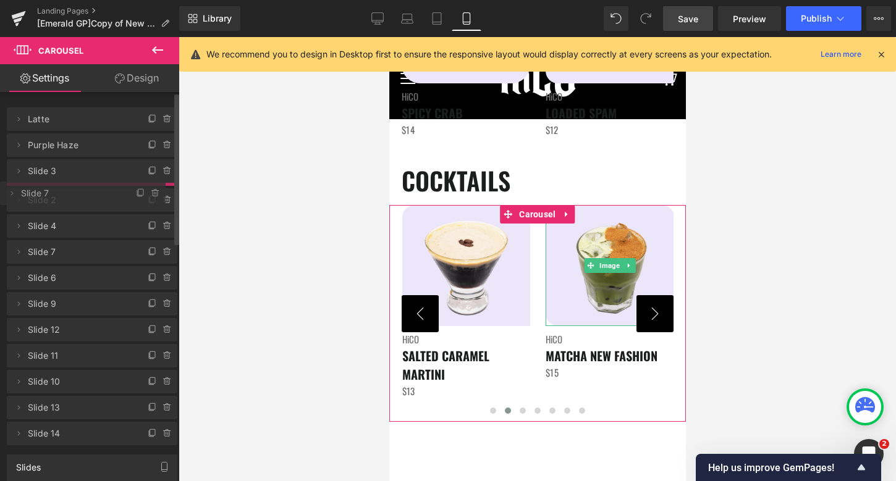
drag, startPoint x: 52, startPoint y: 219, endPoint x: 52, endPoint y: 188, distance: 30.9
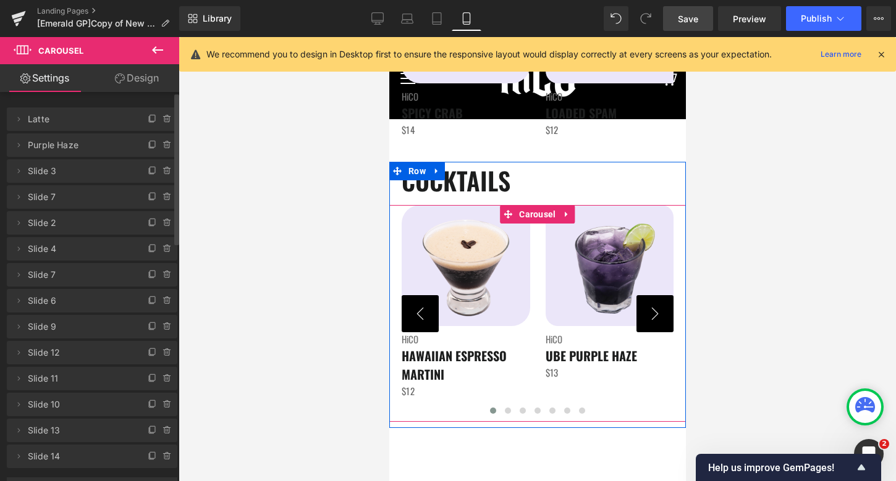
click at [654, 318] on button "›" at bounding box center [654, 313] width 37 height 37
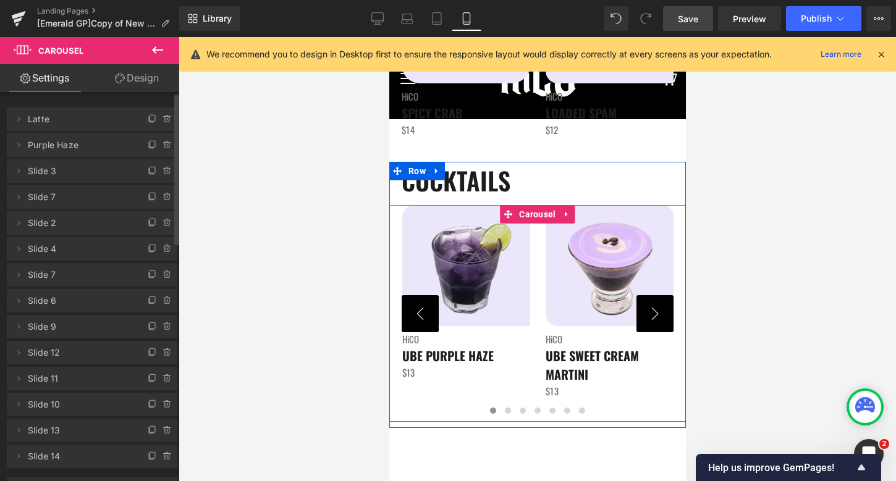
click at [654, 318] on button "›" at bounding box center [654, 313] width 37 height 37
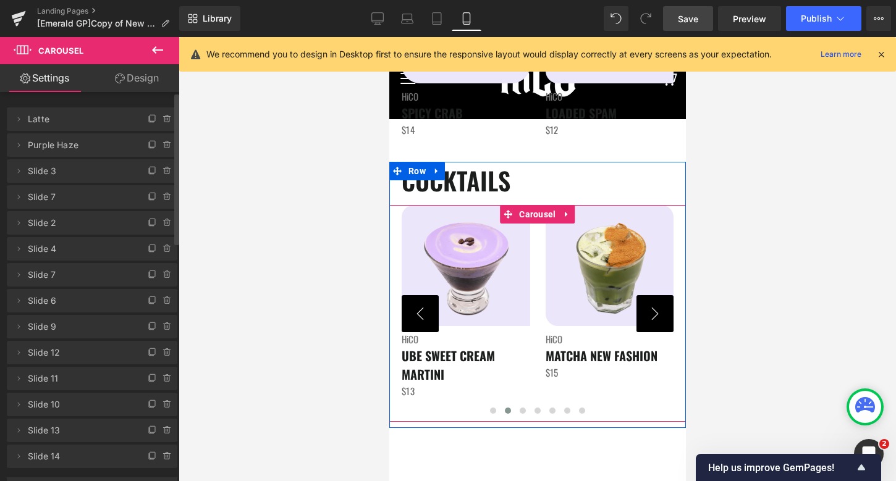
click at [652, 316] on button "›" at bounding box center [654, 313] width 37 height 37
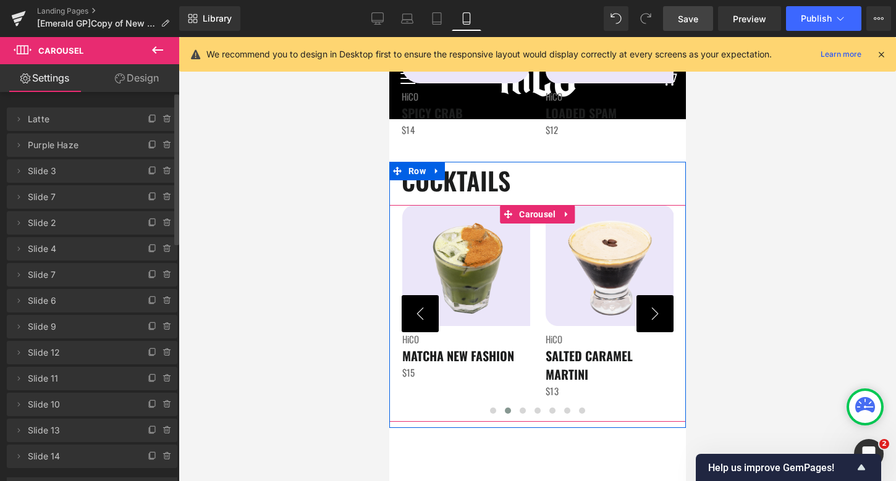
click at [652, 316] on button "›" at bounding box center [654, 313] width 37 height 37
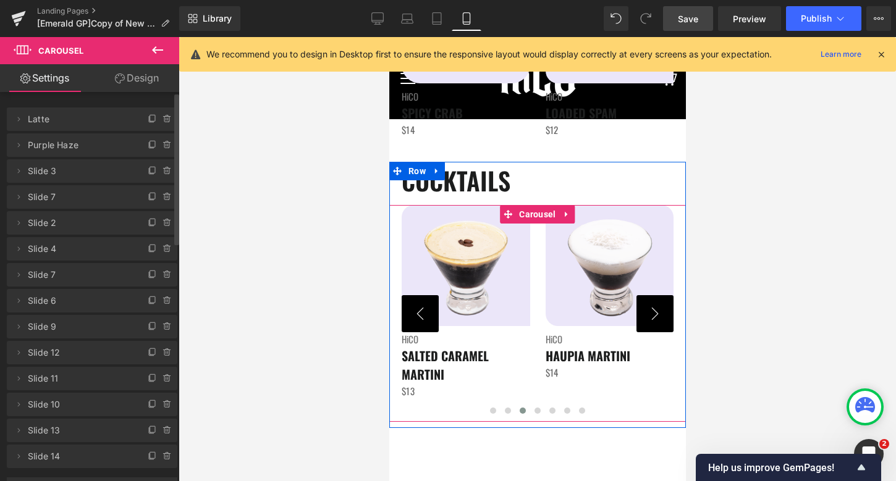
click at [652, 316] on button "›" at bounding box center [654, 313] width 37 height 37
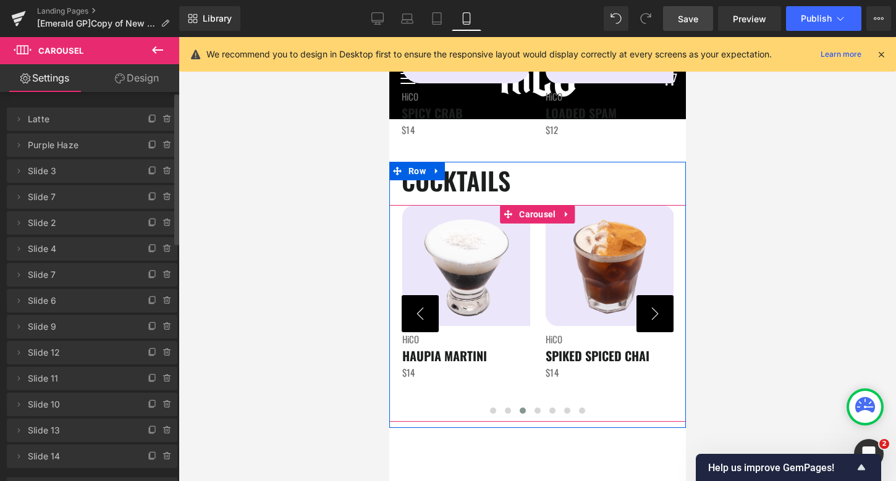
click at [652, 316] on button "›" at bounding box center [654, 313] width 37 height 37
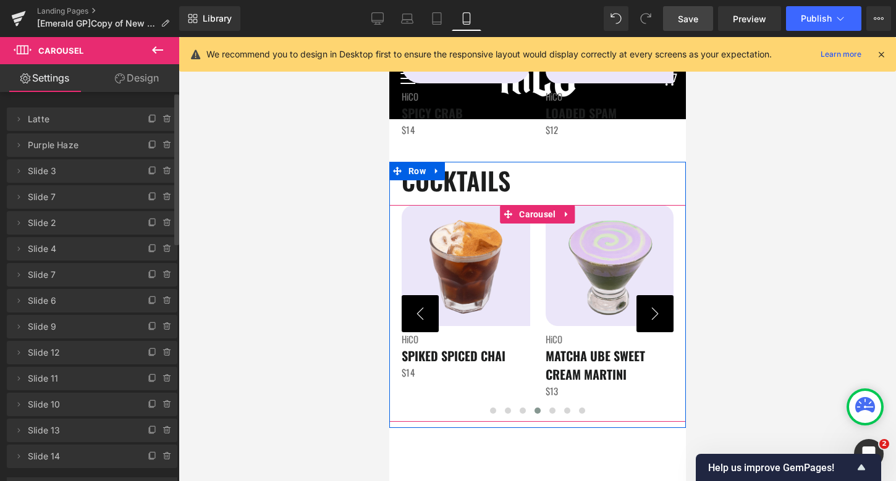
click at [652, 316] on button "›" at bounding box center [654, 313] width 37 height 37
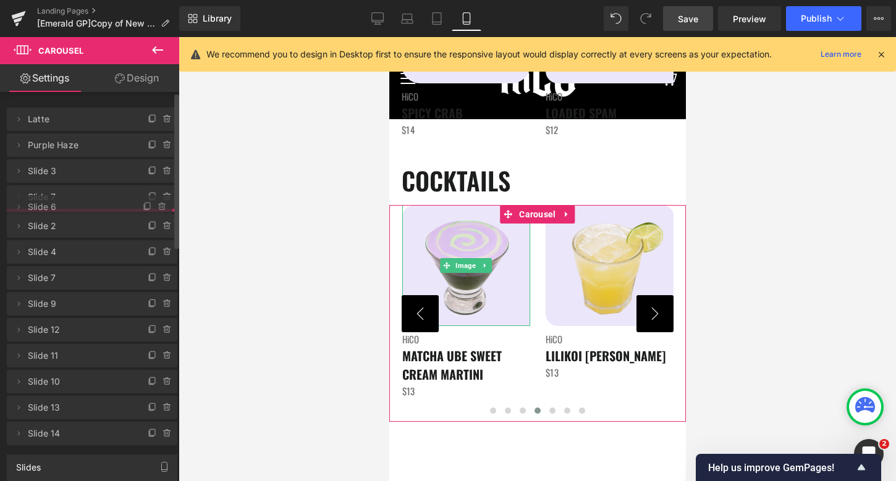
drag, startPoint x: 99, startPoint y: 310, endPoint x: 86, endPoint y: 216, distance: 94.8
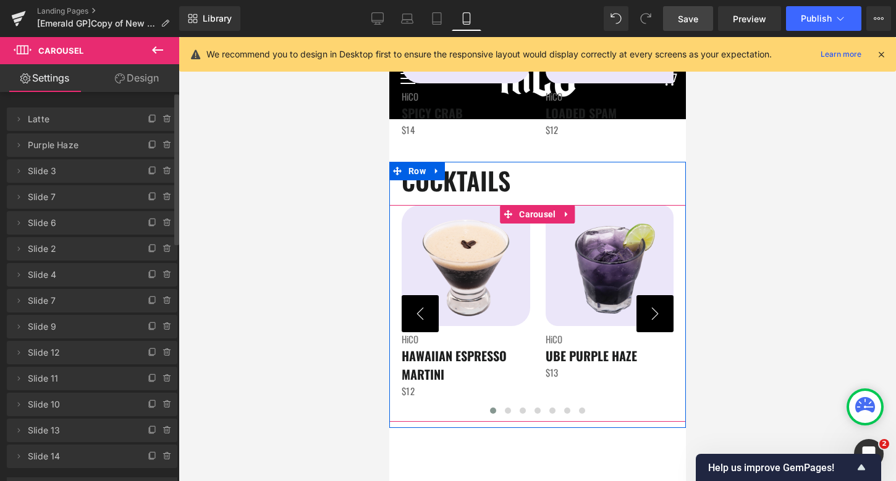
click at [651, 313] on button "›" at bounding box center [654, 313] width 37 height 37
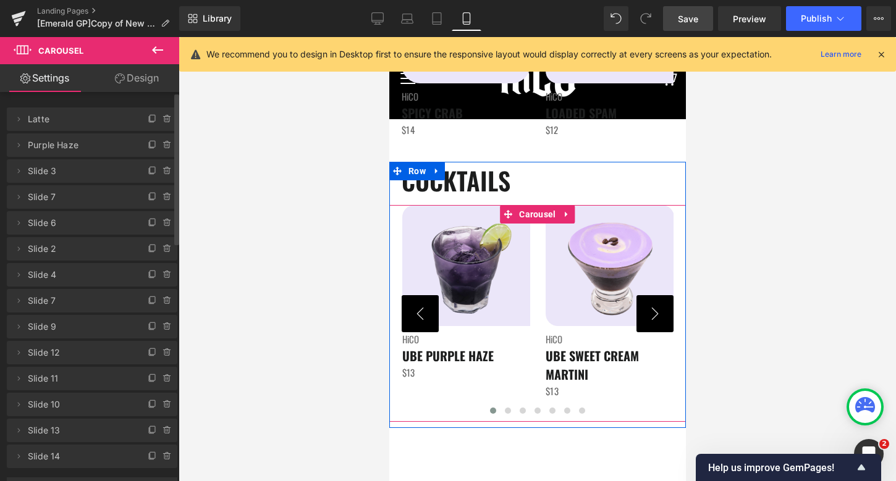
click at [651, 313] on button "›" at bounding box center [654, 313] width 37 height 37
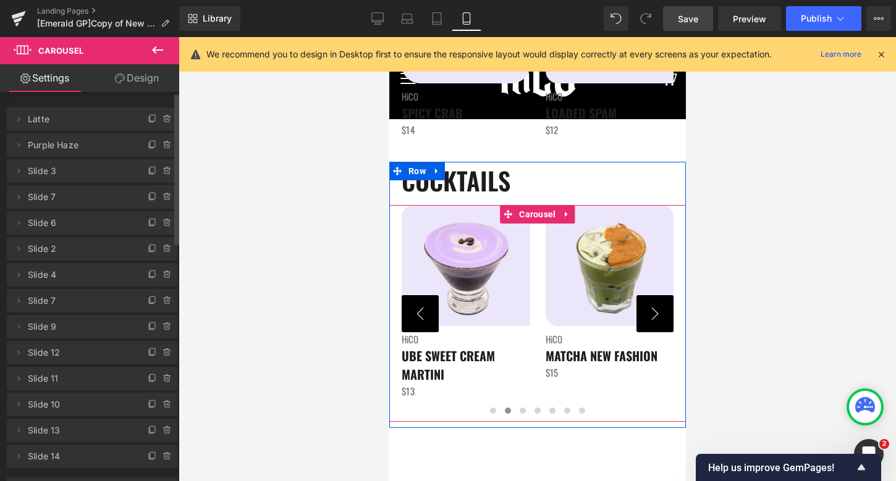
click at [651, 313] on button "›" at bounding box center [654, 313] width 37 height 37
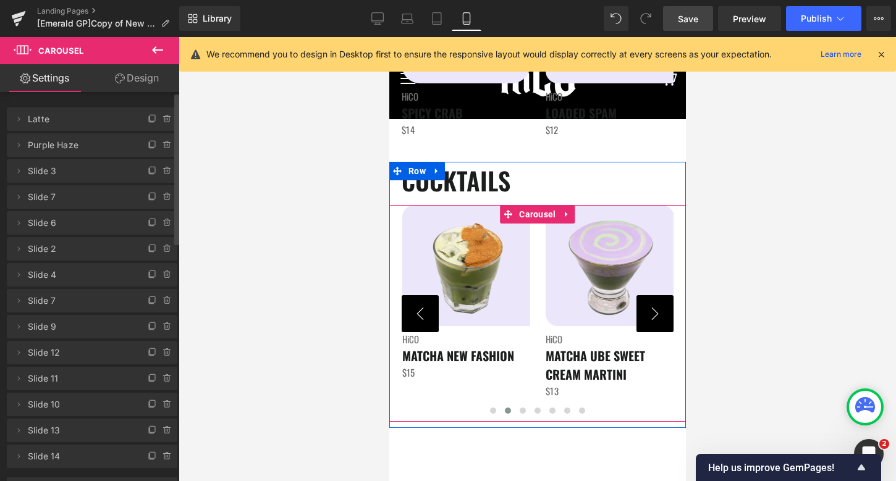
click at [651, 313] on button "›" at bounding box center [654, 313] width 37 height 37
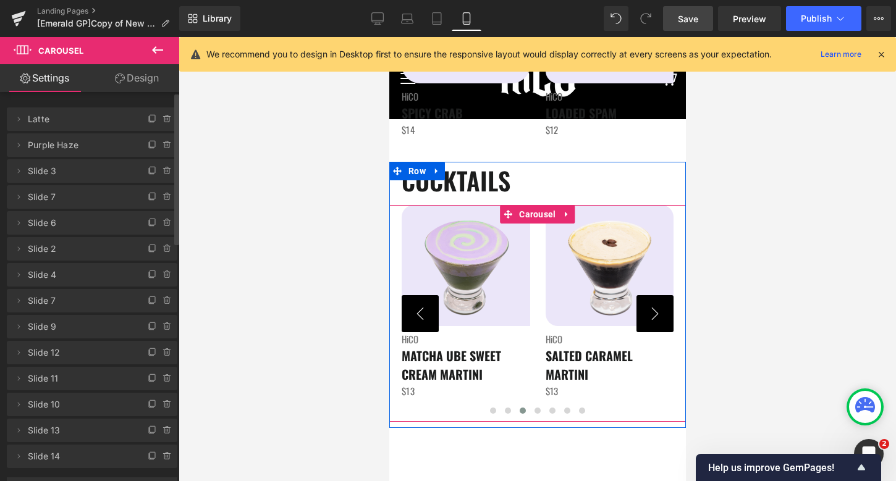
click at [651, 313] on button "›" at bounding box center [654, 313] width 37 height 37
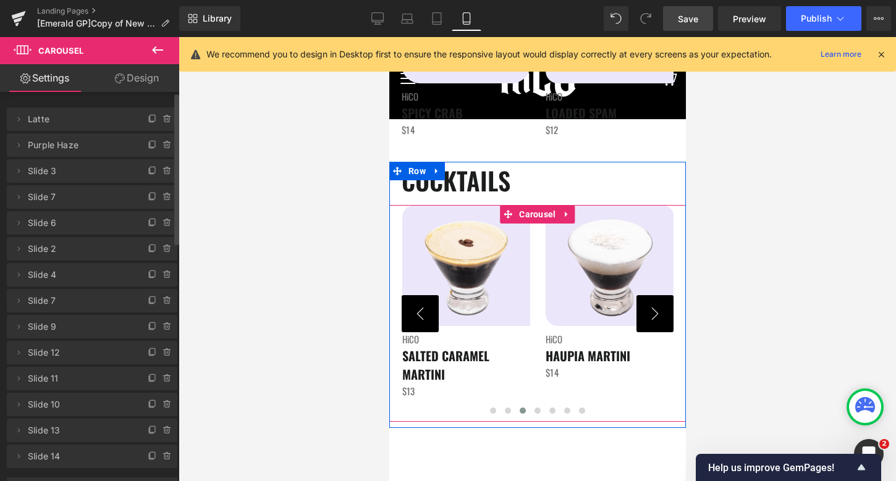
click at [651, 313] on button "›" at bounding box center [654, 313] width 37 height 37
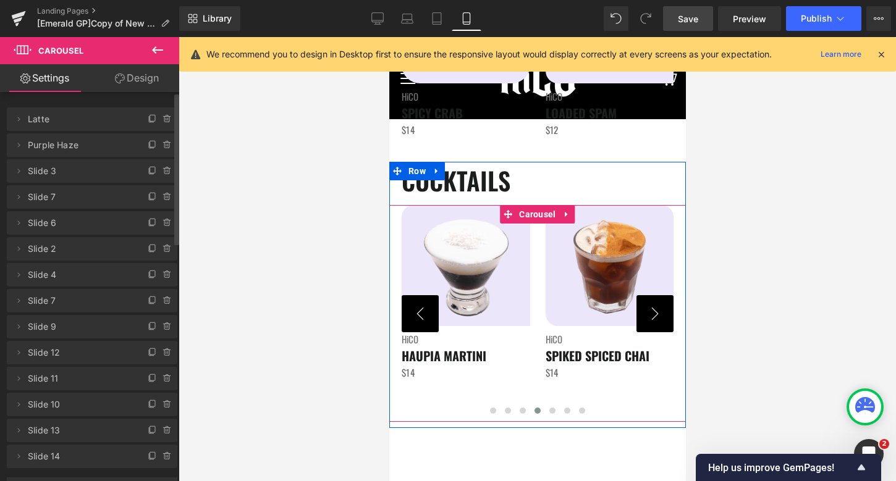
click at [651, 313] on button "›" at bounding box center [654, 313] width 37 height 37
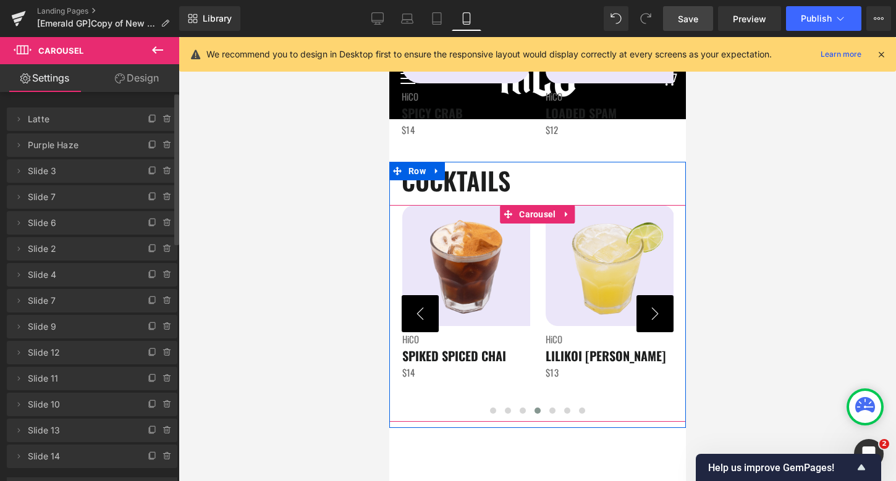
click at [650, 313] on button "›" at bounding box center [654, 313] width 37 height 37
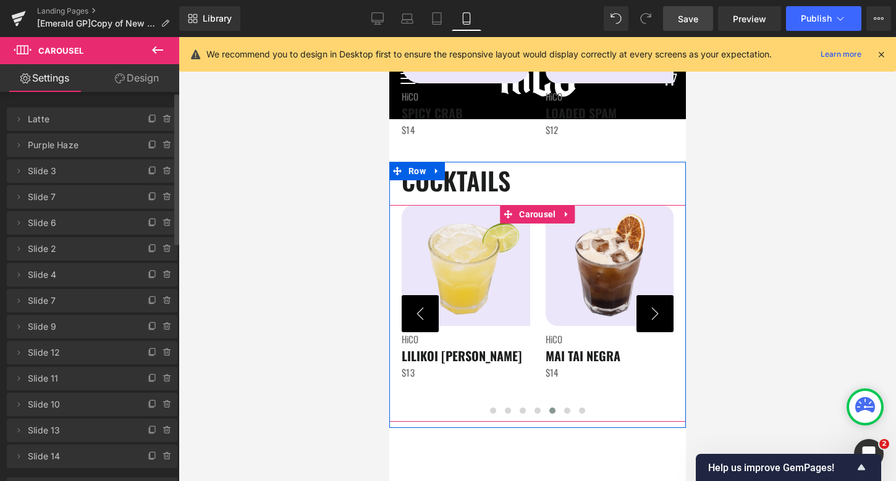
click at [650, 313] on button "›" at bounding box center [654, 313] width 37 height 37
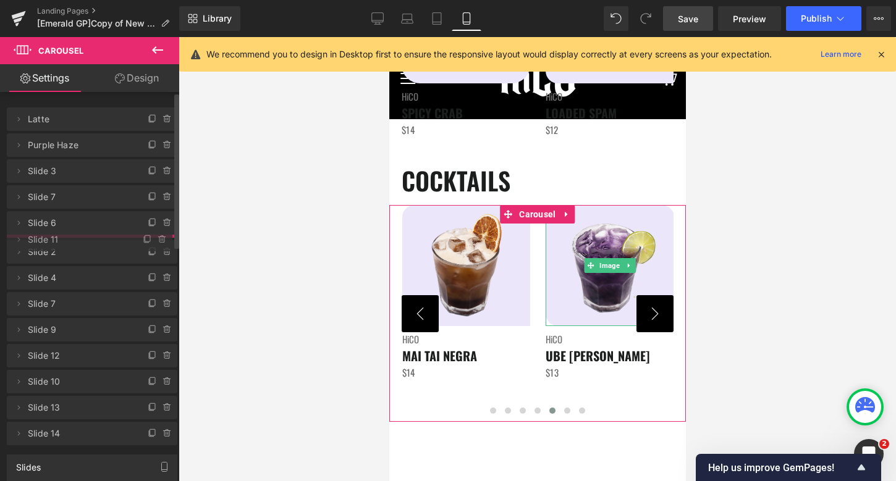
drag, startPoint x: 68, startPoint y: 382, endPoint x: 65, endPoint y: 244, distance: 138.4
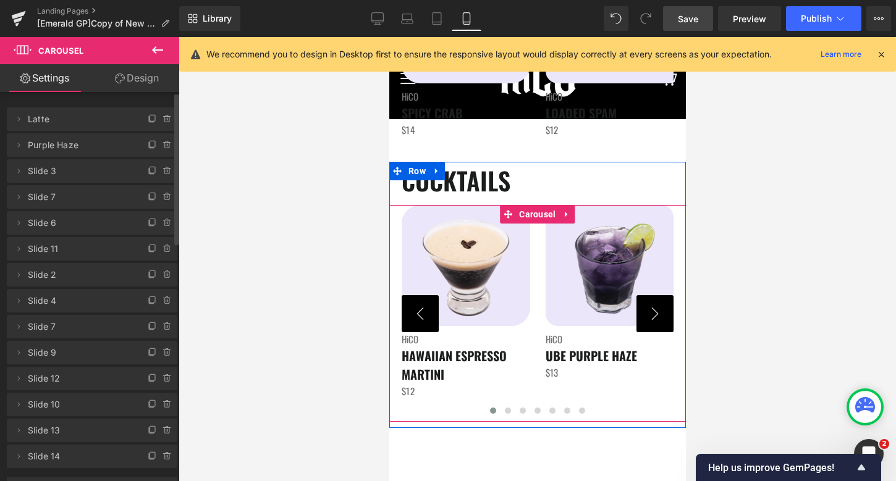
click at [649, 301] on button "›" at bounding box center [654, 313] width 37 height 37
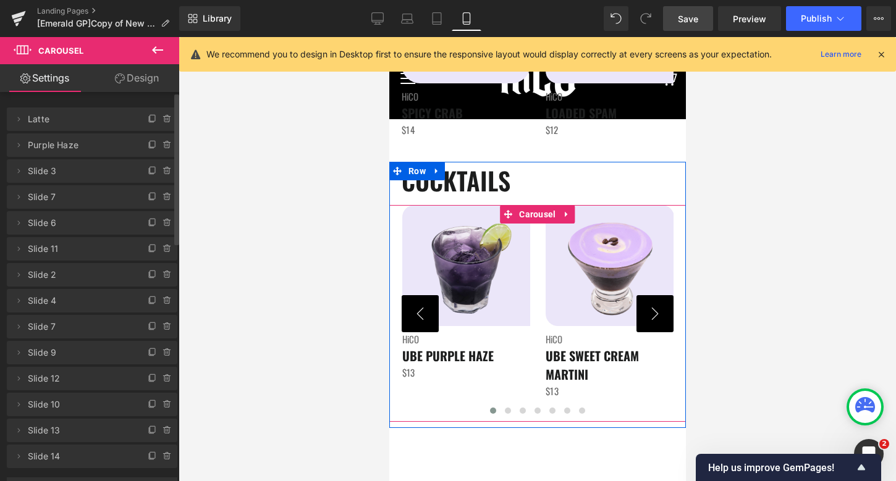
click at [649, 301] on button "›" at bounding box center [654, 313] width 37 height 37
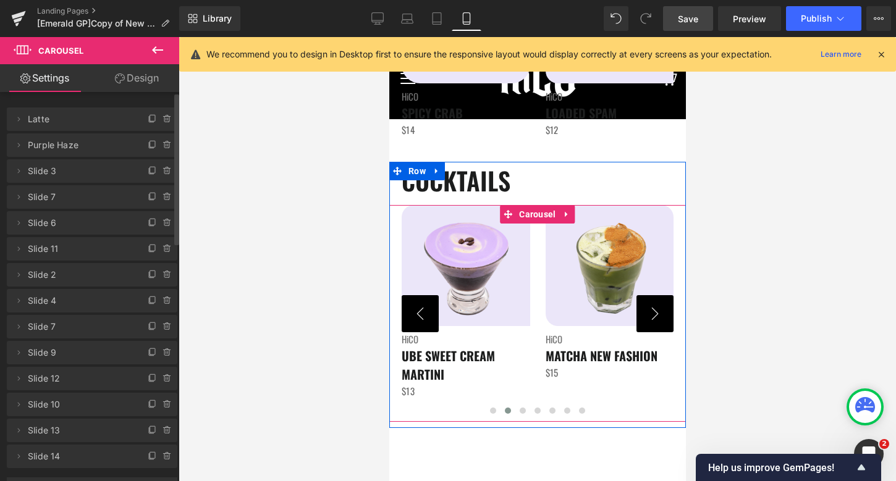
click at [649, 301] on button "›" at bounding box center [654, 313] width 37 height 37
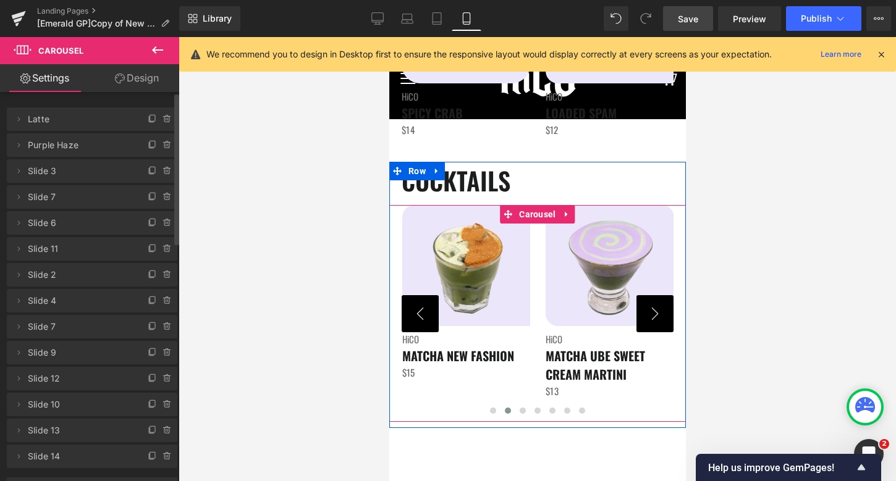
click at [649, 301] on button "›" at bounding box center [654, 313] width 37 height 37
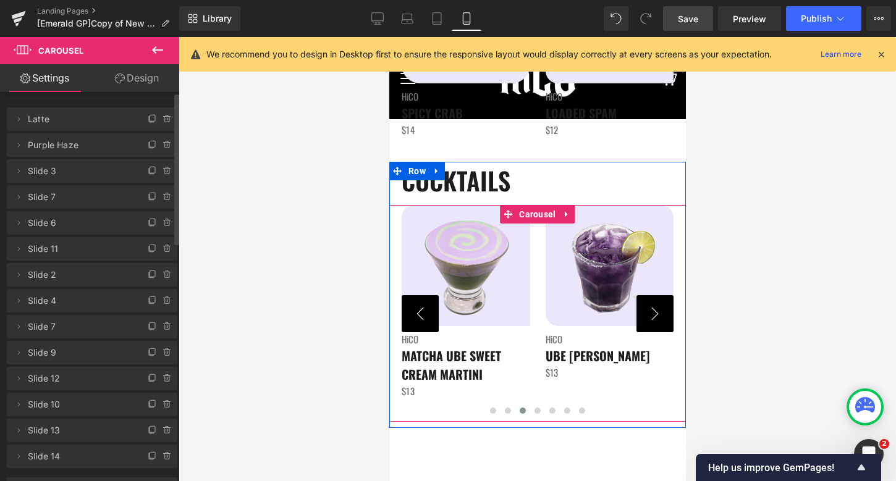
click at [649, 301] on button "›" at bounding box center [654, 313] width 37 height 37
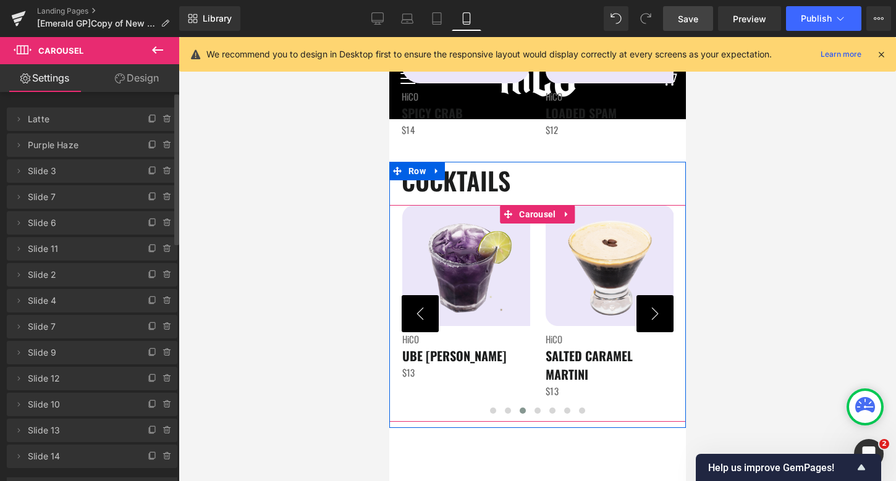
click at [649, 301] on button "›" at bounding box center [654, 313] width 37 height 37
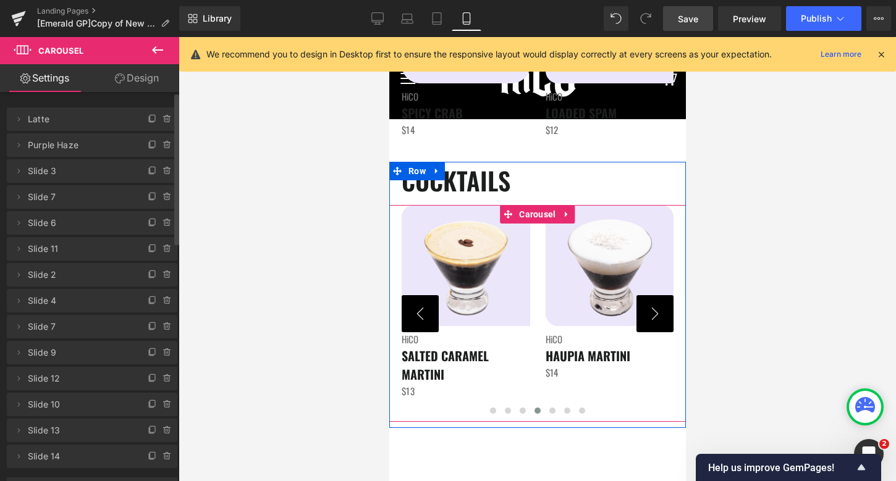
click at [649, 301] on button "›" at bounding box center [654, 313] width 37 height 37
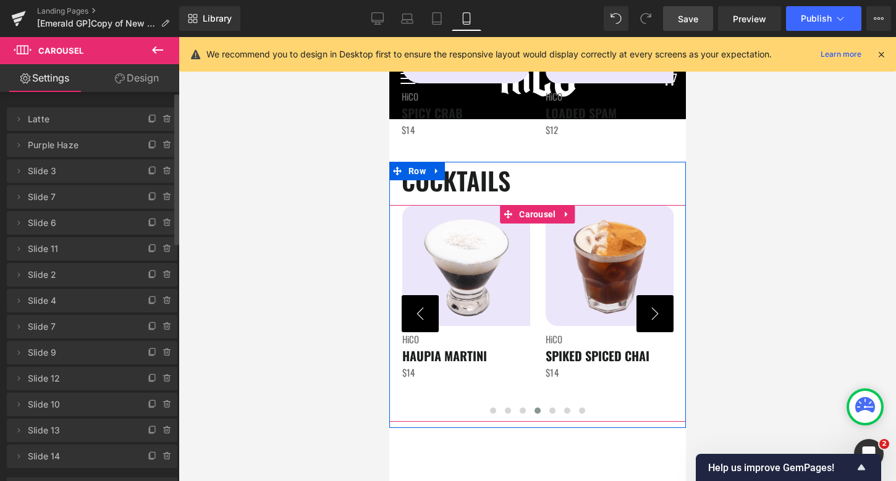
click at [649, 301] on button "›" at bounding box center [654, 313] width 37 height 37
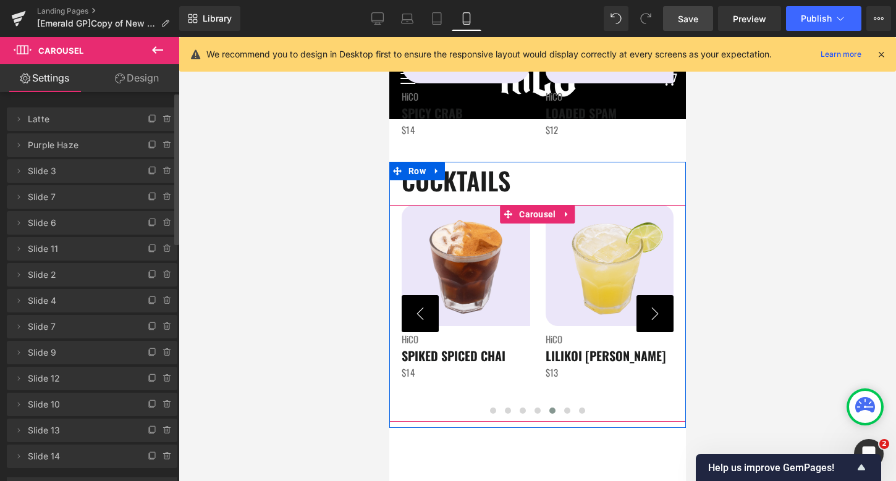
click at [649, 301] on button "›" at bounding box center [654, 313] width 37 height 37
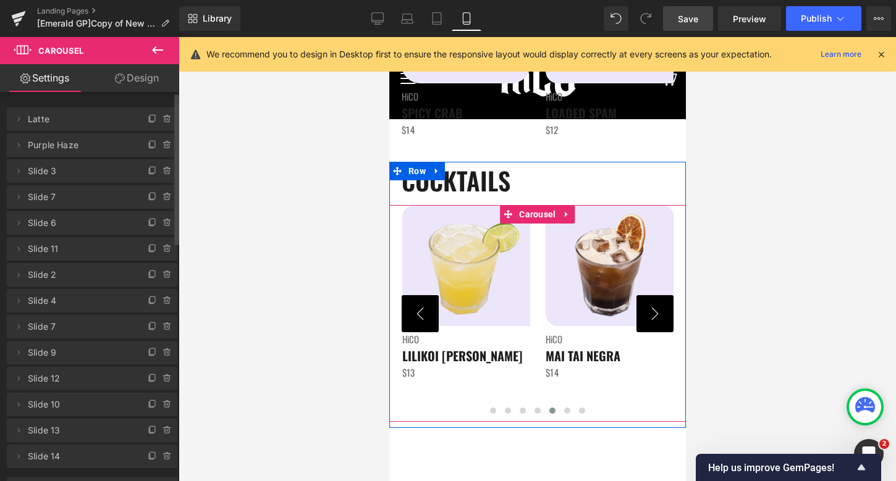
click at [649, 301] on button "›" at bounding box center [654, 313] width 37 height 37
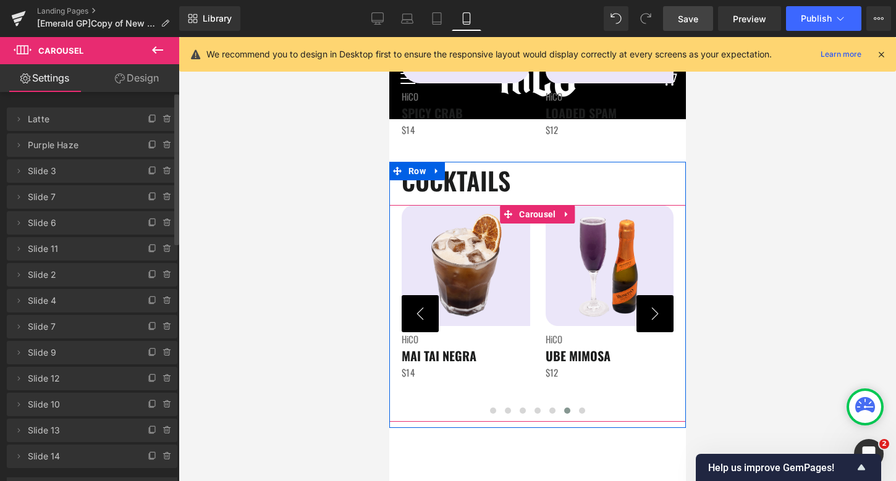
click at [649, 301] on button "›" at bounding box center [654, 313] width 37 height 37
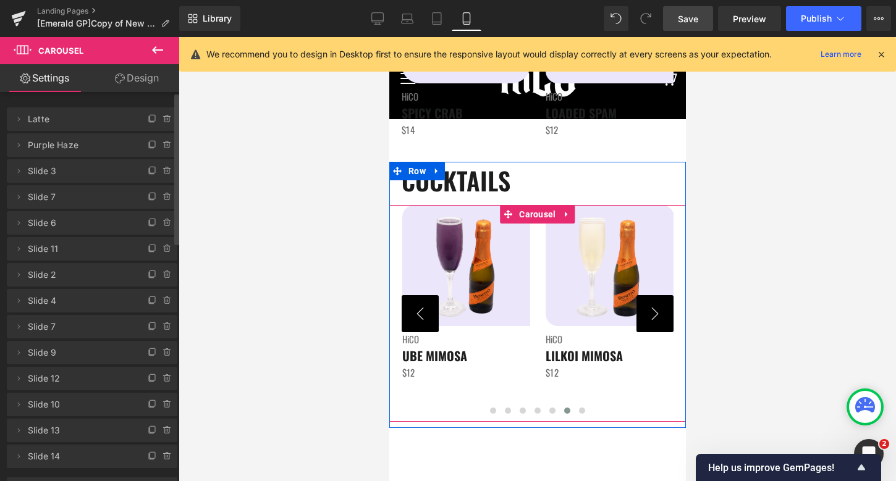
click at [426, 311] on button "‹" at bounding box center [419, 313] width 37 height 37
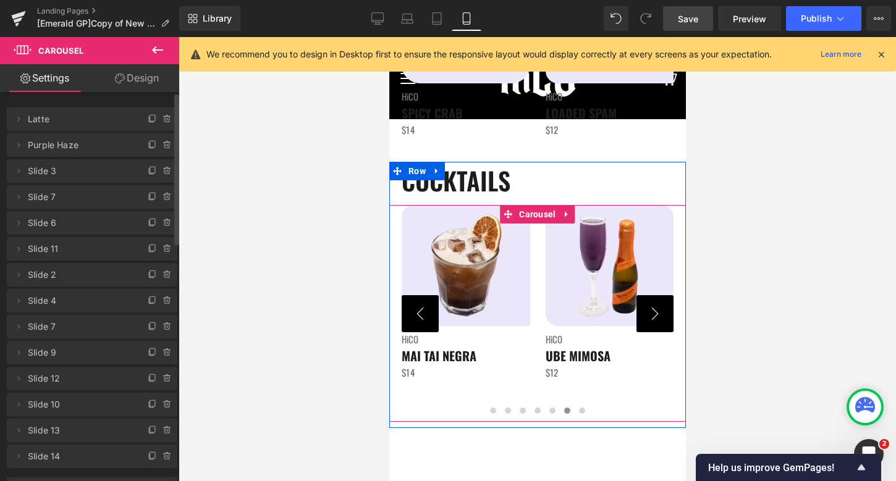
click at [426, 311] on button "‹" at bounding box center [419, 313] width 37 height 37
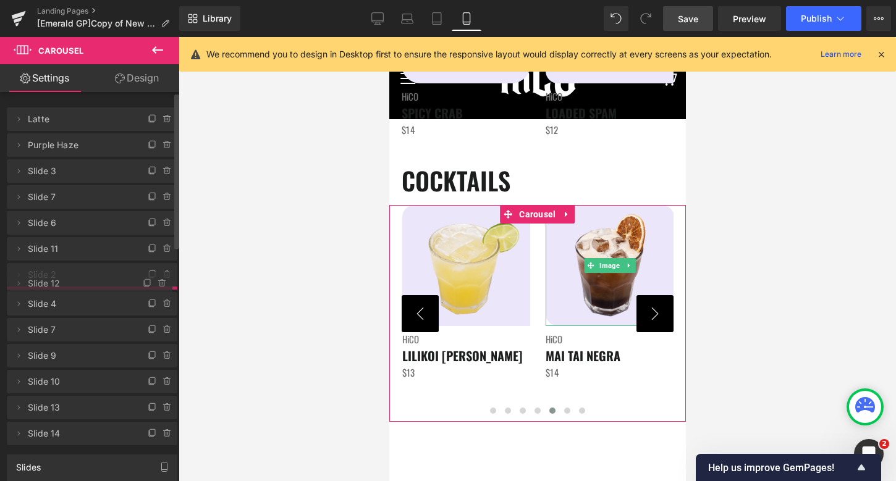
drag, startPoint x: 75, startPoint y: 381, endPoint x: 75, endPoint y: 284, distance: 97.0
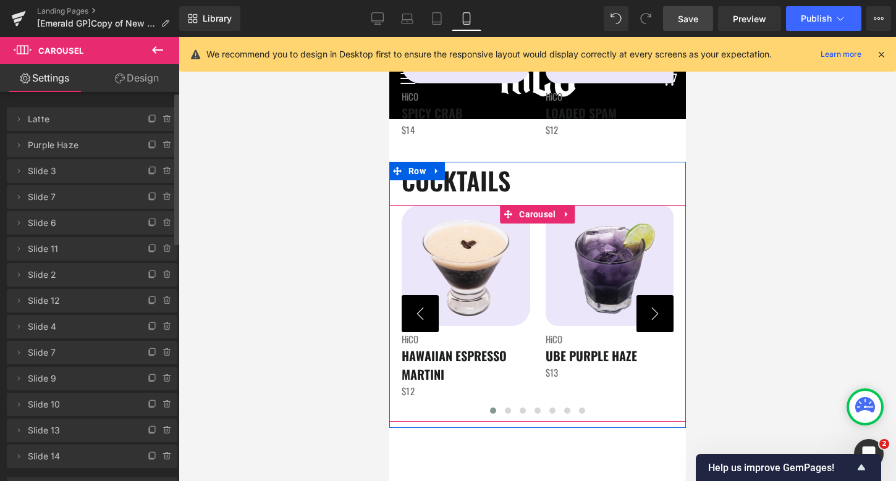
click at [657, 319] on button "›" at bounding box center [654, 313] width 37 height 37
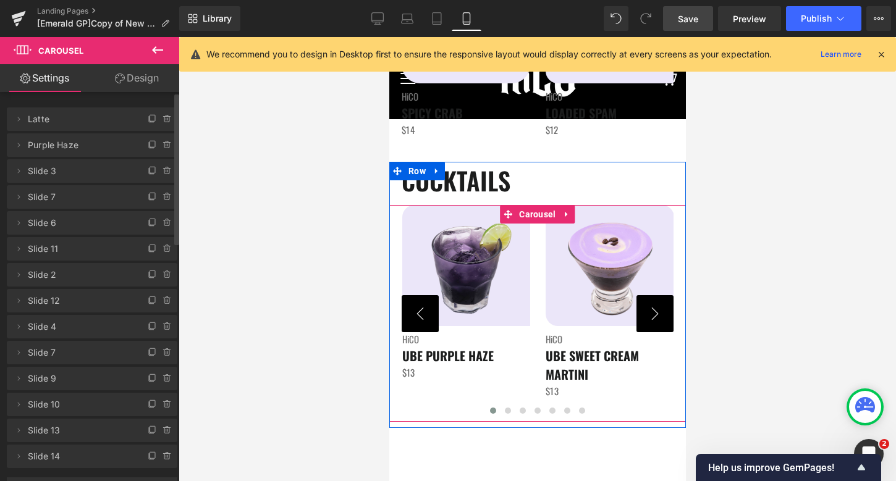
click at [657, 319] on button "›" at bounding box center [654, 313] width 37 height 37
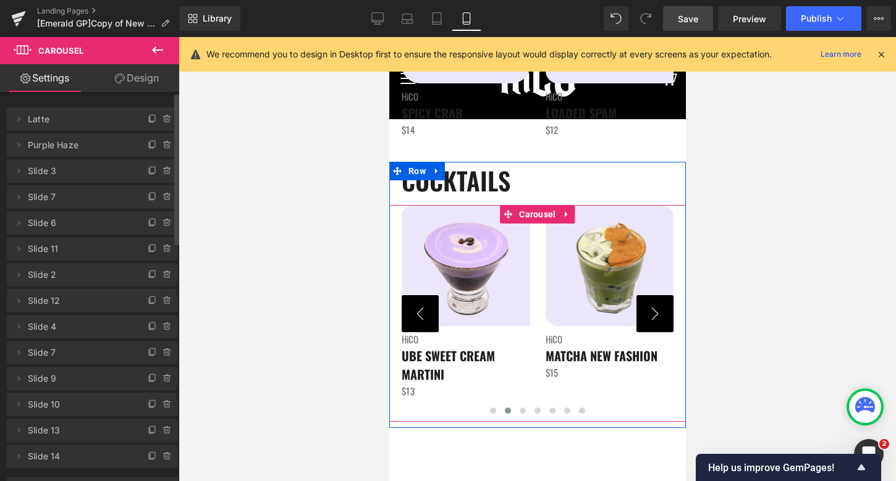
click at [657, 319] on button "›" at bounding box center [654, 313] width 37 height 37
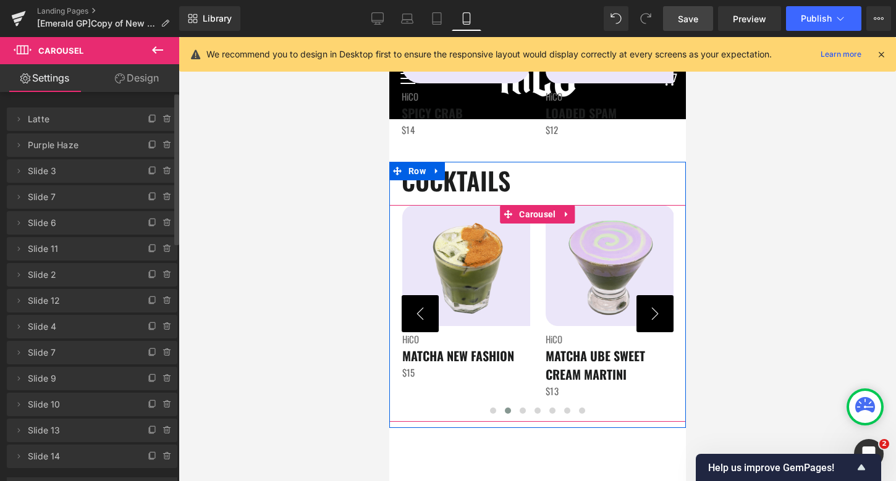
click at [657, 319] on button "›" at bounding box center [654, 313] width 37 height 37
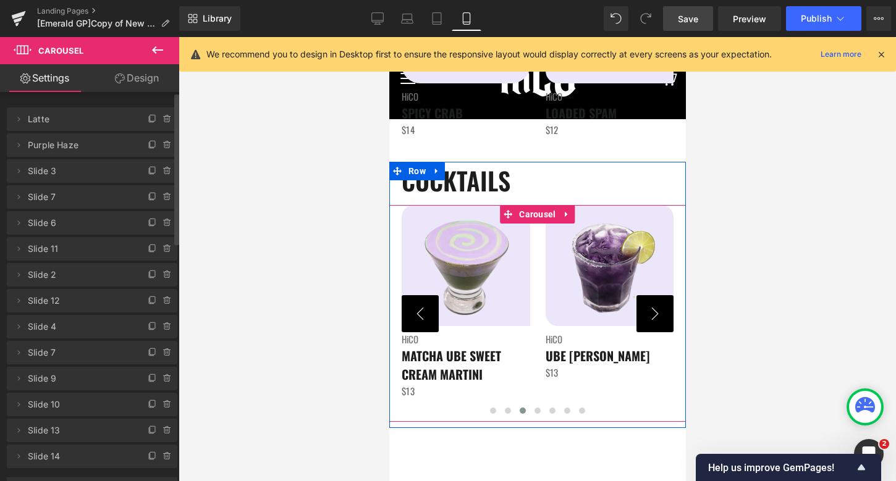
click at [657, 319] on button "›" at bounding box center [654, 313] width 37 height 37
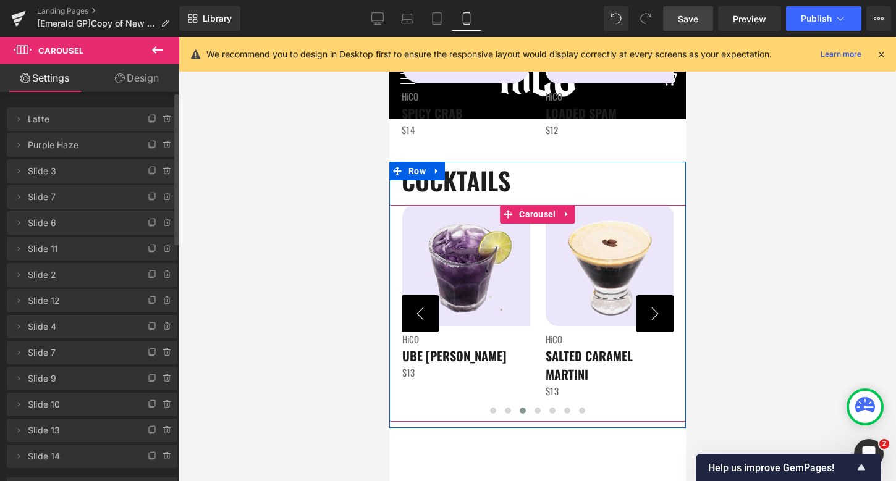
click at [657, 319] on button "›" at bounding box center [654, 313] width 37 height 37
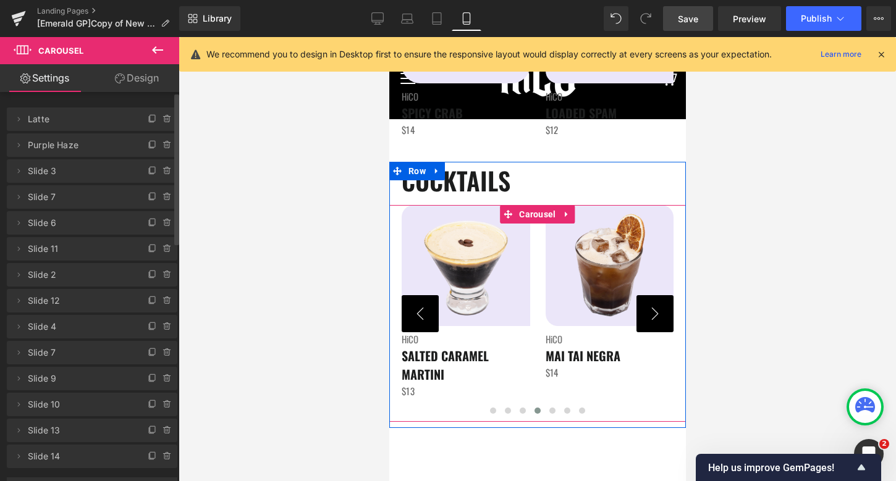
click at [657, 319] on button "›" at bounding box center [654, 313] width 37 height 37
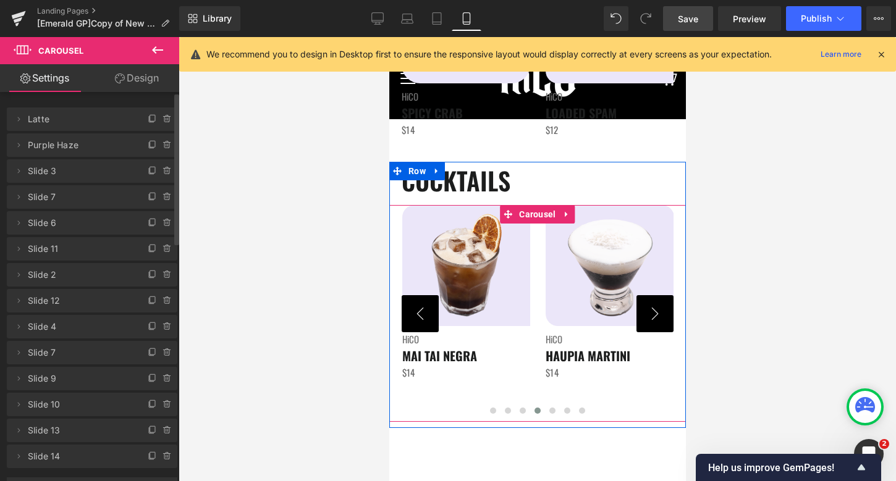
click at [657, 319] on button "›" at bounding box center [654, 313] width 37 height 37
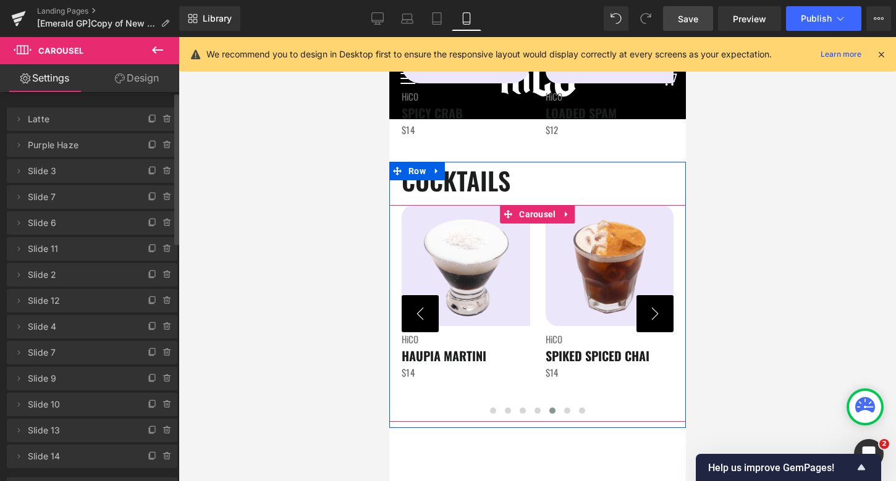
click at [657, 319] on button "›" at bounding box center [654, 313] width 37 height 37
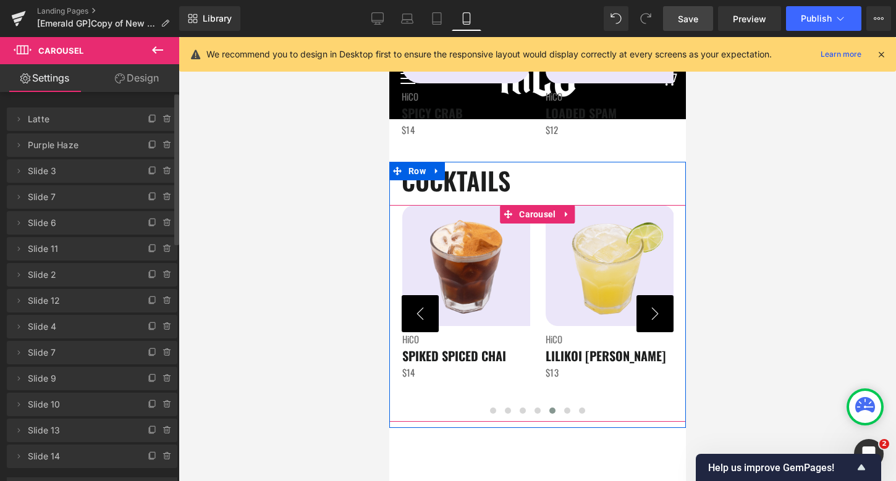
click at [657, 319] on button "›" at bounding box center [654, 313] width 37 height 37
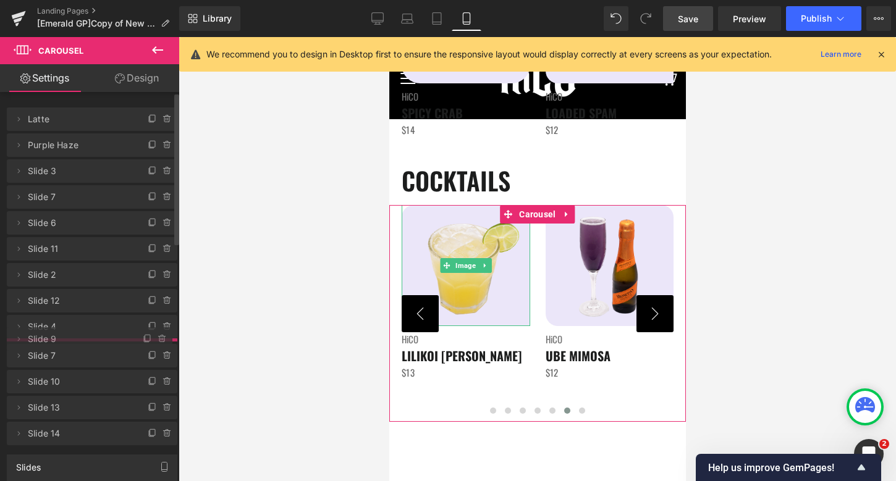
drag, startPoint x: 121, startPoint y: 377, endPoint x: 112, endPoint y: 337, distance: 40.6
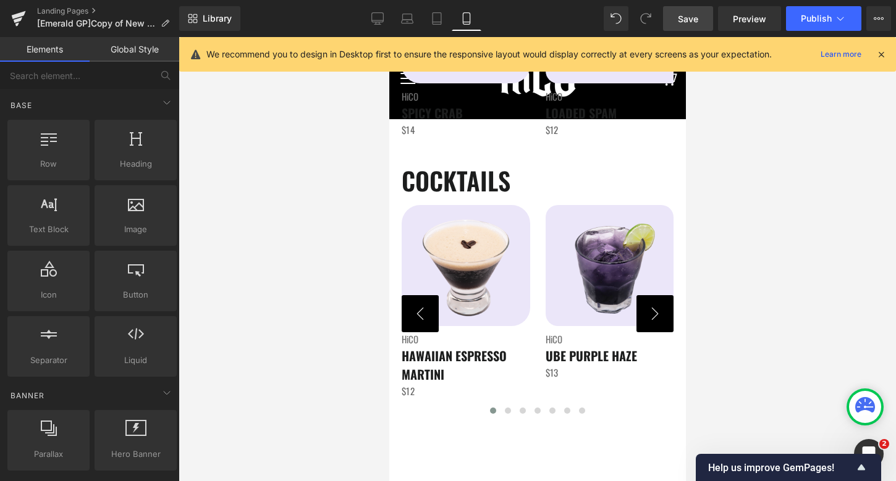
click at [783, 237] on div at bounding box center [537, 259] width 717 height 444
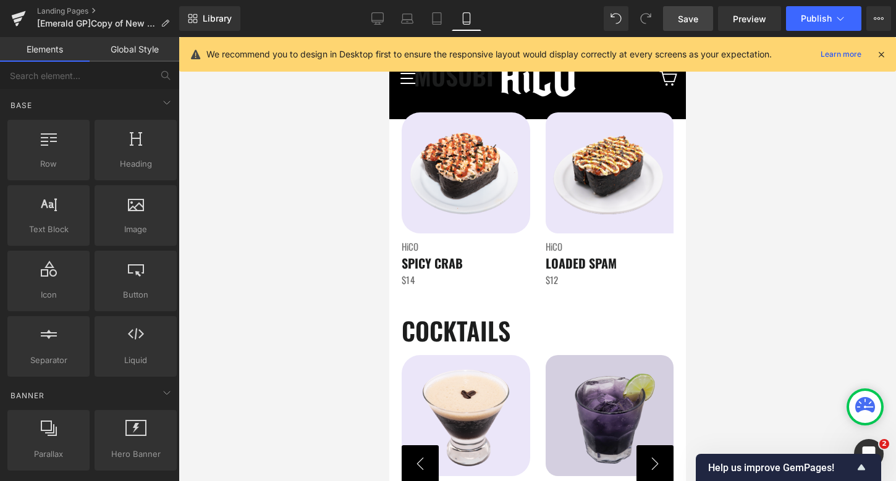
scroll to position [1817, 0]
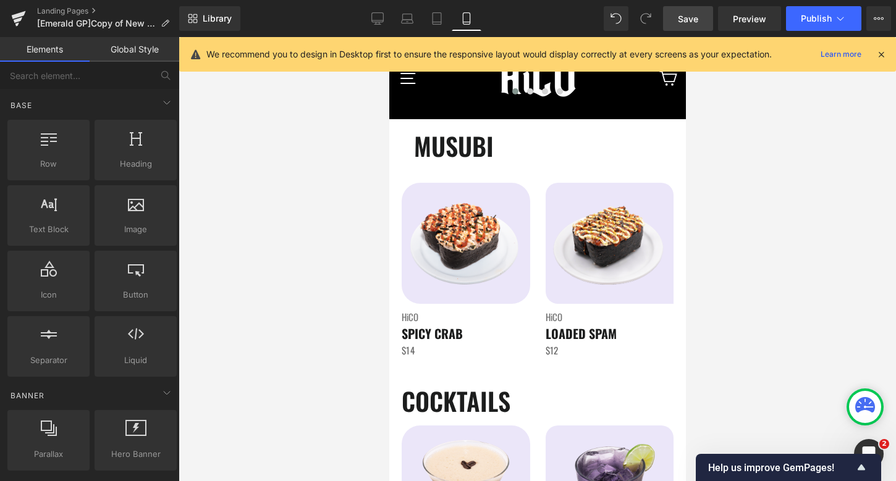
click at [711, 7] on link "Save" at bounding box center [688, 18] width 50 height 25
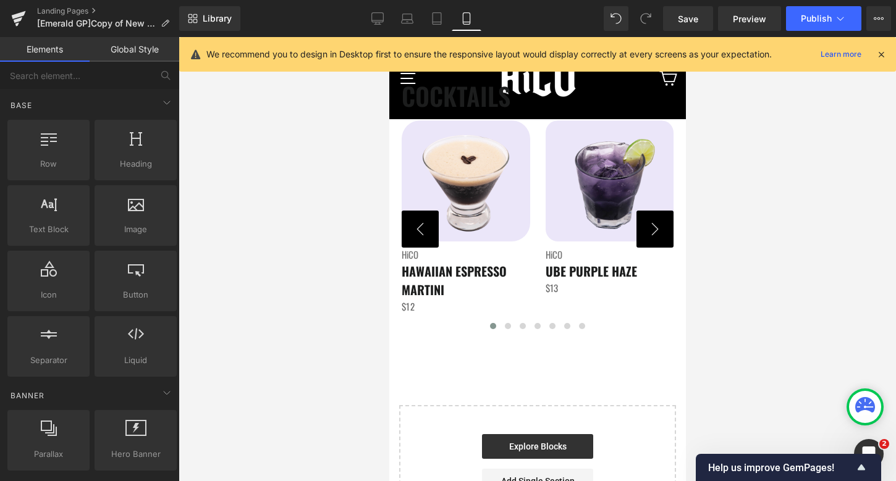
scroll to position [2120, 0]
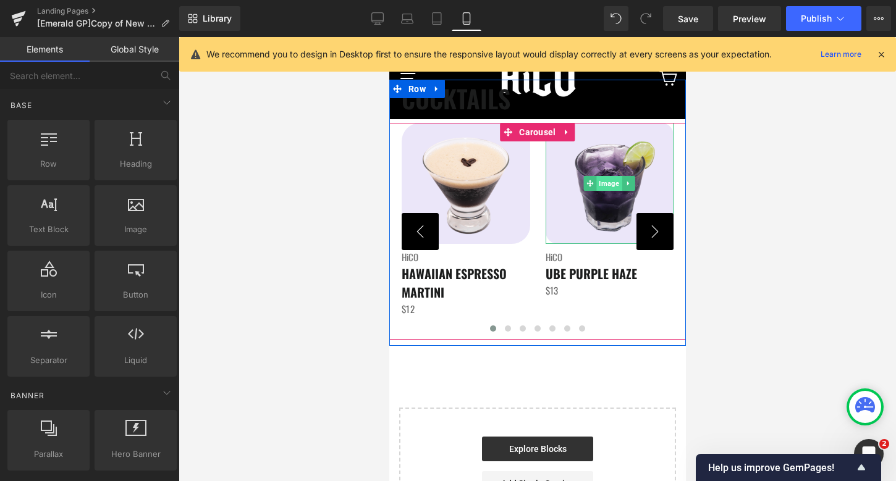
click at [612, 183] on span "Image" at bounding box center [608, 183] width 25 height 15
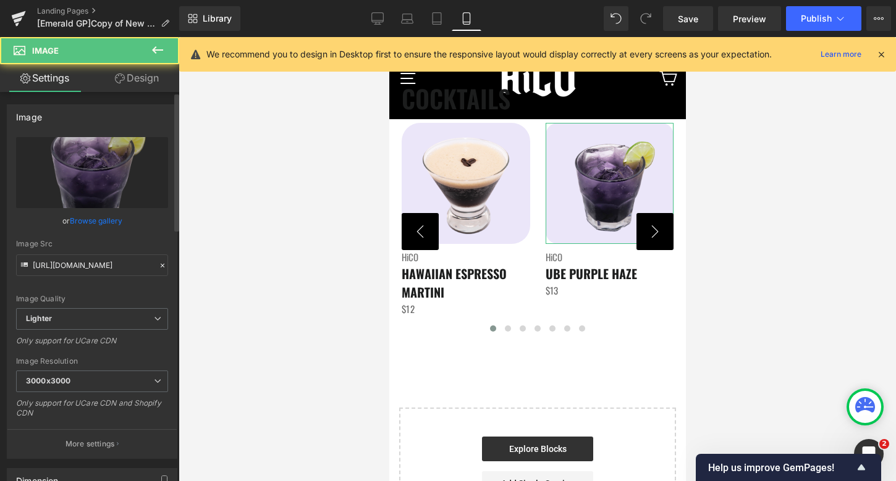
click at [106, 217] on link "Browse gallery" at bounding box center [96, 221] width 53 height 22
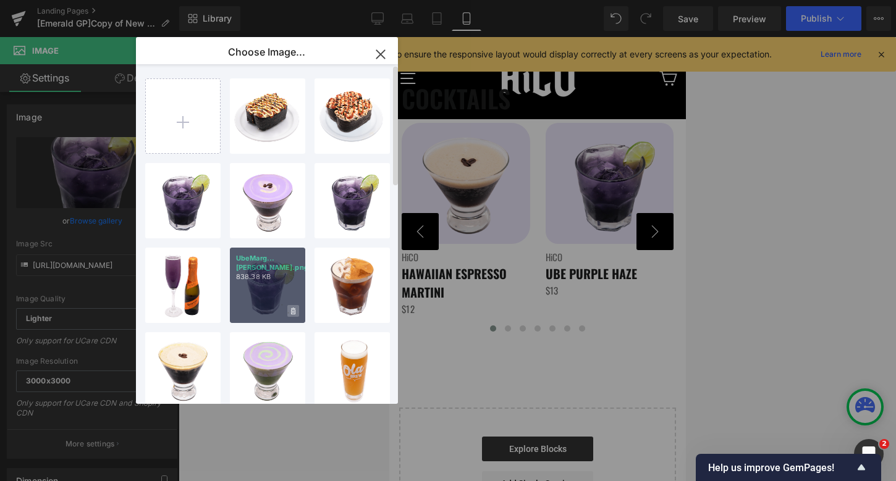
click at [293, 310] on icon at bounding box center [293, 311] width 4 height 7
click at [250, 313] on span "Yes" at bounding box center [251, 311] width 31 height 13
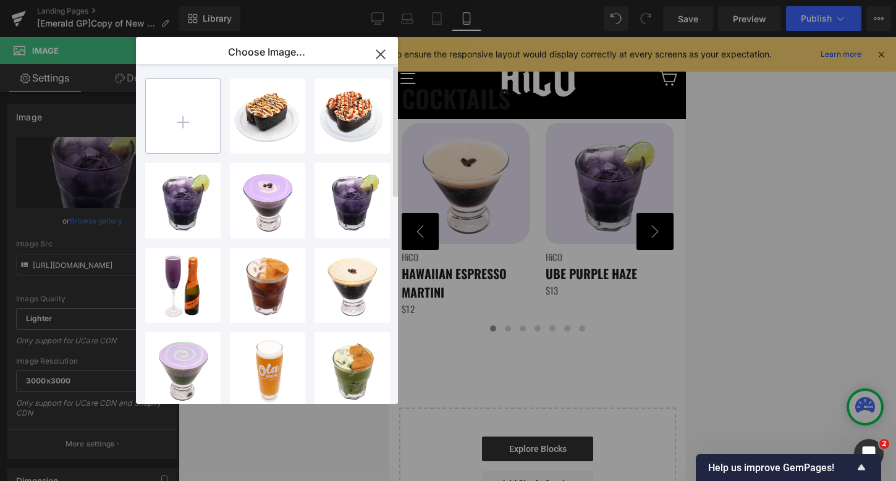
click at [192, 101] on input "file" at bounding box center [183, 116] width 74 height 74
type input "C:\fakepath\UbeMargarita.png"
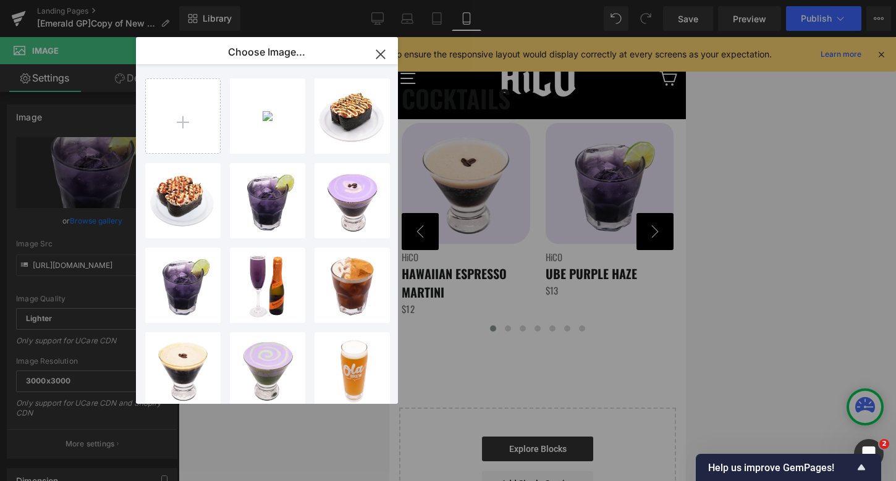
click at [382, 51] on icon "button" at bounding box center [380, 54] width 8 height 8
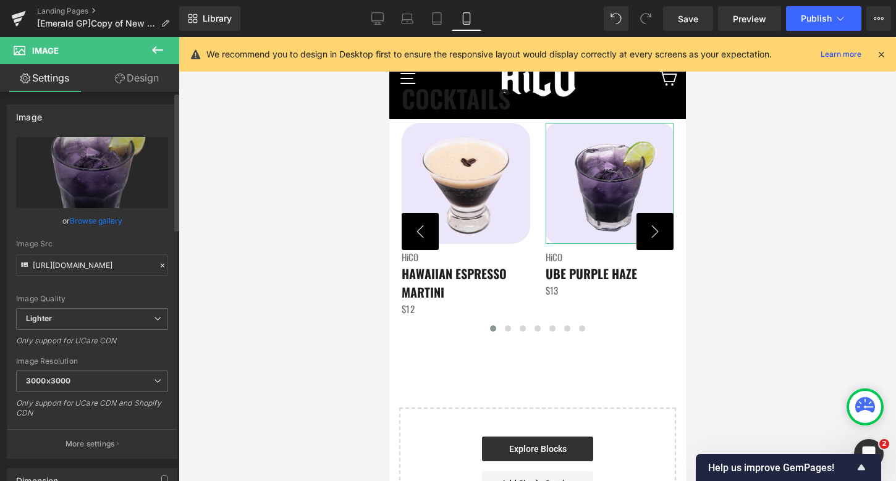
click at [98, 223] on link "Browse gallery" at bounding box center [96, 221] width 53 height 22
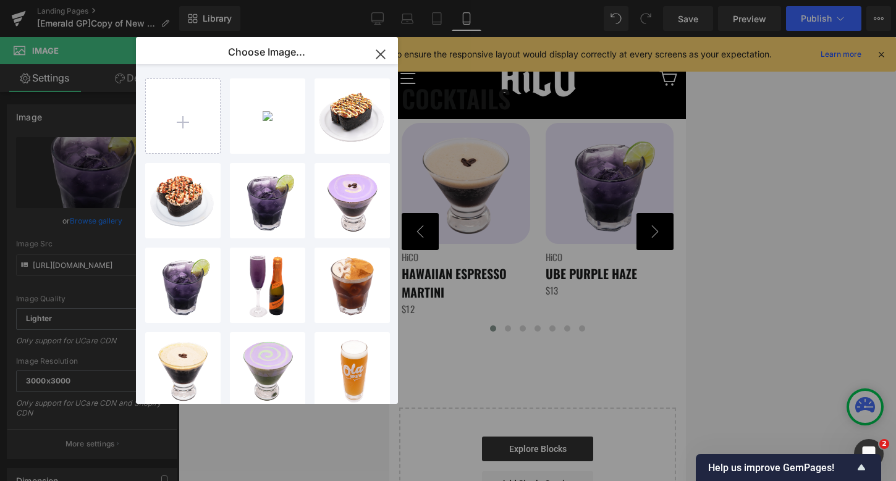
click at [382, 57] on icon "button" at bounding box center [381, 54] width 20 height 20
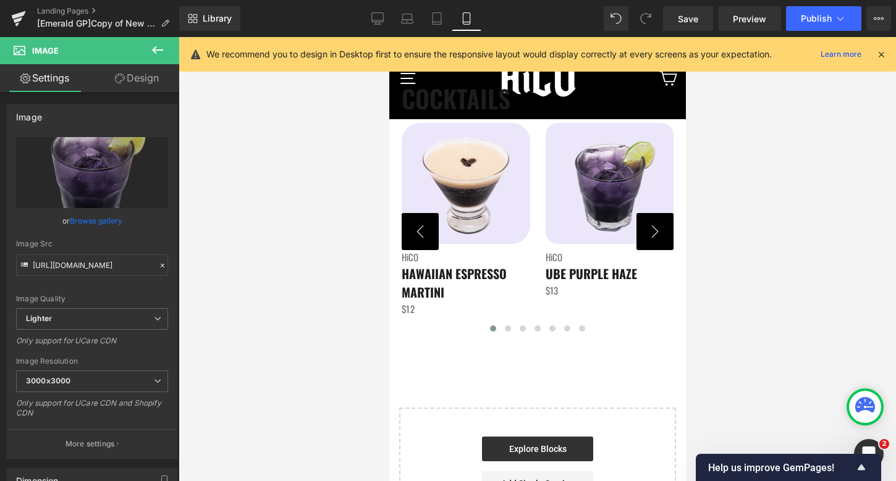
click at [656, 225] on button "›" at bounding box center [654, 231] width 37 height 37
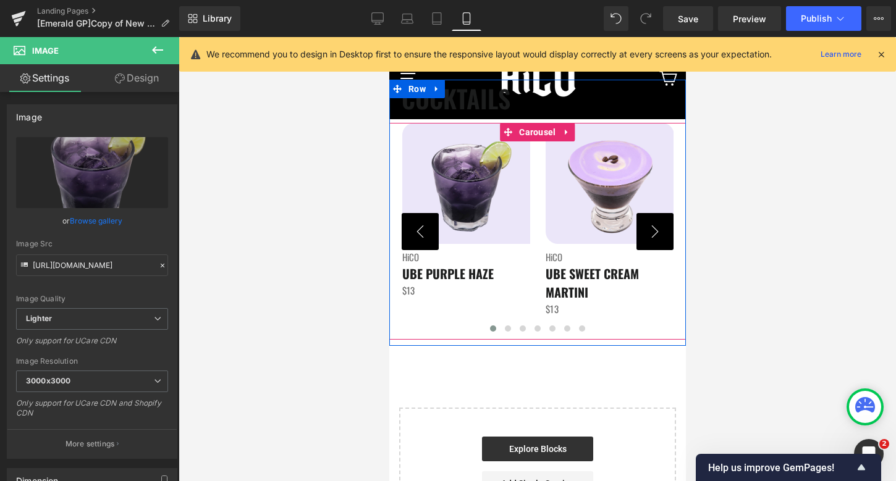
click at [656, 226] on button "›" at bounding box center [654, 231] width 37 height 37
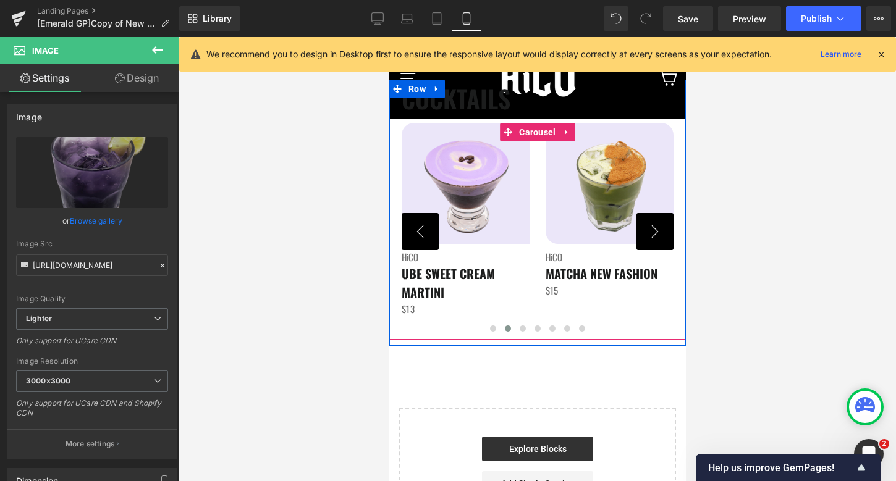
click at [656, 226] on button "›" at bounding box center [654, 231] width 37 height 37
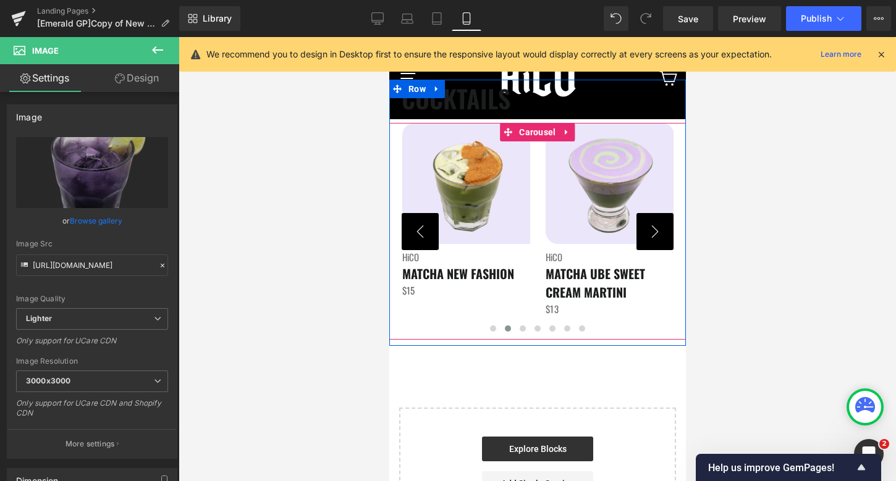
click at [656, 226] on button "›" at bounding box center [654, 231] width 37 height 37
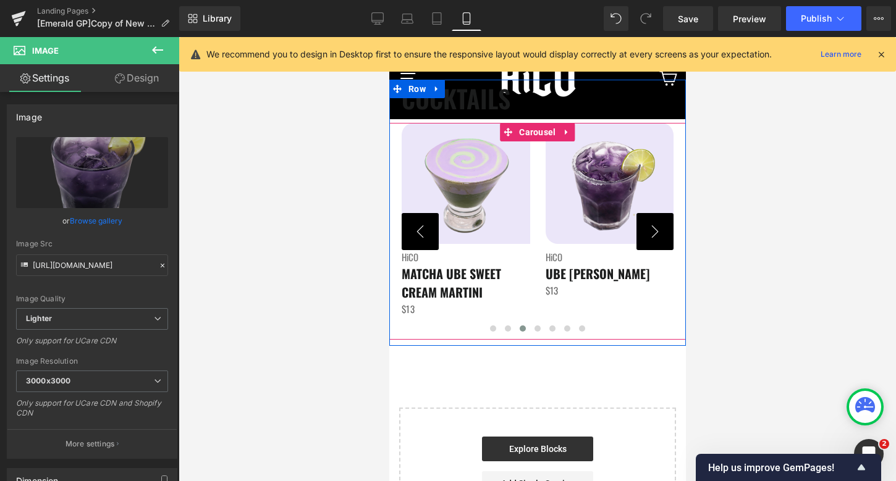
click at [656, 226] on button "›" at bounding box center [654, 231] width 37 height 37
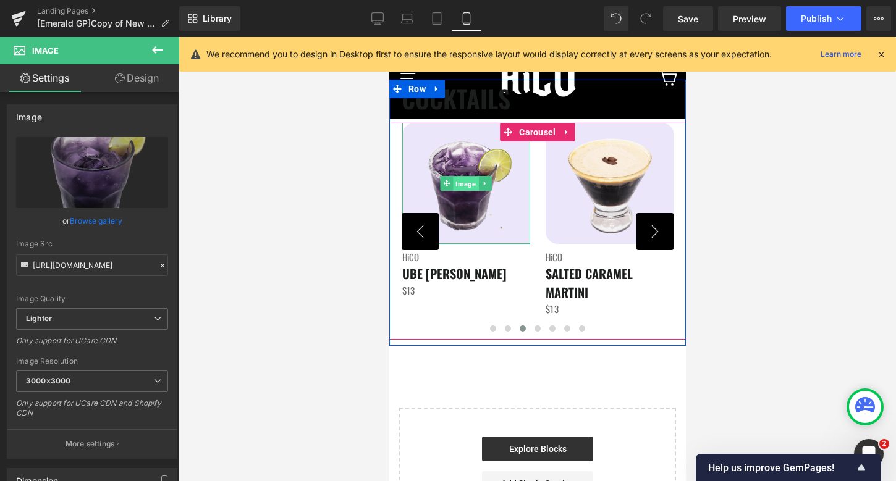
click at [468, 186] on span "Image" at bounding box center [465, 184] width 25 height 15
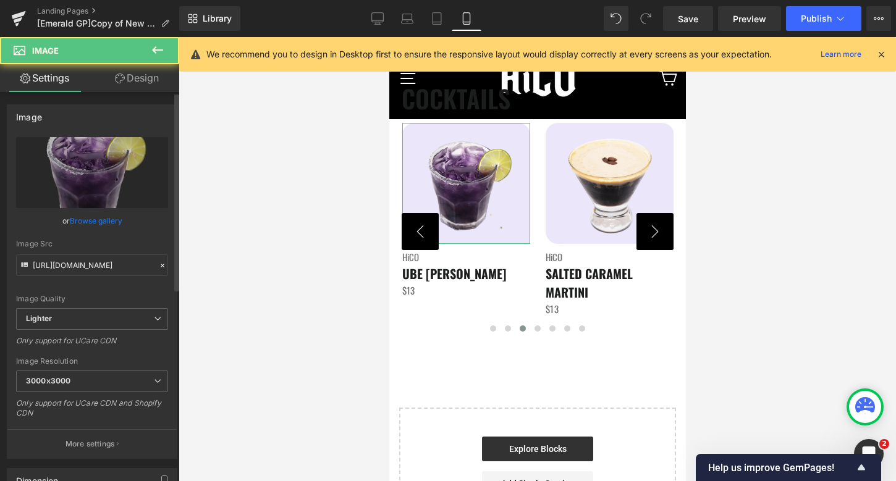
click at [104, 221] on link "Browse gallery" at bounding box center [96, 221] width 53 height 22
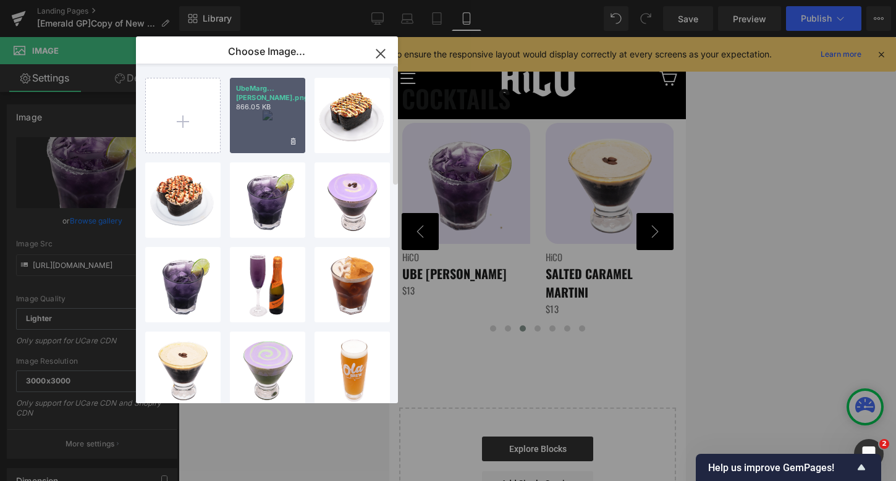
click at [250, 140] on div "UbeMarg...[PERSON_NAME].png 866.05 KB" at bounding box center [267, 115] width 75 height 75
type input "[URL][DOMAIN_NAME]"
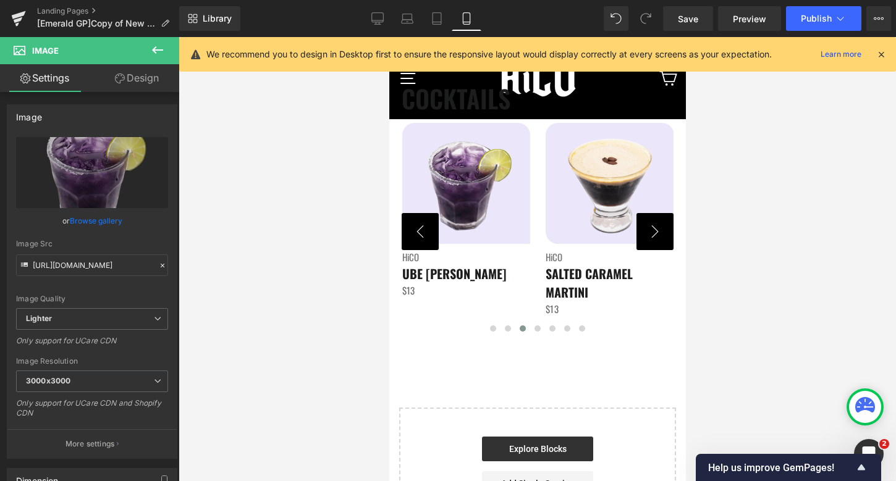
click at [691, 5] on div "Library Mobile Desktop Laptop Tablet Mobile Save Preview Publish Scheduled View…" at bounding box center [537, 18] width 717 height 37
click at [690, 21] on span "Save" at bounding box center [688, 18] width 20 height 13
click at [738, 328] on div at bounding box center [537, 259] width 717 height 444
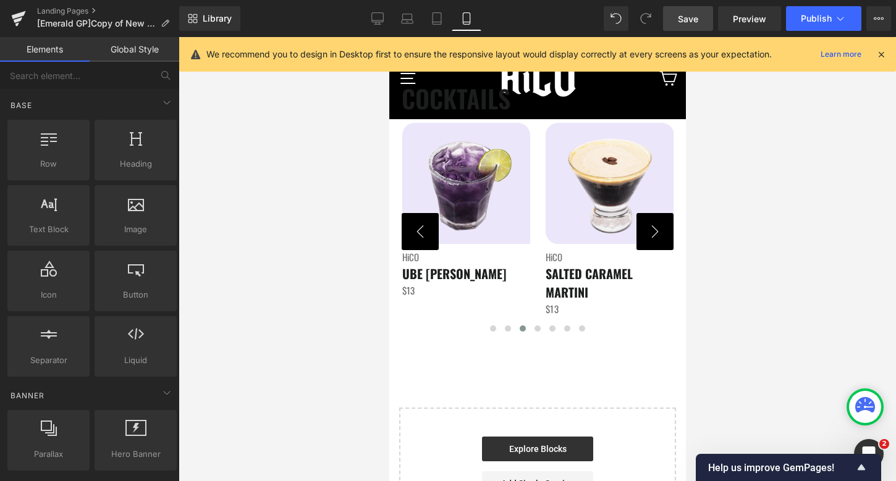
click at [681, 17] on span "Save" at bounding box center [688, 18] width 20 height 13
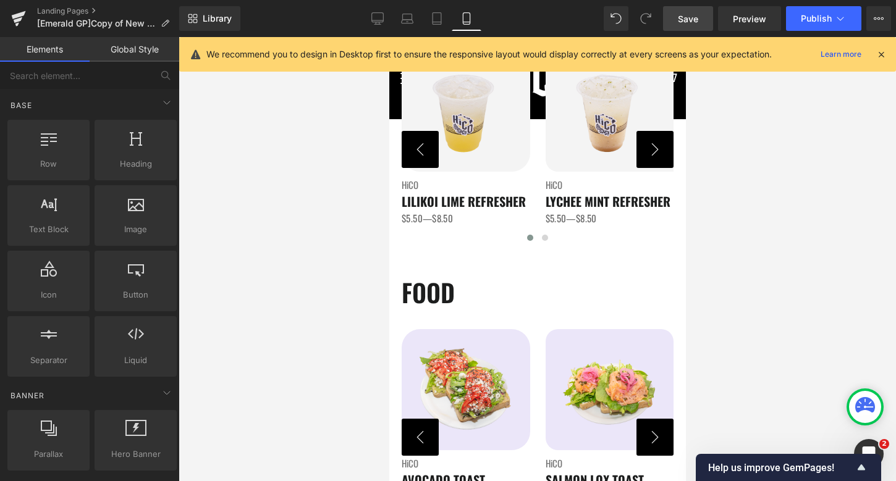
scroll to position [1383, 0]
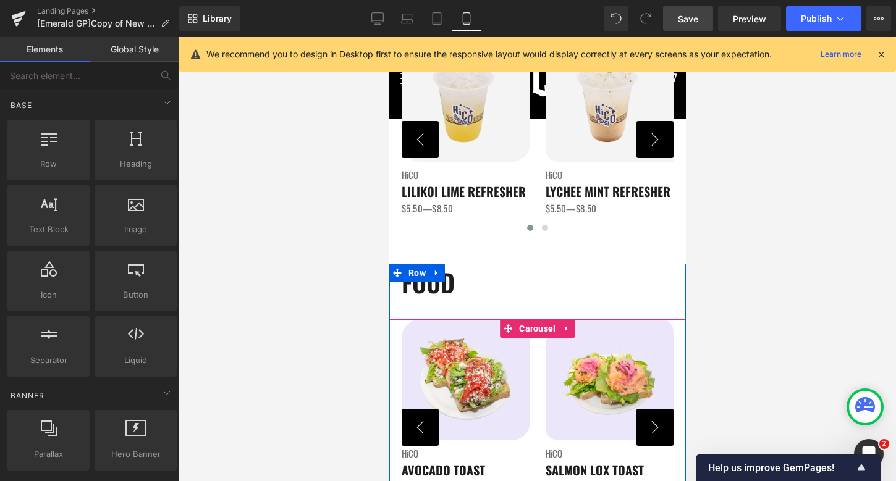
click at [651, 423] on button "›" at bounding box center [654, 427] width 37 height 37
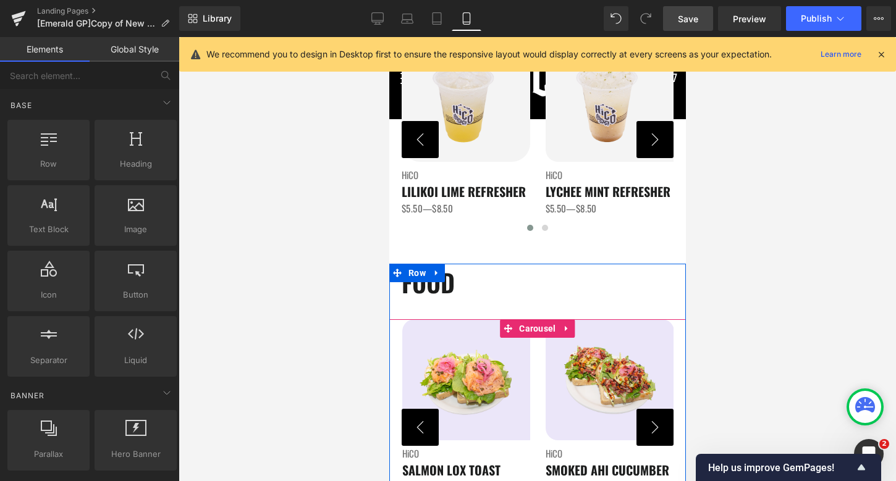
click at [651, 423] on button "›" at bounding box center [654, 427] width 37 height 37
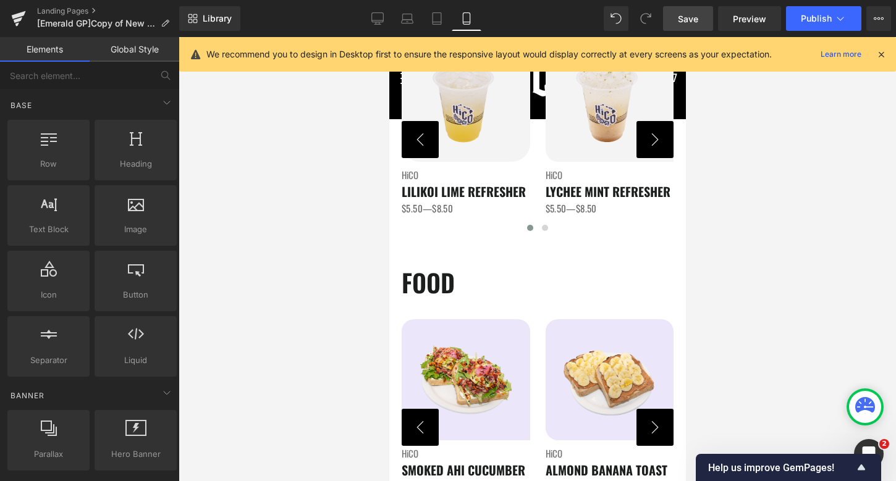
click at [695, 26] on link "Save" at bounding box center [688, 18] width 50 height 25
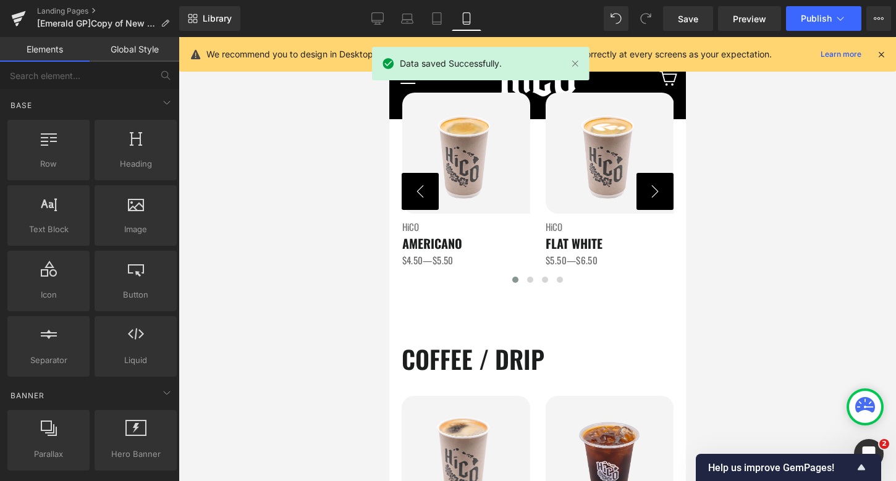
scroll to position [0, 0]
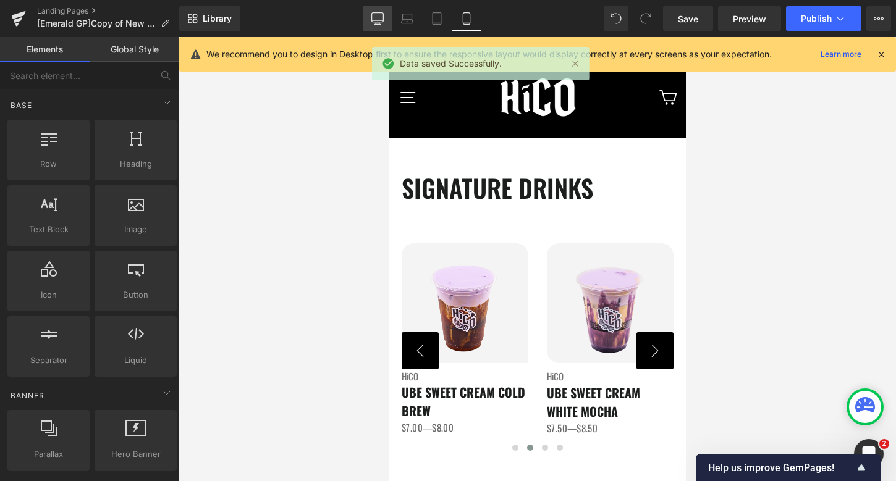
click at [376, 17] on icon at bounding box center [377, 18] width 12 height 12
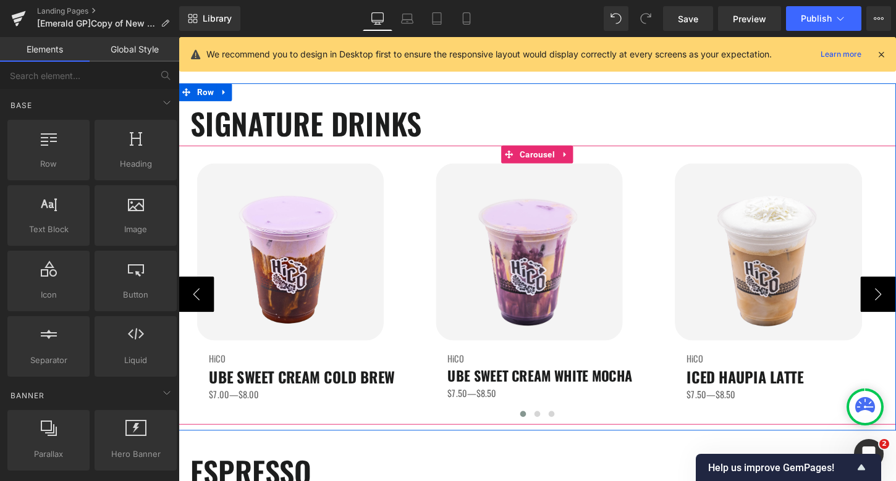
scroll to position [276, 0]
